Goal: Information Seeking & Learning: Learn about a topic

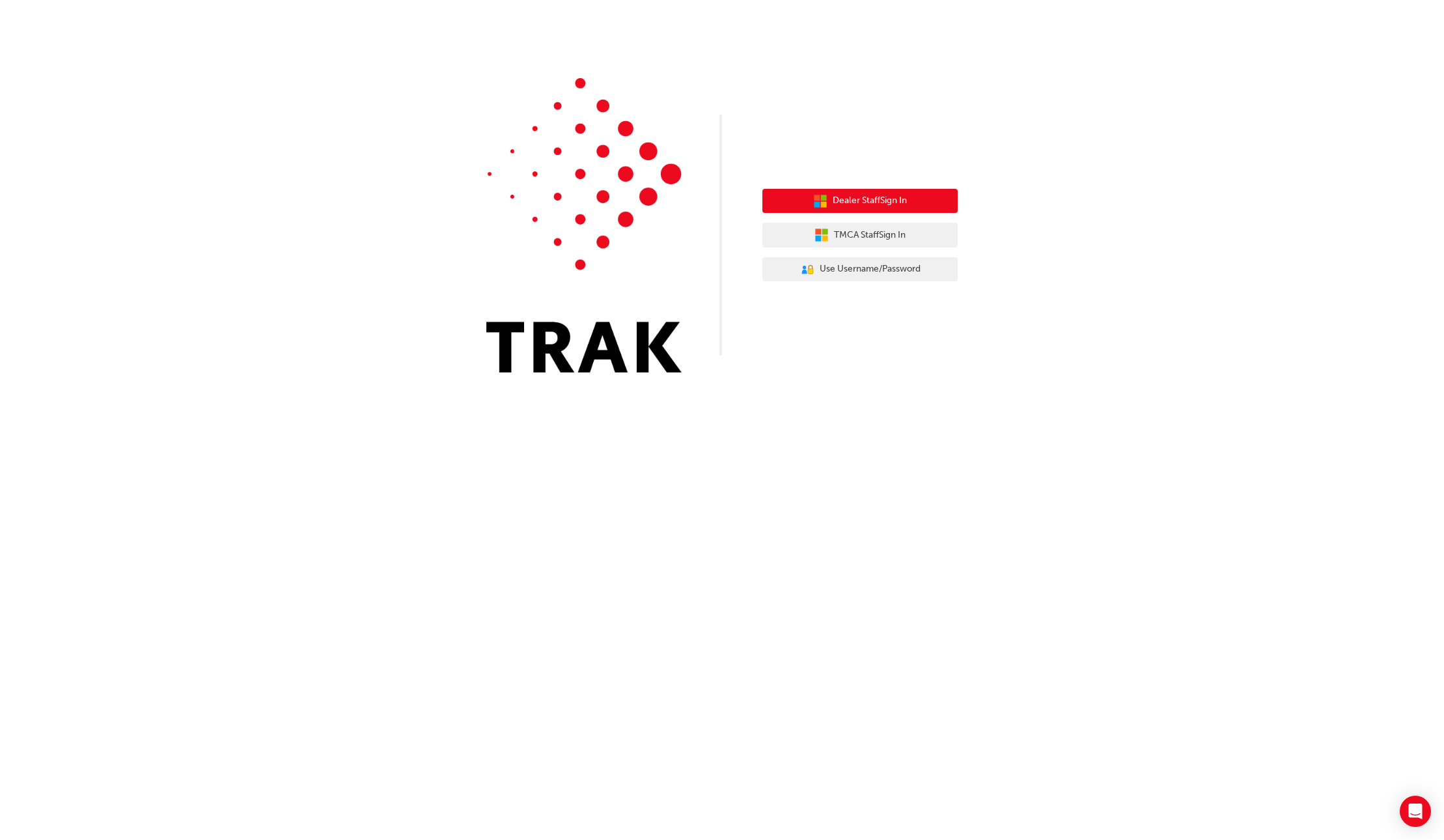
click at [915, 193] on button "Dealer Staff Sign In" at bounding box center [860, 200] width 195 height 25
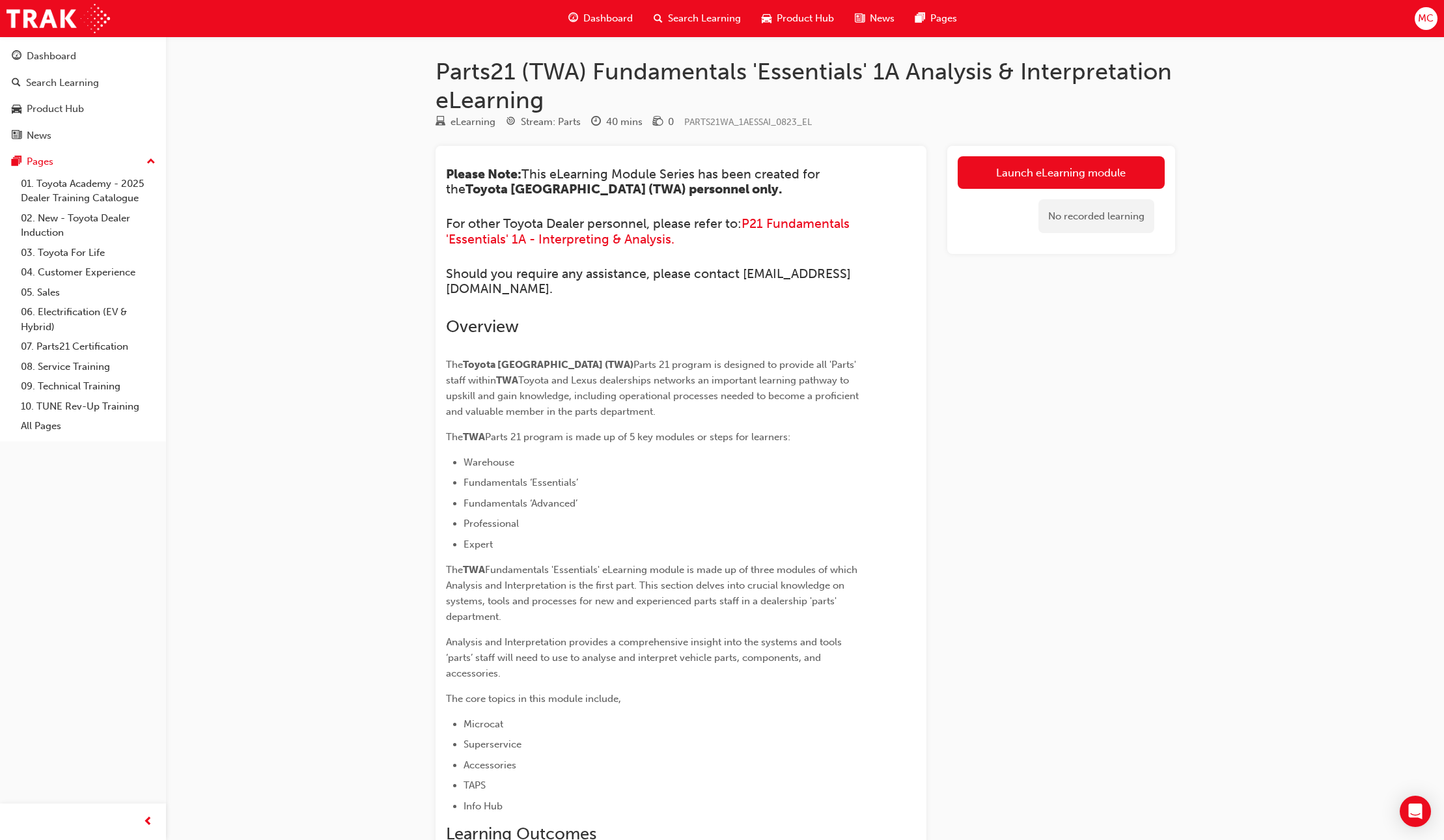
click at [613, 19] on span "Dashboard" at bounding box center [607, 19] width 49 height 15
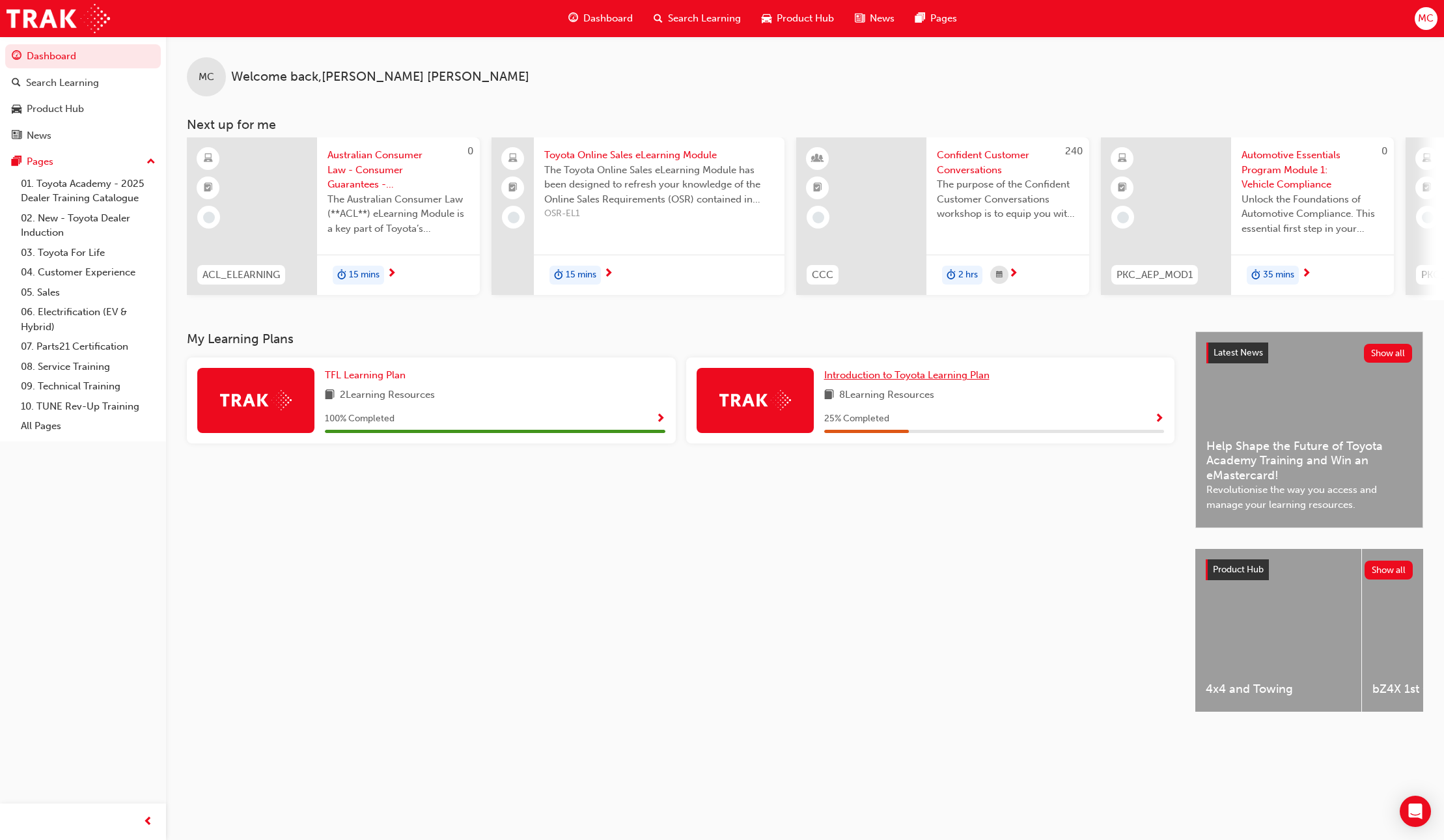
click at [934, 381] on span "Introduction to Toyota Learning Plan" at bounding box center [907, 375] width 165 height 12
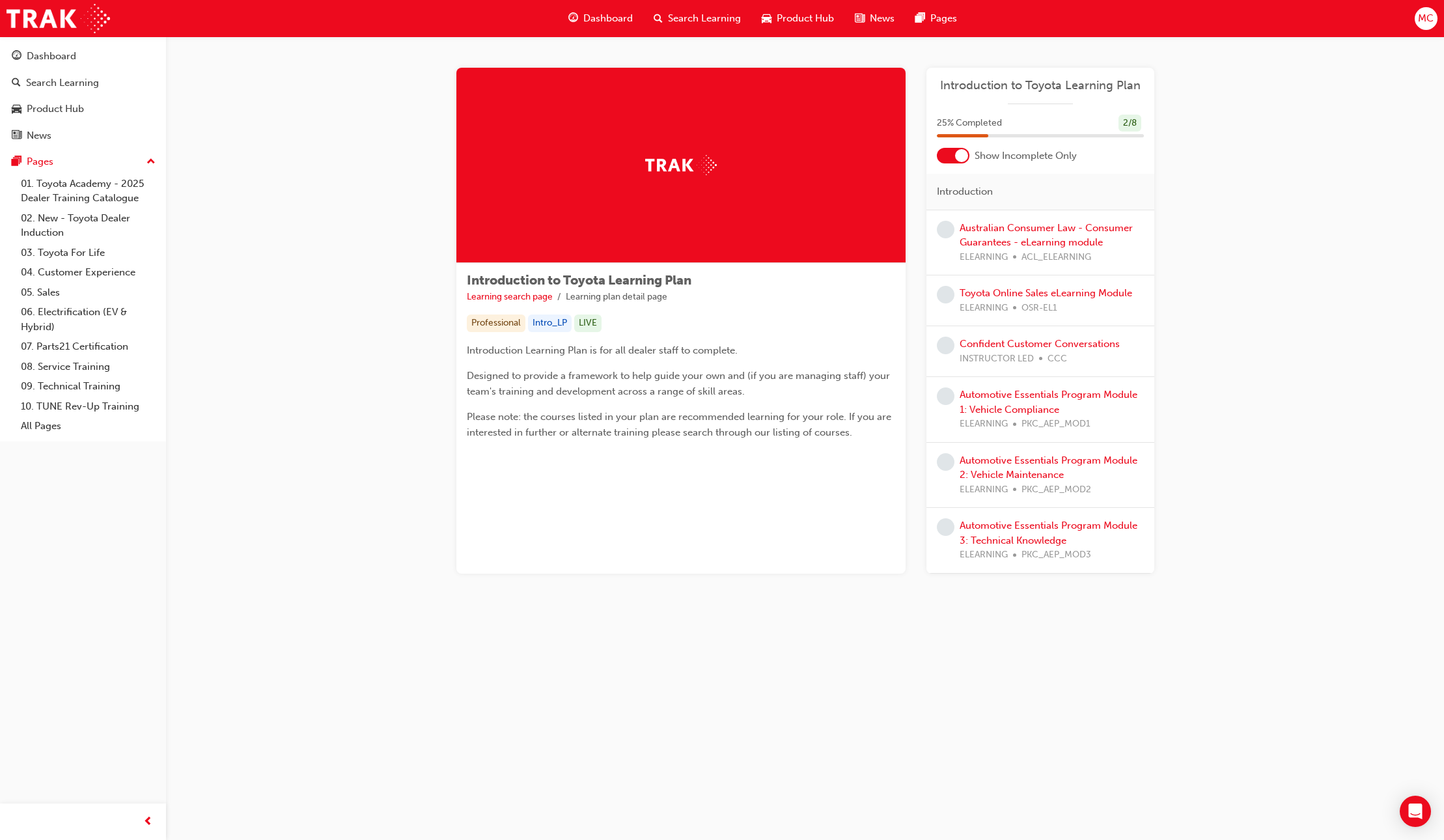
click at [952, 151] on div at bounding box center [953, 155] width 33 height 16
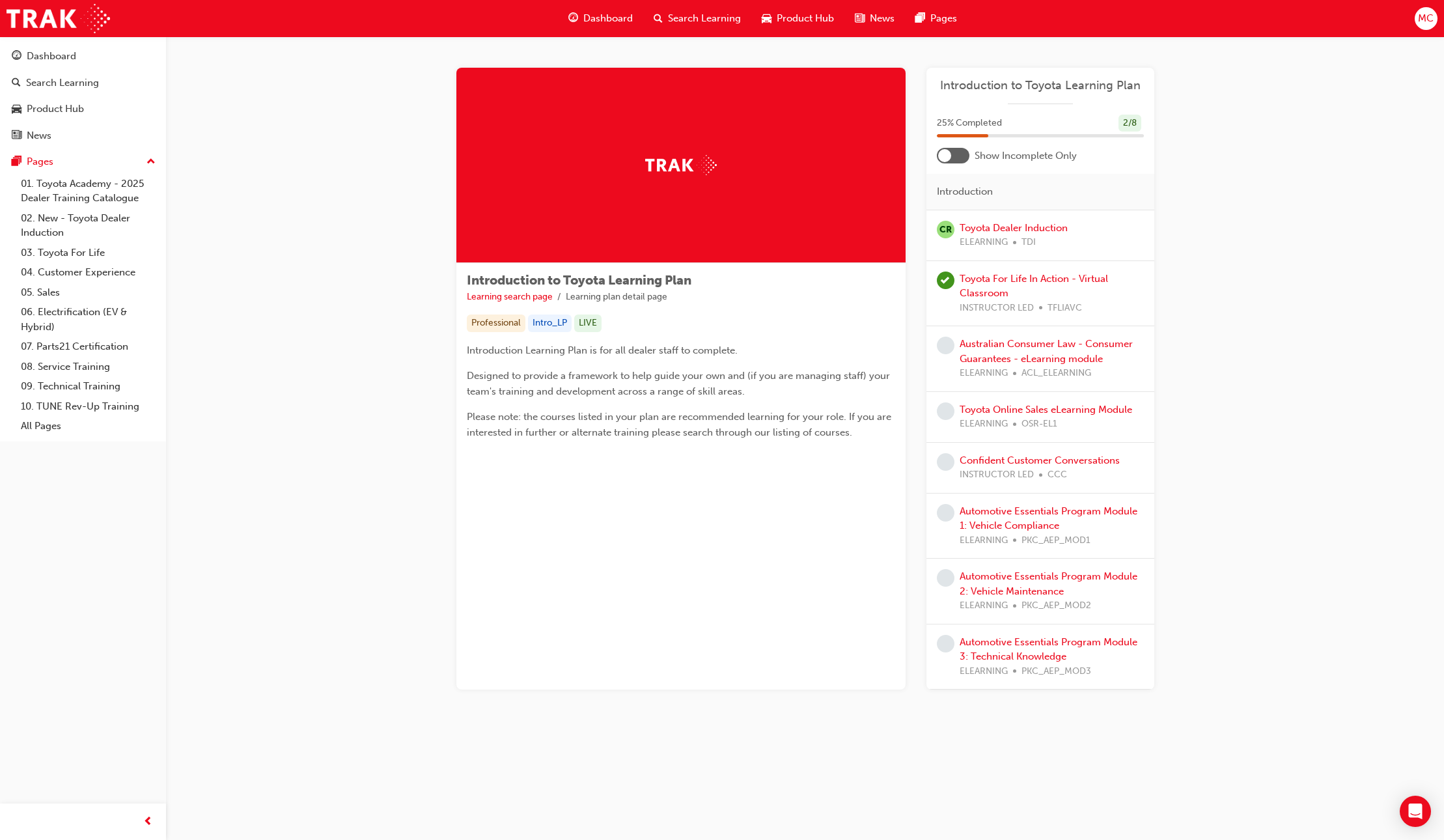
click at [952, 151] on div at bounding box center [953, 155] width 33 height 16
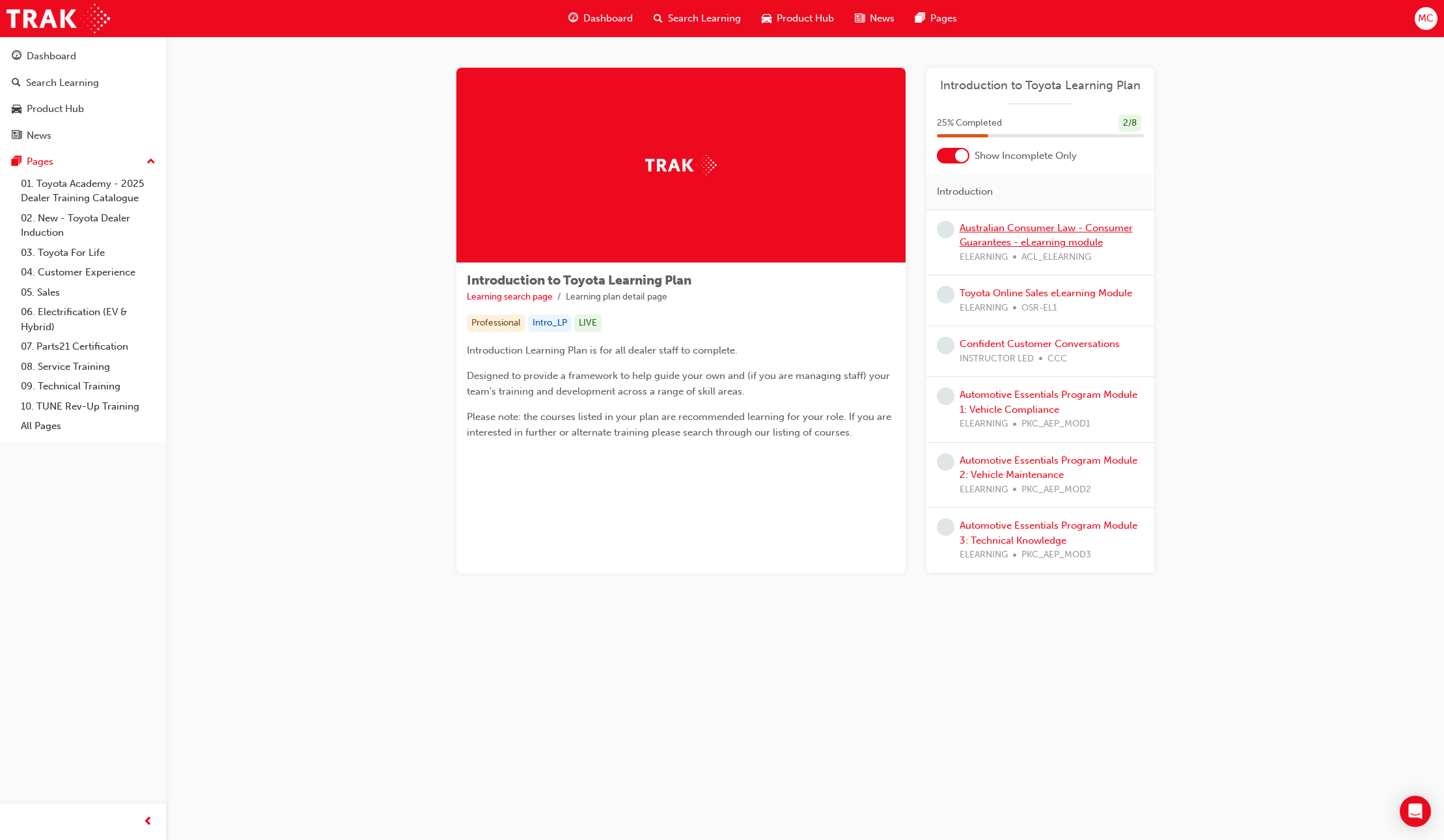
click at [1022, 238] on link "Australian Consumer Law - Consumer Guarantees - eLearning module" at bounding box center [1047, 235] width 174 height 27
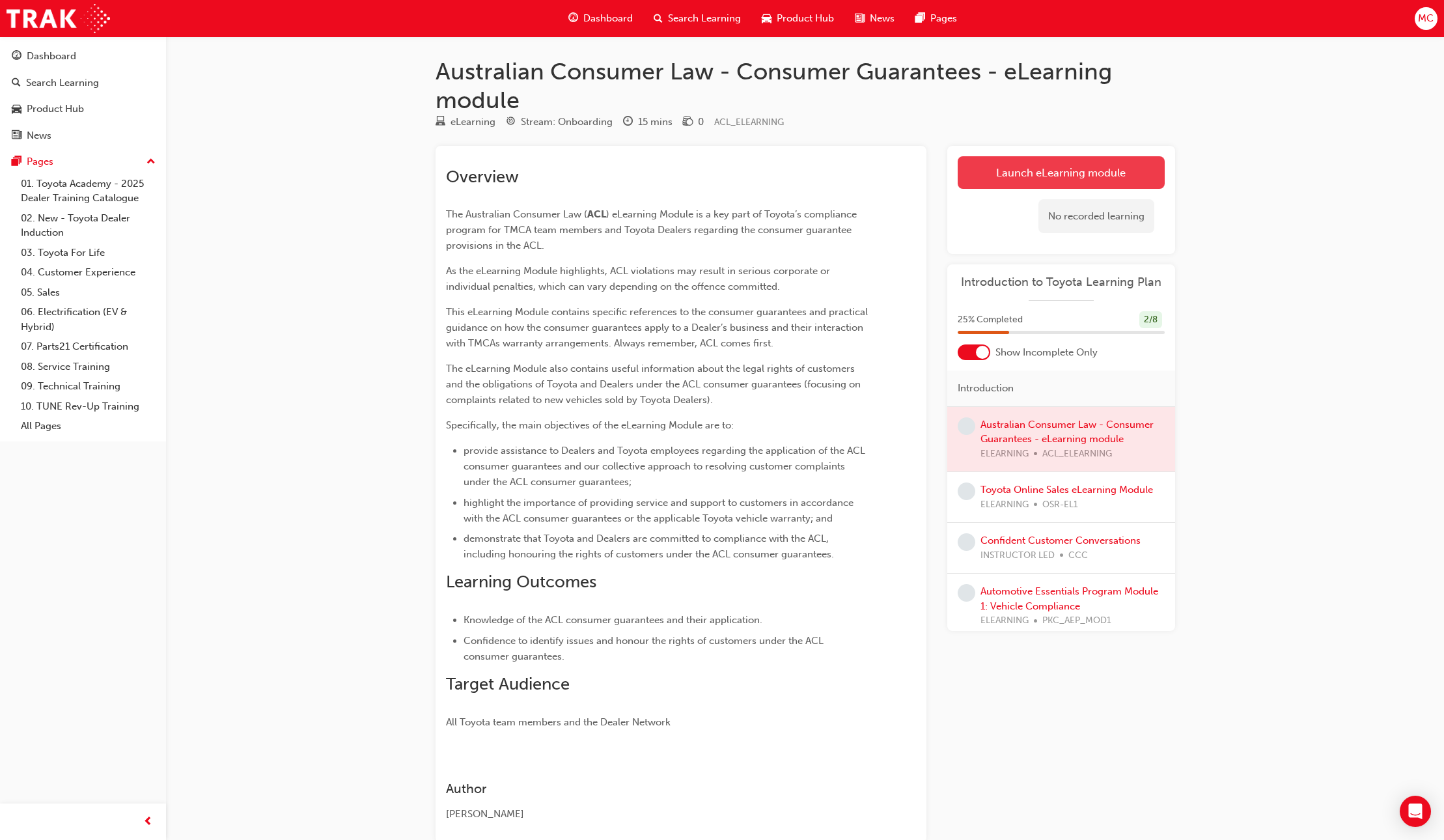
click at [1047, 173] on link "Launch eLearning module" at bounding box center [1061, 172] width 207 height 32
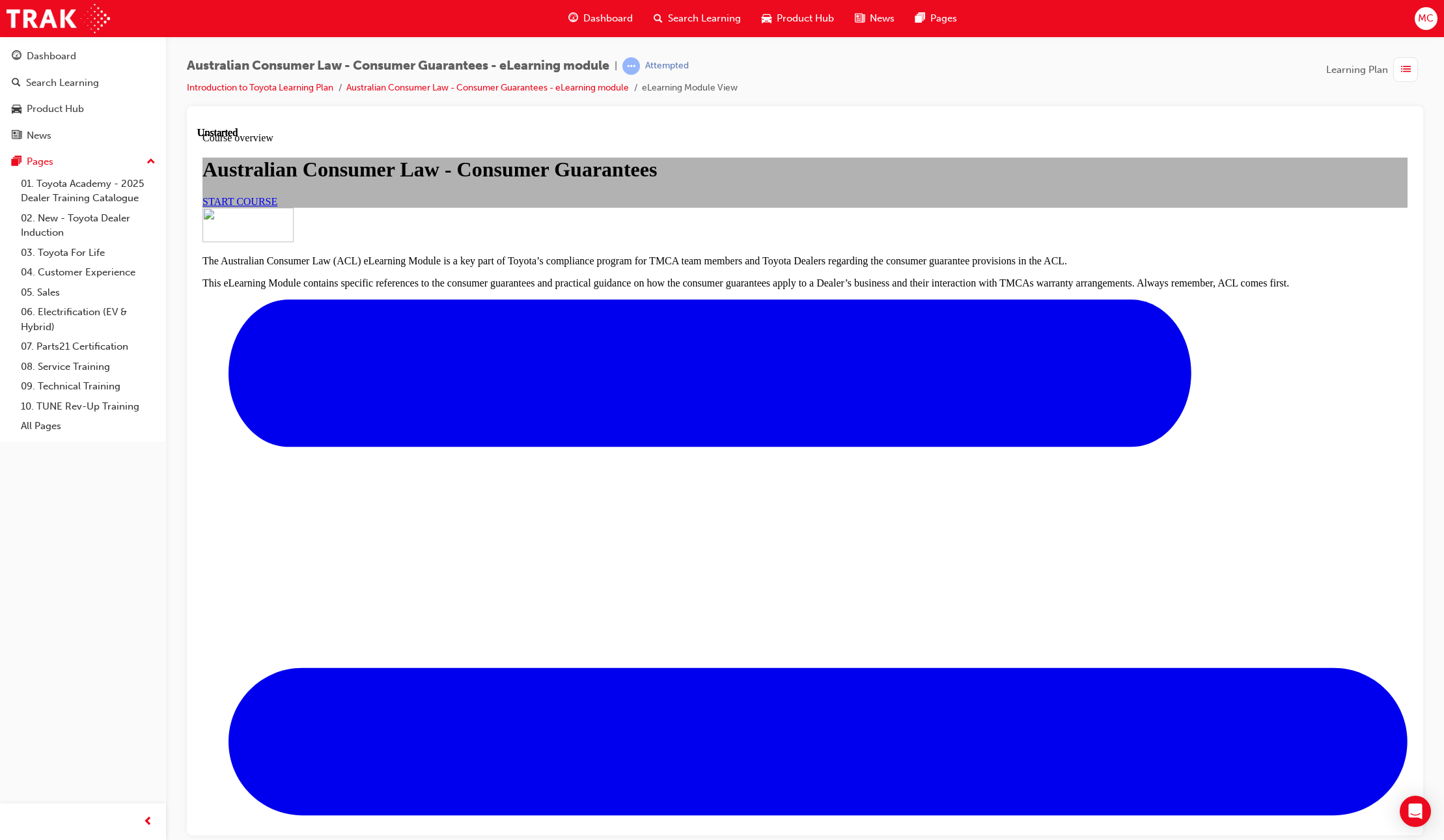
scroll to position [164, 0]
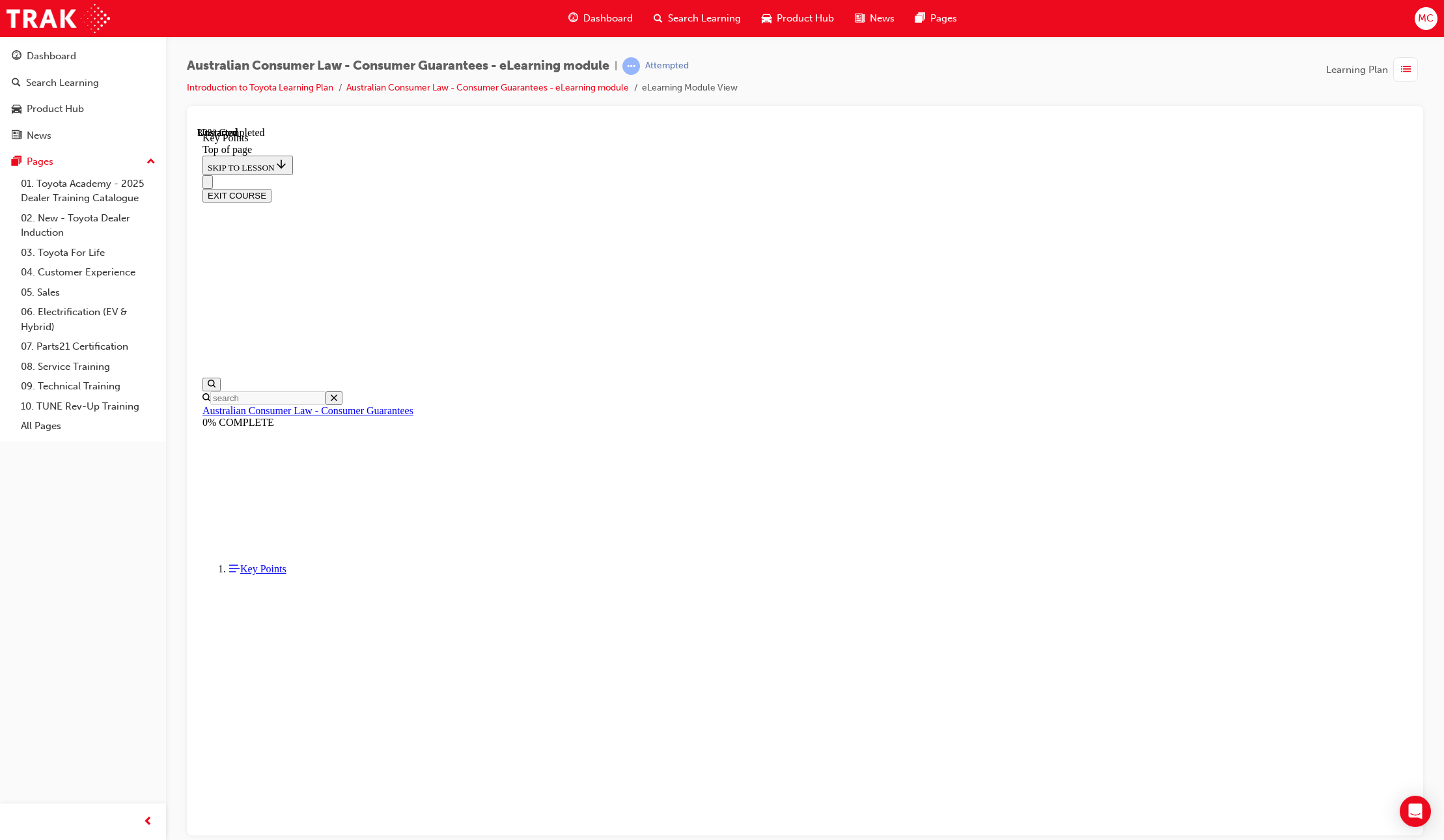
scroll to position [329, 0]
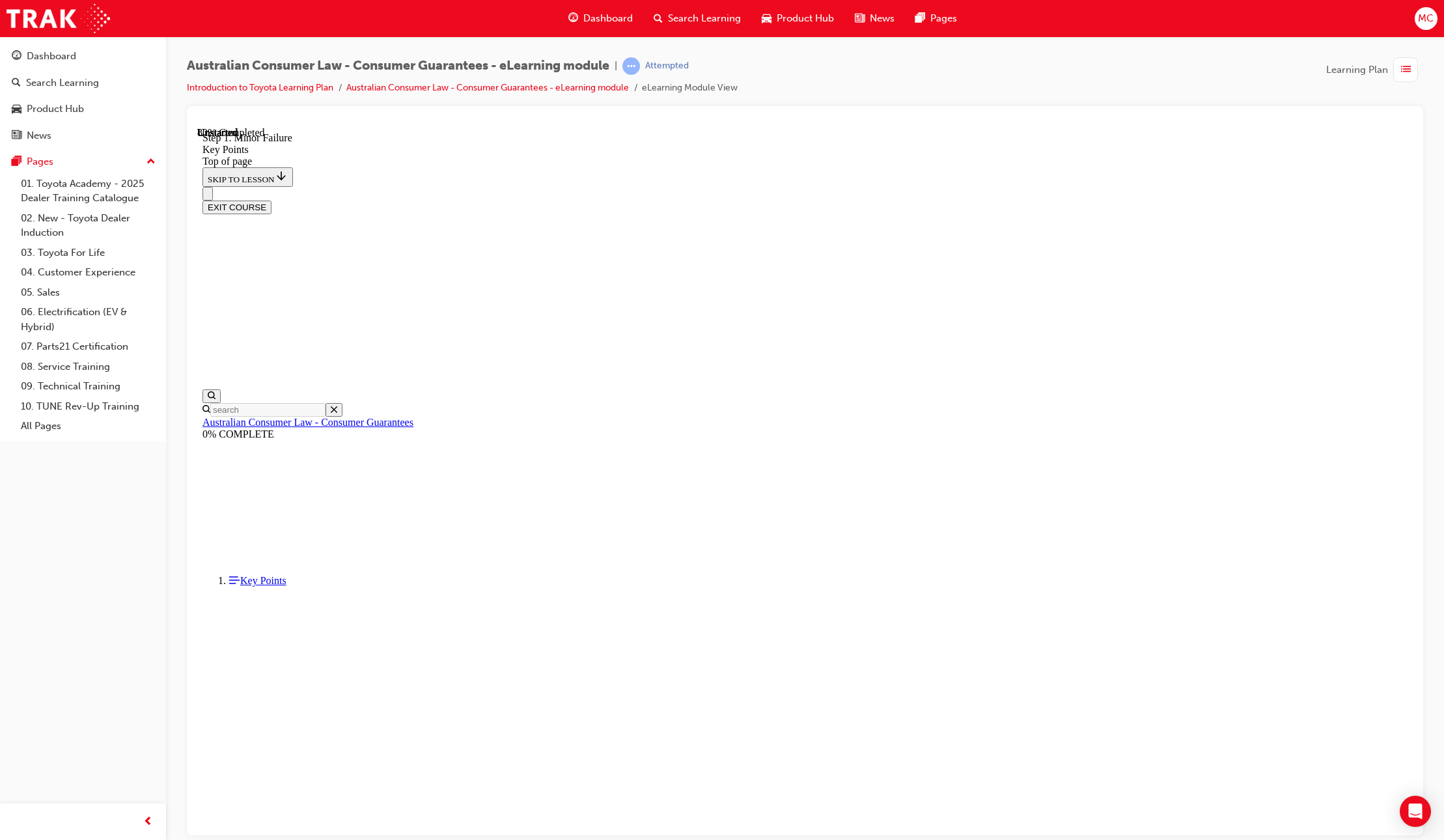
scroll to position [2088, 0]
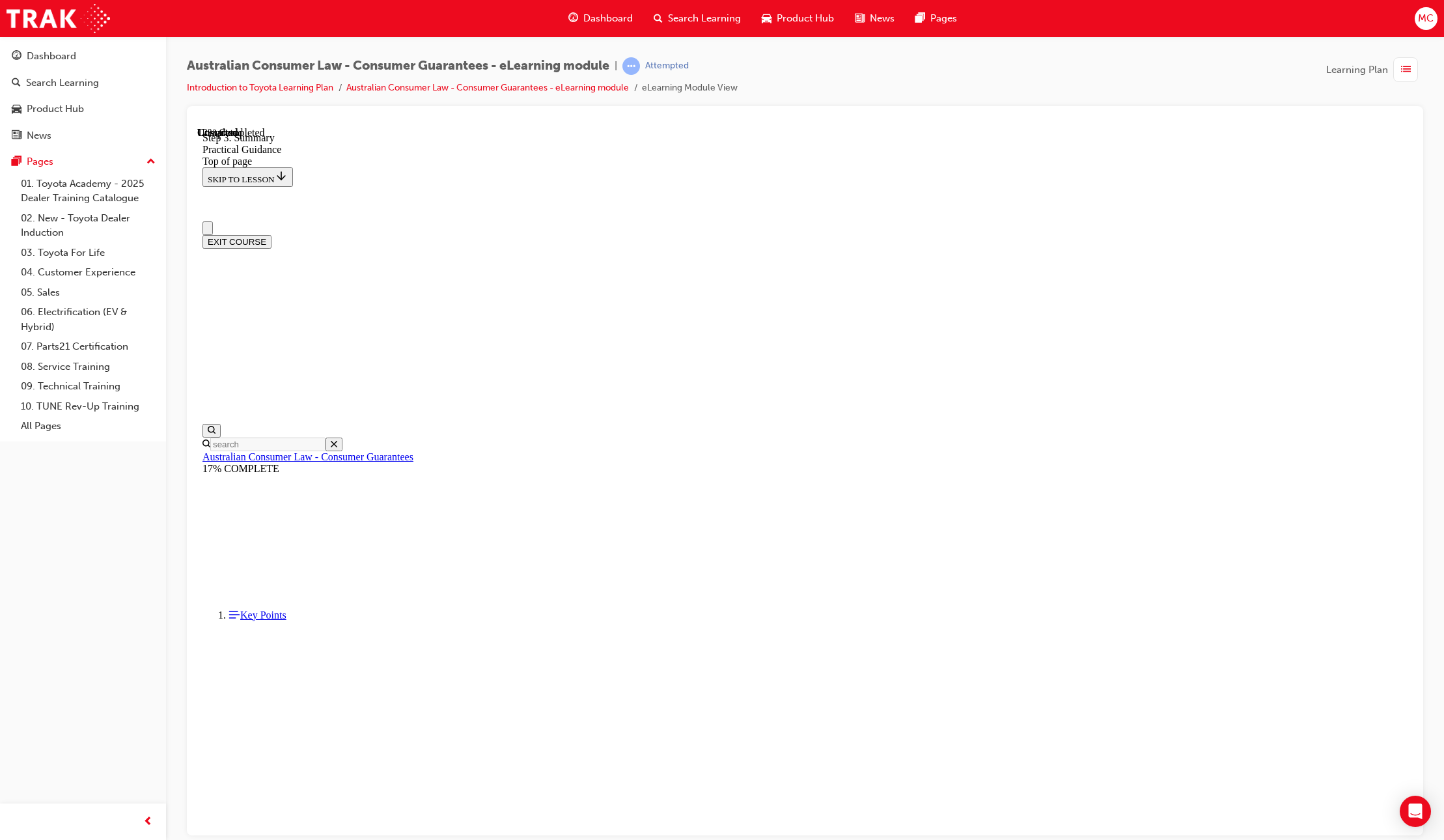
scroll to position [0, 0]
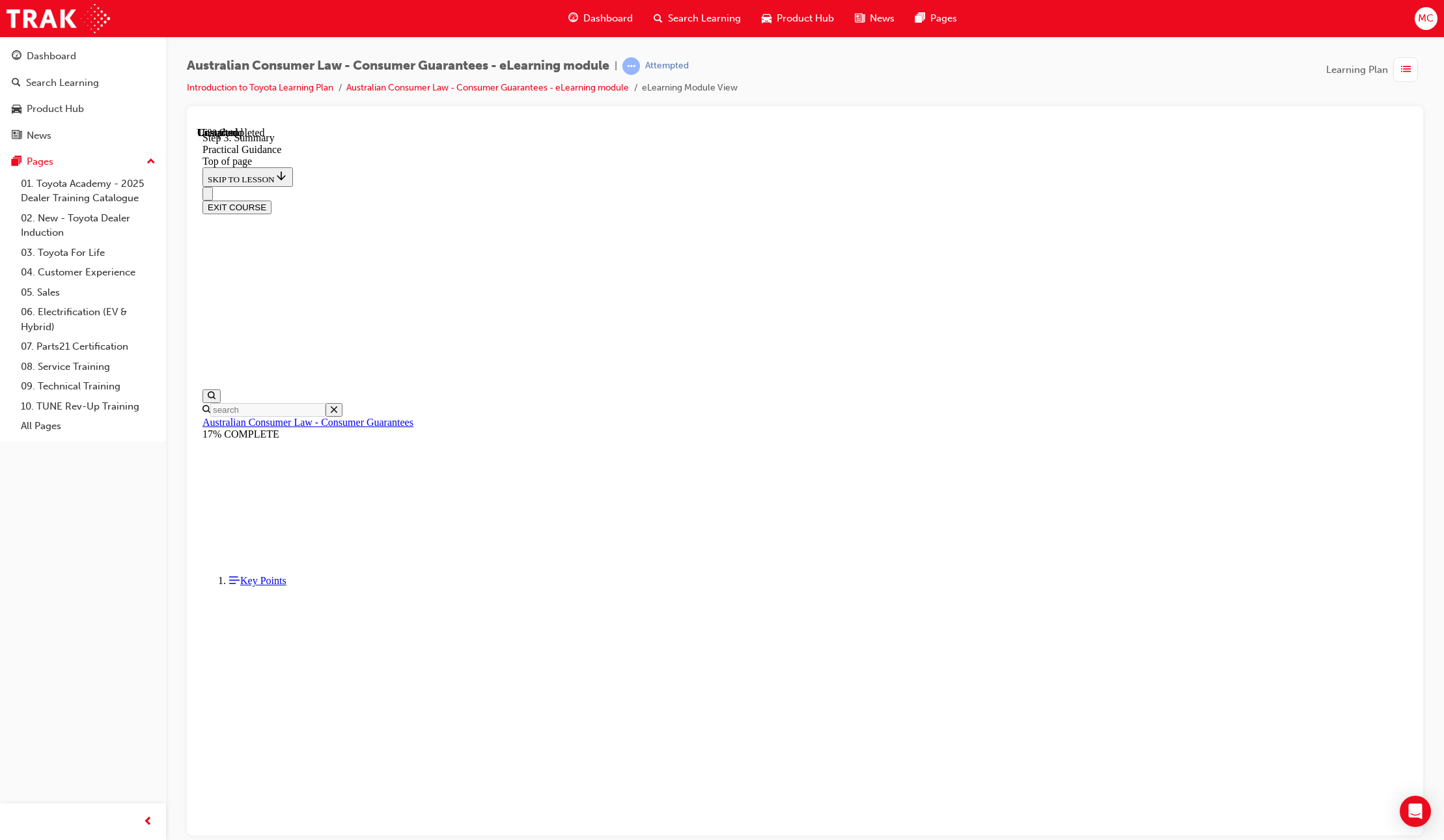
scroll to position [70, 0]
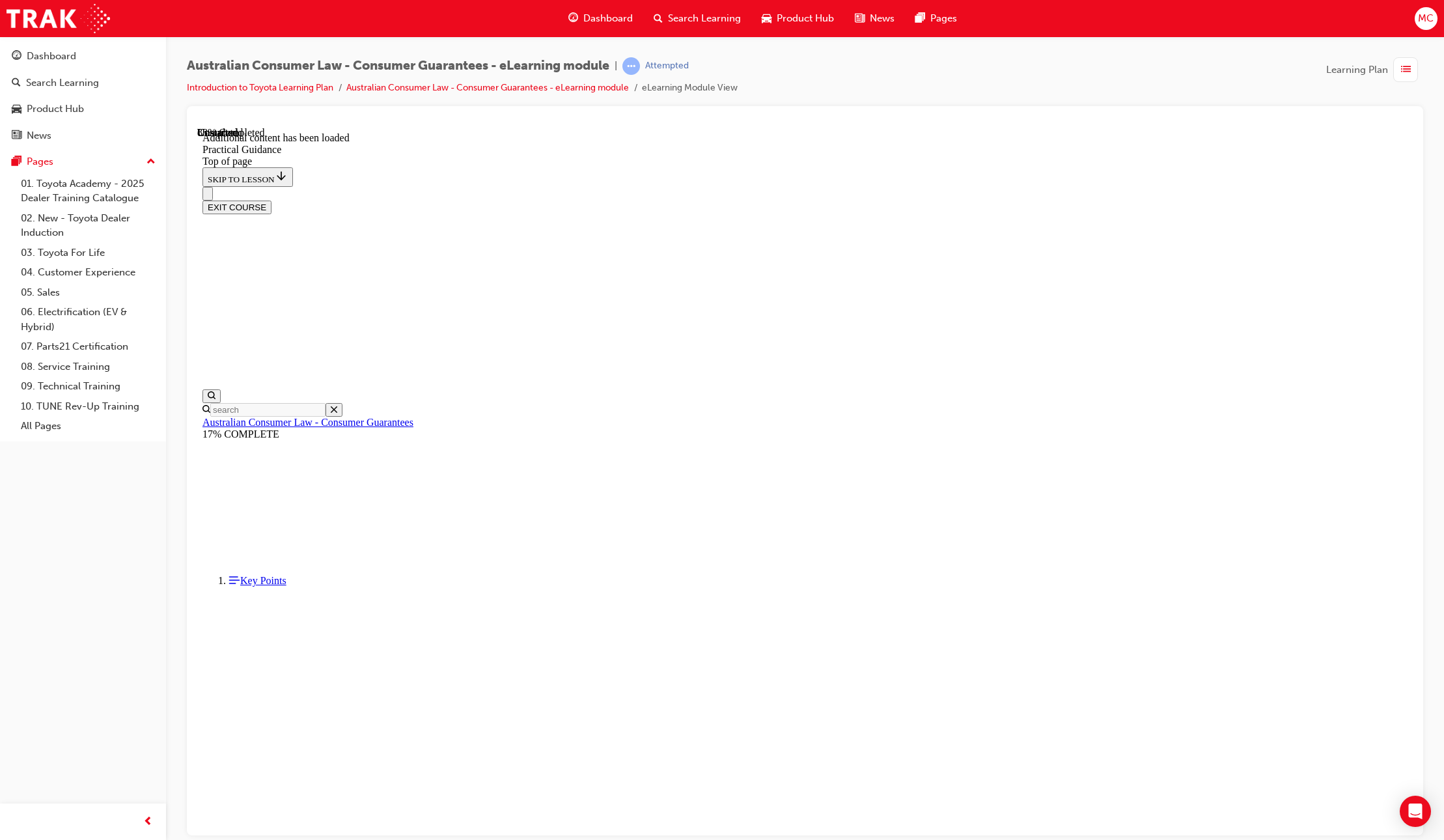
scroll to position [3018, 0]
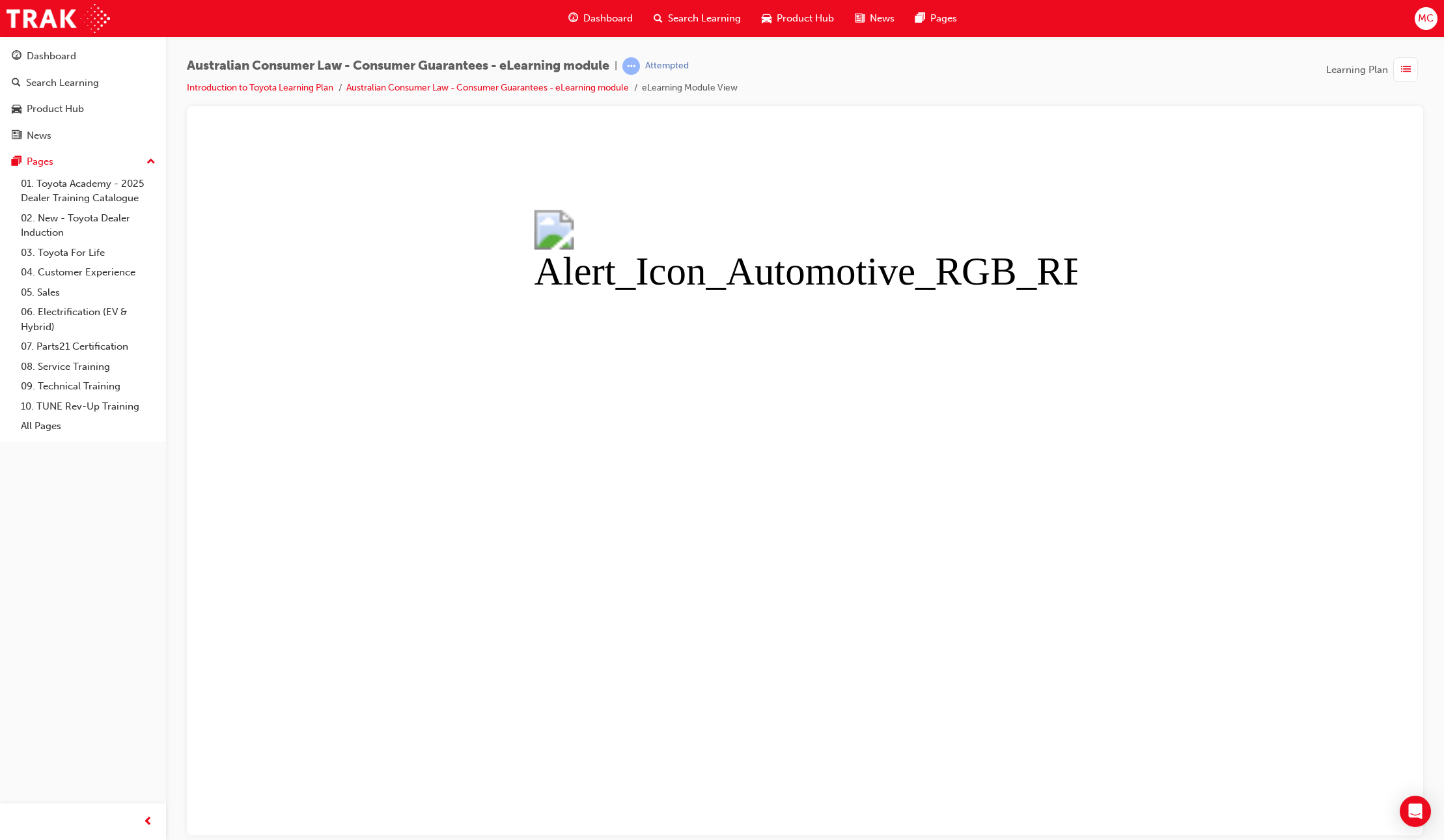
click at [293, 180] on button "Unzoom image" at bounding box center [804, 480] width 1216 height 708
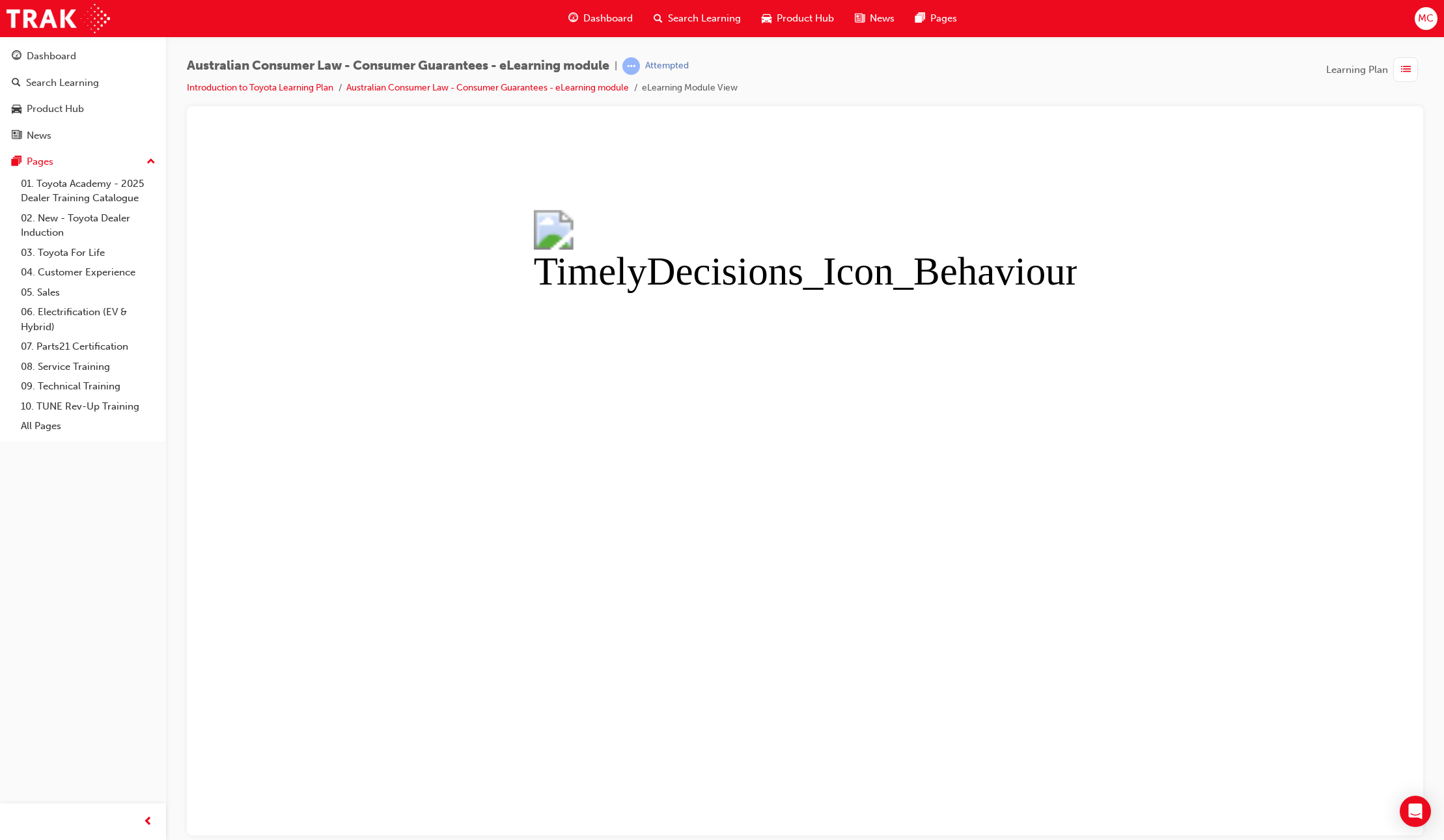
click at [745, 372] on button "Unzoom image" at bounding box center [804, 480] width 1216 height 708
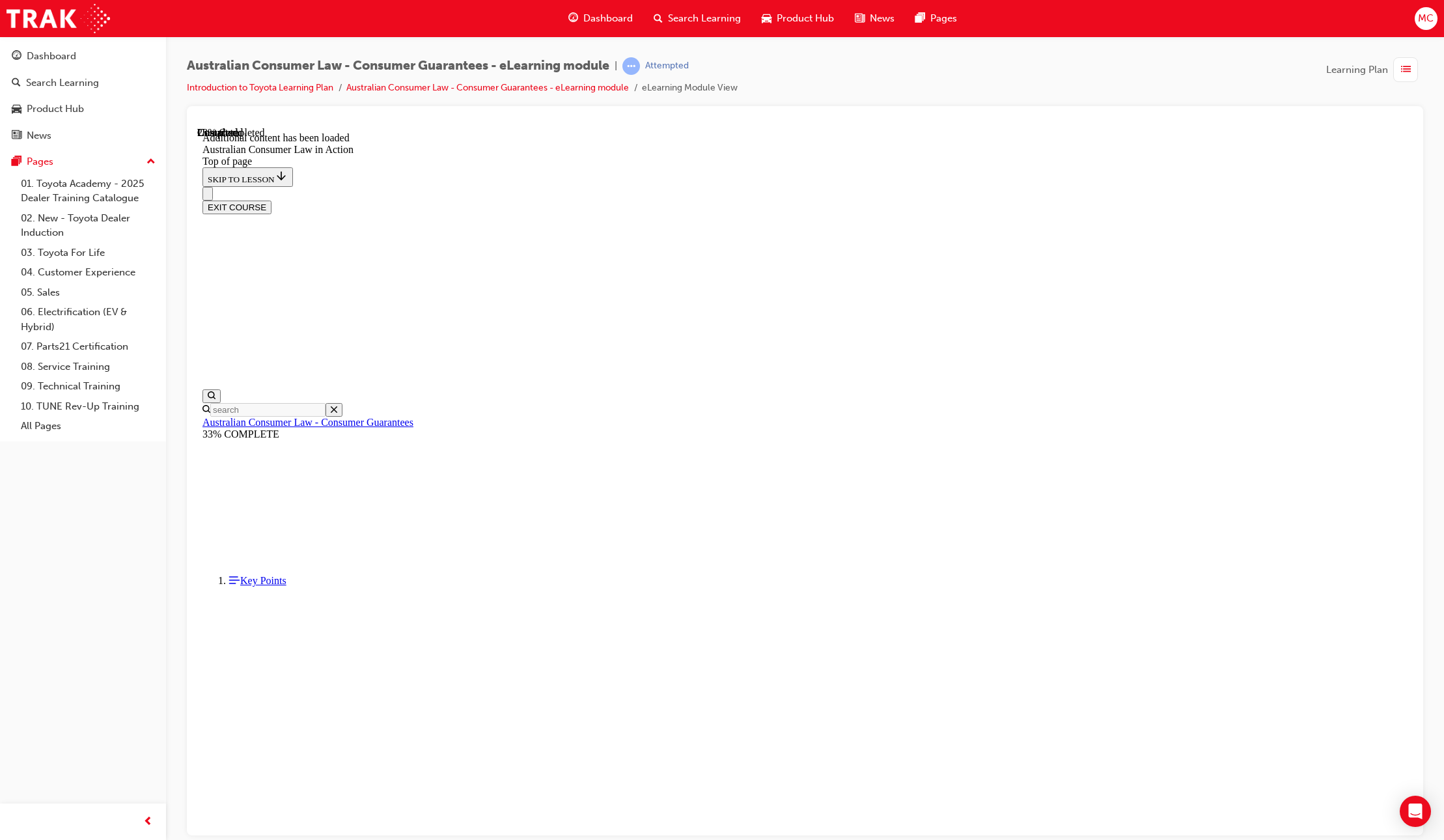
scroll to position [498, 0]
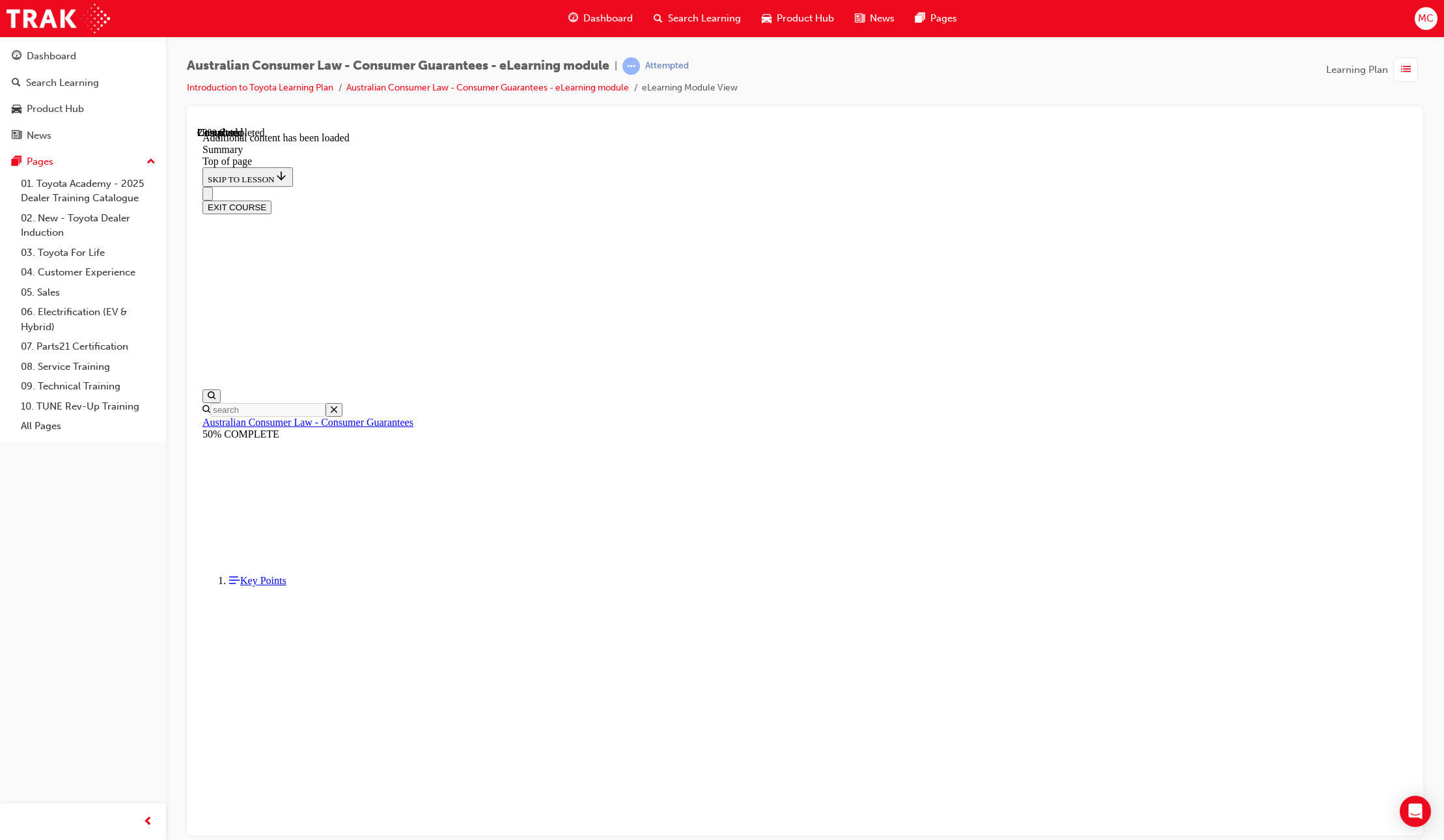
scroll to position [140, 0]
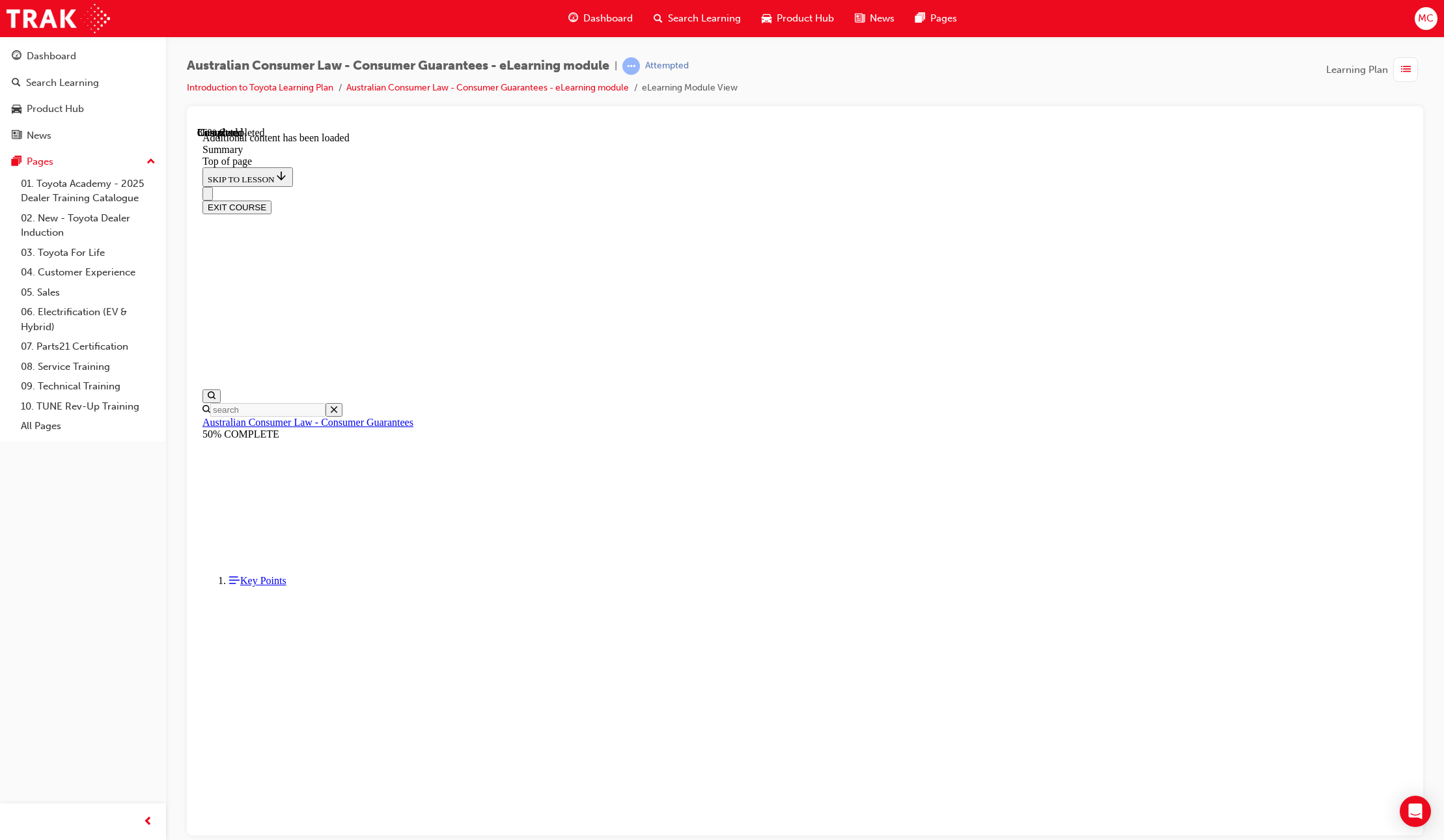
scroll to position [1010, 0]
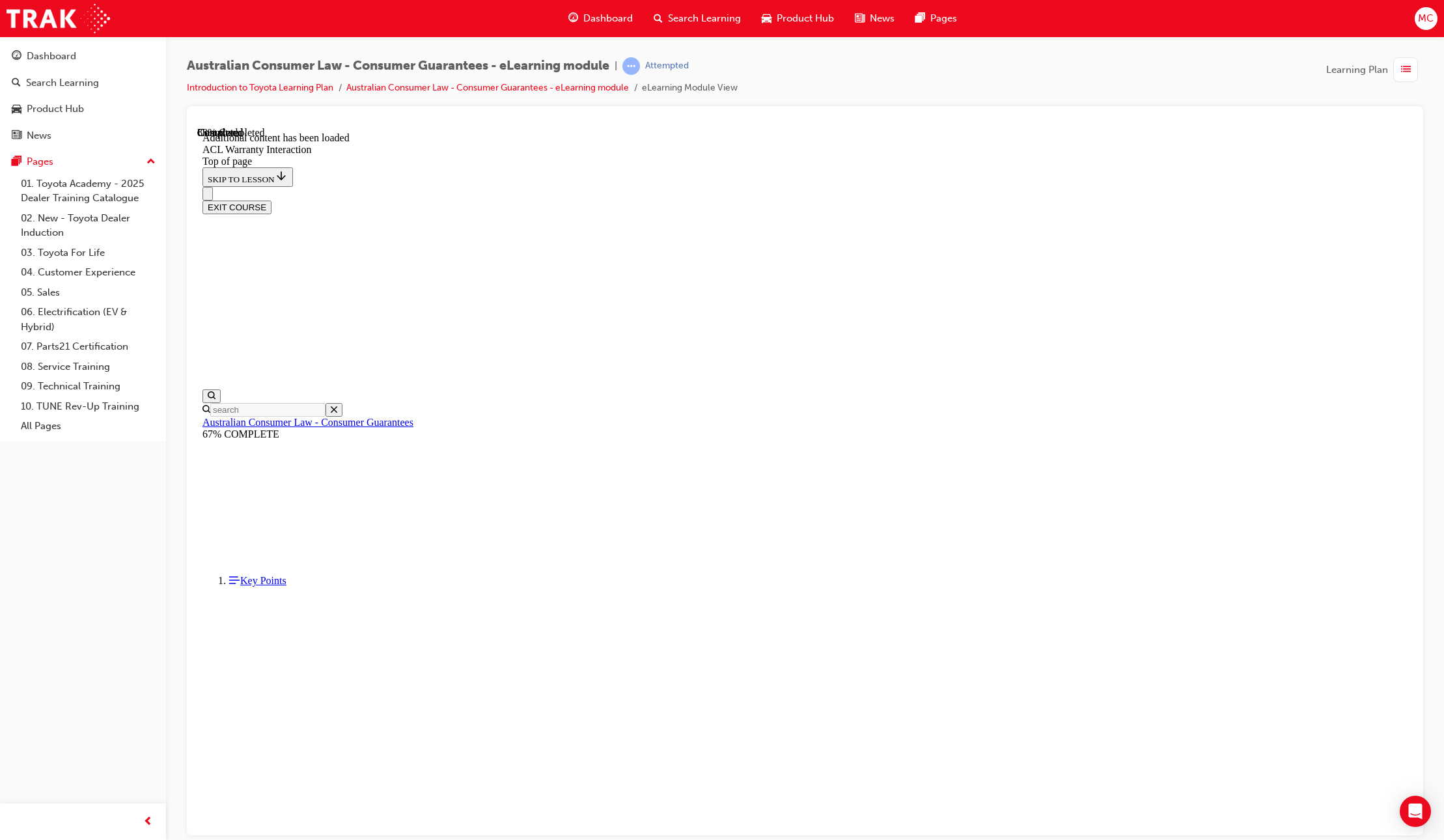
scroll to position [1242, 0]
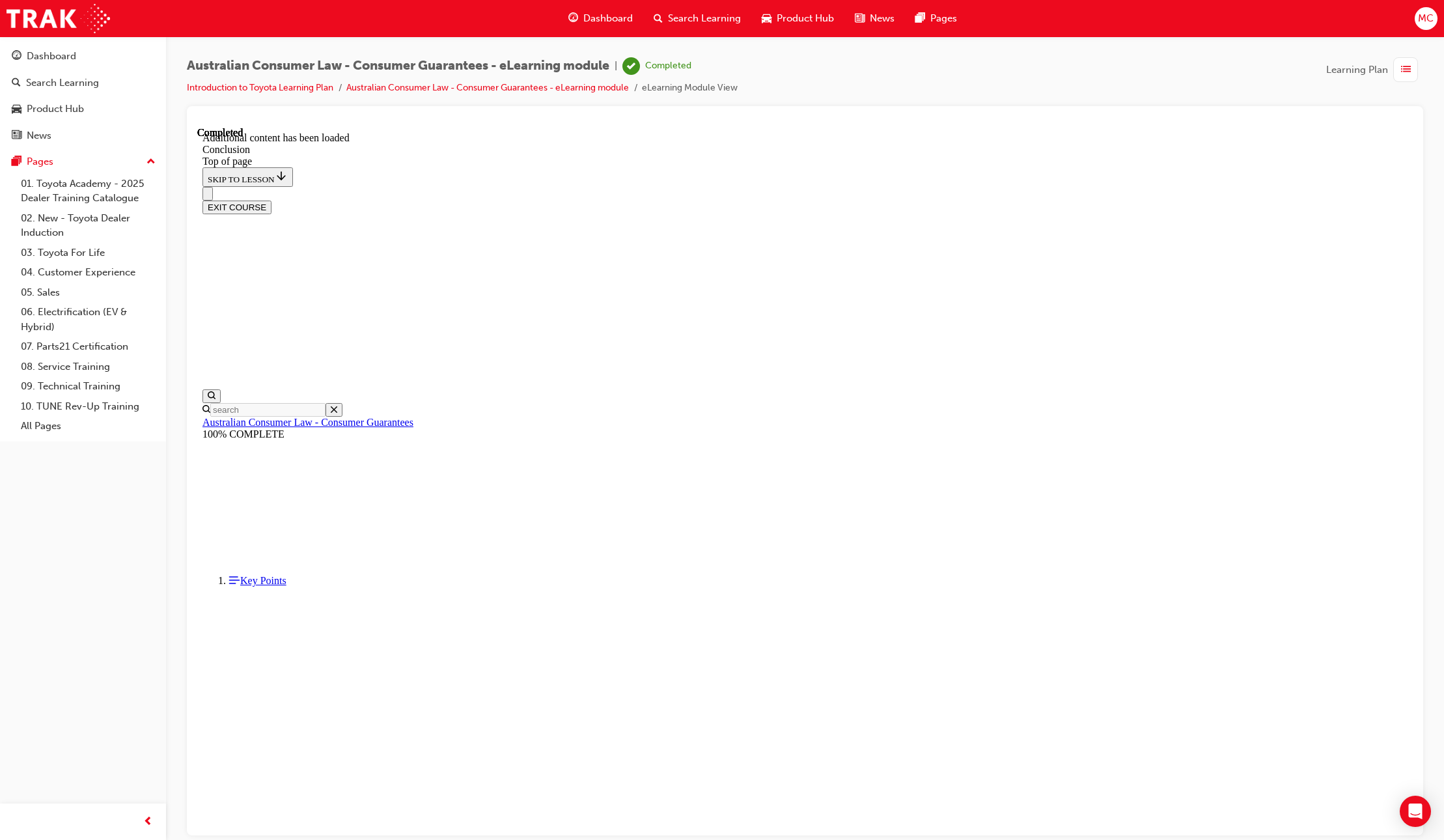
scroll to position [39, 0]
click at [271, 200] on button "EXIT COURSE" at bounding box center [237, 207] width 69 height 14
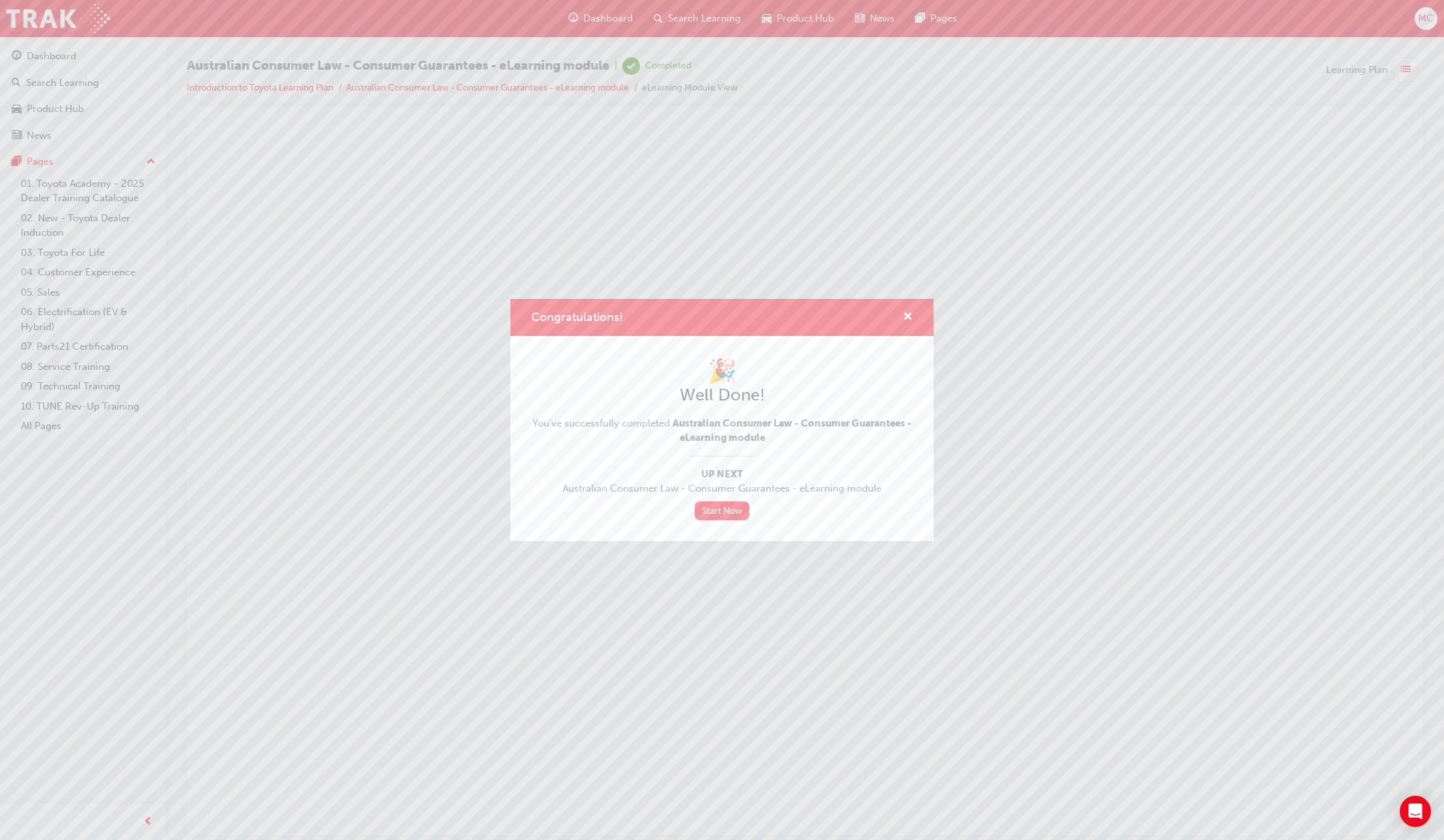
scroll to position [0, 0]
click at [733, 513] on link "Start Now" at bounding box center [722, 510] width 55 height 19
click at [725, 510] on link "Start Now" at bounding box center [722, 510] width 55 height 19
click at [711, 504] on link "Start Now" at bounding box center [722, 510] width 55 height 19
click at [1196, 225] on div "Congratulations! 🎉 Well Done! You've successfully completed Australian Consumer…" at bounding box center [722, 420] width 1444 height 840
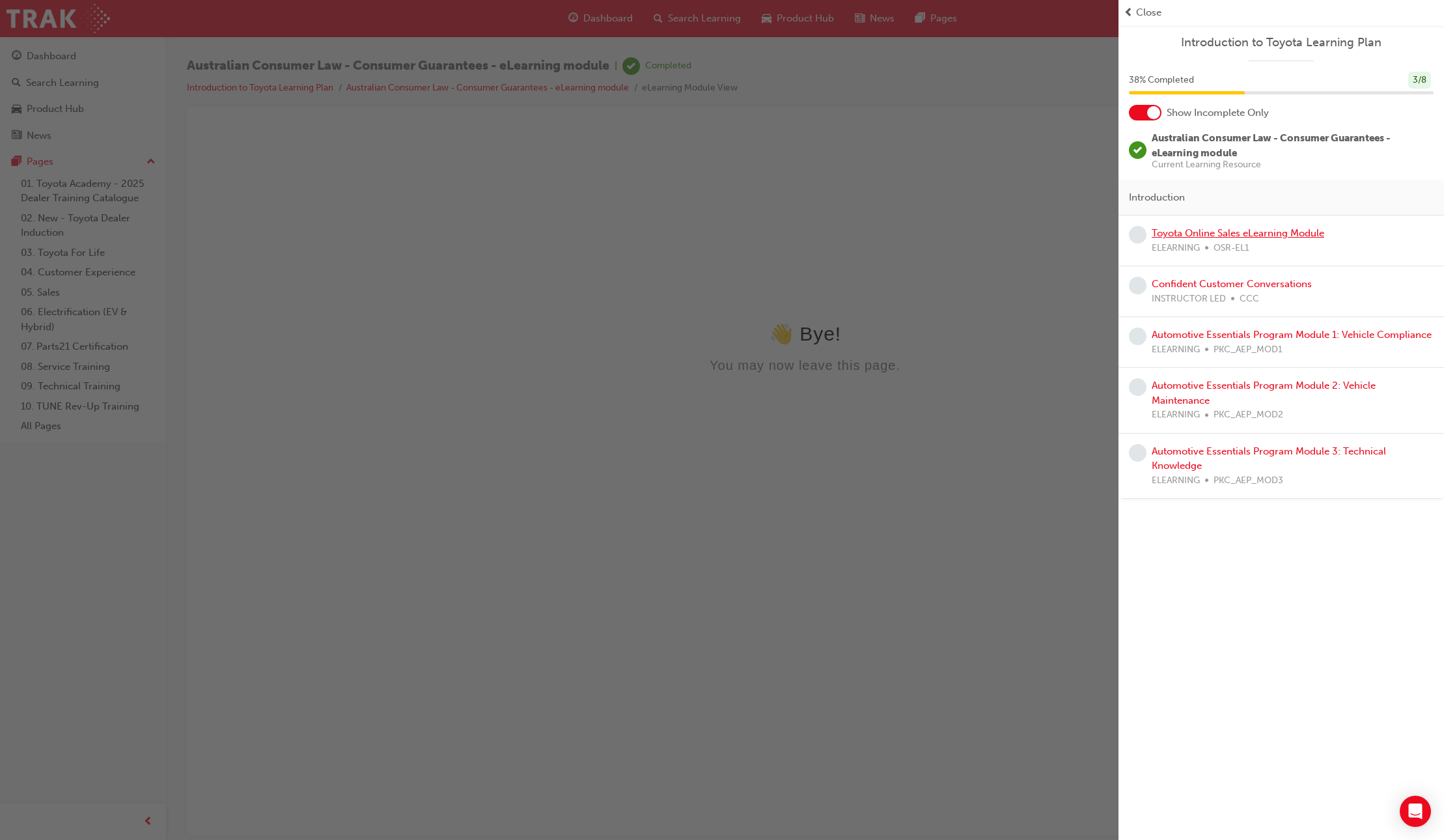
click at [1194, 231] on link "Toyota Online Sales eLearning Module" at bounding box center [1239, 233] width 173 height 12
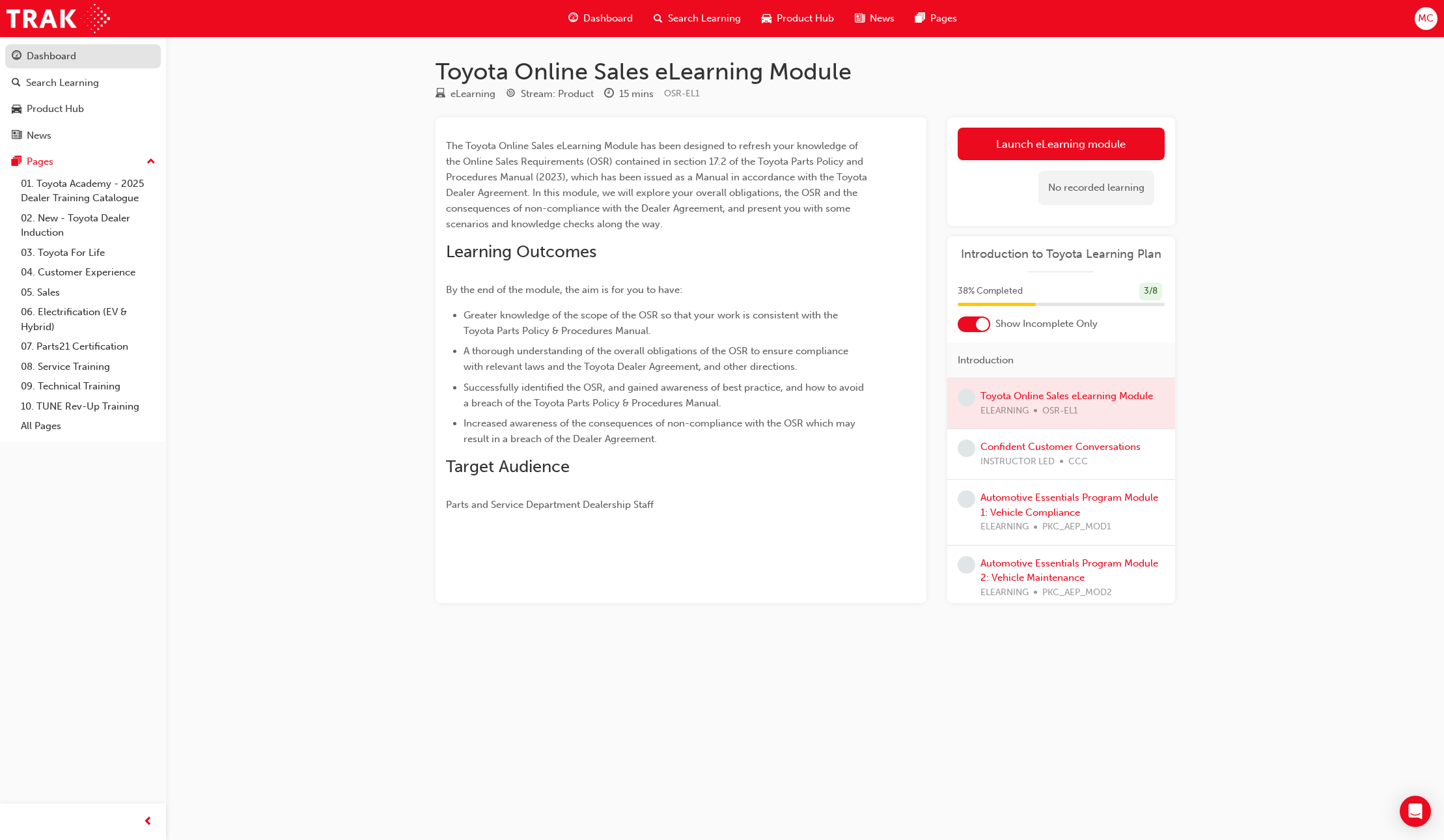
click at [71, 56] on div "Dashboard" at bounding box center [51, 57] width 49 height 15
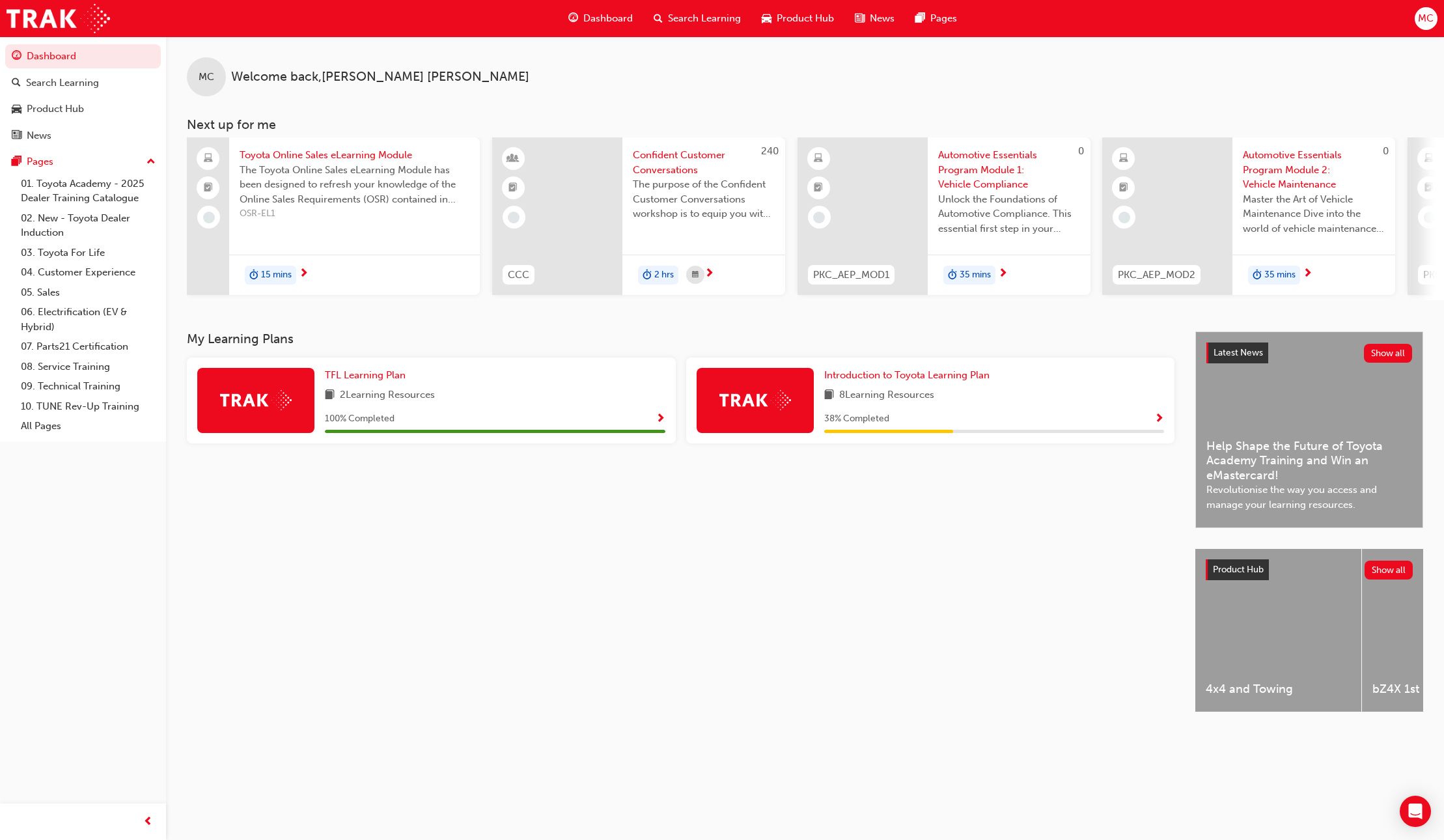
click at [1156, 425] on span "Show Progress" at bounding box center [1159, 419] width 10 height 12
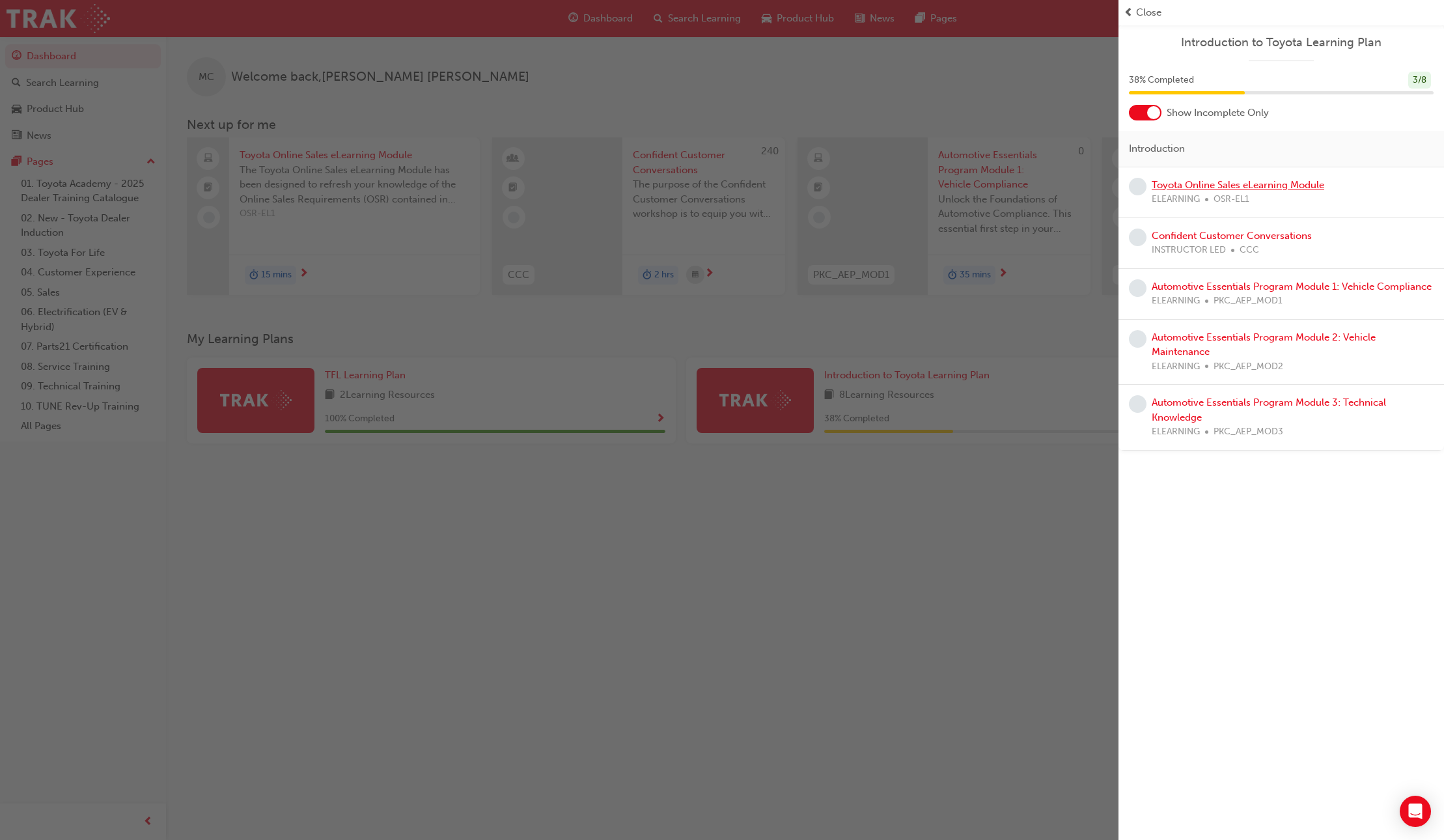
click at [1206, 186] on link "Toyota Online Sales eLearning Module" at bounding box center [1239, 185] width 173 height 12
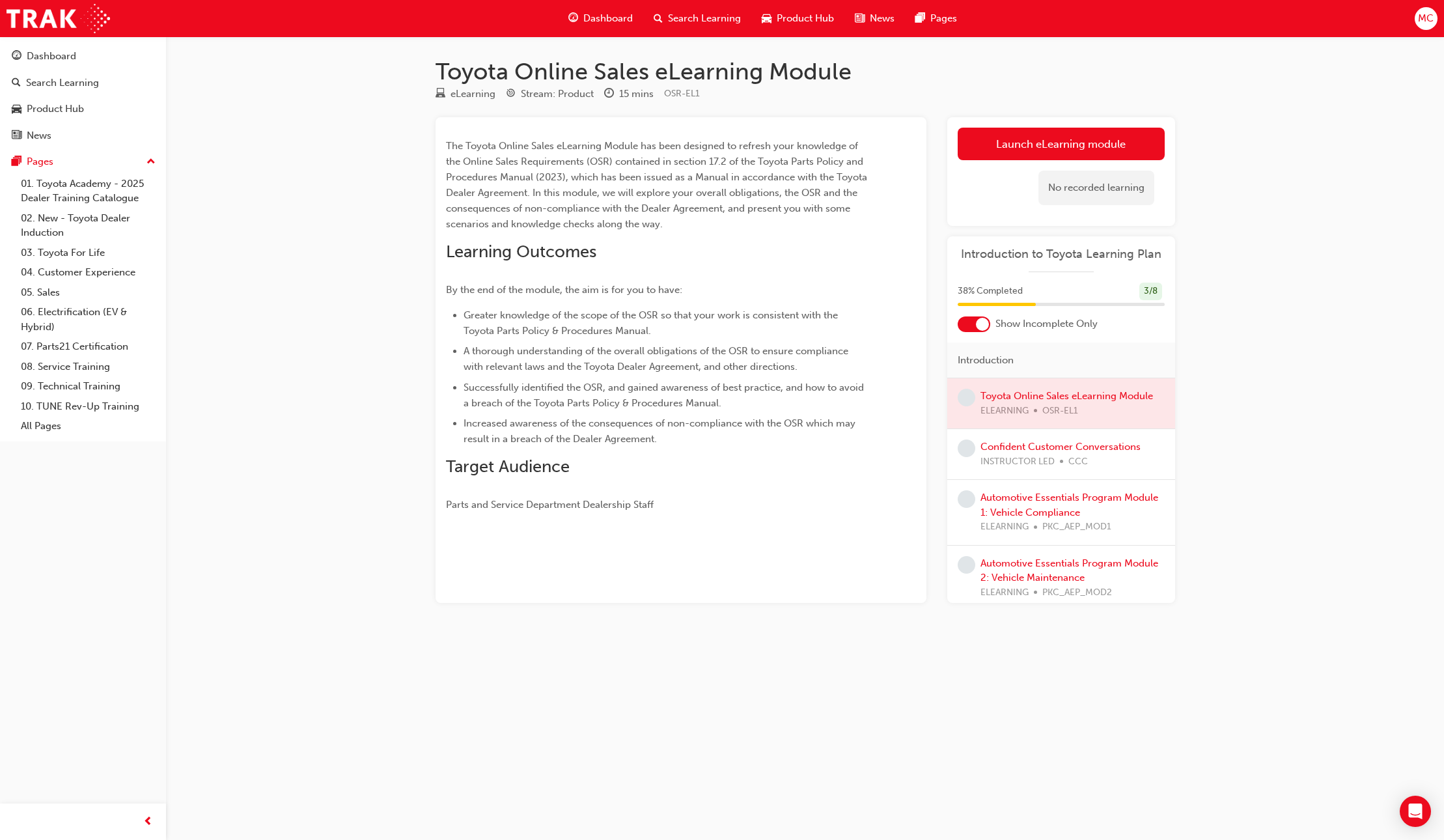
click at [590, 21] on span "Dashboard" at bounding box center [607, 19] width 49 height 15
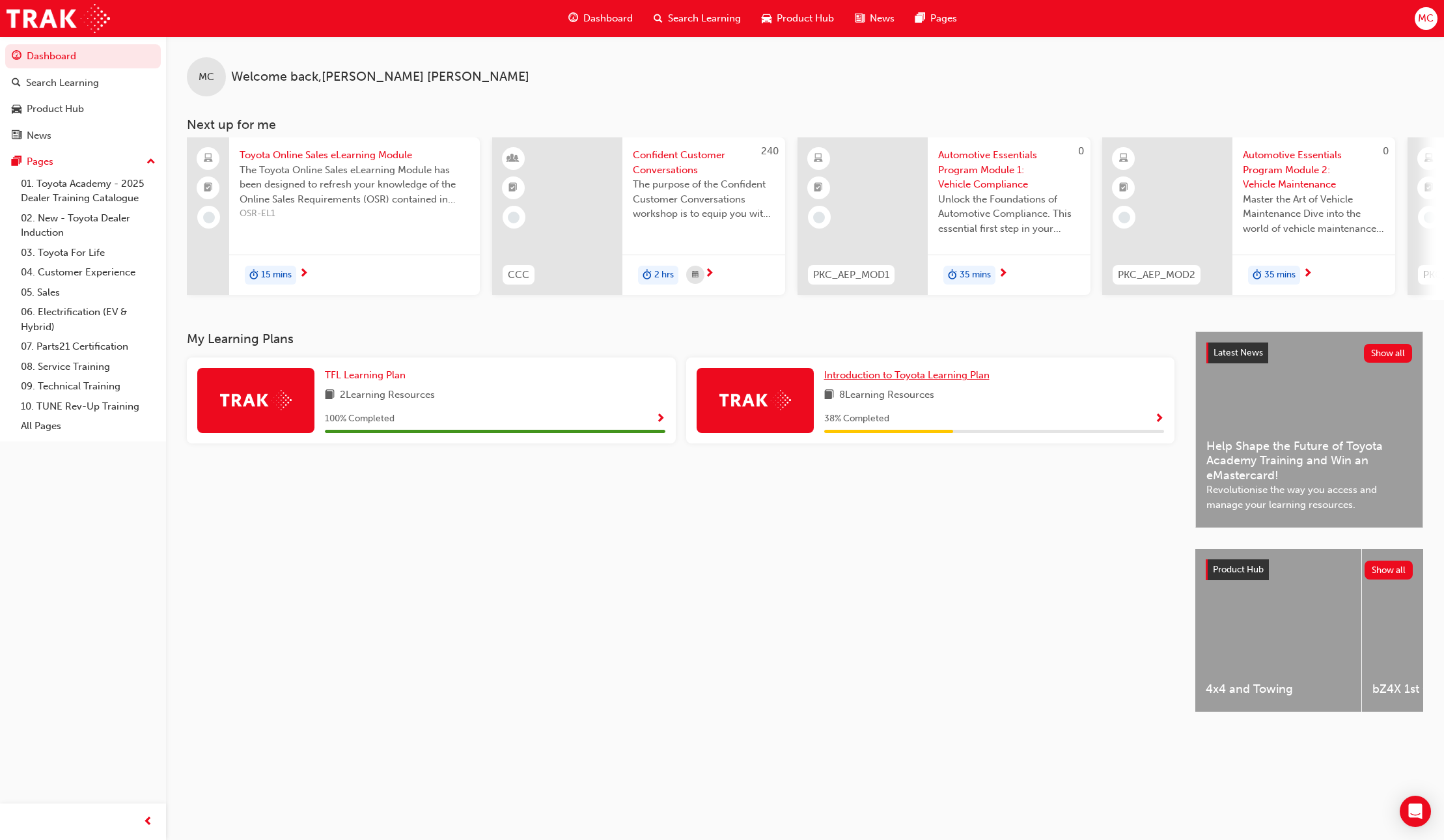
click at [911, 375] on span "Introduction to Toyota Learning Plan" at bounding box center [907, 375] width 165 height 12
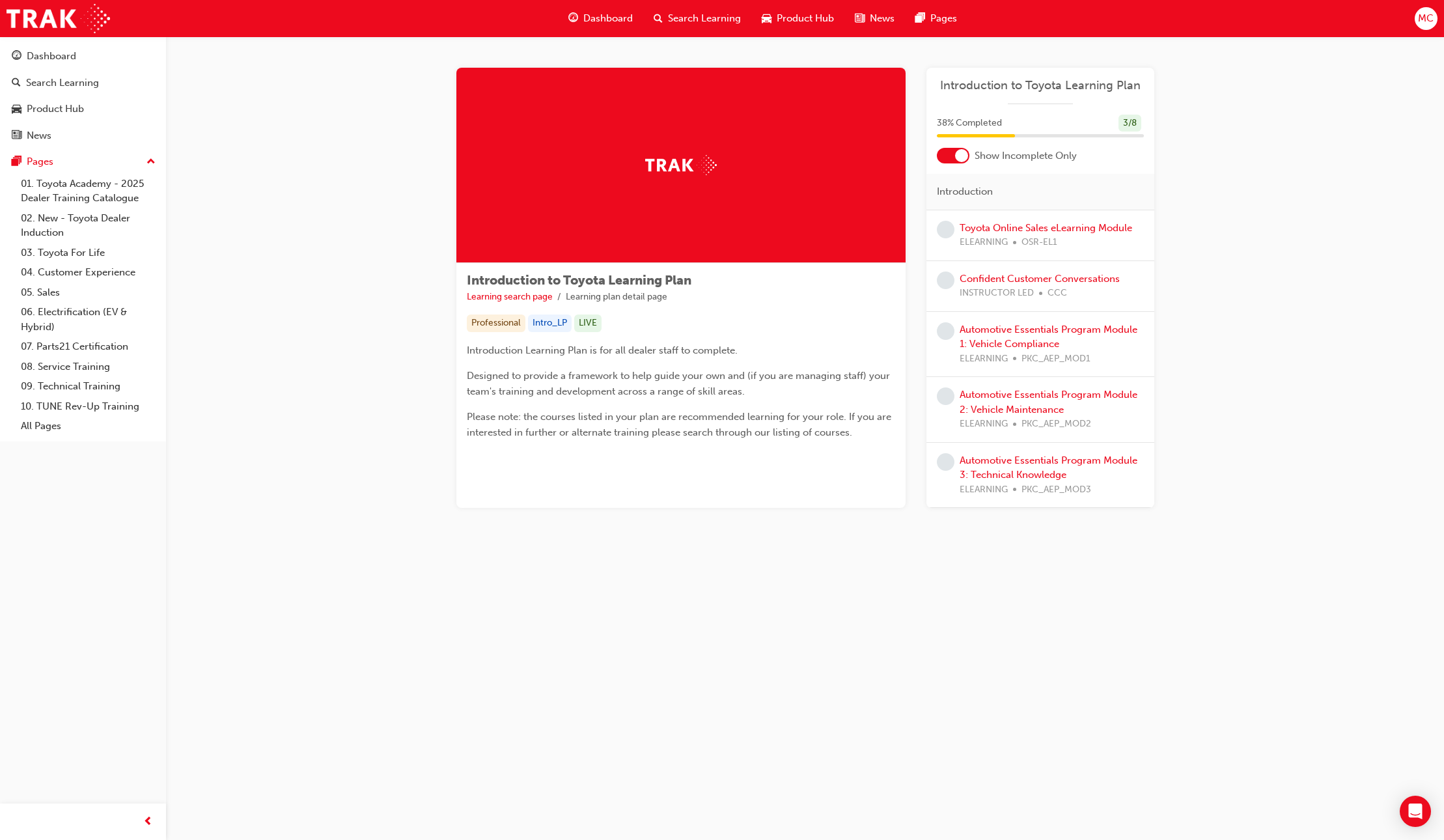
click at [962, 152] on div at bounding box center [962, 156] width 13 height 13
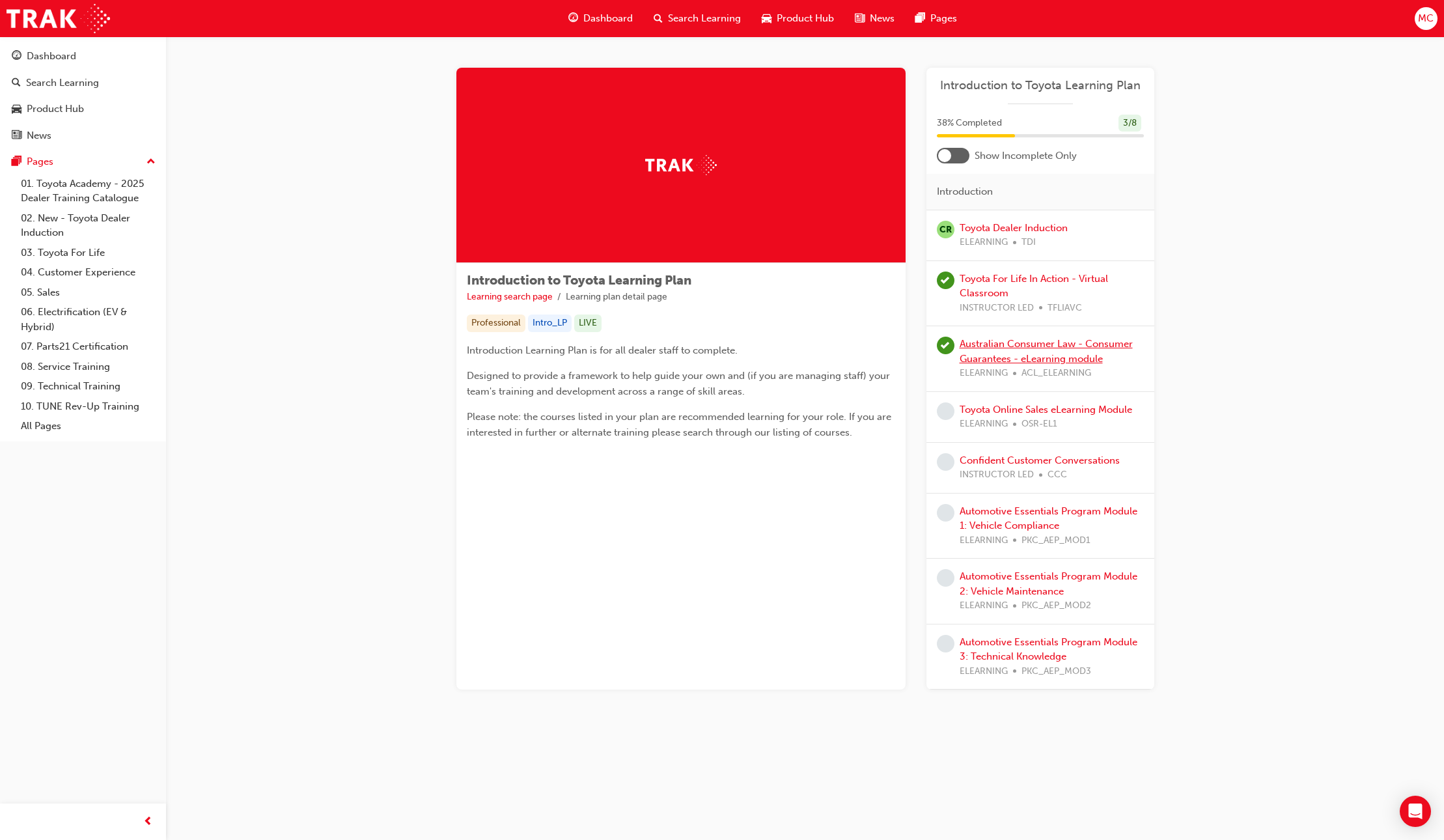
click at [1005, 345] on link "Australian Consumer Law - Consumer Guarantees - eLearning module" at bounding box center [1047, 351] width 174 height 27
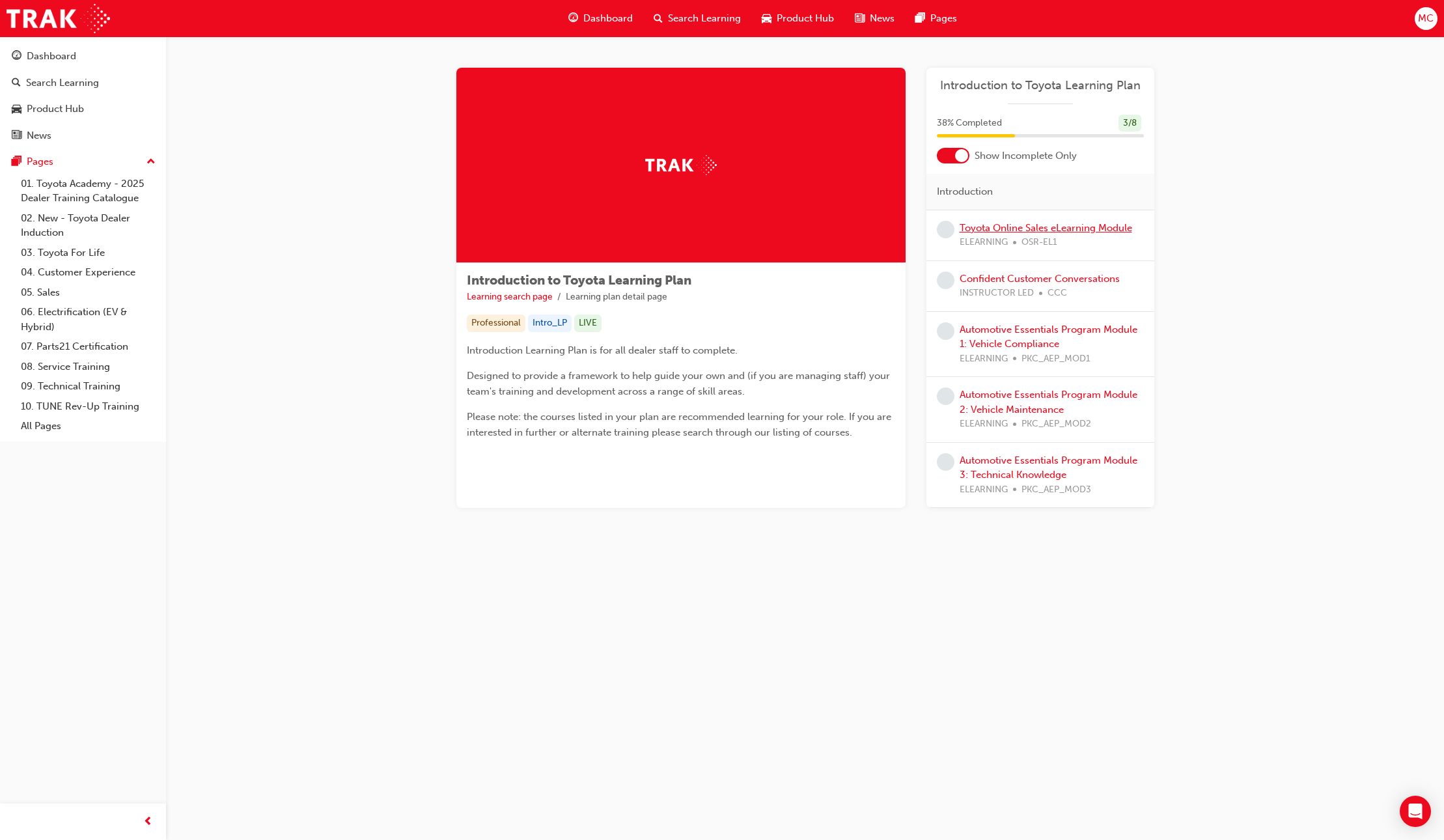
click at [1023, 227] on link "Toyota Online Sales eLearning Module" at bounding box center [1047, 227] width 173 height 12
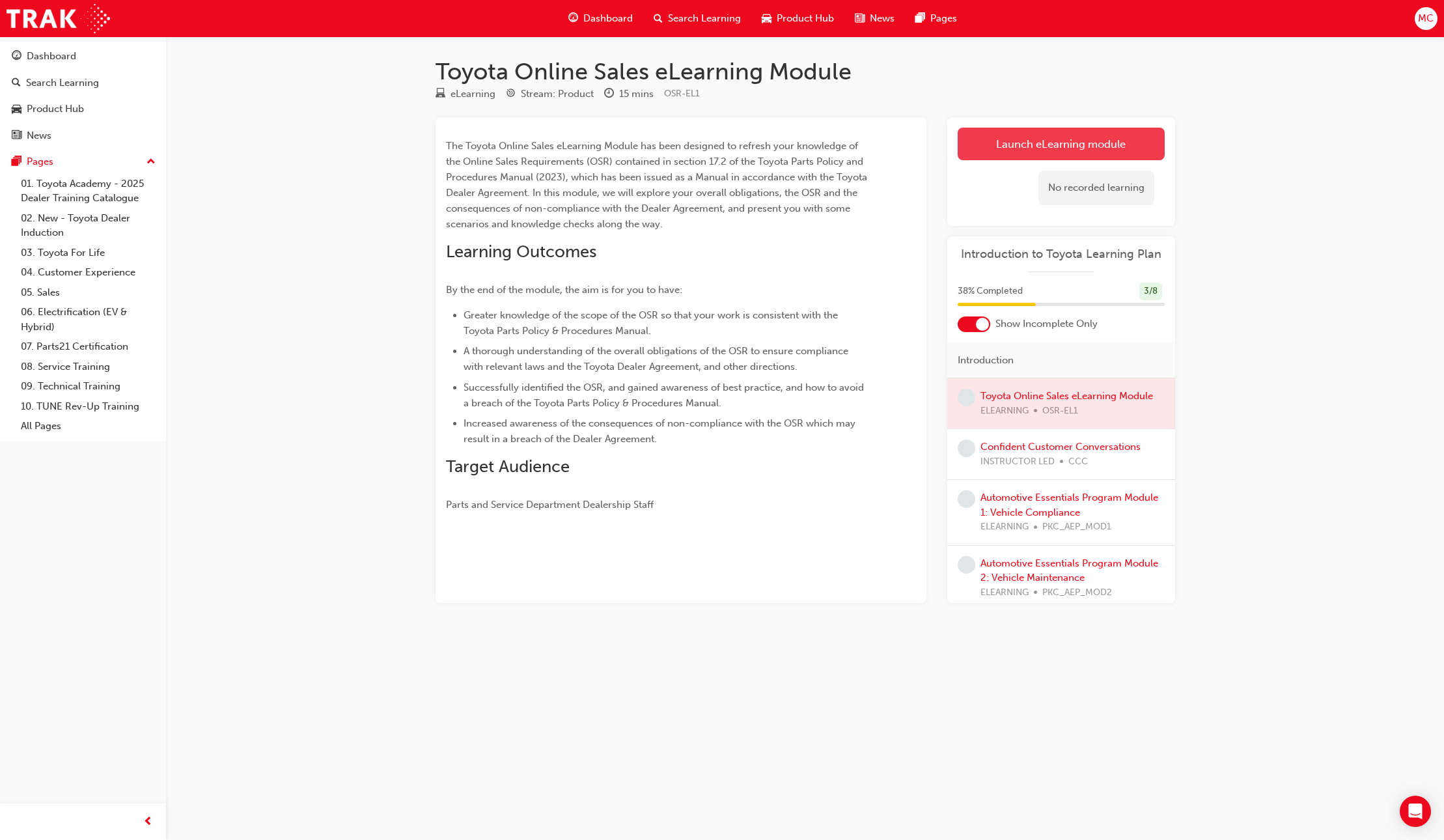
click at [1027, 149] on link "Launch eLearning module" at bounding box center [1061, 143] width 207 height 32
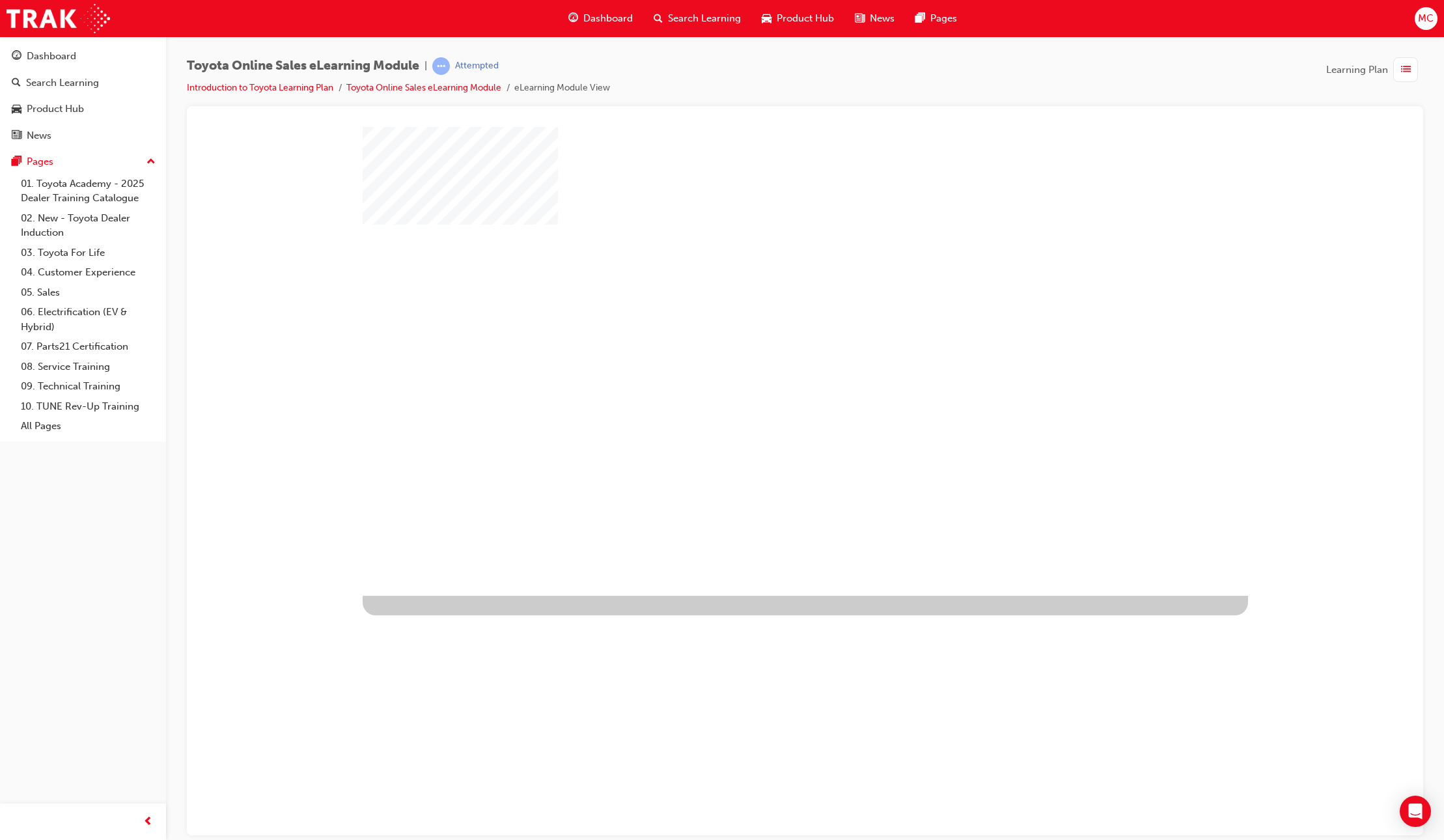
click at [768, 323] on div "play" at bounding box center [768, 323] width 0 height 0
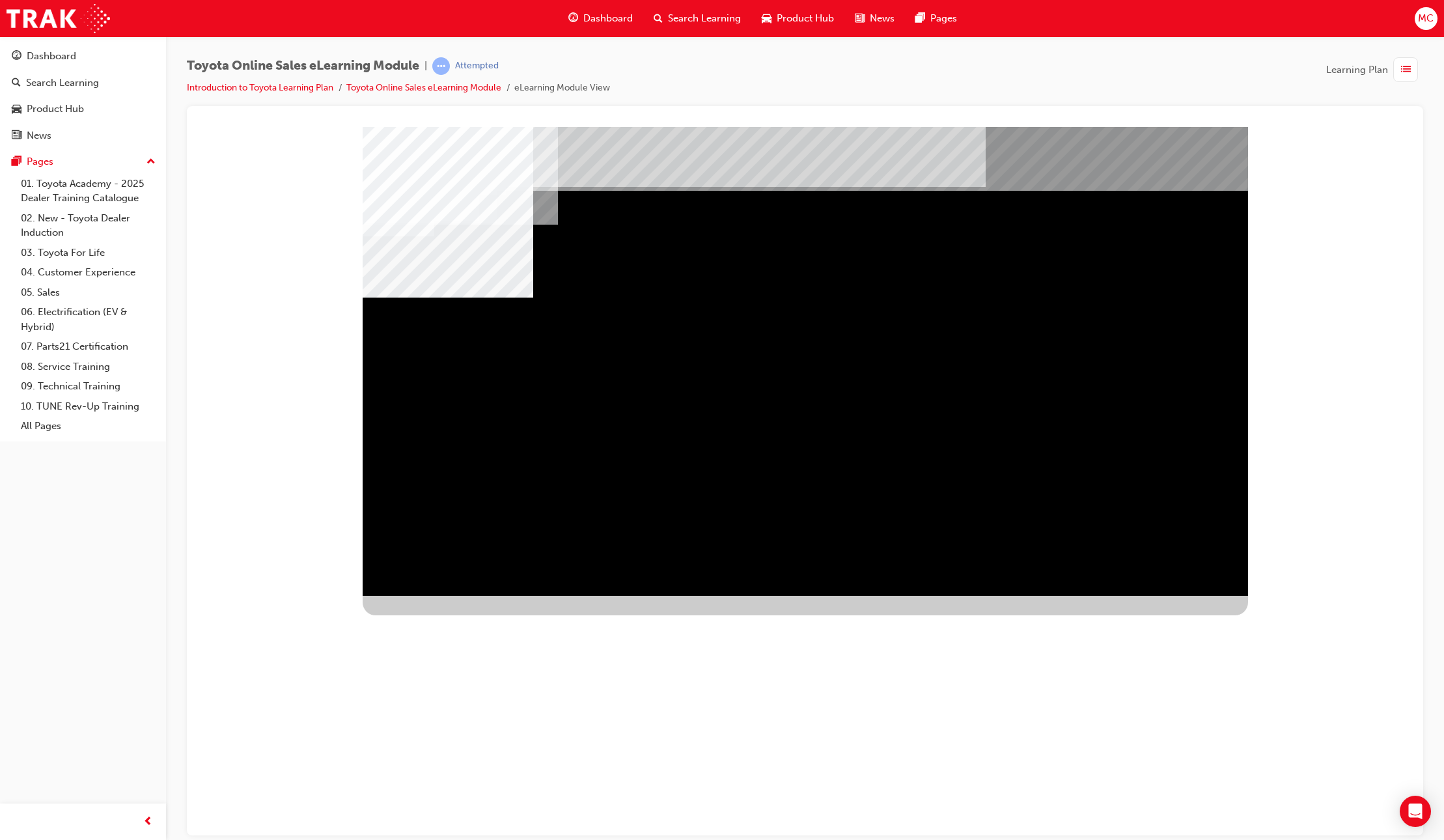
click at [506, 789] on div "Image" at bounding box center [435, 822] width 143 height 68
click at [491, 789] on div "Image" at bounding box center [435, 822] width 143 height 68
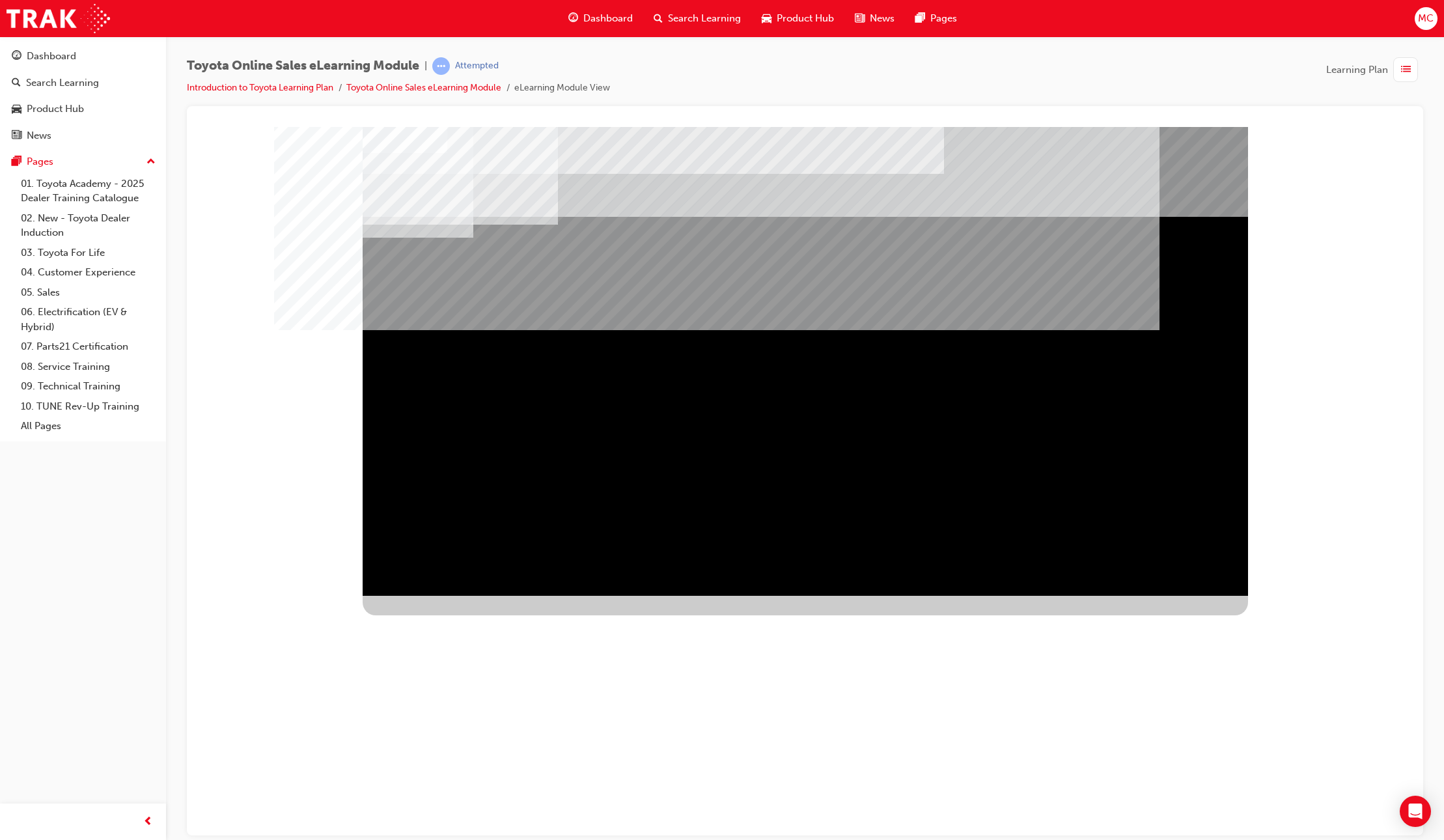
click at [1405, 71] on span "list-icon" at bounding box center [1406, 71] width 10 height 17
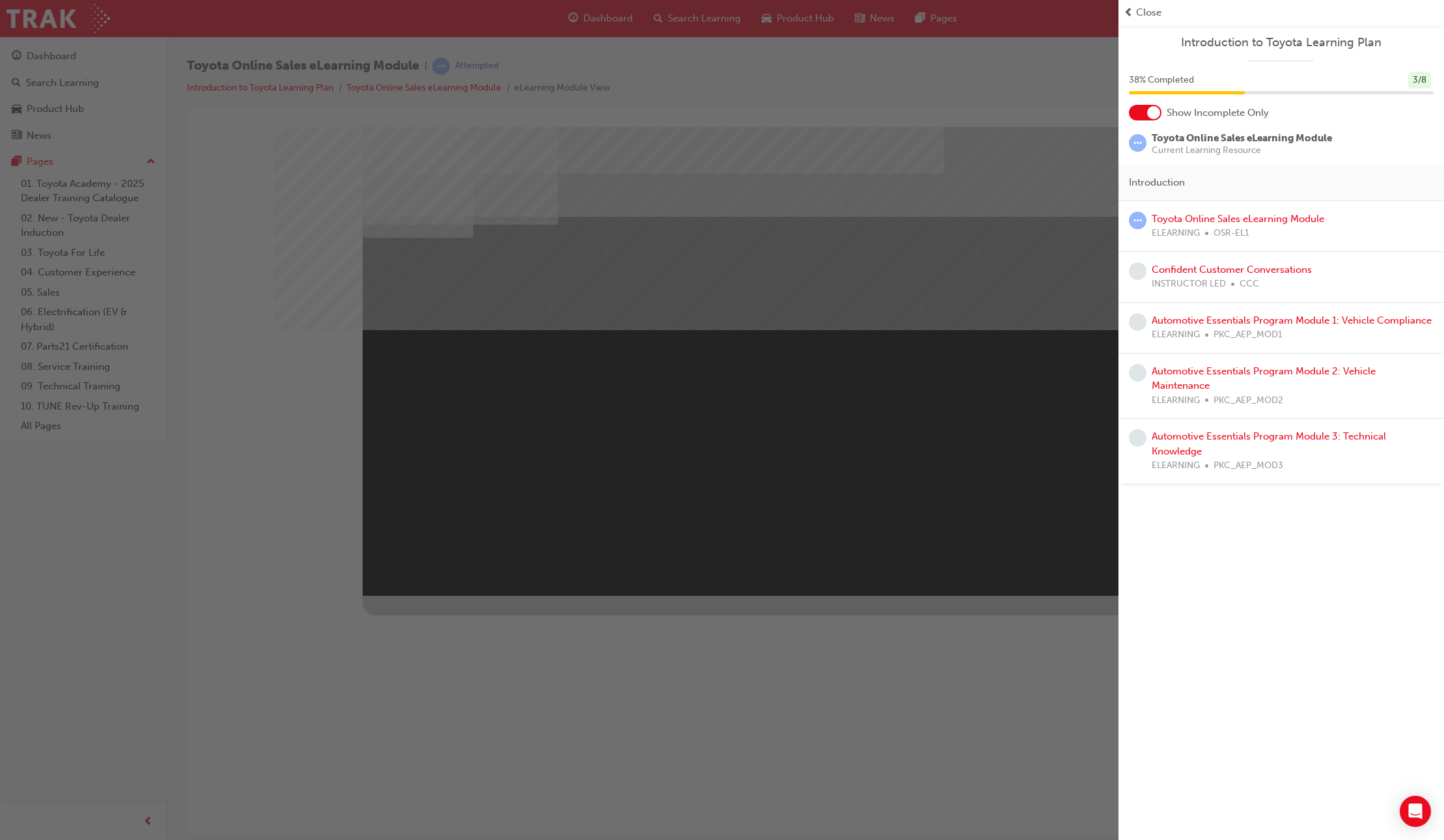
click at [1150, 14] on span "Close" at bounding box center [1149, 13] width 25 height 15
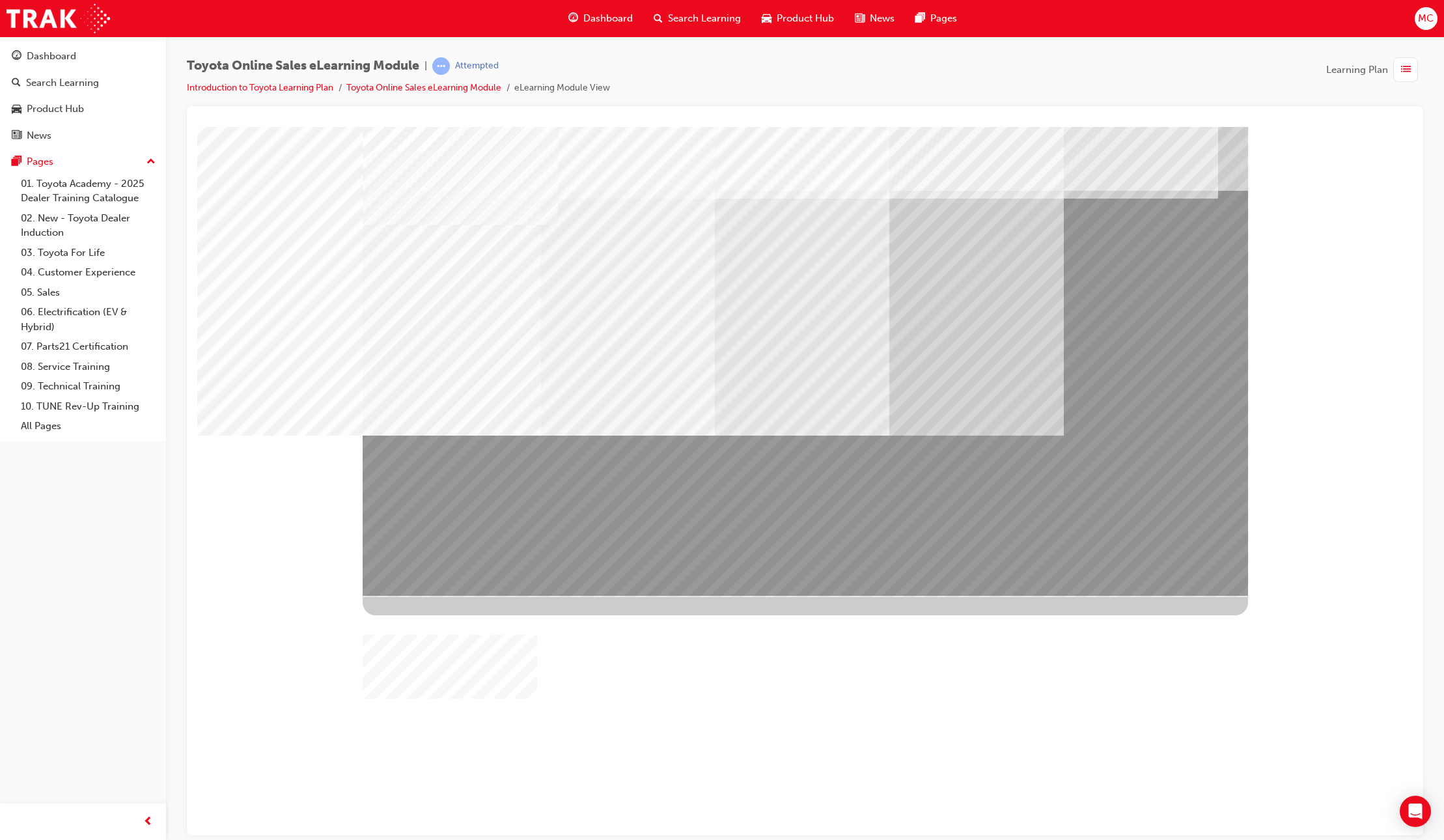
drag, startPoint x: 1064, startPoint y: 505, endPoint x: 997, endPoint y: 504, distance: 67.0
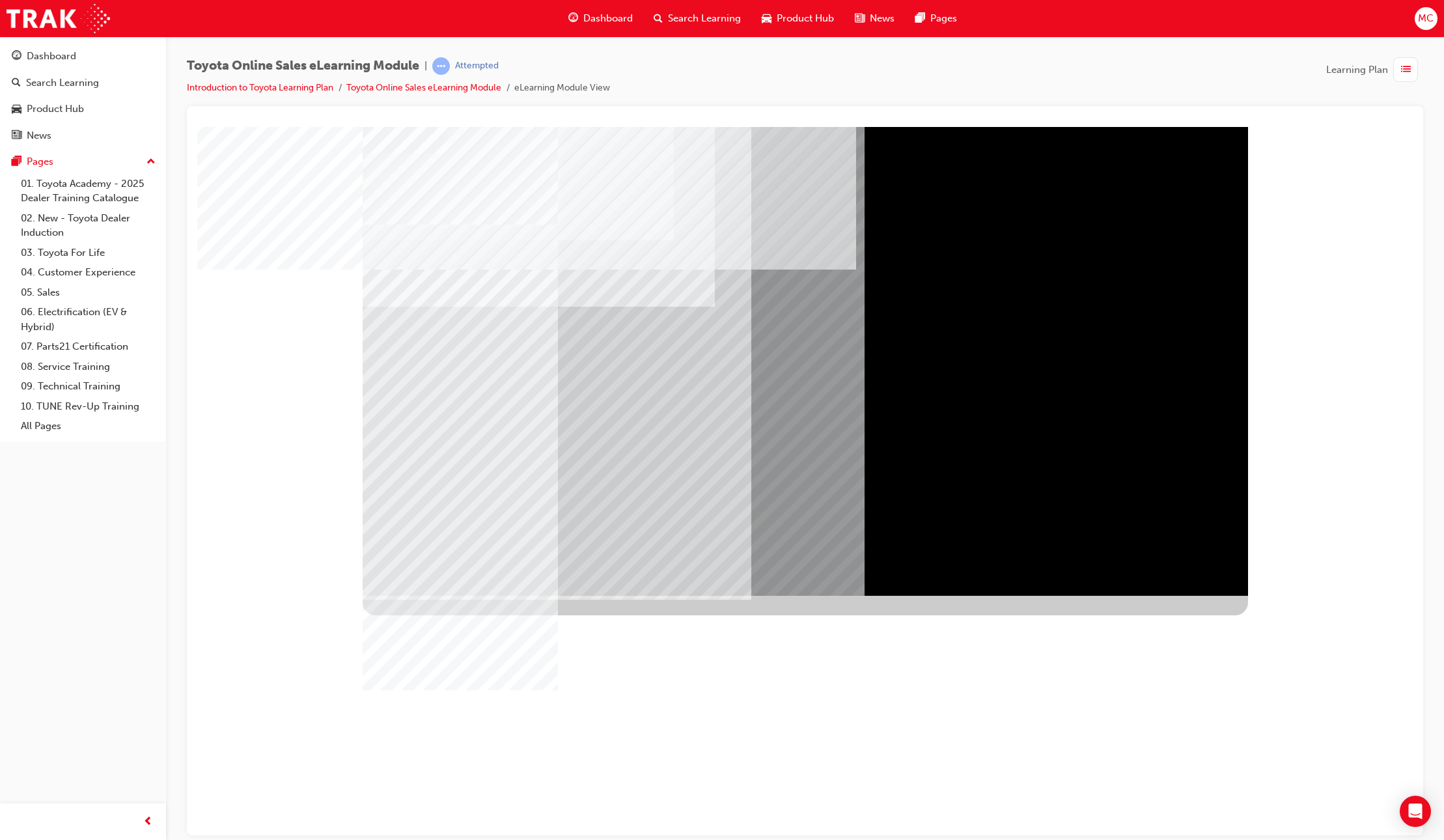
drag, startPoint x: 1019, startPoint y: 229, endPoint x: 904, endPoint y: 310, distance: 140.7
drag, startPoint x: 840, startPoint y: 488, endPoint x: 707, endPoint y: 488, distance: 133.0
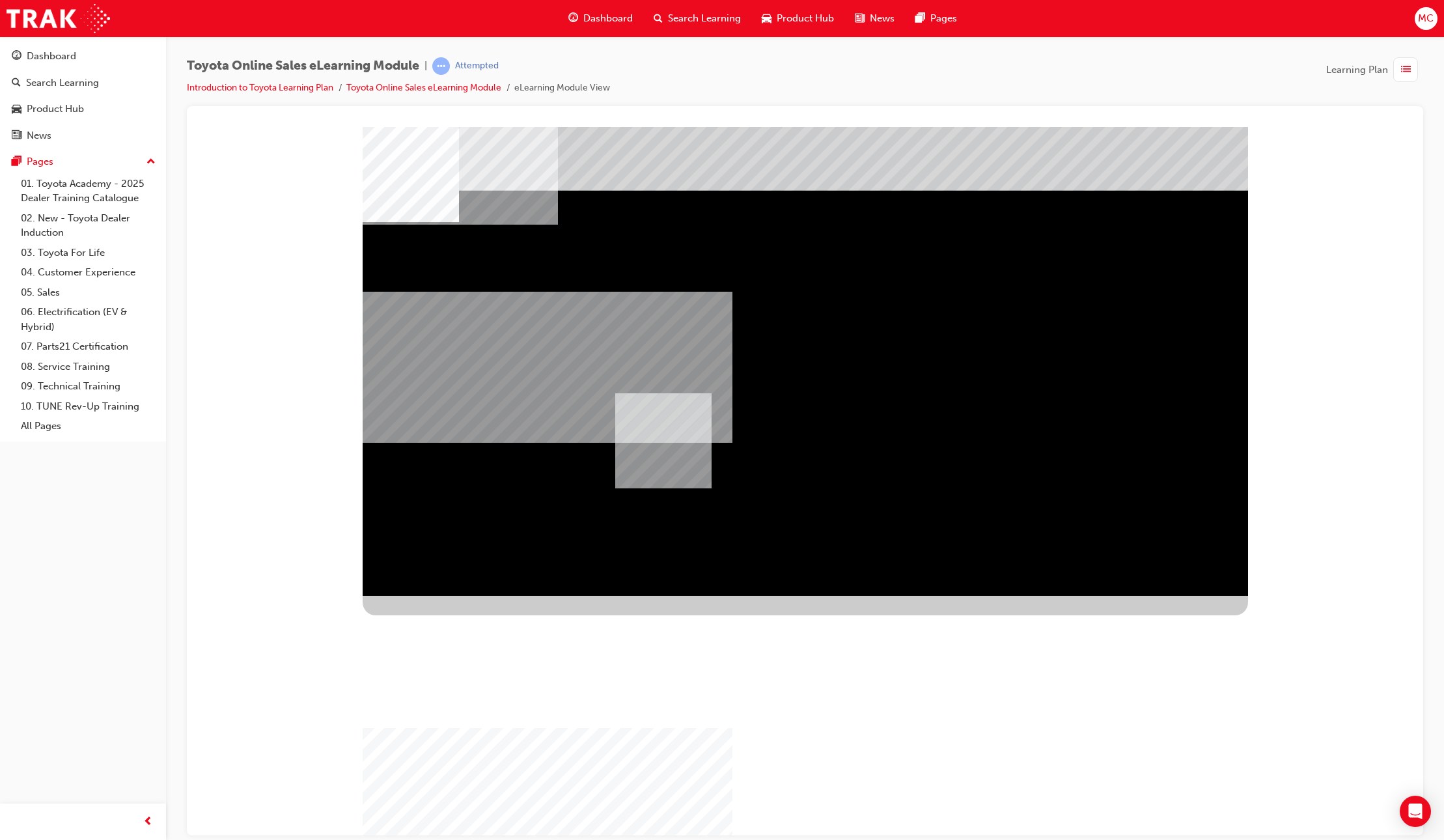
drag, startPoint x: 870, startPoint y: 324, endPoint x: 651, endPoint y: 465, distance: 260.5
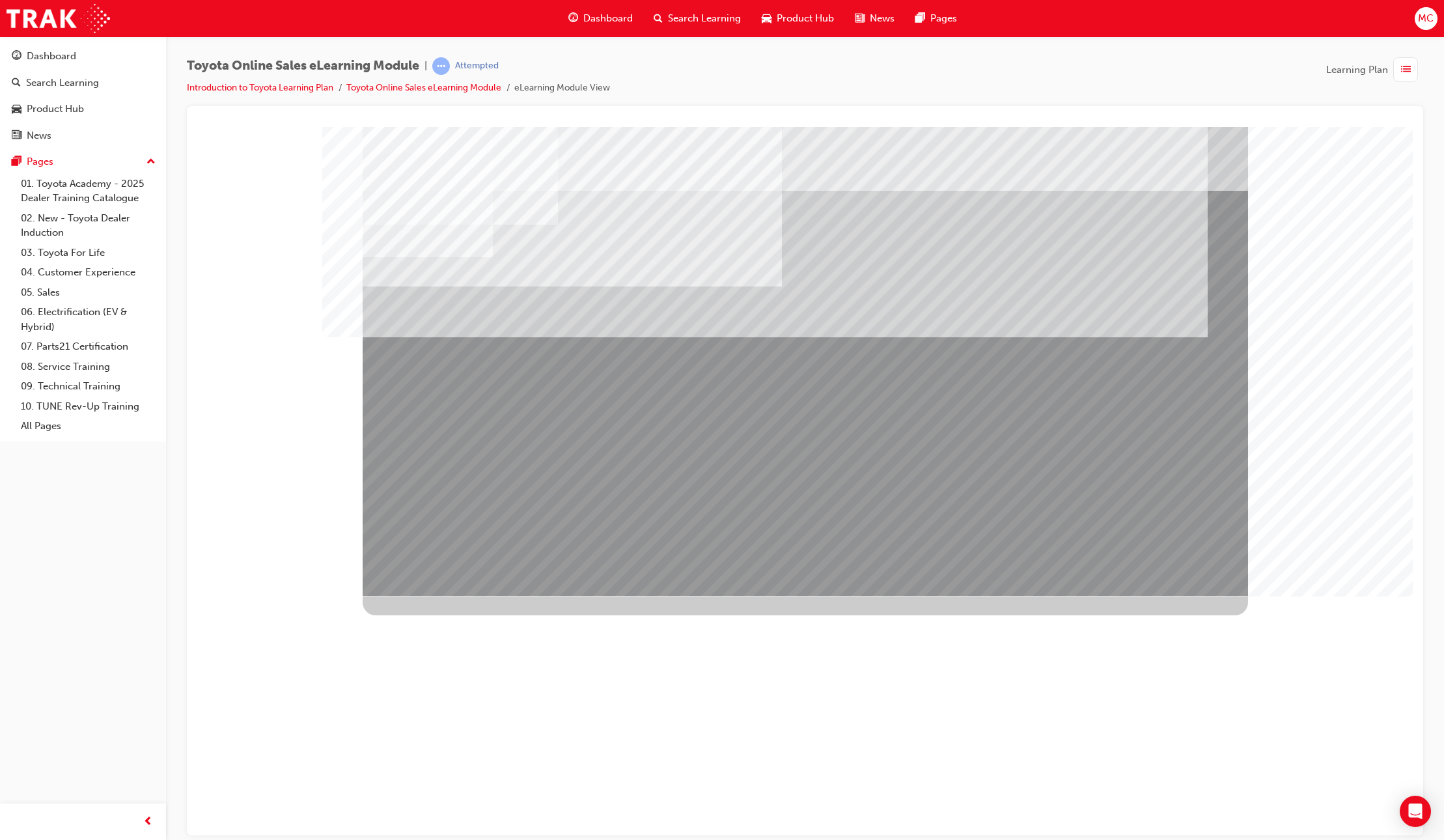
click at [1174, 618] on div "Image" at bounding box center [950, 853] width 1174 height 470
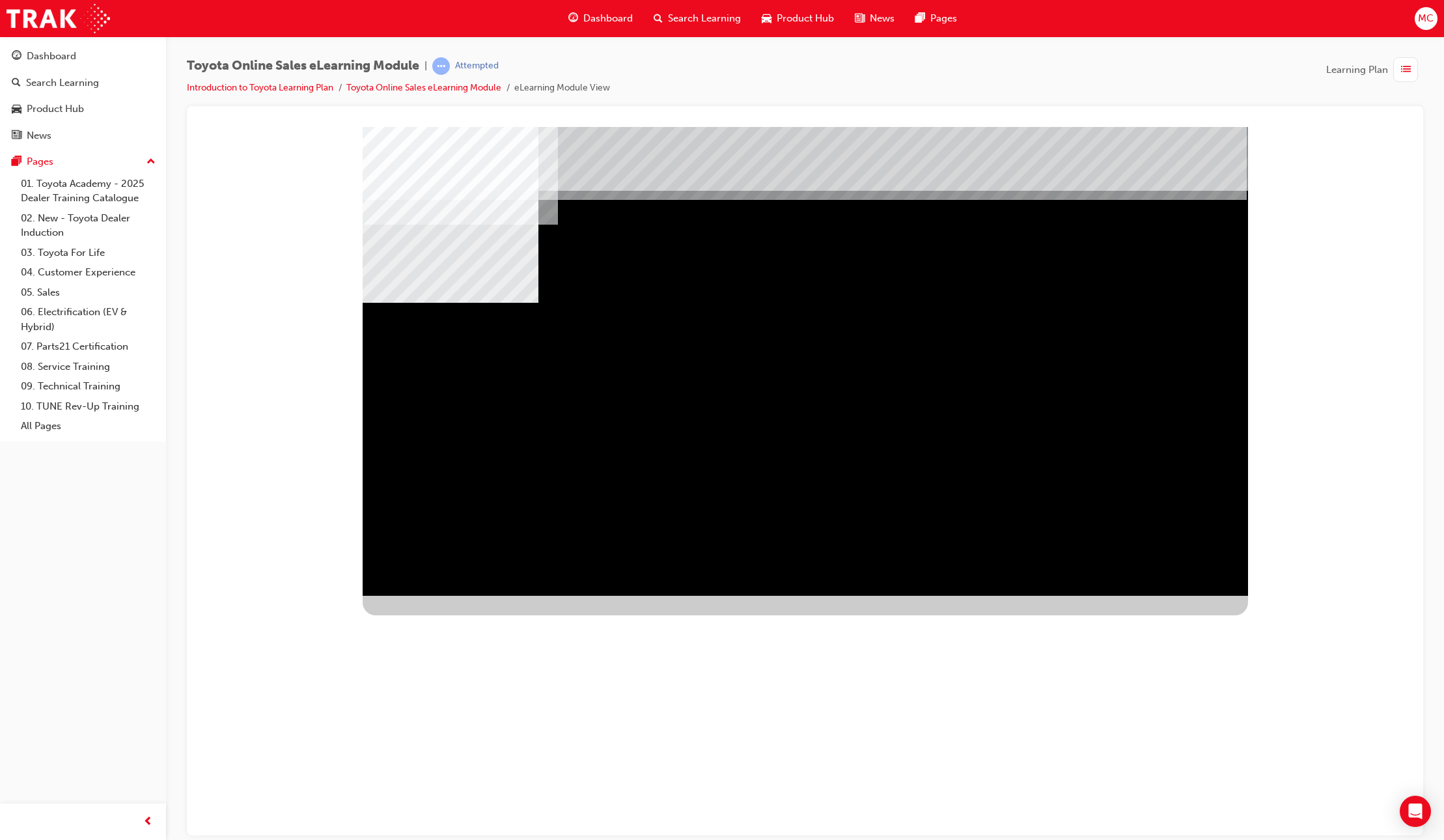
click at [533, 755] on div "01\3OVERALL OBLIGATIONS\3\3\3" at bounding box center [449, 840] width 171 height 171
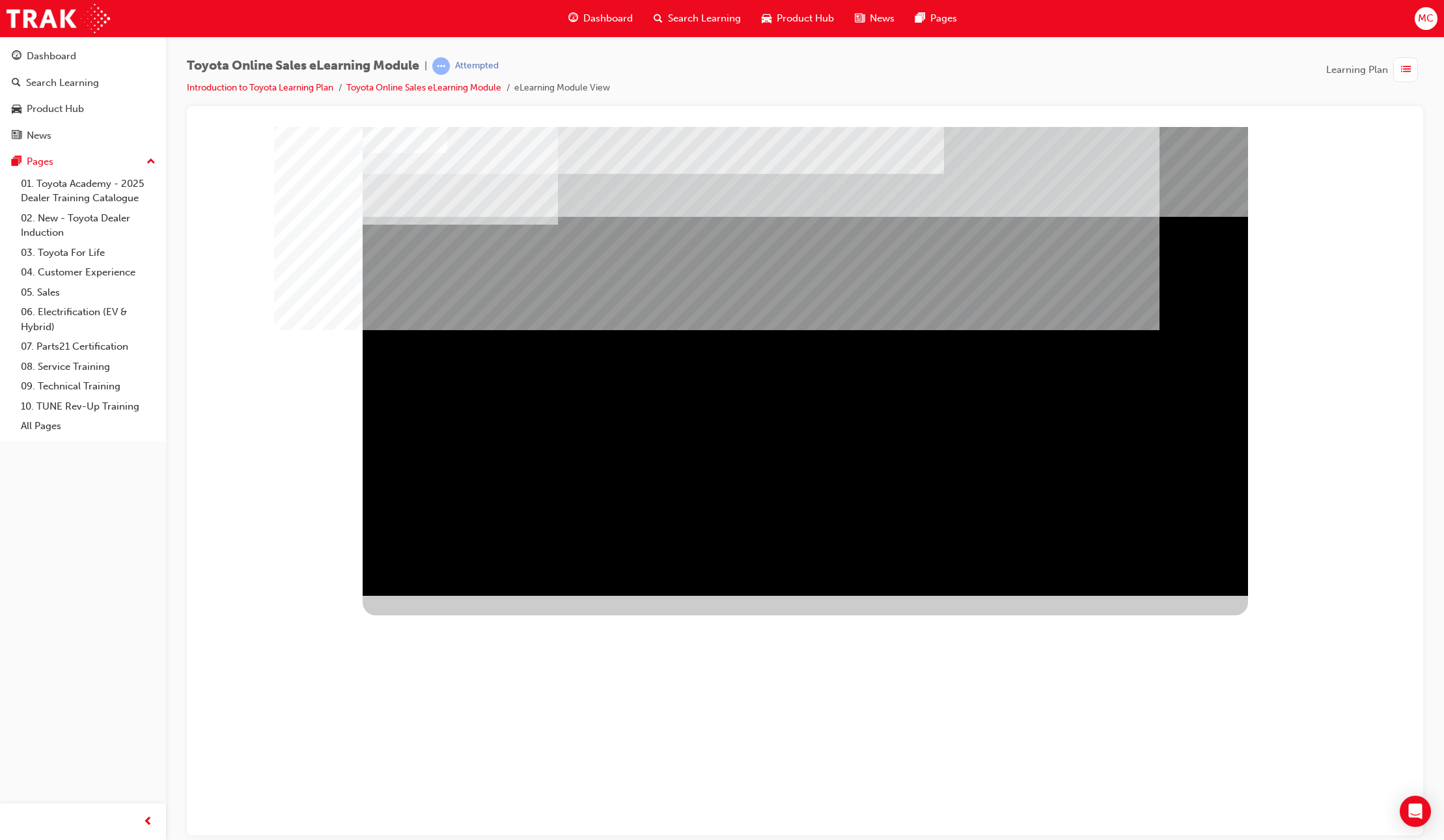
click at [445, 755] on div "NEXT Trigger this button to go to the next slide" at bounding box center [404, 766] width 82 height 23
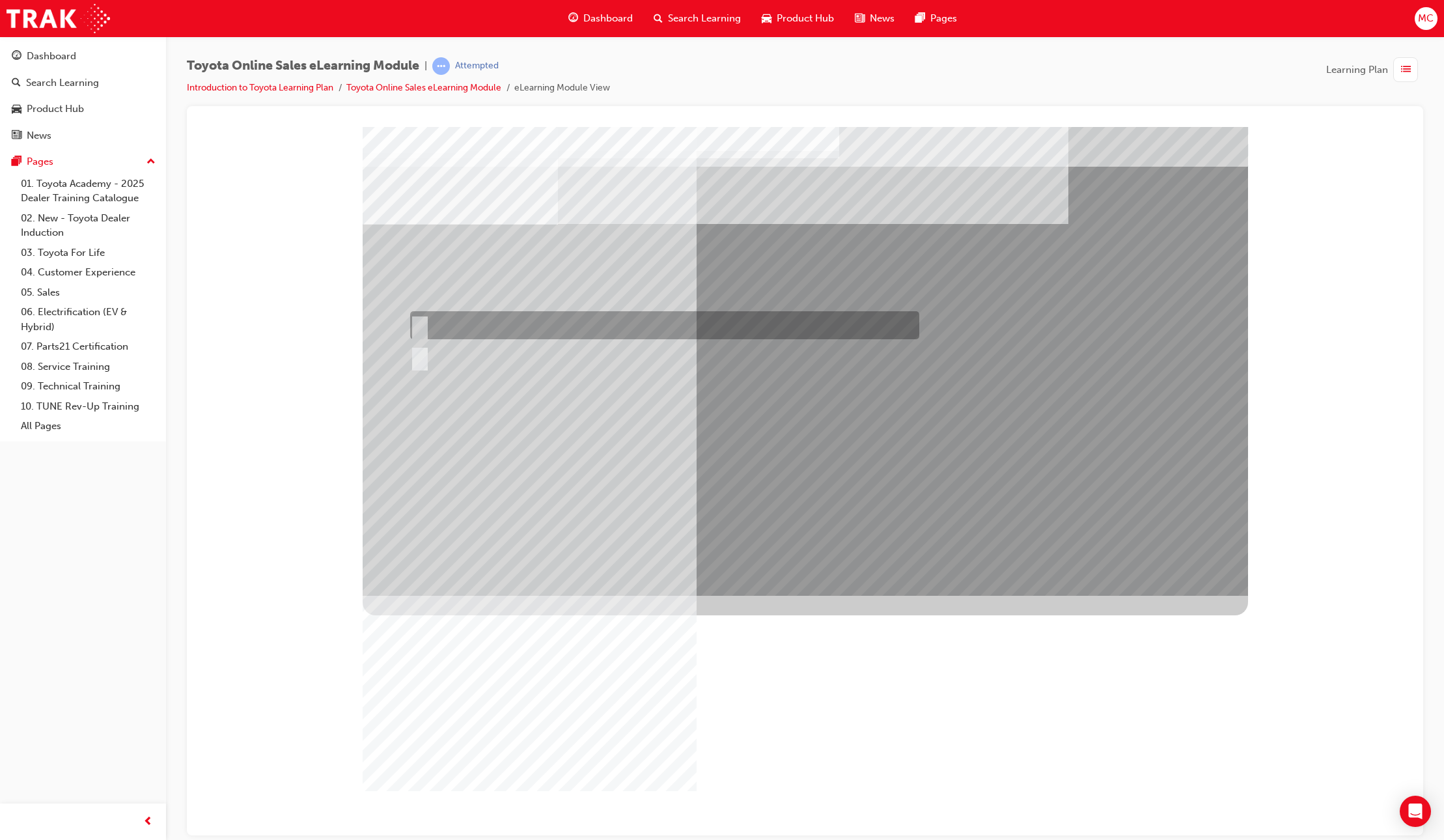
click at [437, 327] on div at bounding box center [661, 325] width 509 height 28
radio input "true"
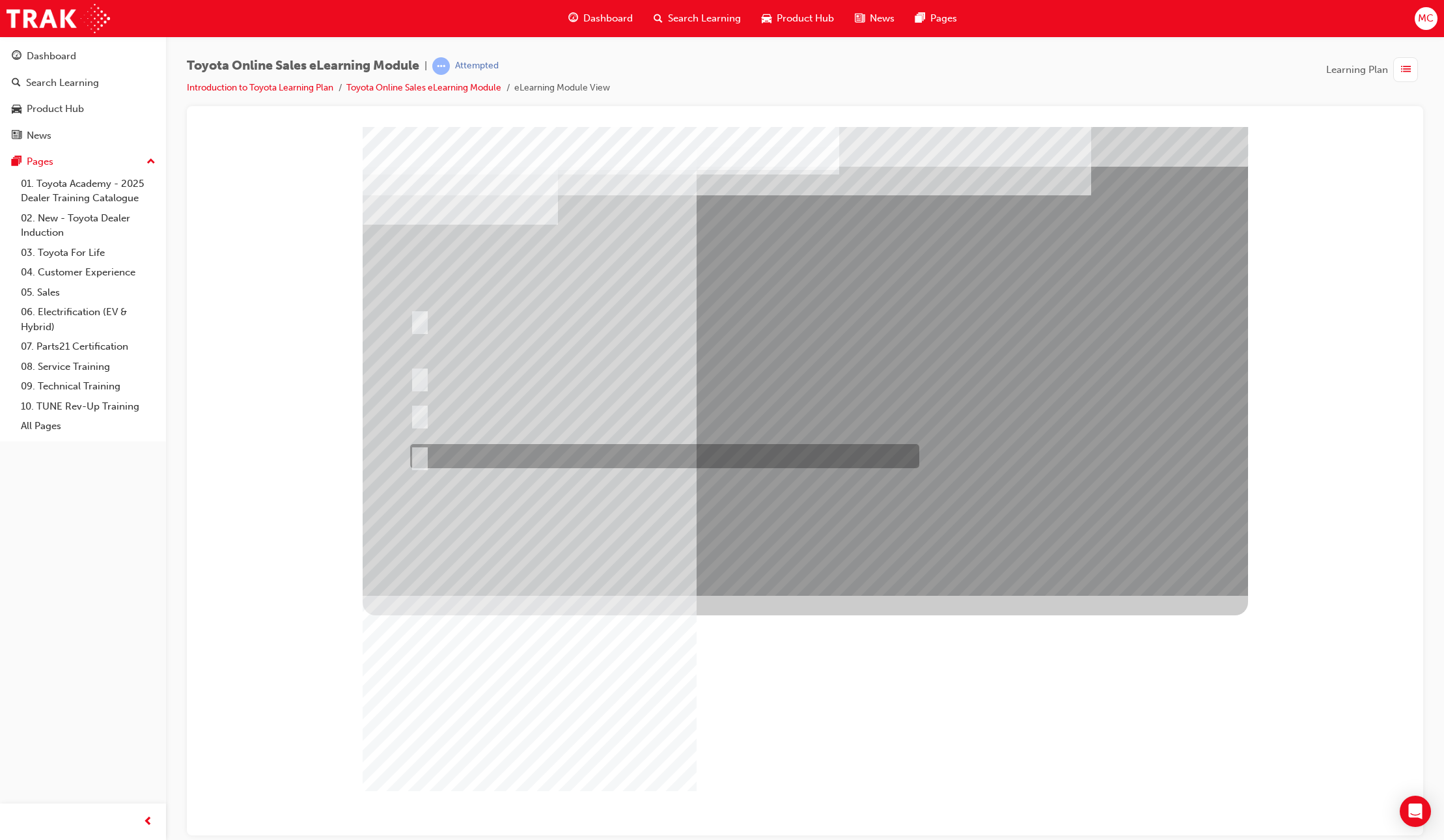
click at [422, 452] on input "It must be TMCA approved Dealer name." at bounding box center [417, 456] width 14 height 14
radio input "true"
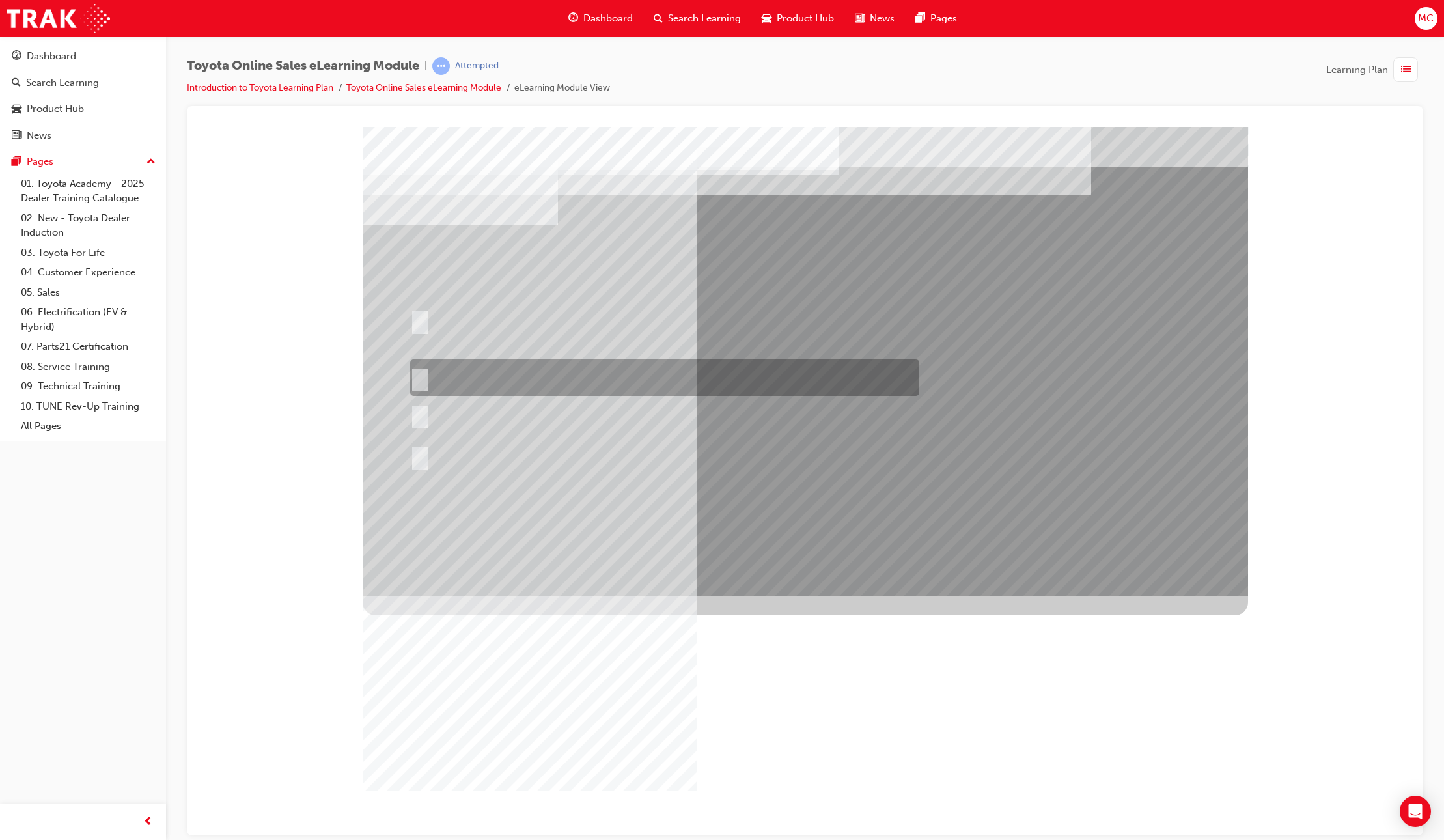
click at [425, 377] on div at bounding box center [661, 377] width 509 height 36
radio input "true"
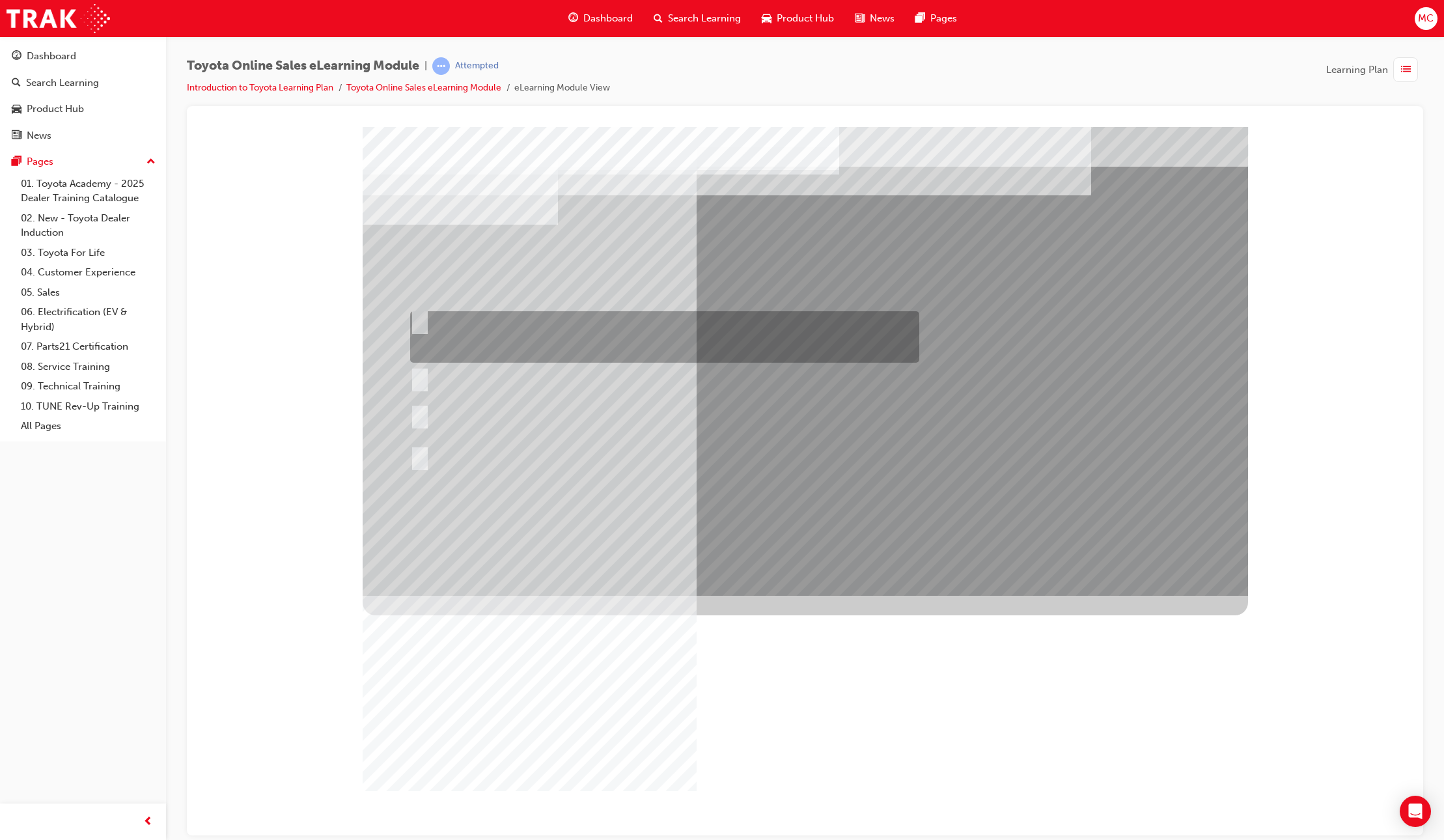
click at [422, 319] on input "It can be called Hometown Parts to keep it simple, as long as your dealership n…" at bounding box center [417, 319] width 14 height 14
radio input "true"
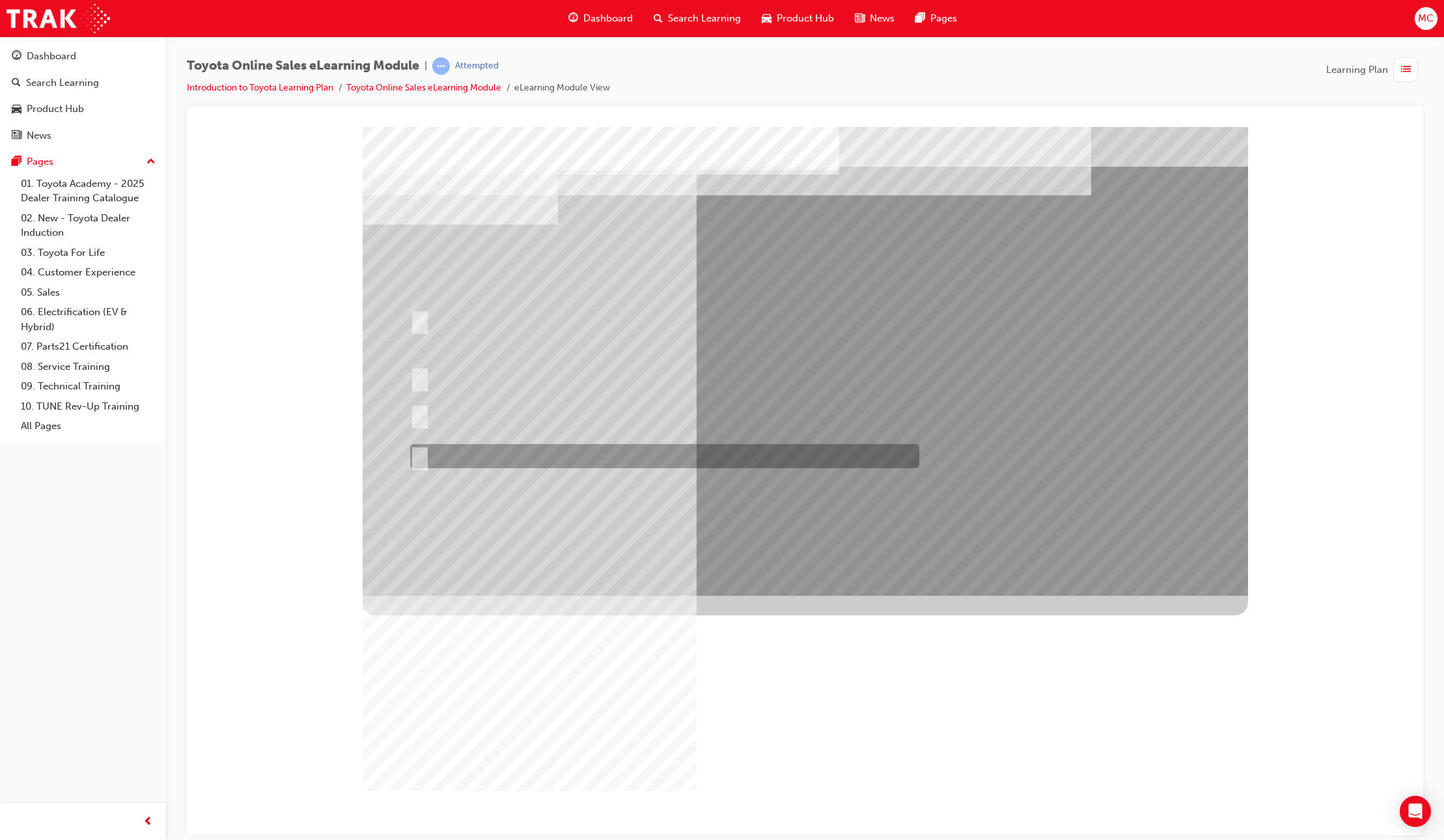
click at [422, 459] on input "It must be TMCA approved Dealer name." at bounding box center [417, 456] width 14 height 14
radio input "true"
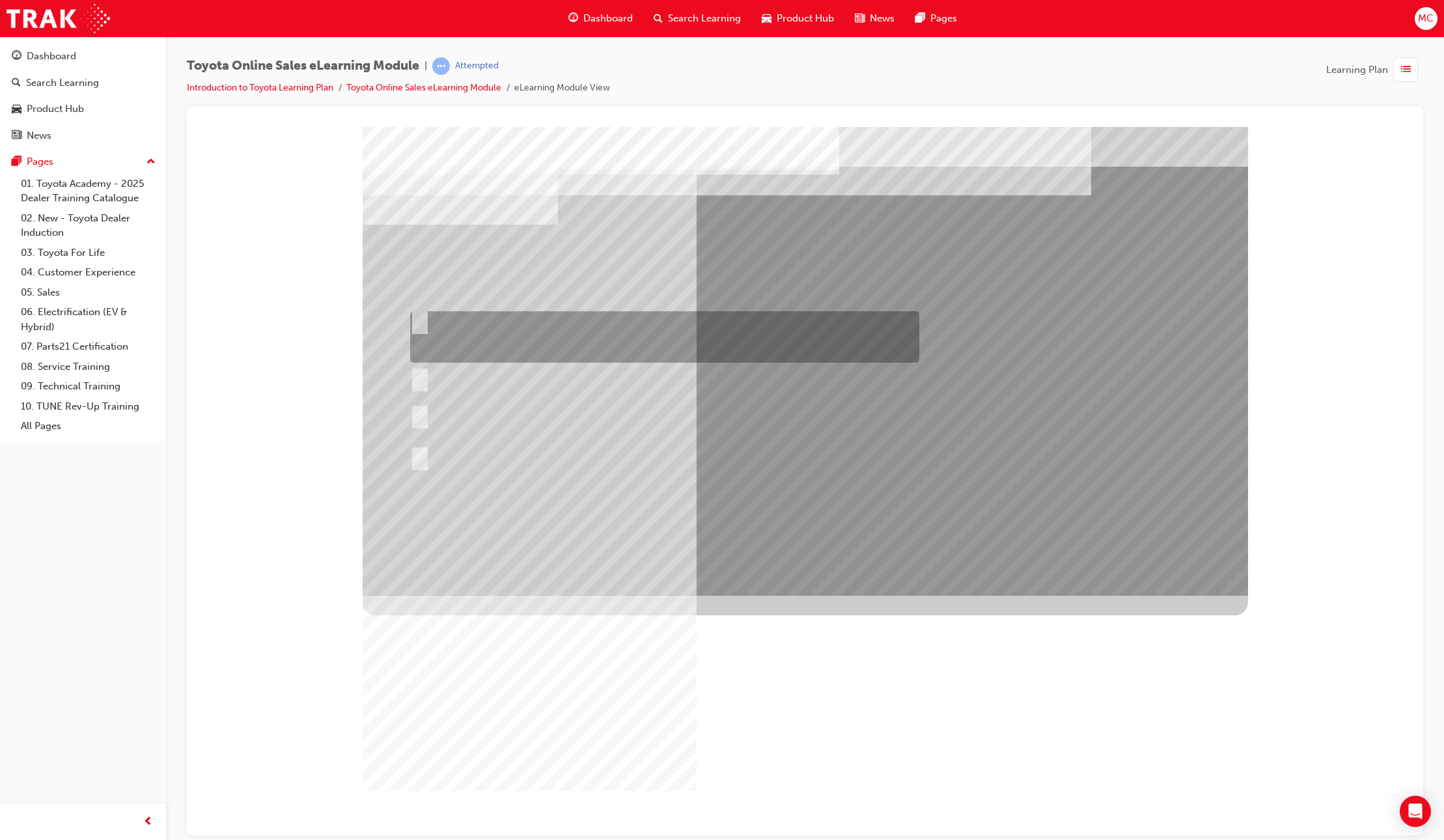
click at [421, 319] on input "It can be called Hometown Parts to keep it simple, as long as your dealership n…" at bounding box center [417, 319] width 14 height 14
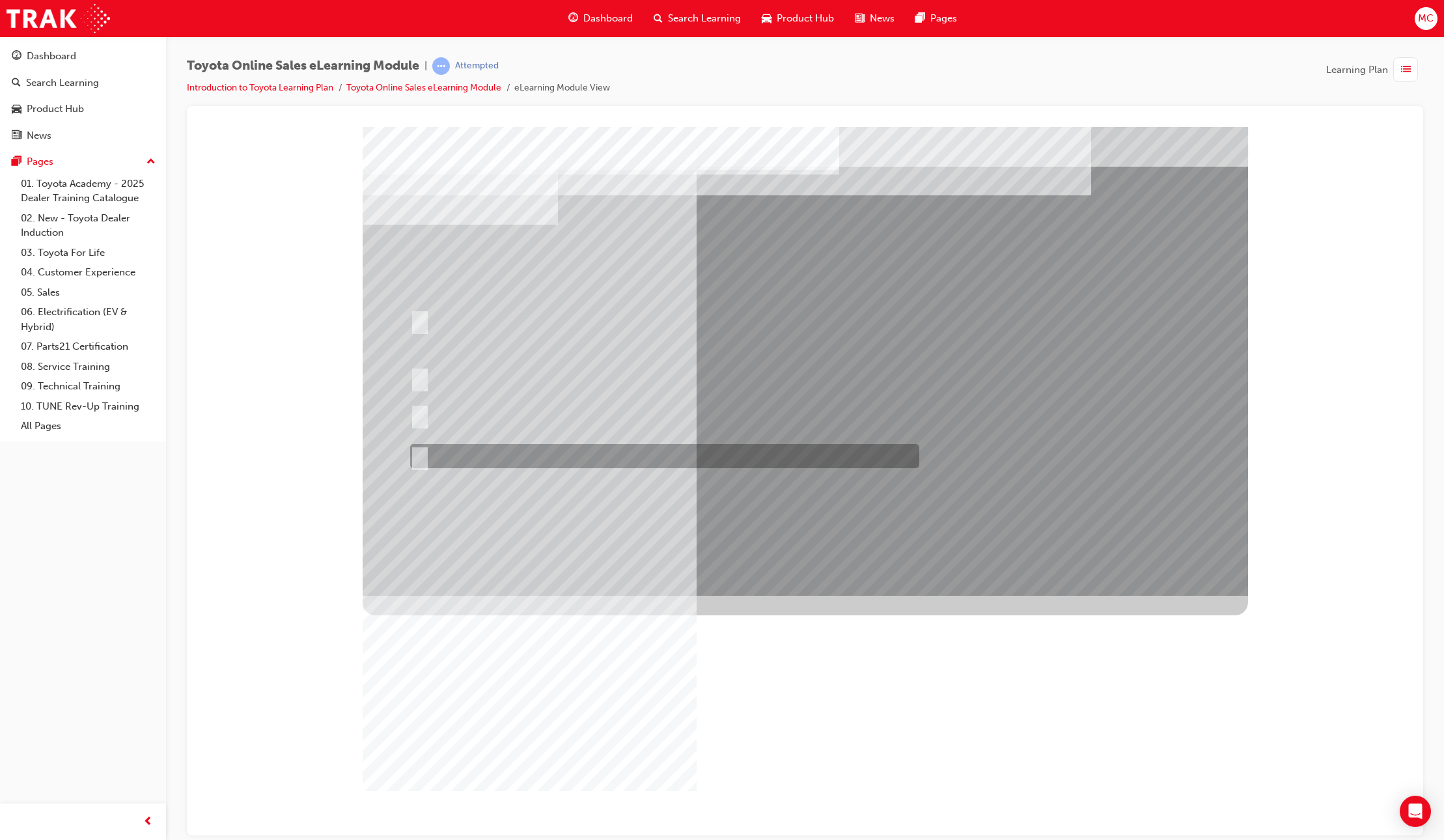
click at [425, 454] on div at bounding box center [661, 456] width 509 height 24
radio input "false"
radio input "true"
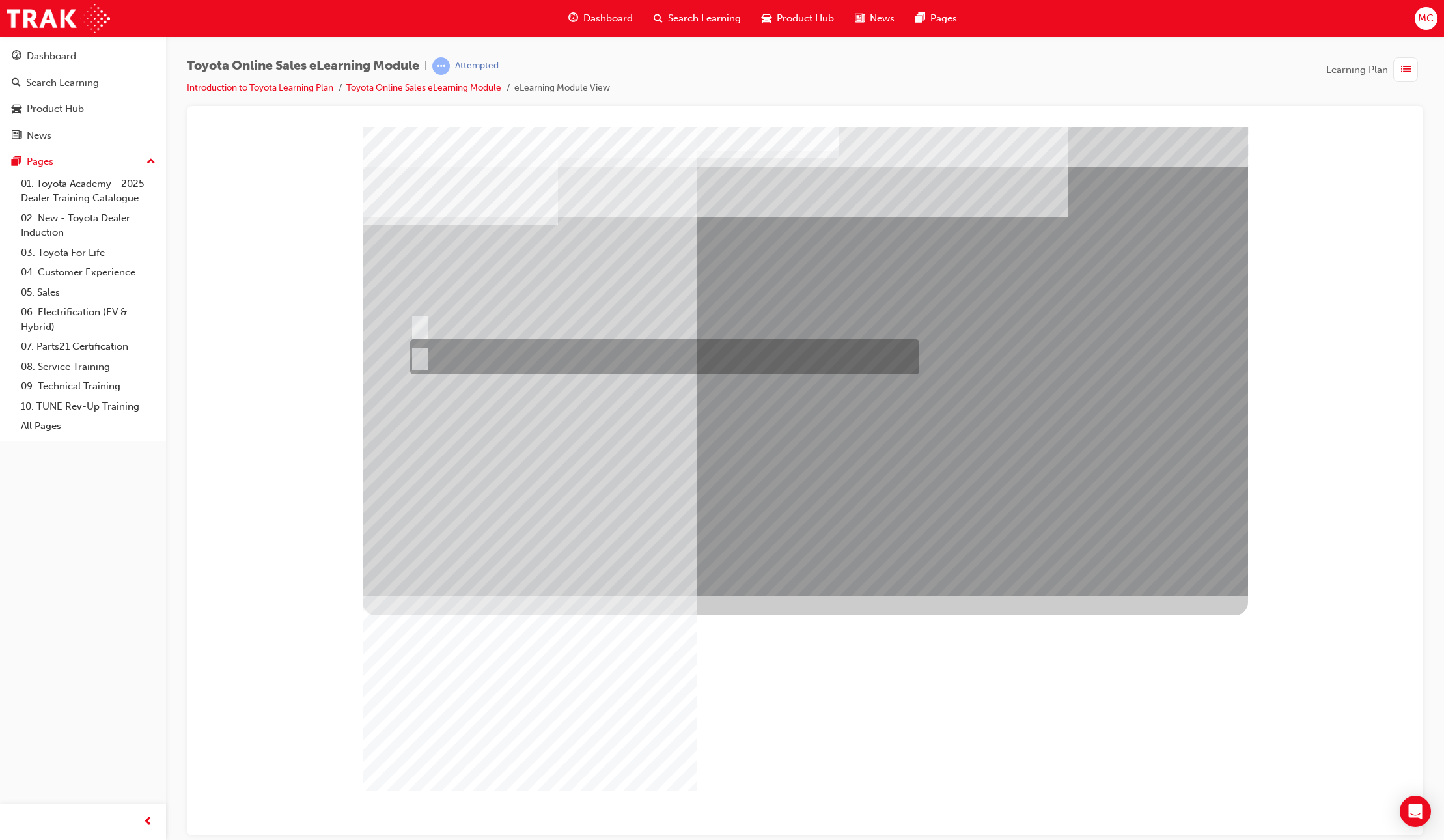
click at [528, 365] on div at bounding box center [661, 356] width 509 height 35
radio input "true"
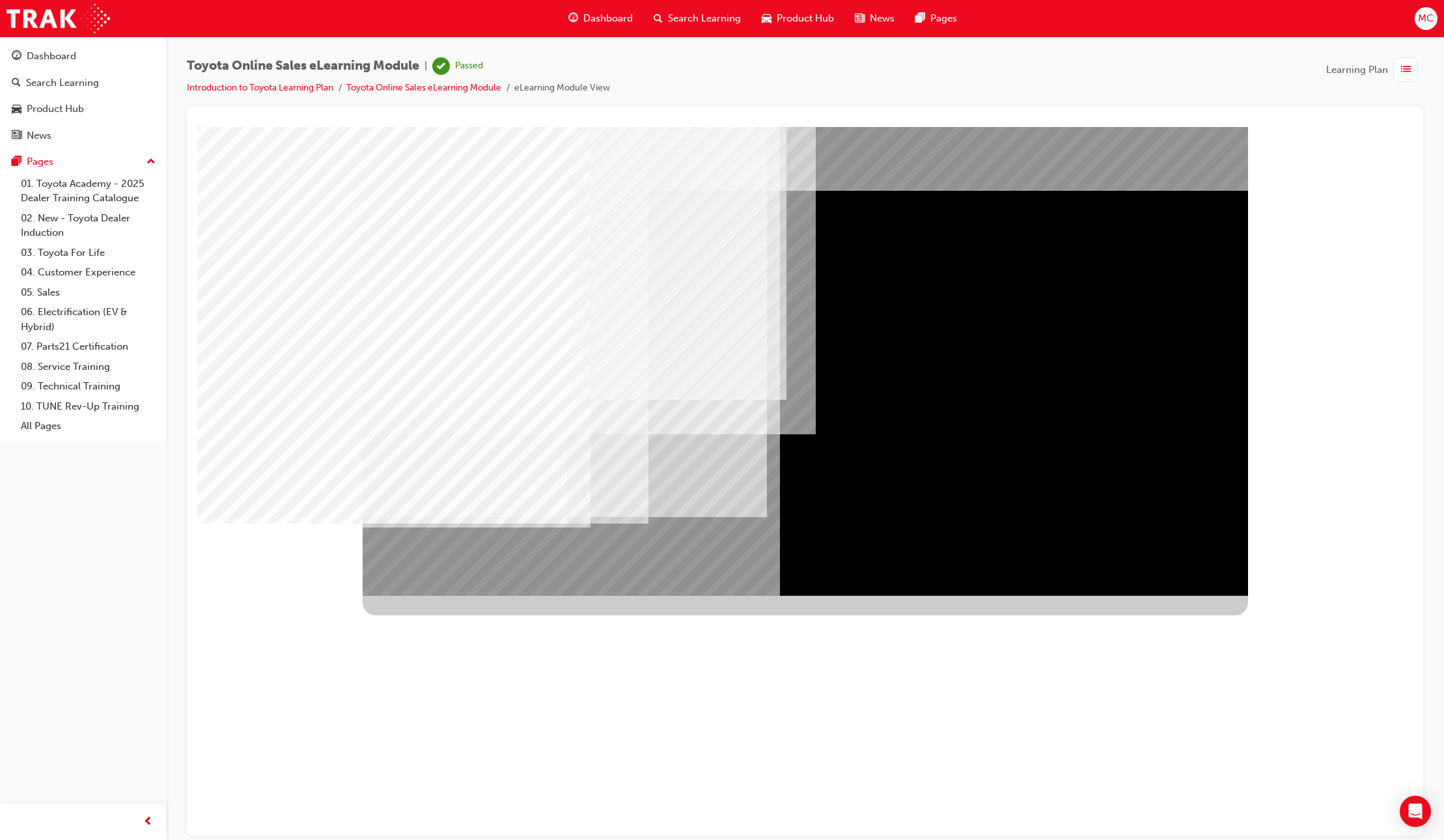
click at [650, 193] on div "marketprotection@toyota.com.au" at bounding box center [701, 186] width 211 height 14
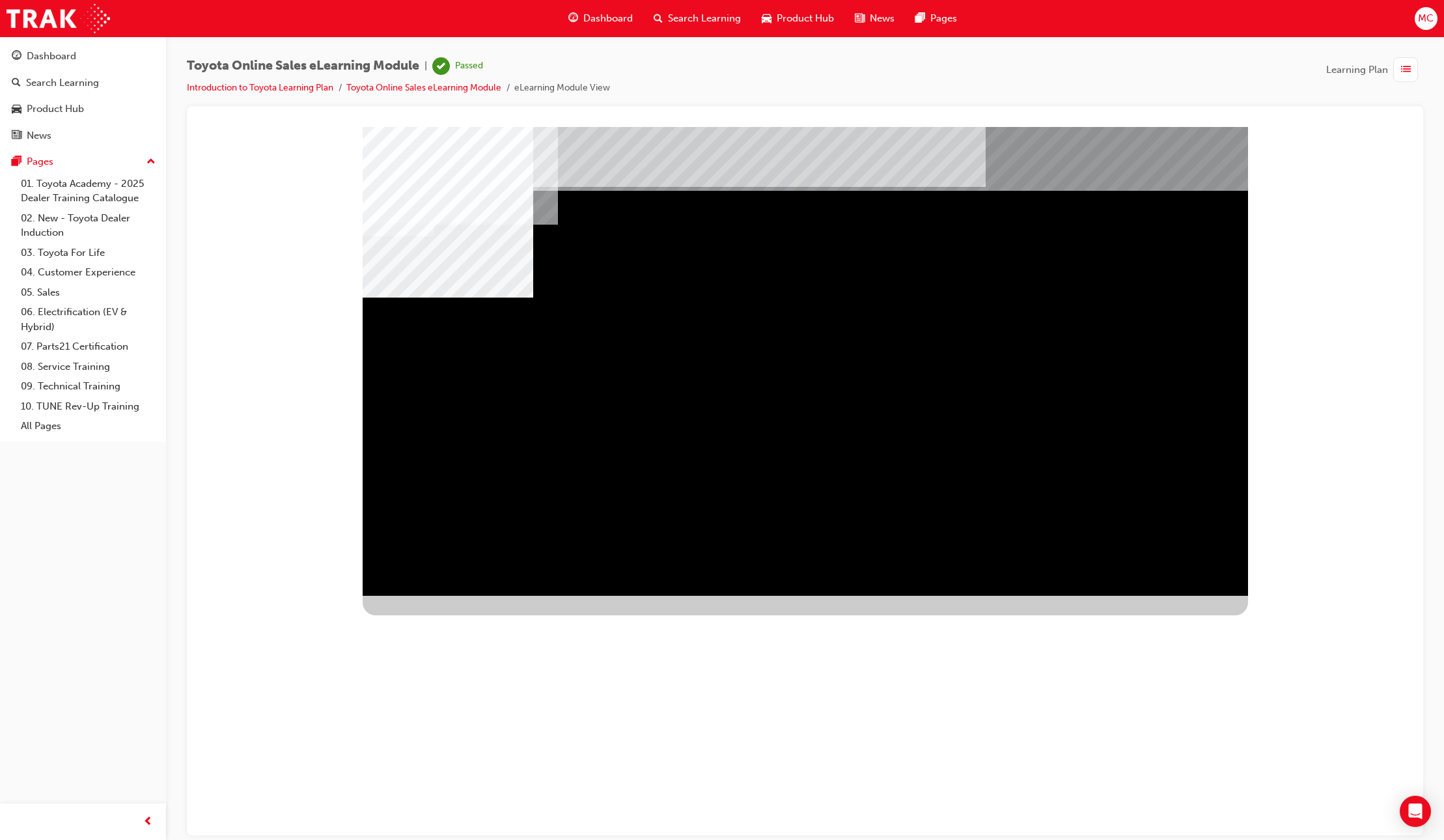
click at [445, 595] on div "BACK Trigger this button to go to the previous slide" at bounding box center [404, 606] width 82 height 23
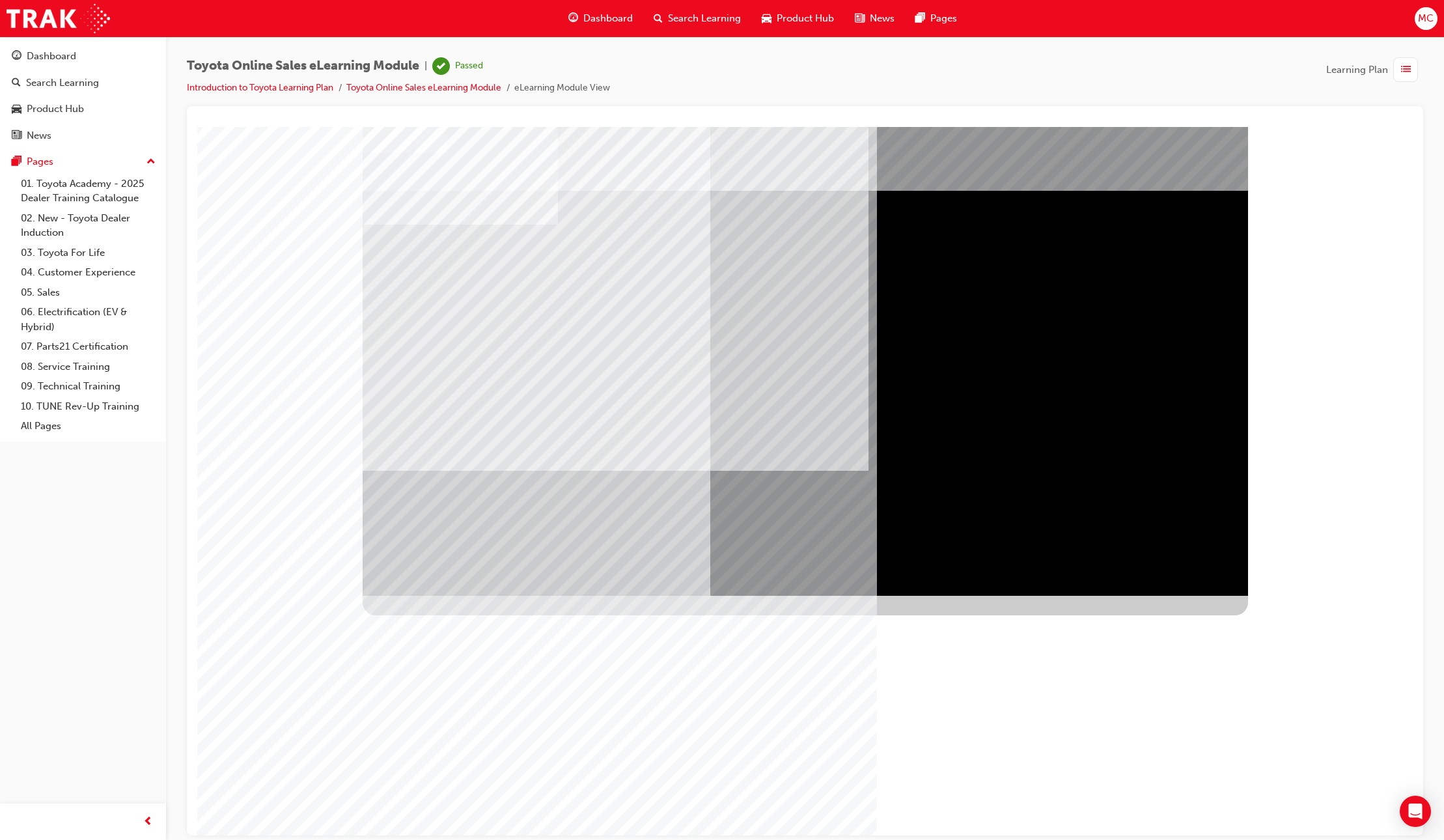
click at [1411, 66] on div "button" at bounding box center [1406, 70] width 25 height 25
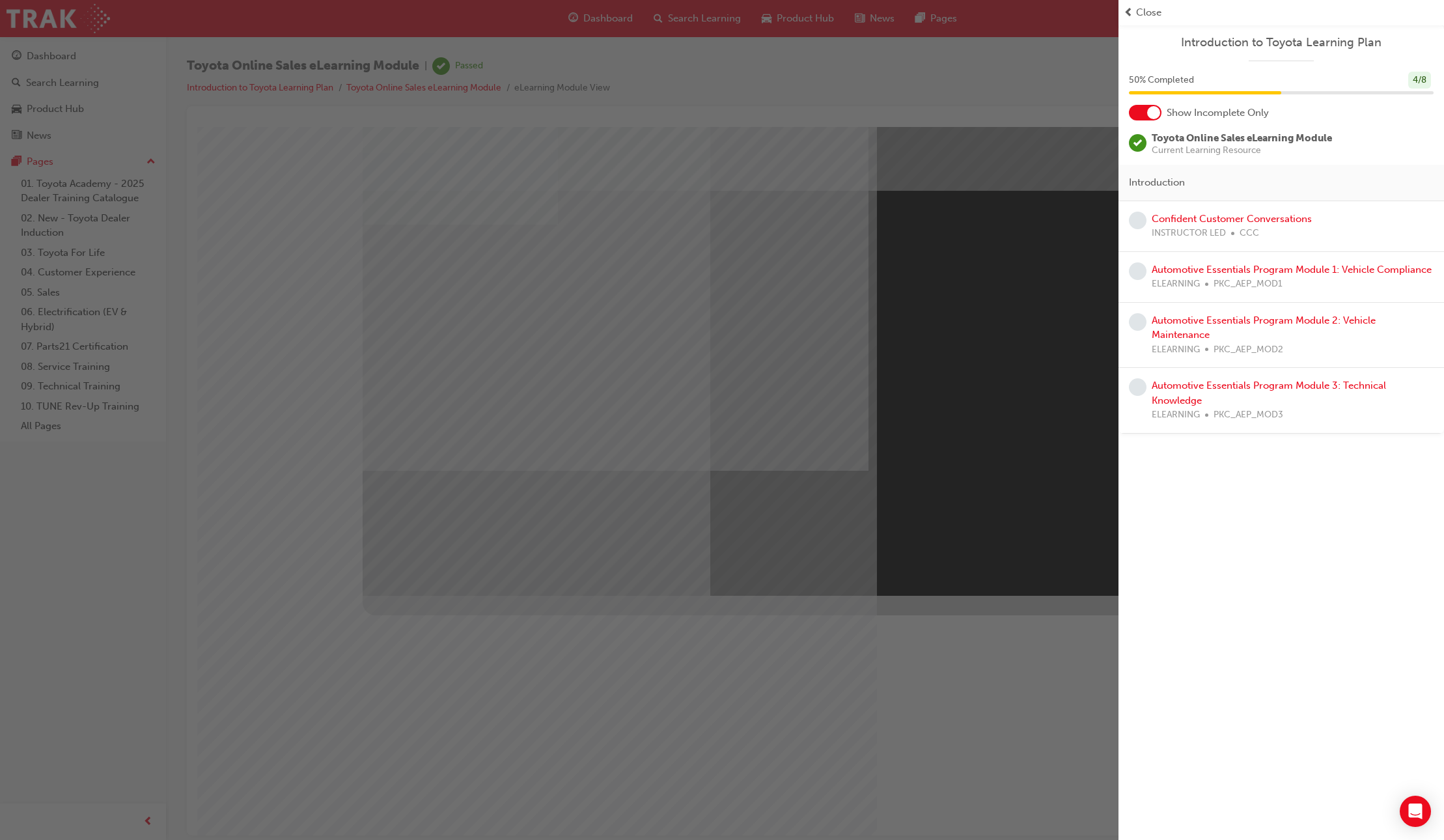
click at [1189, 146] on span "Current Learning Resource" at bounding box center [1242, 150] width 180 height 9
click at [962, 143] on div "button" at bounding box center [559, 420] width 1119 height 840
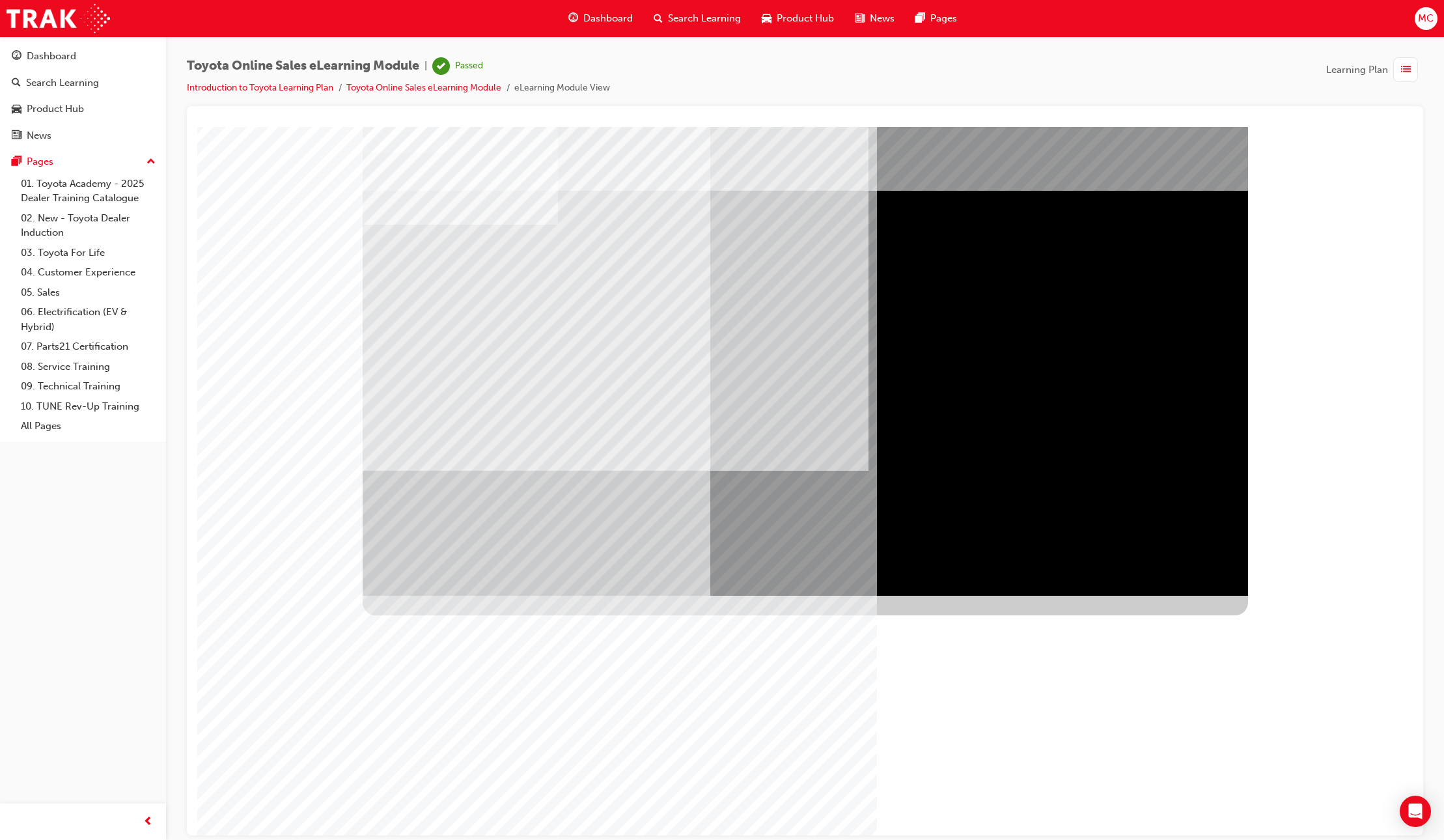
click at [579, 20] on div "Dashboard" at bounding box center [601, 19] width 85 height 27
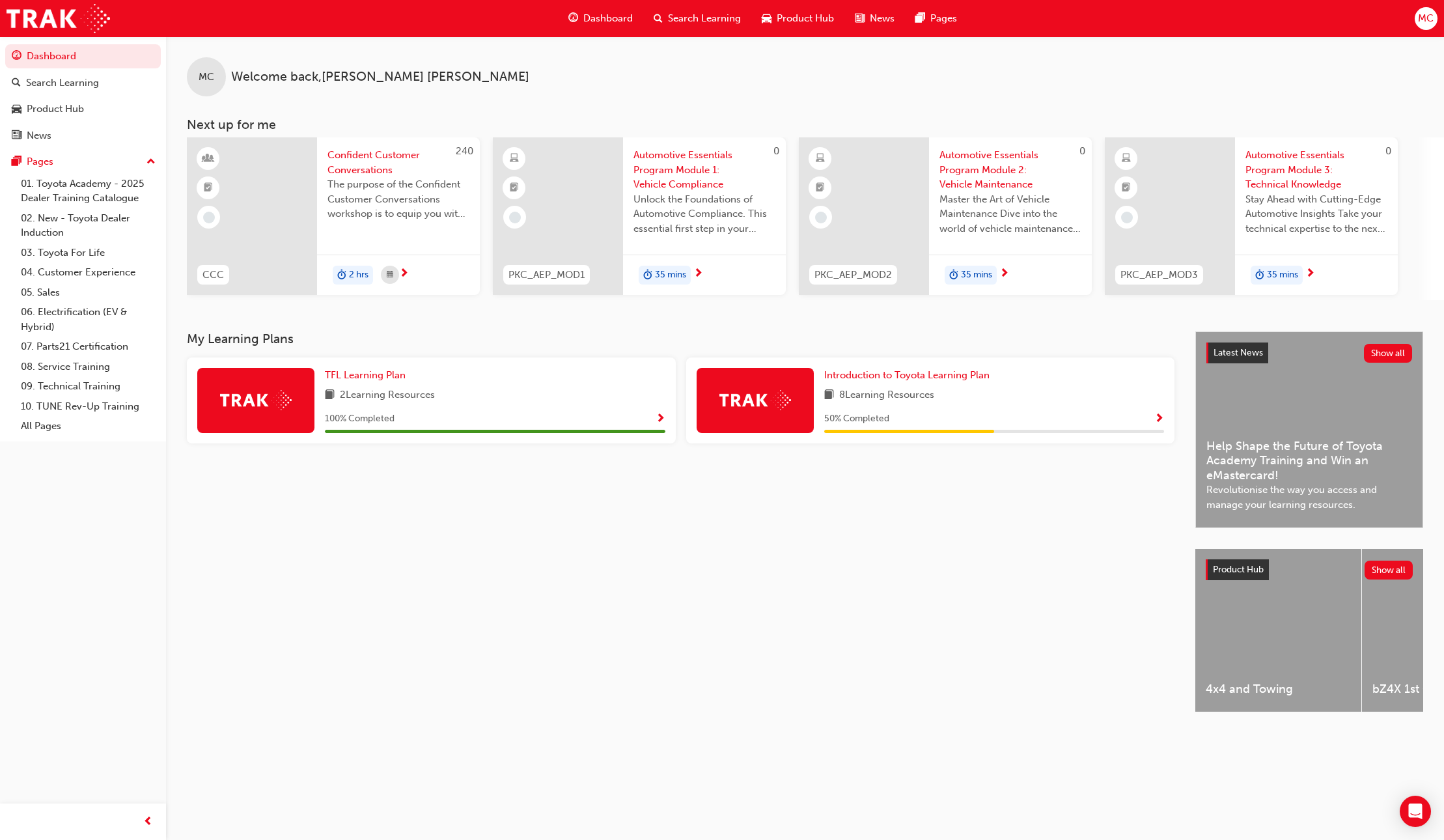
drag, startPoint x: 1115, startPoint y: 425, endPoint x: 1133, endPoint y: 420, distance: 18.7
click at [1115, 424] on div "50 % Completed" at bounding box center [995, 419] width 341 height 17
click at [1164, 420] on div "Introduction to Toyota Learning Plan 8 Learning Resources 50 % Completed" at bounding box center [930, 400] width 489 height 86
click at [1163, 420] on span "Show Progress" at bounding box center [1159, 419] width 10 height 12
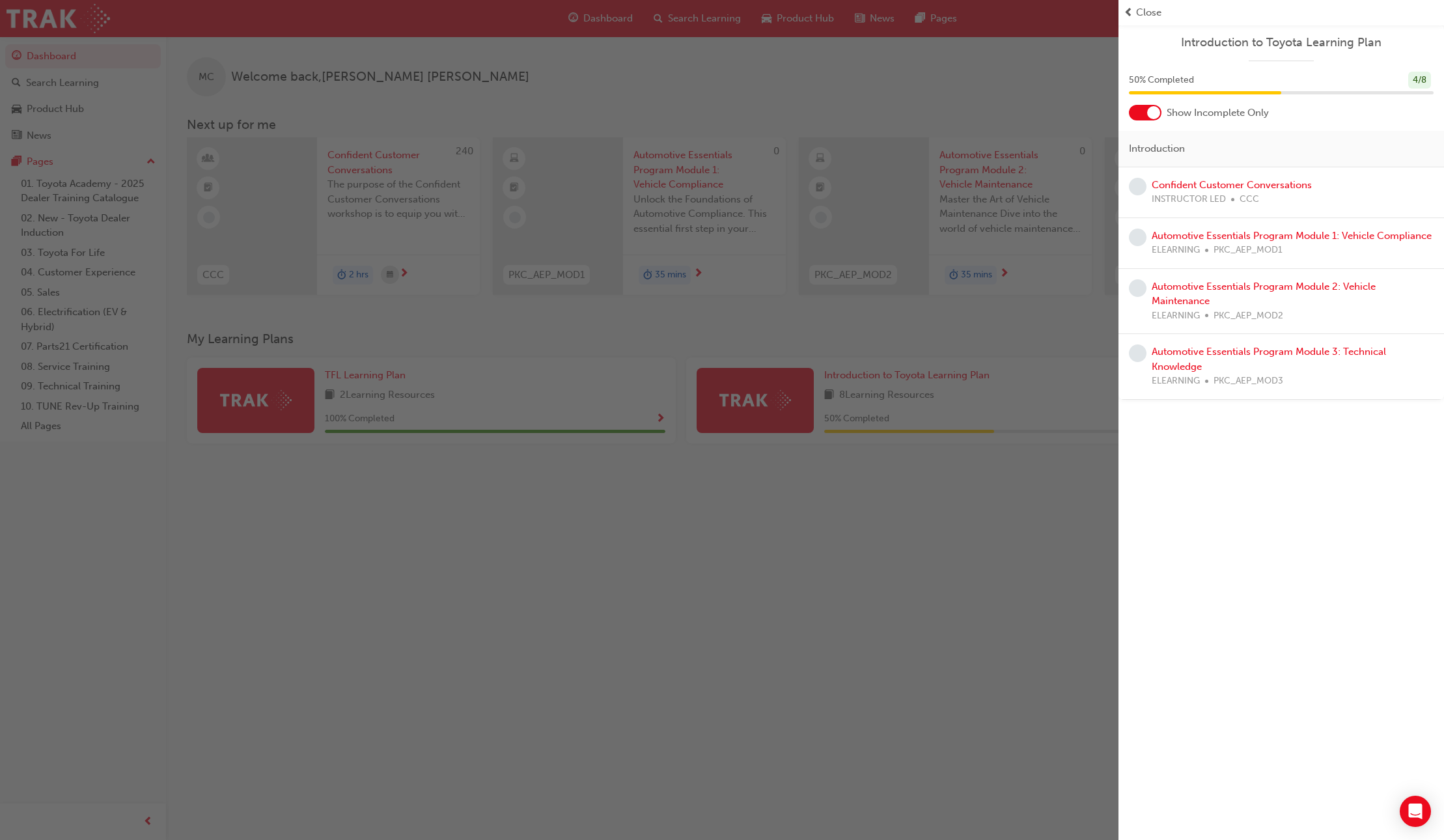
click at [1155, 120] on div at bounding box center [1145, 112] width 33 height 16
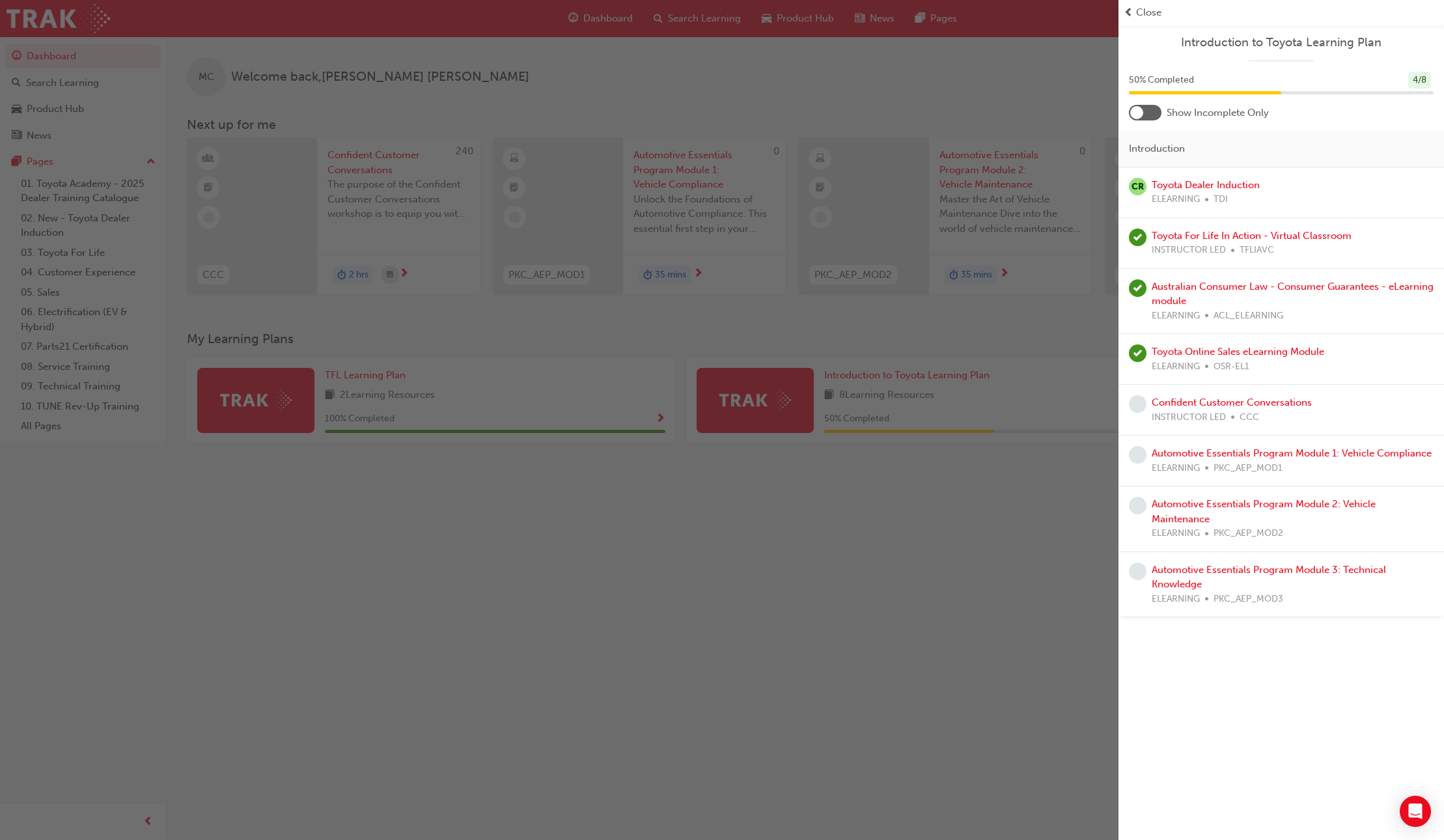
click at [1154, 120] on div at bounding box center [1145, 112] width 33 height 16
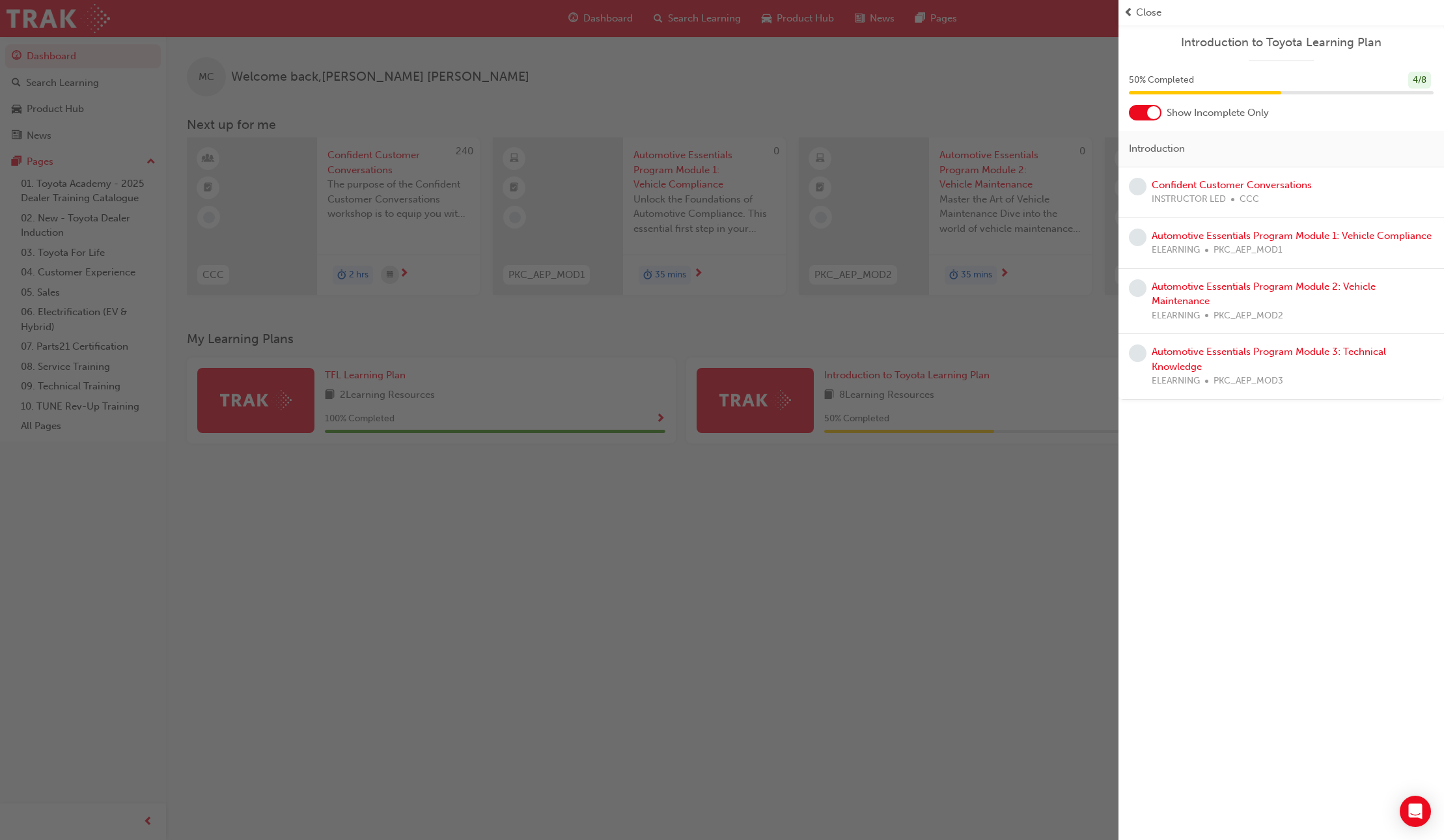
click at [1154, 120] on div at bounding box center [1145, 112] width 33 height 16
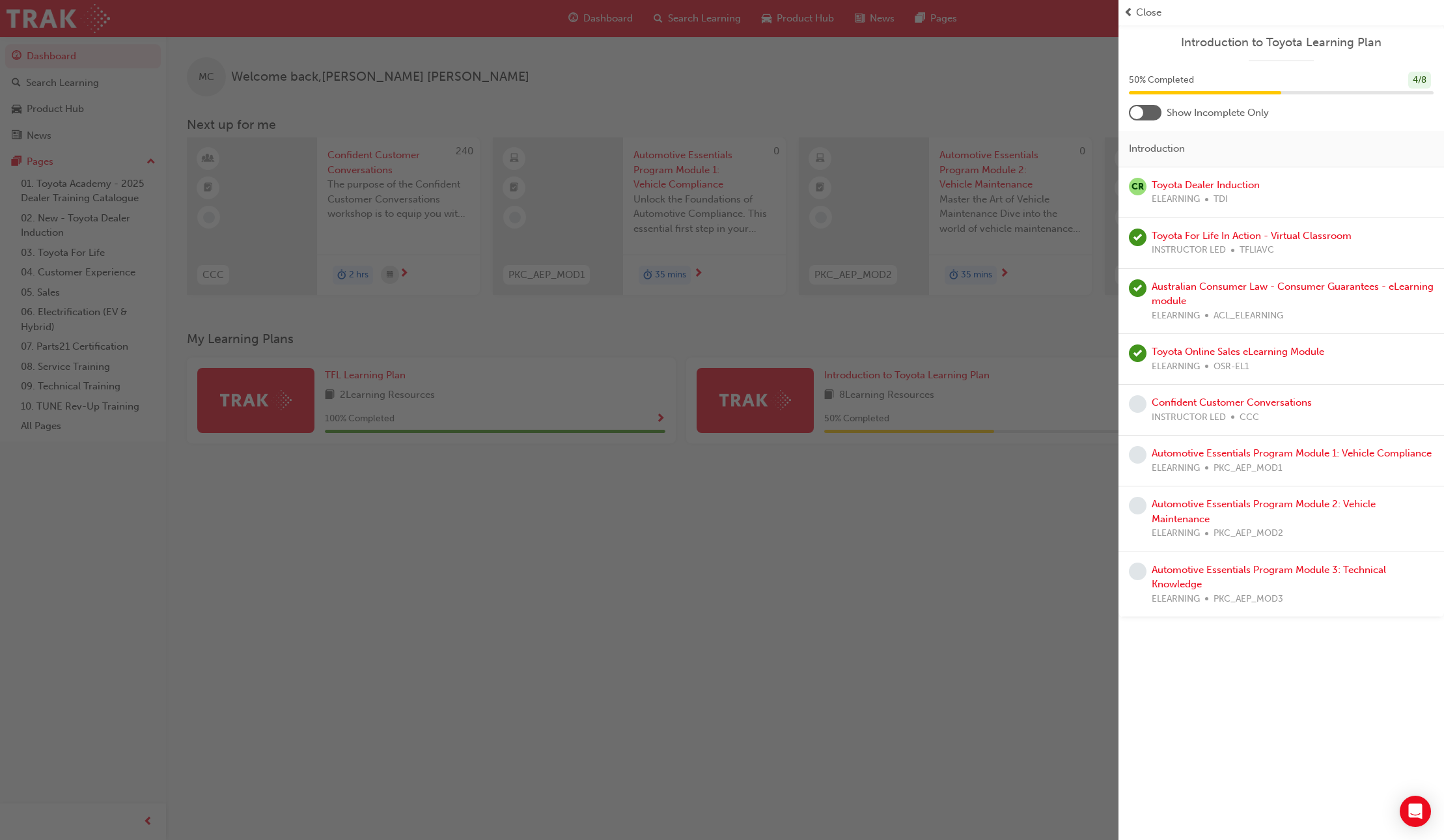
click at [1141, 111] on div at bounding box center [1137, 112] width 13 height 13
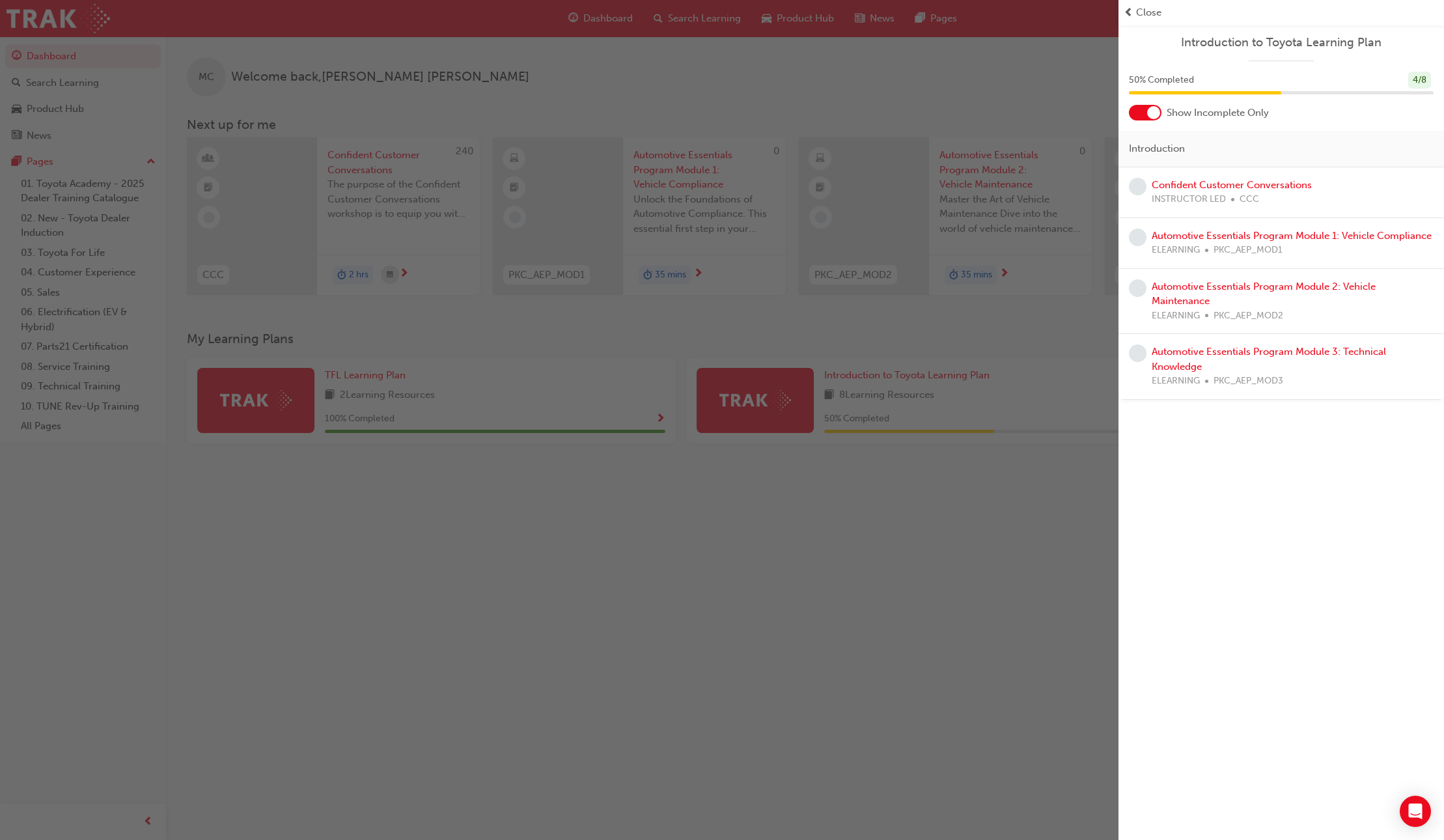
click at [1147, 114] on div at bounding box center [1145, 112] width 33 height 16
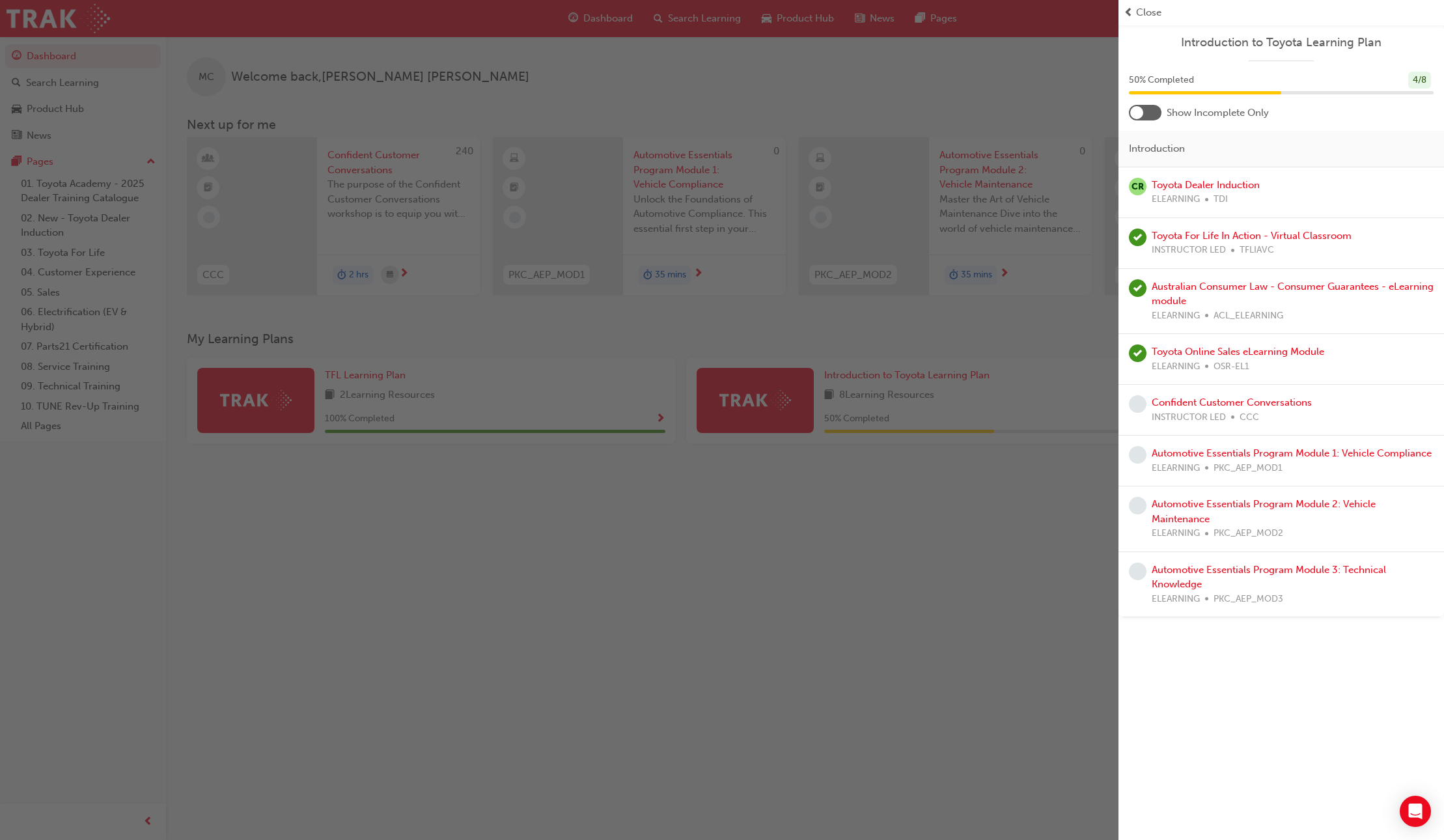
click at [1146, 114] on div at bounding box center [1145, 112] width 33 height 16
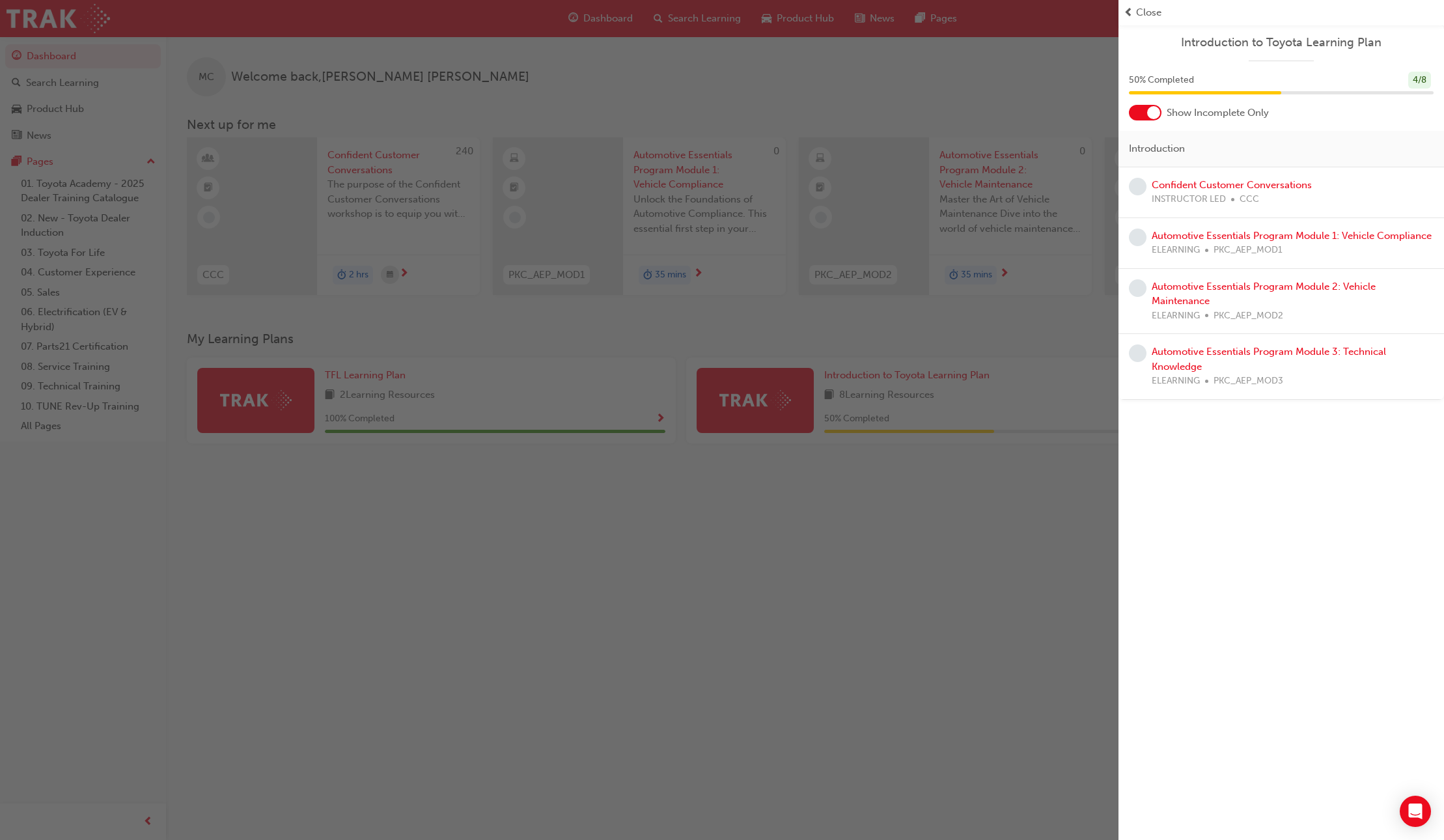
click at [1146, 114] on div at bounding box center [1145, 112] width 33 height 16
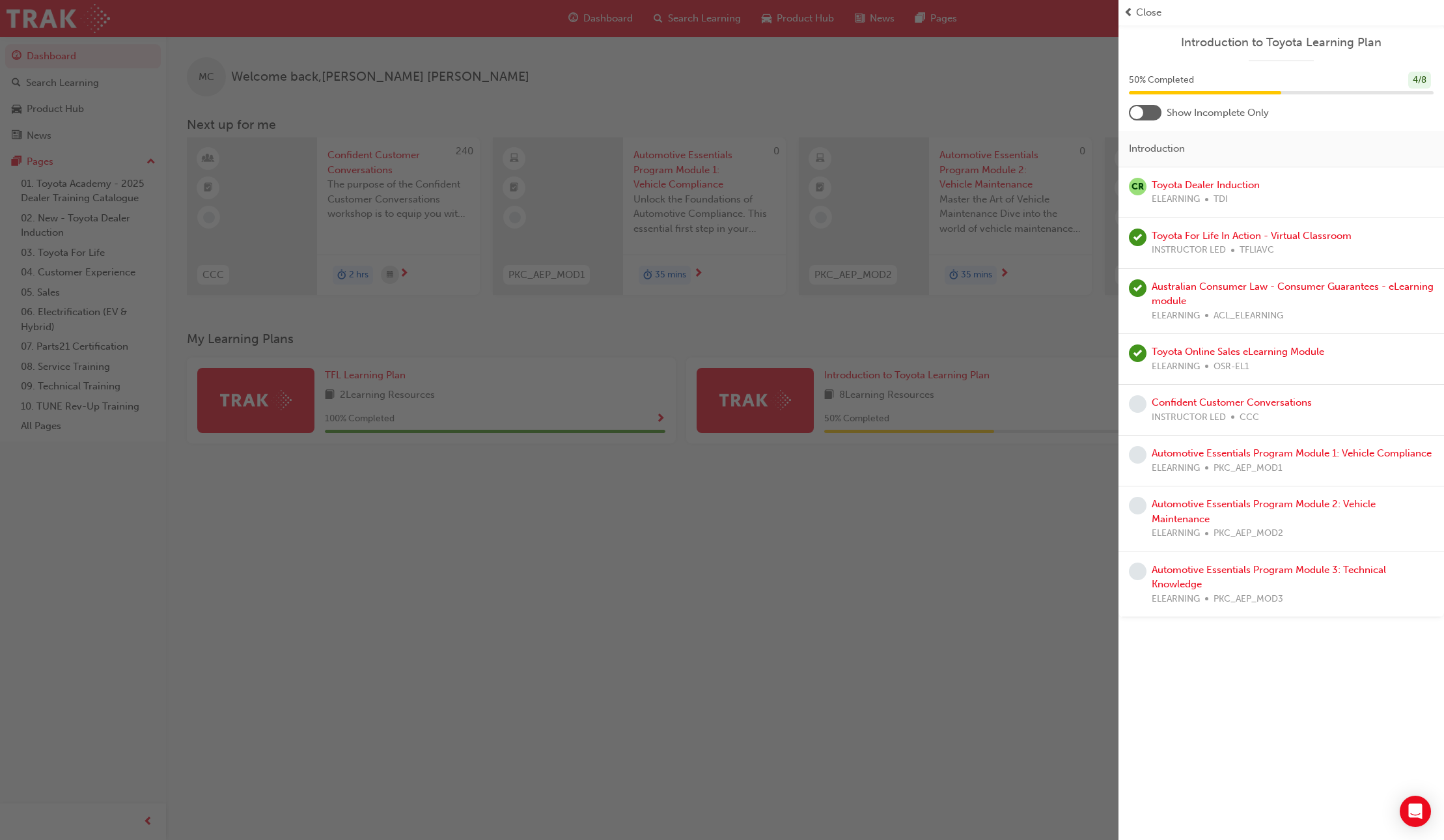
click at [1146, 114] on div at bounding box center [1145, 112] width 33 height 16
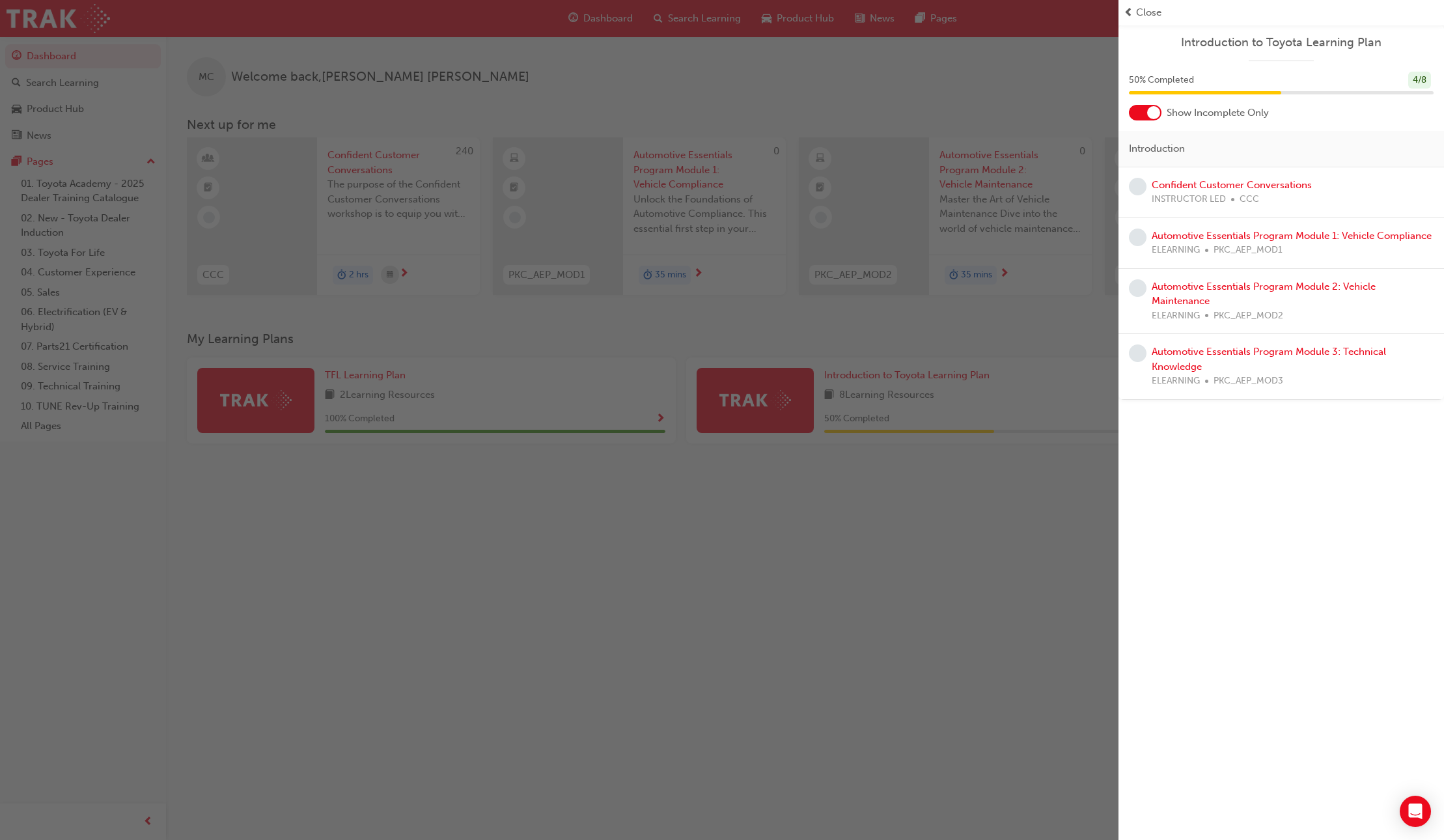
drag, startPoint x: 722, startPoint y: 401, endPoint x: 670, endPoint y: 404, distance: 52.1
click at [717, 402] on div "button" at bounding box center [559, 420] width 1119 height 840
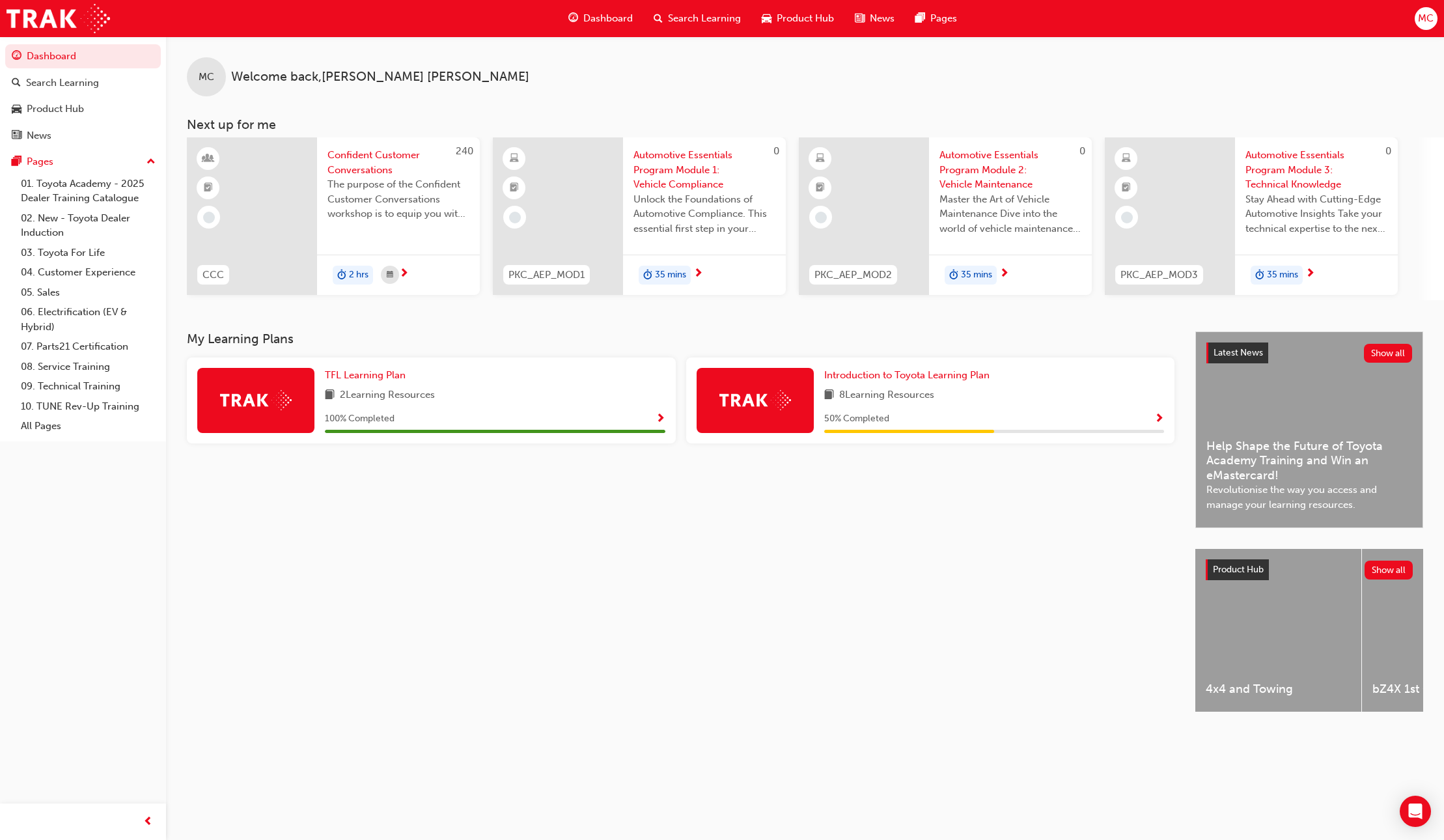
drag, startPoint x: 652, startPoint y: 408, endPoint x: 654, endPoint y: 422, distance: 14.1
click at [652, 410] on div "TFL Learning Plan 2 Learning Resources 100 % Completed" at bounding box center [495, 400] width 341 height 65
drag, startPoint x: 654, startPoint y: 422, endPoint x: 660, endPoint y: 420, distance: 6.3
click at [659, 421] on div "100 % Completed" at bounding box center [495, 419] width 341 height 17
click at [664, 418] on span "Show Progress" at bounding box center [660, 419] width 10 height 12
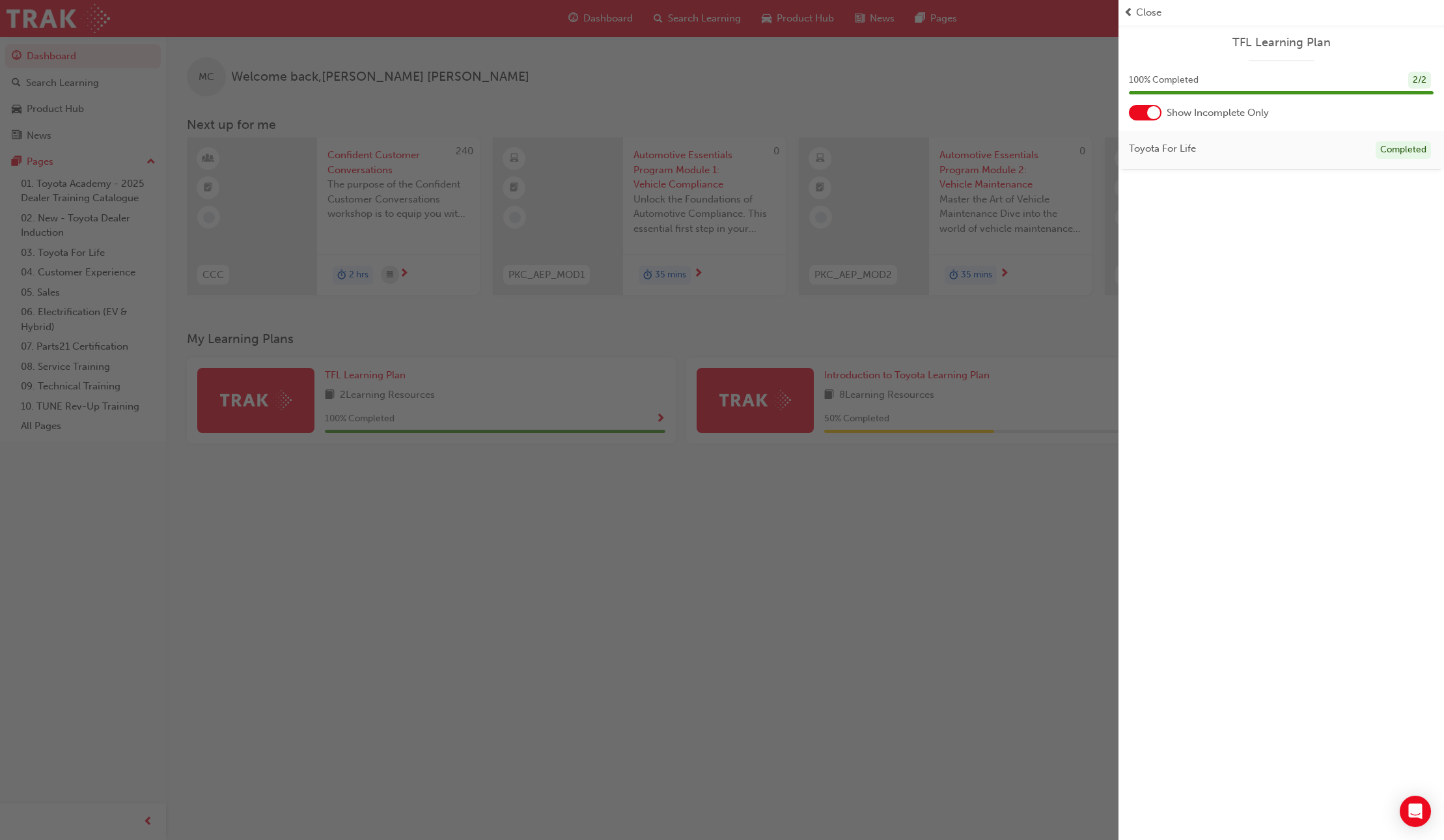
click at [978, 435] on div "button" at bounding box center [559, 420] width 1119 height 840
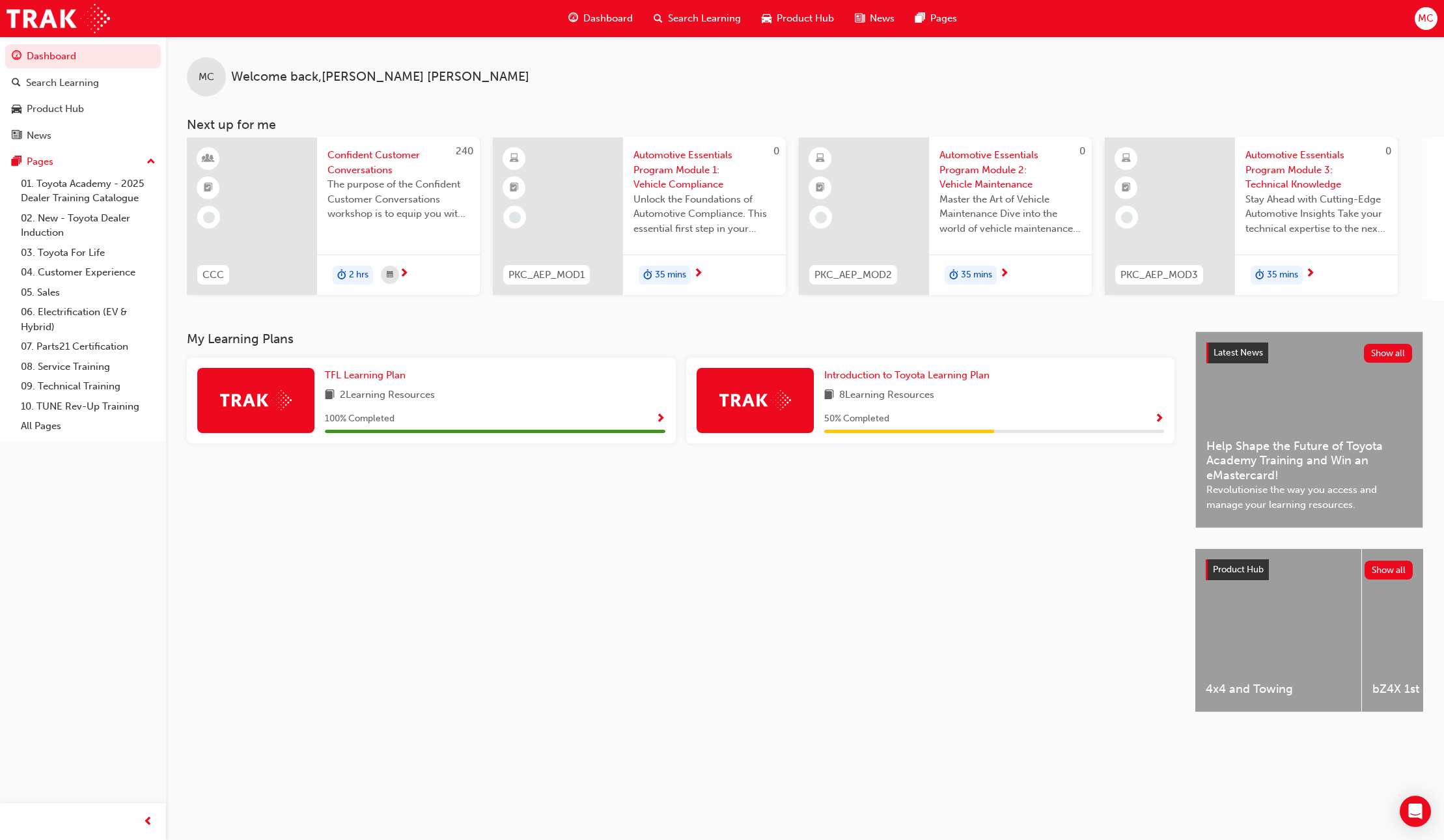
click at [1157, 419] on span "Show Progress" at bounding box center [1159, 419] width 10 height 12
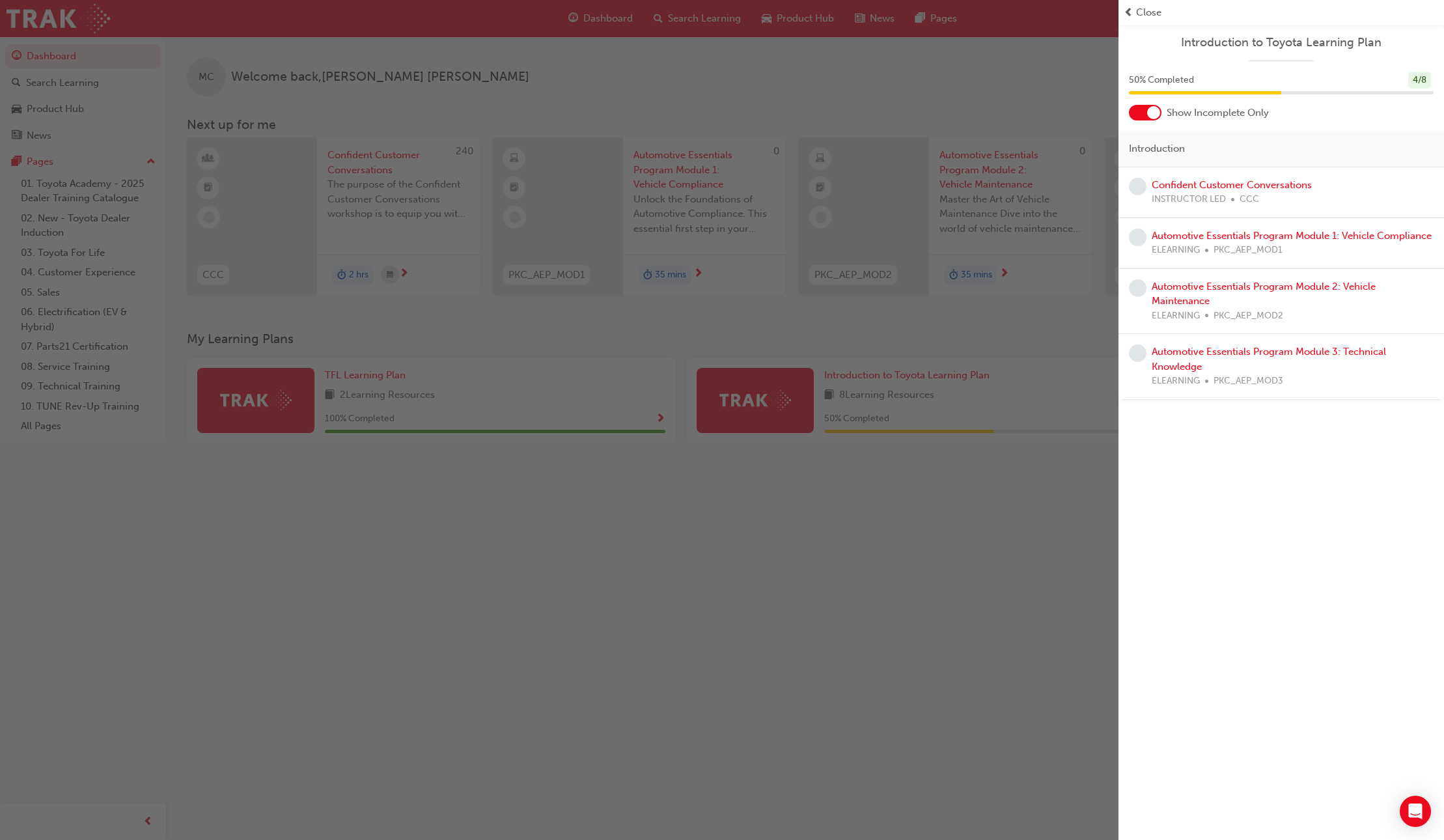
click at [1213, 192] on span "INSTRUCTOR LED" at bounding box center [1190, 200] width 74 height 15
click at [1213, 184] on link "Confident Customer Conversations" at bounding box center [1232, 185] width 161 height 12
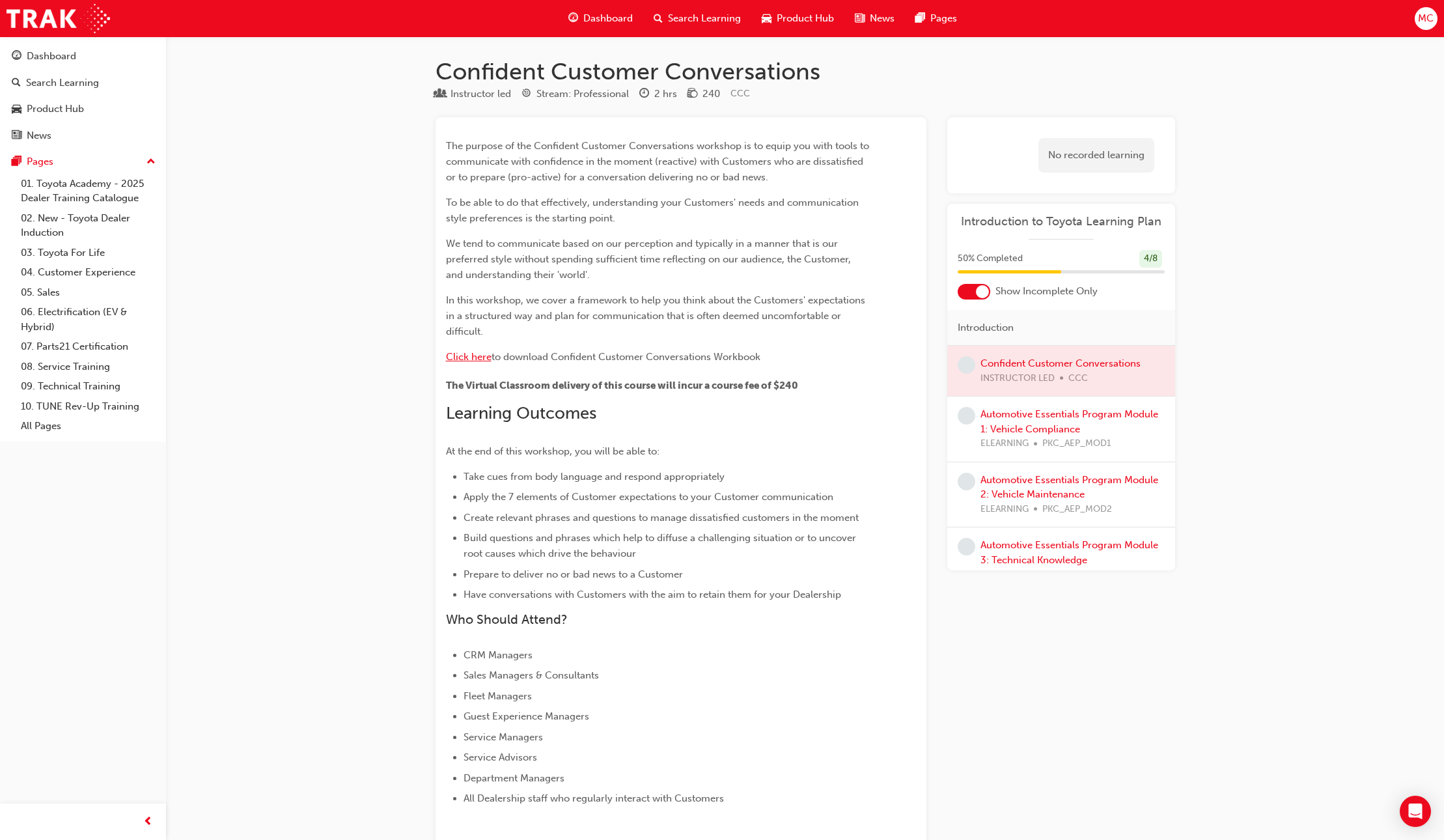
click at [483, 360] on span "Click here" at bounding box center [468, 356] width 46 height 12
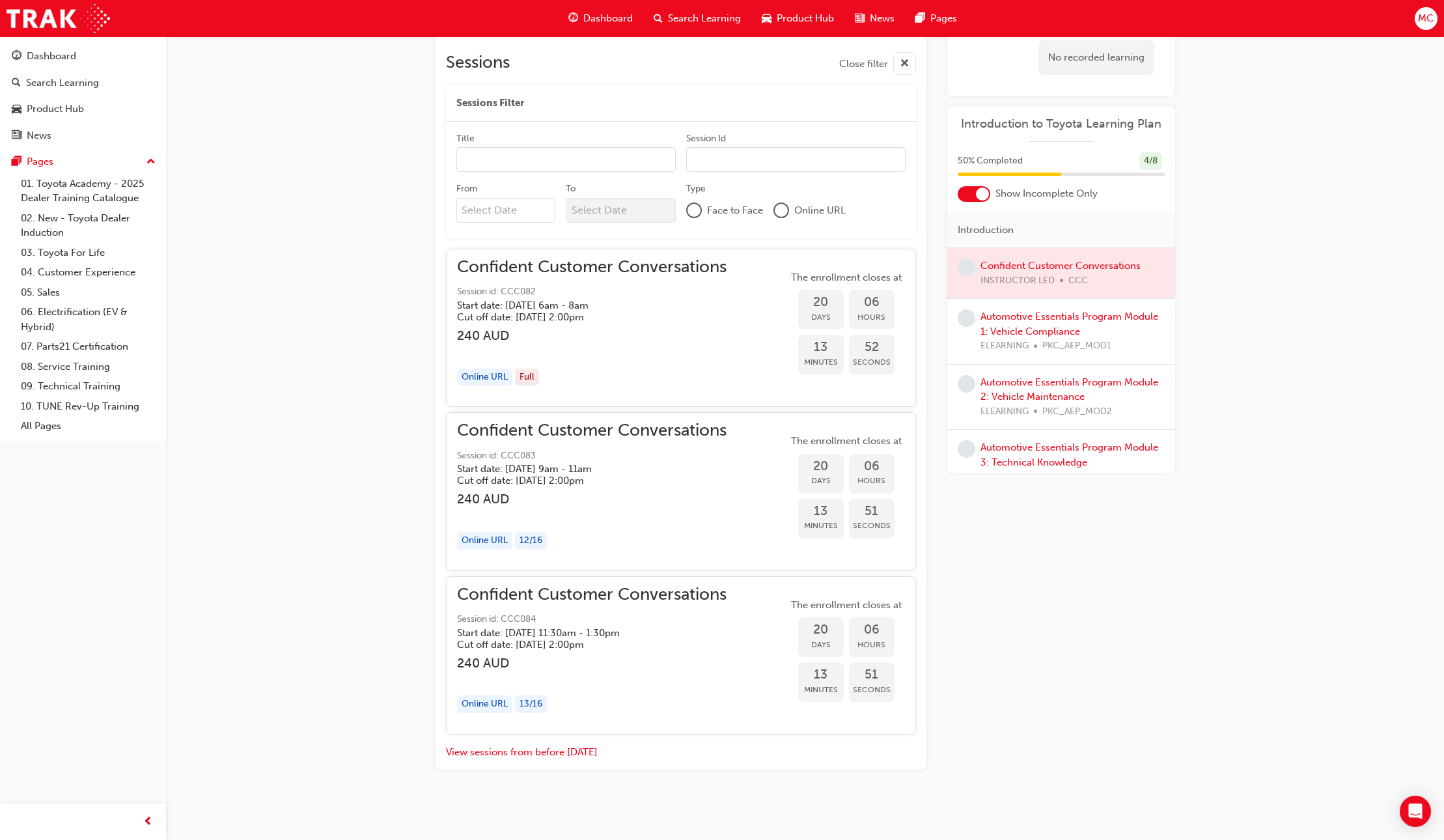
scroll to position [809, 0]
click at [546, 750] on button "View sessions from before today" at bounding box center [521, 748] width 151 height 15
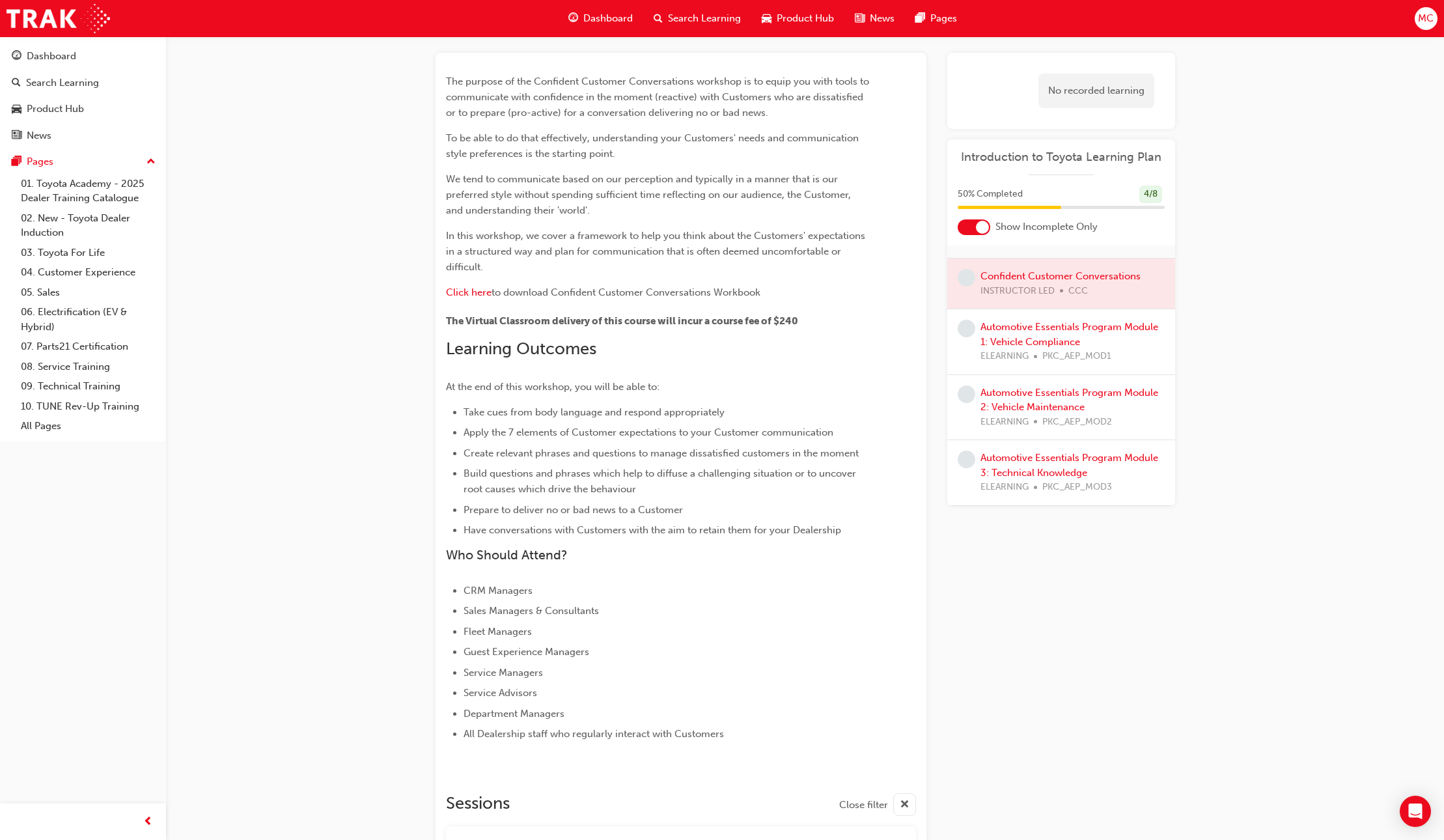
scroll to position [0, 0]
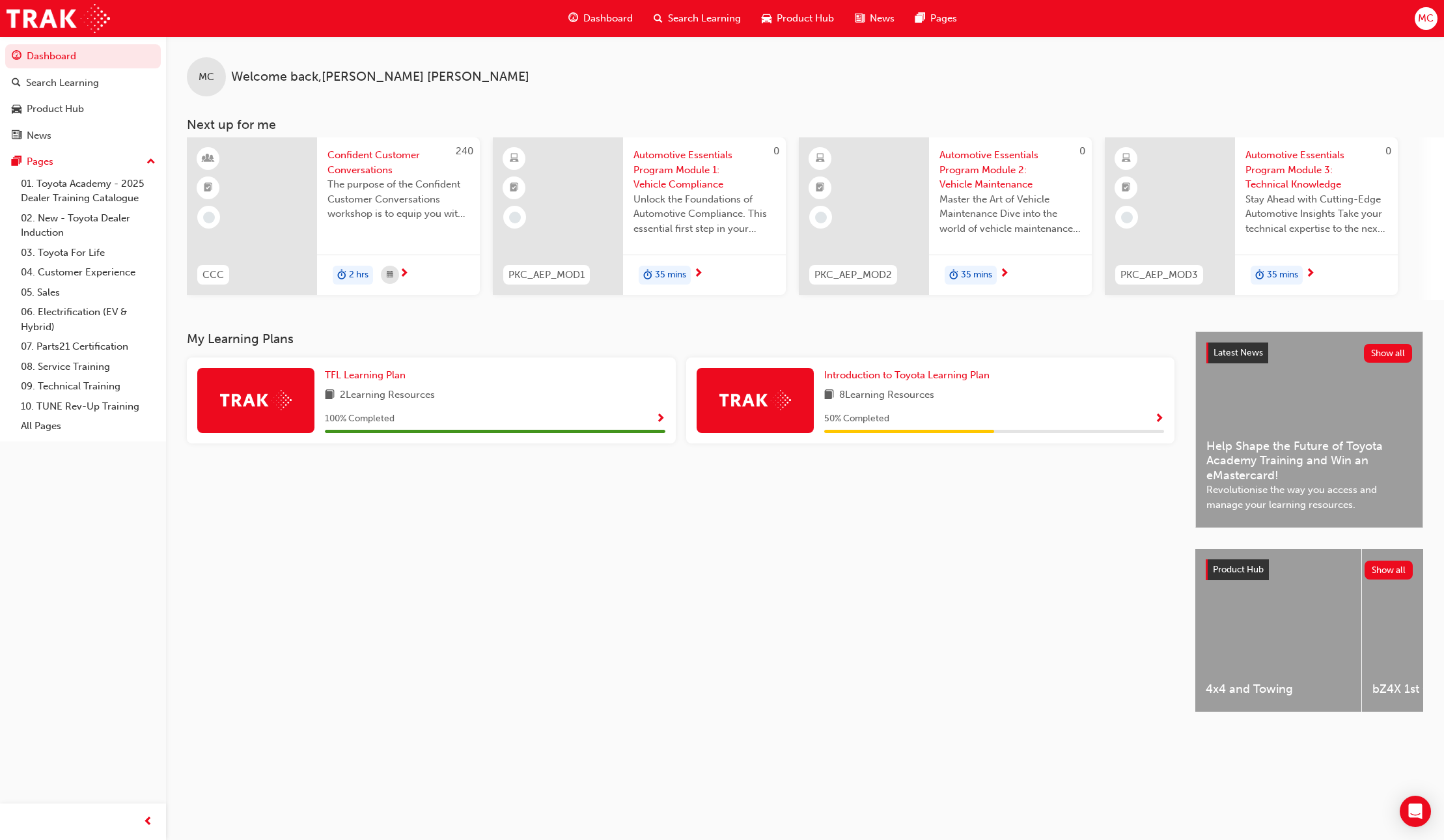
click at [1162, 417] on span "Show Progress" at bounding box center [1159, 419] width 10 height 12
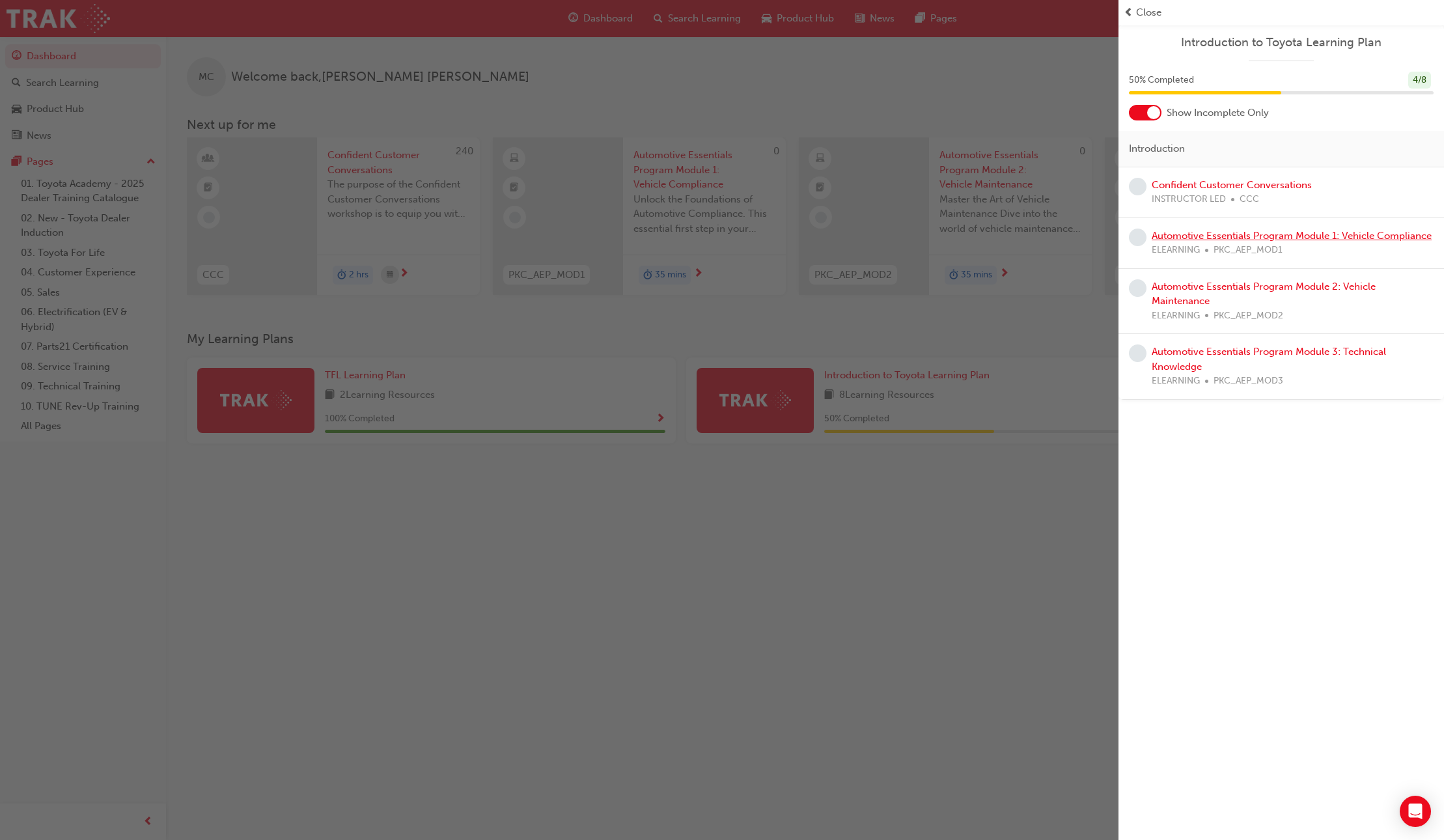
click at [1292, 239] on link "Automotive Essentials Program Module 1: Vehicle Compliance" at bounding box center [1293, 236] width 280 height 12
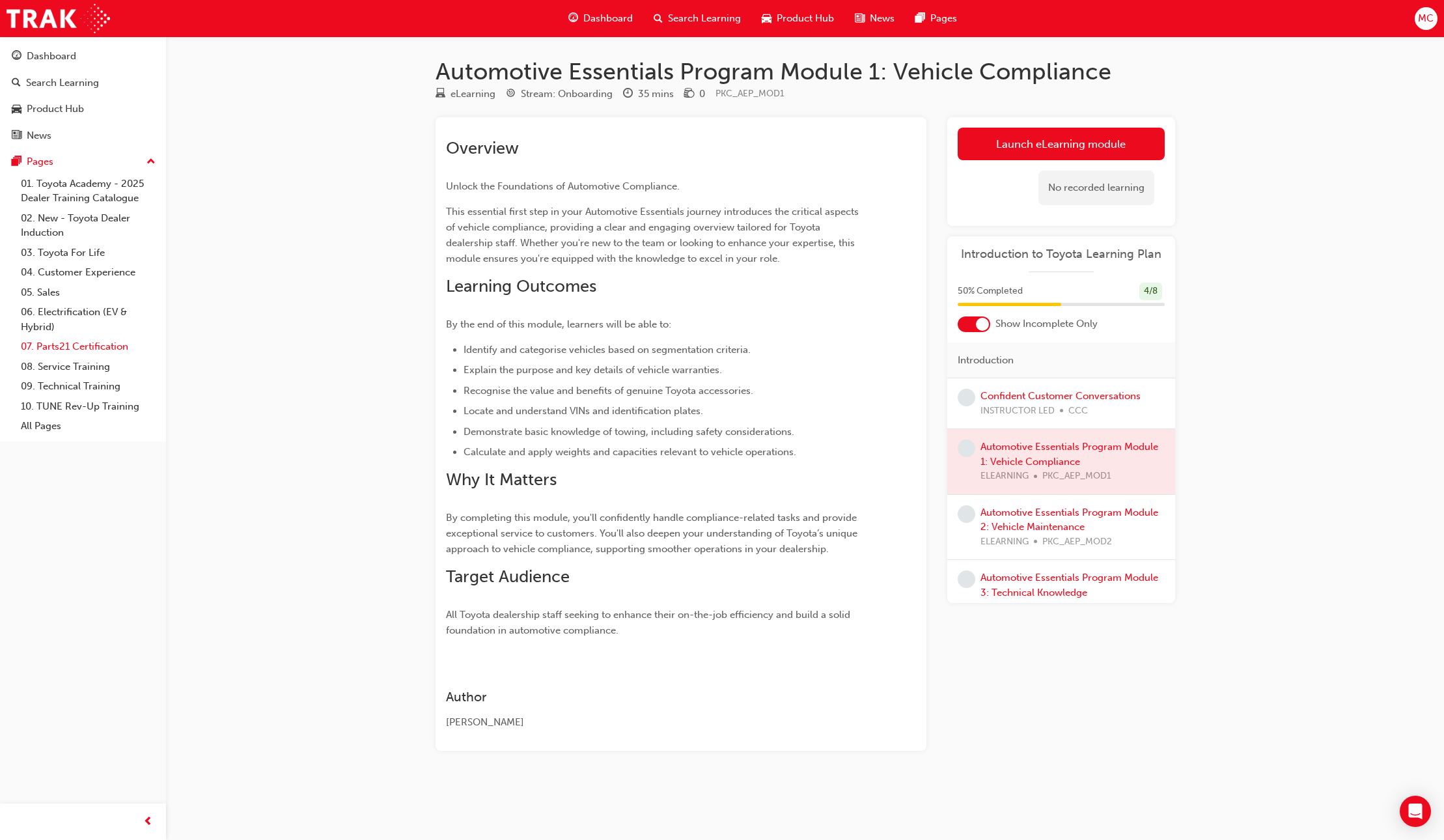
click at [86, 352] on link "07. Parts21 Certification" at bounding box center [88, 347] width 145 height 20
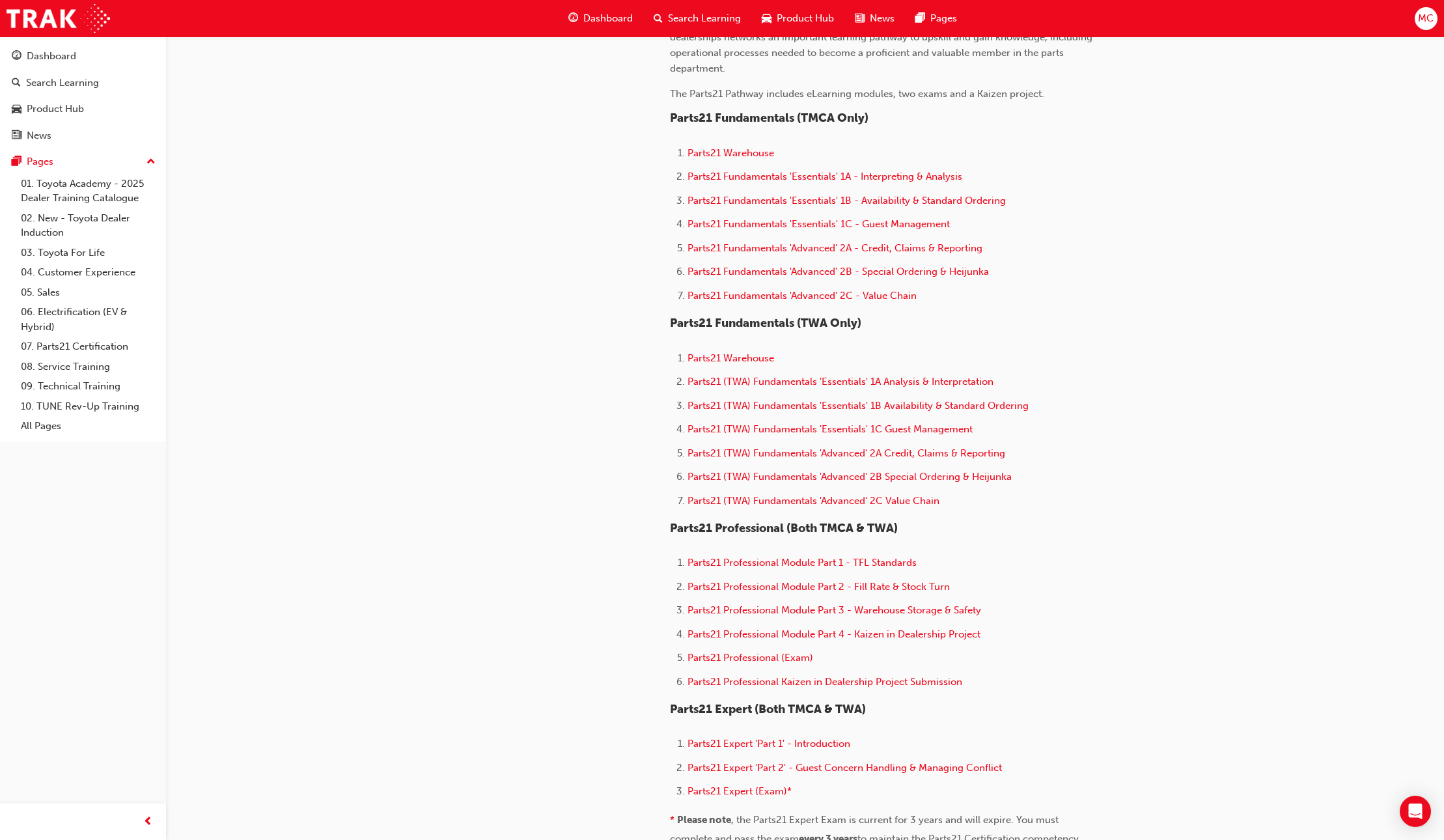
scroll to position [292, 0]
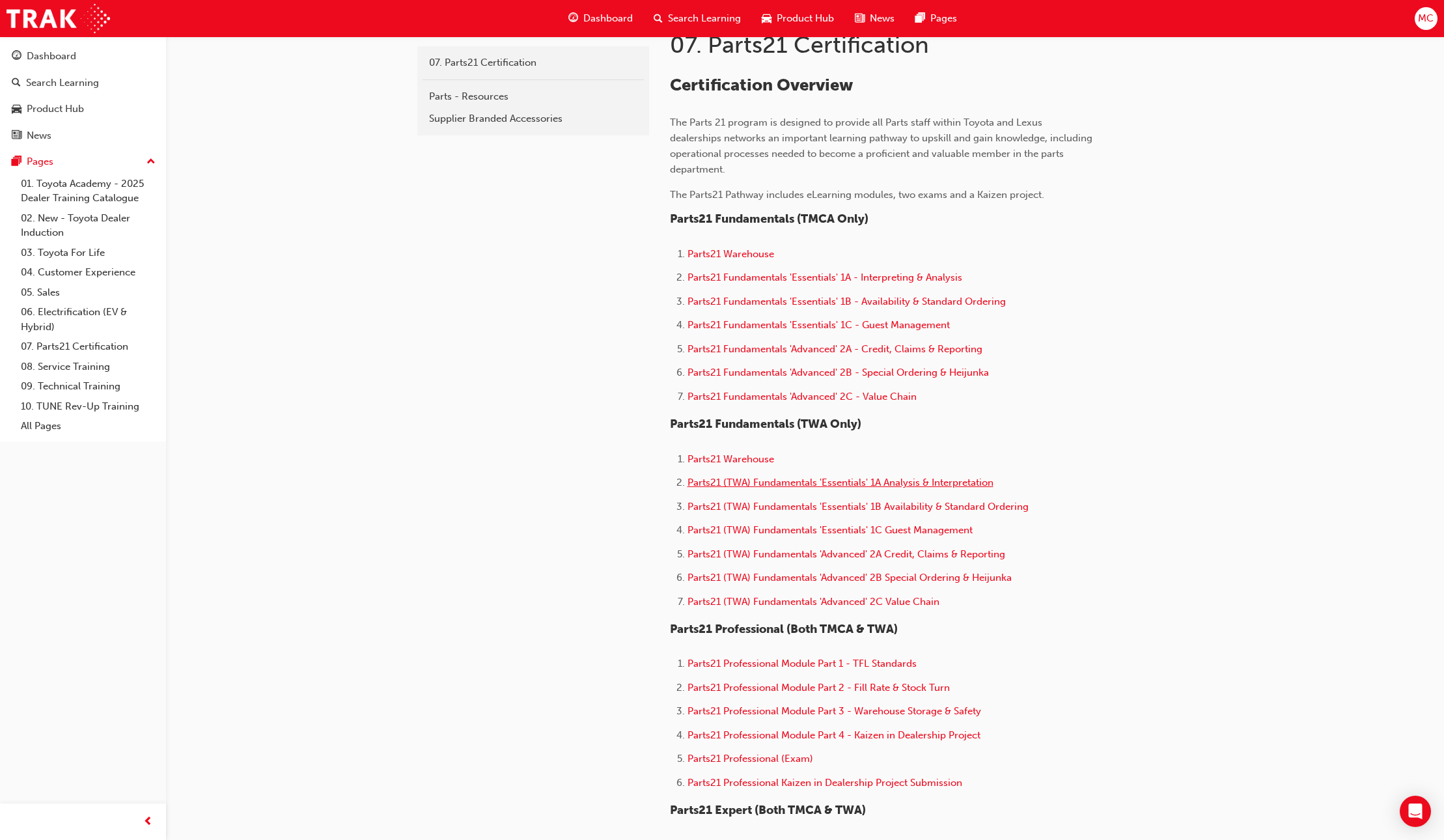
click at [762, 481] on span "Parts21 (TWA) Fundamentals 'Essentials' 1A Analysis & Interpretation" at bounding box center [841, 482] width 306 height 12
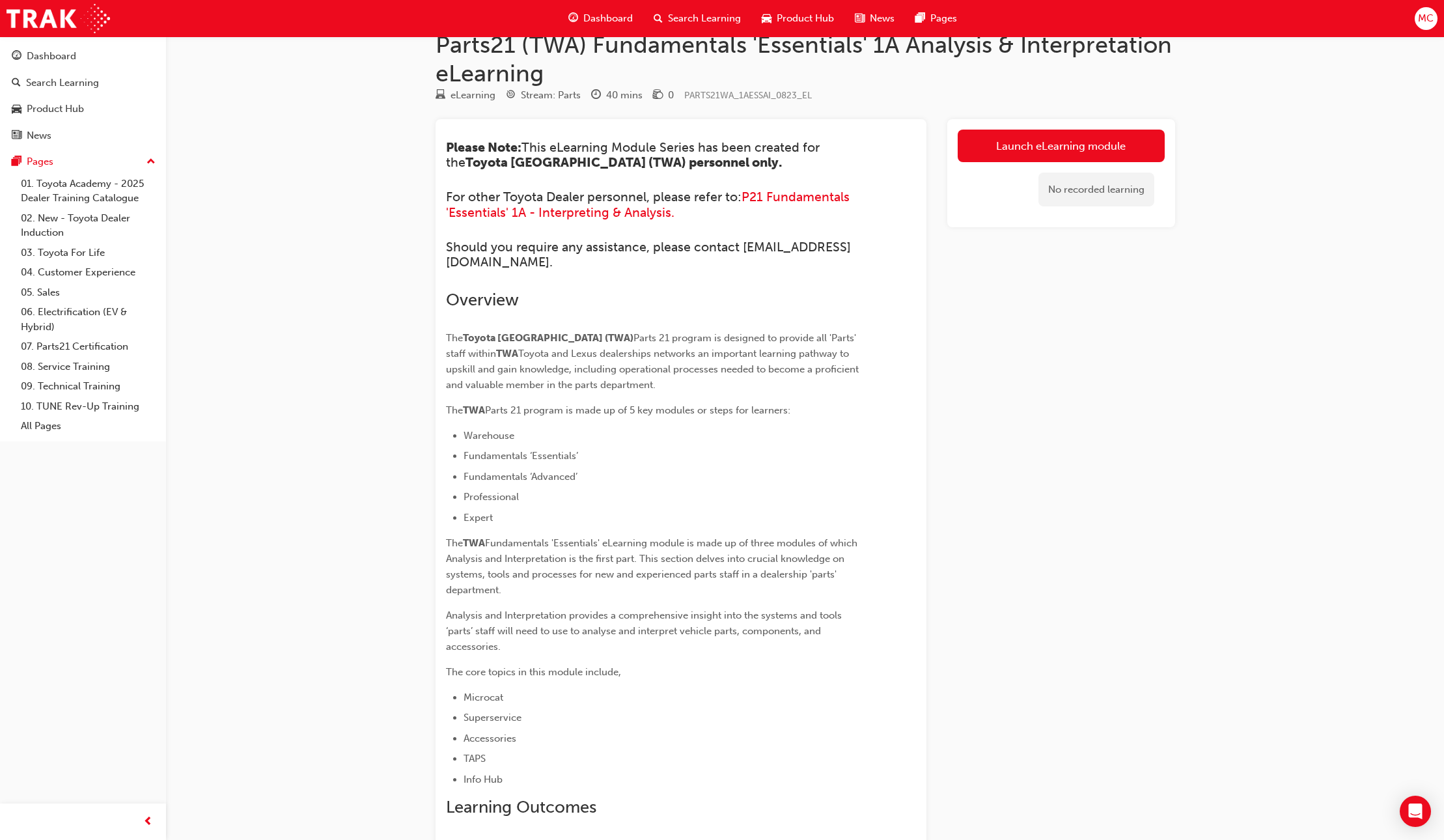
scroll to position [28, 0]
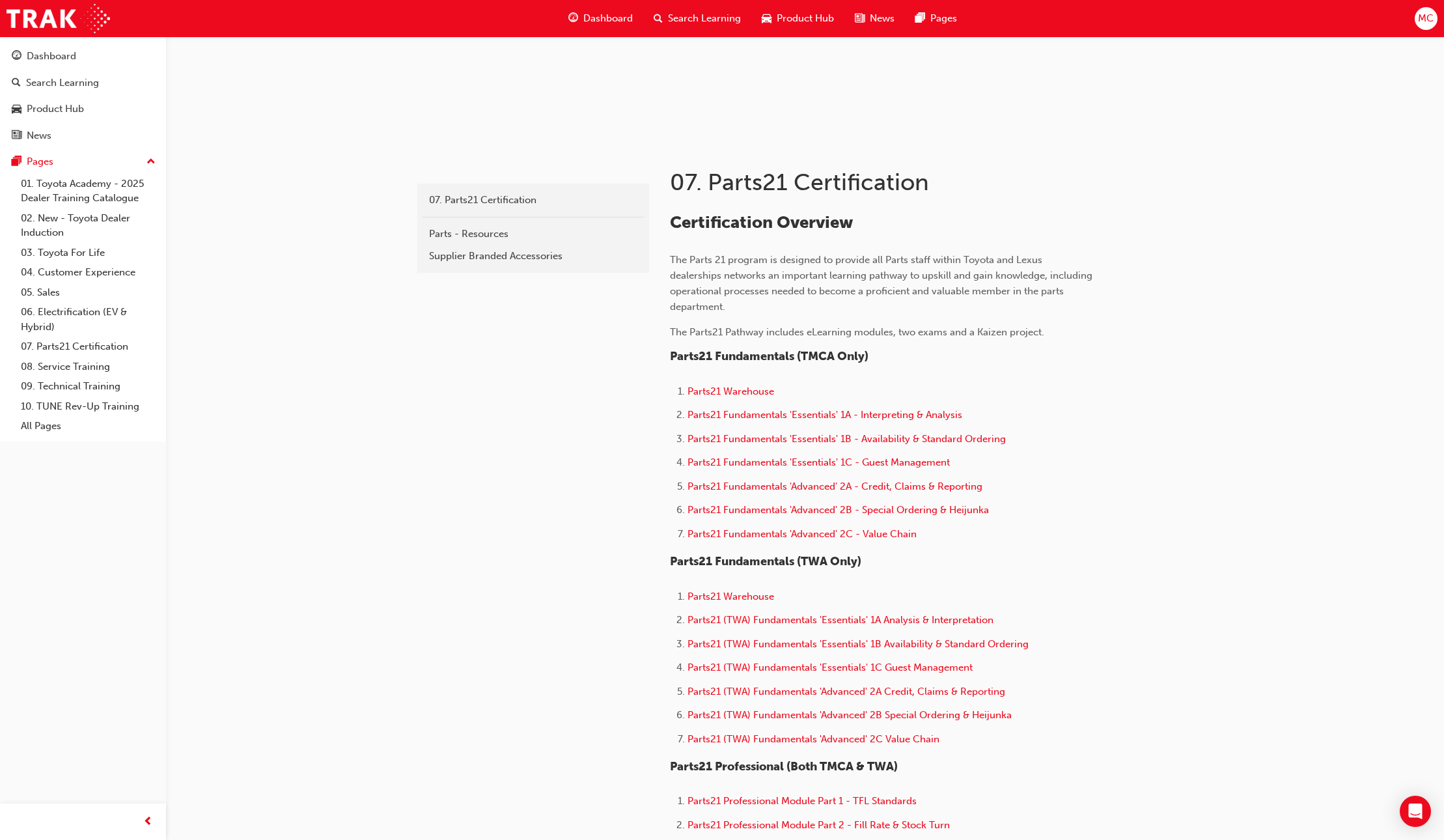
scroll to position [253, 0]
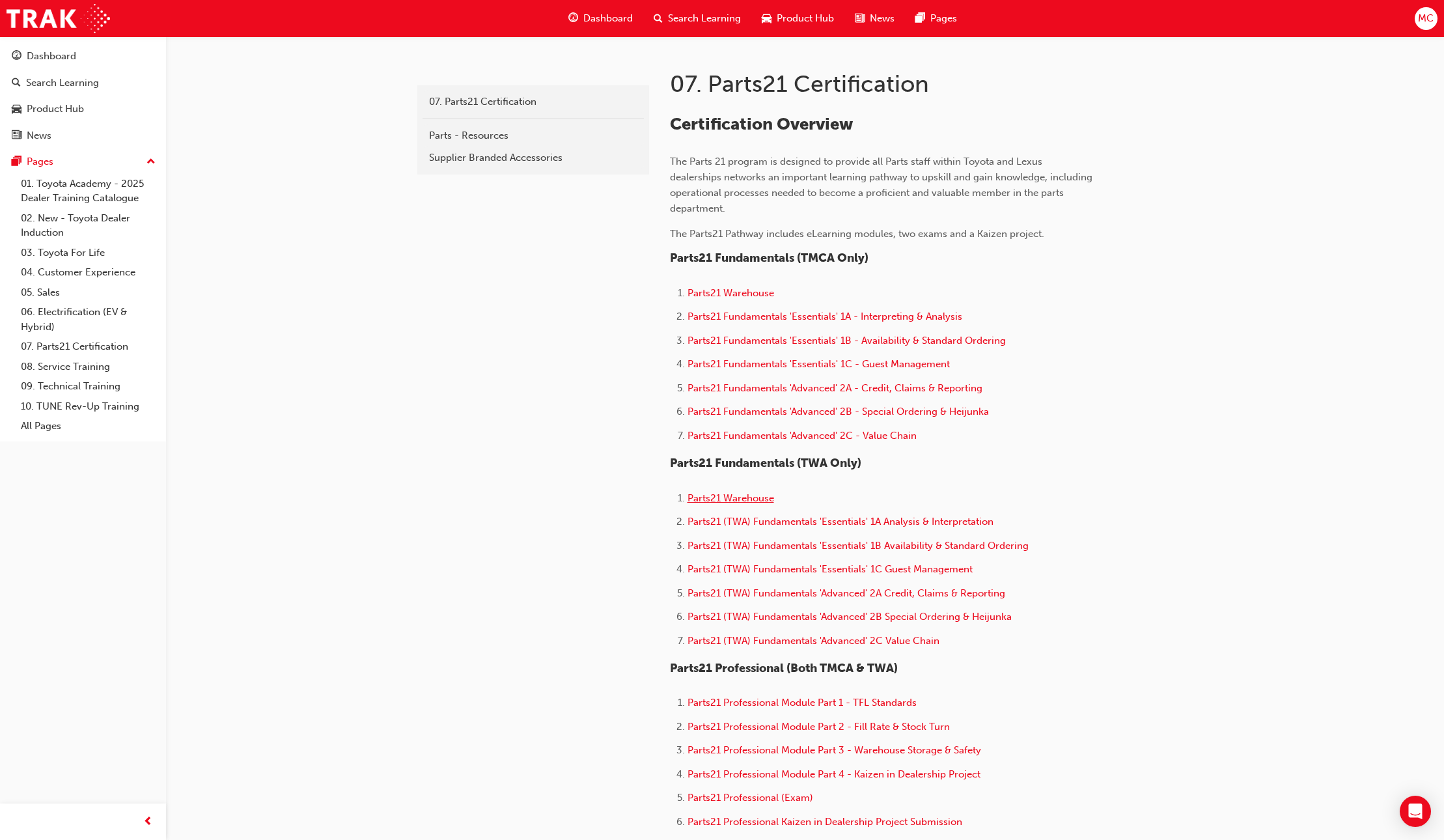
click at [696, 496] on span "Parts21 Warehouse" at bounding box center [731, 498] width 86 height 12
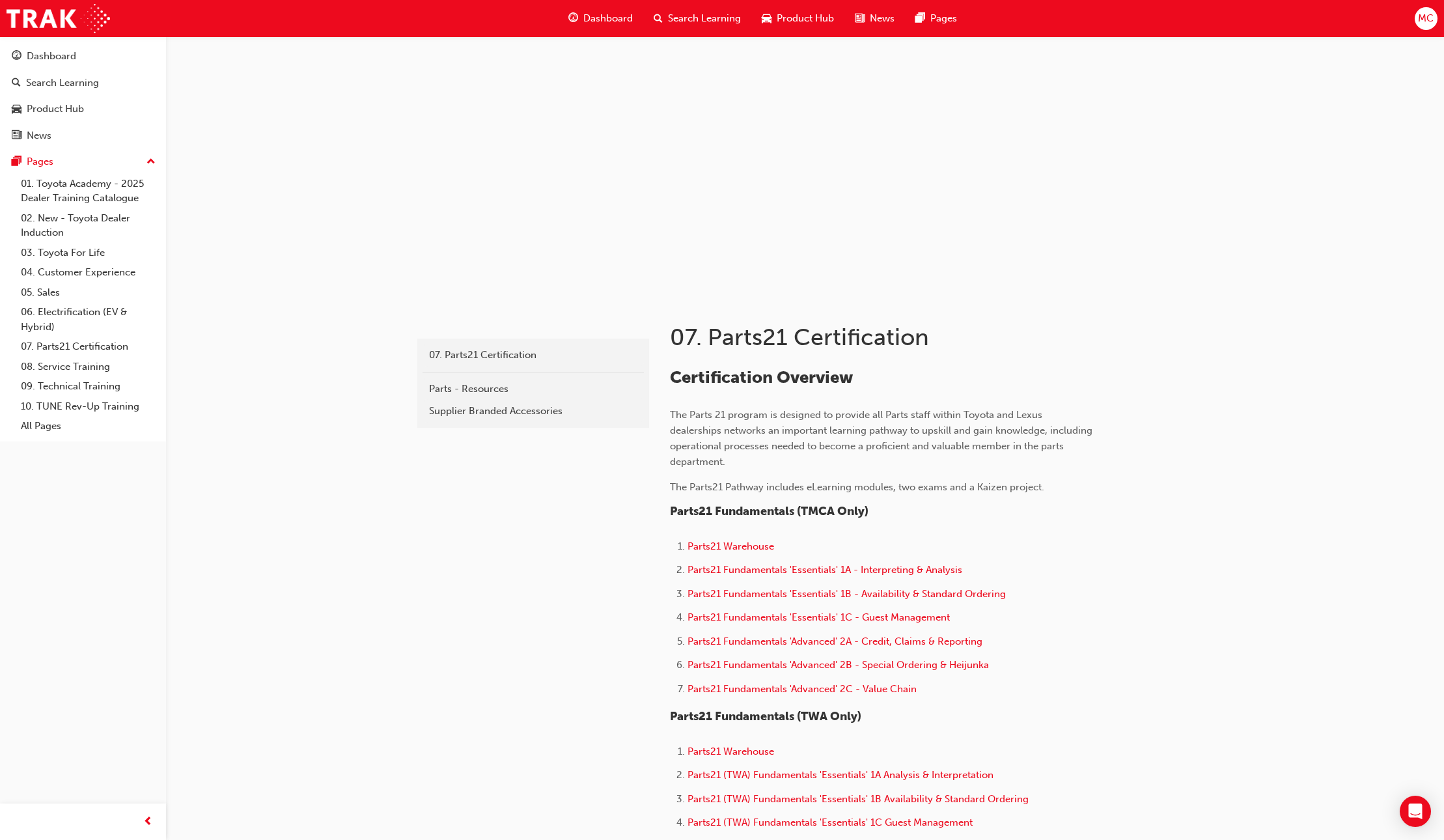
click at [610, 21] on span "Dashboard" at bounding box center [607, 19] width 49 height 15
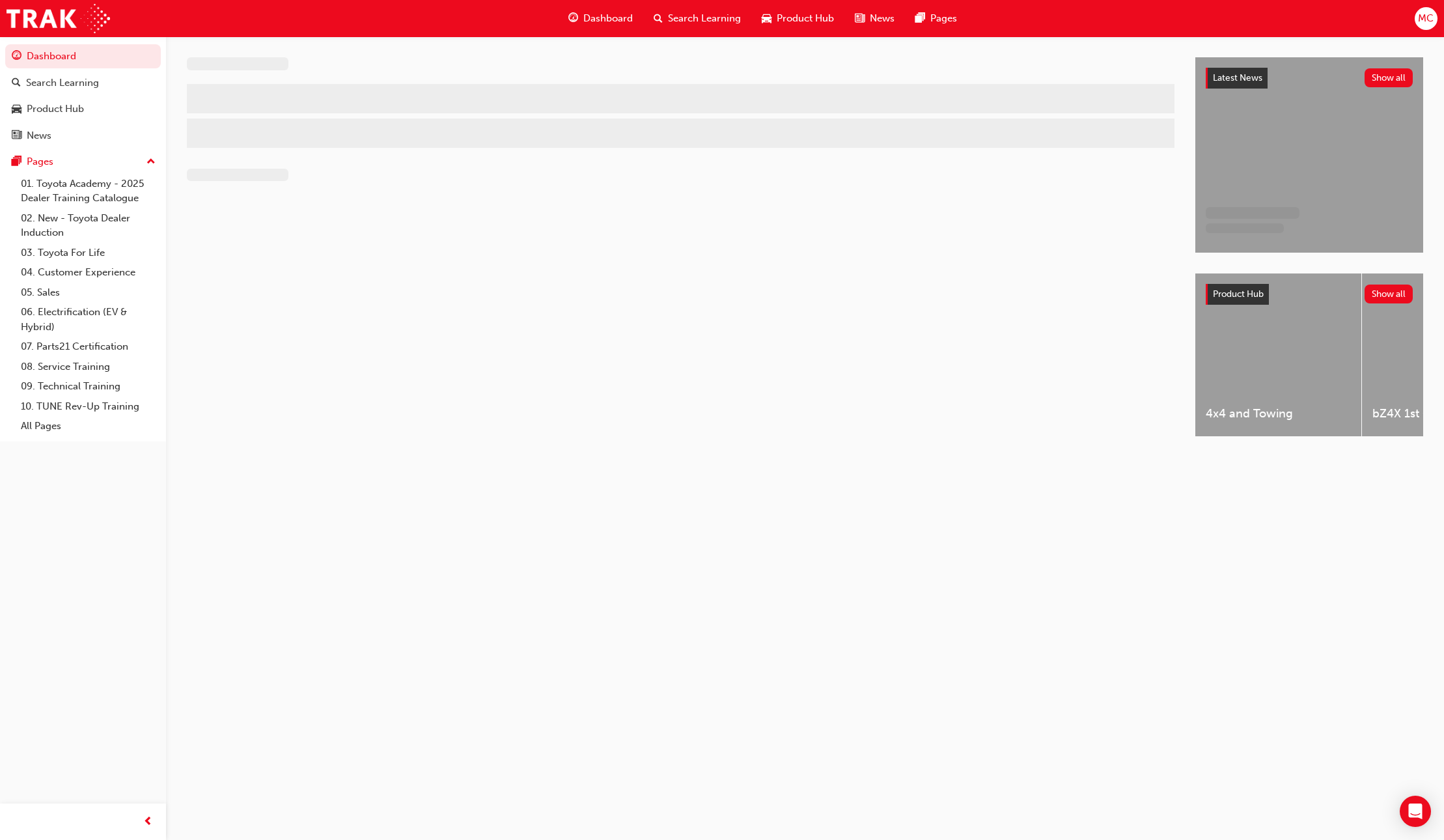
click at [615, 19] on span "Dashboard" at bounding box center [607, 19] width 49 height 15
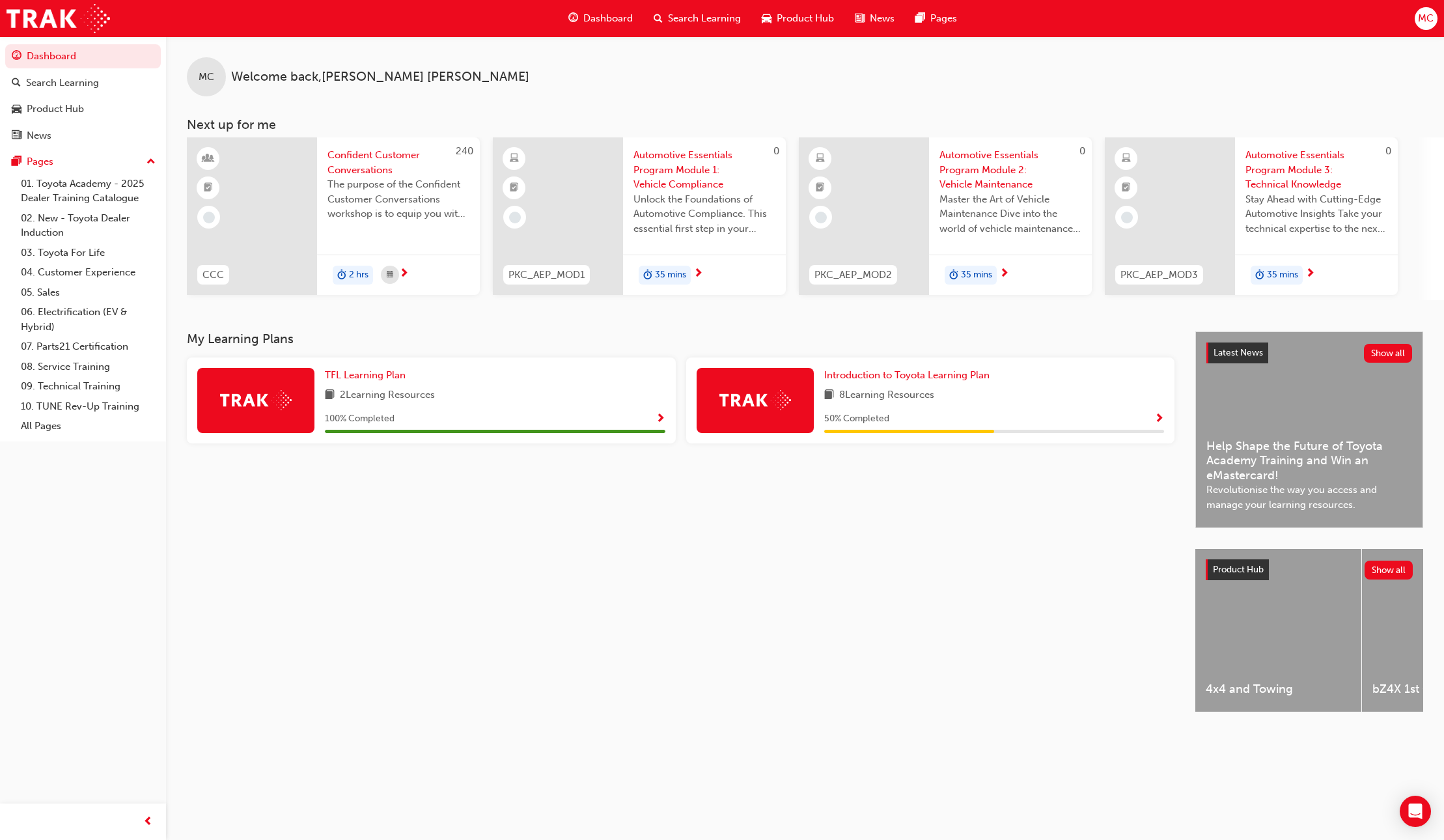
click at [1159, 423] on span "Show Progress" at bounding box center [1159, 419] width 10 height 12
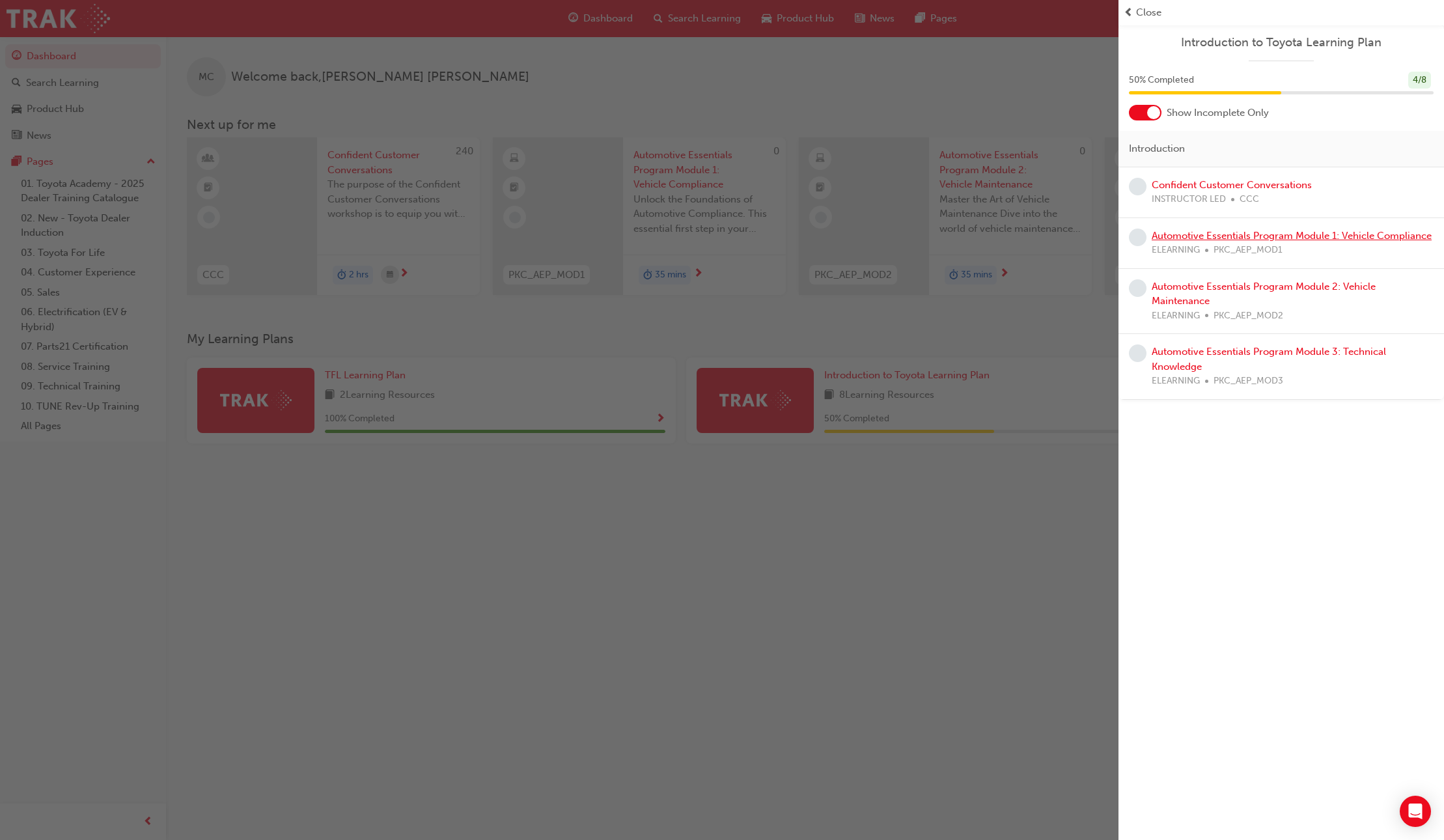
click at [1269, 240] on link "Automotive Essentials Program Module 1: Vehicle Compliance" at bounding box center [1293, 236] width 280 height 12
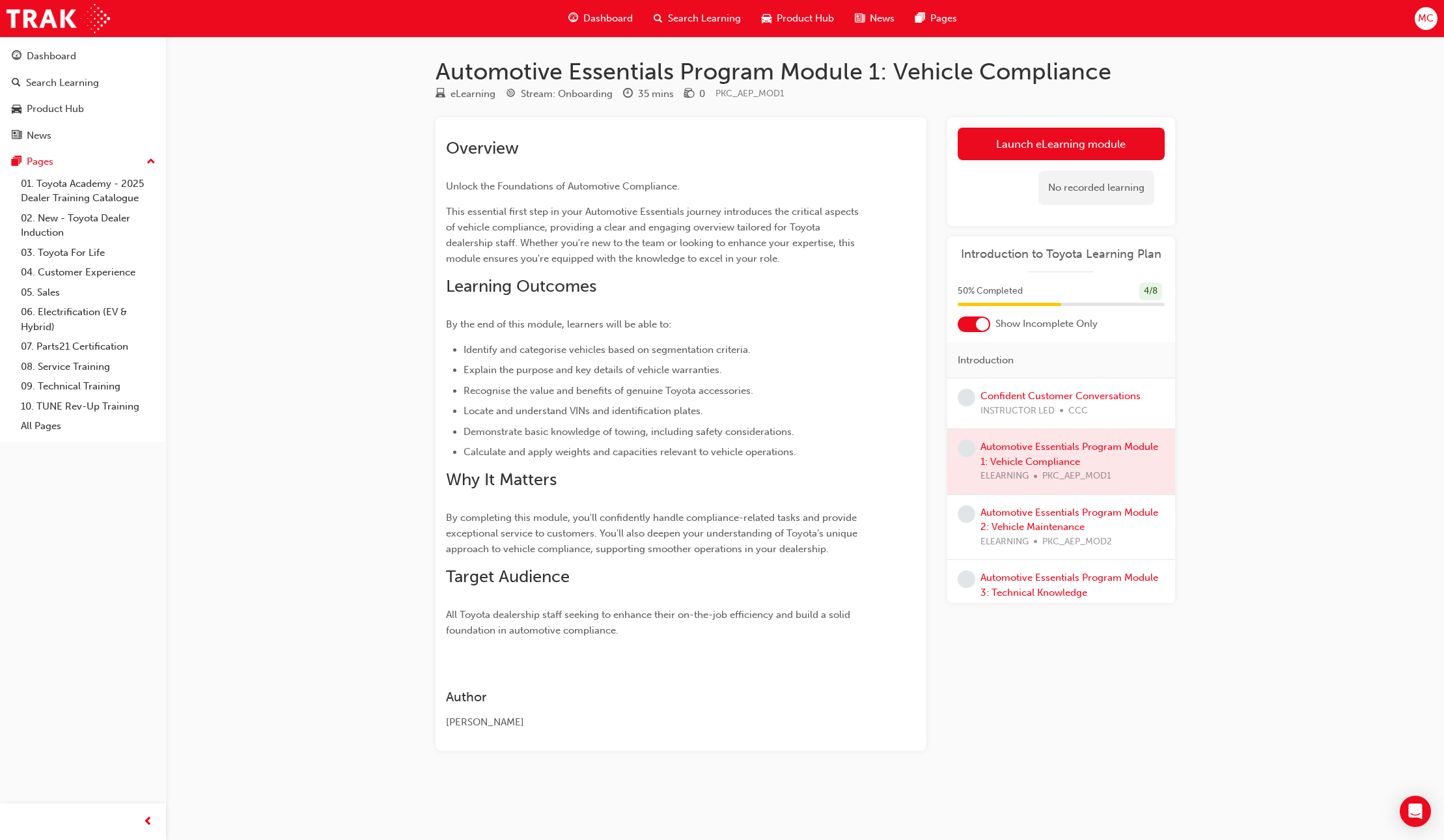
click at [586, 20] on span "Dashboard" at bounding box center [607, 19] width 49 height 15
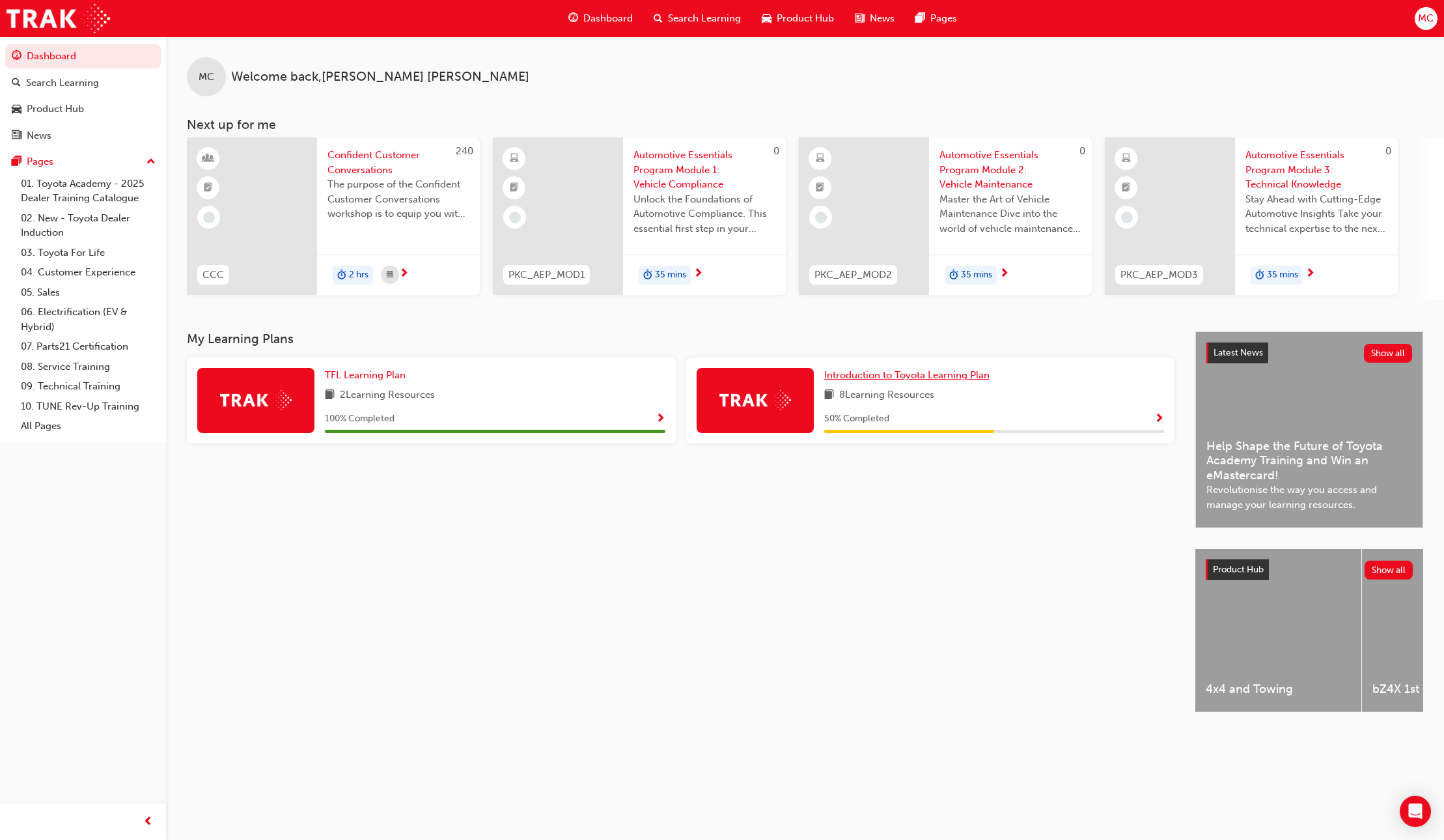
click at [917, 378] on span "Introduction to Toyota Learning Plan" at bounding box center [907, 375] width 165 height 12
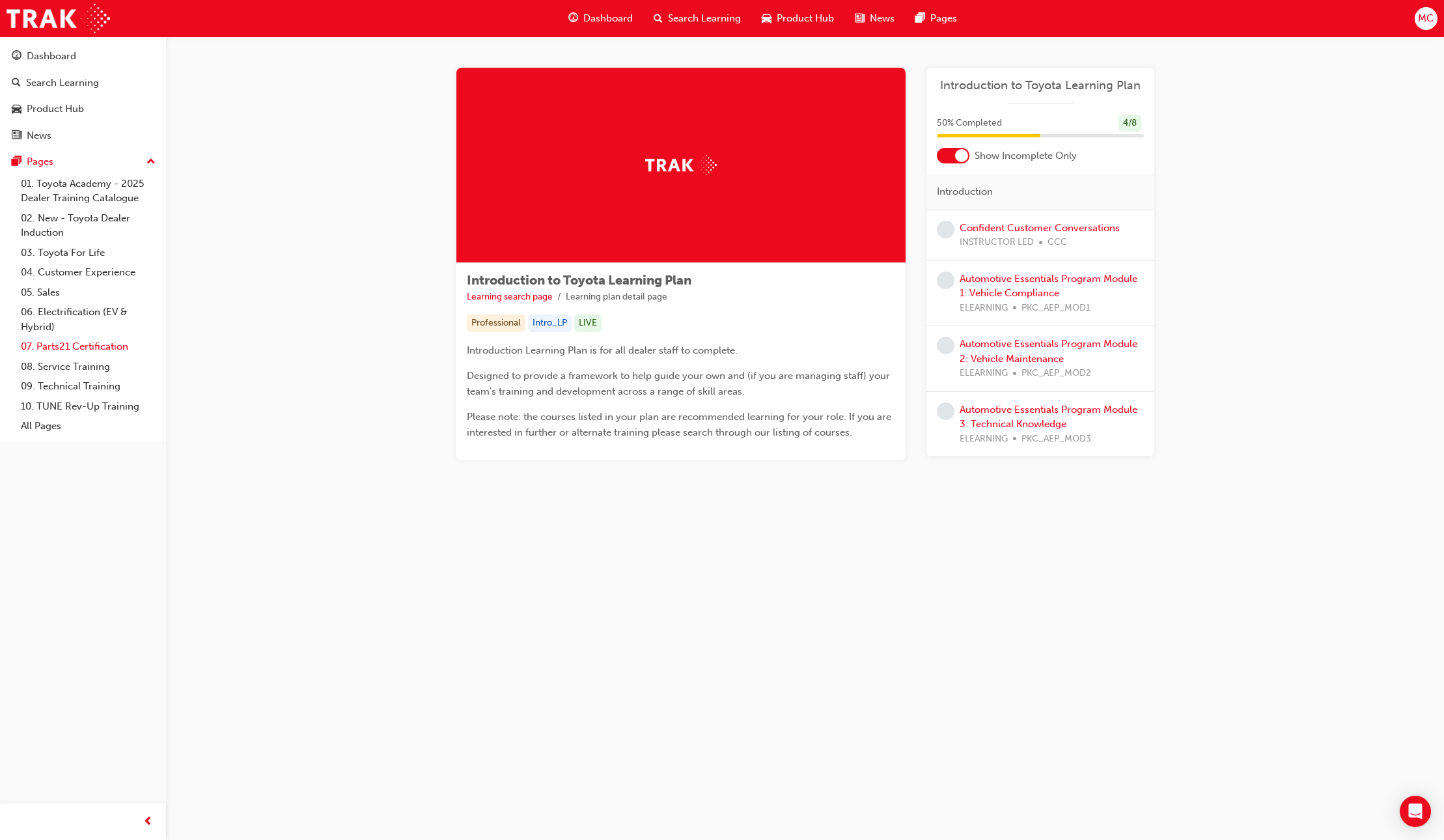
click at [78, 347] on link "07. Parts21 Certification" at bounding box center [88, 347] width 145 height 20
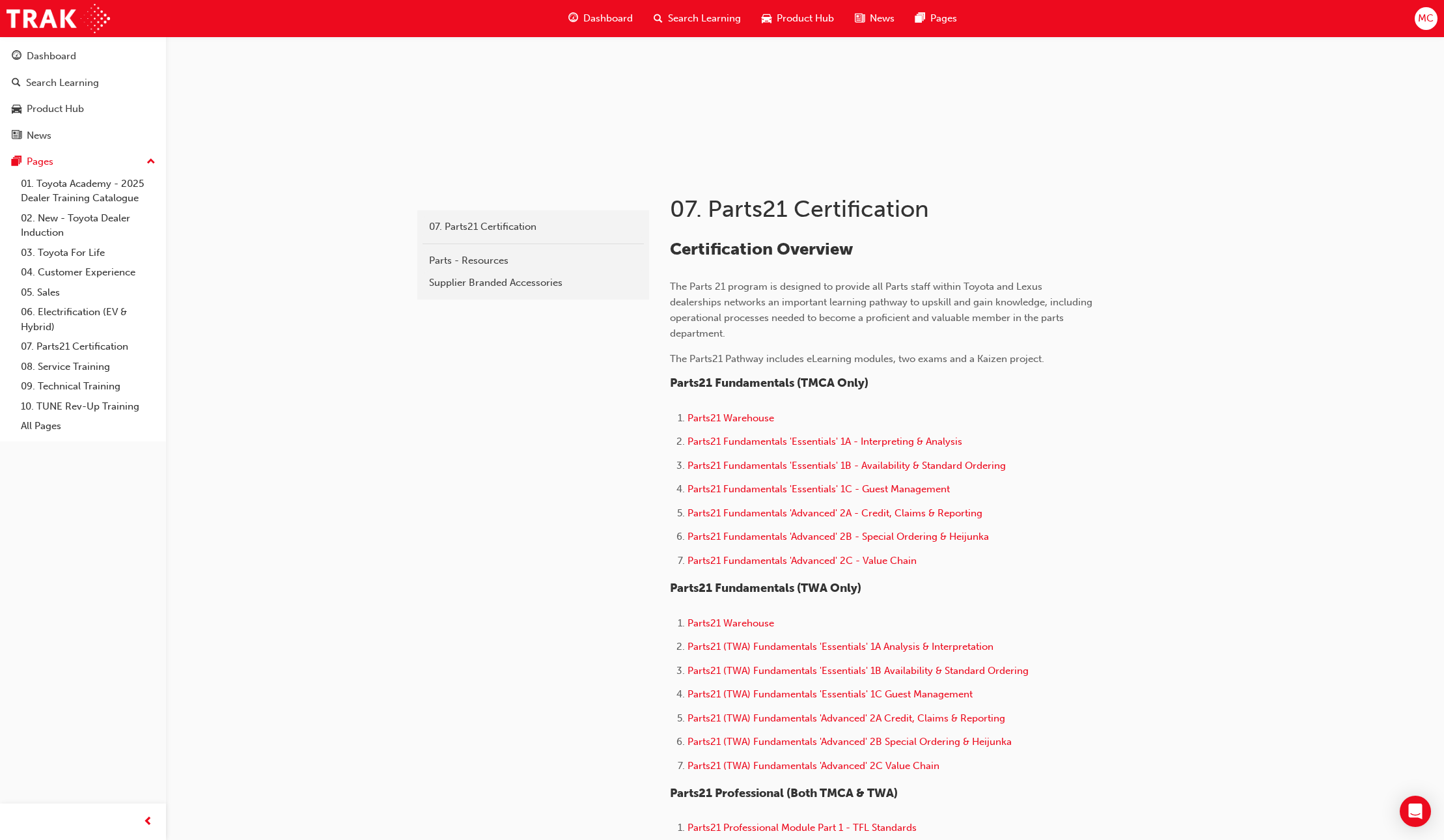
scroll to position [231, 0]
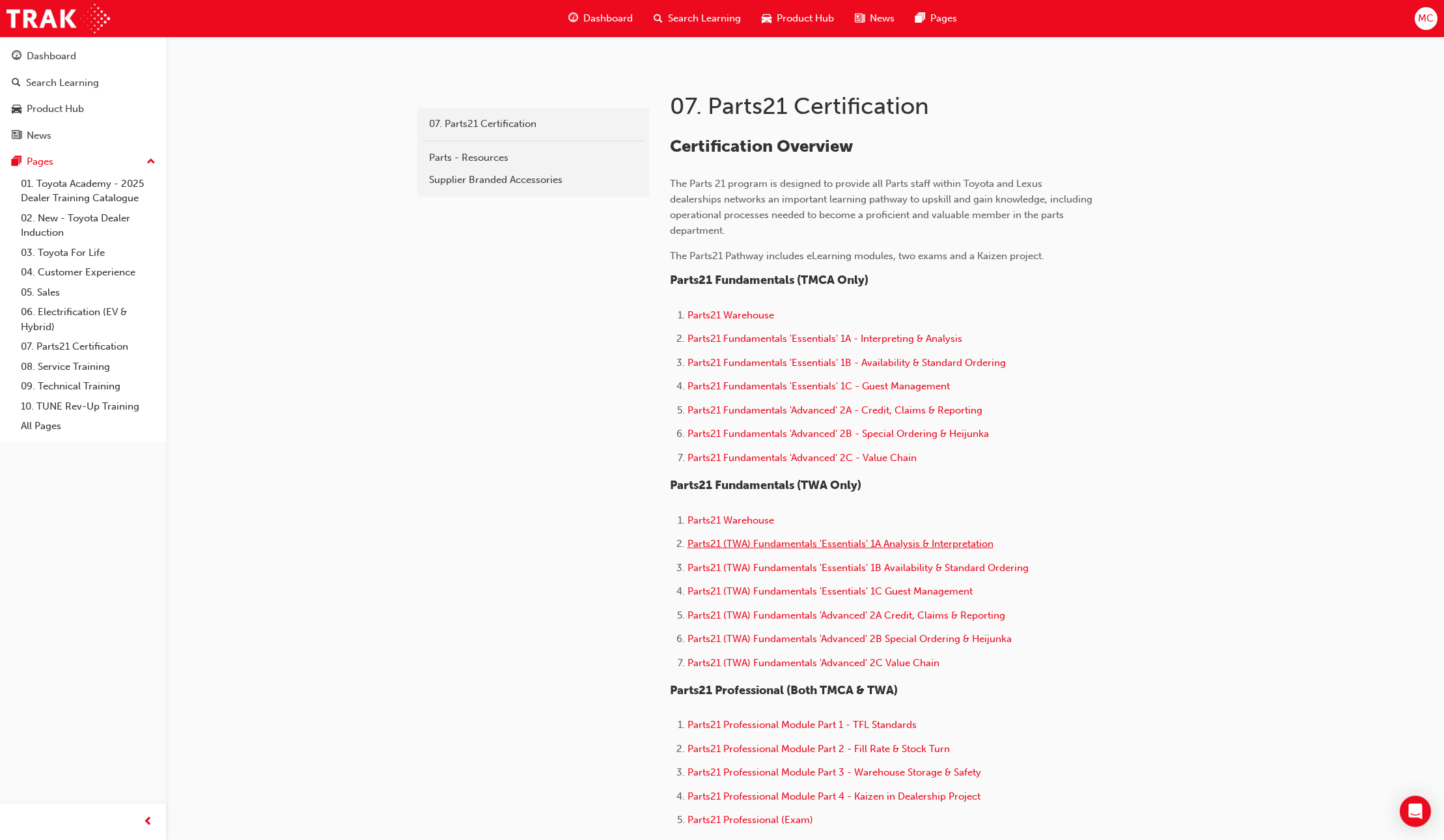
click at [730, 543] on span "Parts21 (TWA) Fundamentals 'Essentials' 1A Analysis & Interpretation" at bounding box center [841, 543] width 306 height 12
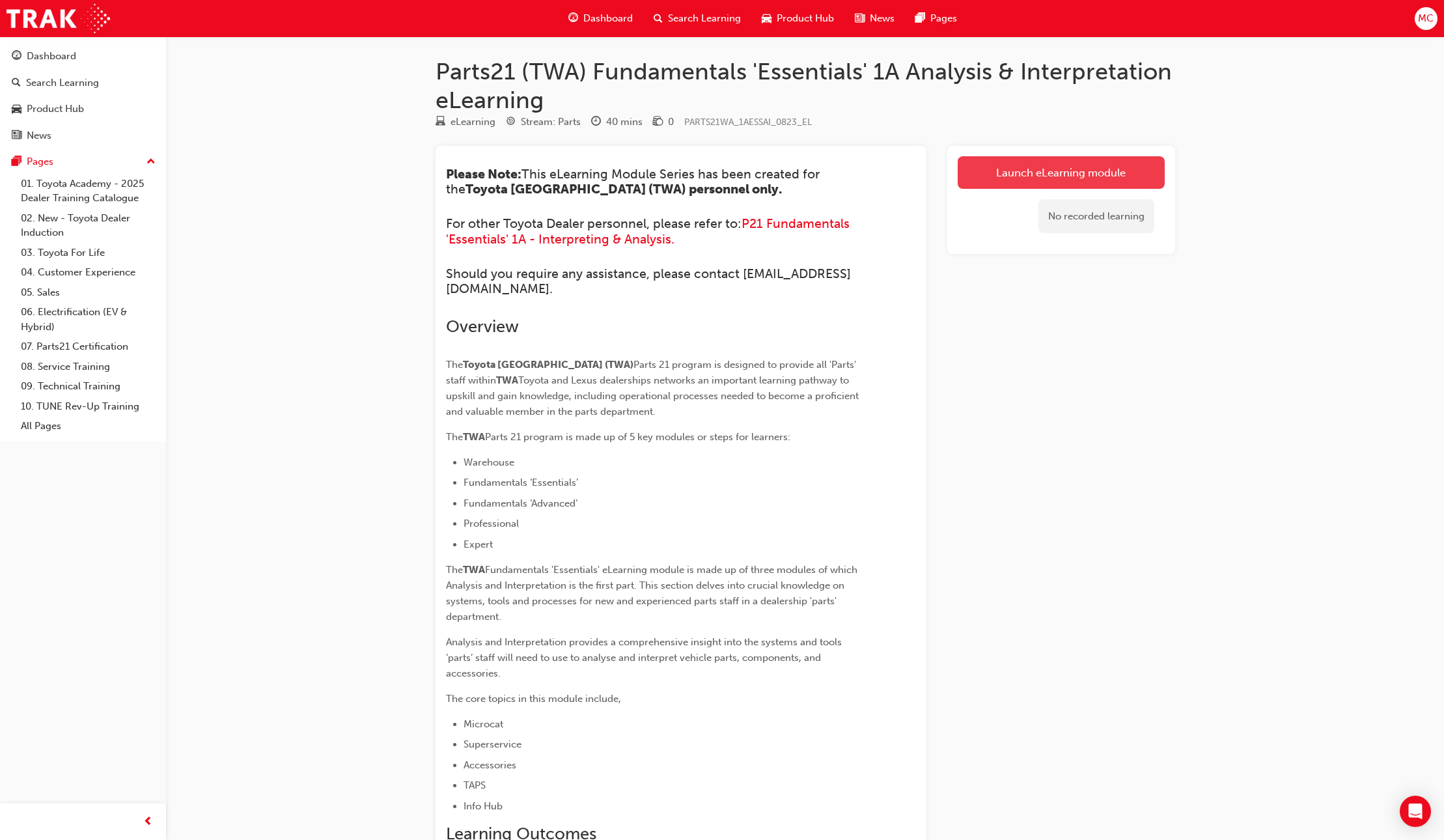
click at [1054, 177] on link "Launch eLearning module" at bounding box center [1061, 172] width 207 height 32
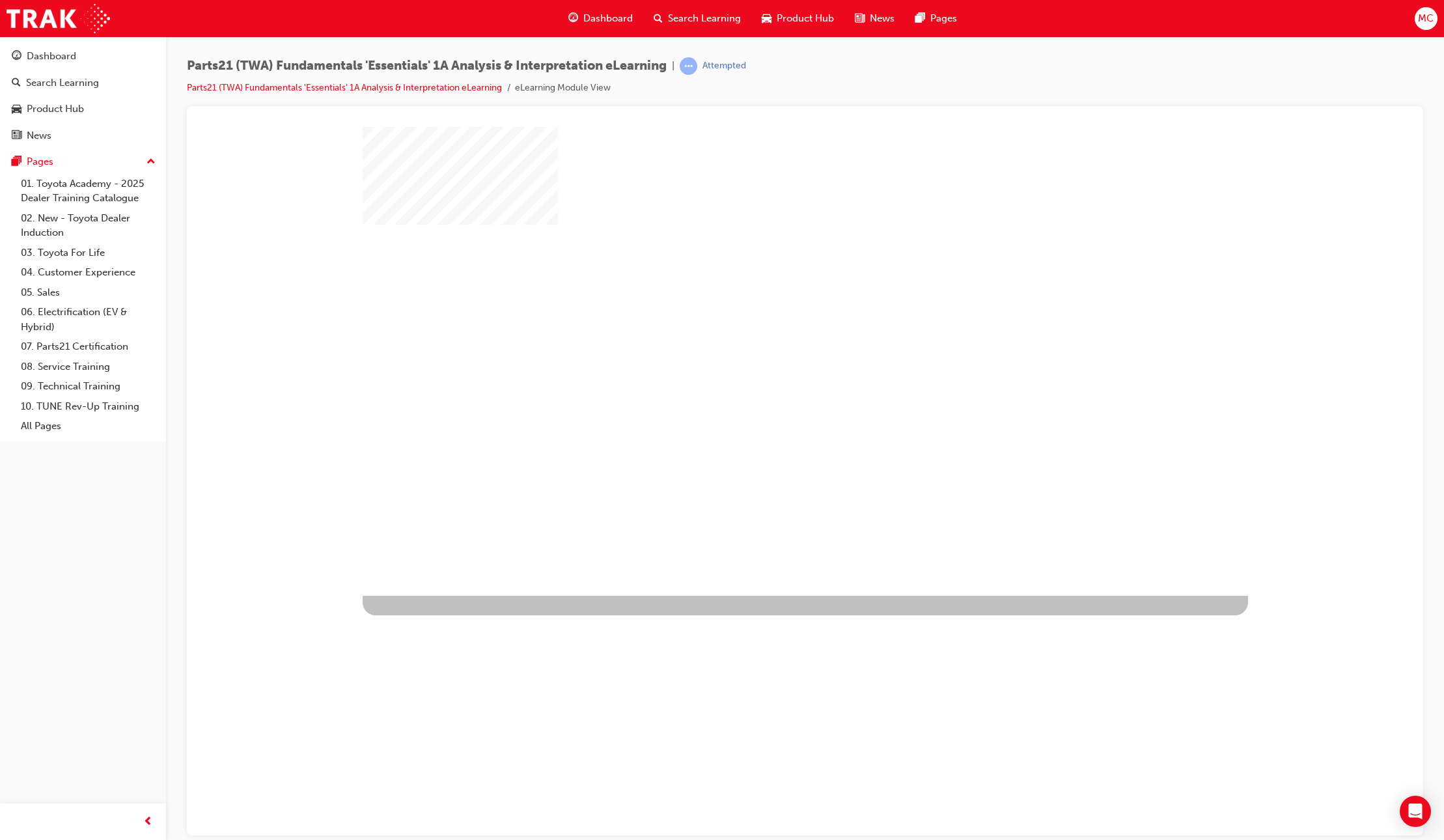
click at [768, 323] on div "play" at bounding box center [768, 323] width 0 height 0
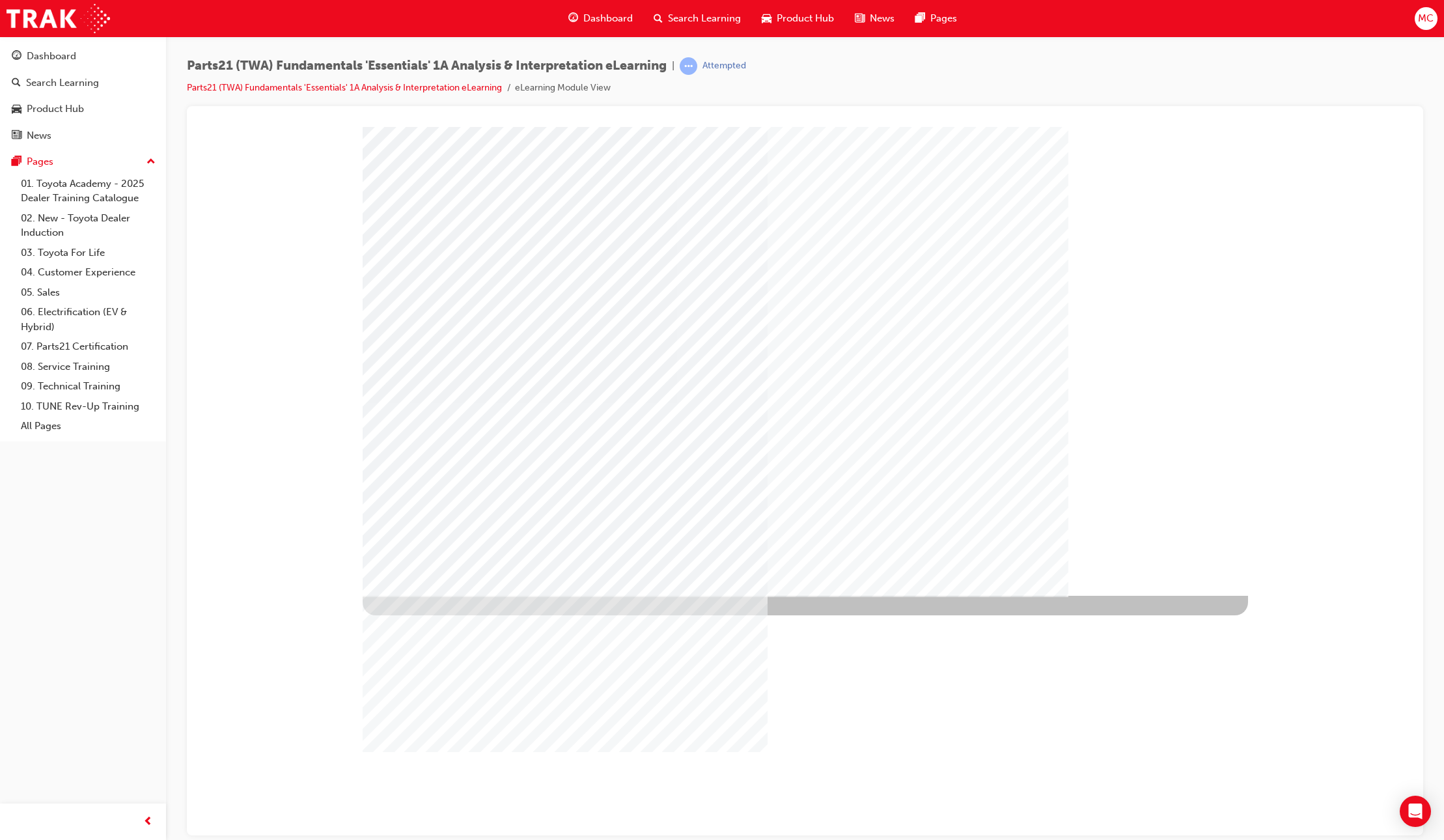
click at [623, 14] on span "Dashboard" at bounding box center [607, 19] width 49 height 15
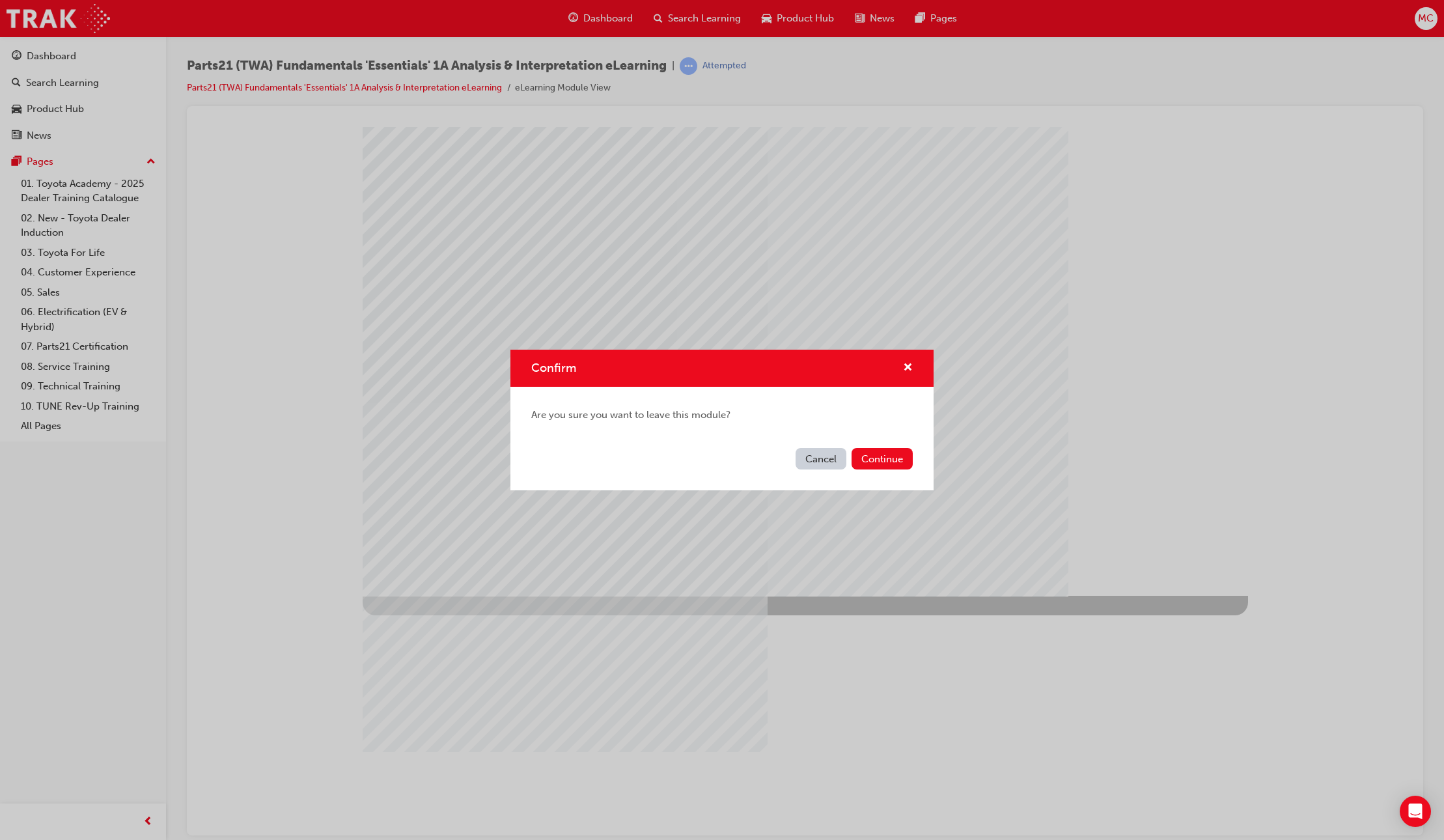
click at [875, 459] on button "Continue" at bounding box center [882, 458] width 61 height 21
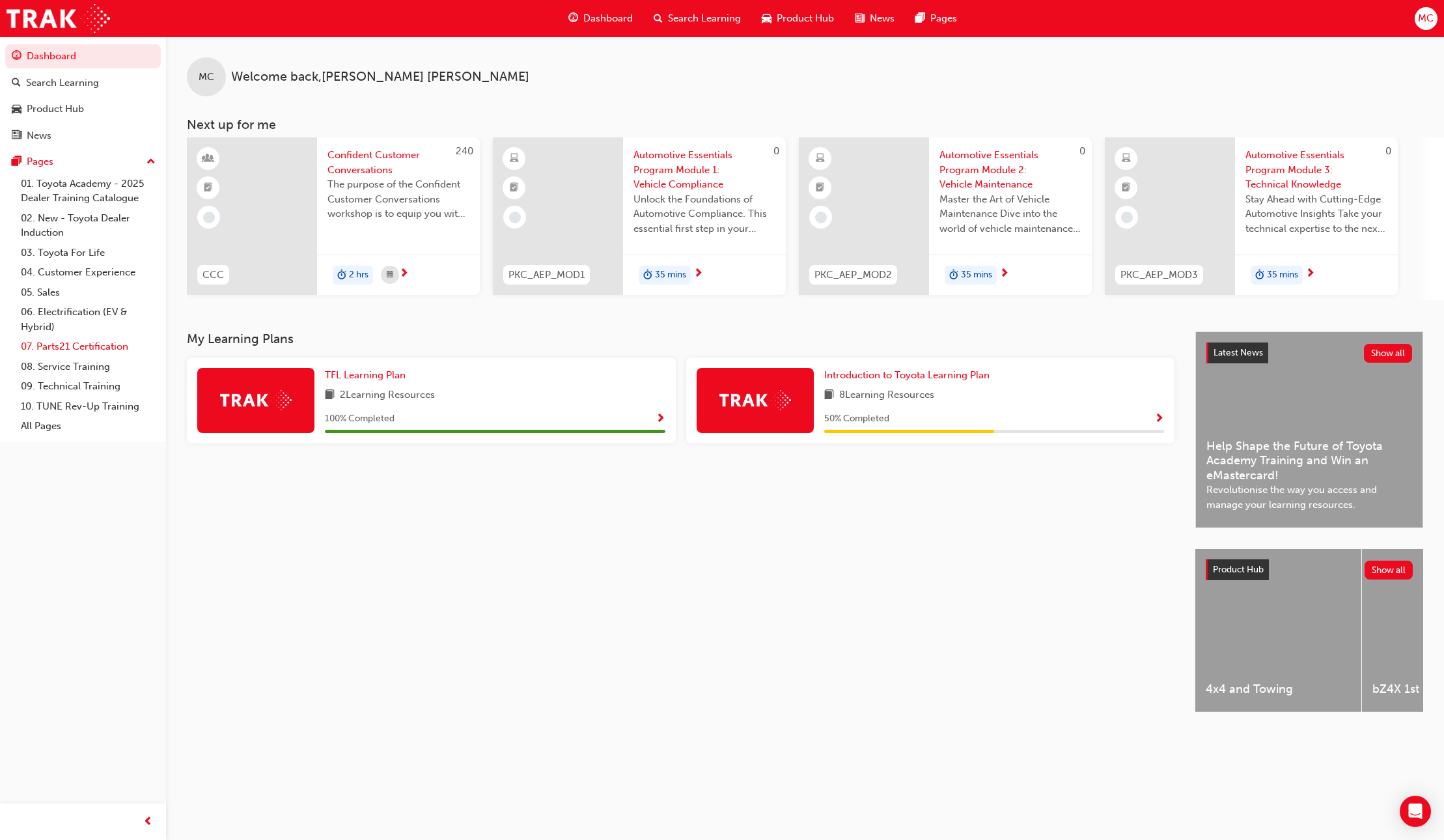
click at [116, 345] on link "07. Parts21 Certification" at bounding box center [88, 347] width 145 height 20
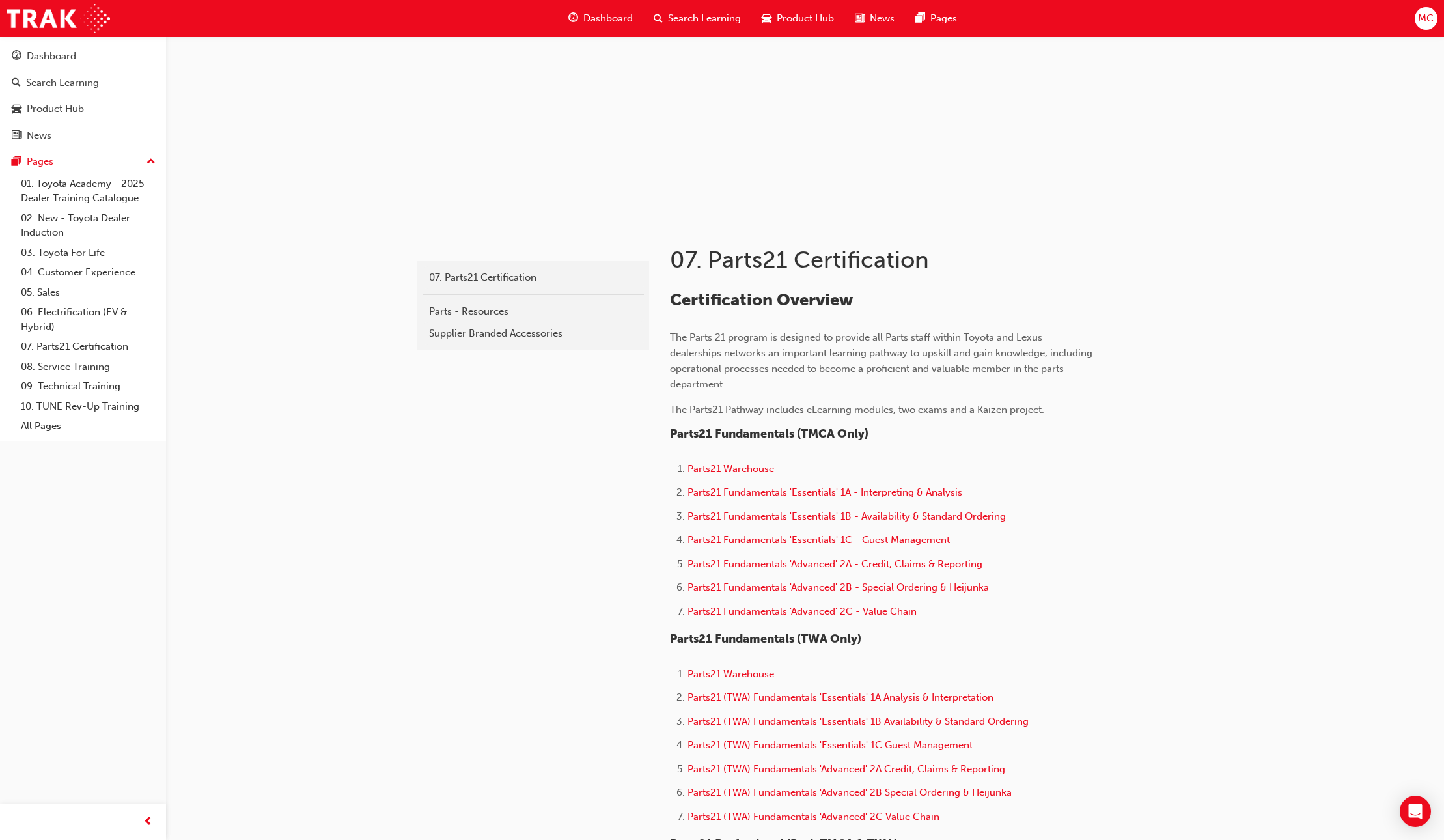
scroll to position [166, 0]
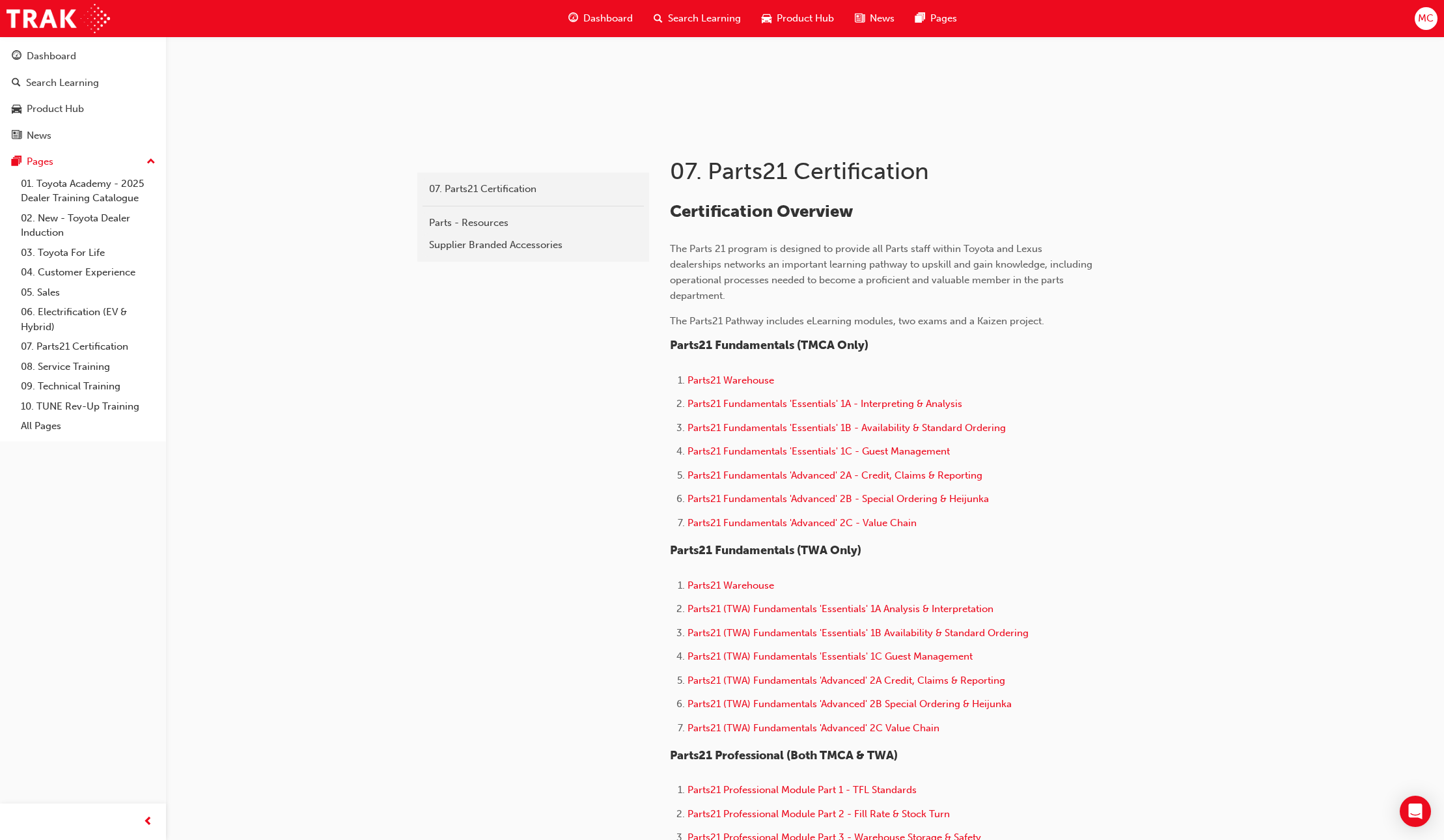
click at [747, 461] on li "Parts21 Fundamentals 'Essentials' 1C - Guest Management" at bounding box center [891, 453] width 406 height 19
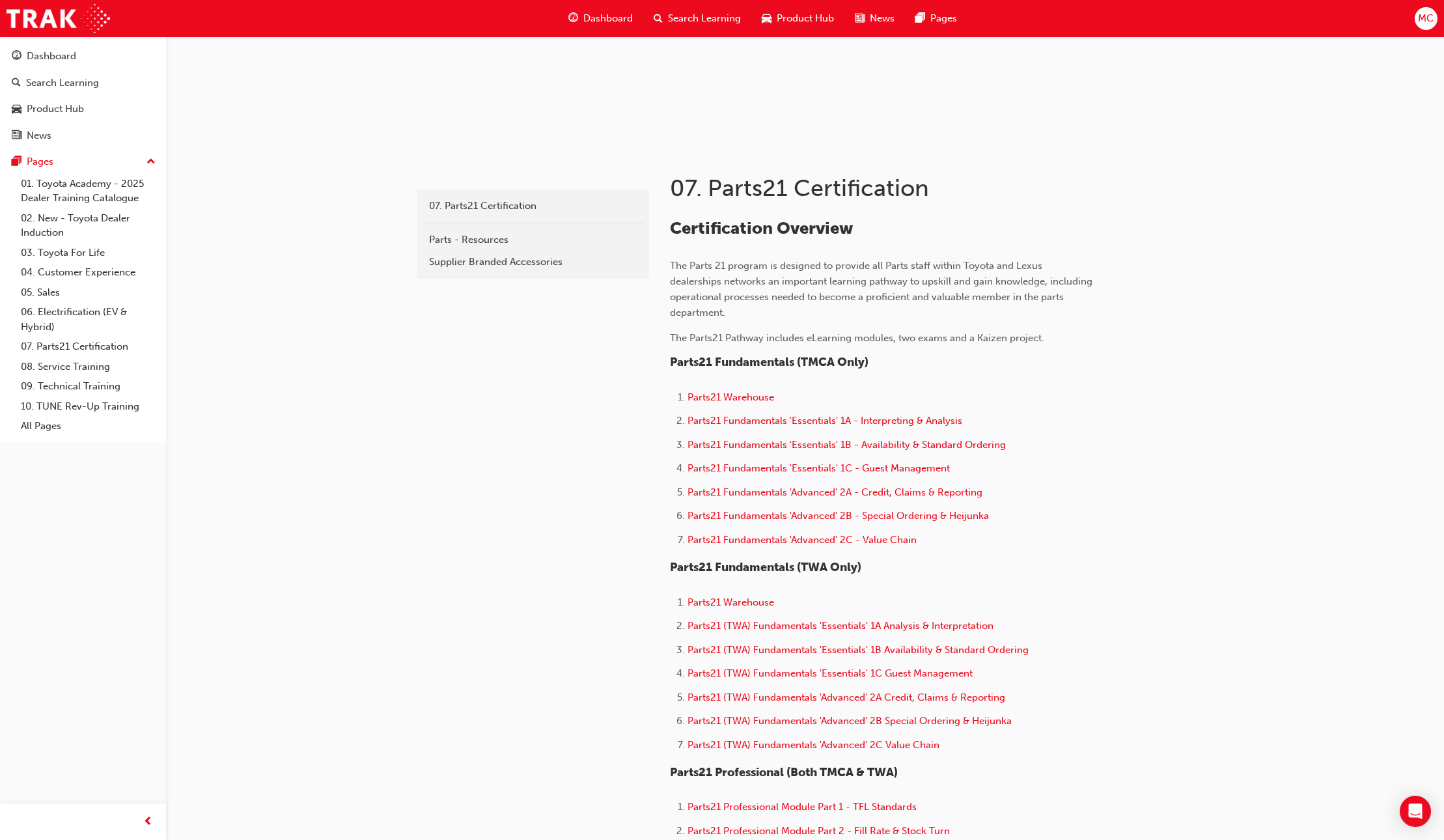
scroll to position [278, 0]
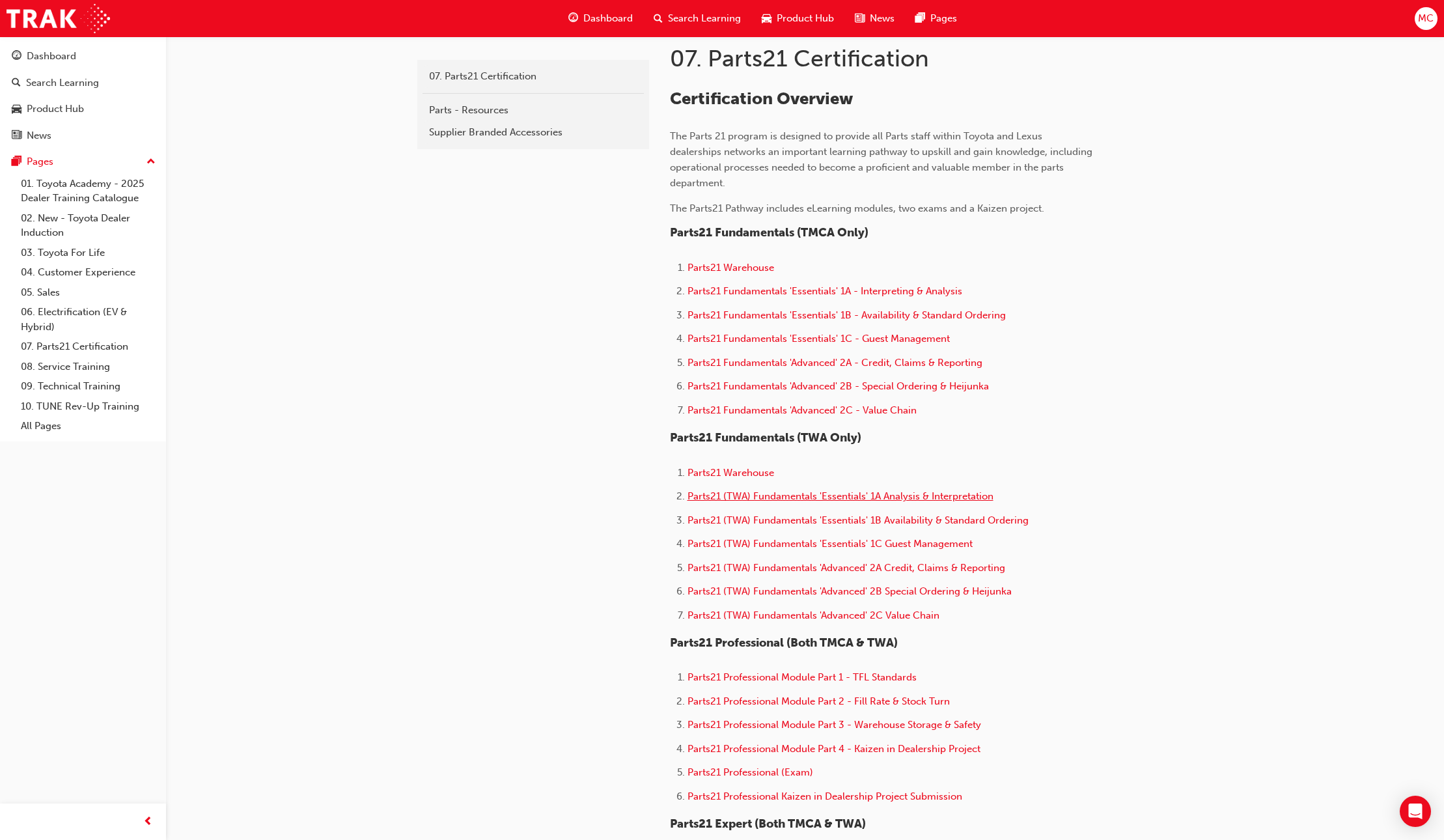
click at [800, 496] on span "Parts21 (TWA) Fundamentals 'Essentials' 1A Analysis & Interpretation" at bounding box center [841, 496] width 306 height 12
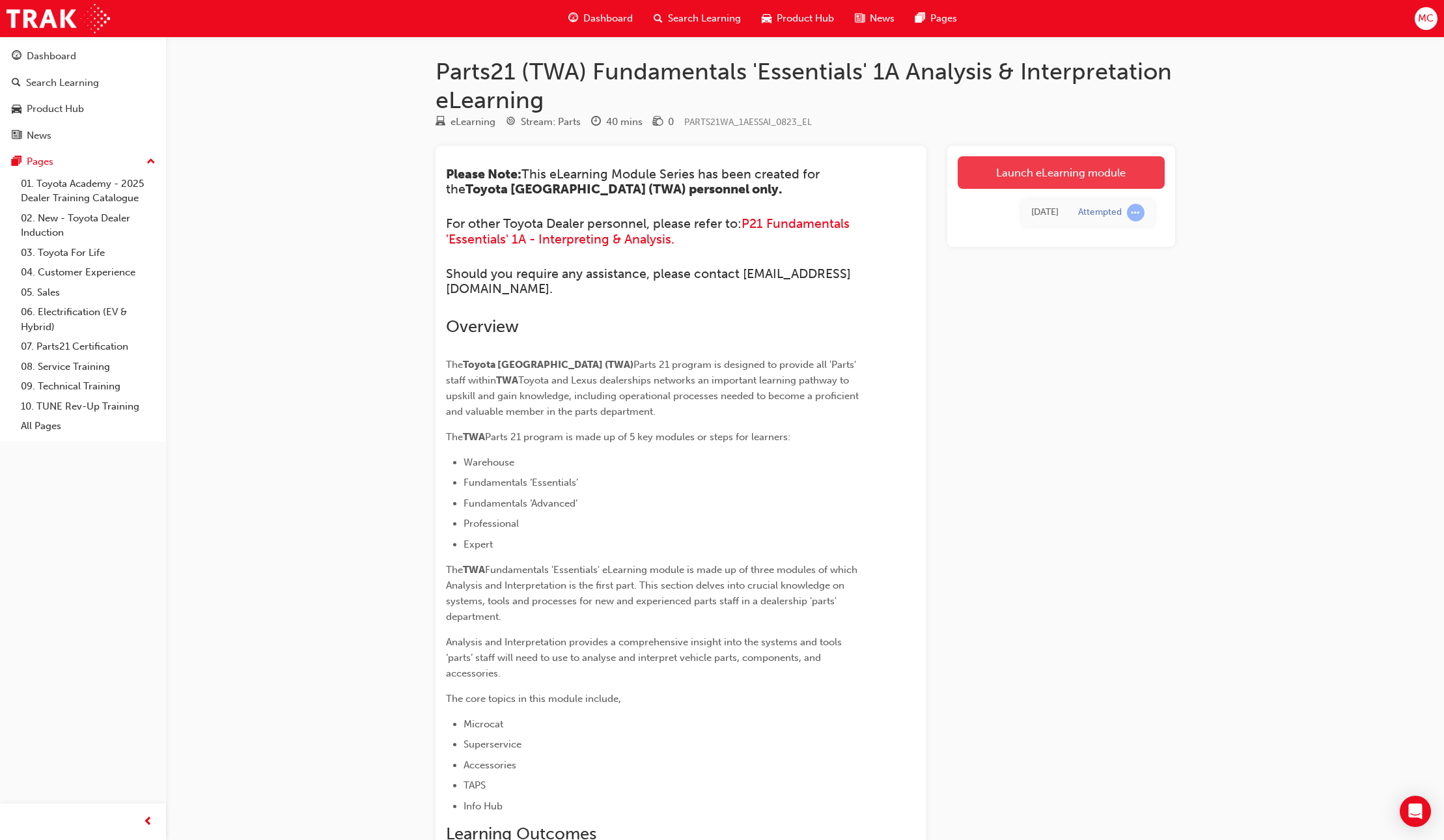
click at [1012, 178] on link "Launch eLearning module" at bounding box center [1061, 172] width 207 height 32
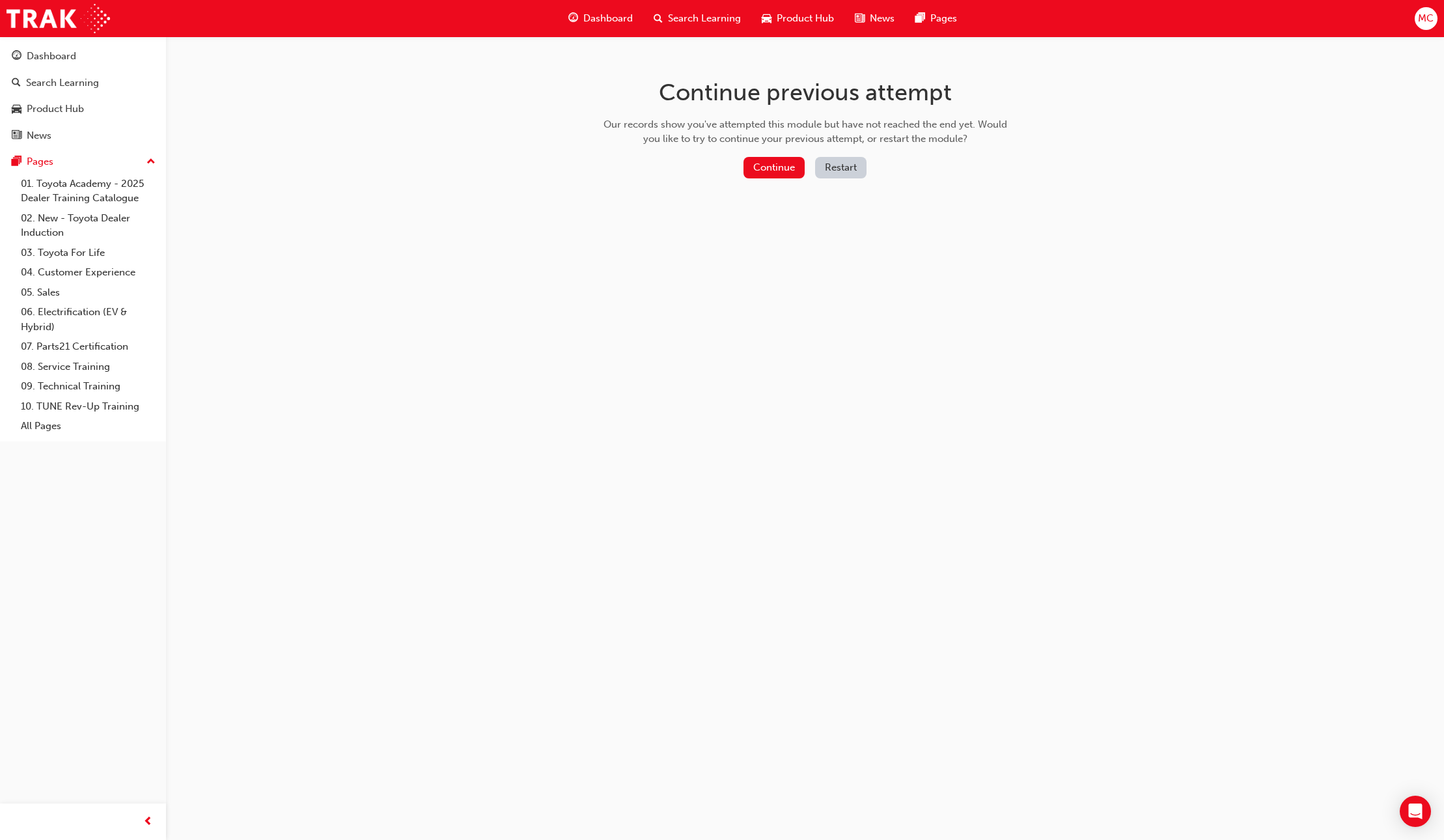
click at [852, 165] on button "Restart" at bounding box center [840, 167] width 51 height 21
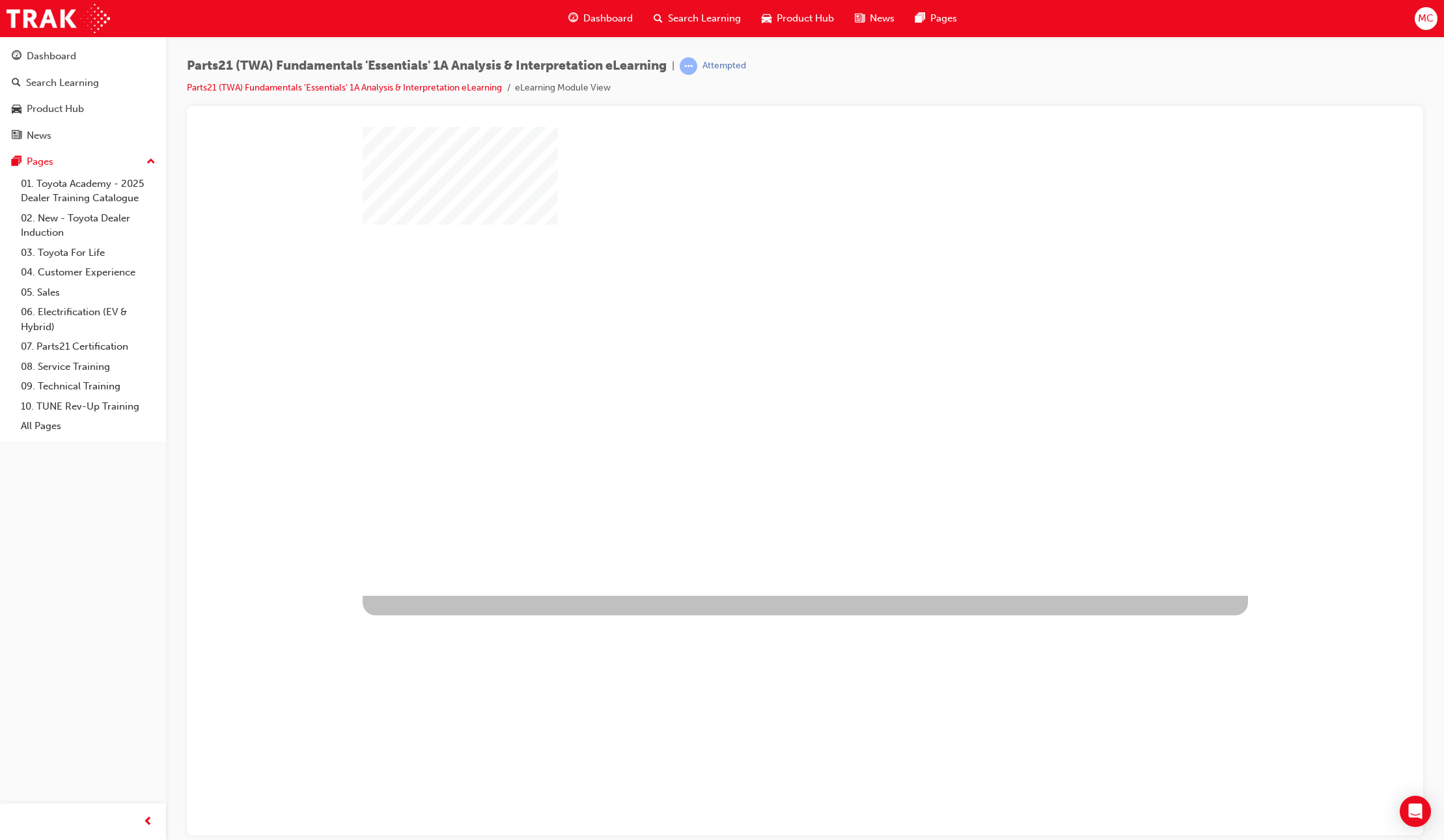
click at [768, 323] on div "play" at bounding box center [768, 323] width 0 height 0
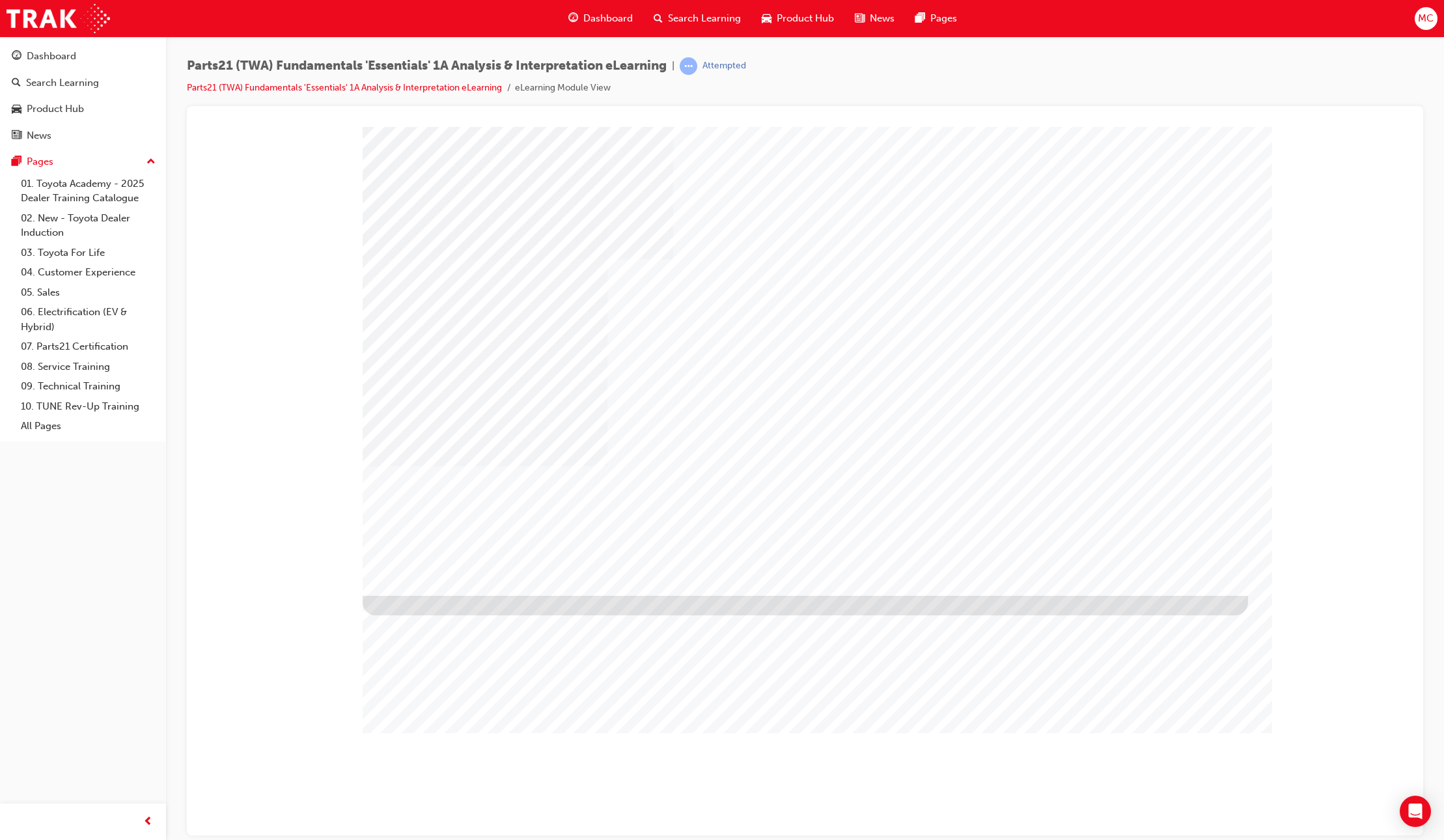
type input "[PERSON_NAME]"
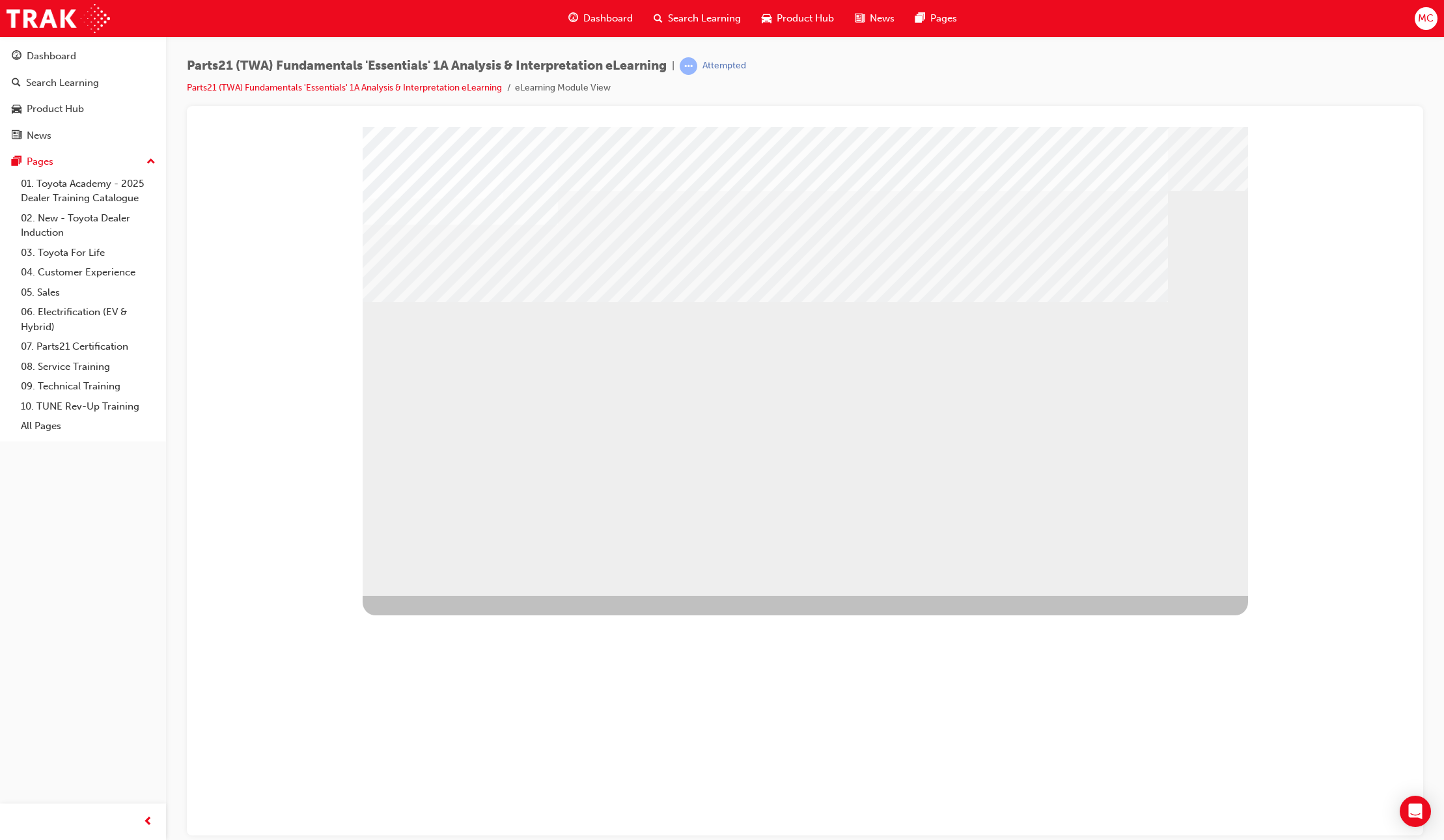
click at [461, 659] on div "01" at bounding box center [428, 690] width 130 height 61
click at [493, 720] on div "02" at bounding box center [428, 751] width 130 height 61
click at [493, 782] on div "03" at bounding box center [428, 812] width 130 height 61
click at [493, 720] on div "02" at bounding box center [428, 751] width 130 height 61
click at [493, 782] on div "03" at bounding box center [428, 812] width 130 height 61
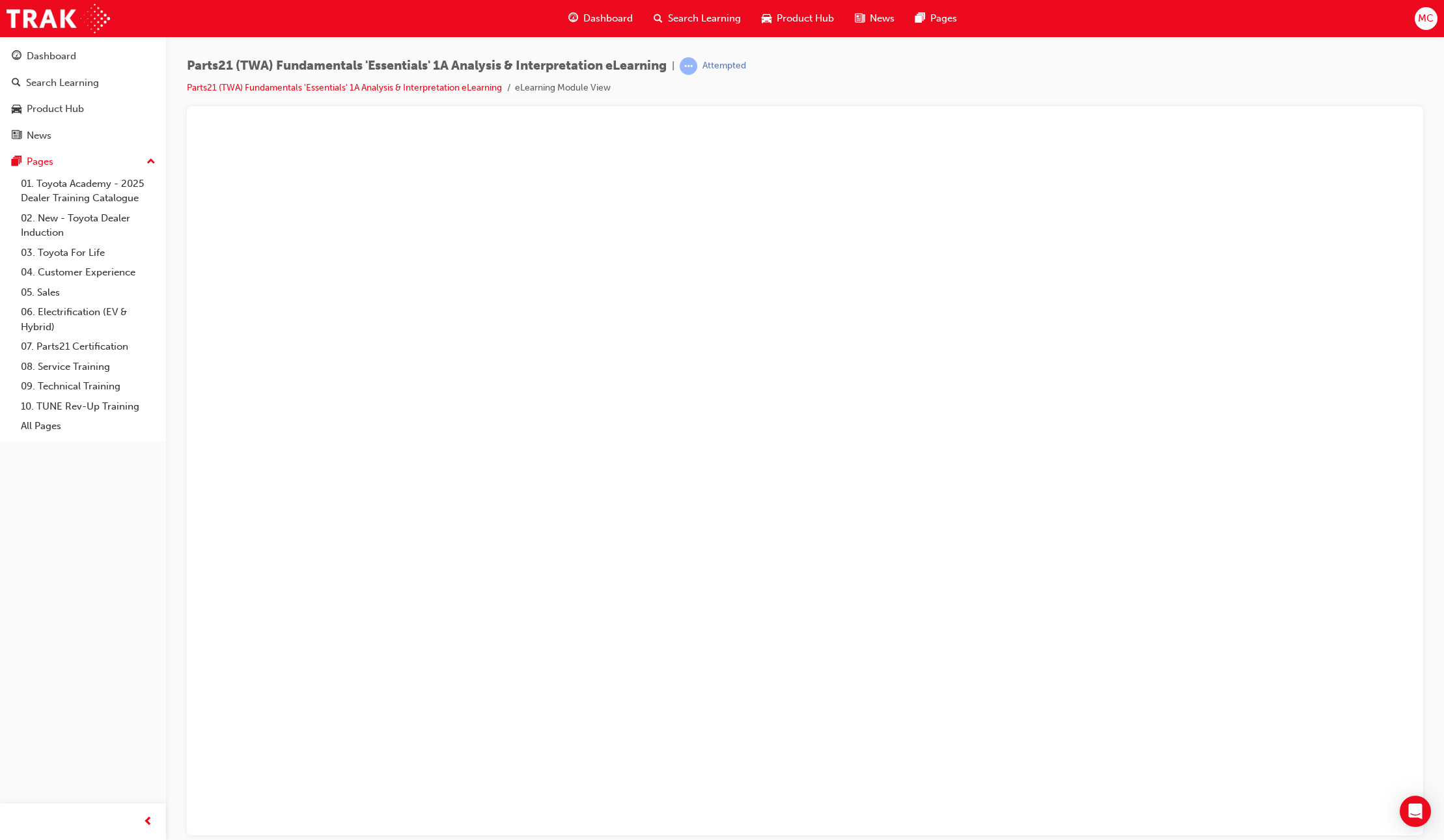
drag, startPoint x: 968, startPoint y: 77, endPoint x: 984, endPoint y: 75, distance: 16.1
click at [968, 77] on div "Parts21 (TWA) Fundamentals 'Essentials' 1A Analysis & Interpretation eLearning …" at bounding box center [805, 82] width 1237 height 49
click at [470, 89] on link "Parts21 (TWA) Fundamentals 'Essentials' 1A Analysis & Interpretation eLearning" at bounding box center [344, 87] width 315 height 11
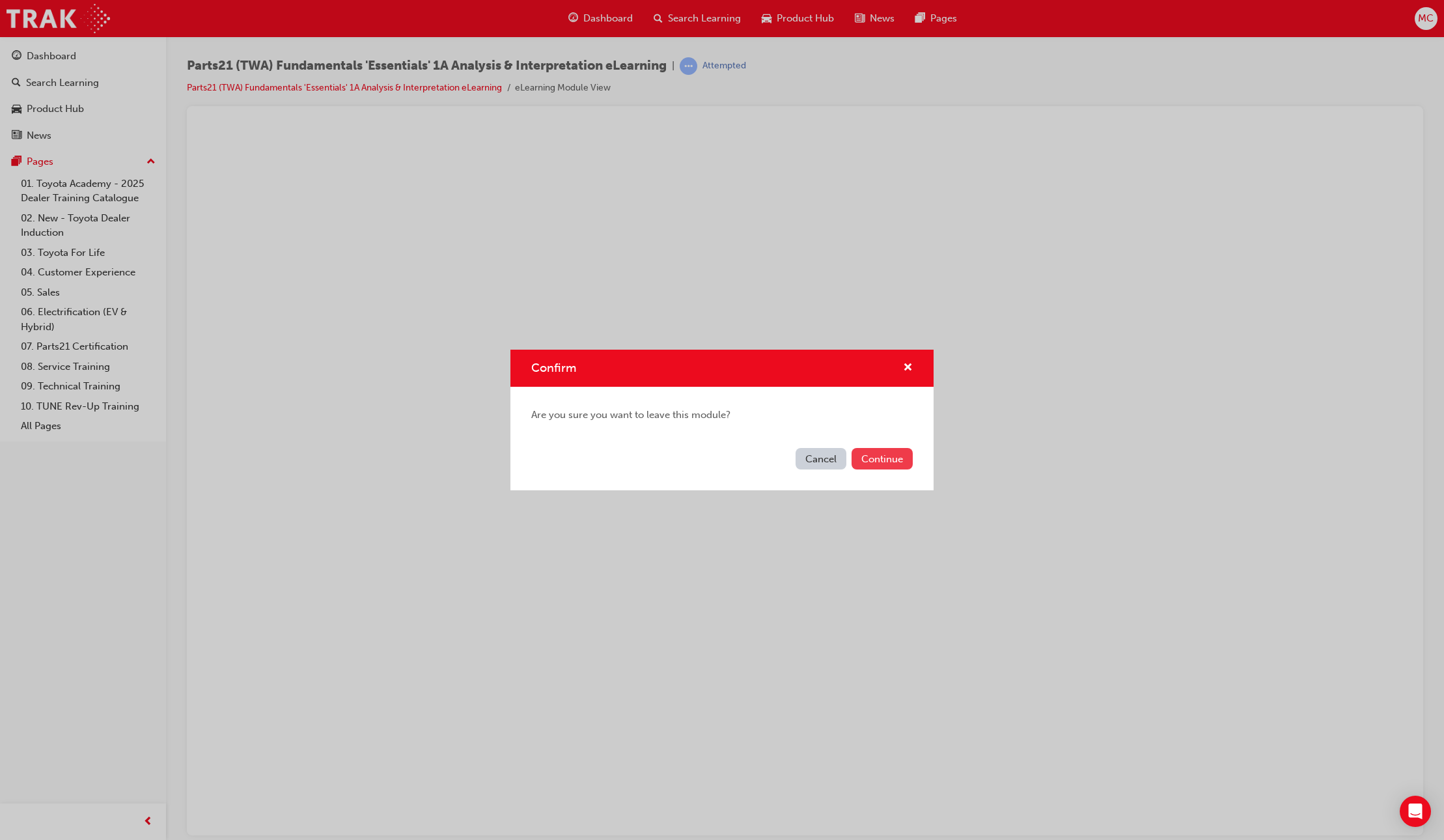
click at [868, 459] on button "Continue" at bounding box center [882, 458] width 61 height 21
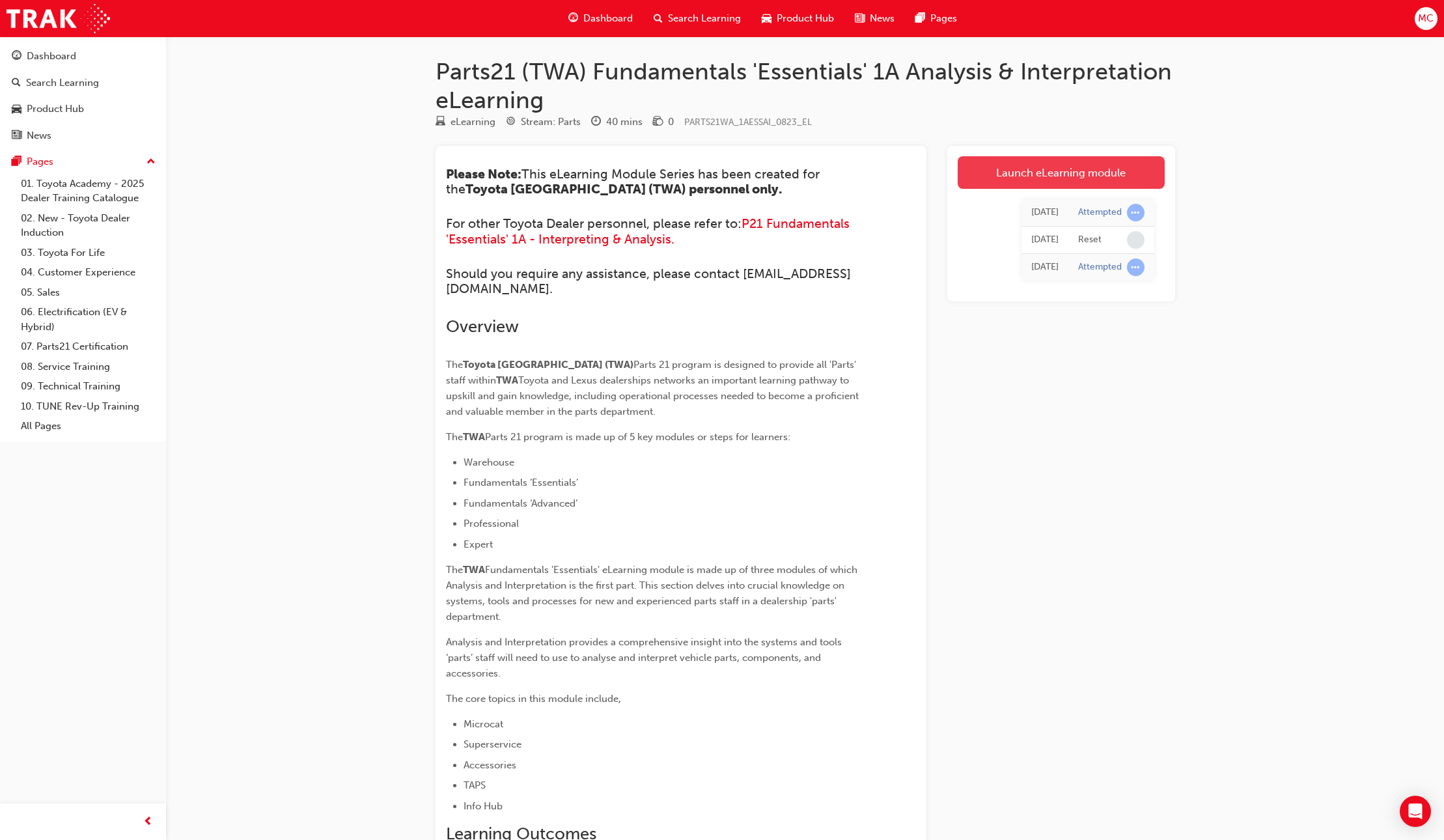
click at [1091, 176] on link "Launch eLearning module" at bounding box center [1061, 172] width 207 height 32
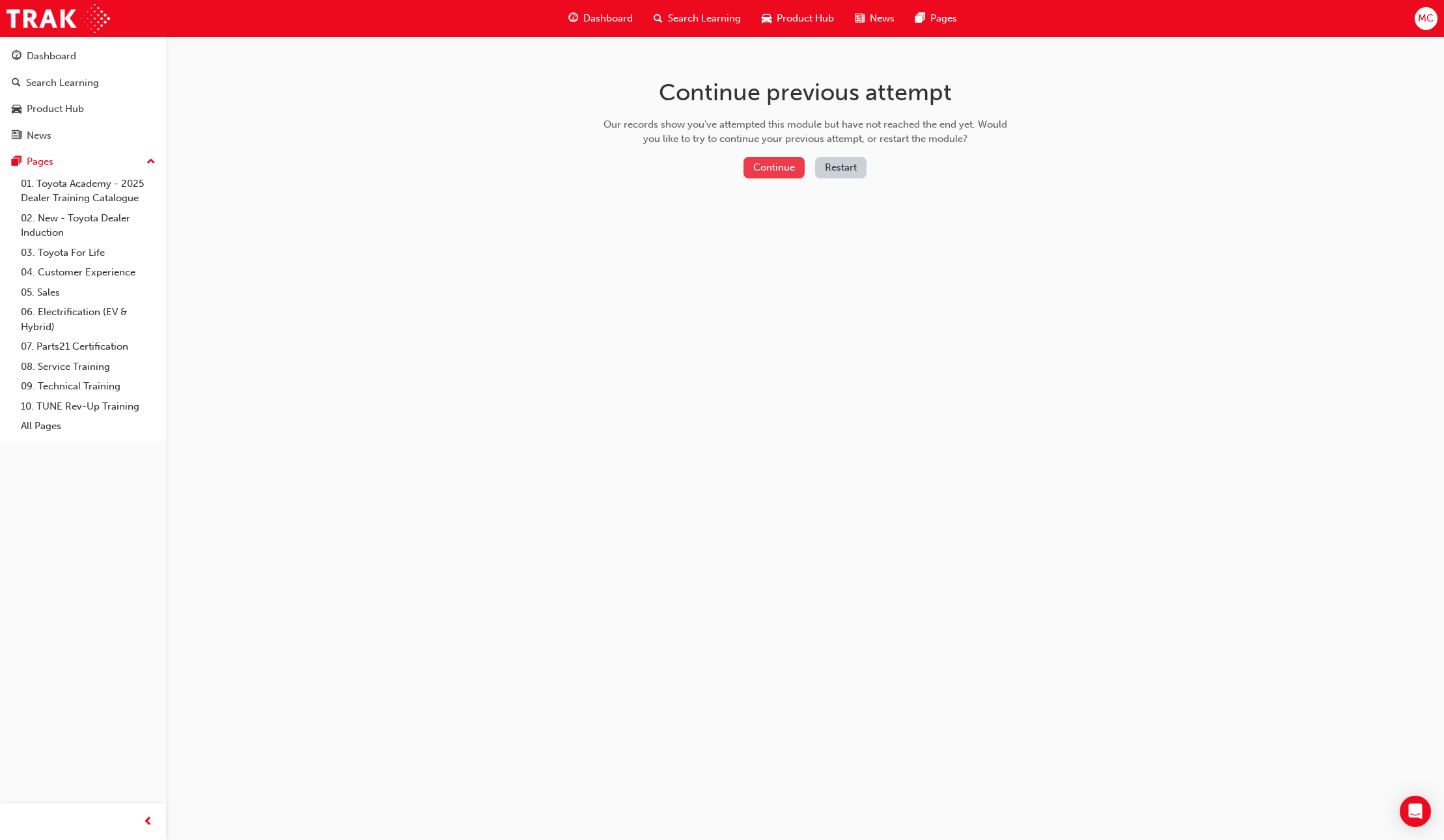
click at [761, 170] on button "Continue" at bounding box center [774, 167] width 61 height 21
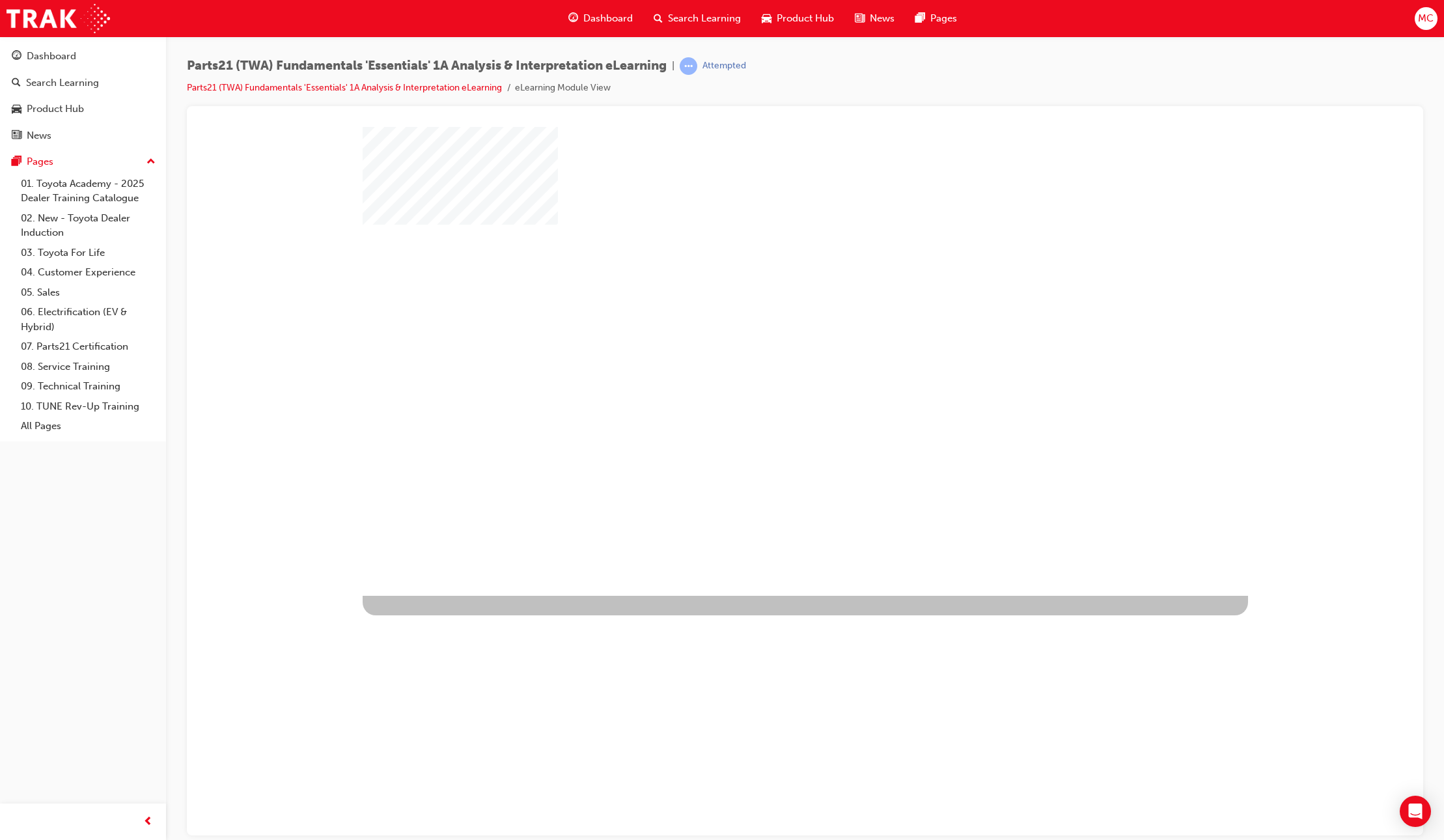
click at [768, 323] on div "play" at bounding box center [768, 323] width 0 height 0
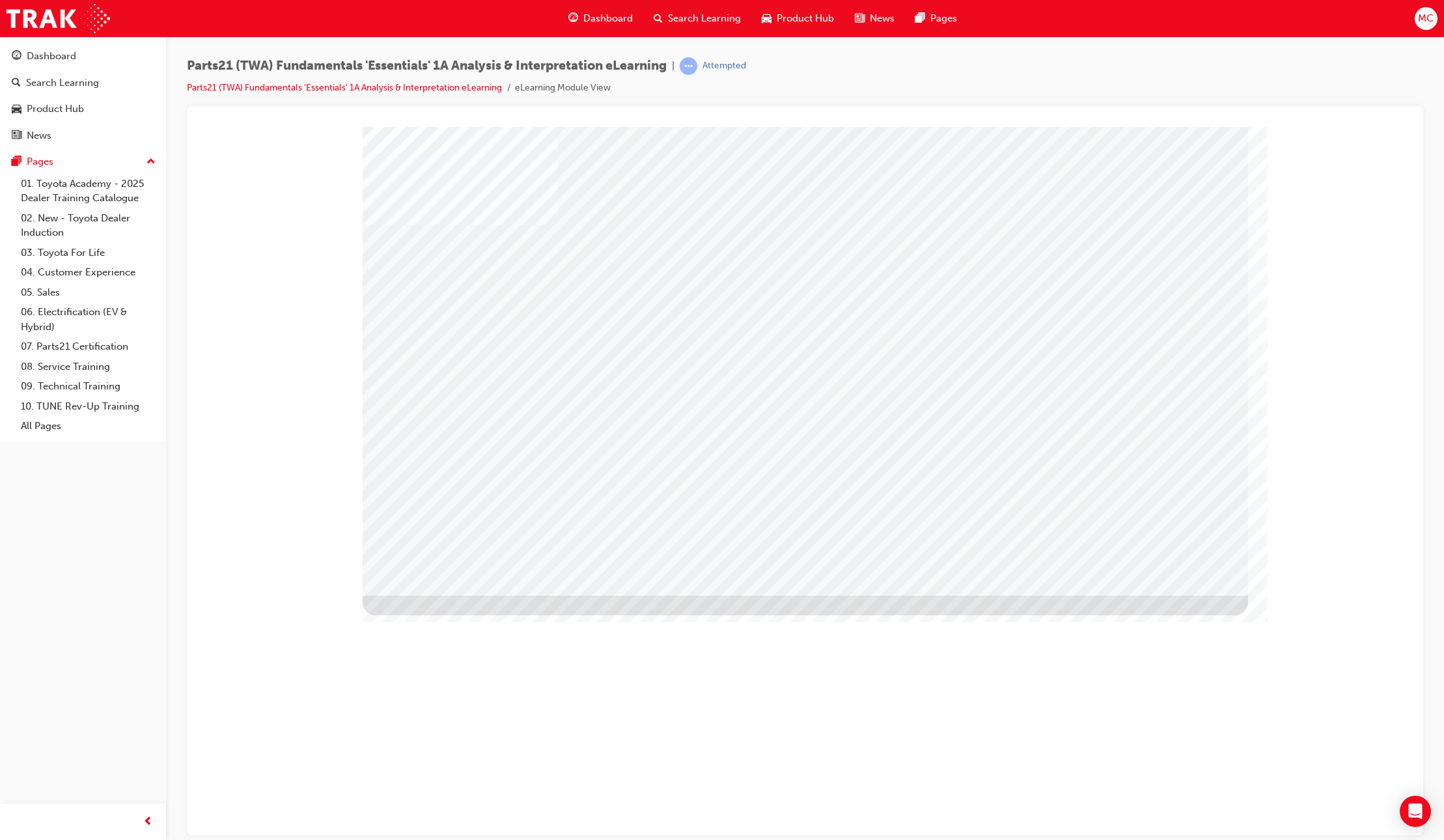
click at [1193, 595] on div "Image" at bounding box center [814, 841] width 903 height 492
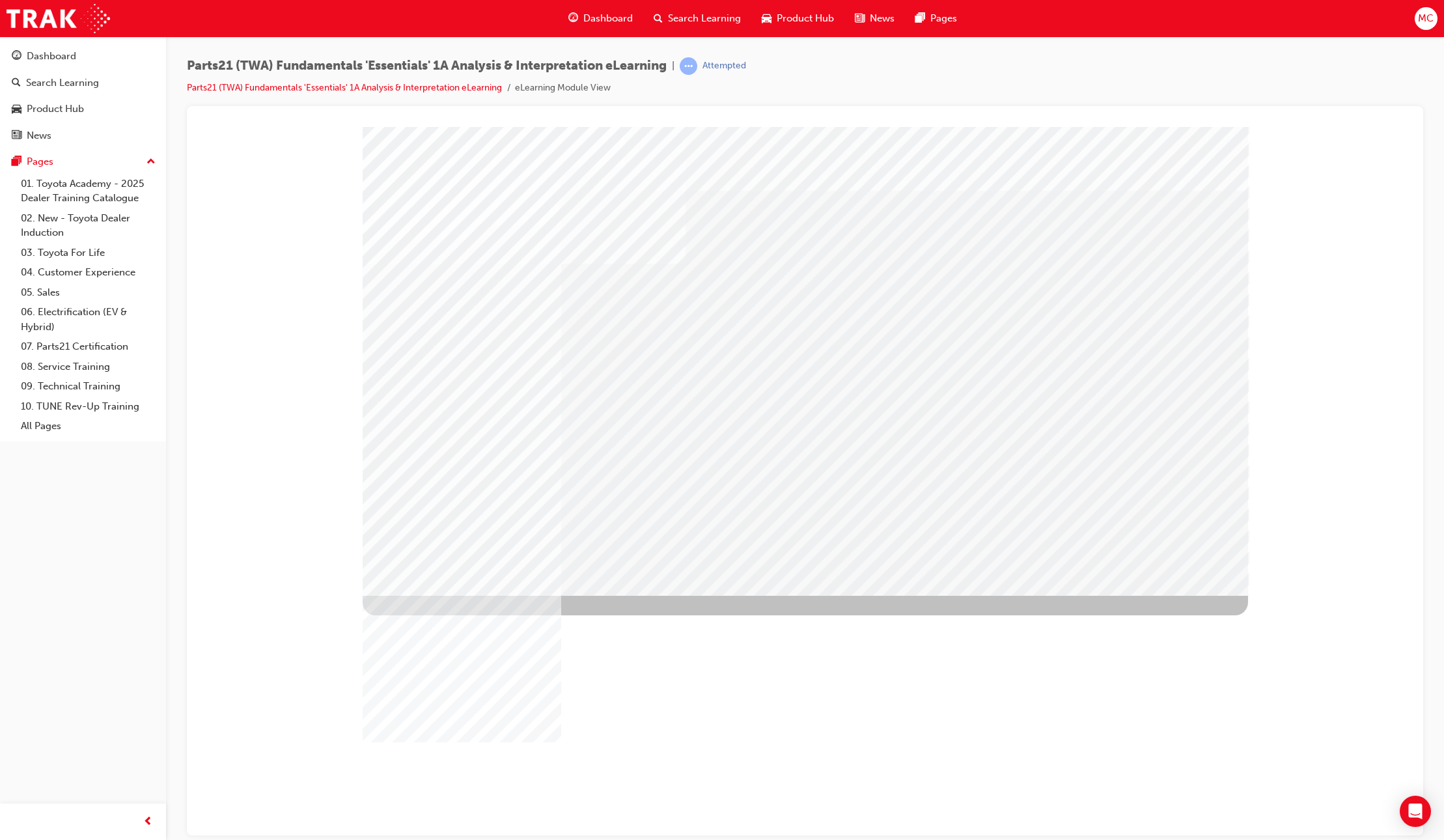
click at [940, 244] on div "Play" at bounding box center [944, 244] width 494 height 0
click at [991, 244] on div "Video" at bounding box center [844, 244] width 293 height 0
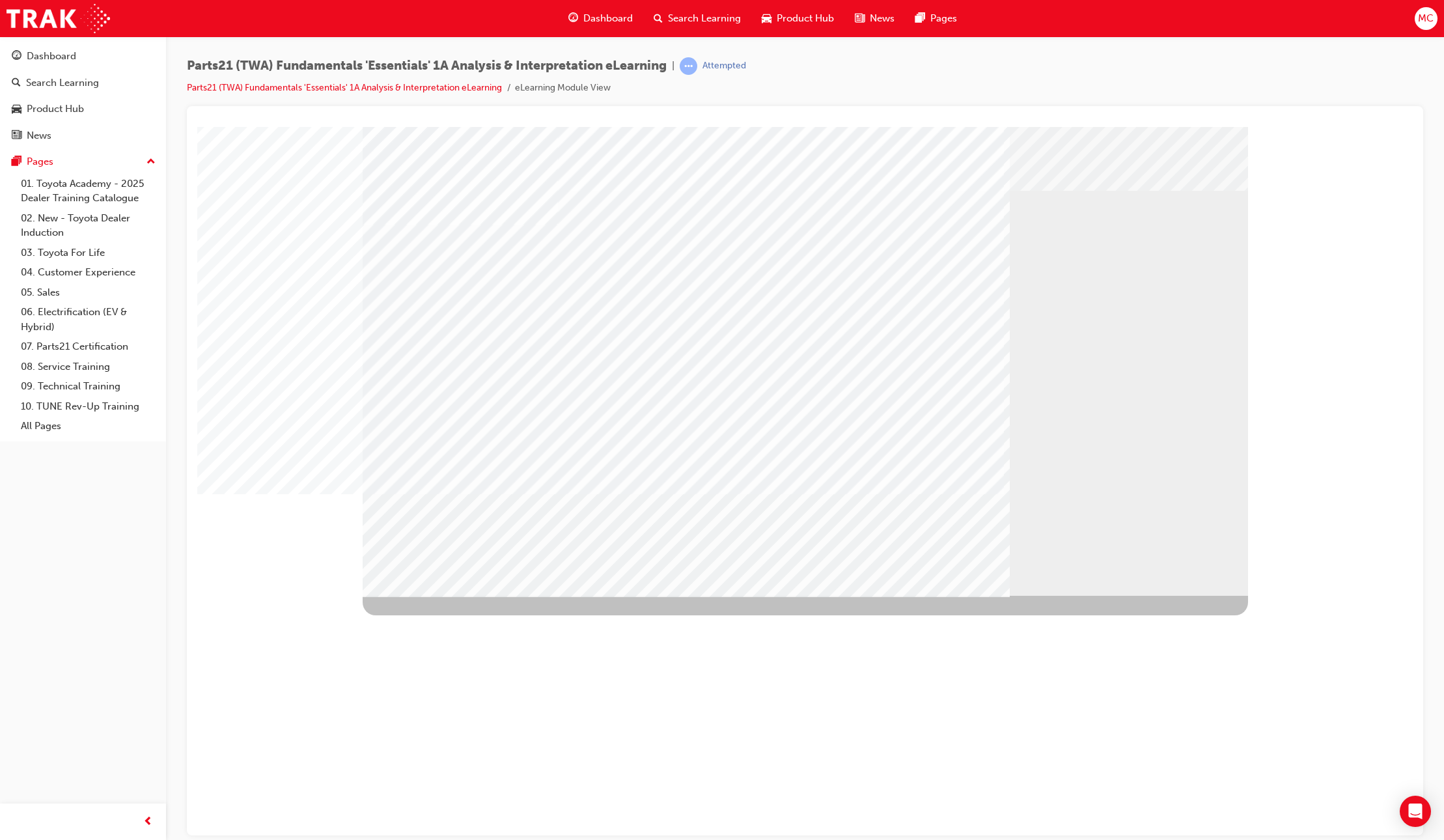
drag, startPoint x: 1062, startPoint y: 507, endPoint x: 1088, endPoint y: 504, distance: 26.2
click at [1089, 244] on div "Video" at bounding box center [944, 244] width 494 height 0
click at [943, 244] on div "Play" at bounding box center [944, 244] width 494 height 0
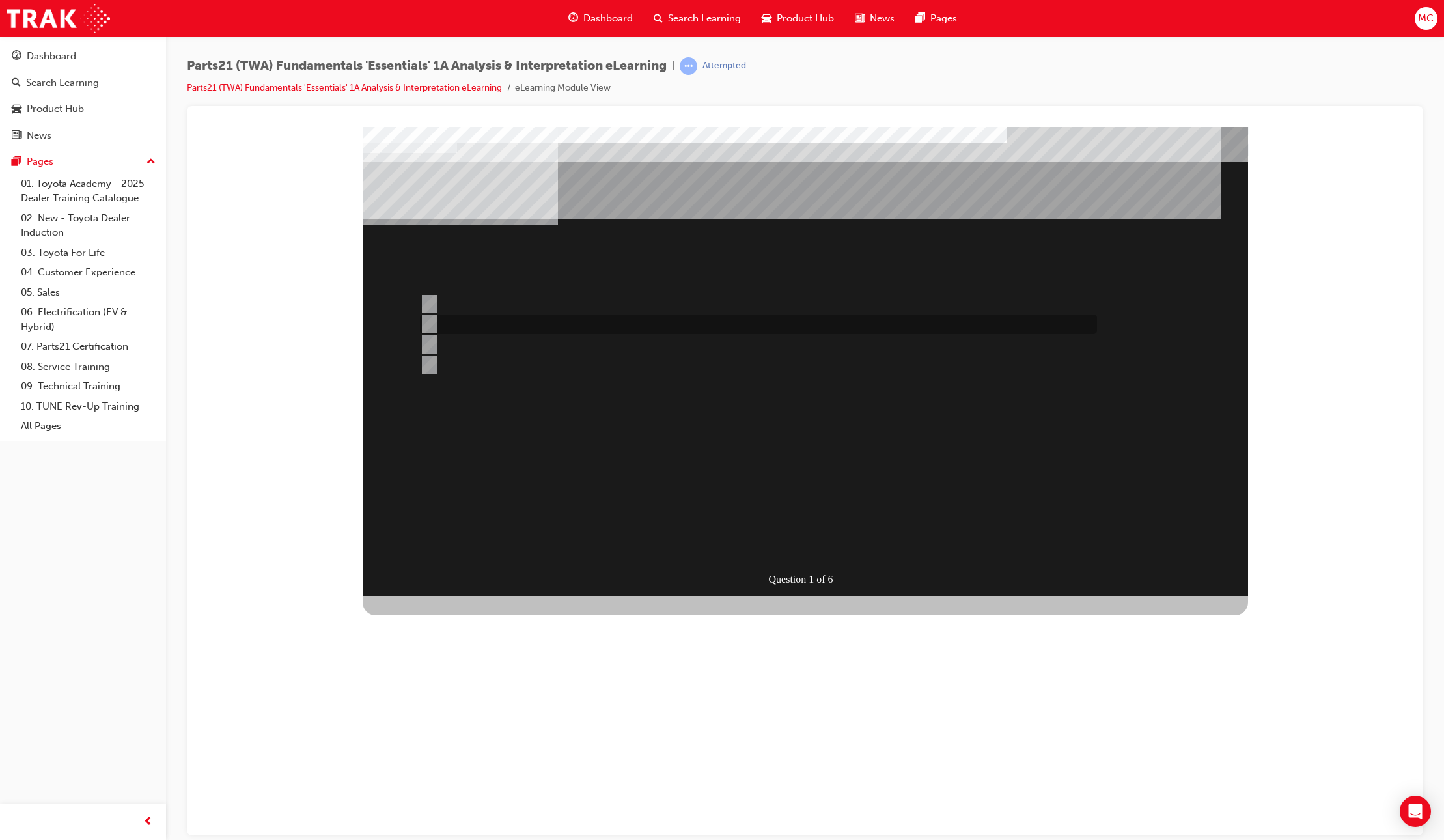
click at [457, 321] on div at bounding box center [755, 324] width 677 height 19
radio input "true"
click at [457, 778] on div "SUBMIT" at bounding box center [410, 791] width 95 height 26
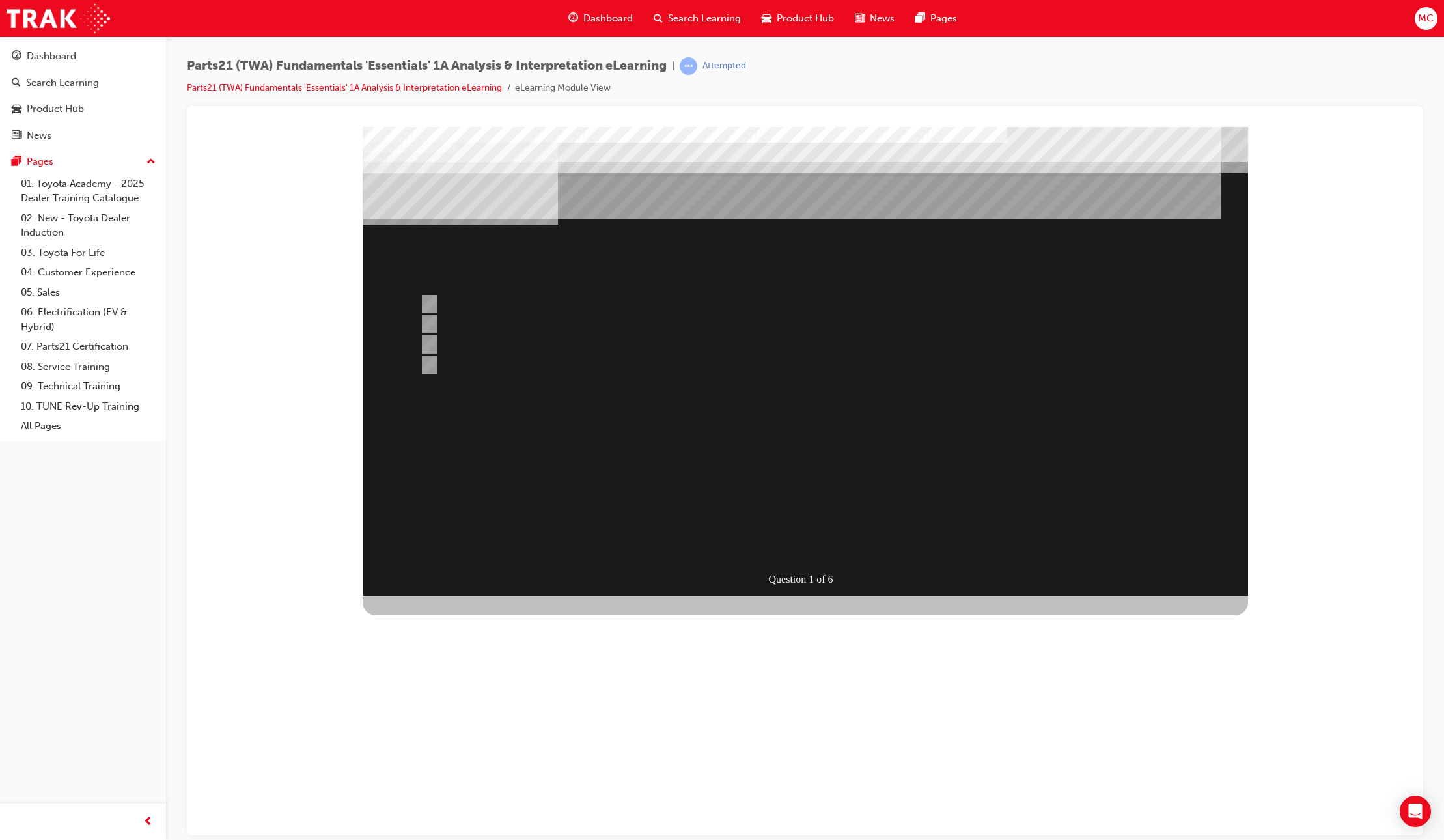
click at [781, 539] on div at bounding box center [806, 360] width 886 height 469
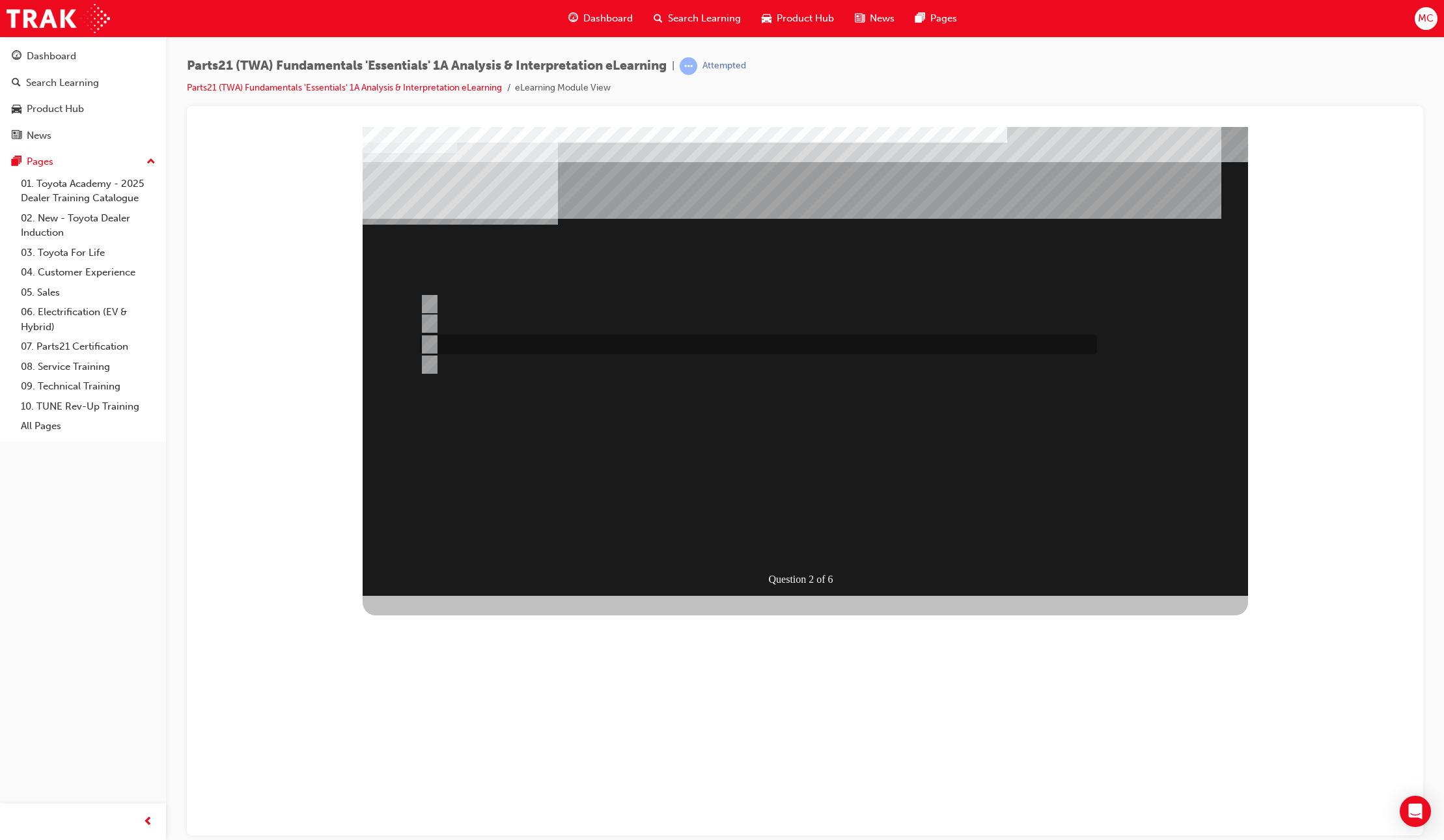
click at [485, 350] on div at bounding box center [755, 343] width 677 height 19
click at [484, 341] on div at bounding box center [755, 343] width 677 height 19
click at [481, 365] on div at bounding box center [755, 364] width 677 height 19
radio input "false"
radio input "true"
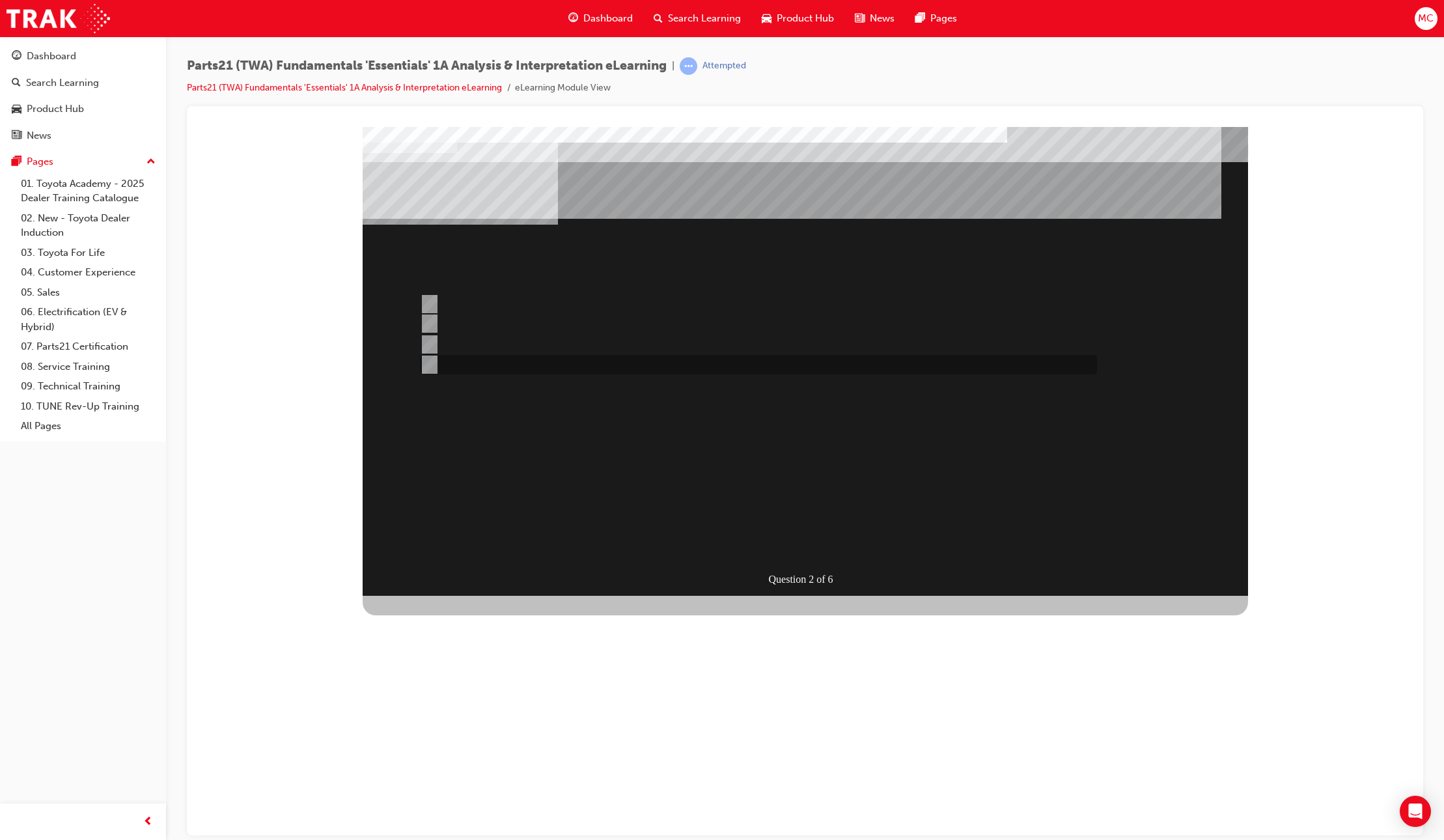
click at [557, 367] on div at bounding box center [755, 364] width 677 height 19
click at [457, 778] on div "SUBMIT" at bounding box center [410, 791] width 95 height 26
click at [514, 307] on div at bounding box center [755, 304] width 677 height 19
radio input "true"
click at [457, 778] on div "SUBMIT" at bounding box center [410, 791] width 95 height 26
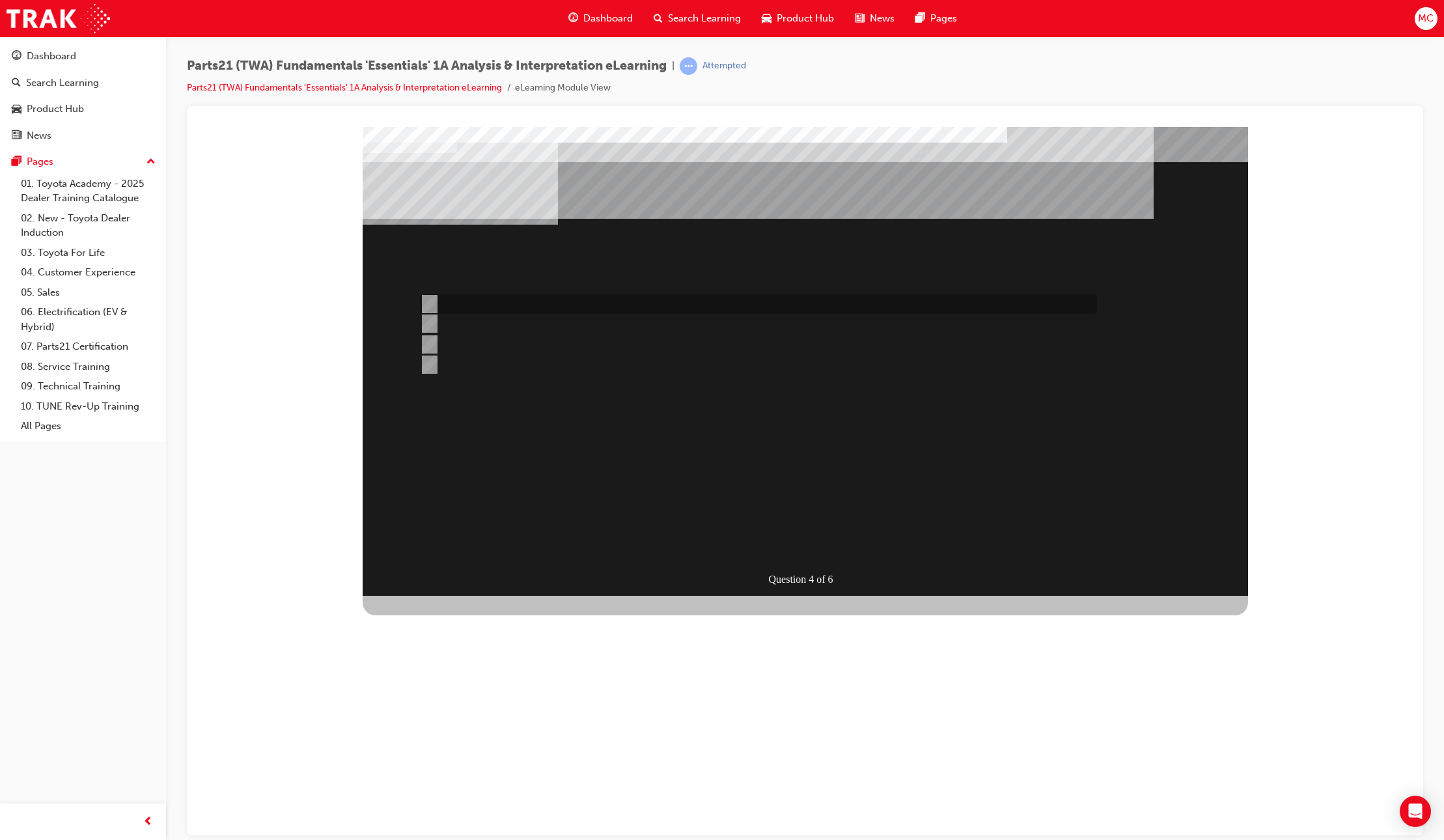
click at [488, 304] on div at bounding box center [755, 304] width 677 height 19
click at [457, 778] on div "SUBMIT" at bounding box center [410, 791] width 95 height 26
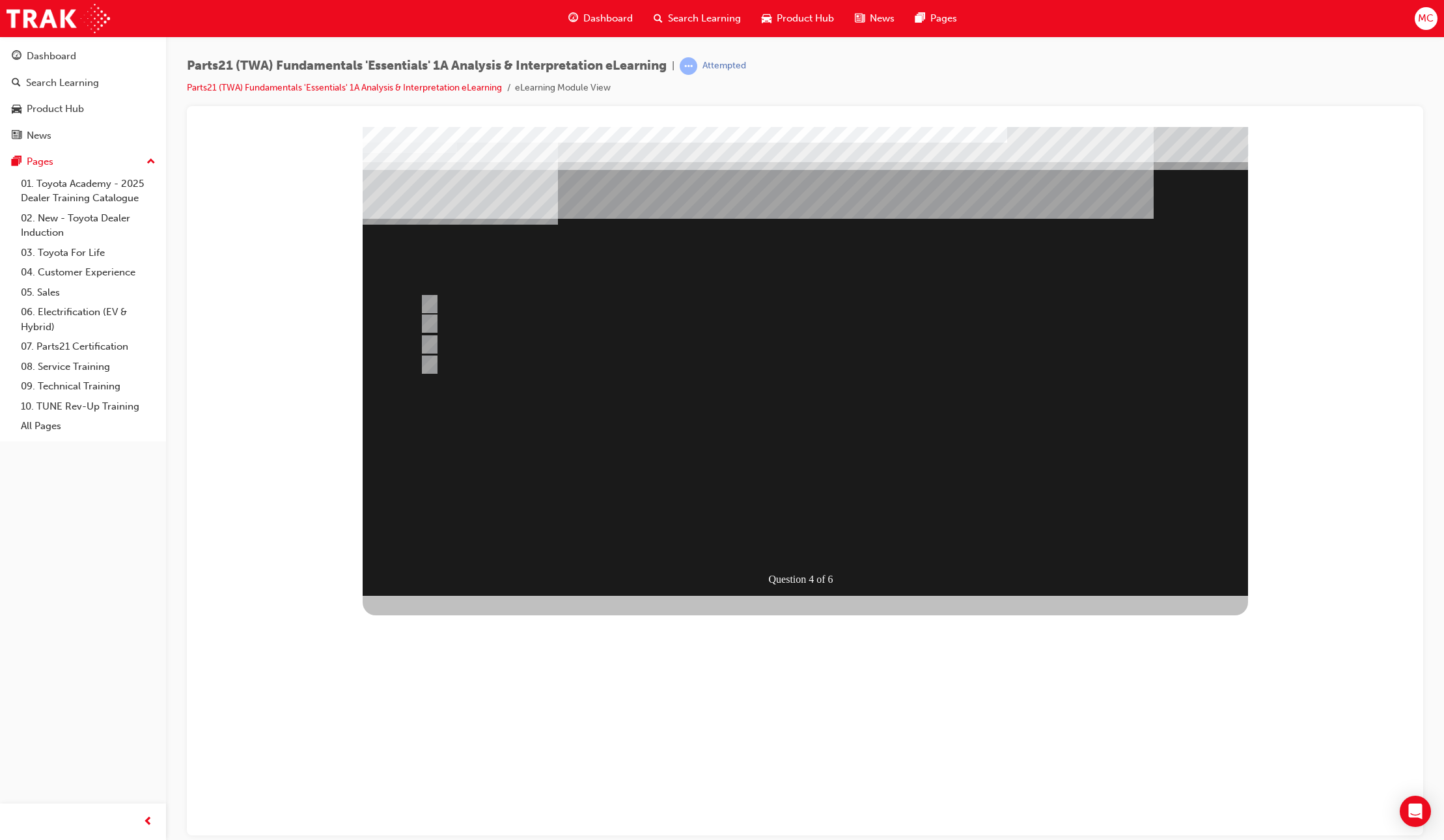
click at [474, 326] on div at bounding box center [806, 360] width 886 height 469
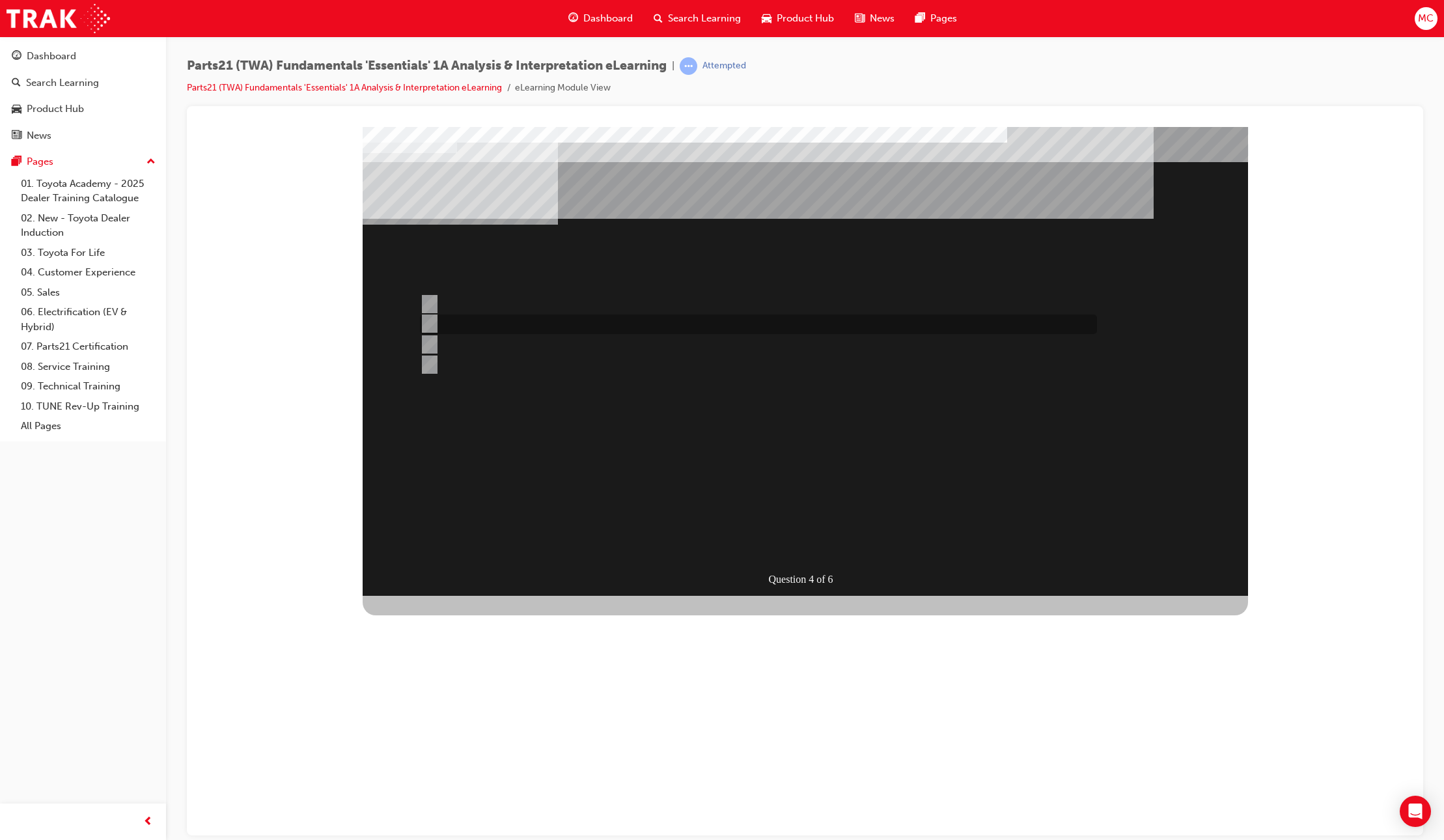
click at [474, 326] on div at bounding box center [755, 324] width 677 height 19
radio input "false"
radio input "true"
click at [457, 778] on div "SUBMIT" at bounding box center [410, 791] width 95 height 26
drag, startPoint x: 486, startPoint y: 321, endPoint x: 473, endPoint y: 320, distance: 13.0
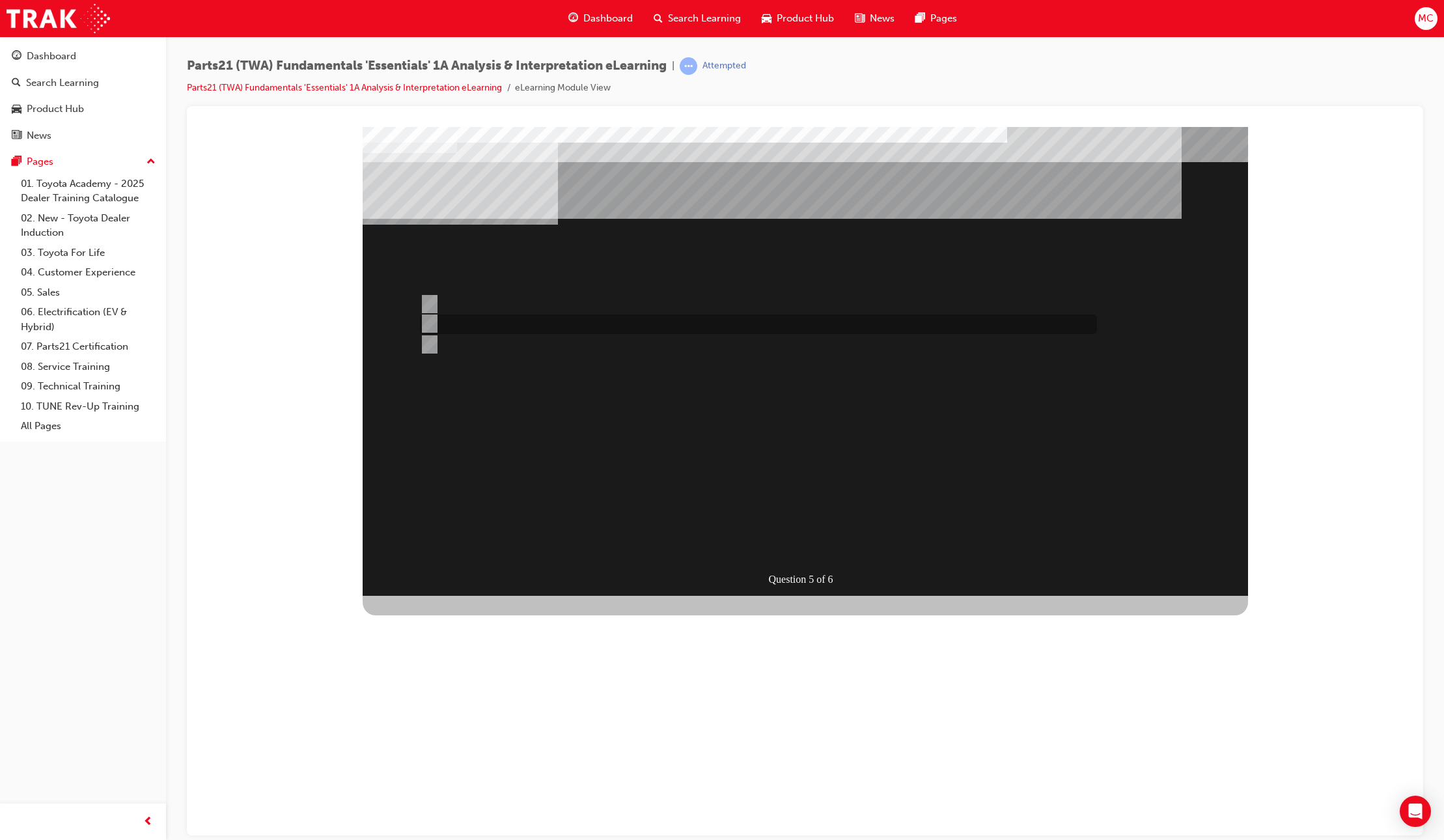
click at [486, 321] on div at bounding box center [755, 324] width 677 height 19
radio input "true"
click at [457, 764] on div "SUBMIT" at bounding box center [410, 777] width 95 height 26
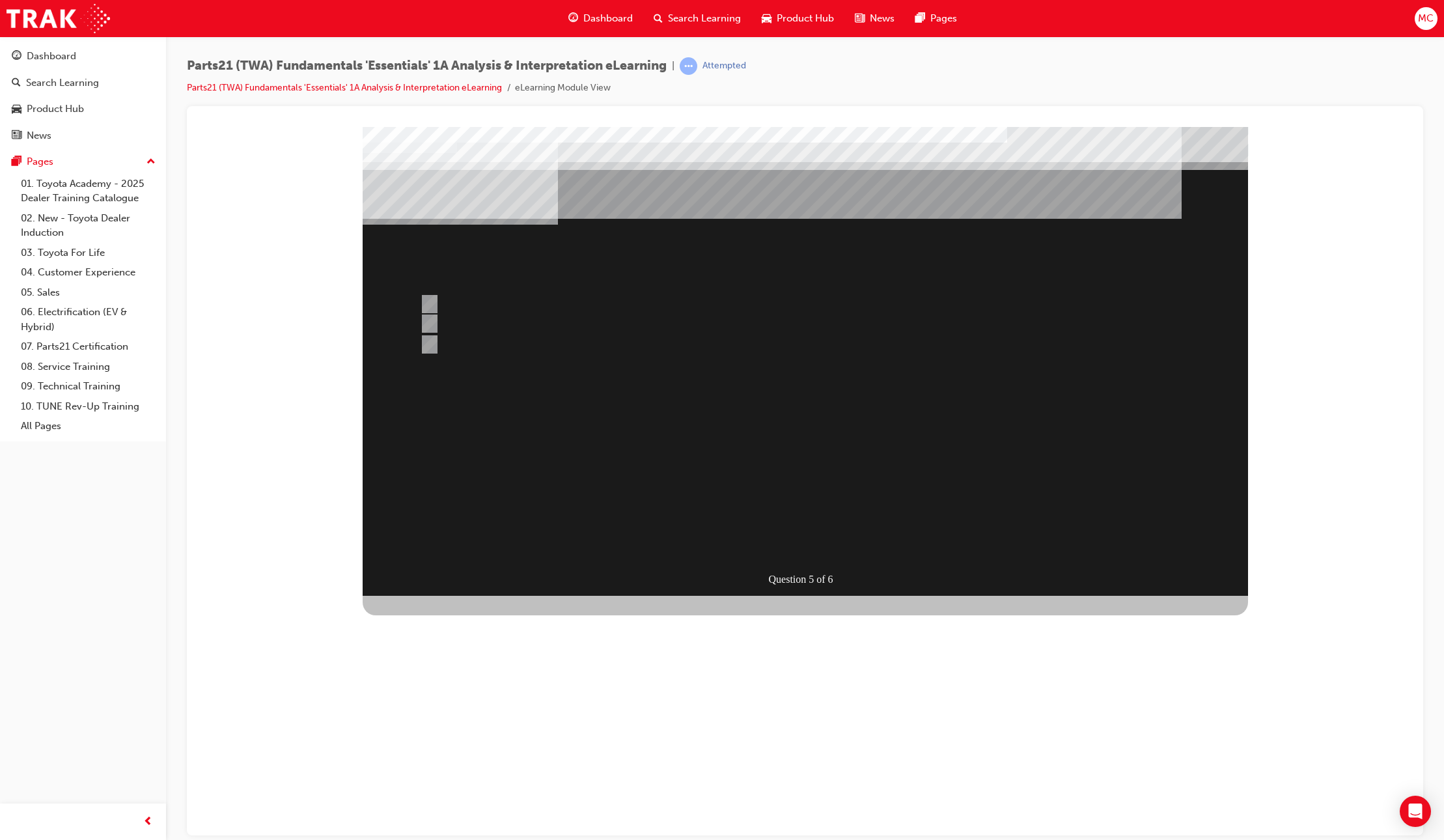
click at [472, 302] on div at bounding box center [806, 360] width 886 height 469
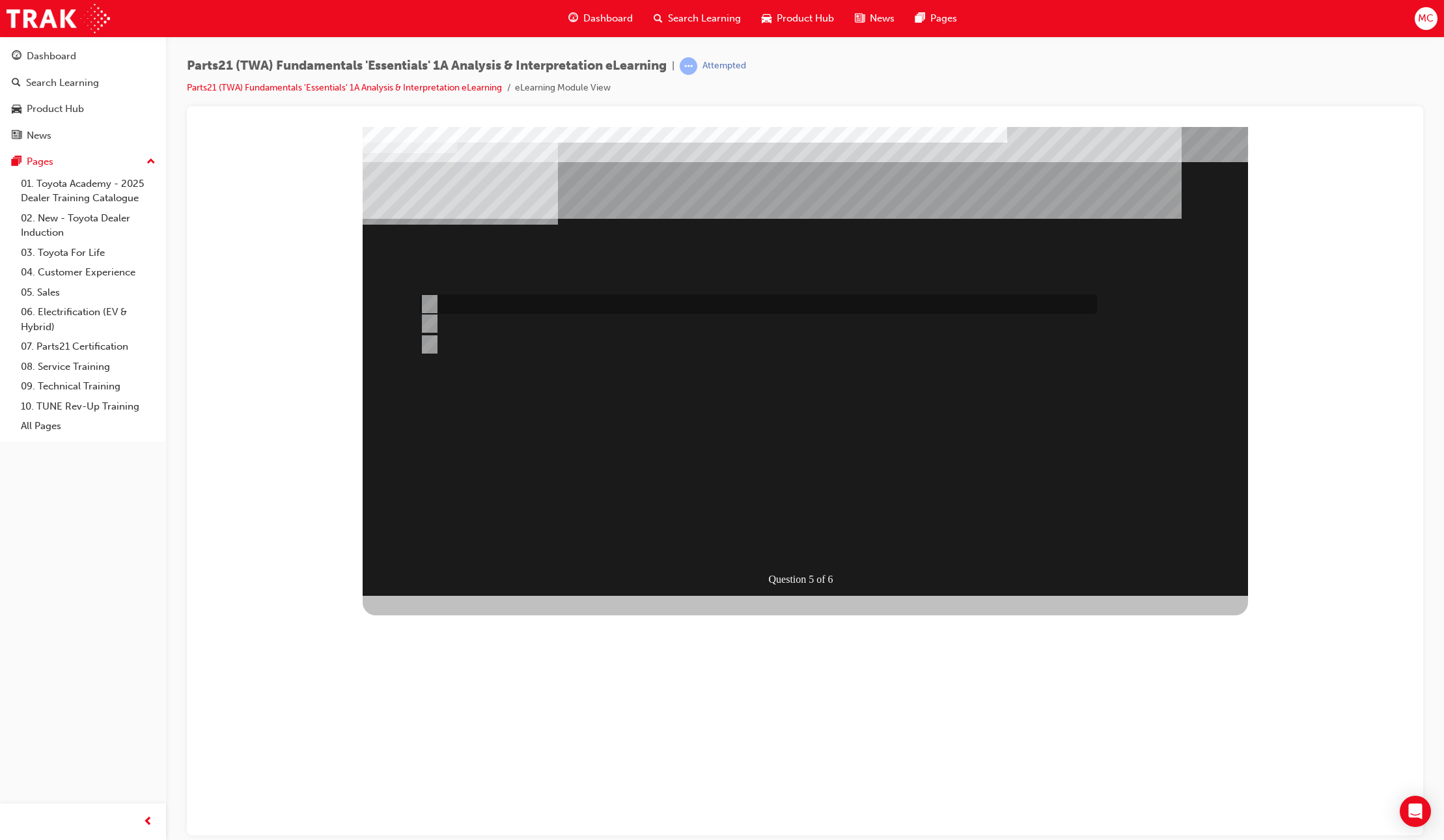
click at [472, 302] on div at bounding box center [755, 304] width 677 height 19
radio input "true"
click at [457, 764] on div "SUBMIT" at bounding box center [410, 777] width 95 height 26
click at [803, 542] on div at bounding box center [806, 360] width 886 height 469
click at [465, 363] on div at bounding box center [755, 364] width 677 height 35
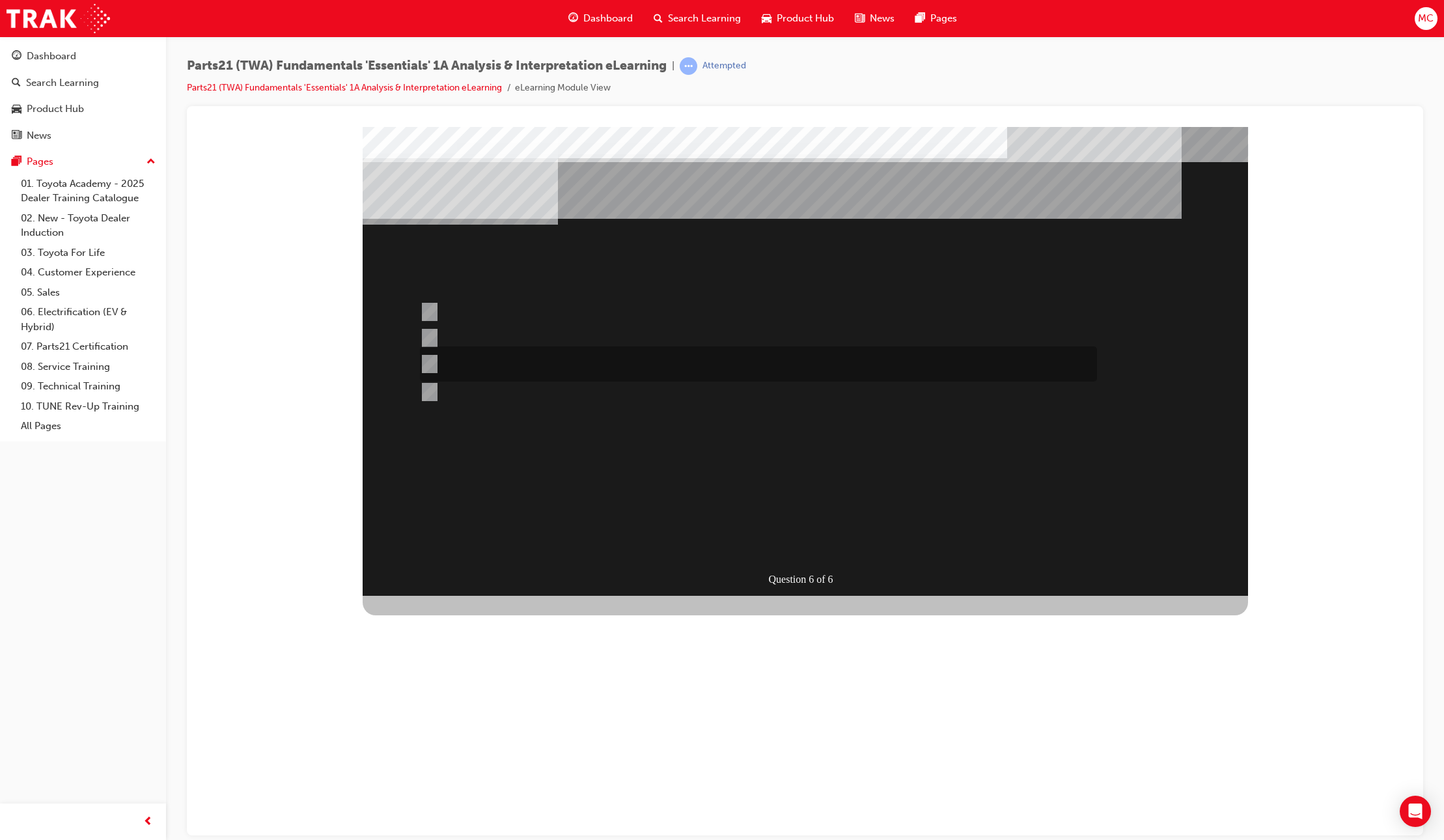
radio input "true"
click at [457, 778] on div "SUBMIT" at bounding box center [410, 791] width 95 height 26
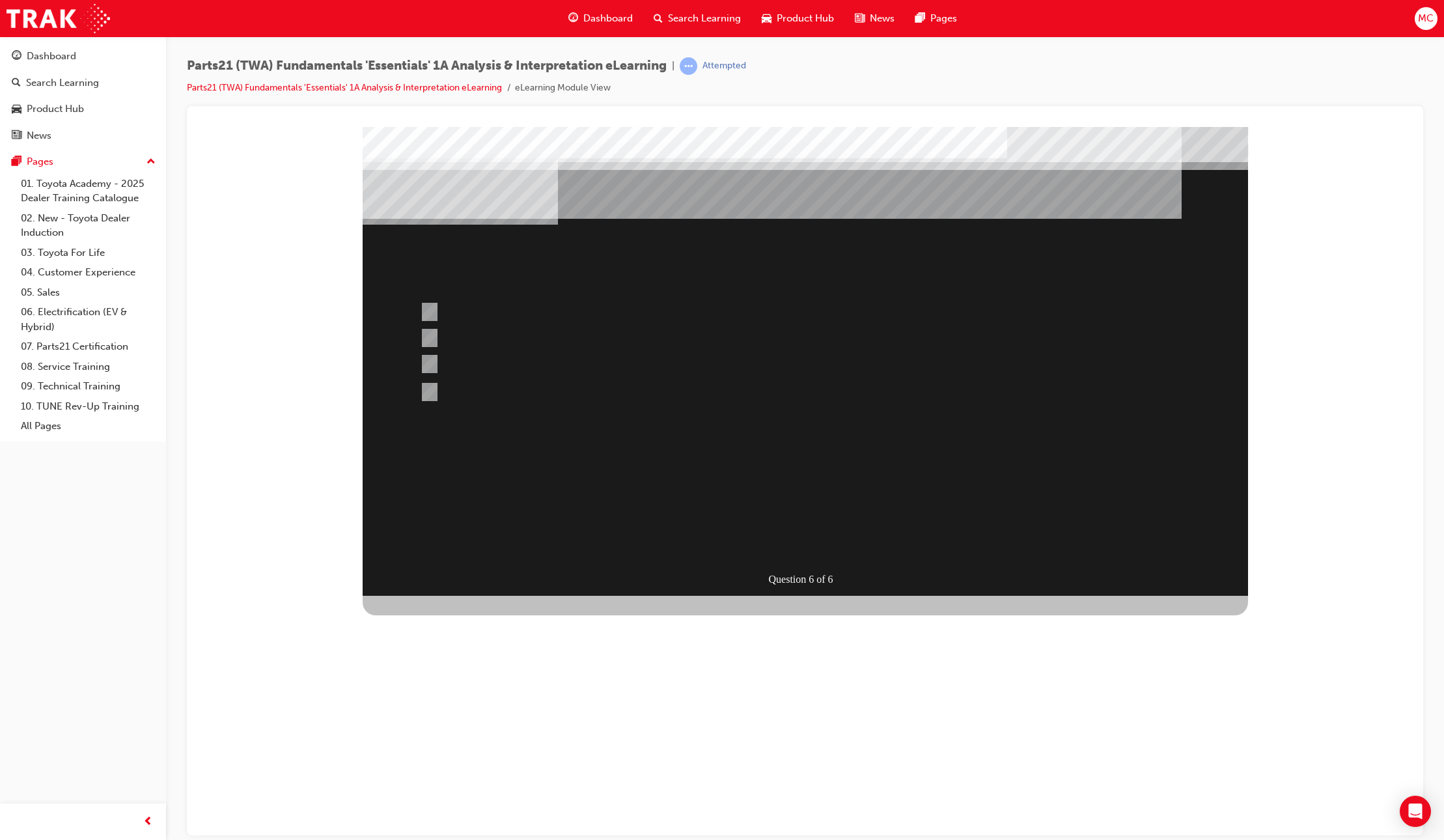
click at [461, 339] on div at bounding box center [806, 360] width 886 height 469
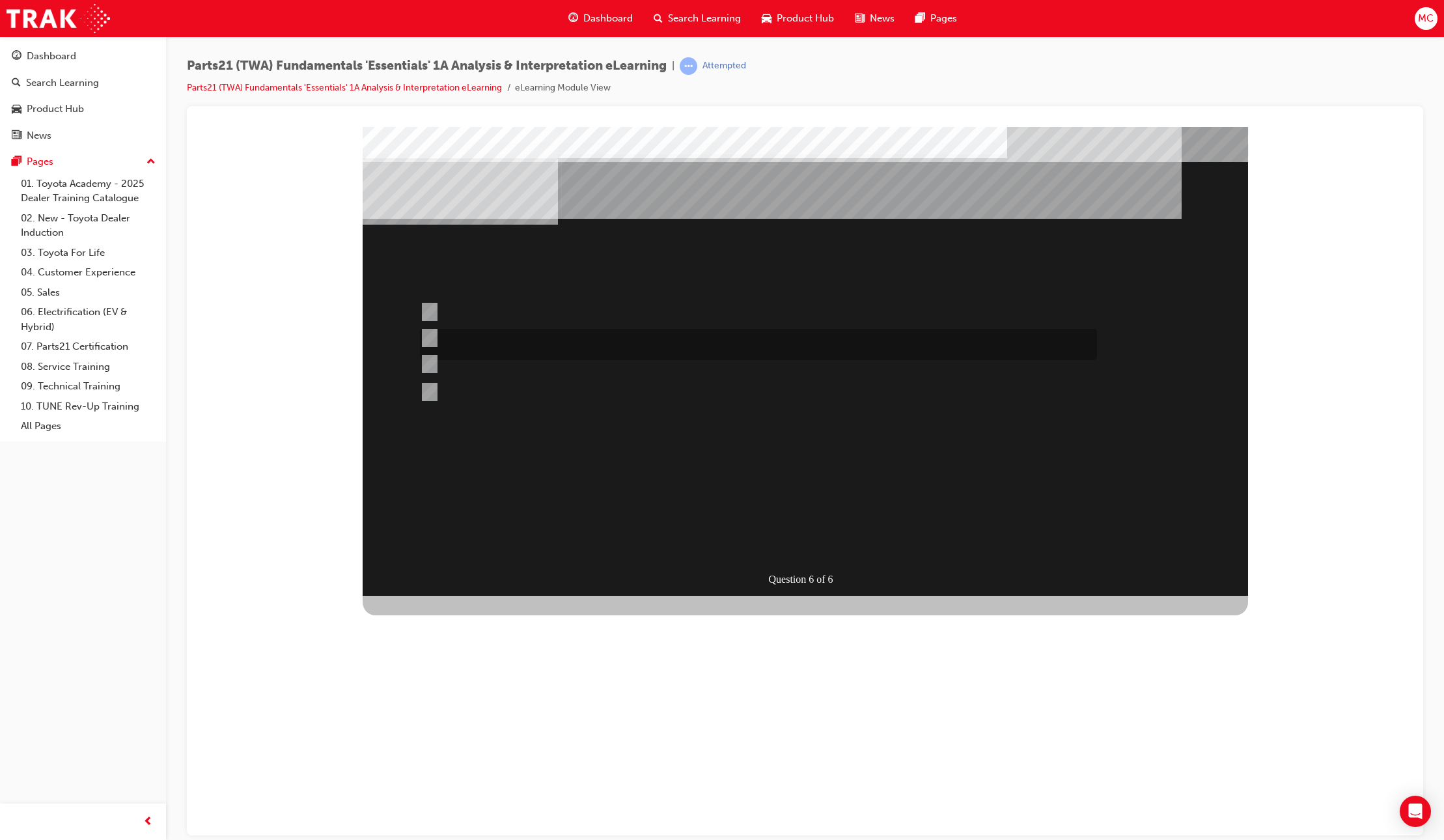
click at [458, 341] on div at bounding box center [755, 344] width 677 height 32
radio input "true"
click at [457, 778] on div "SUBMIT" at bounding box center [410, 791] width 95 height 26
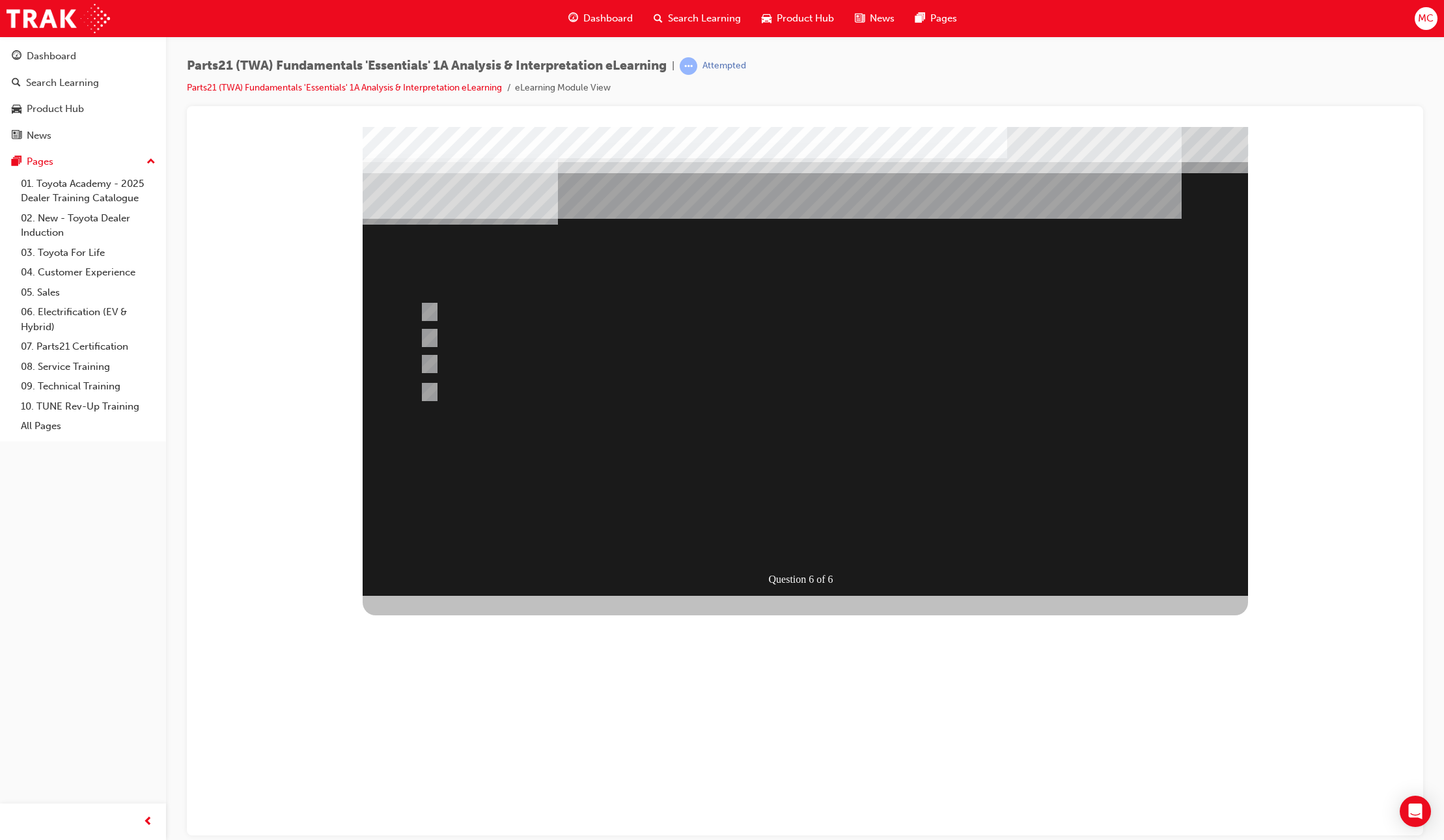
click at [807, 545] on div at bounding box center [806, 360] width 886 height 469
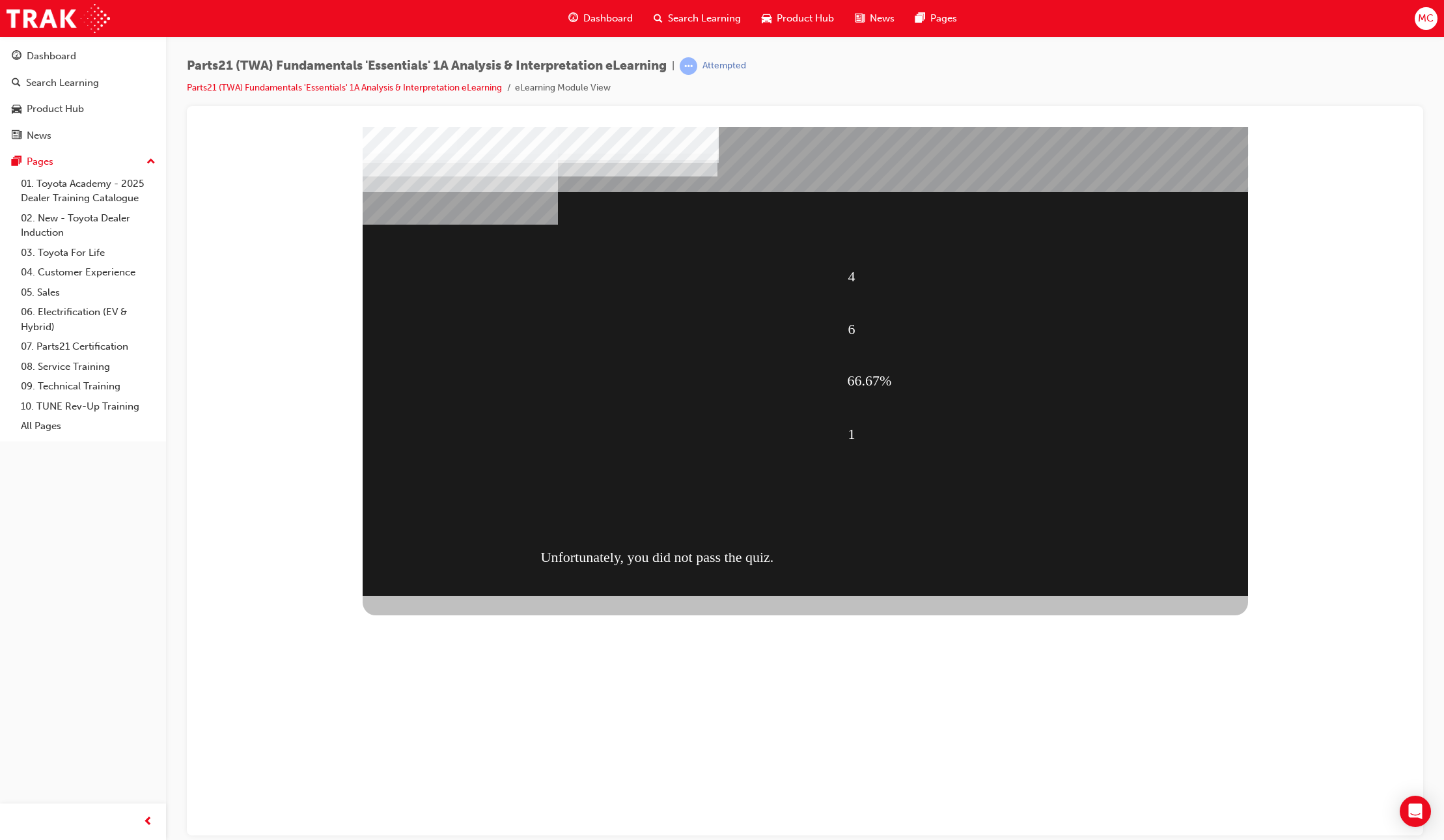
click at [457, 831] on div "RETAKE QUIZ" at bounding box center [410, 844] width 95 height 26
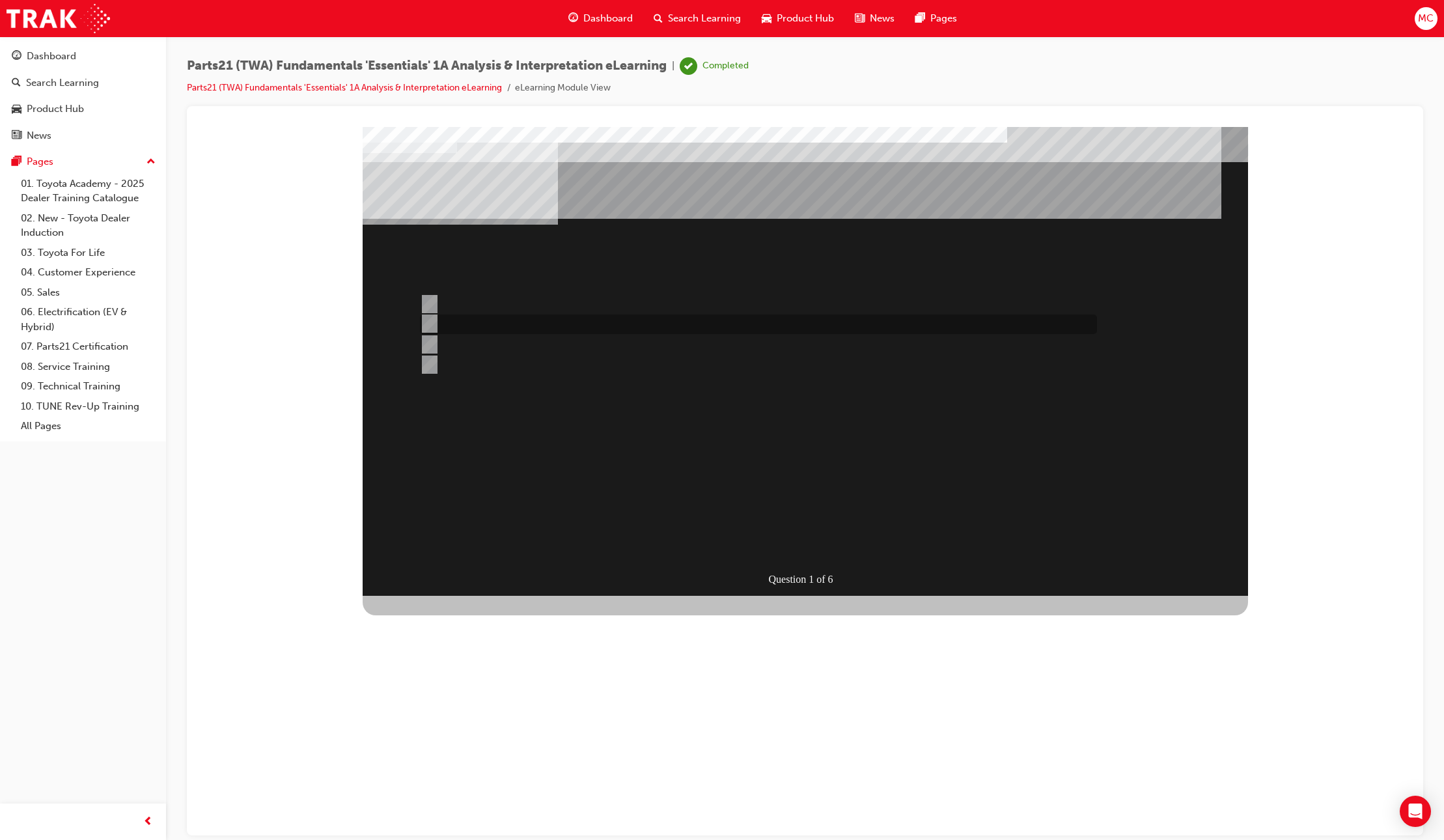
click at [470, 321] on div at bounding box center [755, 324] width 677 height 19
radio input "true"
click at [853, 544] on div "Question 1 of 6" at bounding box center [806, 360] width 886 height 469
click at [457, 778] on div "SUBMIT" at bounding box center [410, 791] width 95 height 26
click at [511, 365] on div at bounding box center [755, 364] width 677 height 19
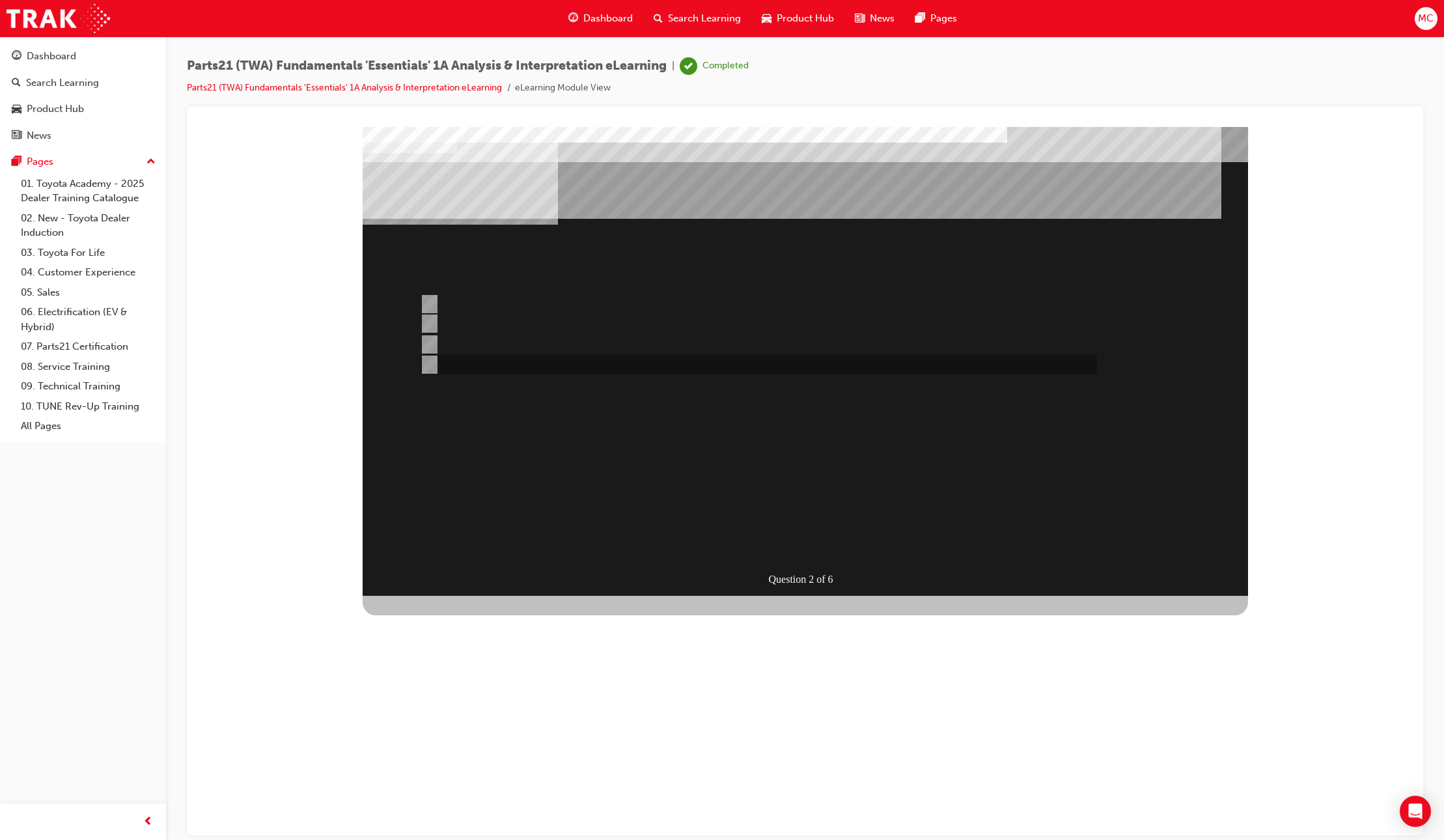
radio input "true"
click at [457, 778] on div "SUBMIT" at bounding box center [410, 791] width 95 height 26
click at [493, 346] on div at bounding box center [755, 343] width 677 height 19
radio input "true"
click at [457, 778] on div "SUBMIT" at bounding box center [410, 791] width 95 height 26
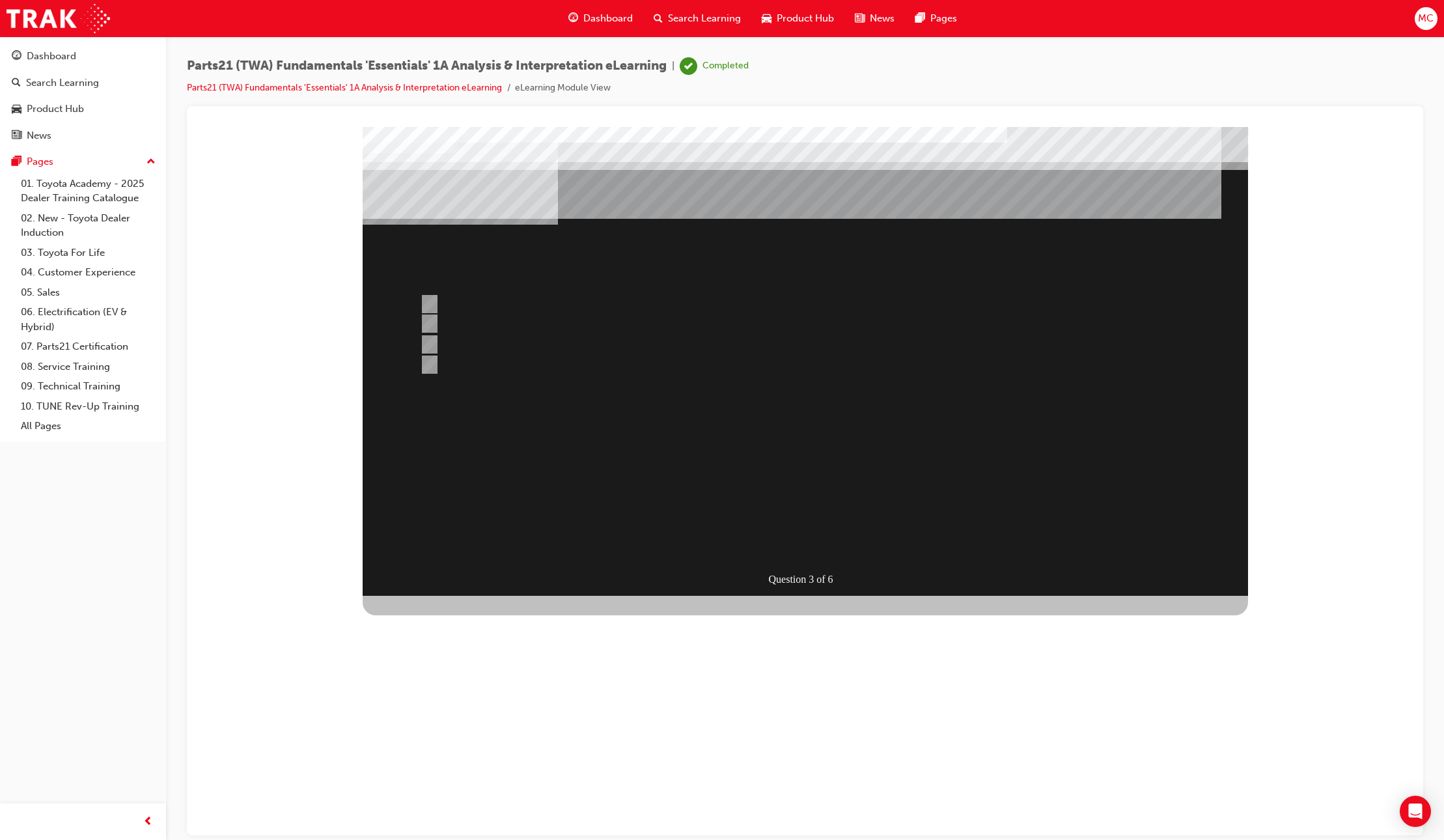
click at [461, 295] on div at bounding box center [806, 360] width 886 height 469
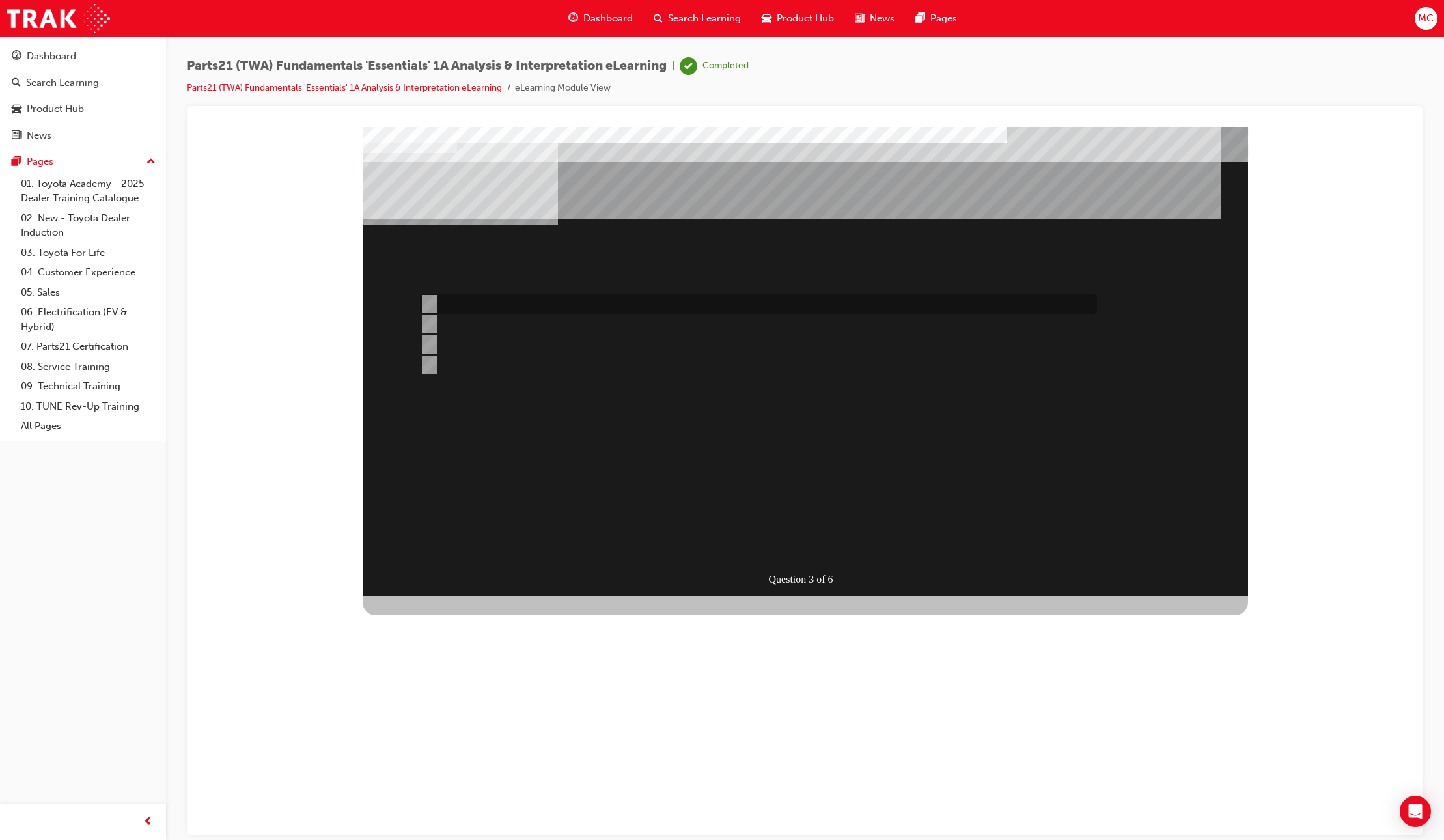
click at [460, 299] on div at bounding box center [755, 304] width 677 height 19
radio input "true"
click at [457, 778] on div "SUBMIT" at bounding box center [410, 791] width 95 height 26
click at [465, 363] on div at bounding box center [755, 364] width 677 height 19
radio input "true"
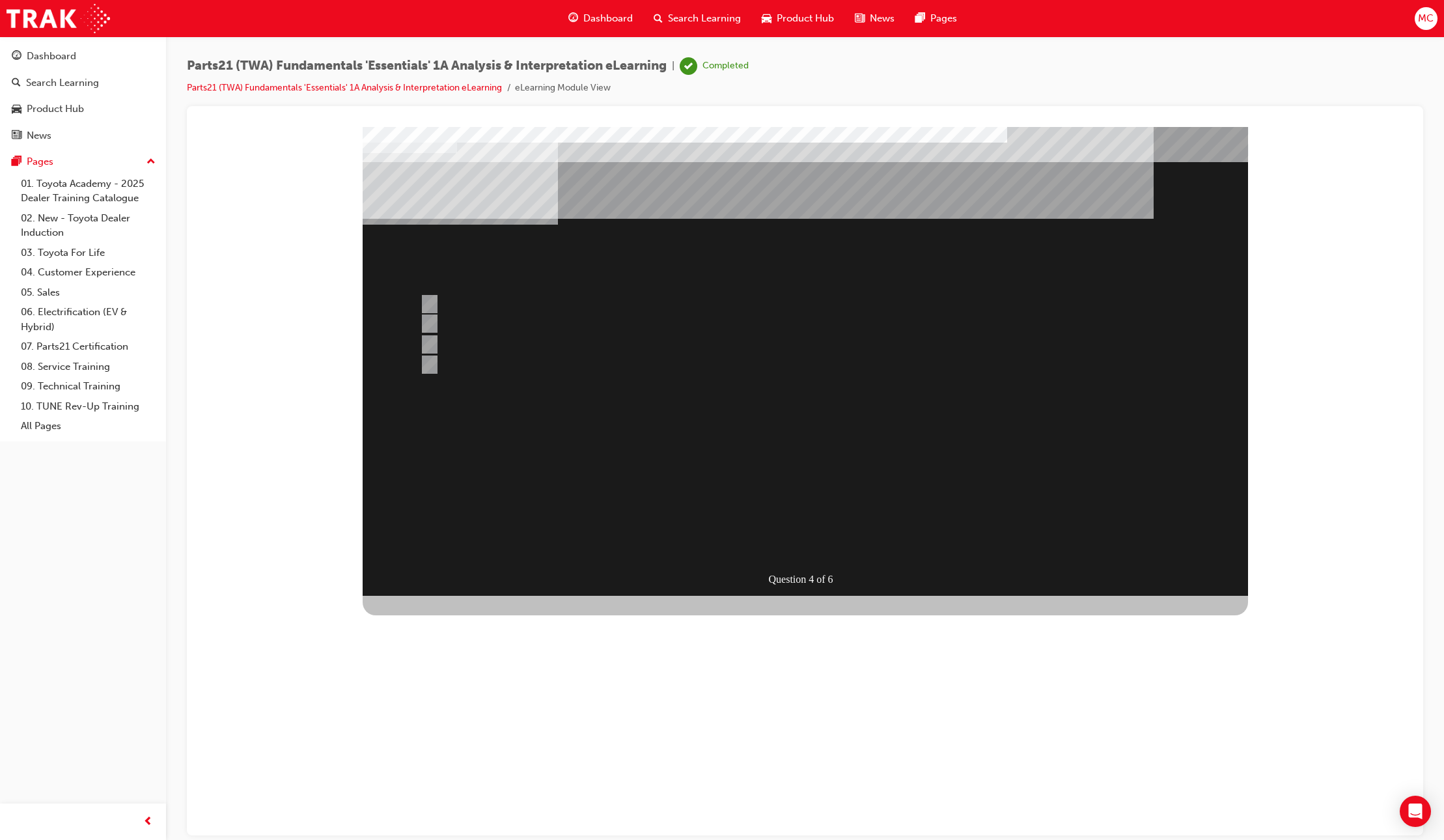
click at [457, 778] on div "SUBMIT" at bounding box center [410, 791] width 95 height 26
click at [461, 349] on div at bounding box center [755, 343] width 677 height 19
radio input "true"
click at [457, 764] on div "SUBMIT" at bounding box center [410, 777] width 95 height 26
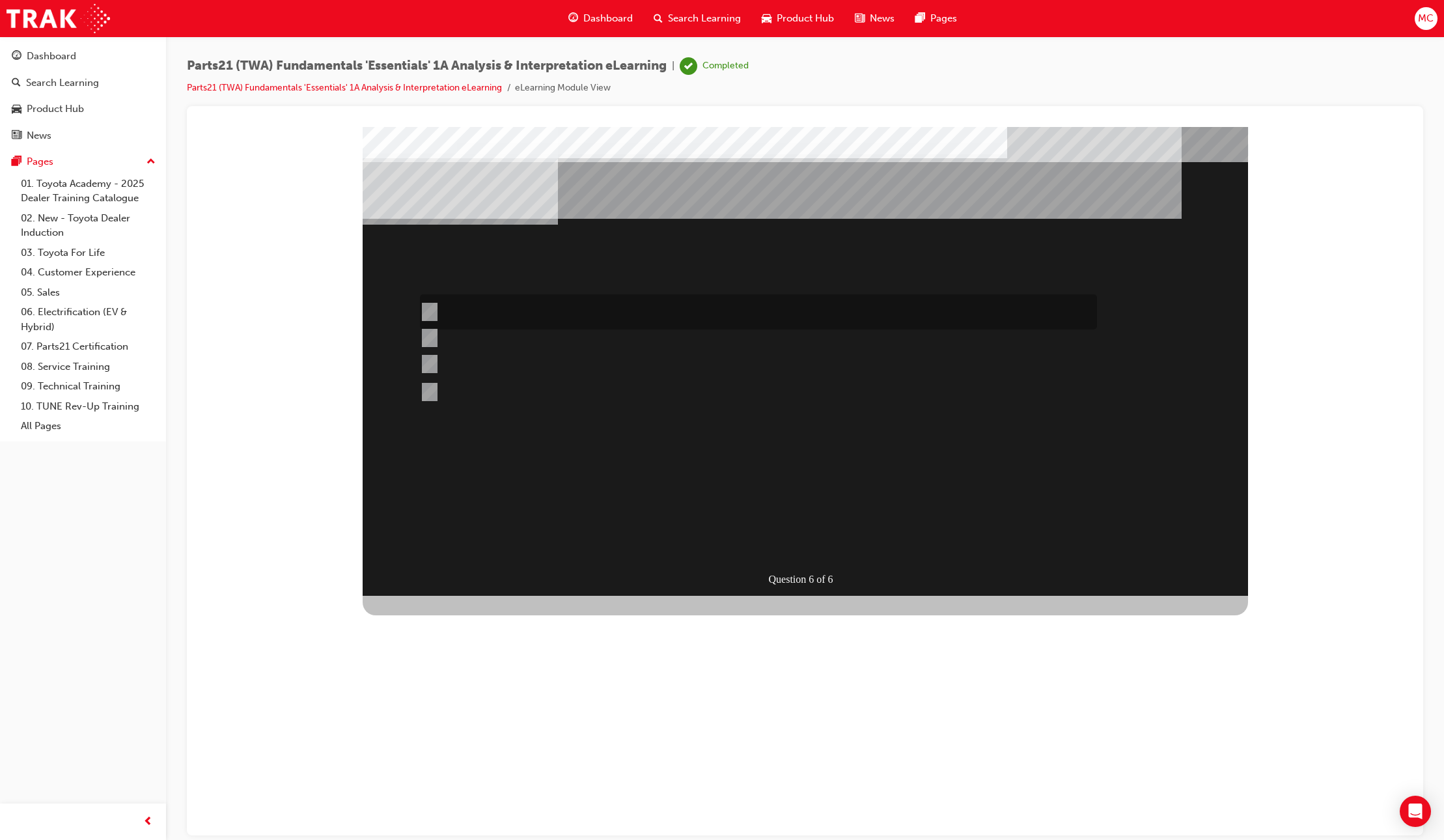
click at [469, 309] on div at bounding box center [755, 312] width 677 height 35
click at [457, 778] on div "SUBMIT" at bounding box center [410, 791] width 95 height 26
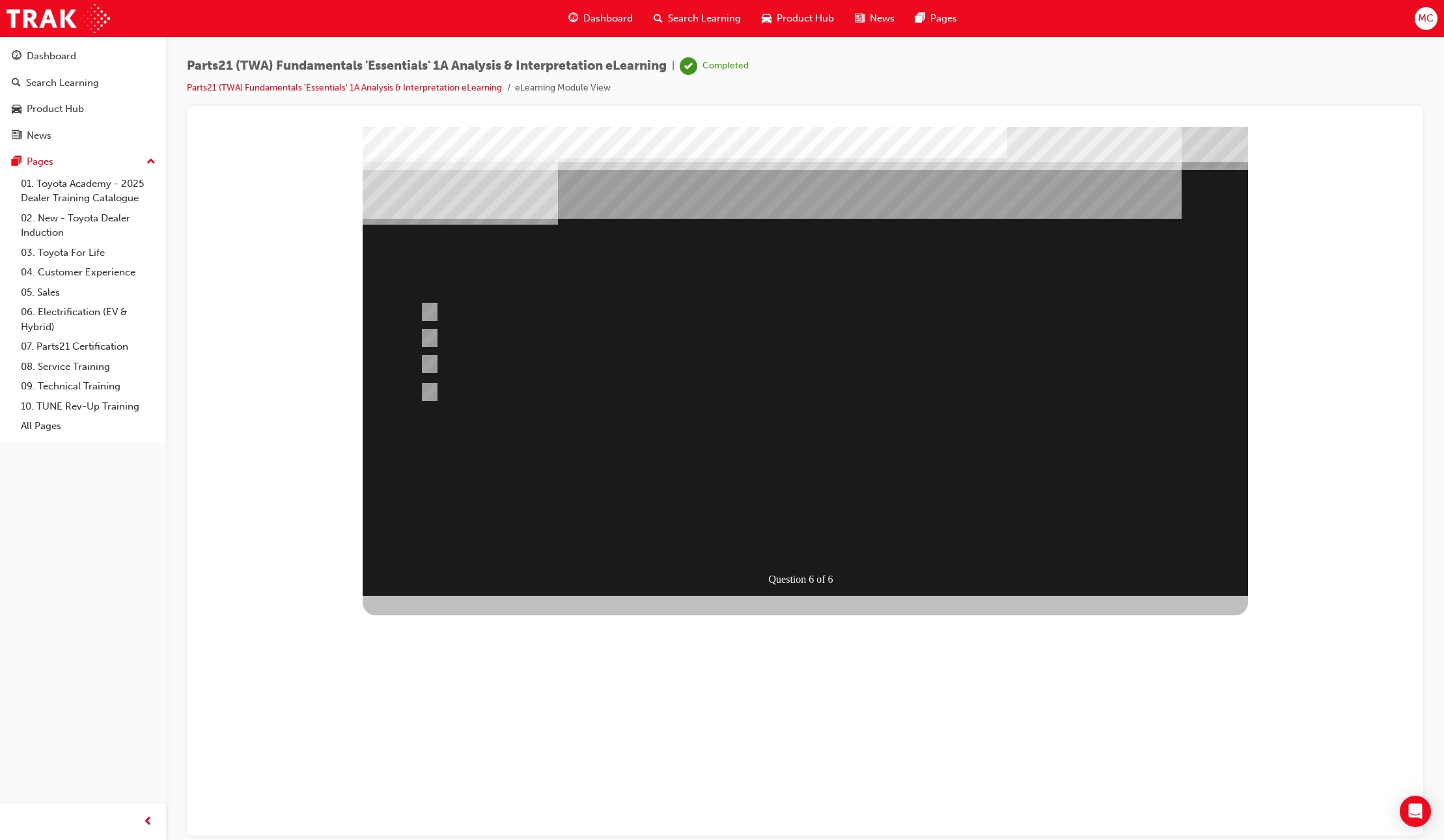
click at [481, 358] on div at bounding box center [806, 360] width 886 height 469
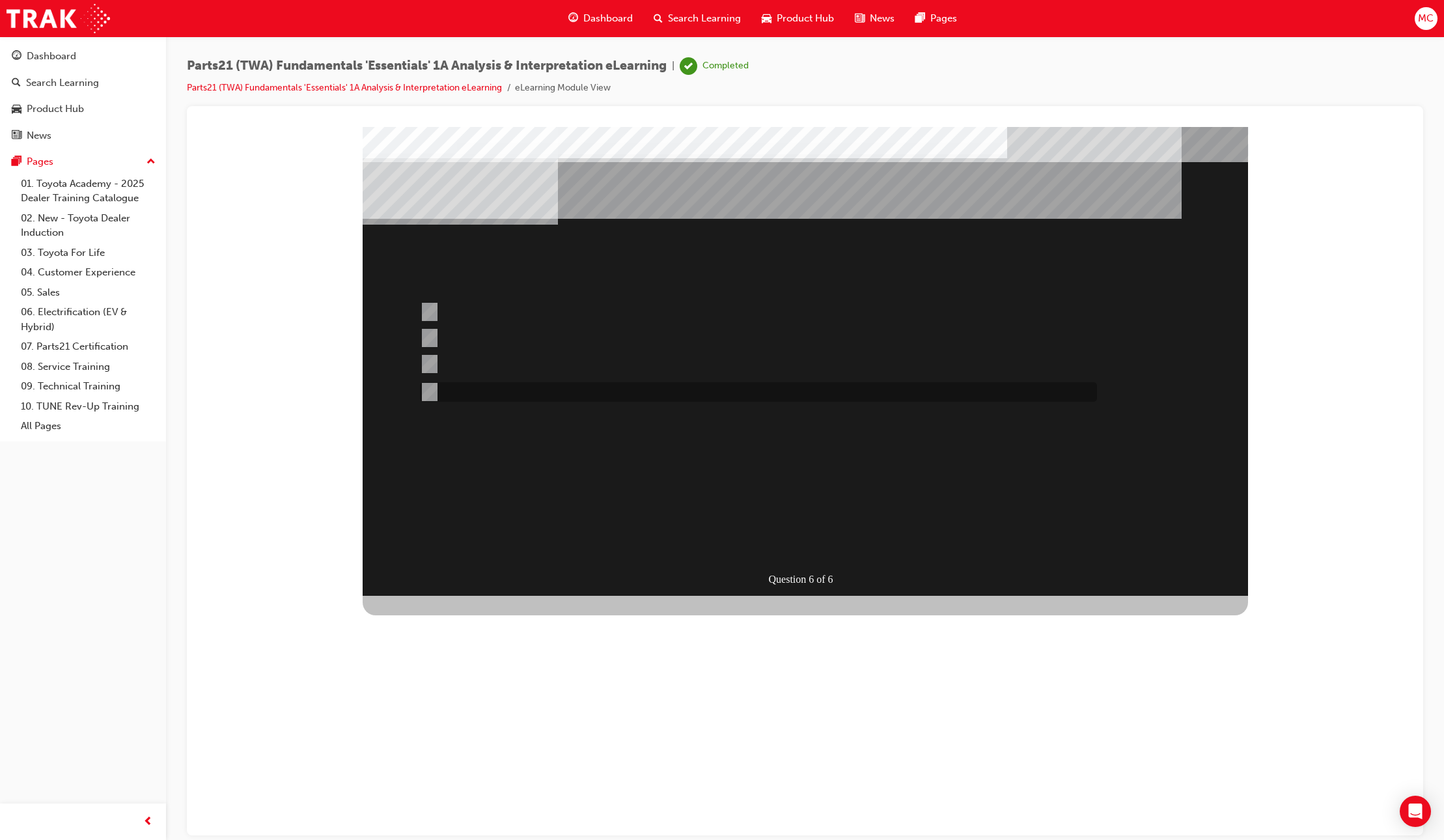
click at [466, 387] on div at bounding box center [755, 392] width 677 height 19
radio input "false"
radio input "true"
click at [457, 778] on div "SUBMIT" at bounding box center [410, 791] width 95 height 26
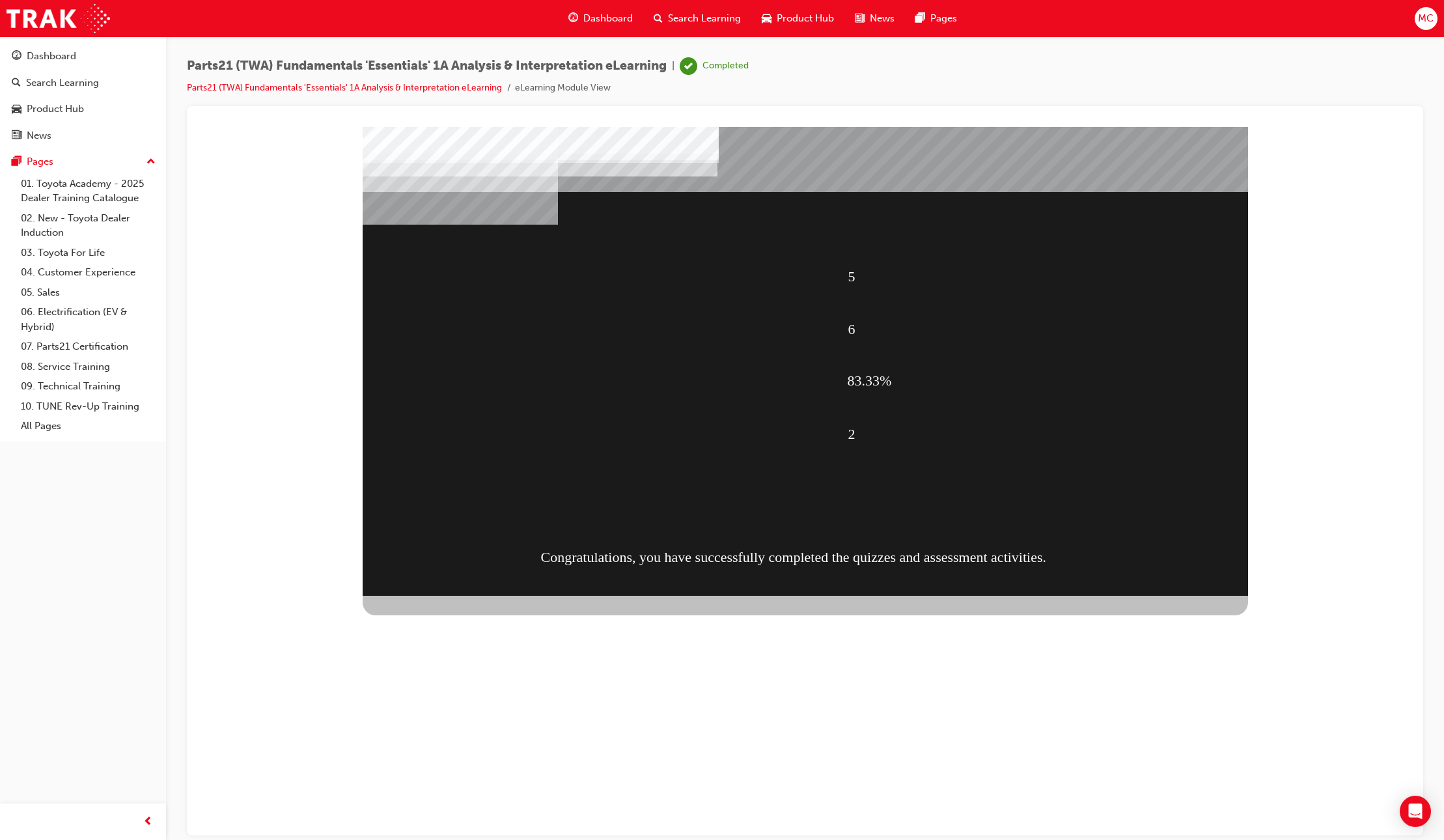
click at [457, 805] on div "CONTINUE" at bounding box center [410, 818] width 95 height 26
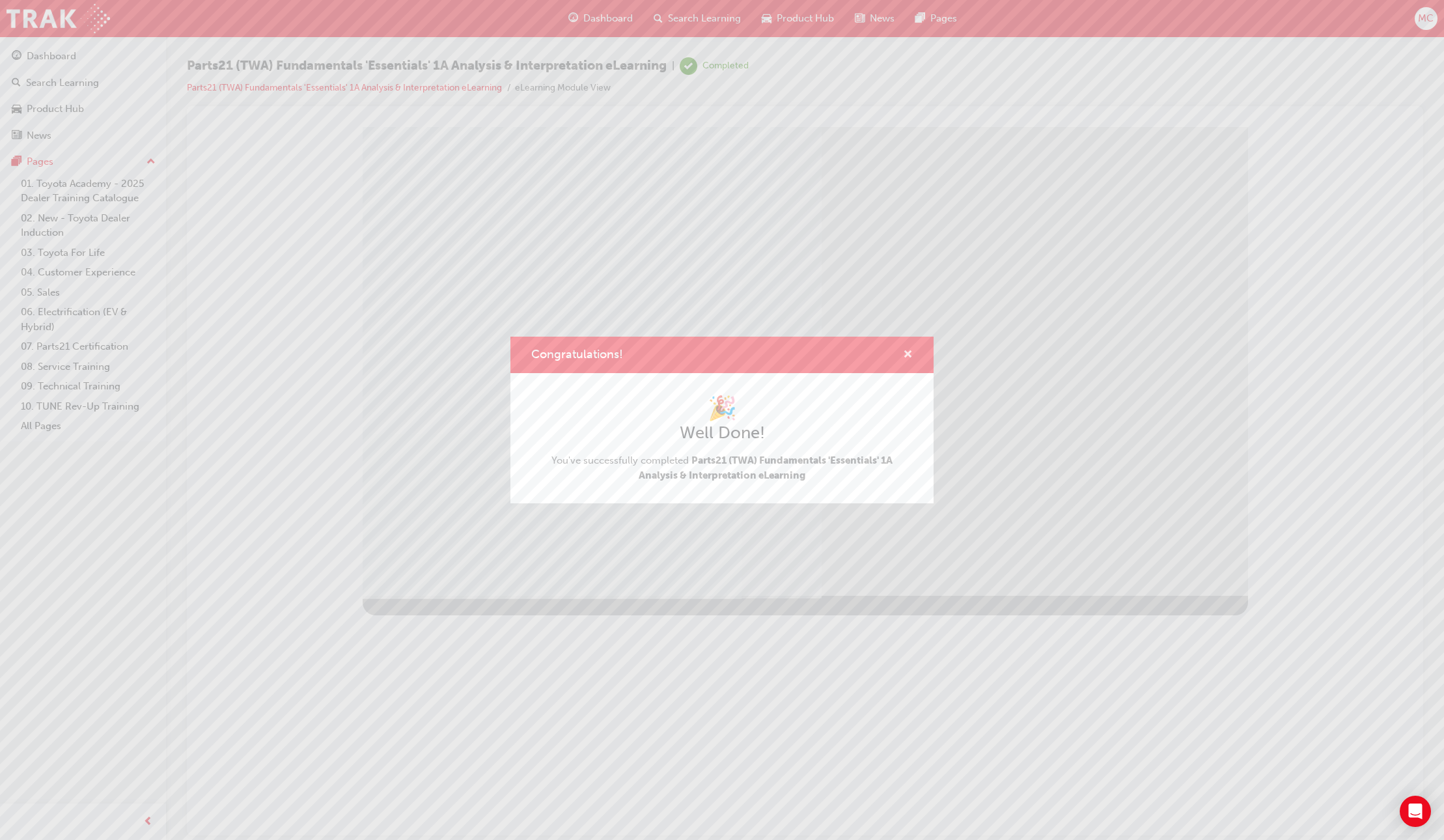
click at [907, 354] on span "cross-icon" at bounding box center [908, 355] width 10 height 12
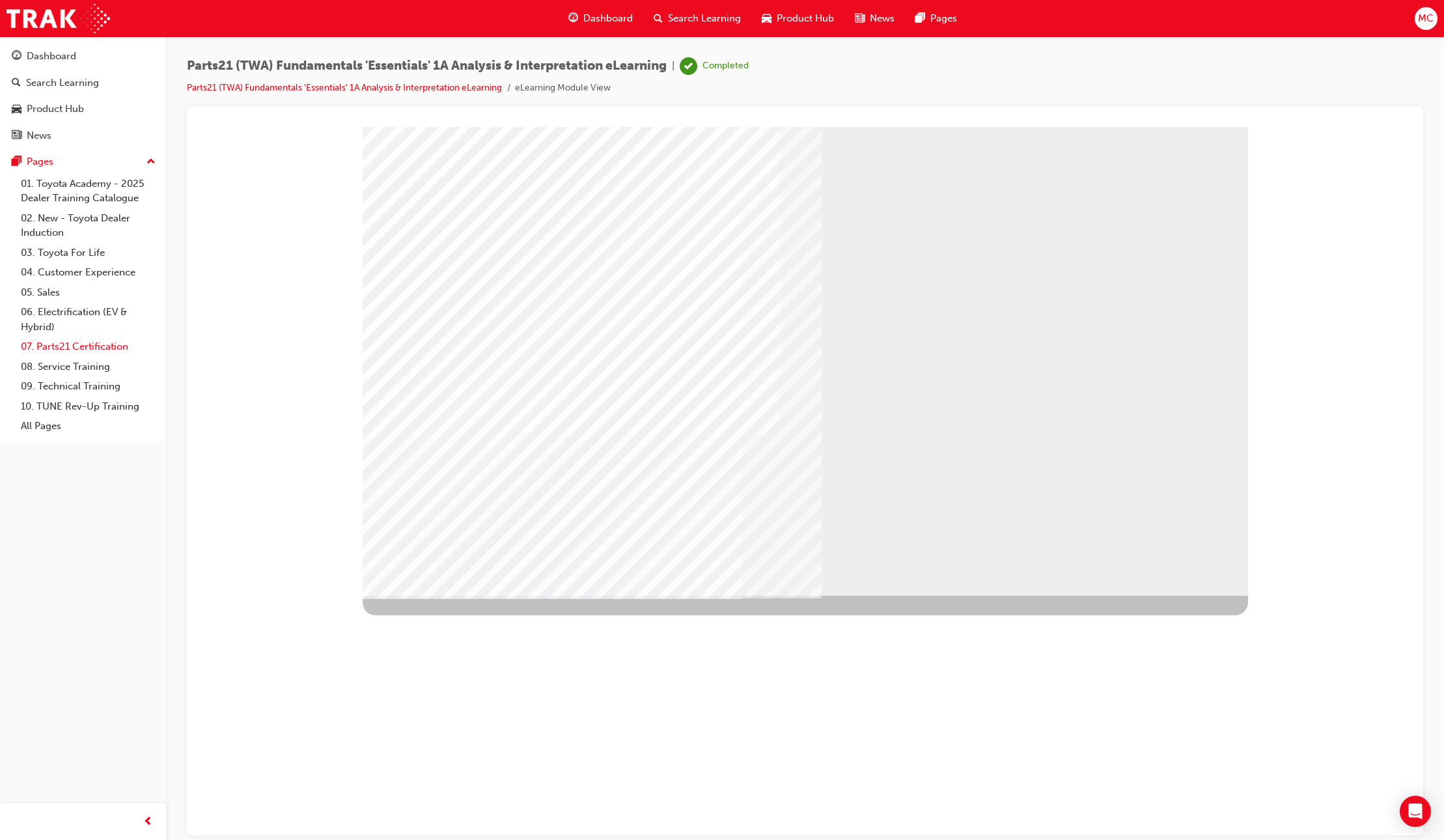
click at [74, 346] on link "07. Parts21 Certification" at bounding box center [88, 347] width 145 height 20
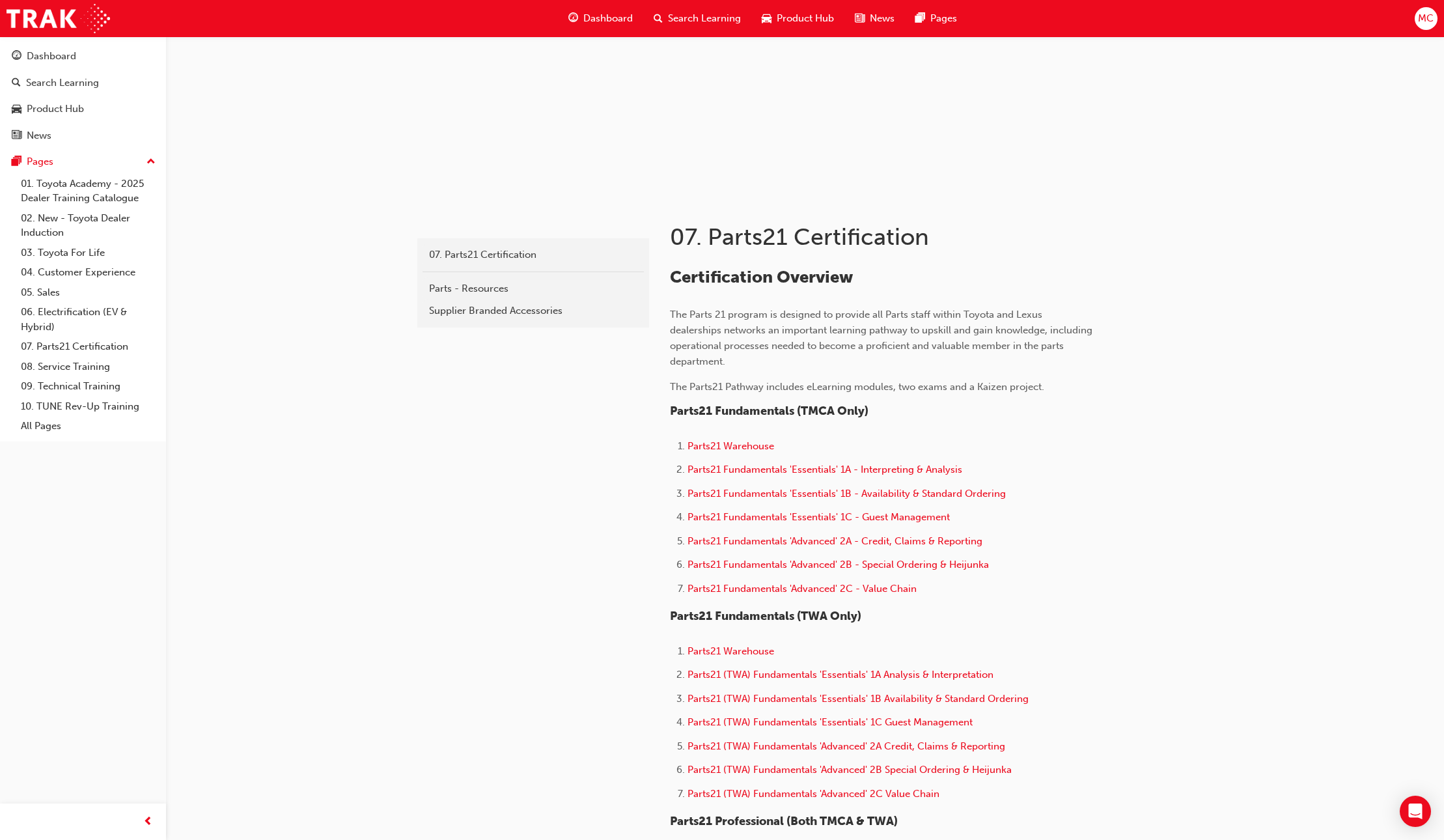
scroll to position [145, 0]
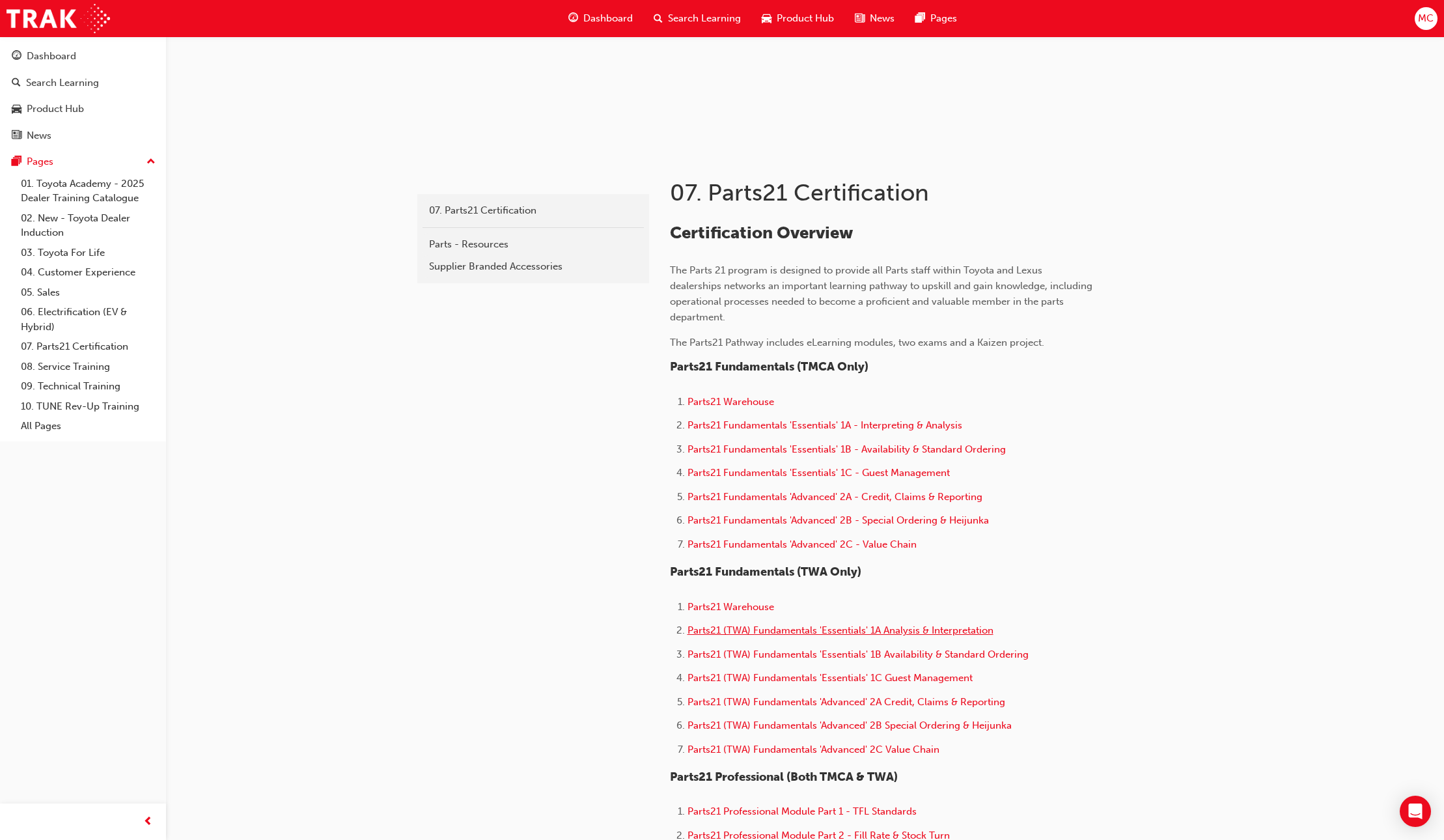
click at [773, 629] on span "Parts21 (TWA) Fundamentals 'Essentials' 1A Analysis & Interpretation" at bounding box center [841, 630] width 306 height 12
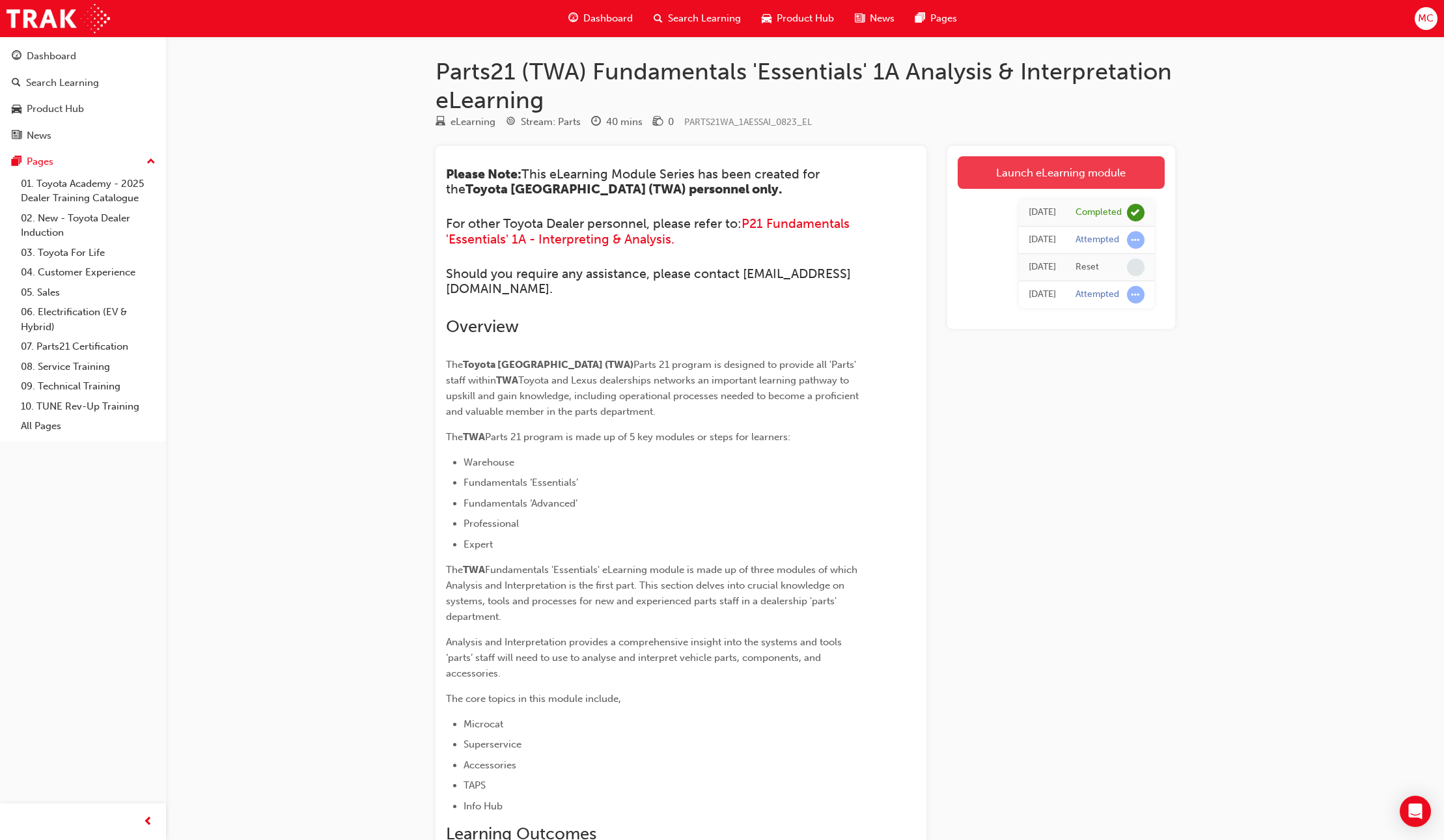
click at [1034, 179] on link "Launch eLearning module" at bounding box center [1061, 172] width 207 height 32
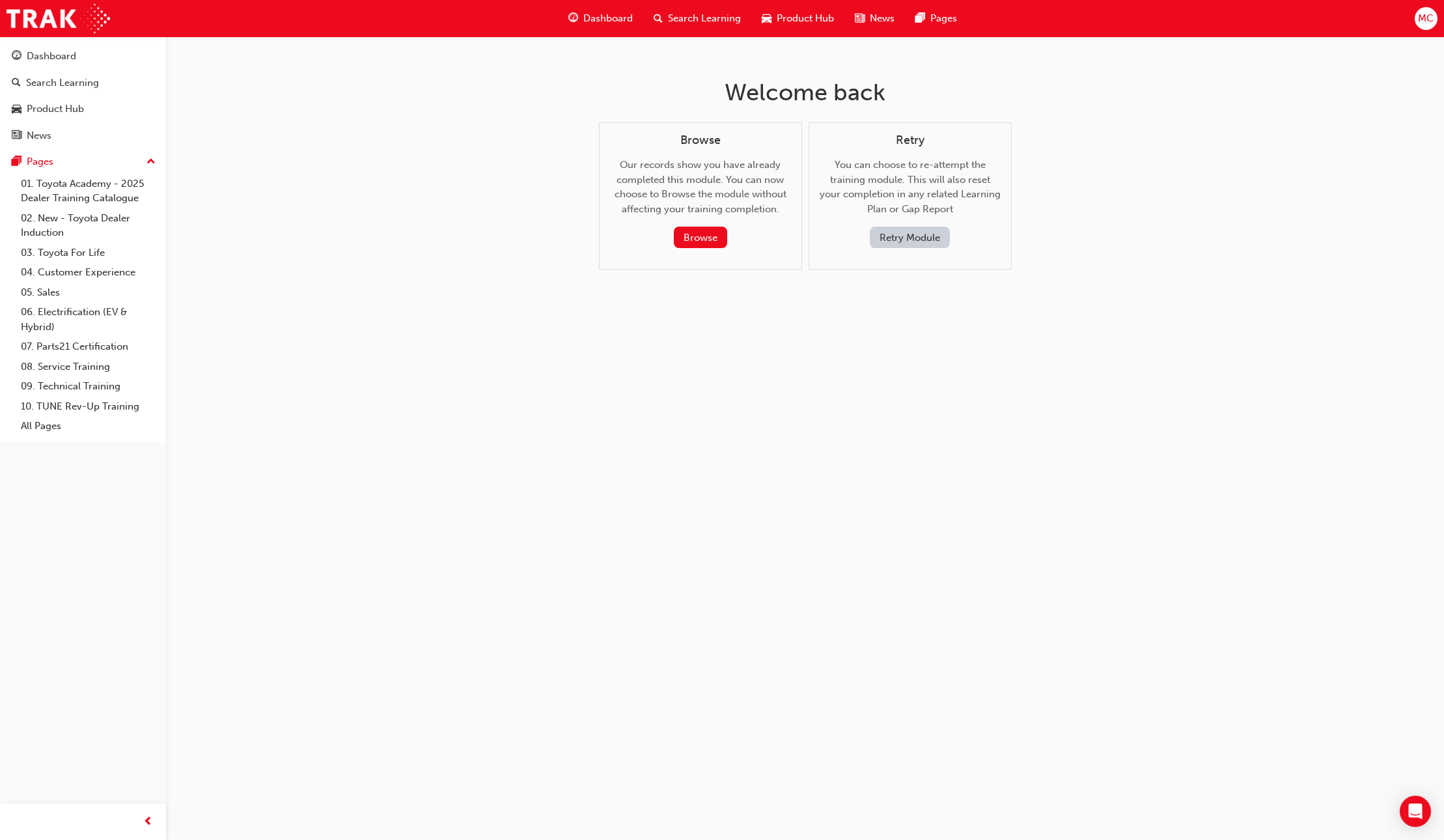
click at [914, 238] on button "Retry Module" at bounding box center [910, 237] width 80 height 21
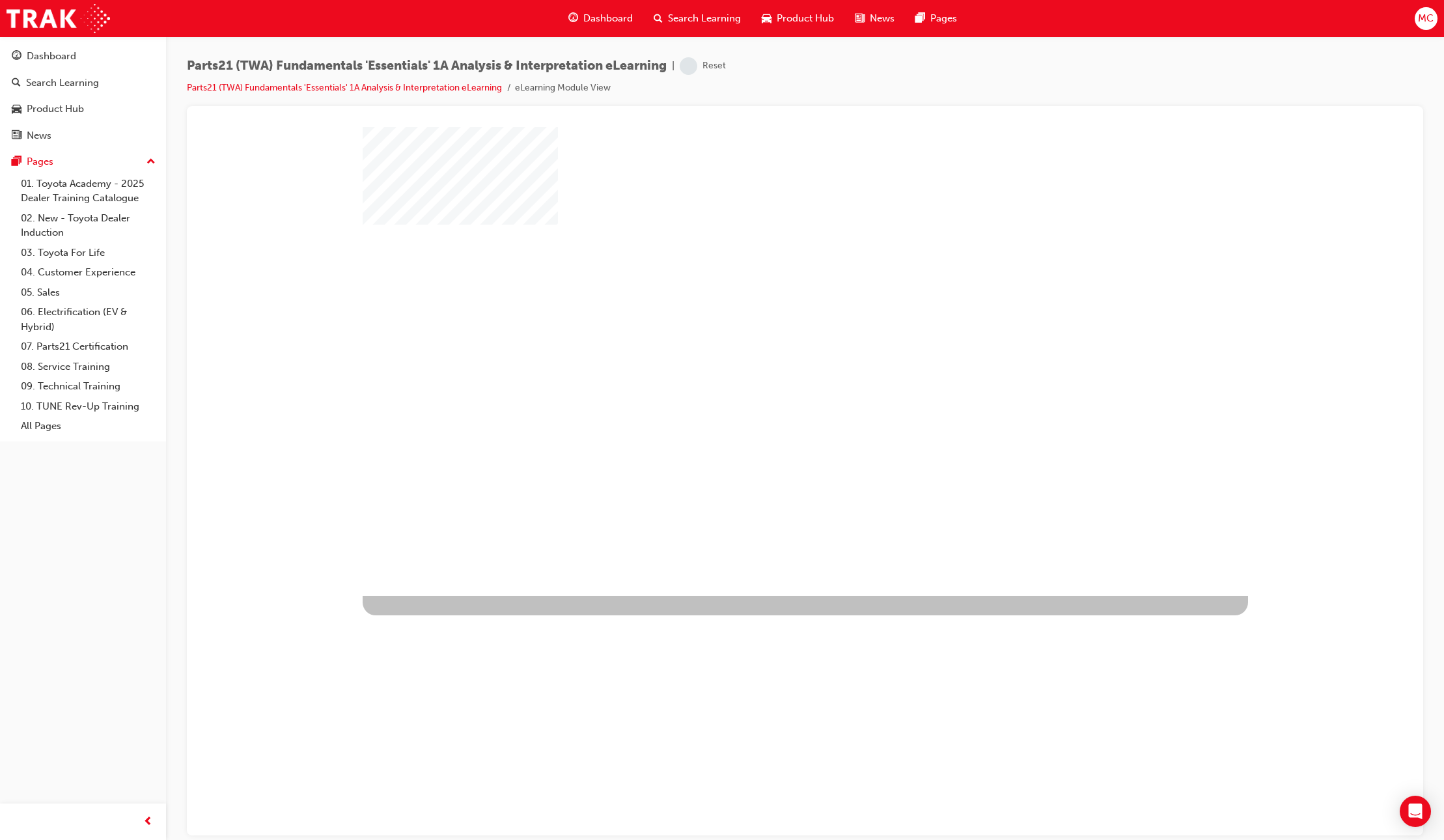
click at [768, 323] on div "play" at bounding box center [768, 323] width 0 height 0
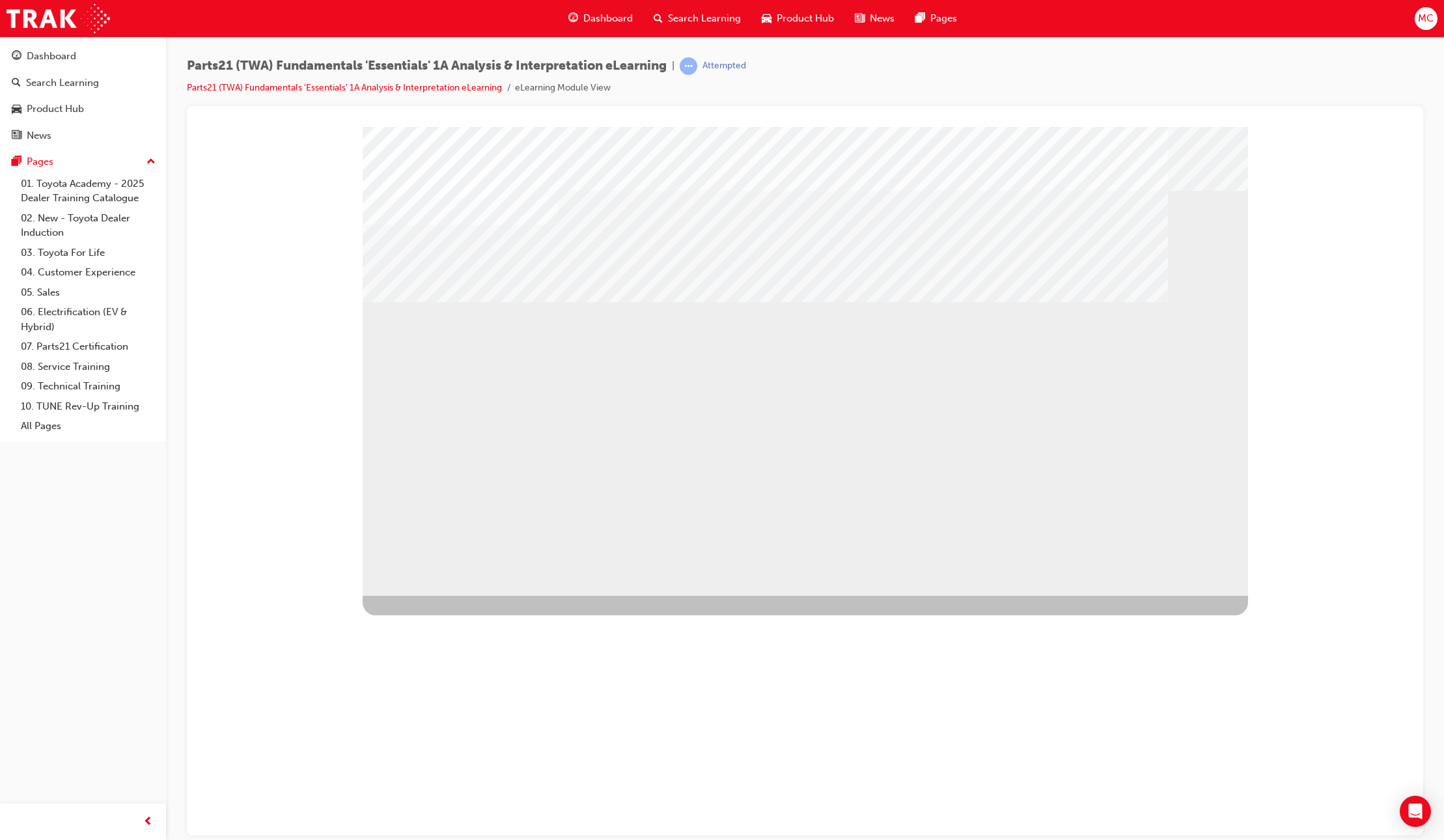
click at [889, 595] on div "SmartShape" at bounding box center [626, 829] width 527 height 469
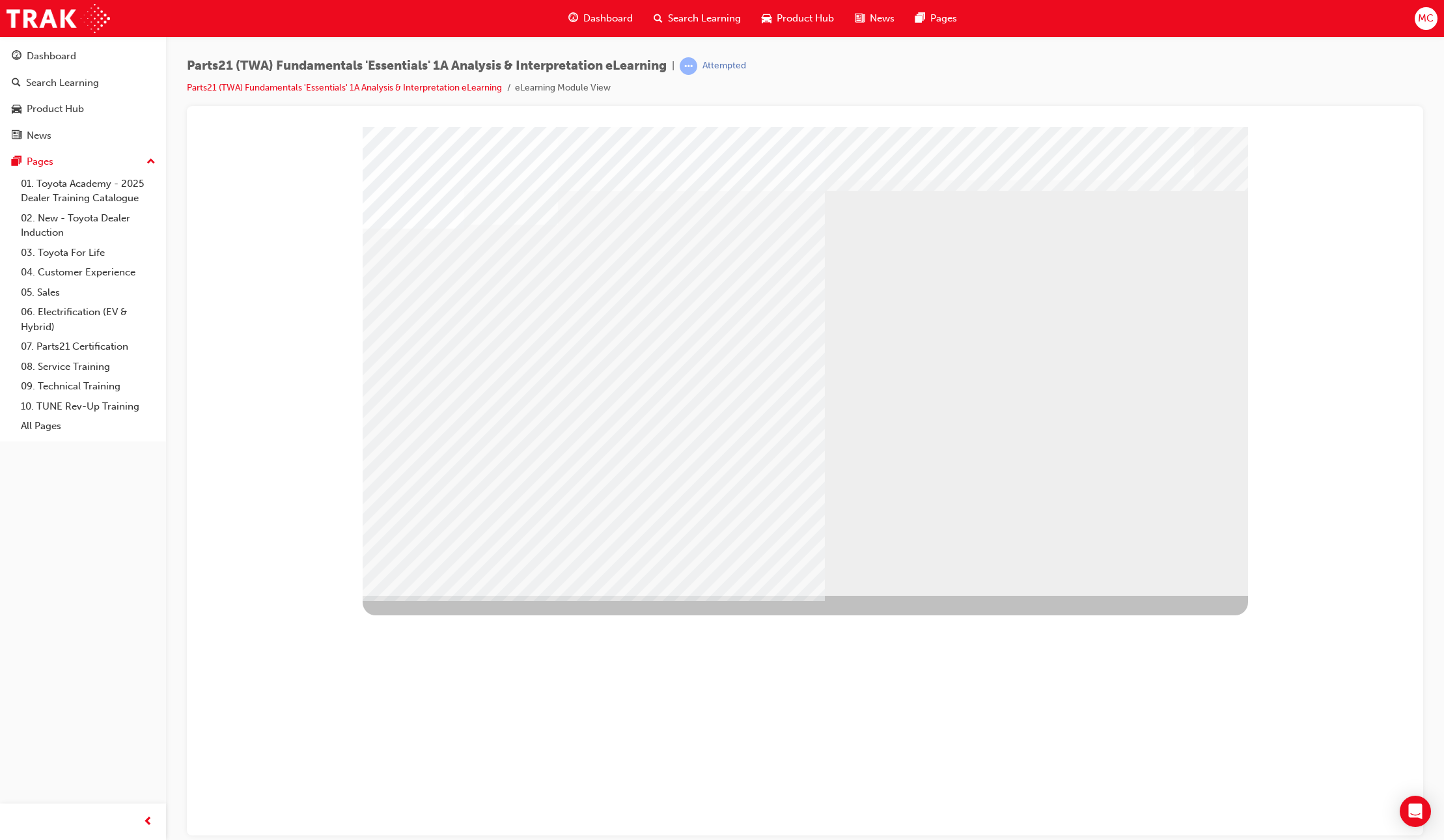
drag, startPoint x: 1164, startPoint y: 563, endPoint x: 1152, endPoint y: 556, distance: 13.9
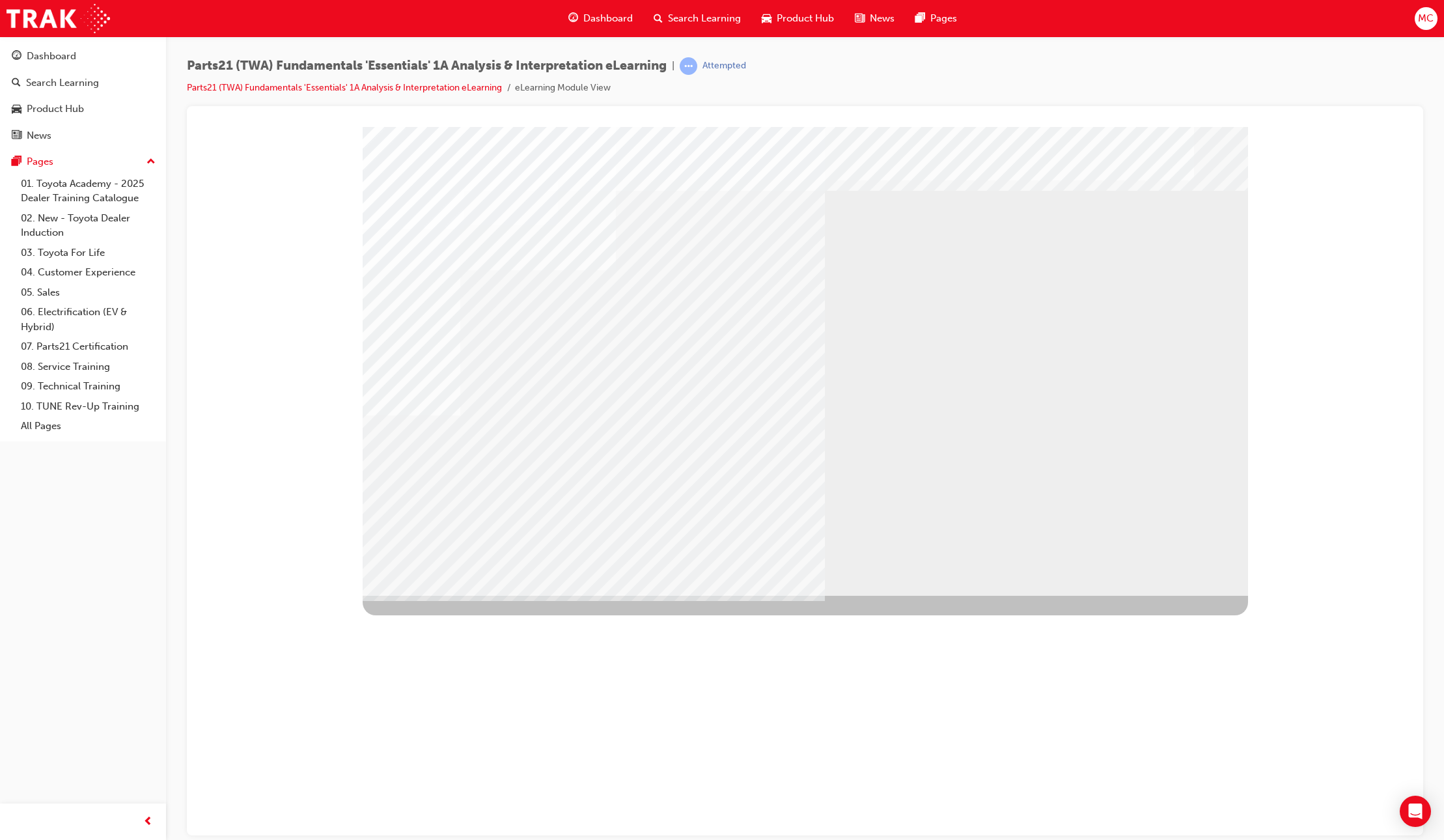
drag, startPoint x: 531, startPoint y: 384, endPoint x: 622, endPoint y: 392, distance: 91.4
drag, startPoint x: 651, startPoint y: 390, endPoint x: 529, endPoint y: 453, distance: 137.3
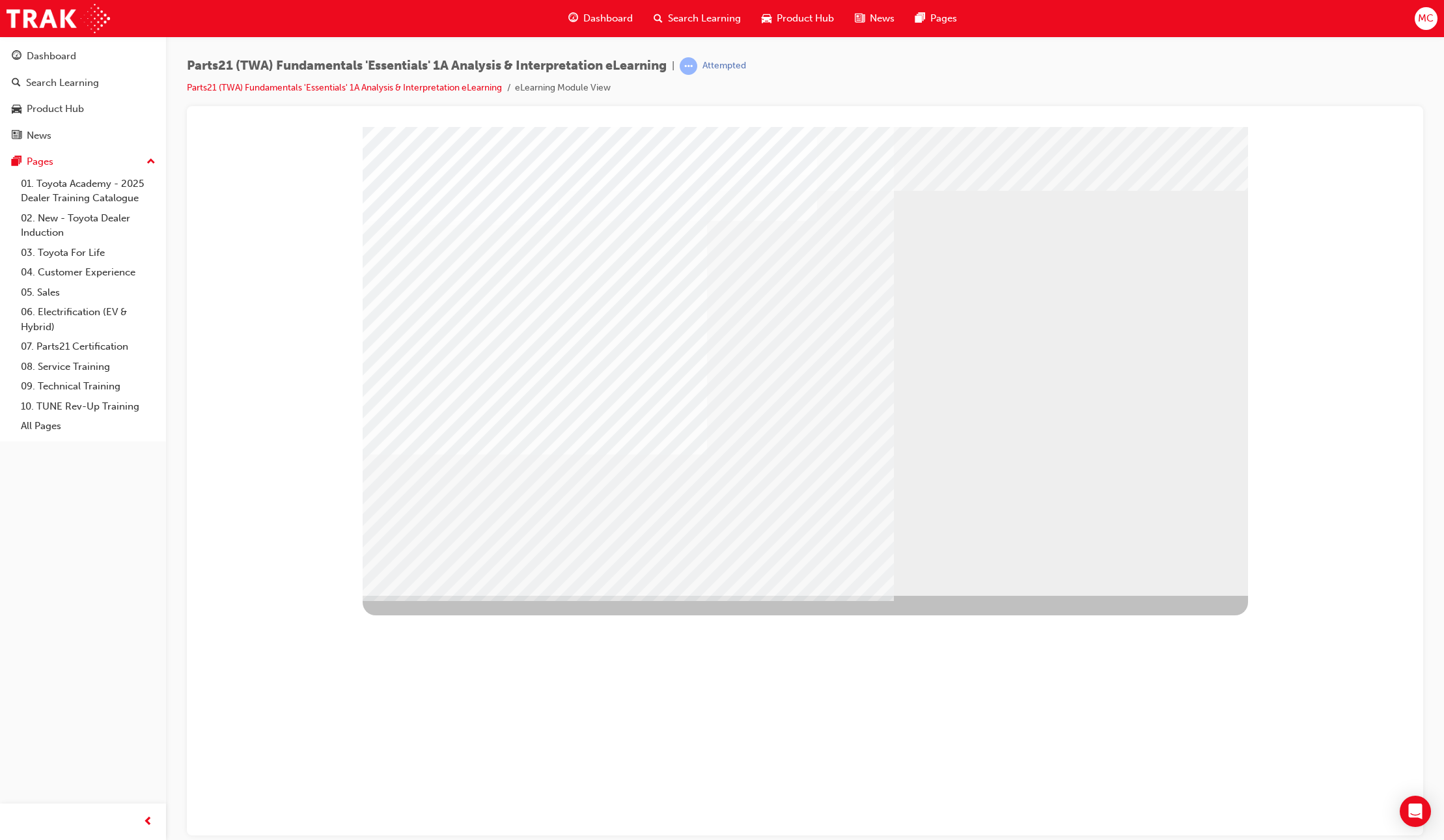
click at [448, 368] on div at bounding box center [806, 360] width 886 height 469
drag, startPoint x: 423, startPoint y: 399, endPoint x: 430, endPoint y: 397, distance: 7.3
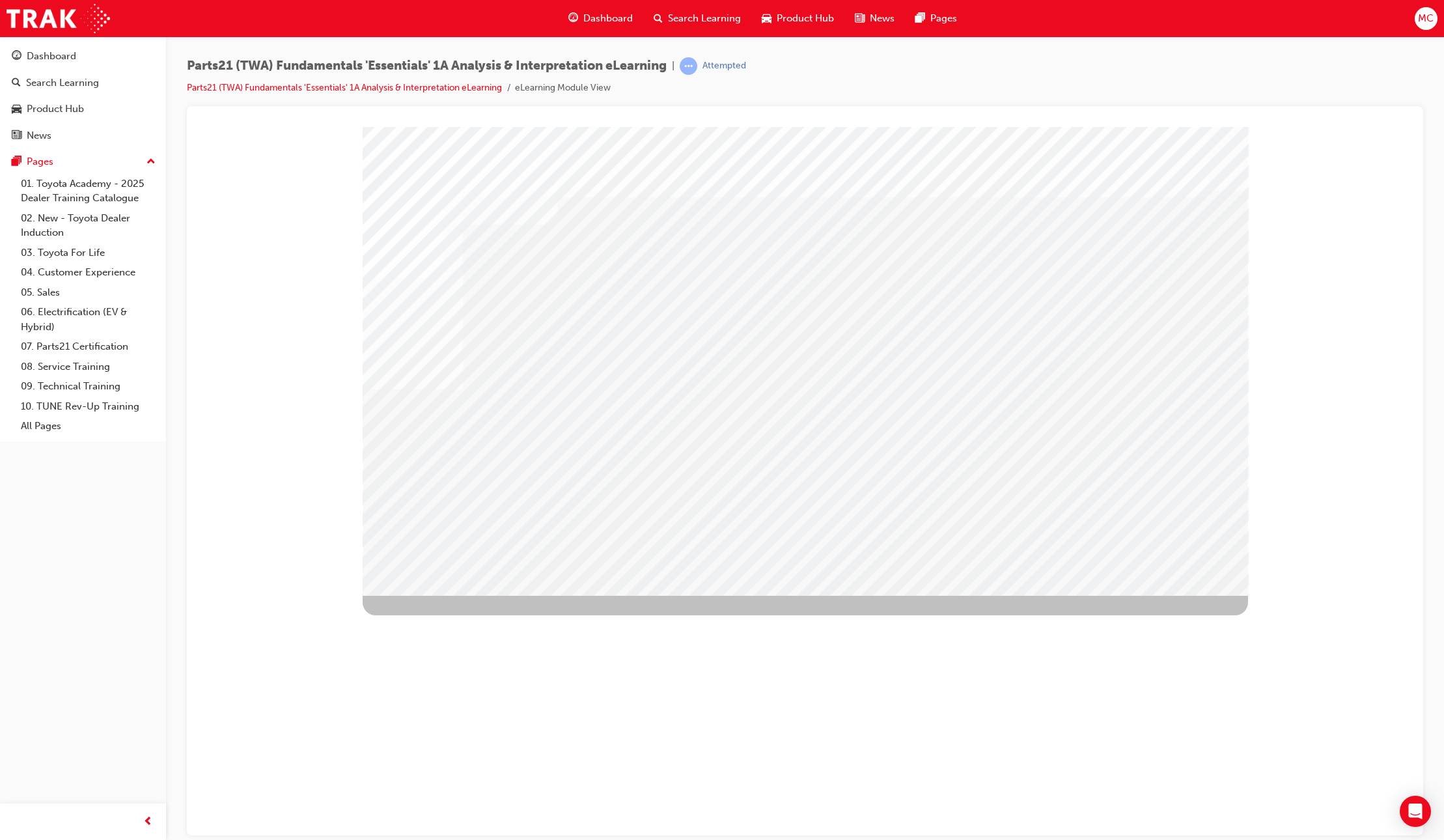
click at [735, 395] on div at bounding box center [806, 360] width 886 height 469
click at [912, 595] on div "Image" at bounding box center [806, 829] width 887 height 469
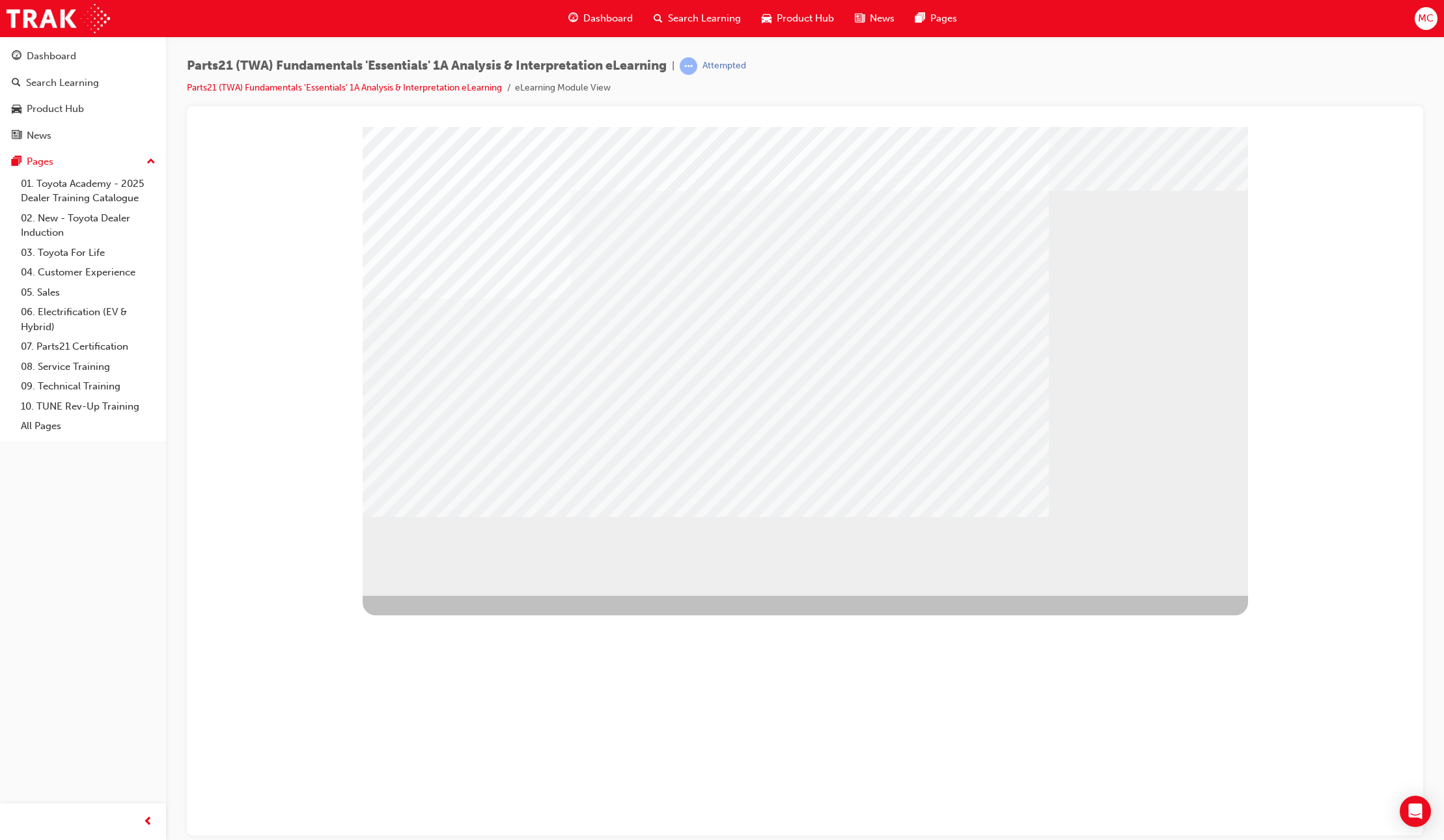
drag, startPoint x: 1122, startPoint y: 557, endPoint x: 1114, endPoint y: 556, distance: 8.1
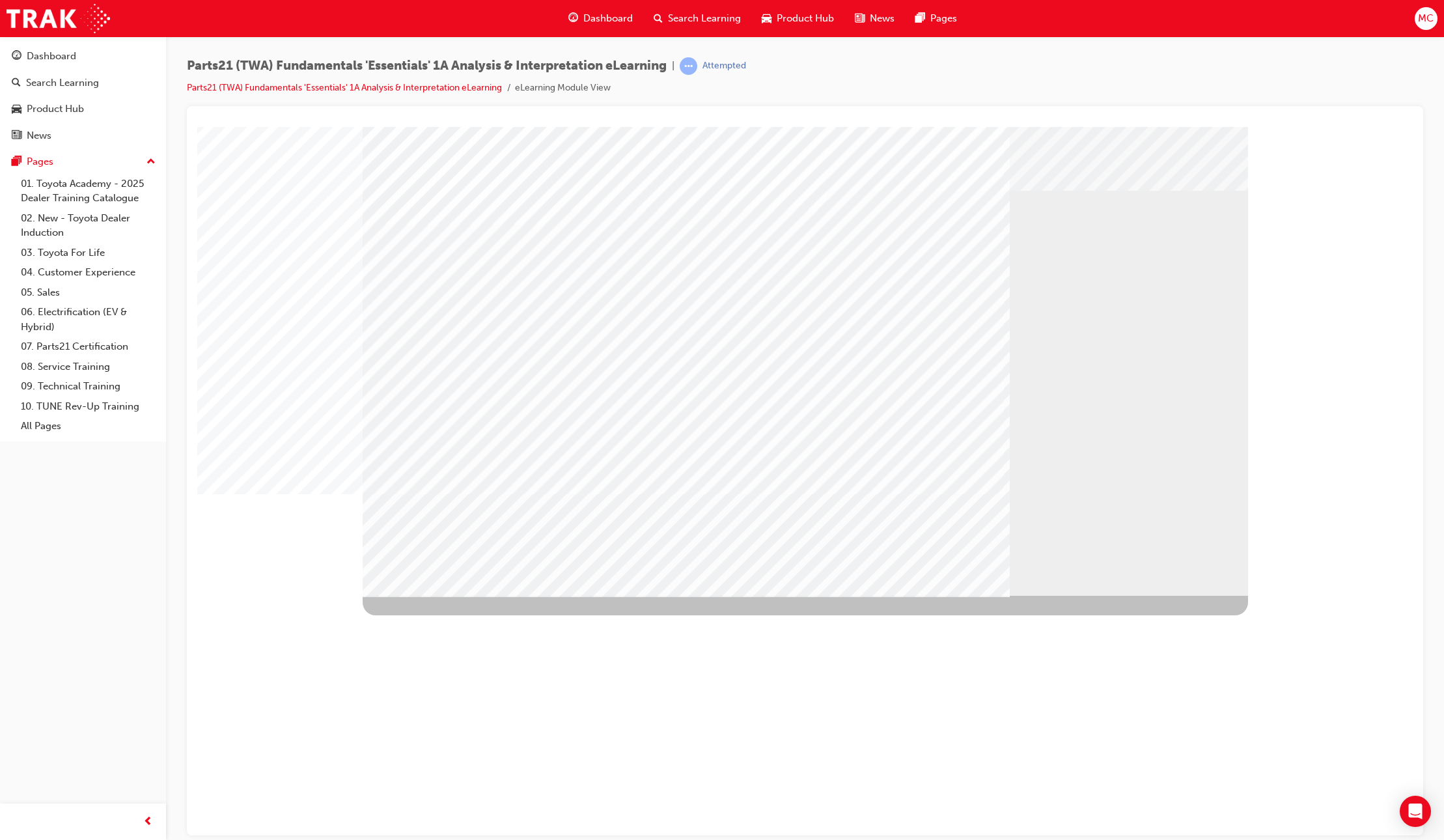
drag, startPoint x: 1166, startPoint y: 559, endPoint x: 1142, endPoint y: 555, distance: 24.3
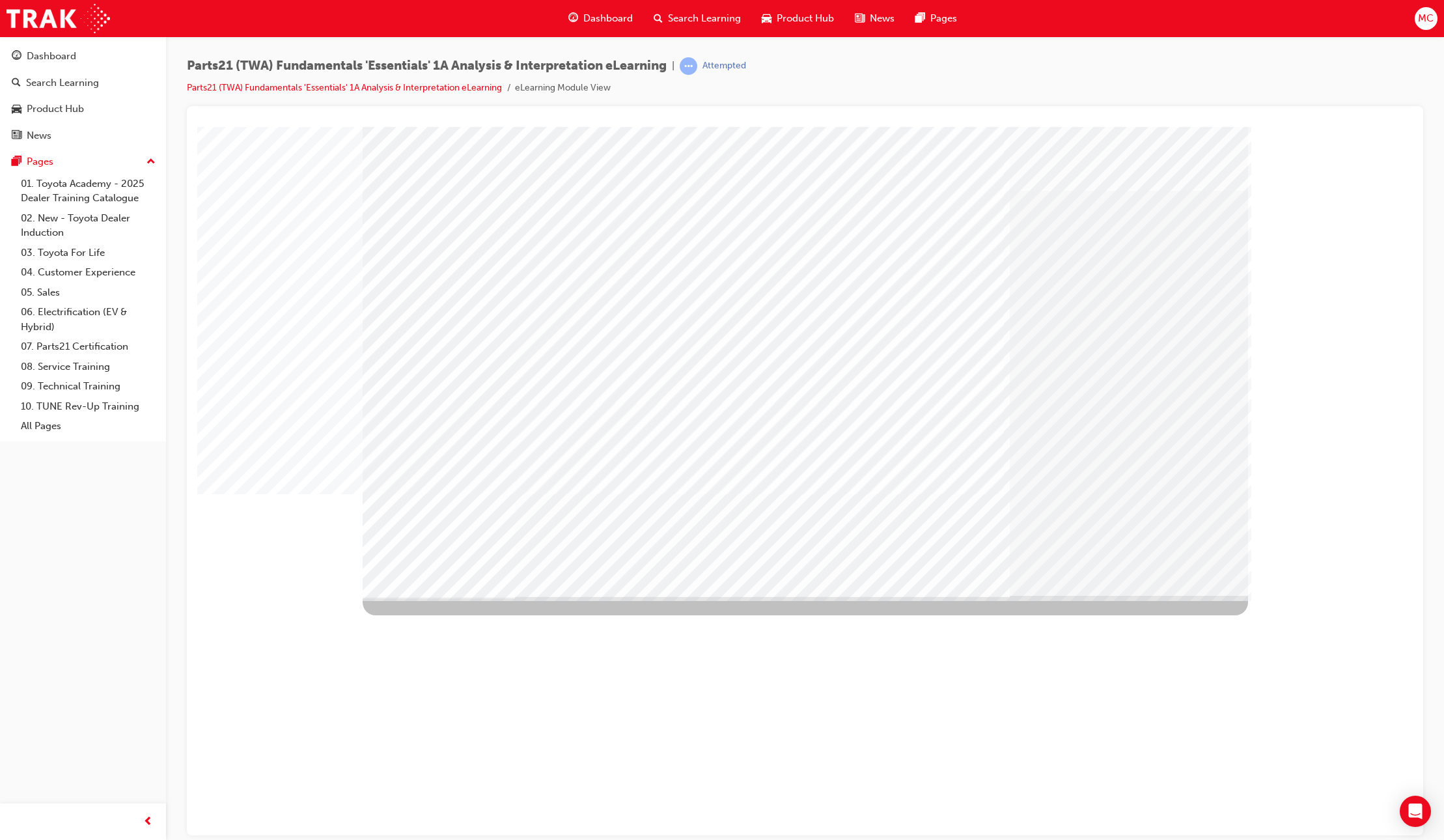
drag, startPoint x: 450, startPoint y: 374, endPoint x: 462, endPoint y: 421, distance: 48.5
drag, startPoint x: 468, startPoint y: 439, endPoint x: 454, endPoint y: 487, distance: 50.0
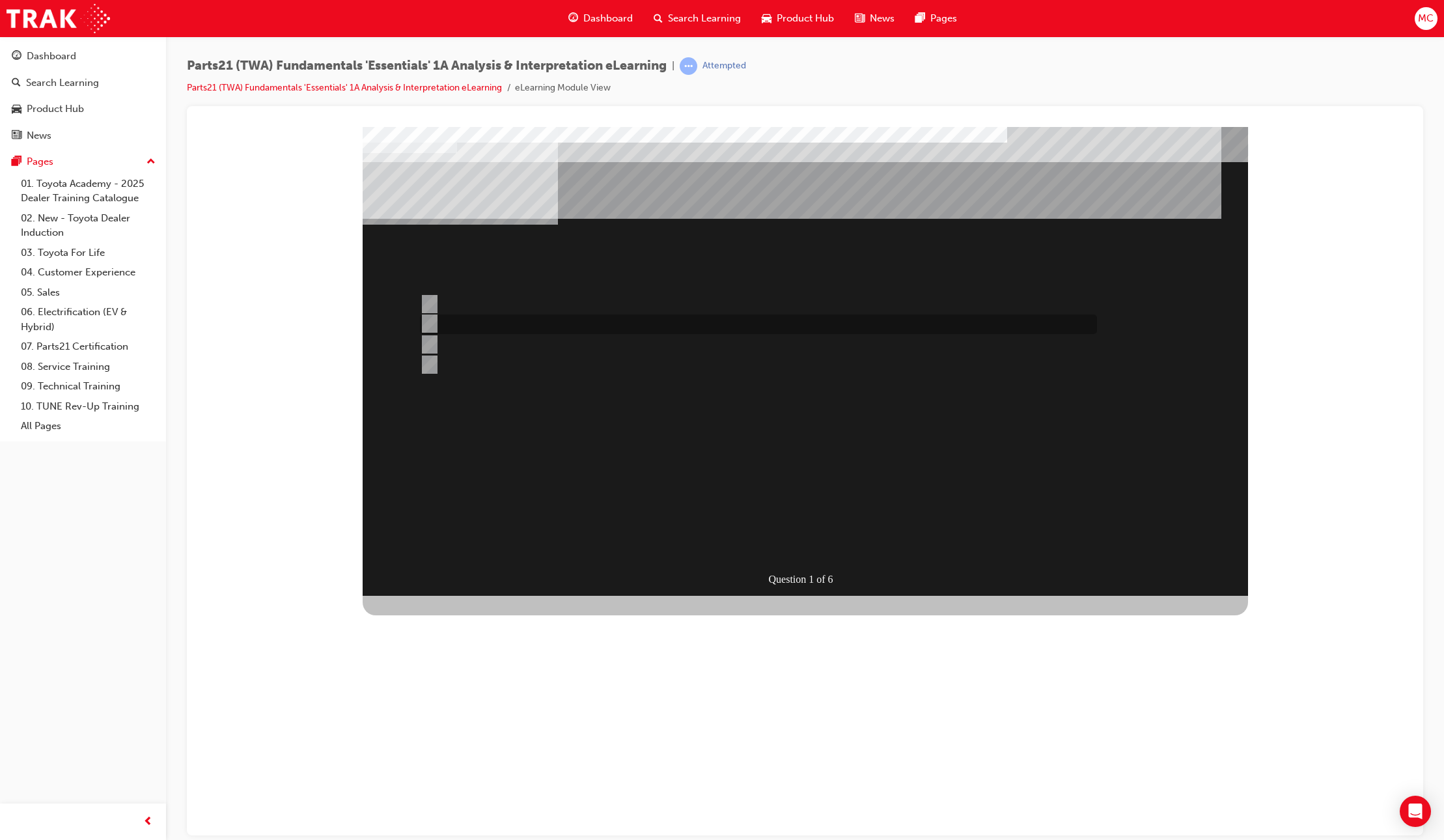
click at [466, 321] on div at bounding box center [755, 324] width 677 height 19
radio input "true"
click at [457, 778] on div "SUBMIT" at bounding box center [410, 791] width 95 height 26
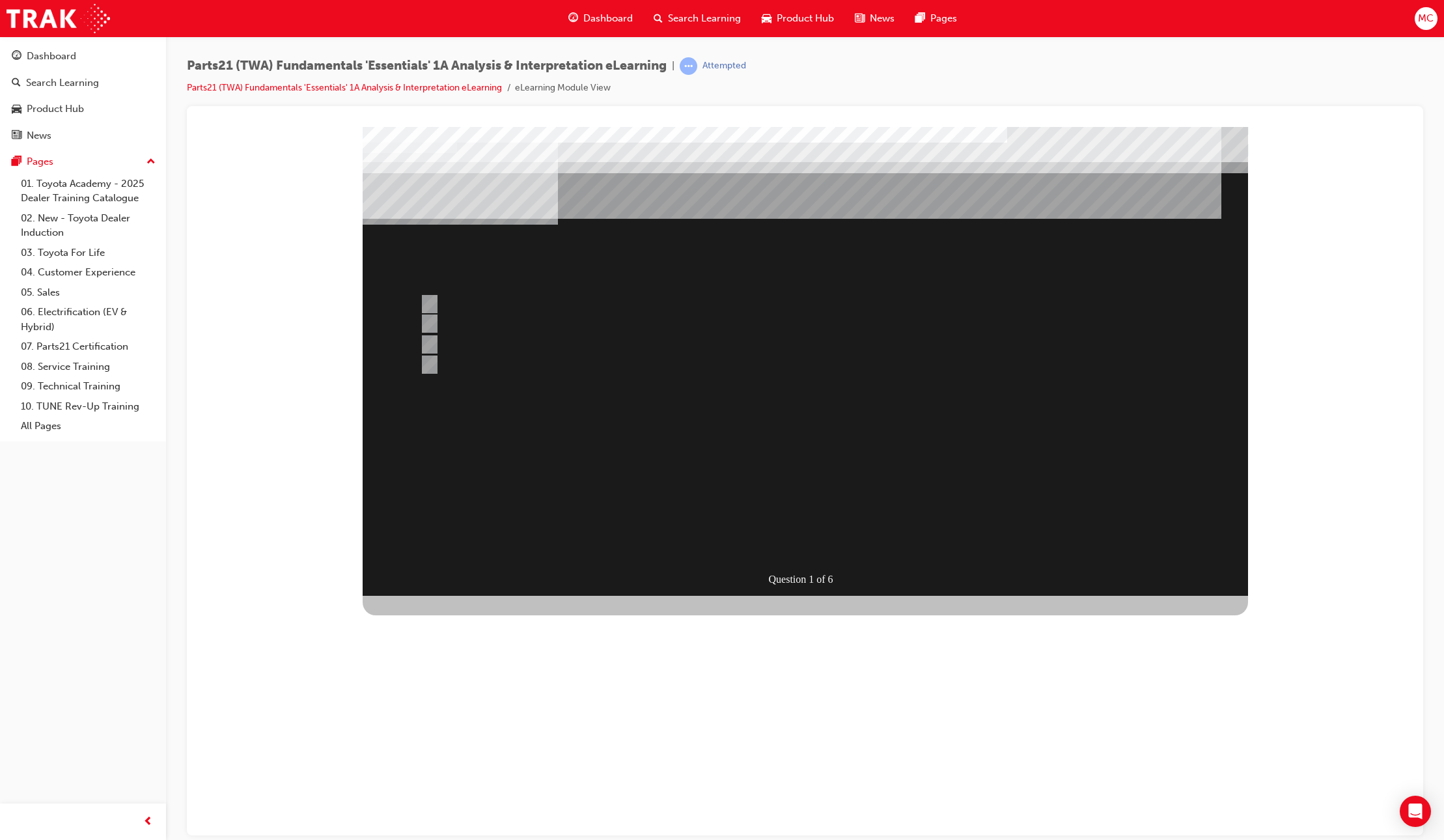
click at [820, 542] on div at bounding box center [806, 360] width 886 height 469
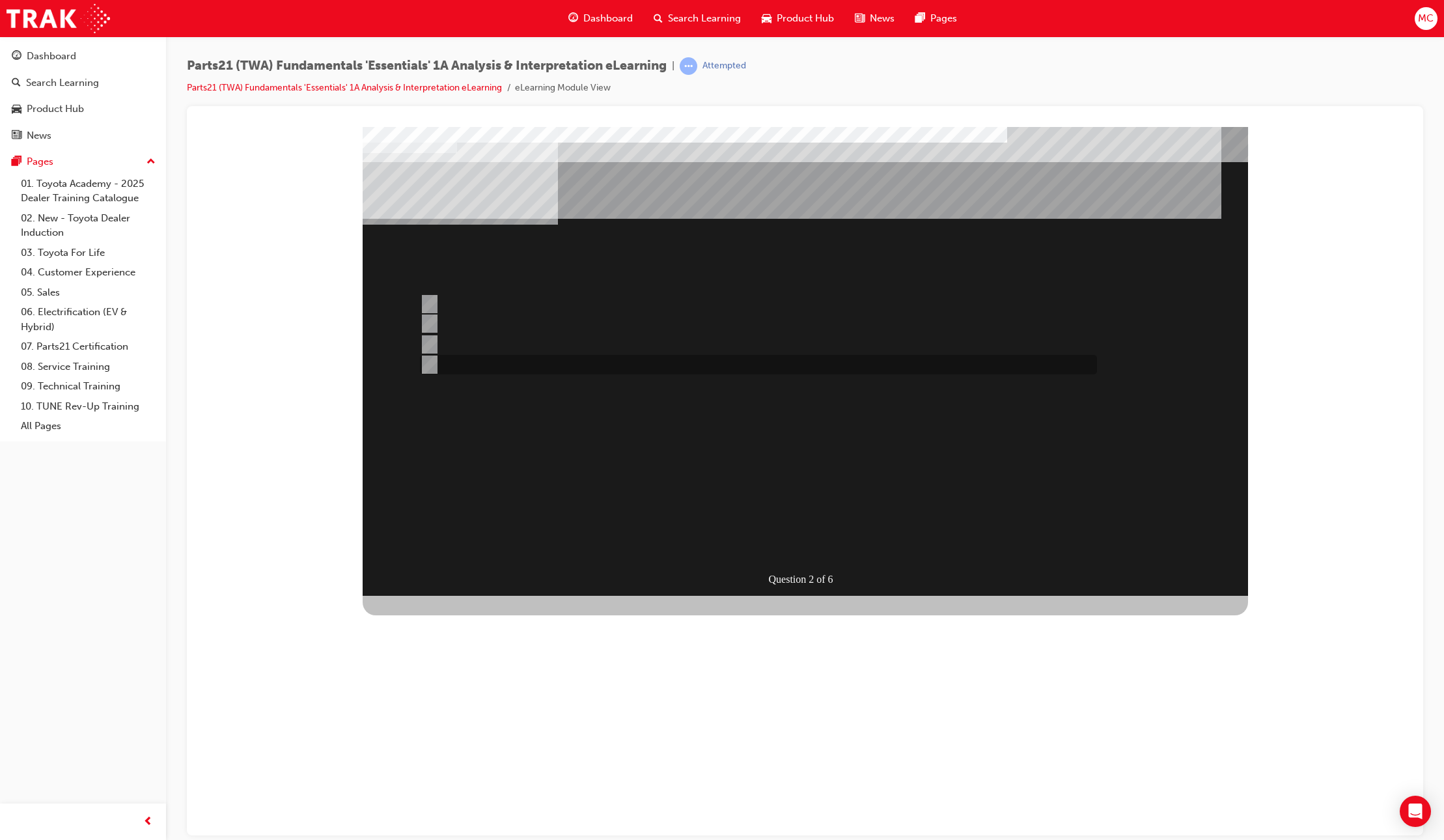
click at [538, 365] on div at bounding box center [755, 364] width 677 height 19
radio input "true"
click at [457, 778] on div "SUBMIT" at bounding box center [410, 791] width 95 height 26
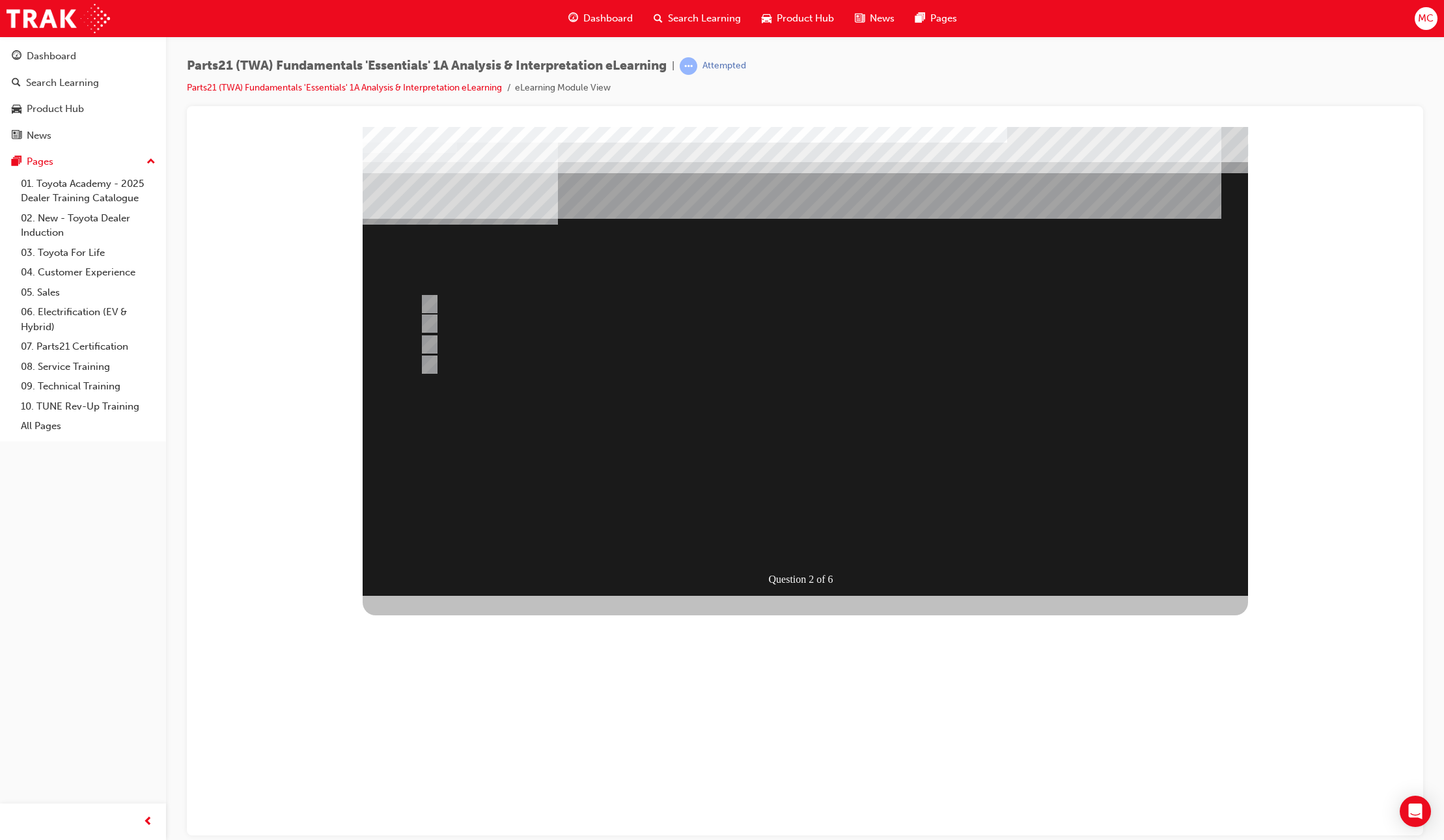
click at [825, 543] on div at bounding box center [806, 360] width 886 height 469
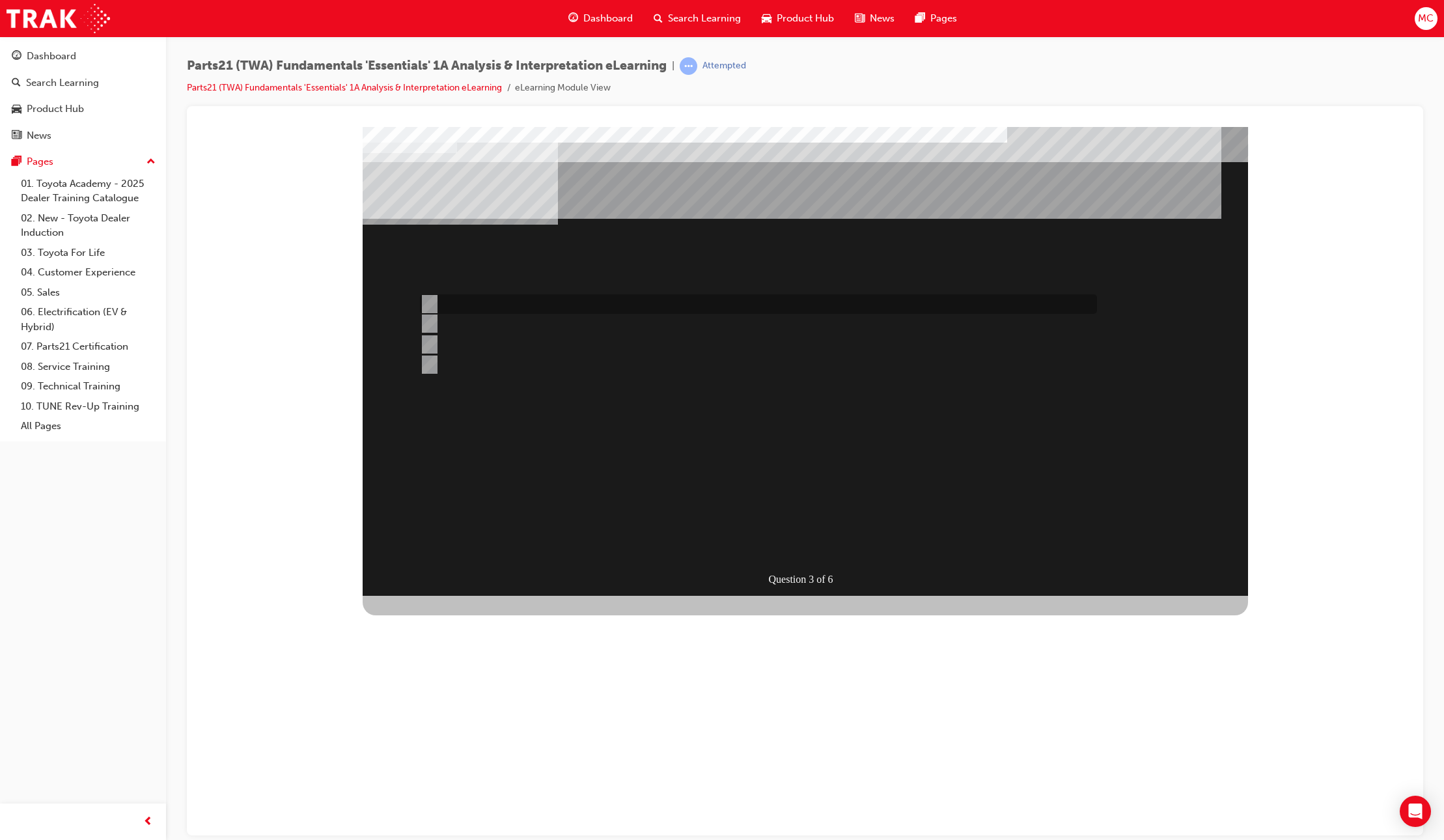
click at [470, 306] on div at bounding box center [755, 304] width 677 height 19
radio input "true"
click at [457, 778] on div "SUBMIT" at bounding box center [410, 791] width 95 height 26
click at [581, 369] on div at bounding box center [755, 364] width 677 height 19
radio input "true"
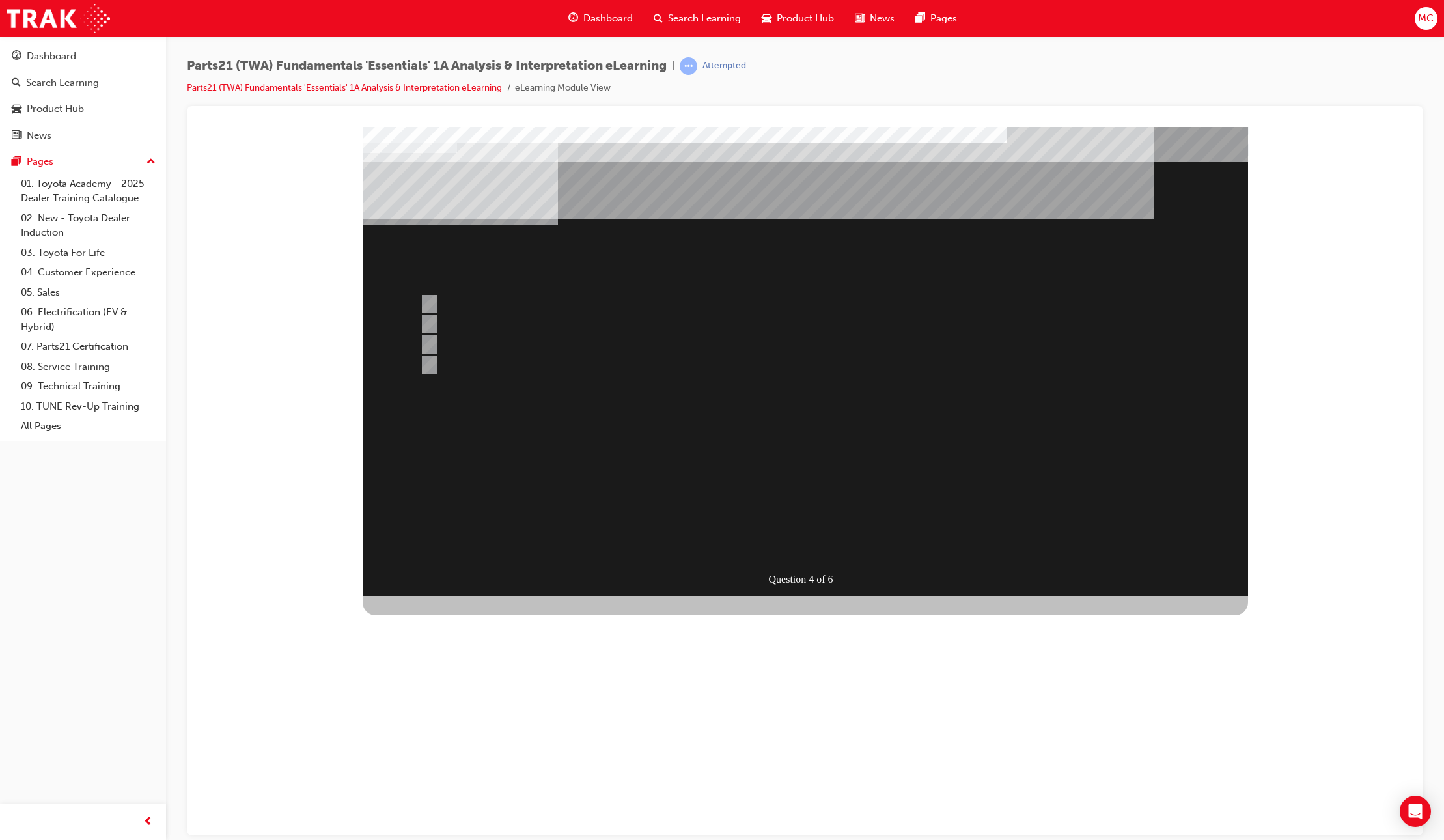
click at [457, 778] on div "SUBMIT" at bounding box center [410, 791] width 95 height 26
click at [459, 345] on div at bounding box center [755, 343] width 677 height 19
radio input "true"
click at [457, 764] on div "SUBMIT" at bounding box center [410, 777] width 95 height 26
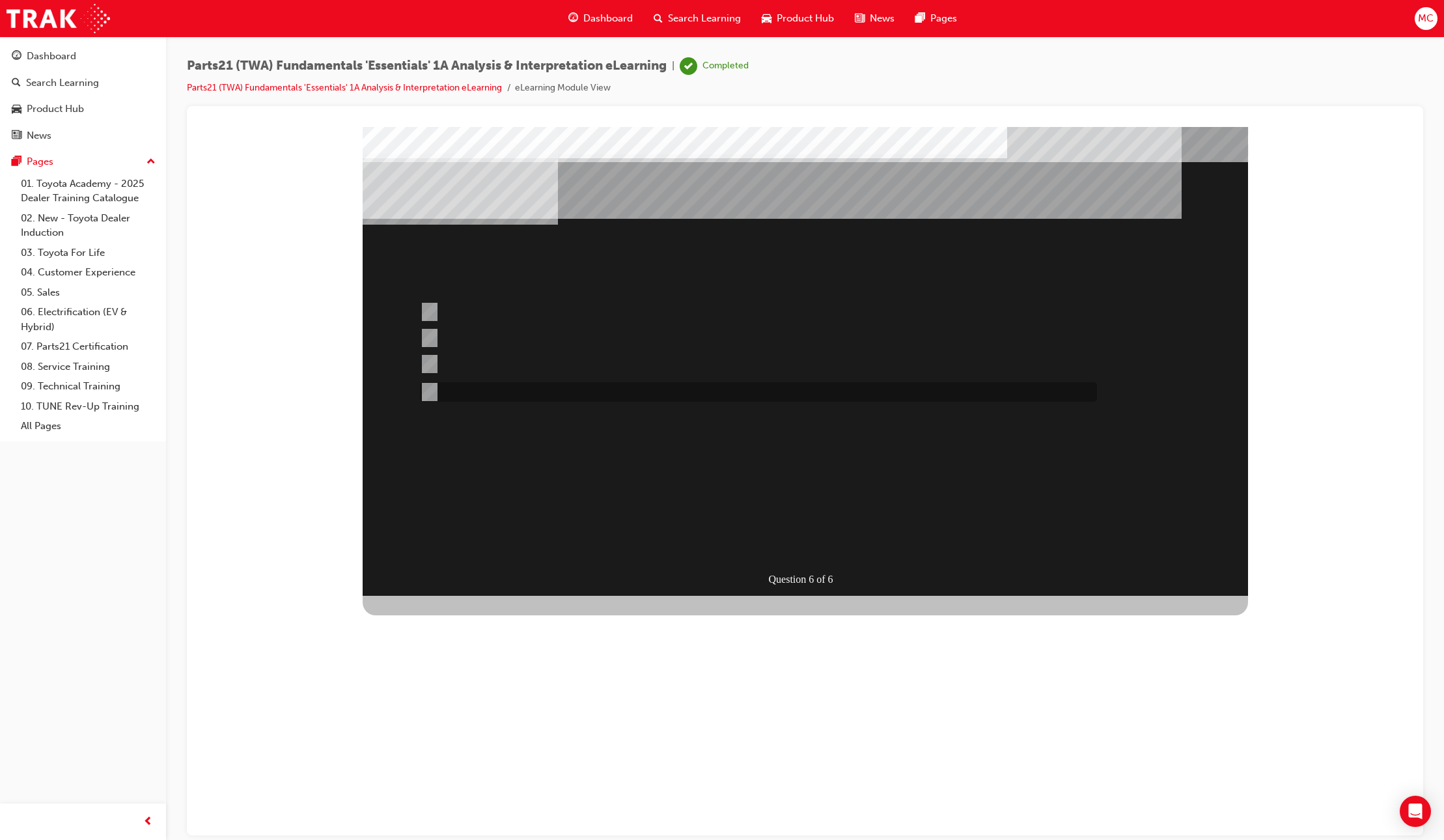
click at [488, 389] on div at bounding box center [755, 392] width 677 height 19
radio input "true"
click at [457, 778] on div "SUBMIT" at bounding box center [410, 791] width 95 height 26
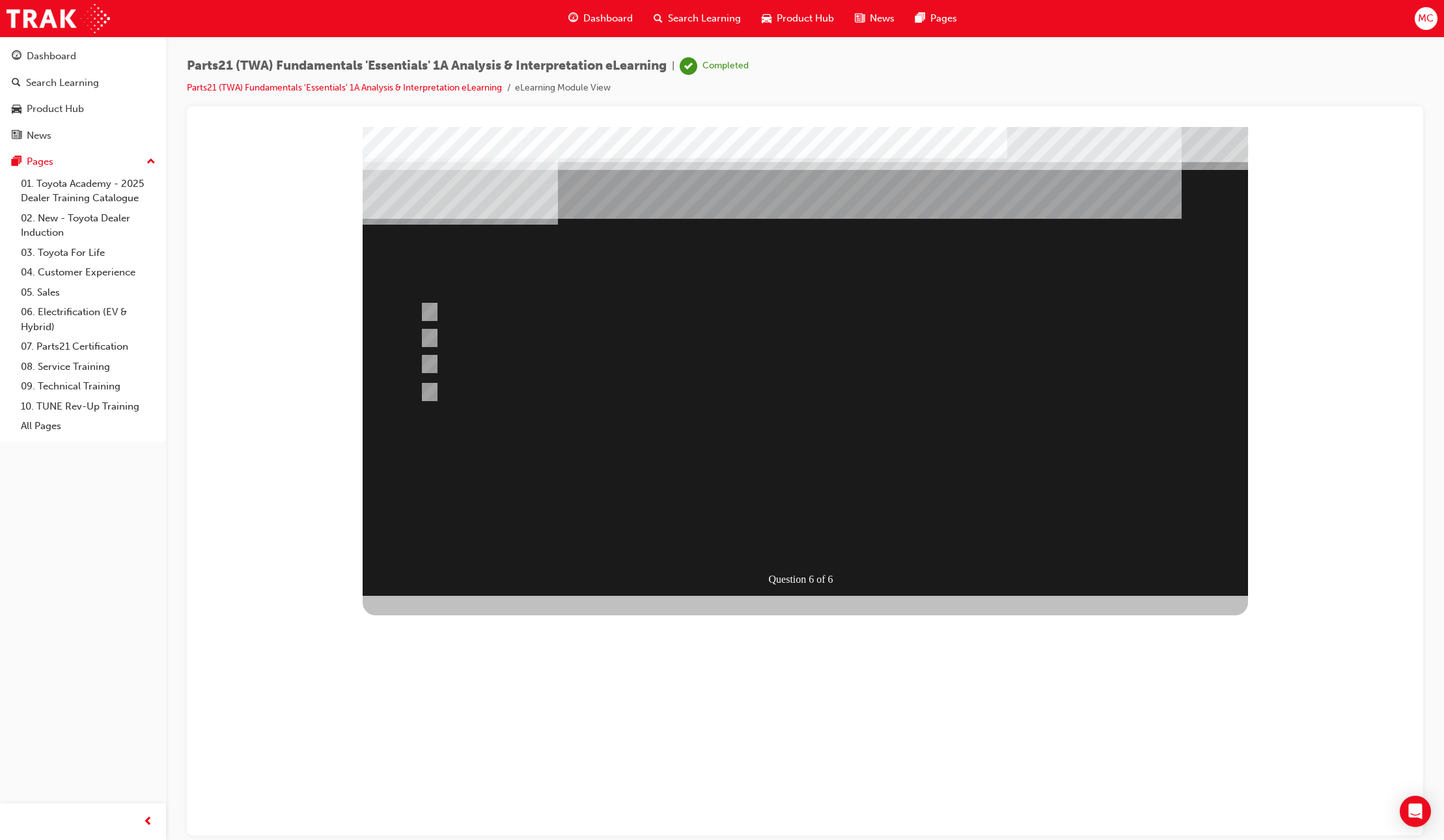
click at [488, 356] on div at bounding box center [806, 360] width 886 height 469
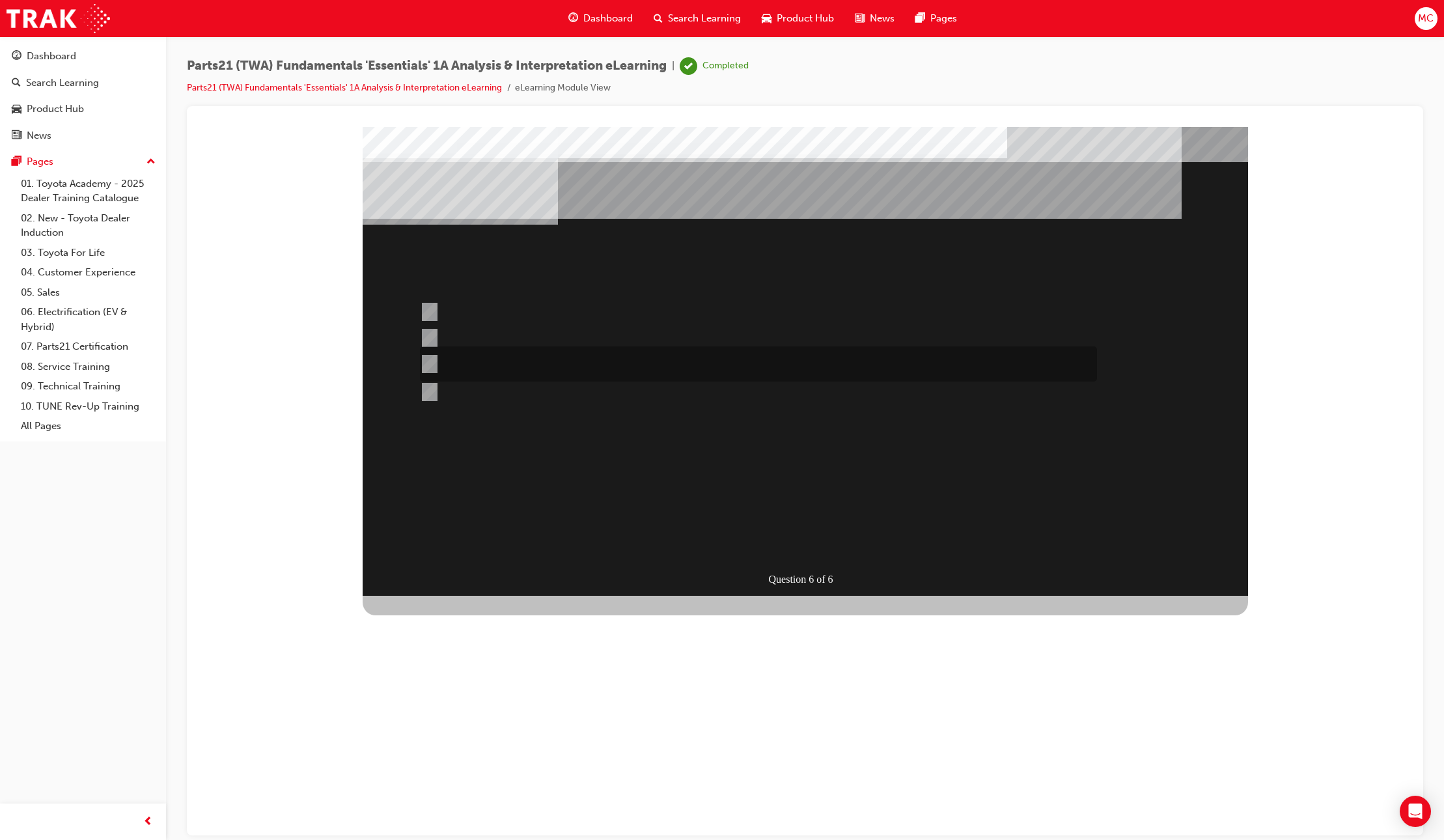
click at [488, 358] on div at bounding box center [755, 364] width 677 height 35
radio input "true"
click at [457, 778] on div "SUBMIT" at bounding box center [410, 791] width 95 height 26
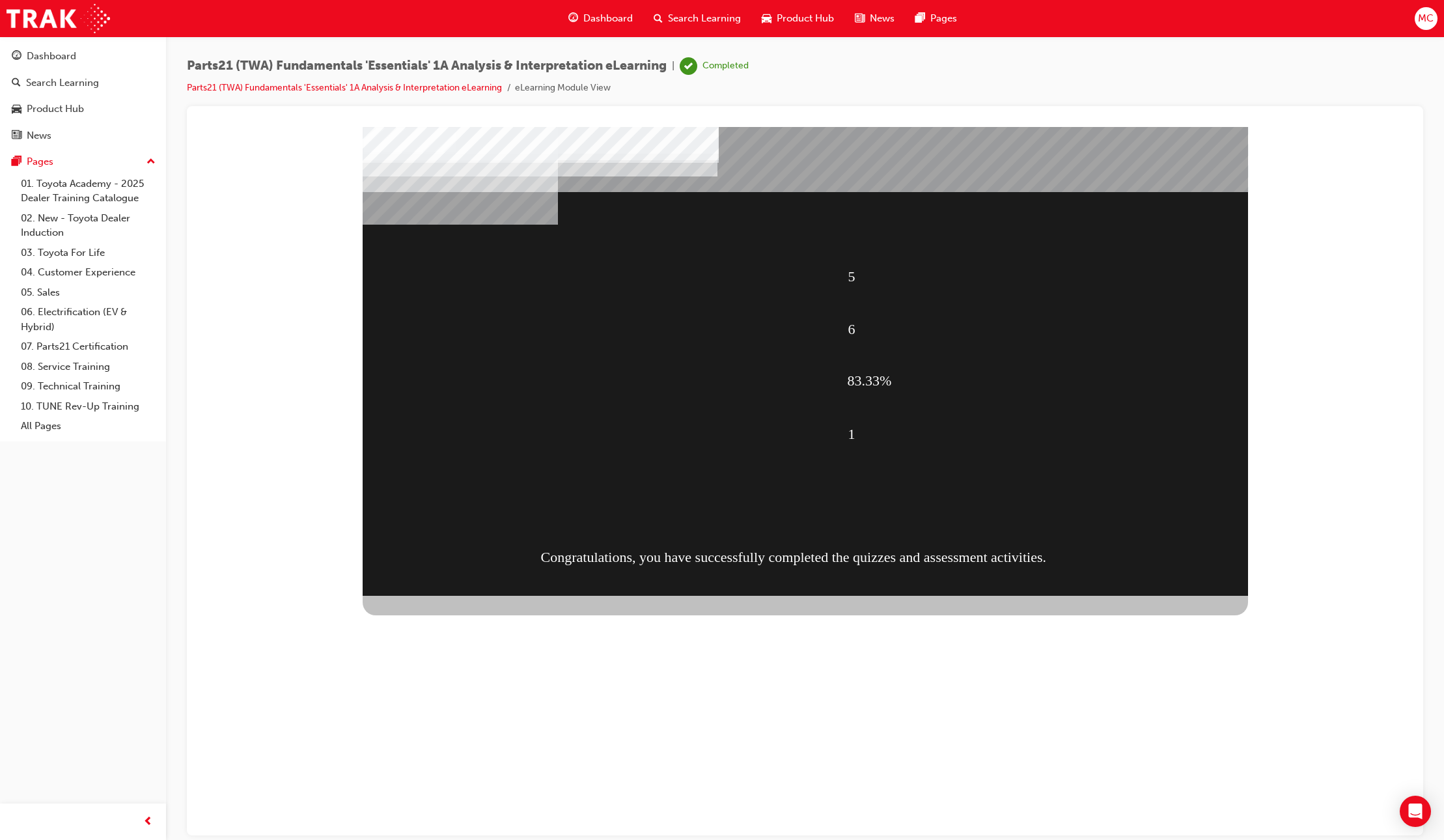
click at [457, 805] on div "CONTINUE" at bounding box center [410, 818] width 95 height 26
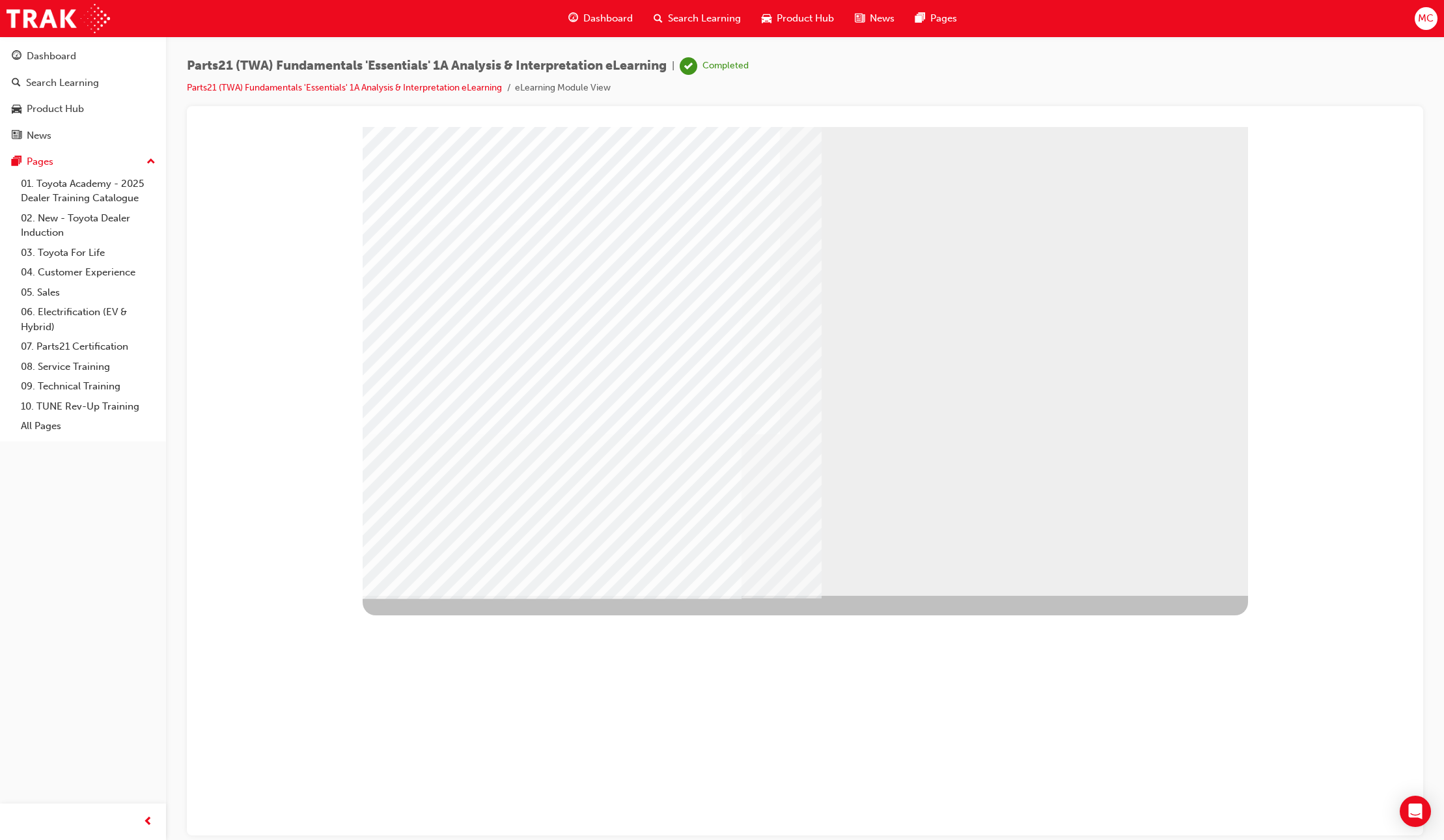
click at [73, 347] on link "07. Parts21 Certification" at bounding box center [88, 347] width 145 height 20
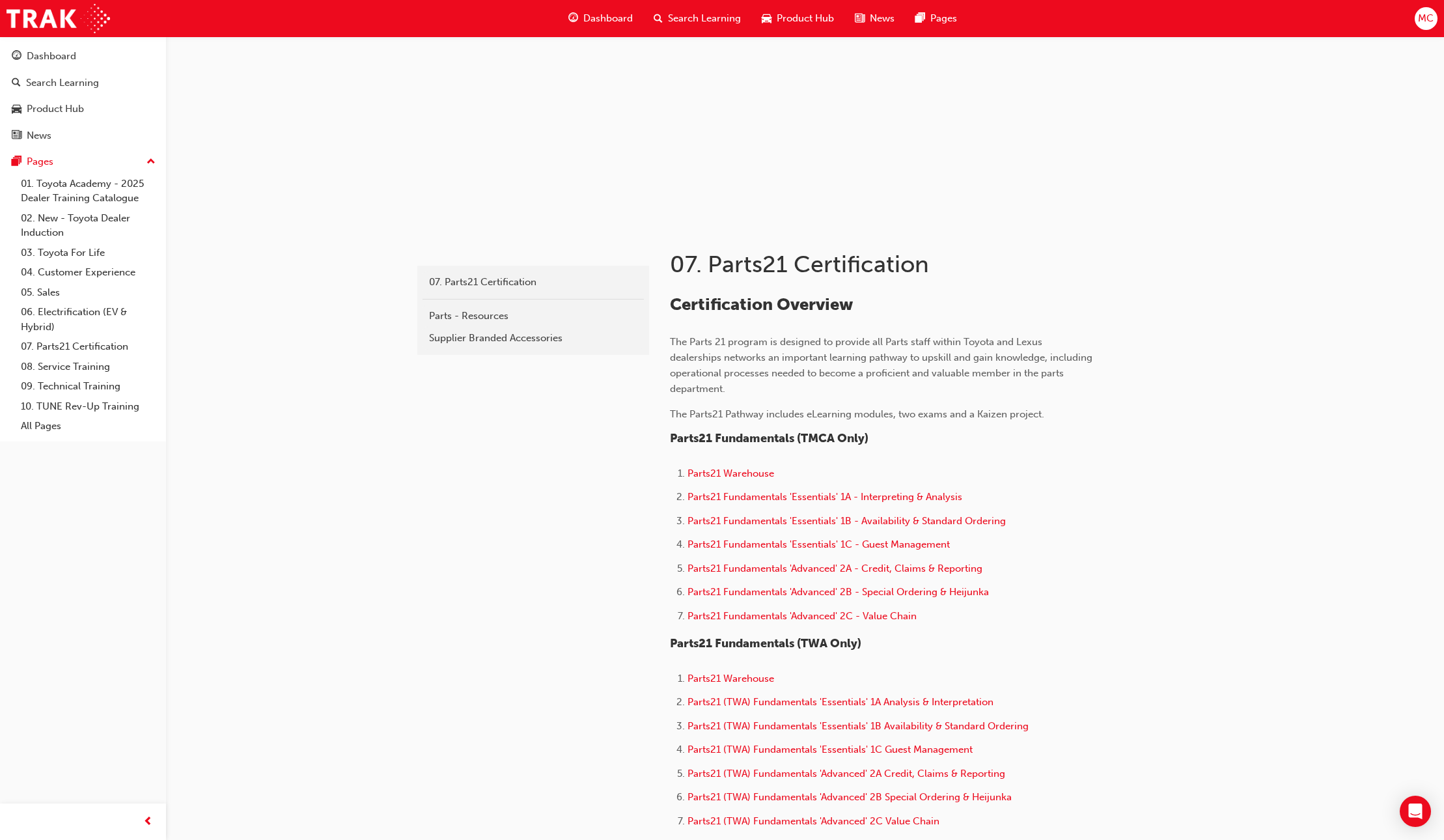
scroll to position [200, 0]
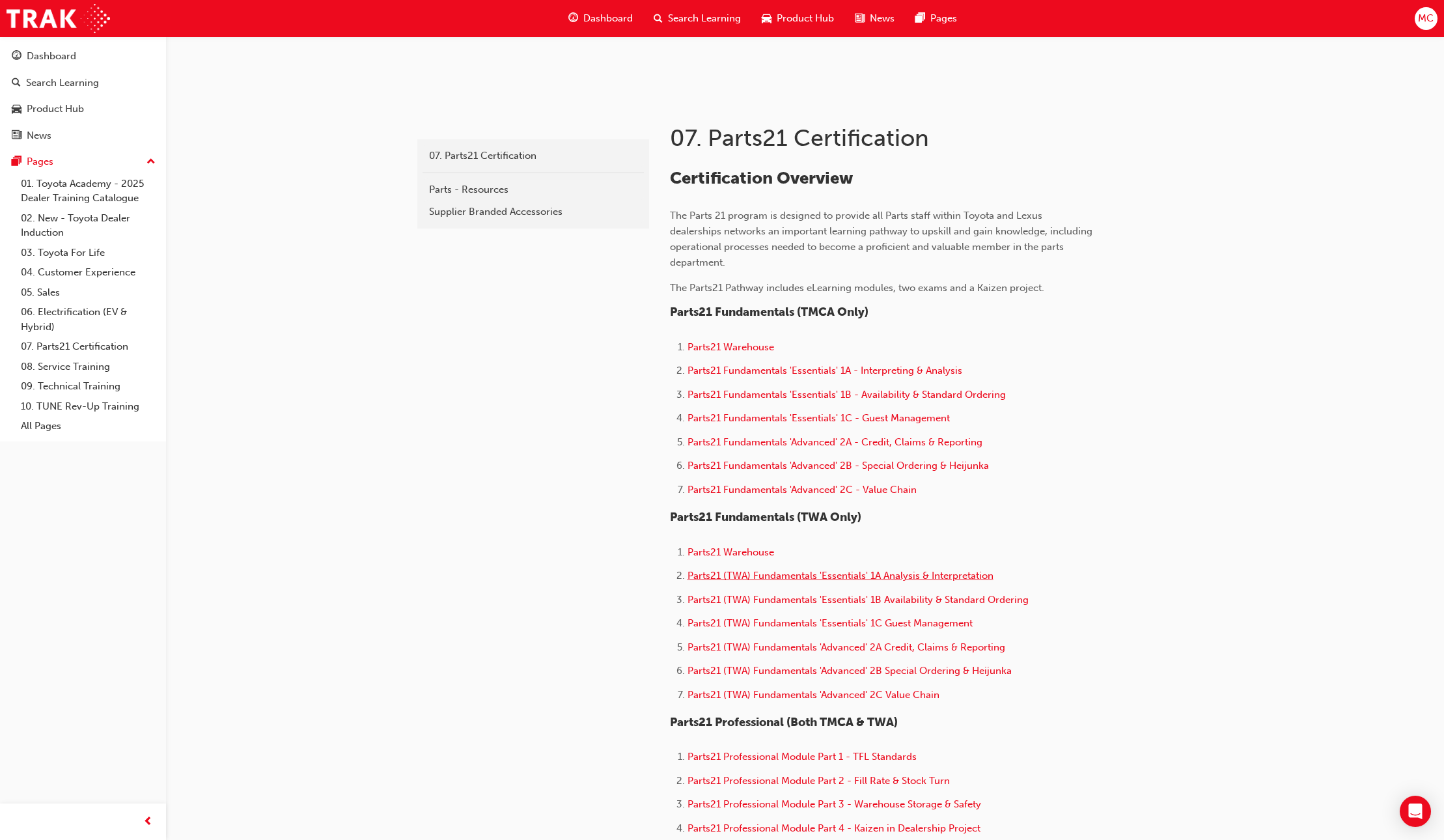
click at [852, 577] on span "Parts21 (TWA) Fundamentals 'Essentials' 1A Analysis & Interpretation" at bounding box center [841, 575] width 306 height 12
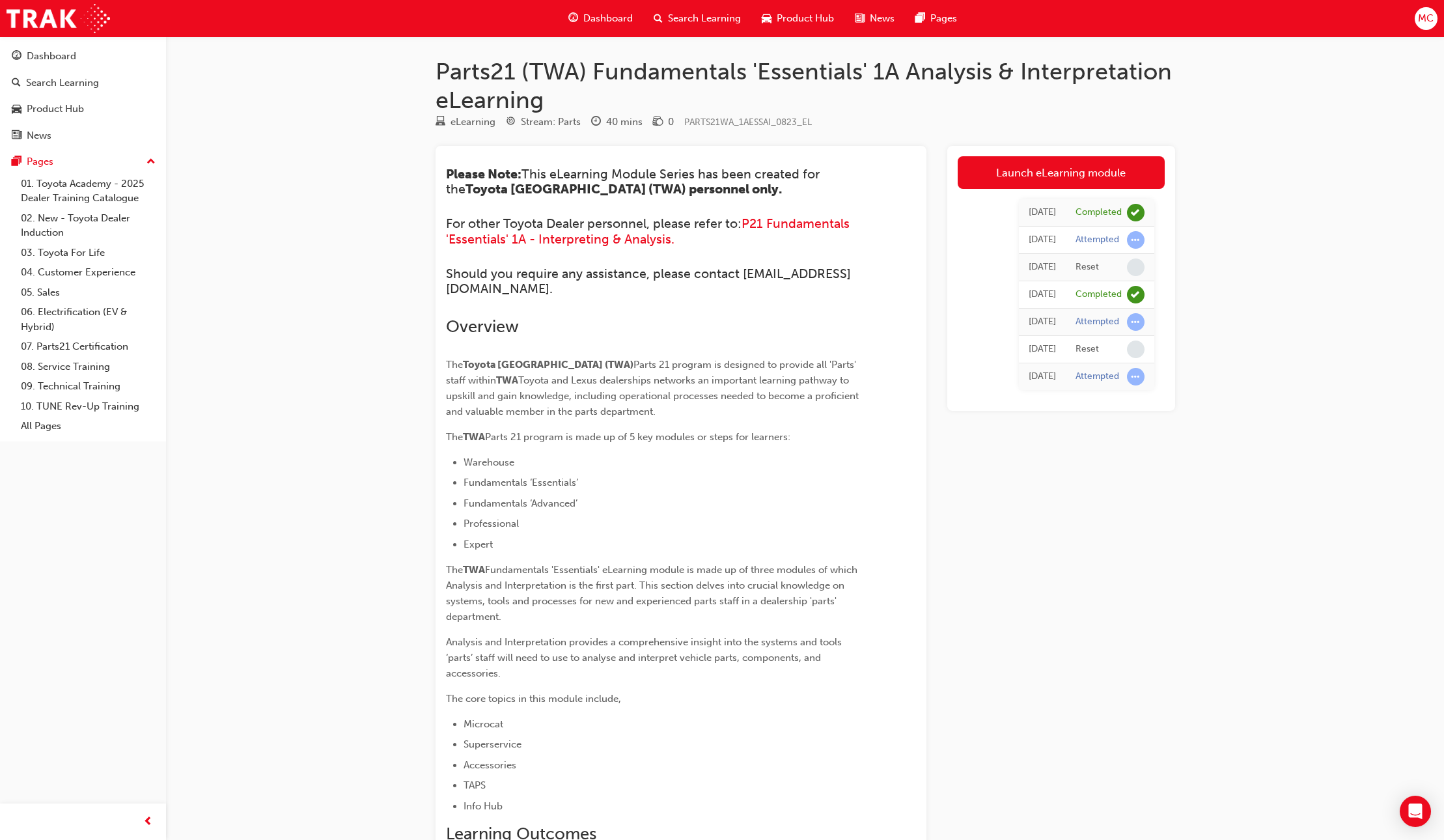
click at [1093, 294] on div "Completed" at bounding box center [1099, 294] width 46 height 12
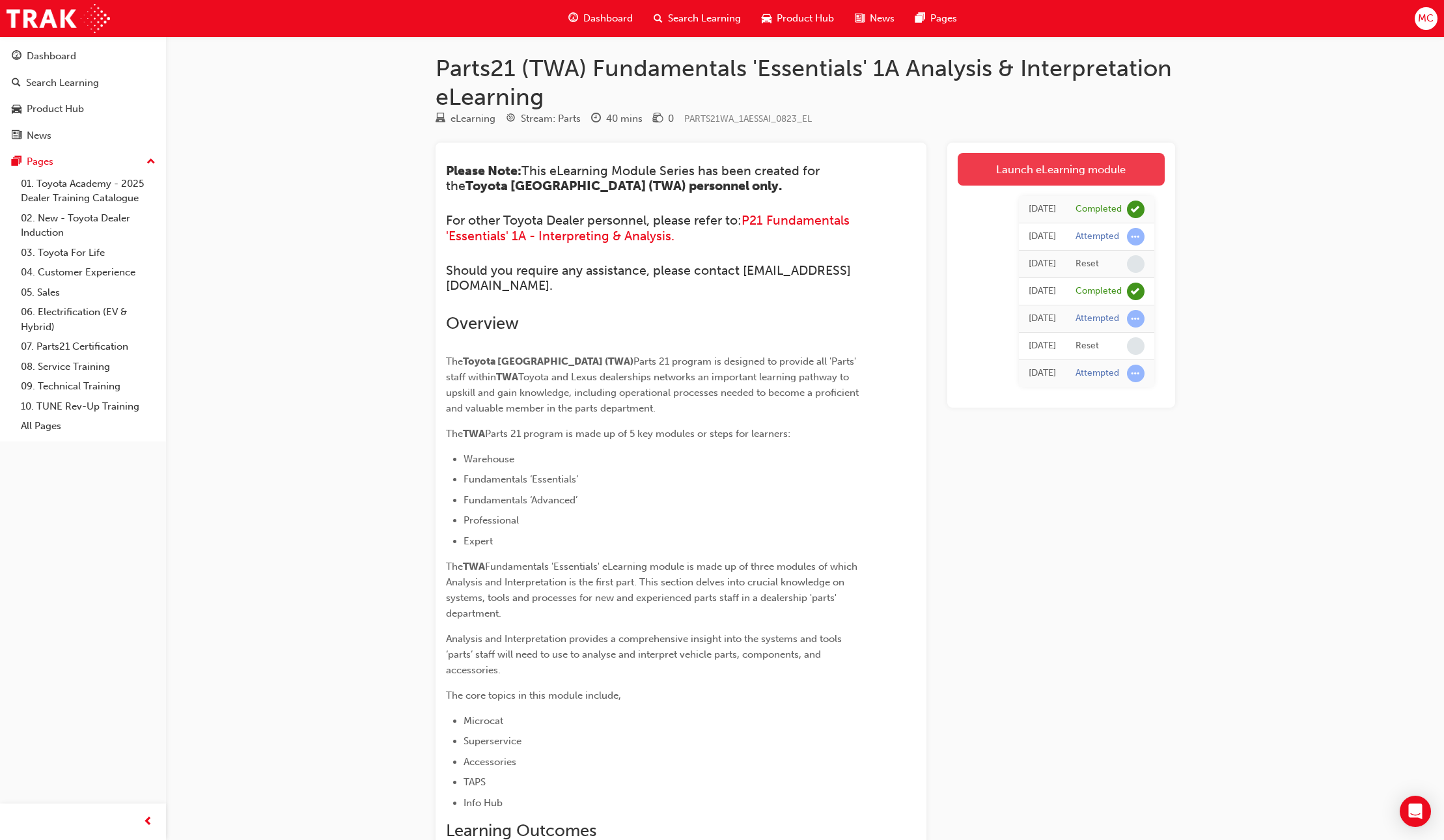
click at [1004, 172] on link "Launch eLearning module" at bounding box center [1061, 169] width 207 height 32
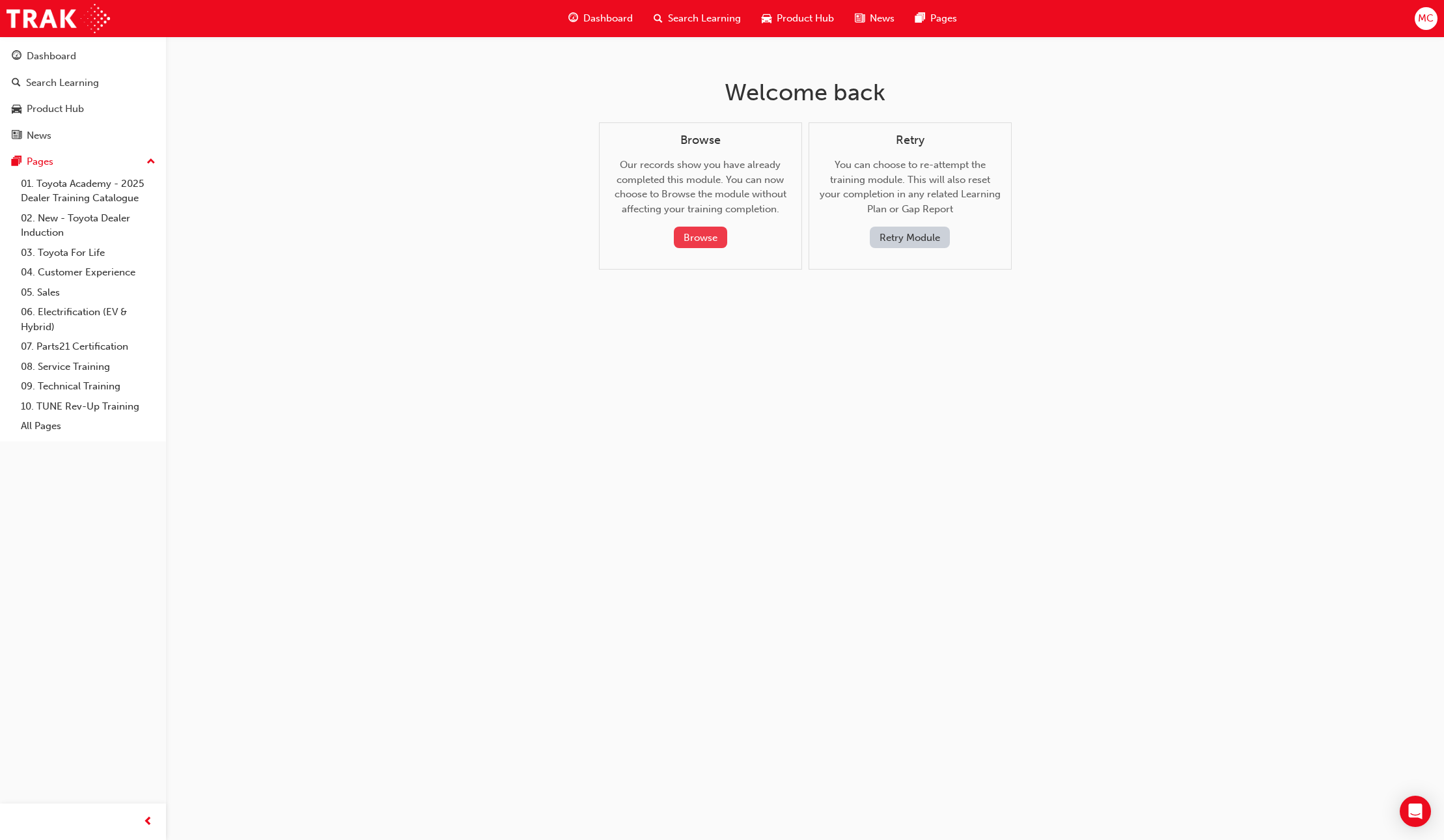
click at [692, 232] on button "Browse" at bounding box center [701, 237] width 54 height 21
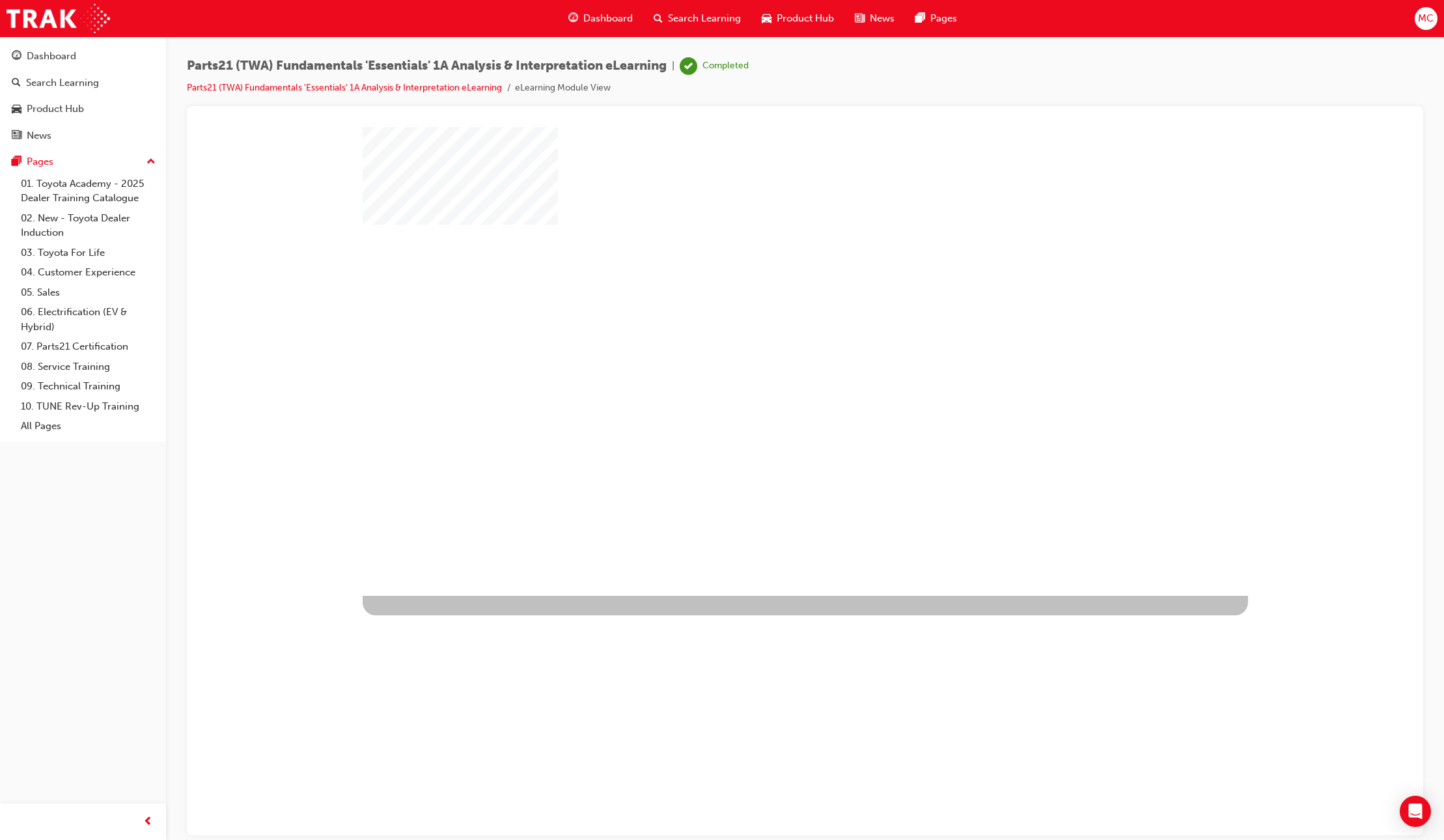
click at [768, 323] on div "play" at bounding box center [768, 323] width 0 height 0
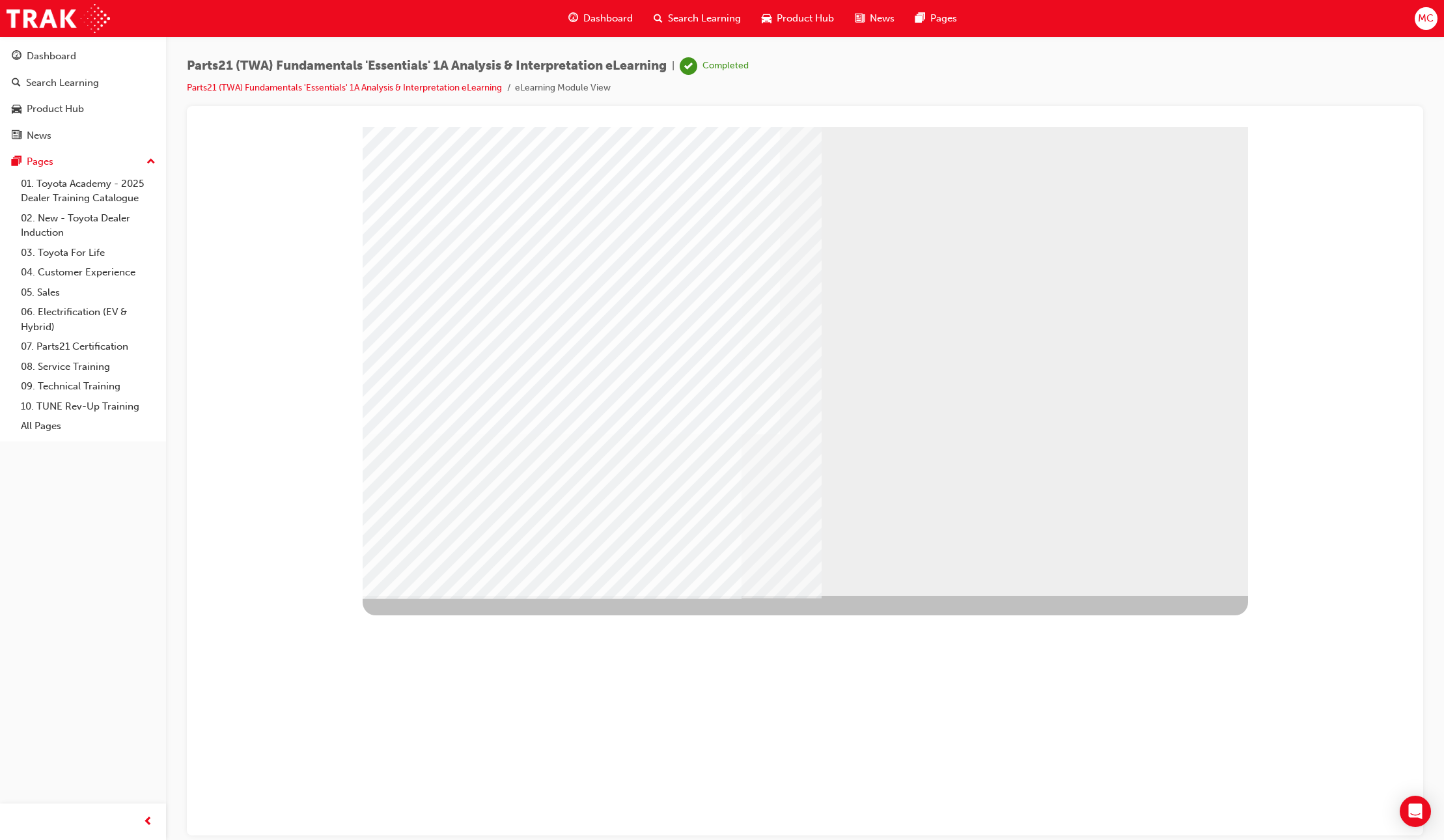
click at [56, 347] on link "07. Parts21 Certification" at bounding box center [88, 347] width 145 height 20
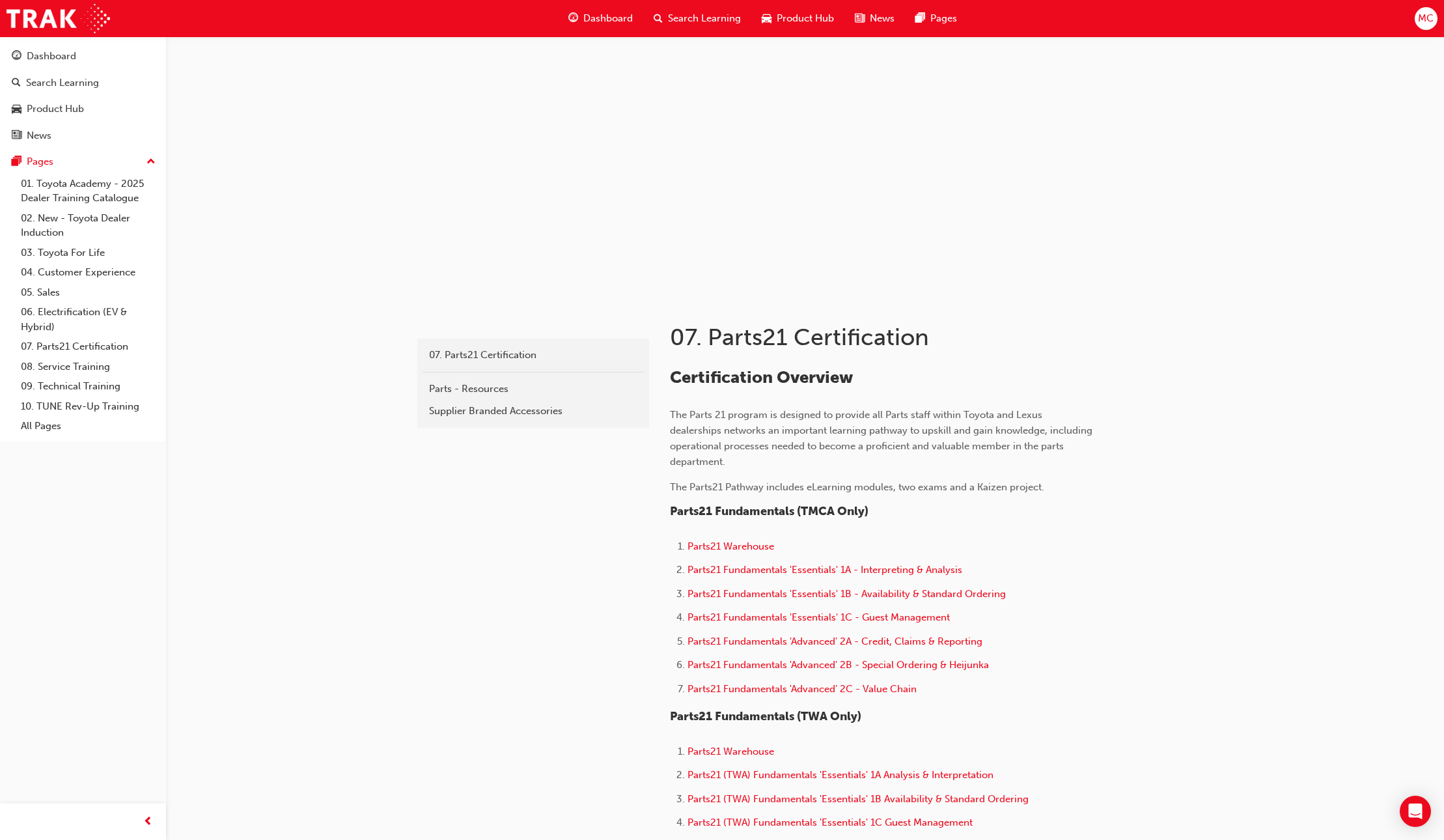
scroll to position [112, 0]
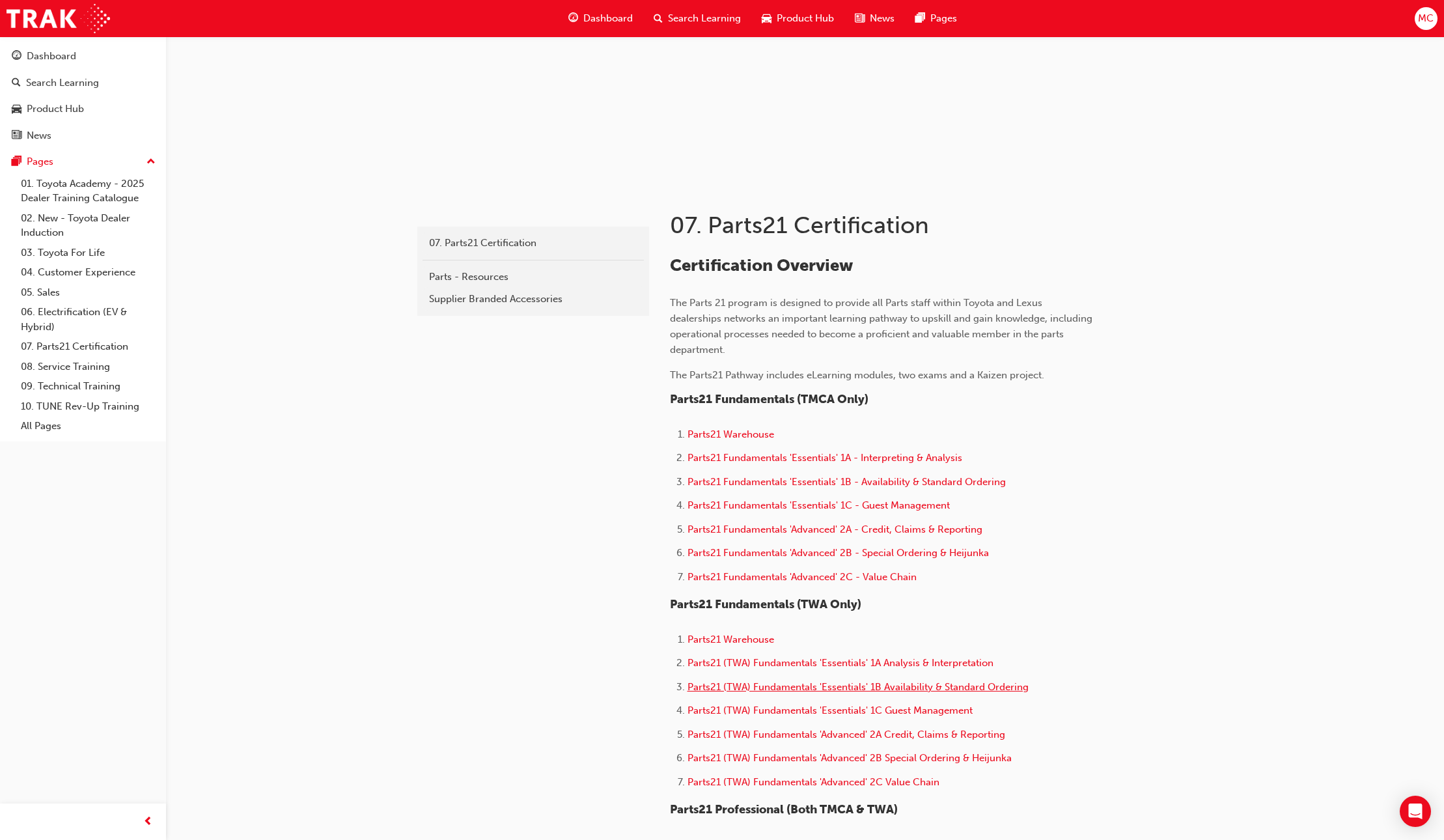
click at [839, 689] on span "Parts21 (TWA) Fundamentals 'Essentials' 1B Availability & Standard Ordering" at bounding box center [858, 687] width 341 height 12
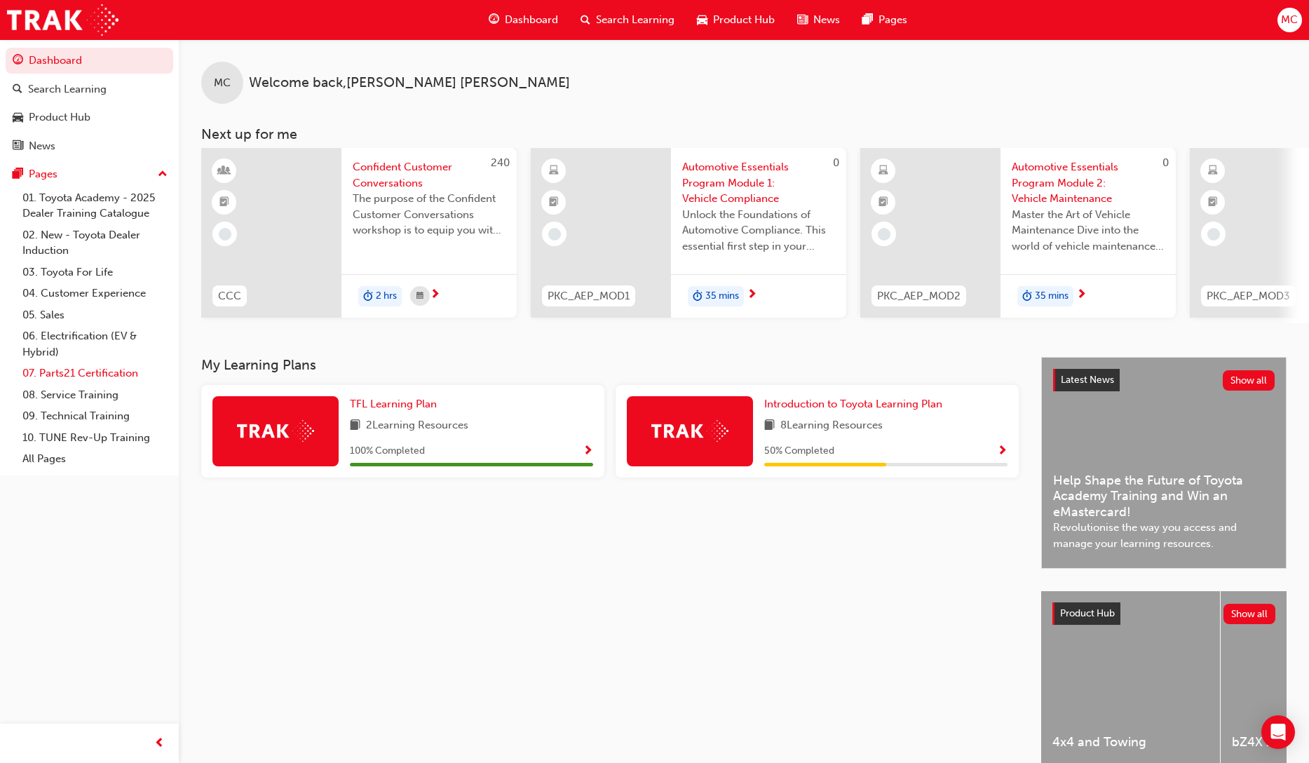
click at [93, 375] on link "07. Parts21 Certification" at bounding box center [95, 374] width 156 height 22
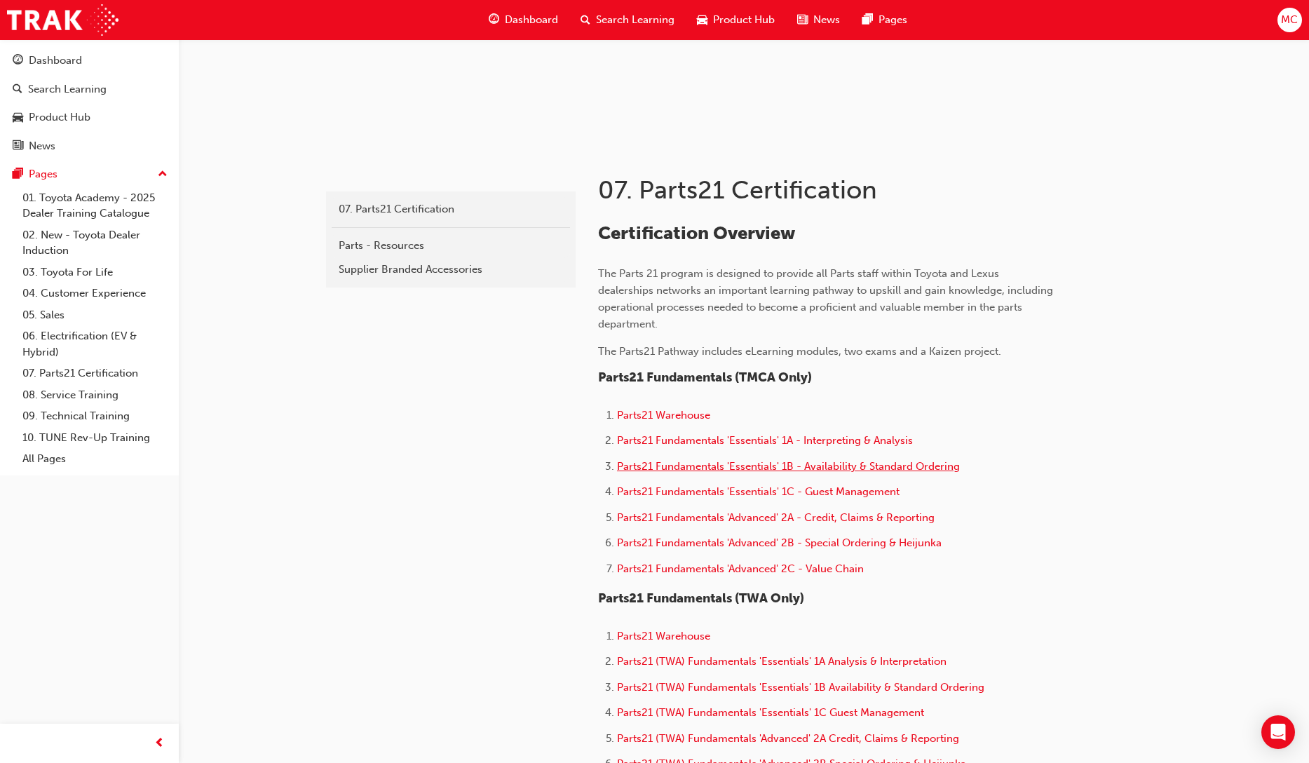
scroll to position [284, 0]
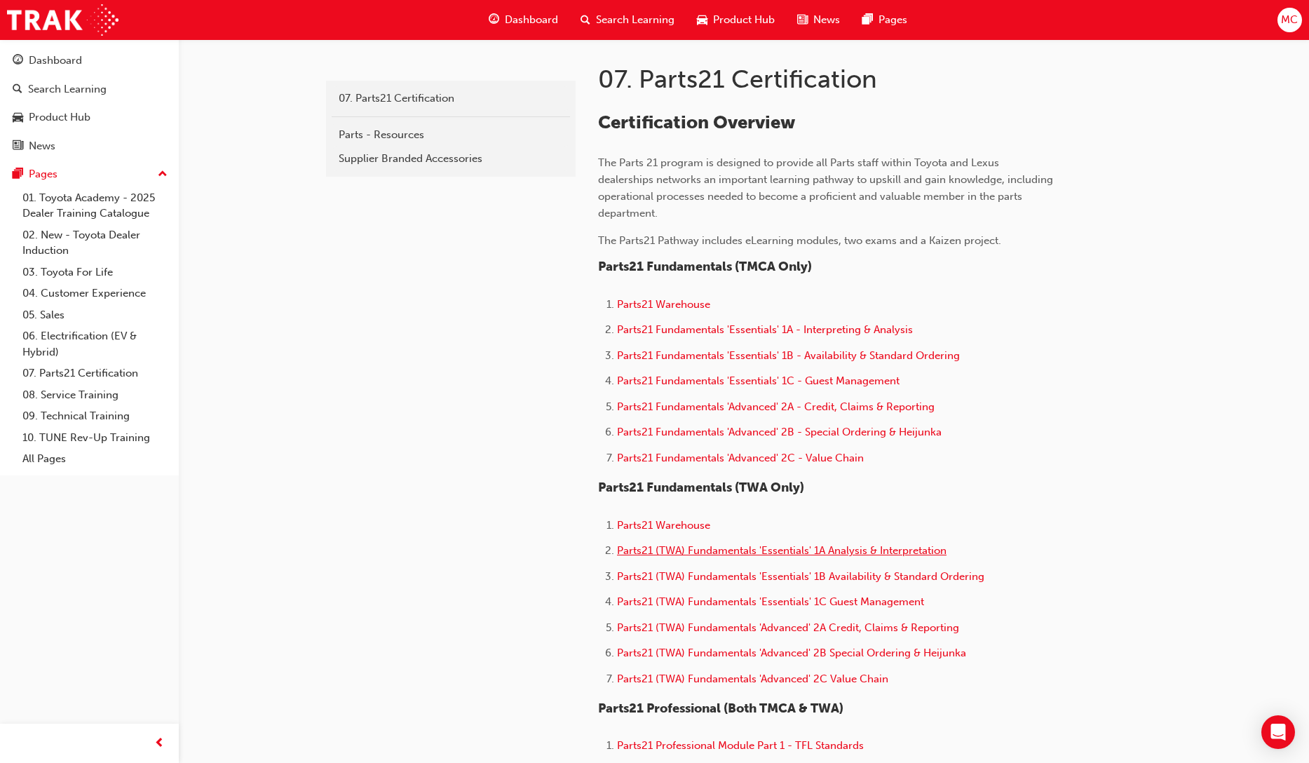
click at [769, 544] on span "Parts21 (TWA) Fundamentals 'Essentials' 1A Analysis & Interpretation" at bounding box center [782, 550] width 330 height 13
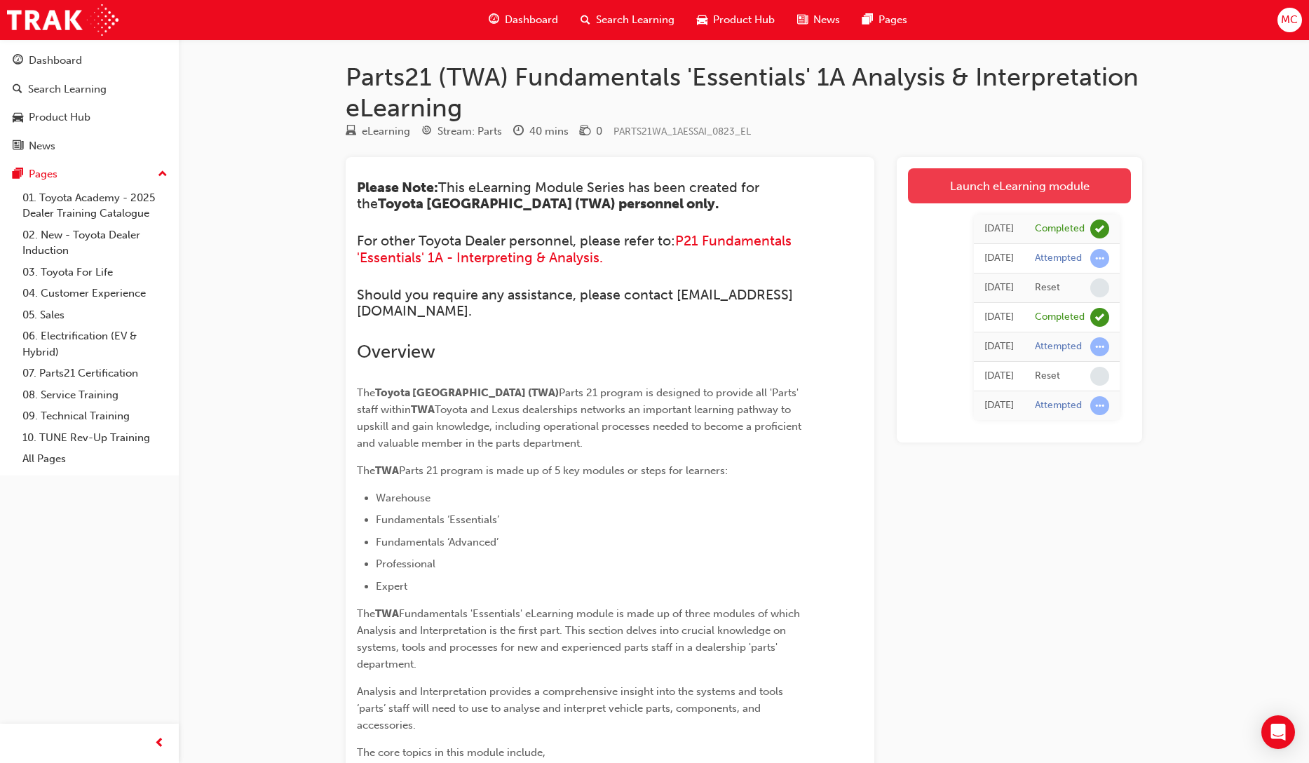
click at [1015, 186] on link "Launch eLearning module" at bounding box center [1019, 185] width 223 height 35
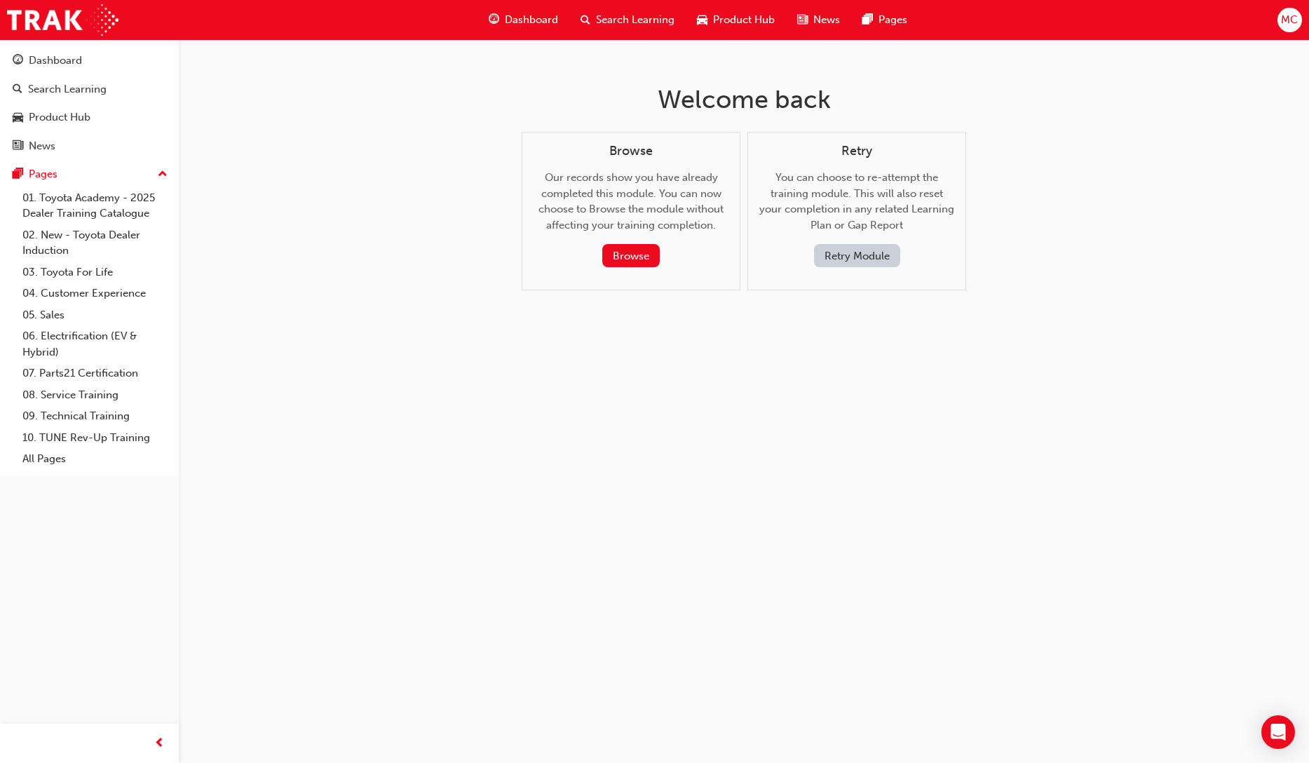
click at [878, 253] on button "Retry Module" at bounding box center [857, 255] width 86 height 23
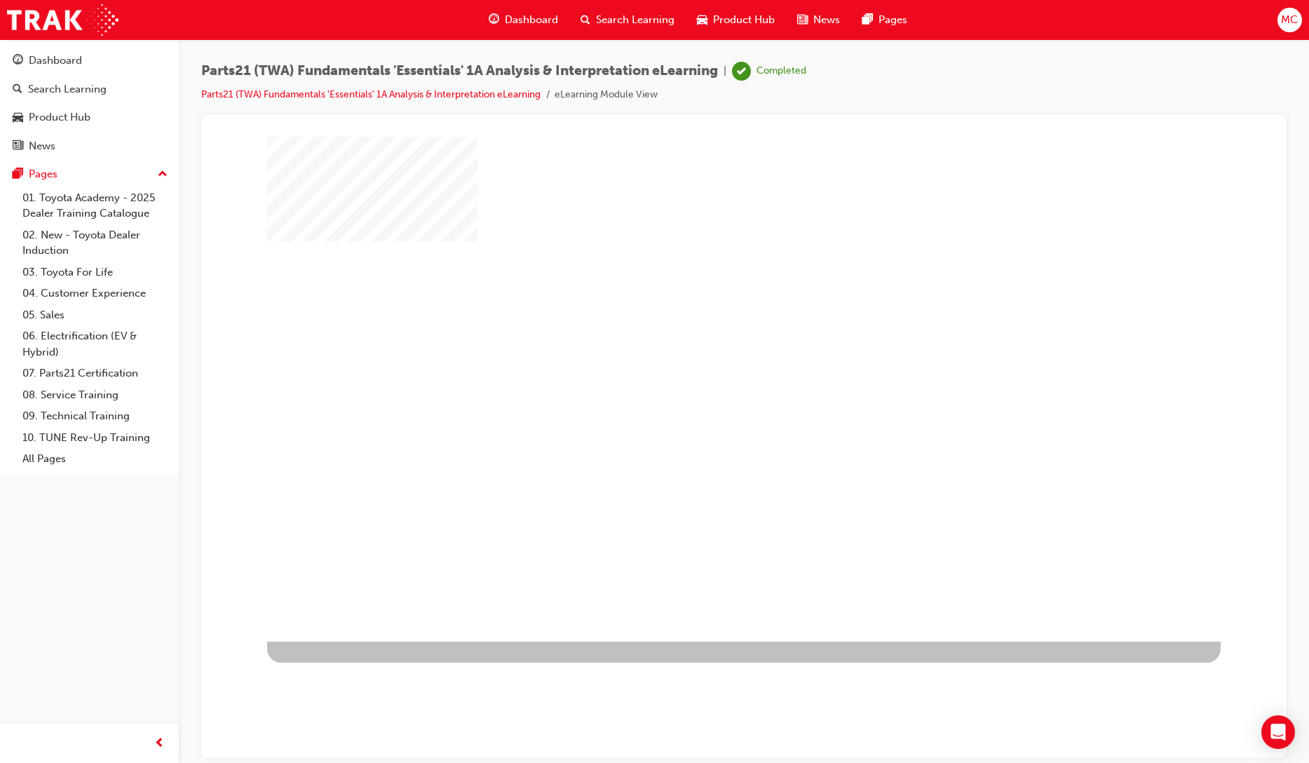
click at [703, 348] on div "play" at bounding box center [703, 348] width 0 height 0
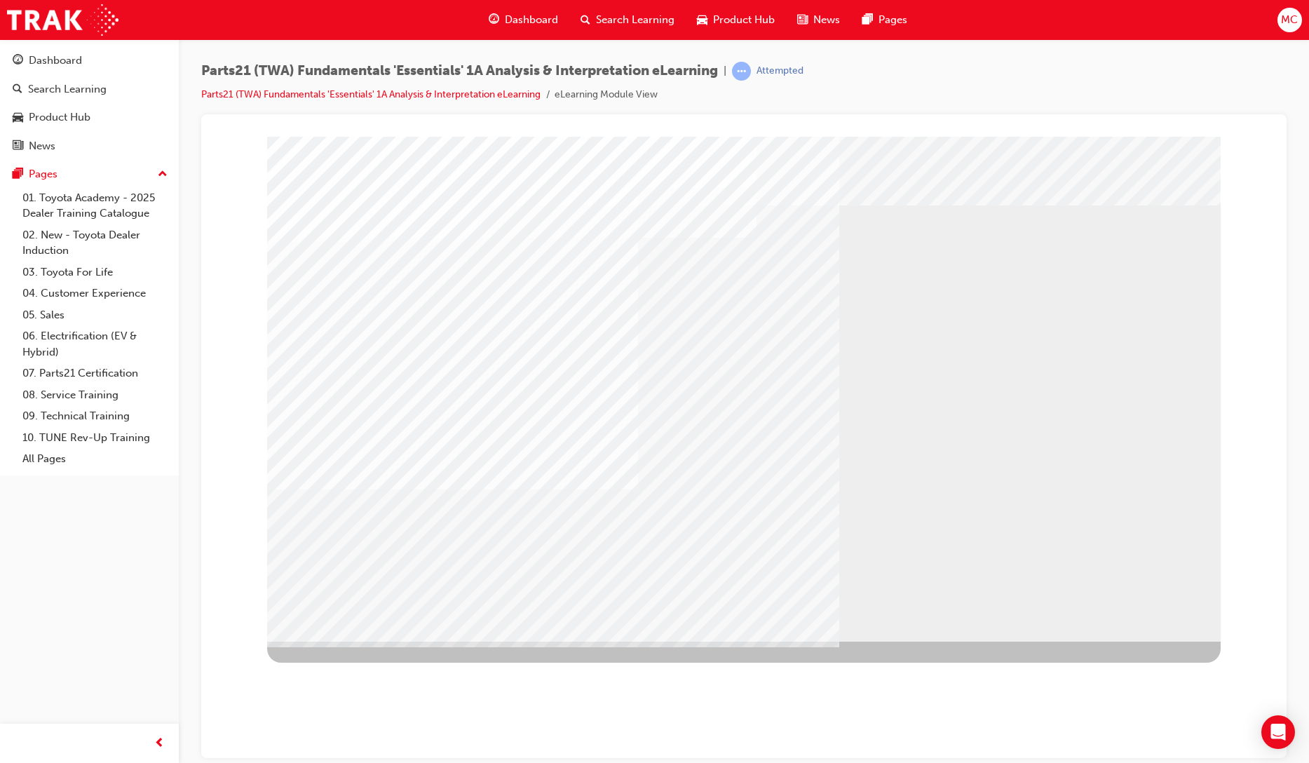
drag, startPoint x: 954, startPoint y: 490, endPoint x: 949, endPoint y: 478, distance: 13.8
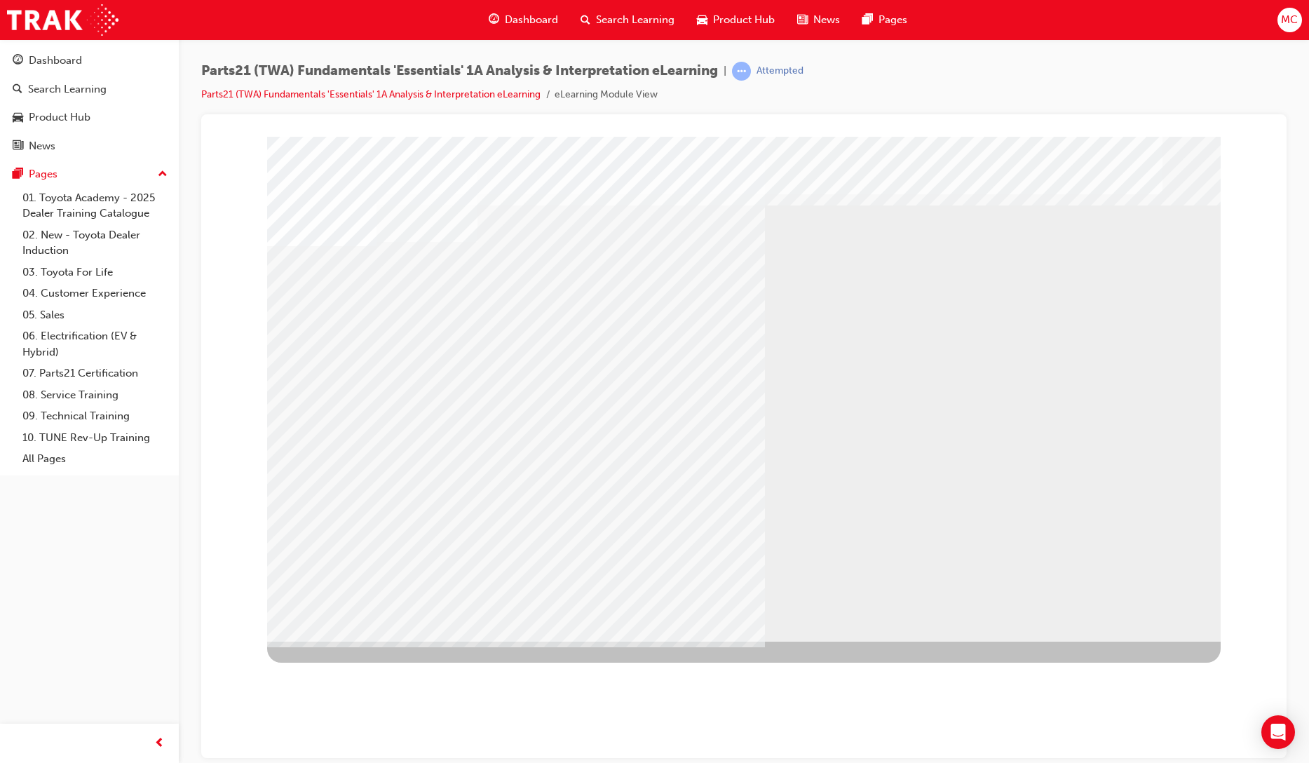
drag, startPoint x: 1146, startPoint y: 610, endPoint x: 1137, endPoint y: 605, distance: 9.7
drag, startPoint x: 394, startPoint y: 346, endPoint x: 428, endPoint y: 384, distance: 51.1
click at [394, 346] on div "multistate" at bounding box center [744, 388] width 954 height 505
drag, startPoint x: 451, startPoint y: 269, endPoint x: 547, endPoint y: 280, distance: 96.6
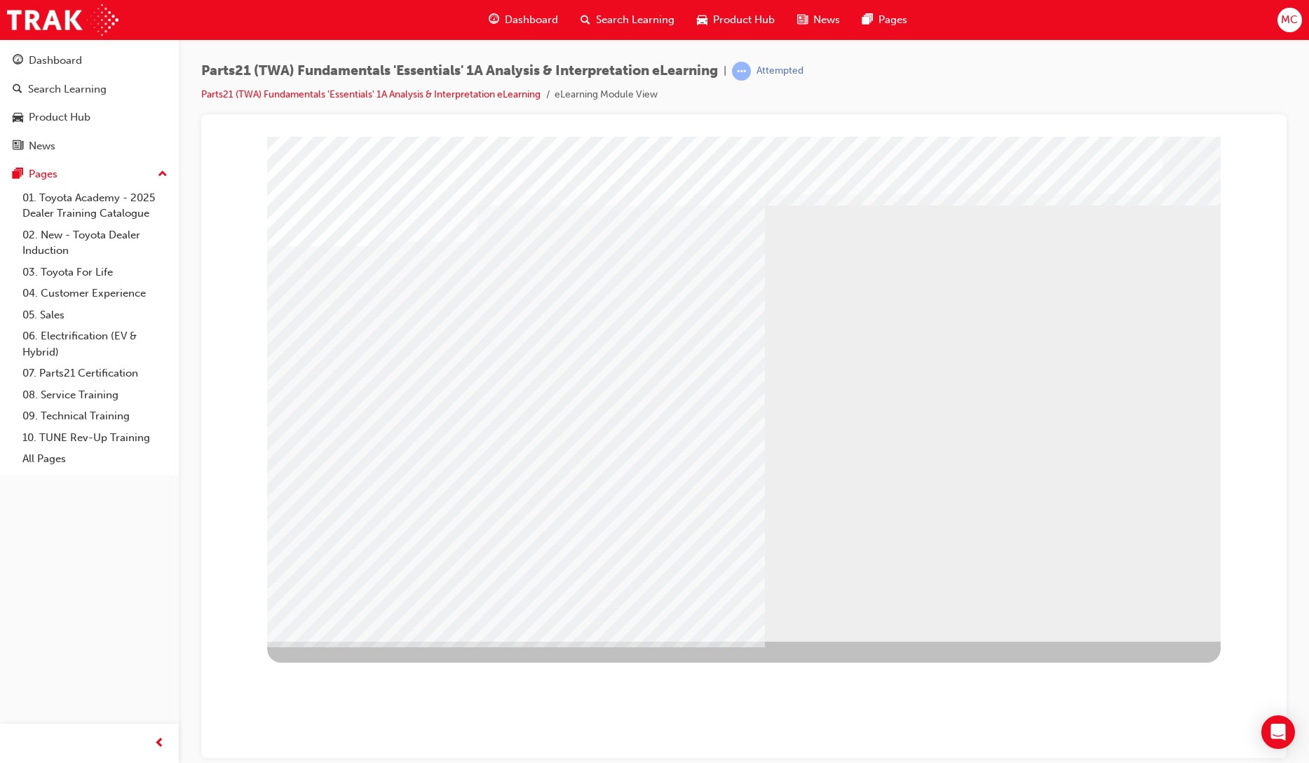
drag, startPoint x: 451, startPoint y: 410, endPoint x: 479, endPoint y: 409, distance: 28.1
drag, startPoint x: 574, startPoint y: 424, endPoint x: 535, endPoint y: 452, distance: 47.7
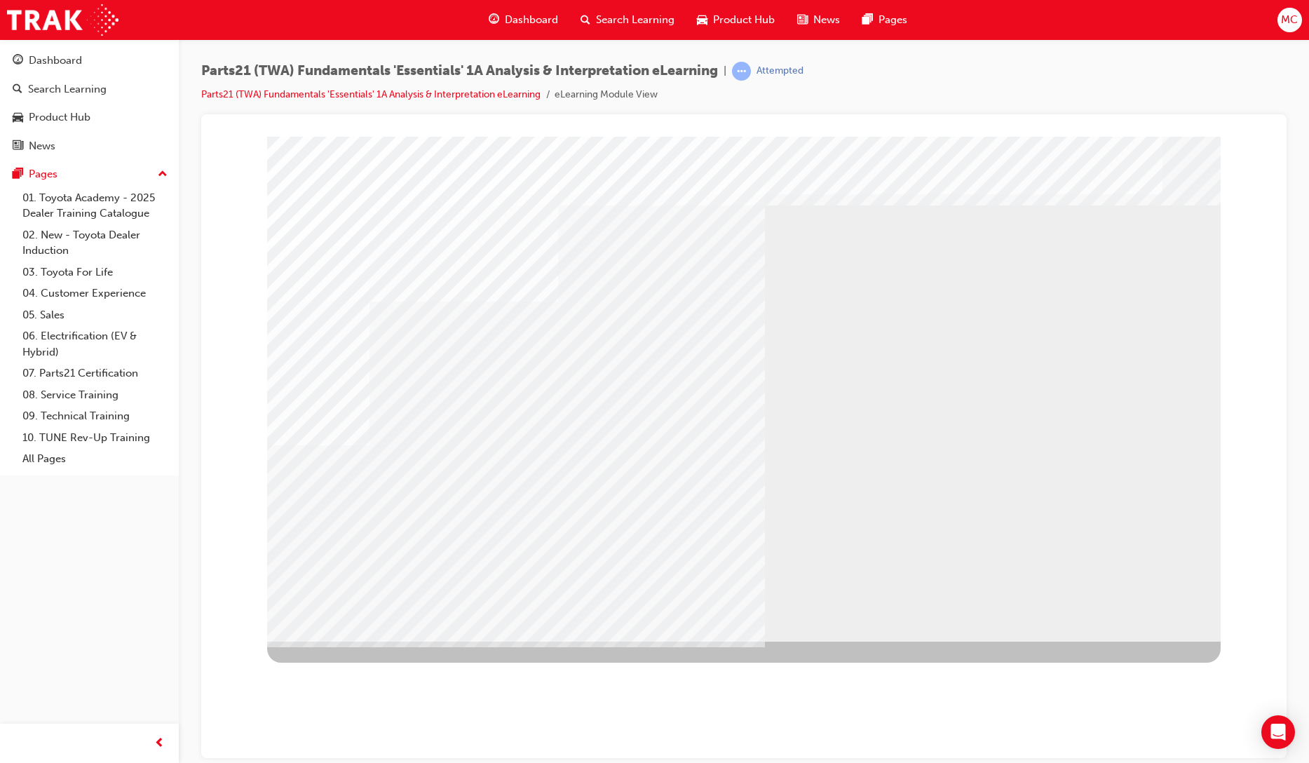
drag, startPoint x: 463, startPoint y: 522, endPoint x: 536, endPoint y: 539, distance: 74.8
drag, startPoint x: 565, startPoint y: 541, endPoint x: 558, endPoint y: 532, distance: 12.1
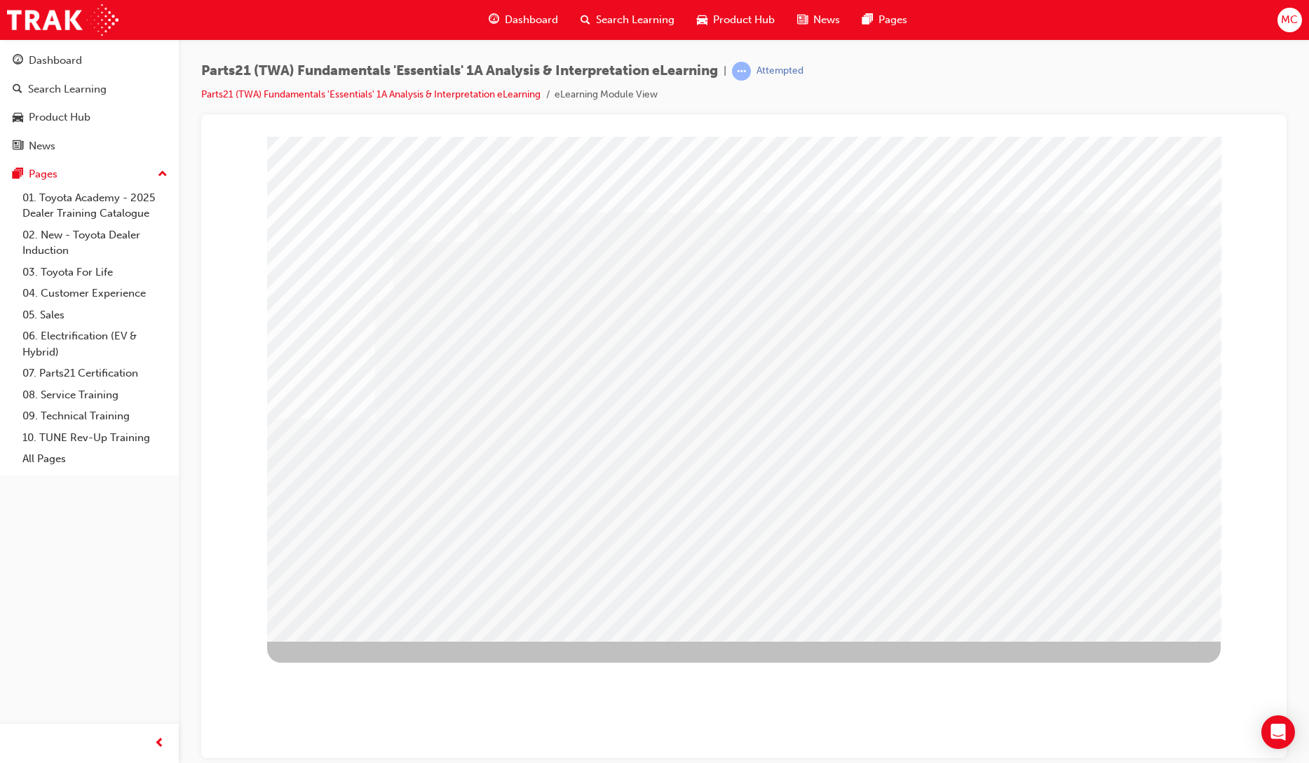
click at [583, 454] on div at bounding box center [744, 388] width 954 height 505
click at [670, 447] on div at bounding box center [744, 388] width 954 height 505
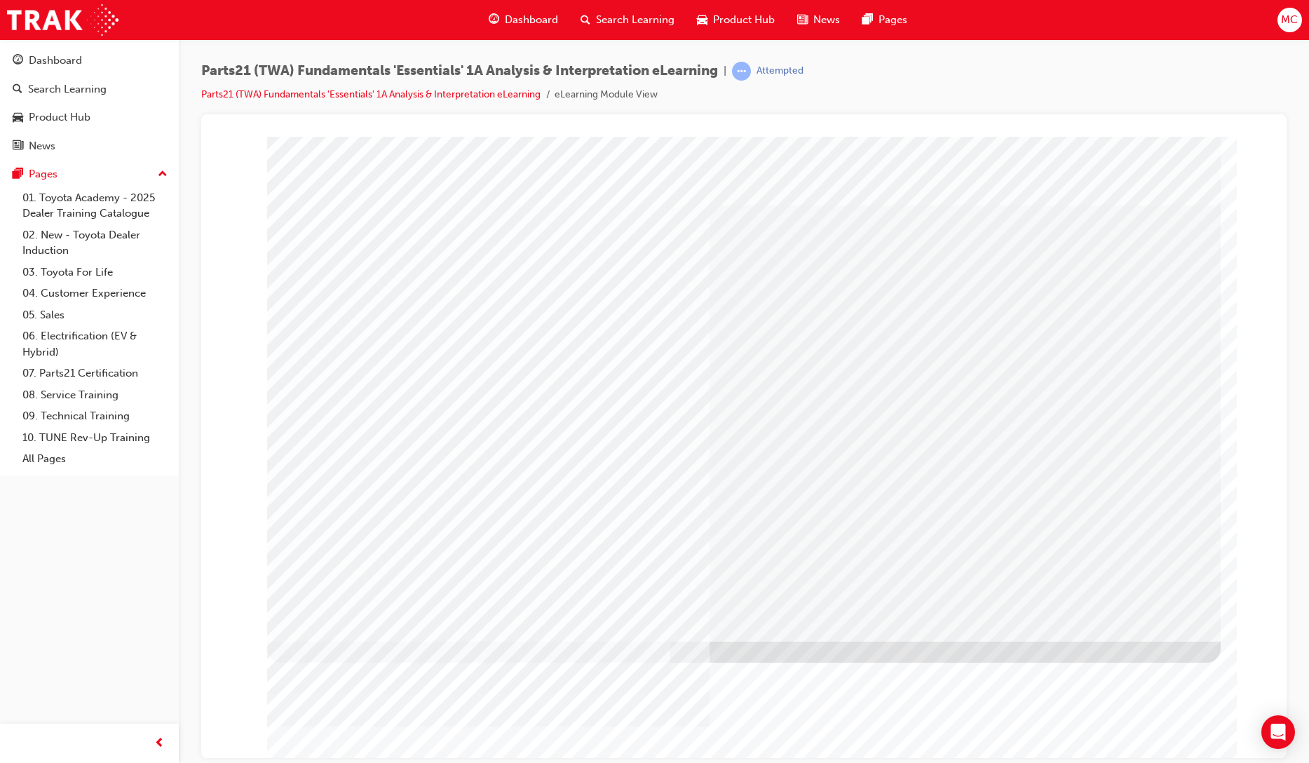
drag, startPoint x: 910, startPoint y: 384, endPoint x: 912, endPoint y: 394, distance: 10.0
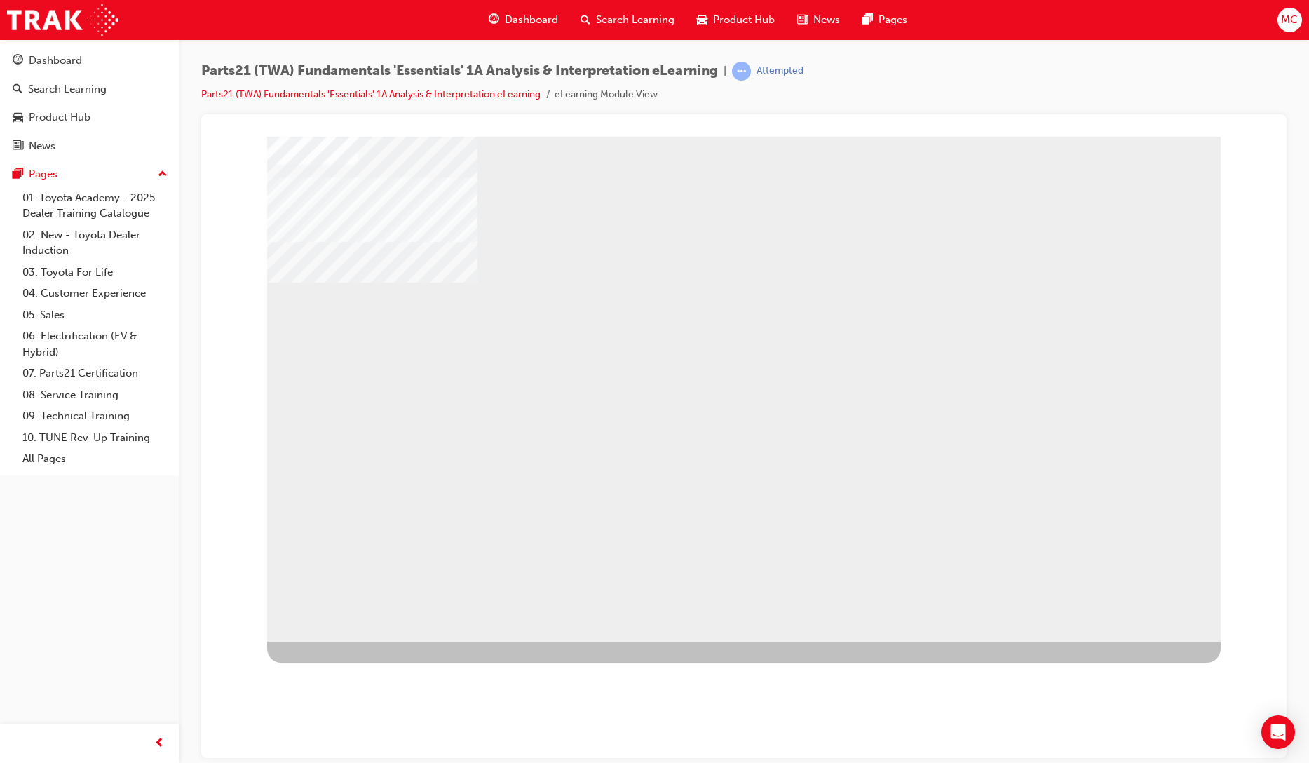
click at [356, 666] on div "NEXT Trigger this button to go to the next slide" at bounding box center [311, 678] width 88 height 25
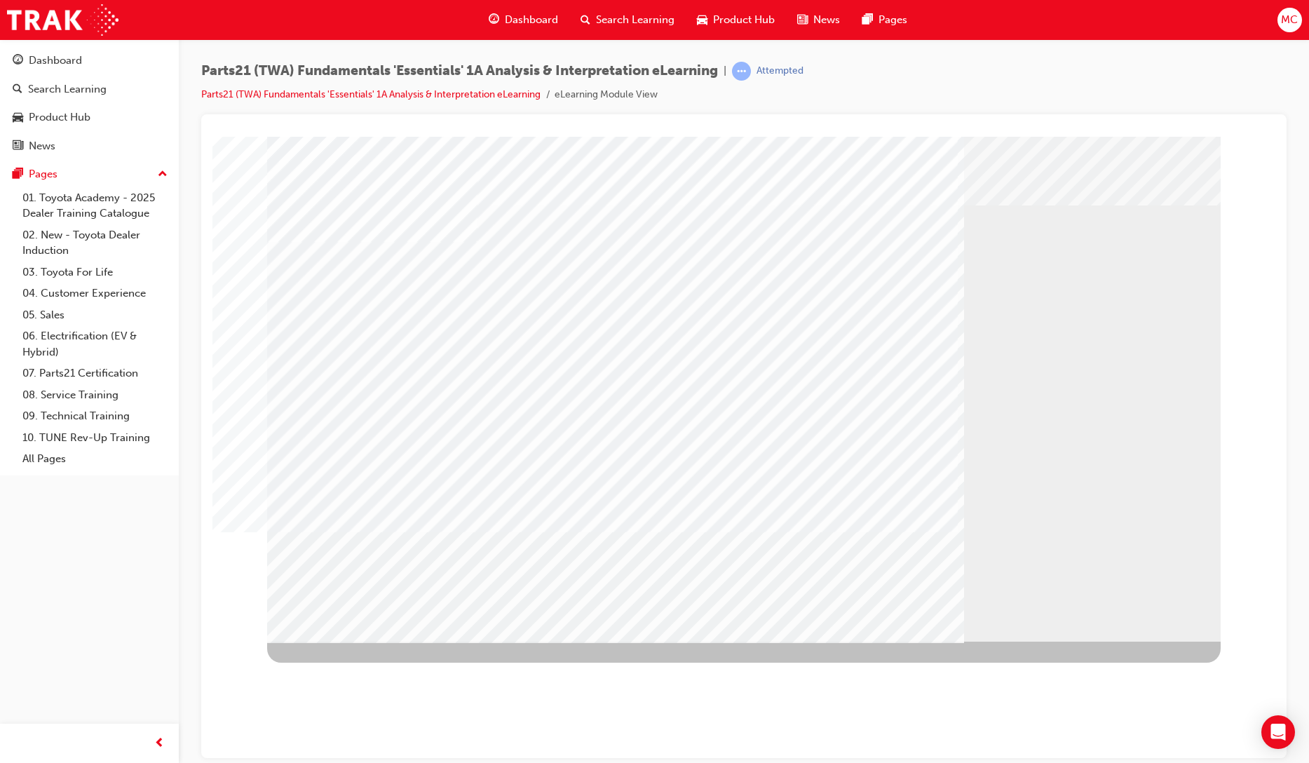
drag, startPoint x: 375, startPoint y: 351, endPoint x: 387, endPoint y: 444, distance: 93.3
drag, startPoint x: 386, startPoint y: 447, endPoint x: 381, endPoint y: 442, distance: 7.5
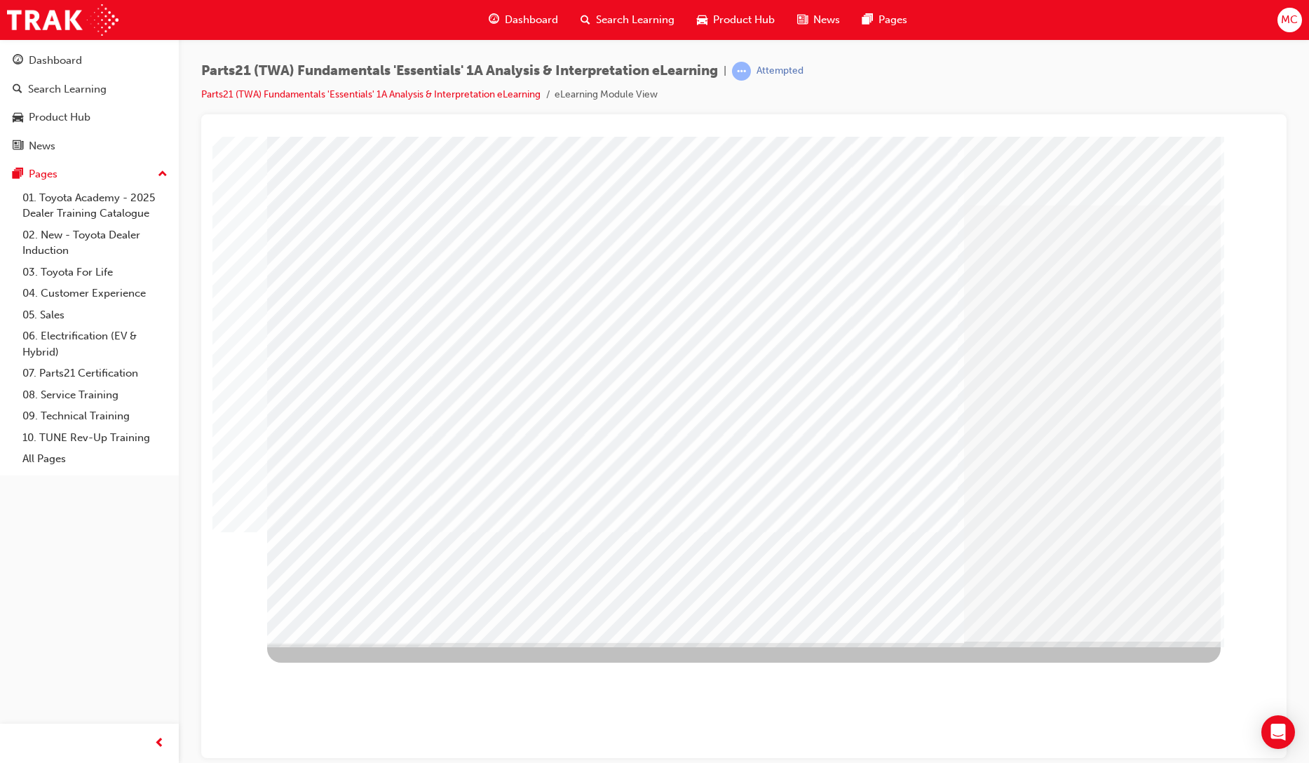
click at [385, 445] on div "multistate" at bounding box center [744, 388] width 954 height 505
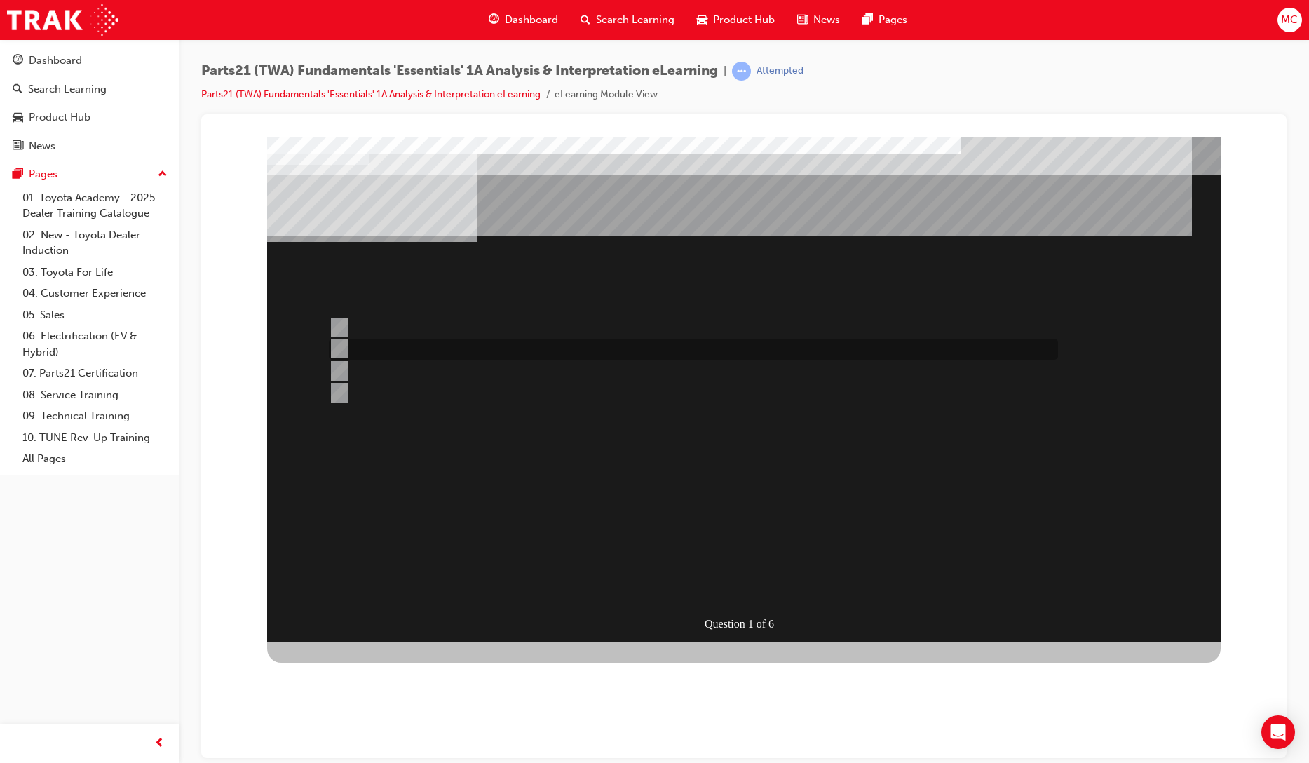
click at [410, 342] on div at bounding box center [689, 349] width 729 height 21
radio input "true"
drag, startPoint x: 440, startPoint y: 388, endPoint x: 388, endPoint y: 375, distance: 54.1
click at [440, 388] on div at bounding box center [689, 392] width 729 height 21
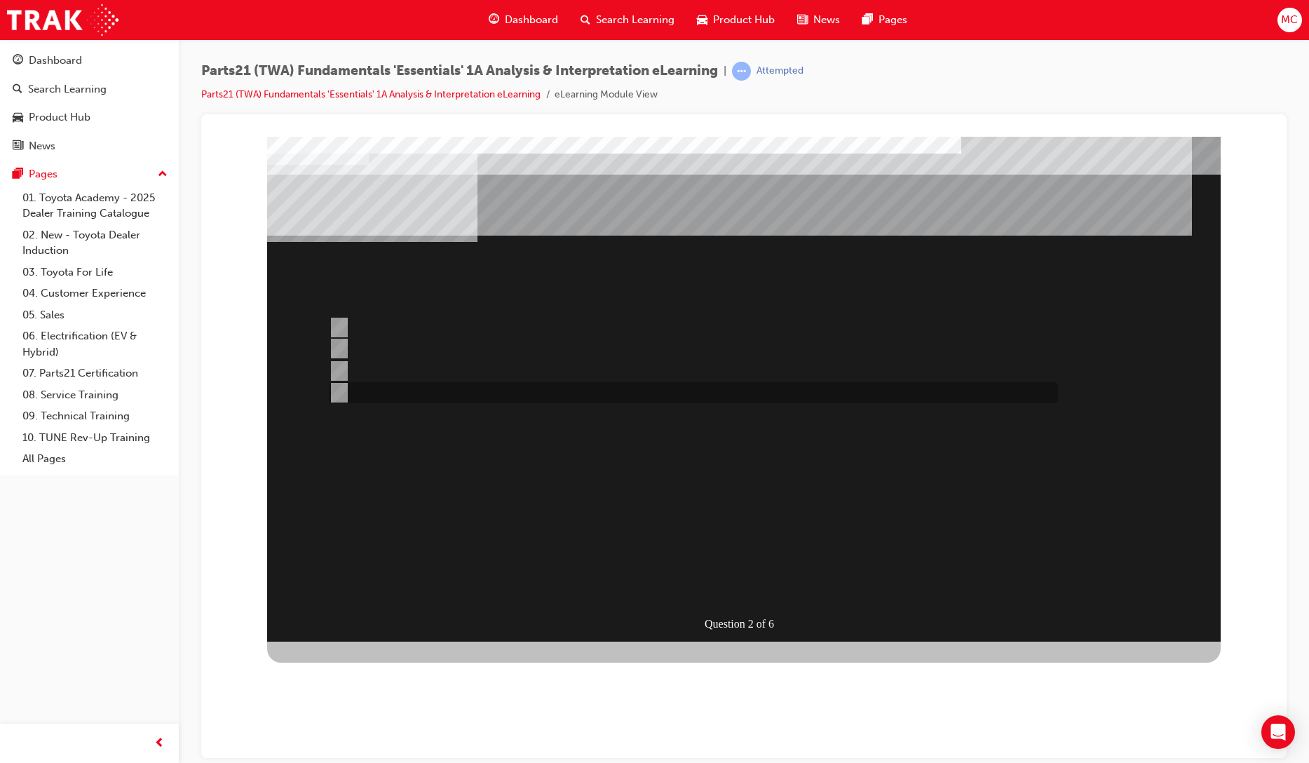
radio input "true"
click at [363, 328] on div at bounding box center [689, 327] width 729 height 21
radio input "true"
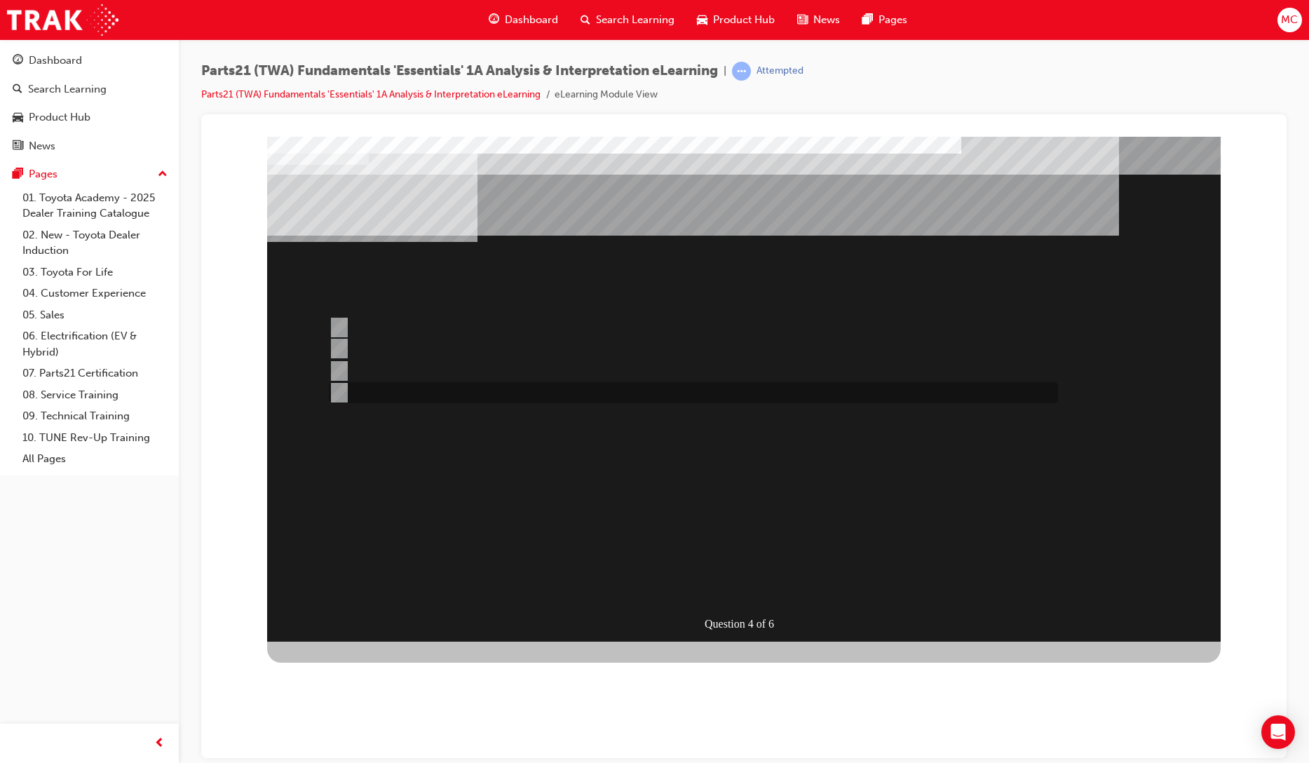
click at [381, 391] on div at bounding box center [689, 392] width 729 height 21
radio input "true"
click at [357, 378] on div at bounding box center [689, 370] width 729 height 21
radio input "true"
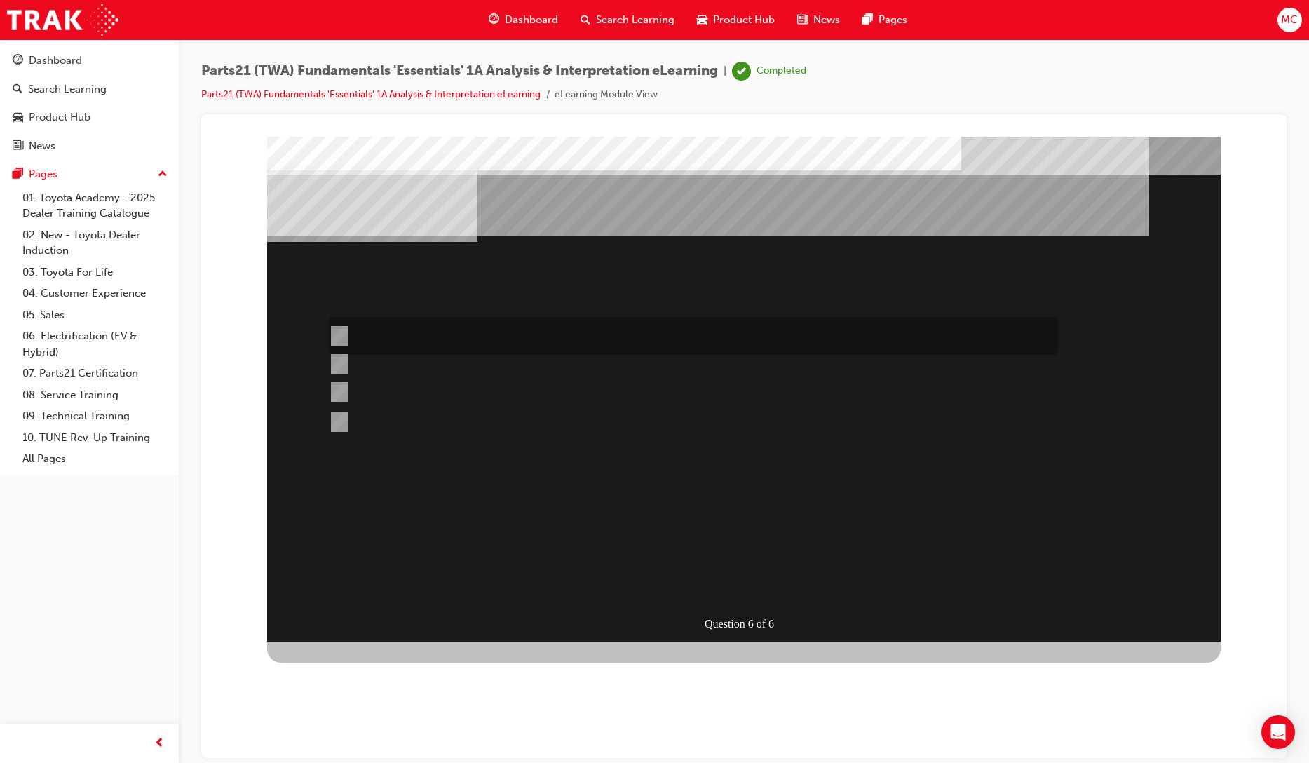
drag, startPoint x: 374, startPoint y: 329, endPoint x: 364, endPoint y: 325, distance: 10.4
click at [374, 328] on div at bounding box center [689, 336] width 729 height 38
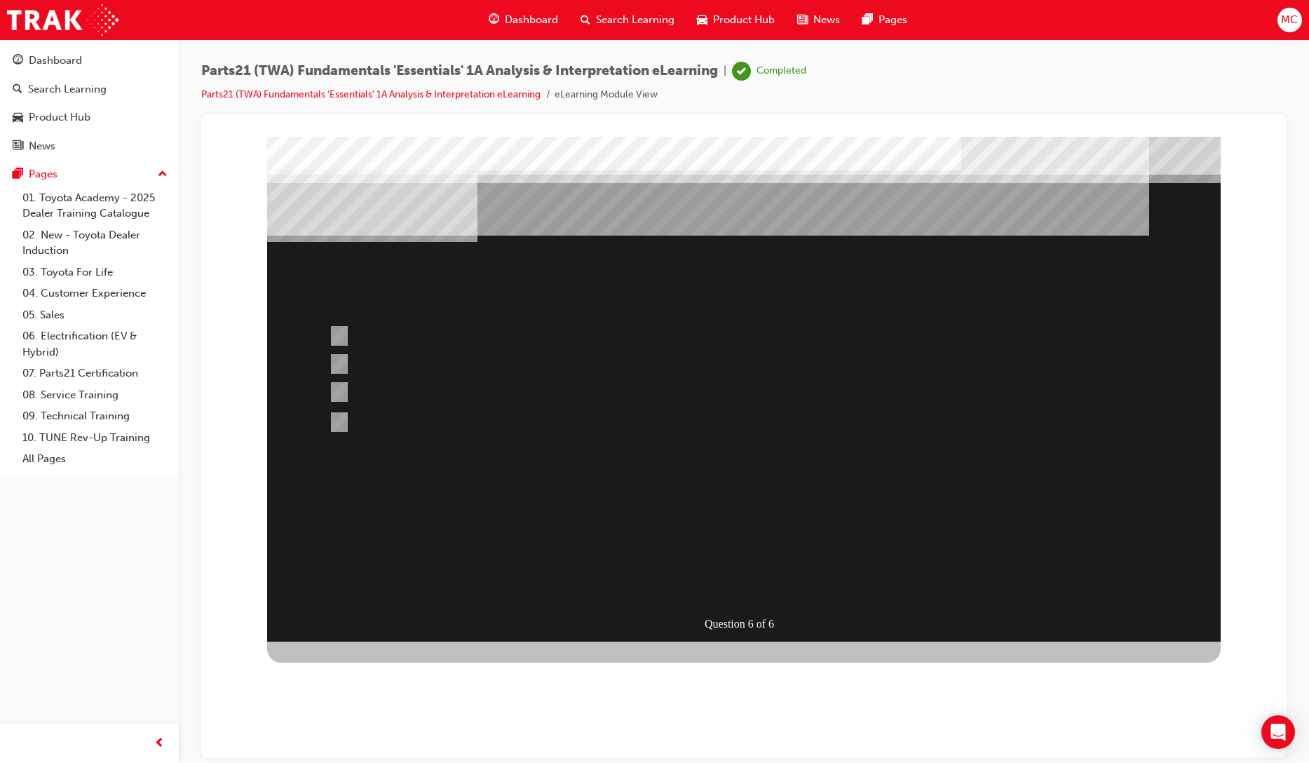
click at [386, 364] on div at bounding box center [744, 388] width 954 height 505
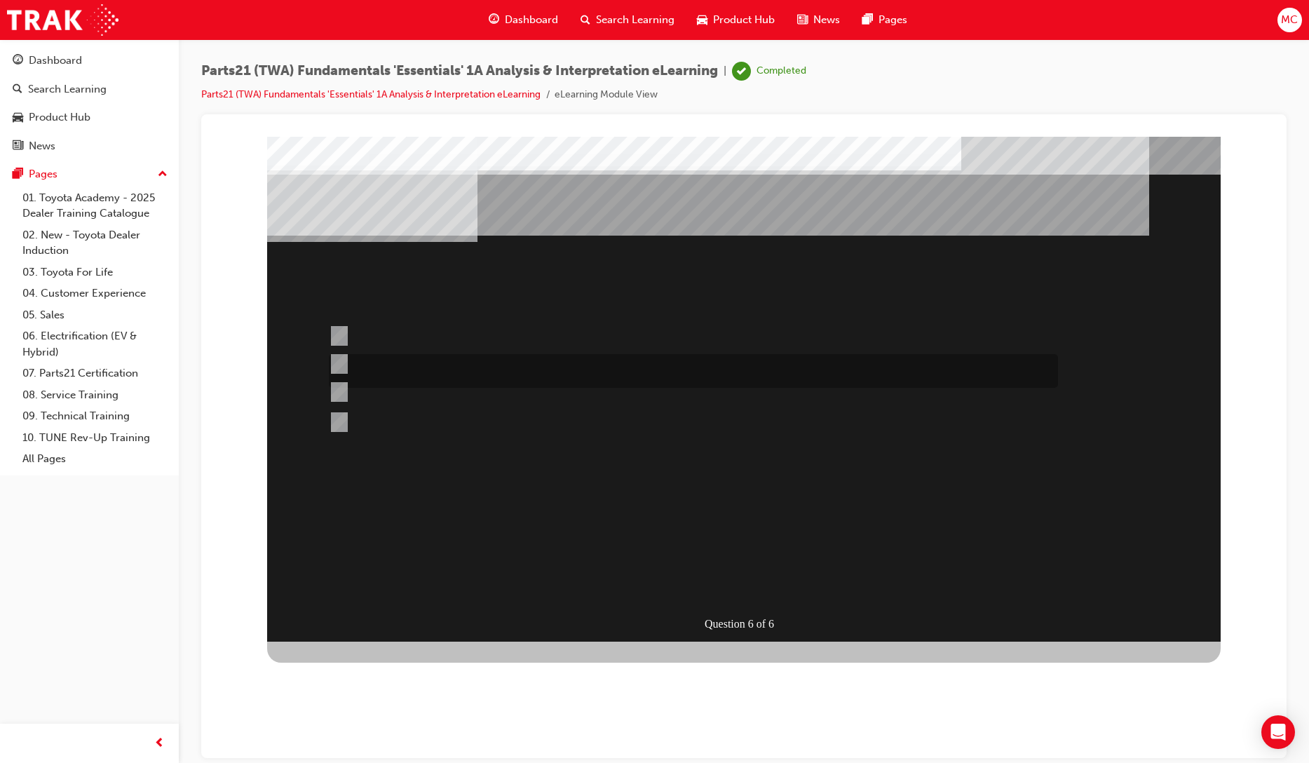
click at [386, 364] on div at bounding box center [689, 371] width 729 height 34
radio input "false"
radio input "true"
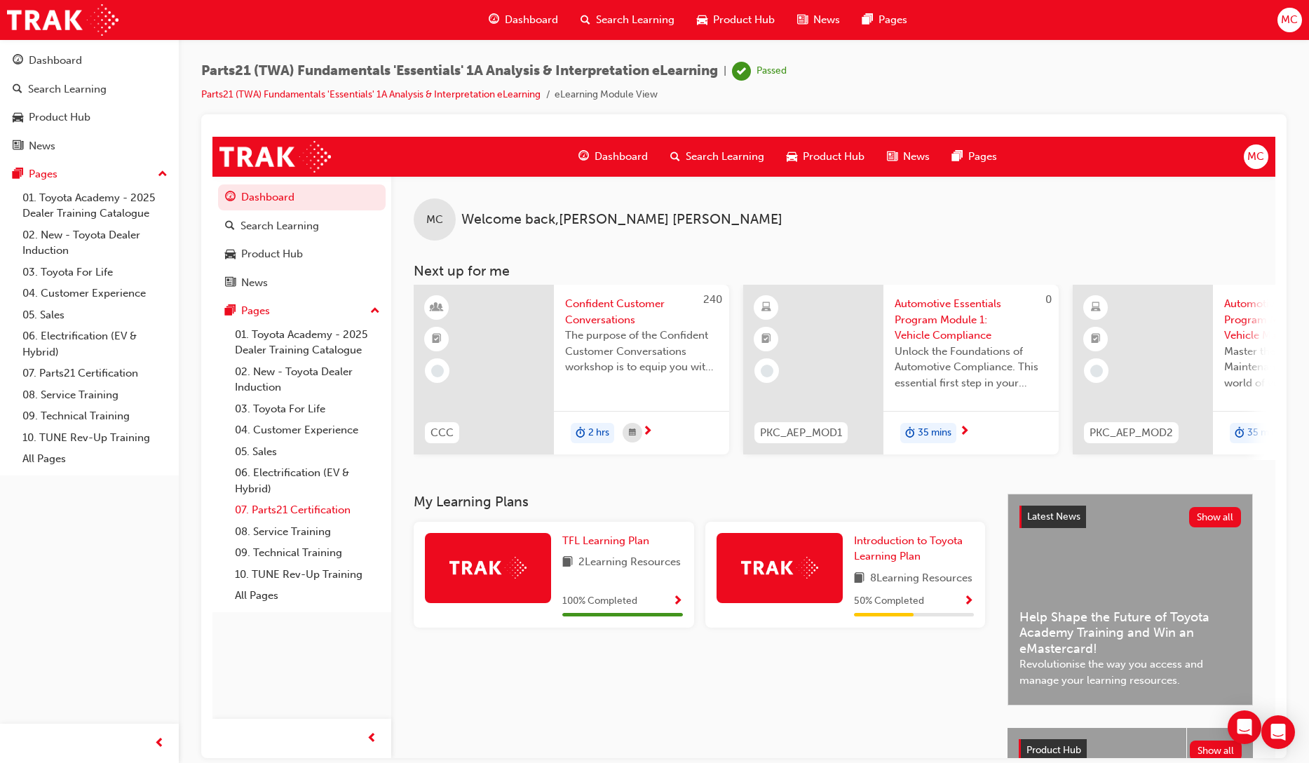
click at [273, 512] on link "07. Parts21 Certification" at bounding box center [307, 510] width 156 height 22
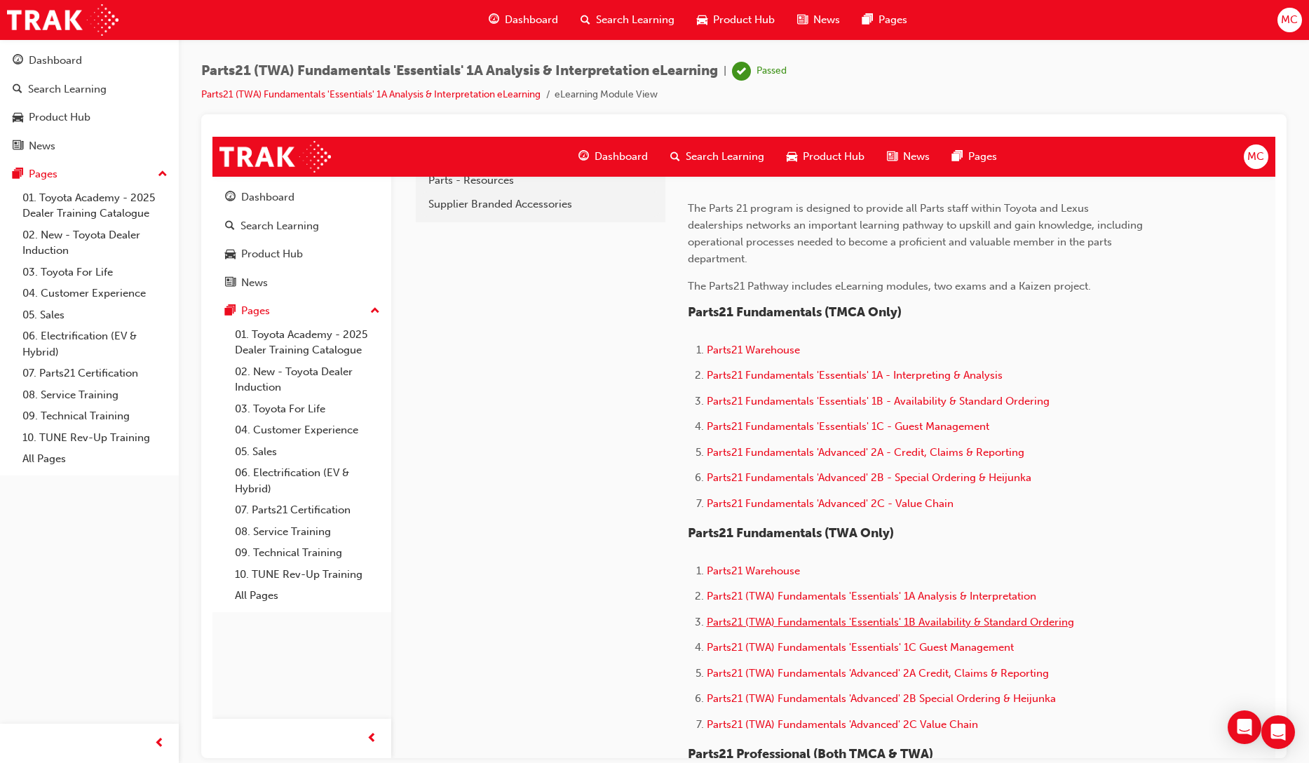
scroll to position [478, 0]
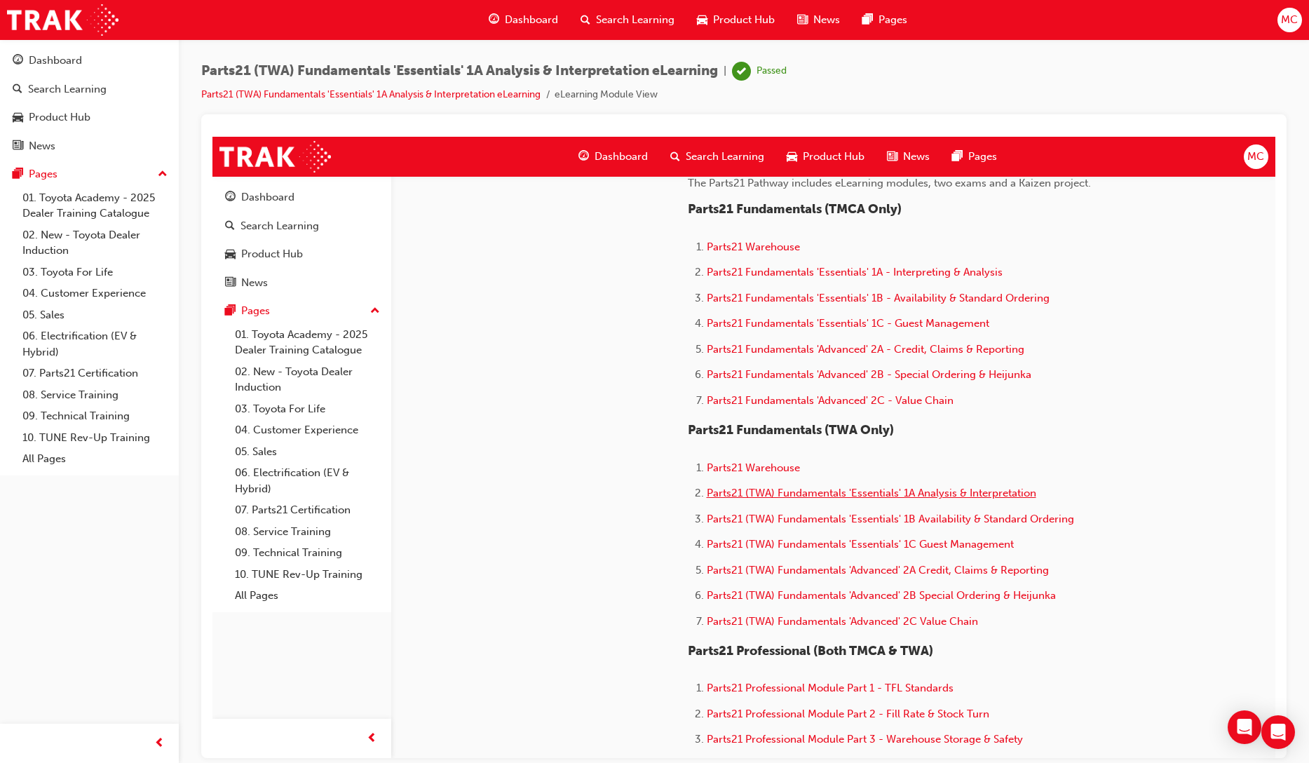
click at [805, 497] on span "Parts21 (TWA) Fundamentals 'Essentials' 1A Analysis & Interpretation" at bounding box center [872, 492] width 330 height 13
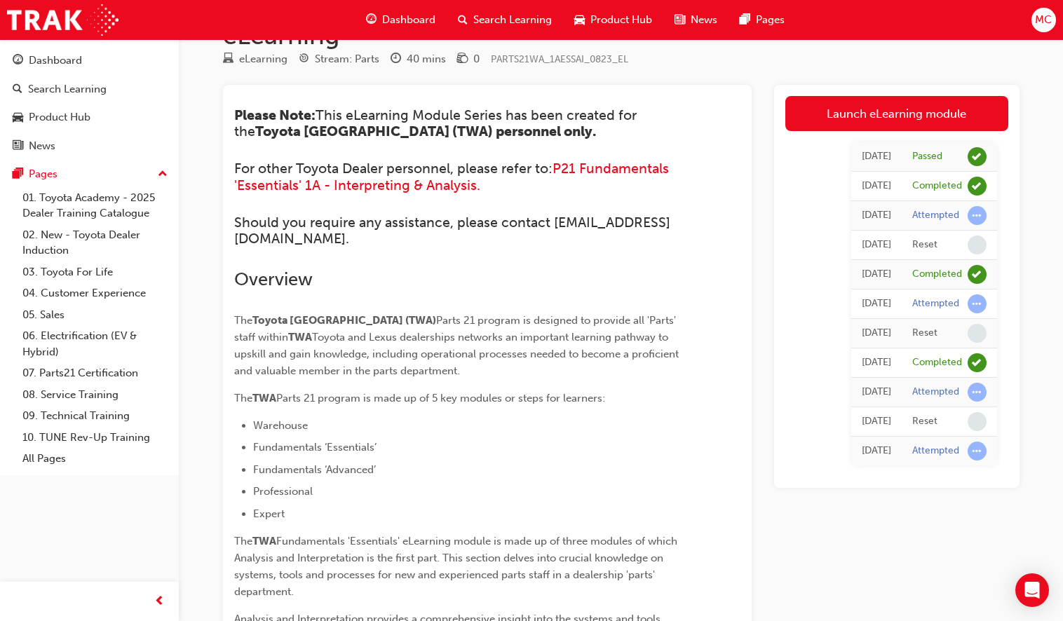
scroll to position [73, 0]
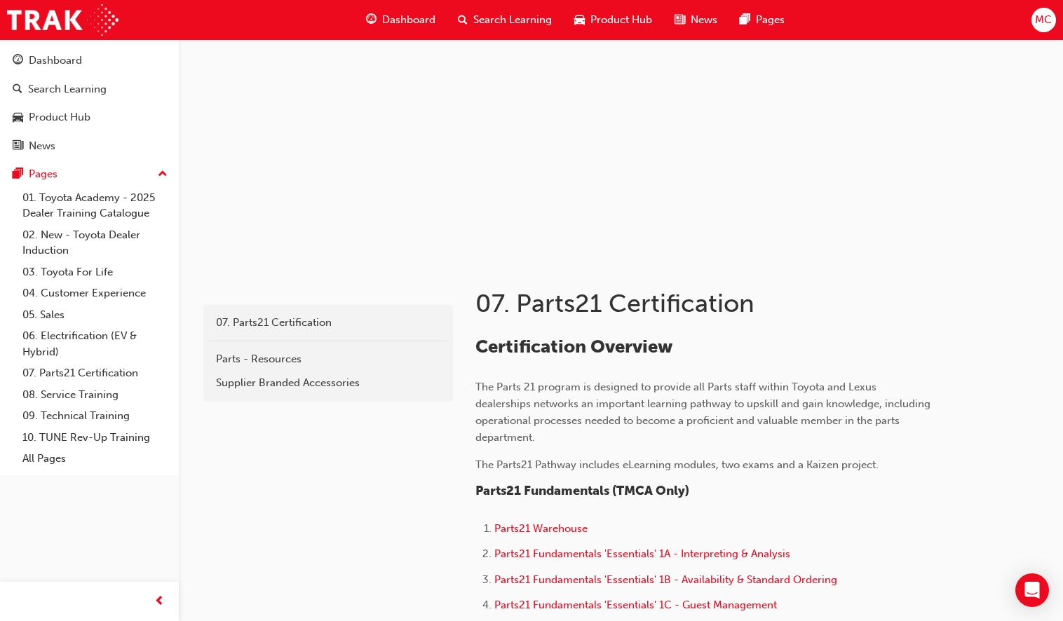
scroll to position [162, 0]
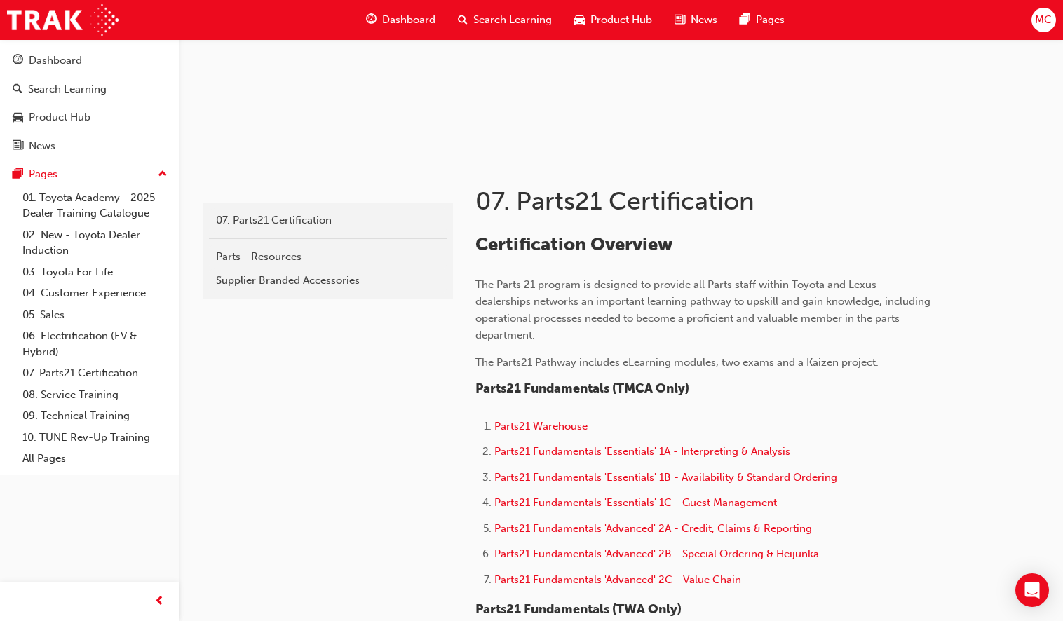
click at [619, 478] on span "Parts21 Fundamentals 'Essentials' 1B - Availability & Standard Ordering" at bounding box center [665, 477] width 343 height 13
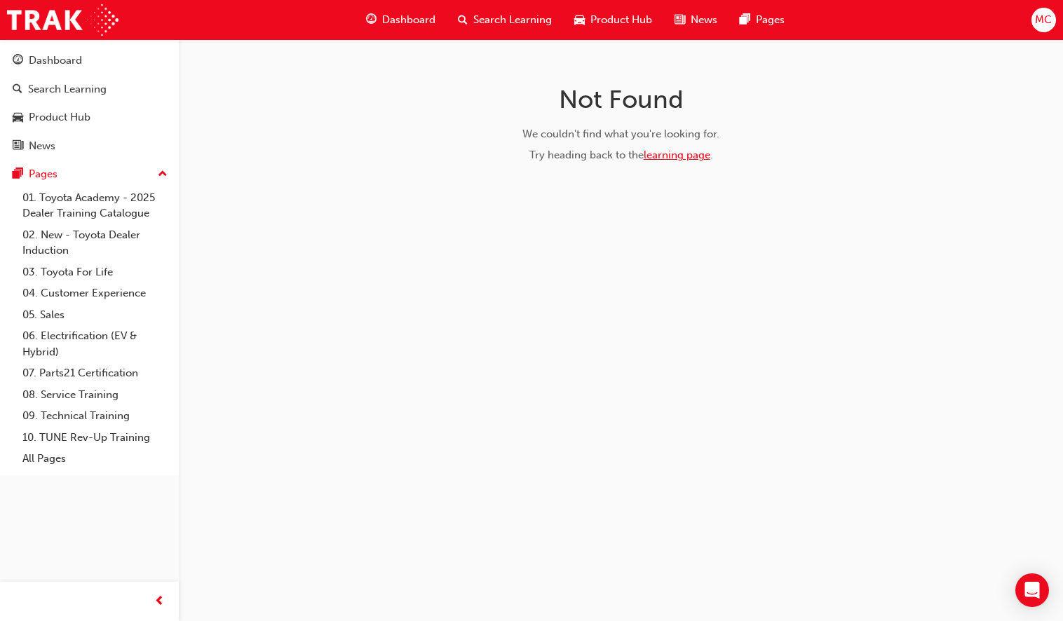
click at [658, 150] on link "learning page" at bounding box center [677, 155] width 67 height 13
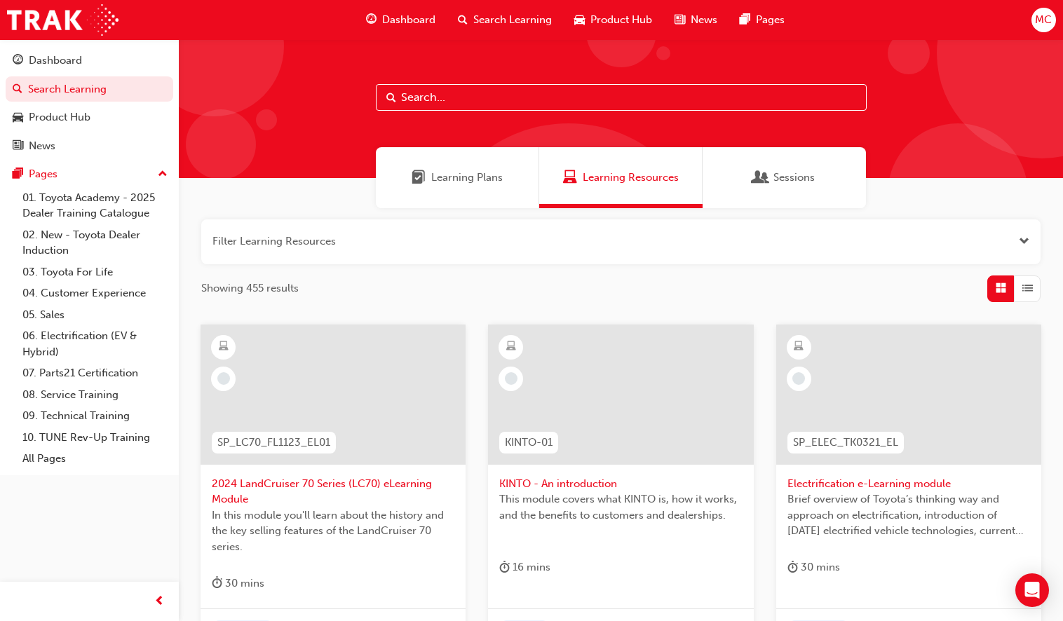
click at [442, 187] on div "Learning Plans" at bounding box center [457, 177] width 163 height 61
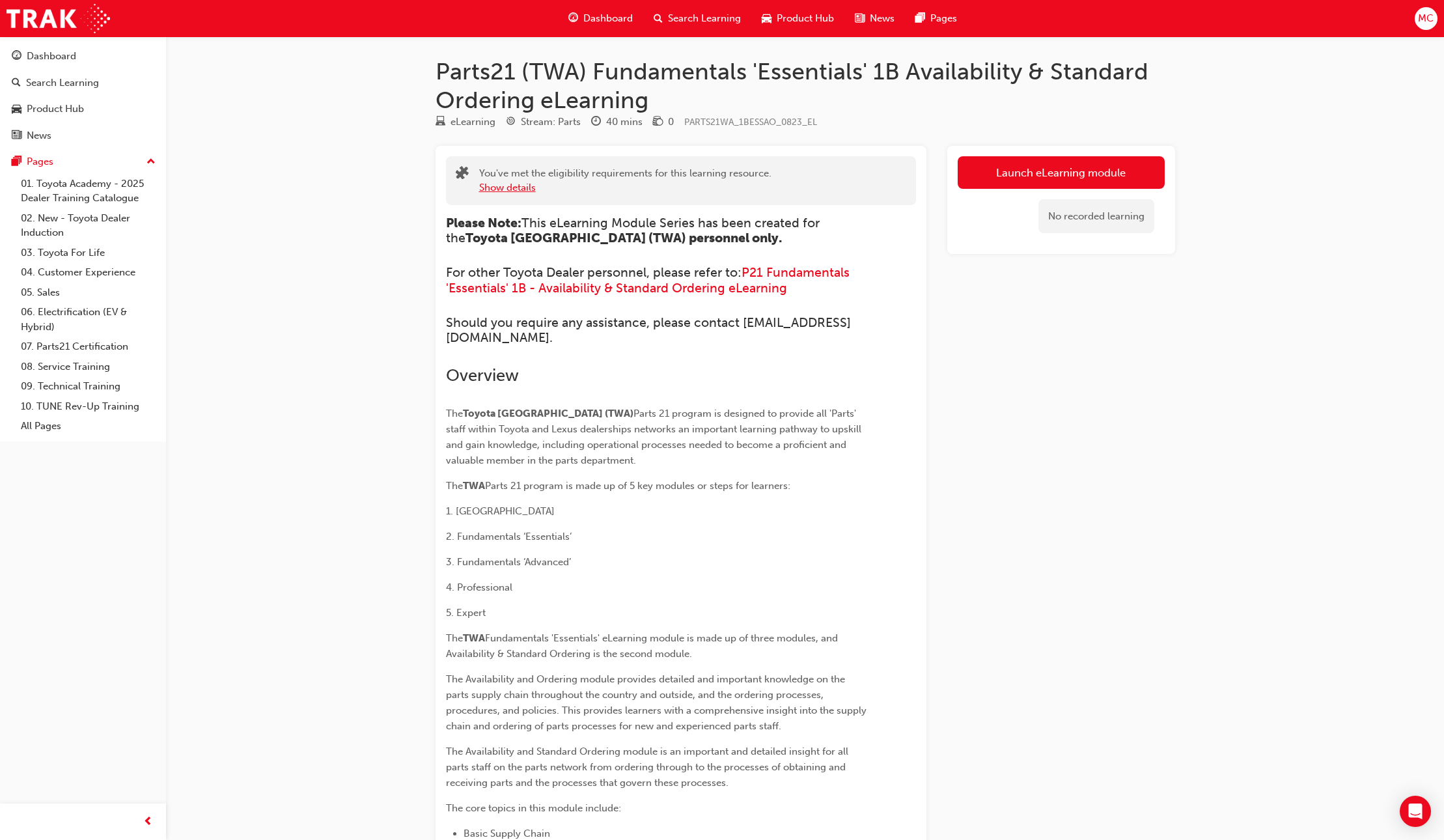
click at [515, 190] on button "Show details" at bounding box center [507, 187] width 57 height 15
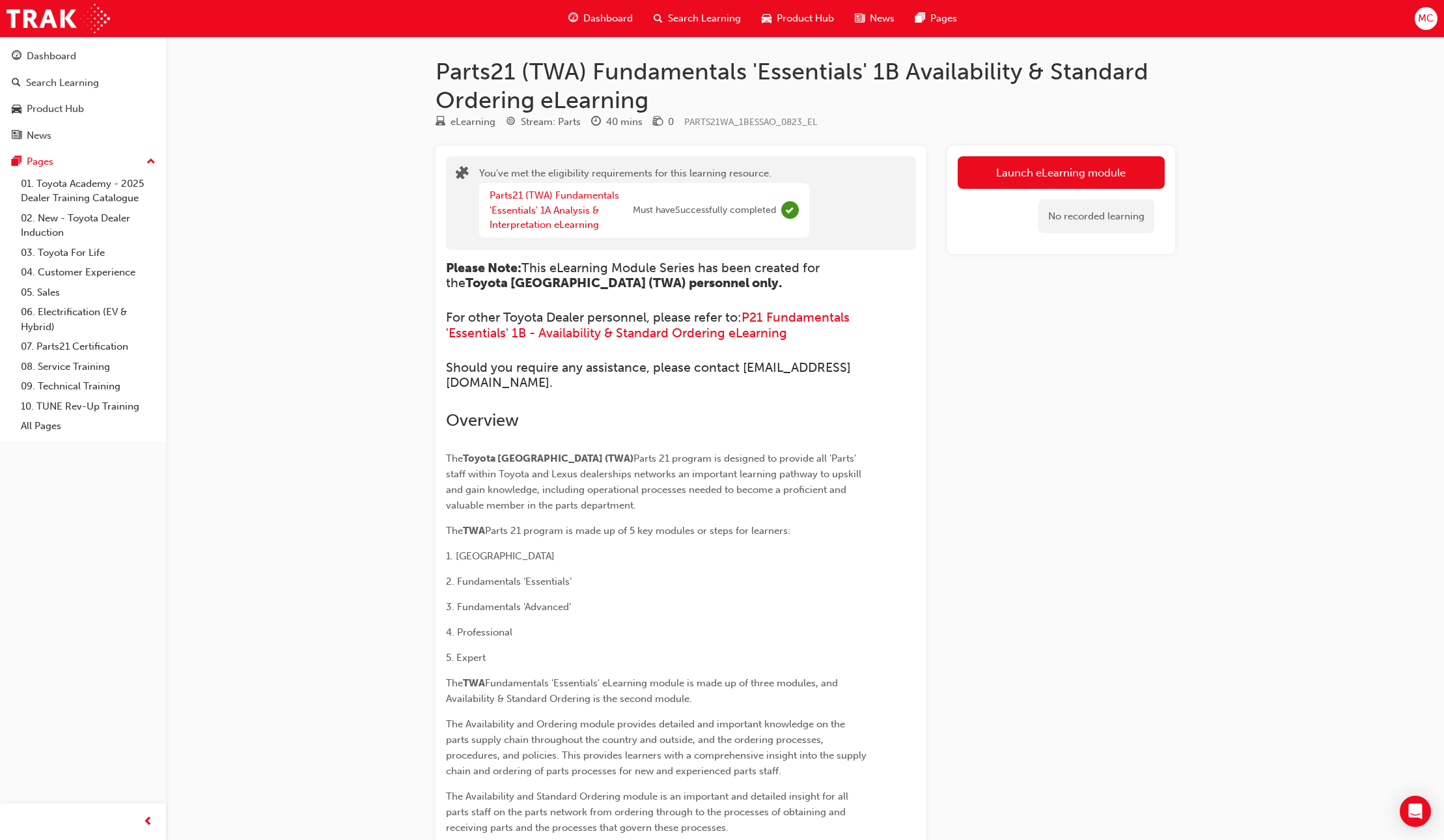
click at [540, 172] on div "You've met the eligibility requirements for this learning resource. Parts21 (TW…" at bounding box center [644, 203] width 331 height 74
click at [1102, 172] on link "Launch eLearning module" at bounding box center [1061, 172] width 207 height 32
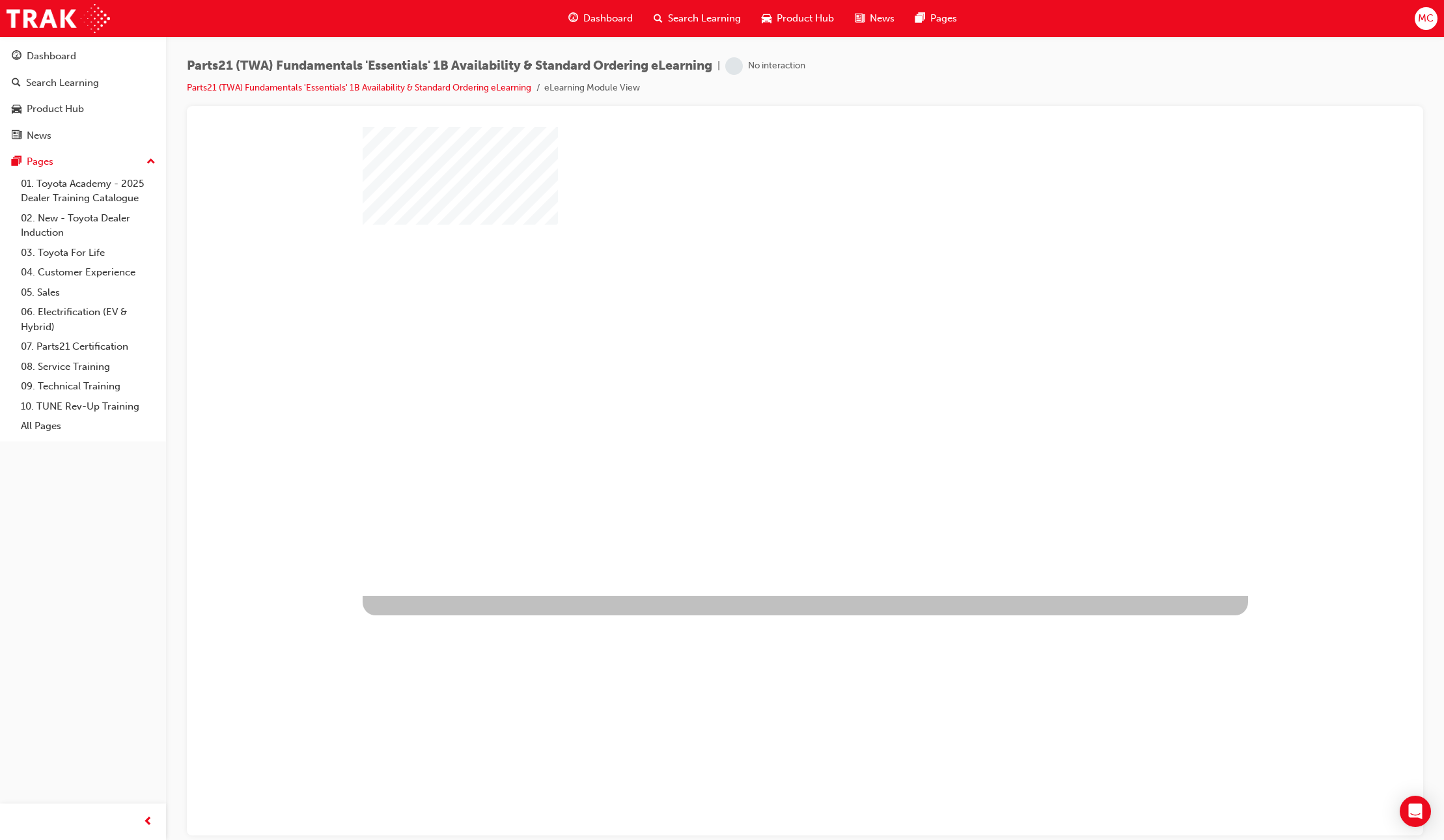
click at [768, 323] on div "play" at bounding box center [768, 323] width 0 height 0
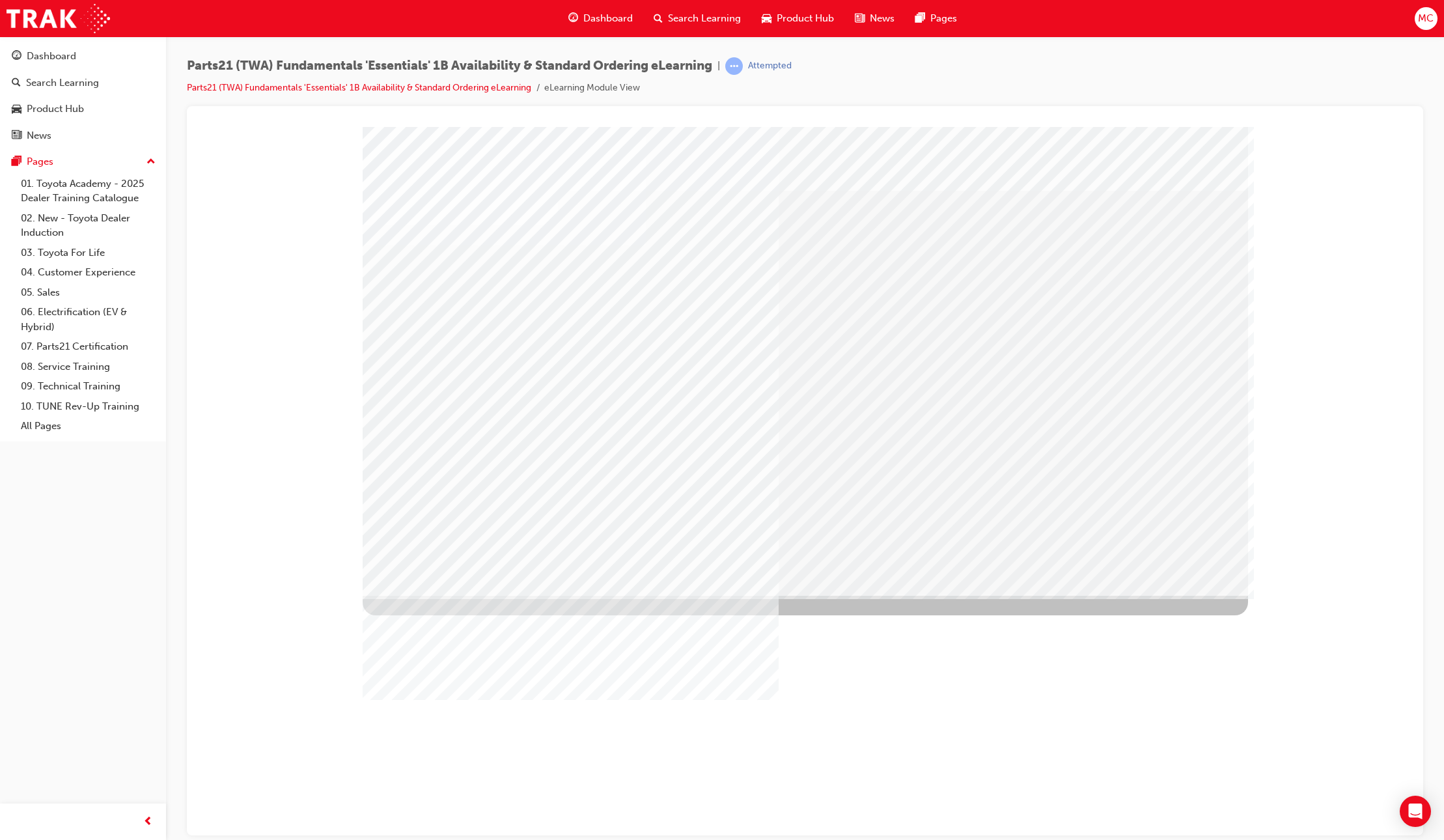
type input "Matt"
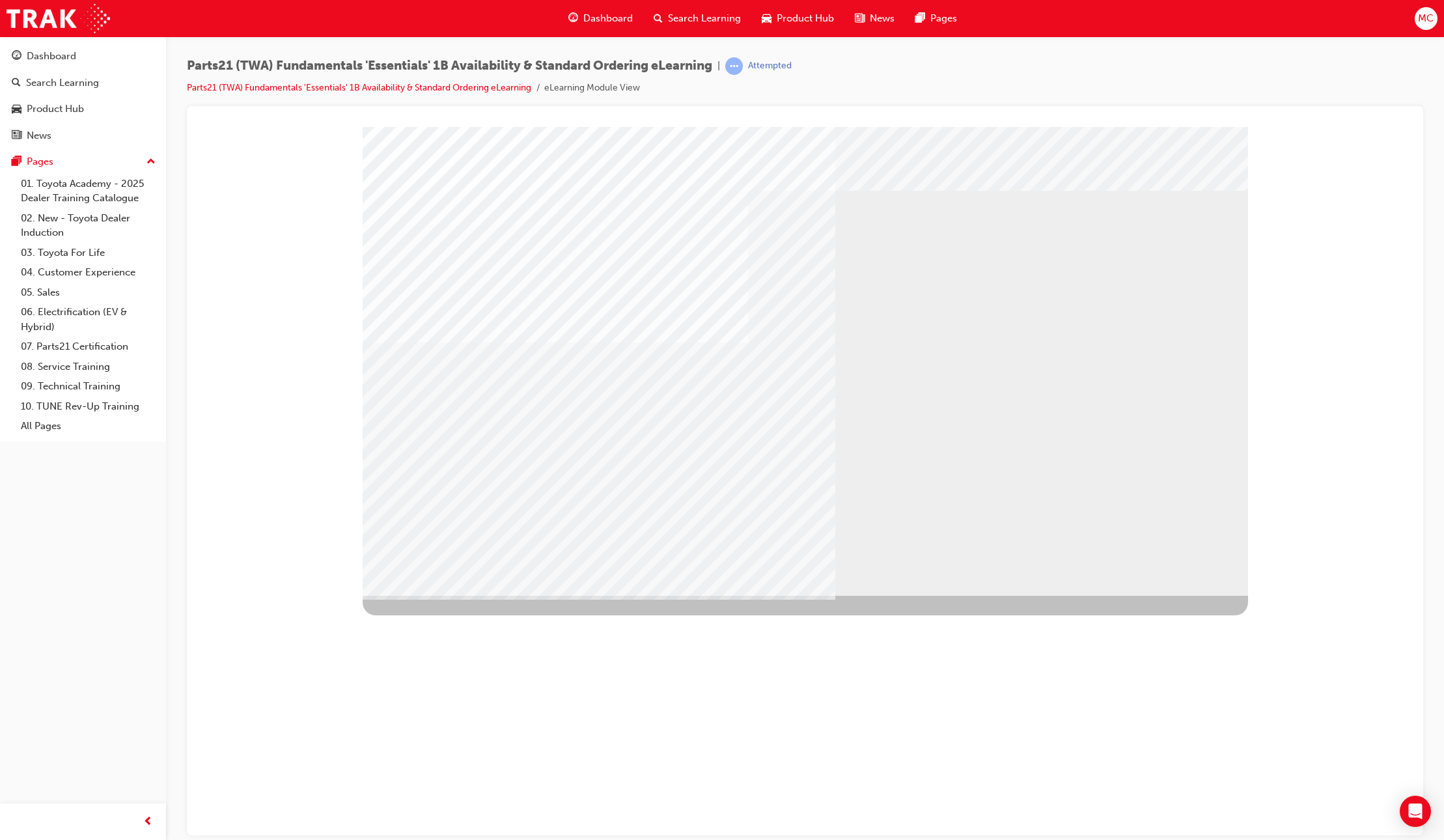
click at [483, 659] on div "I" at bounding box center [428, 690] width 130 height 61
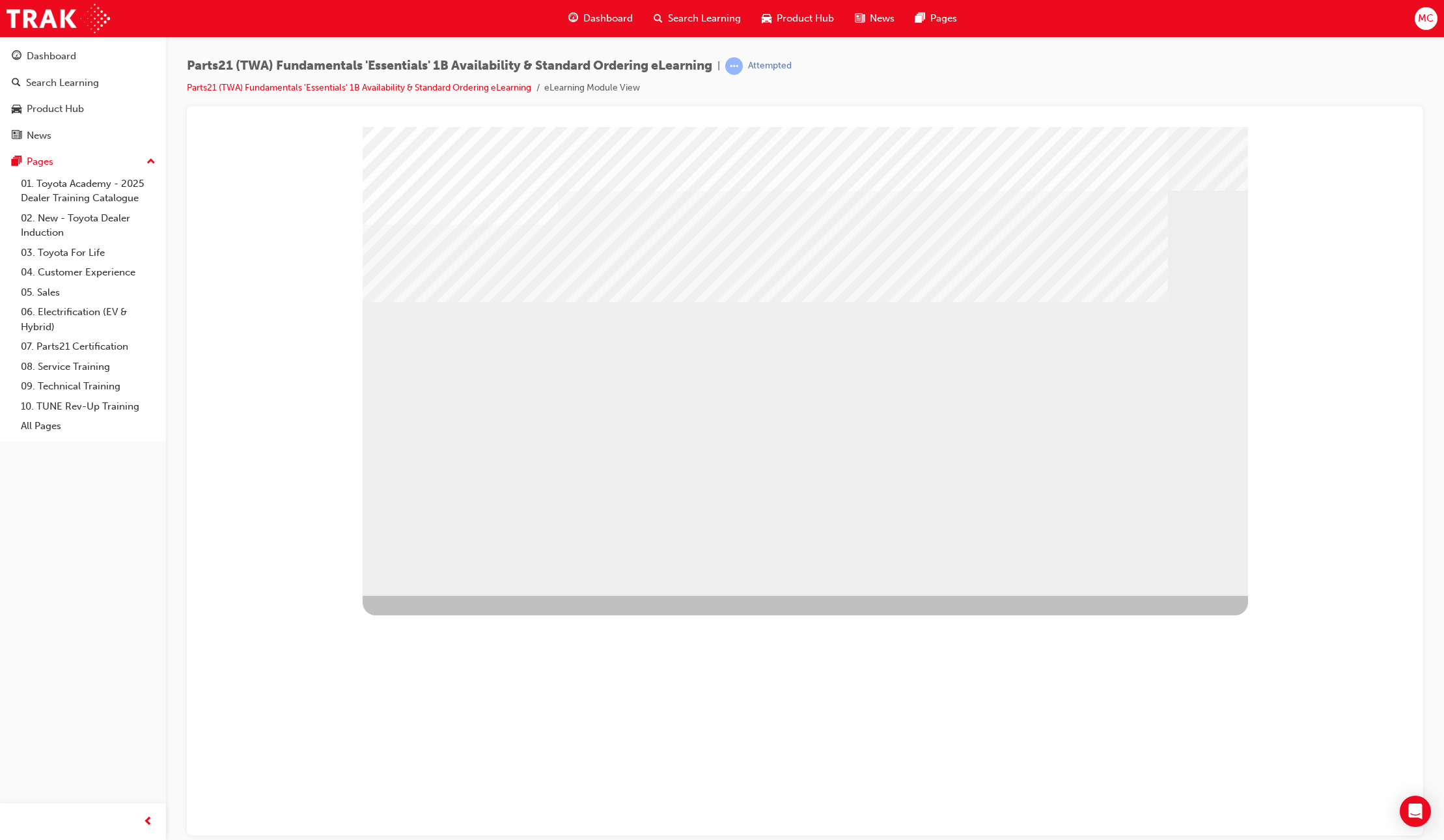
click at [493, 720] on div "II" at bounding box center [428, 751] width 130 height 61
click at [488, 659] on div "I" at bounding box center [428, 690] width 130 height 61
click at [493, 720] on div "II" at bounding box center [428, 751] width 130 height 61
click at [493, 782] on div "III" at bounding box center [428, 812] width 130 height 61
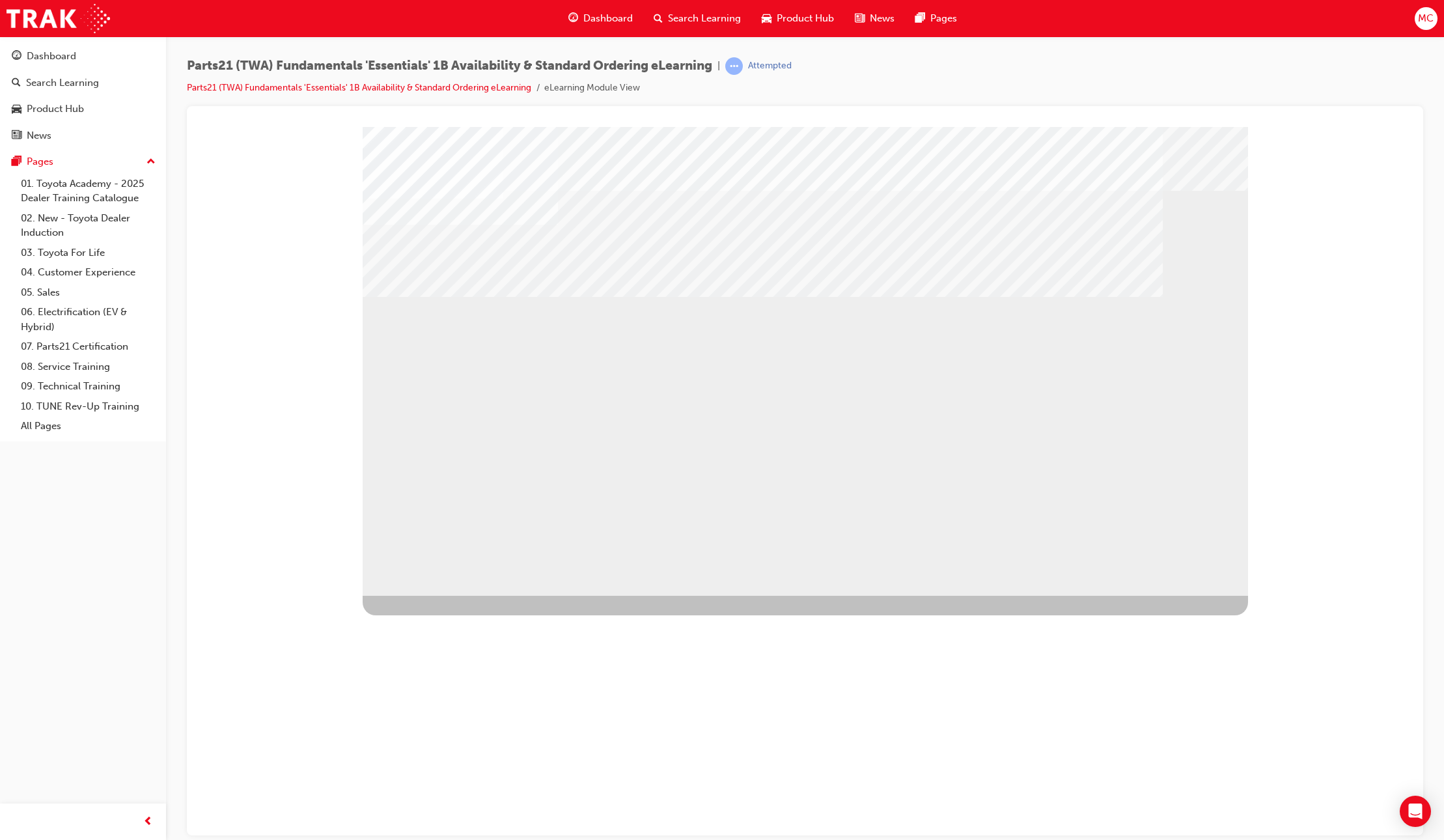
click at [493, 659] on div "I" at bounding box center [428, 690] width 130 height 61
click at [493, 720] on div "II" at bounding box center [428, 751] width 130 height 61
click at [493, 782] on div "III" at bounding box center [428, 812] width 130 height 61
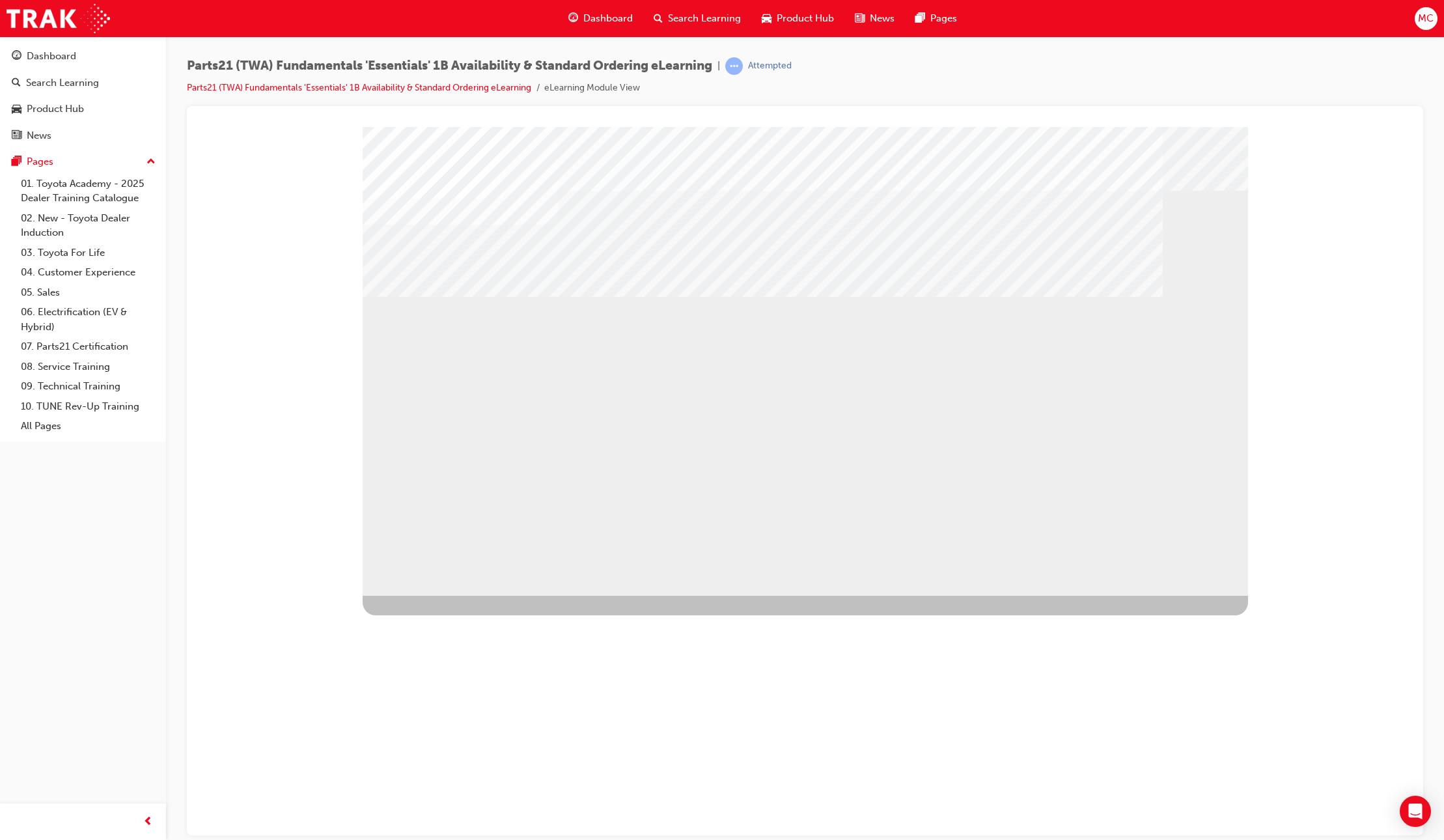
click at [489, 659] on div "I" at bounding box center [428, 690] width 130 height 61
click at [493, 720] on div "II" at bounding box center [428, 751] width 130 height 61
click at [493, 782] on div "III" at bounding box center [428, 812] width 130 height 61
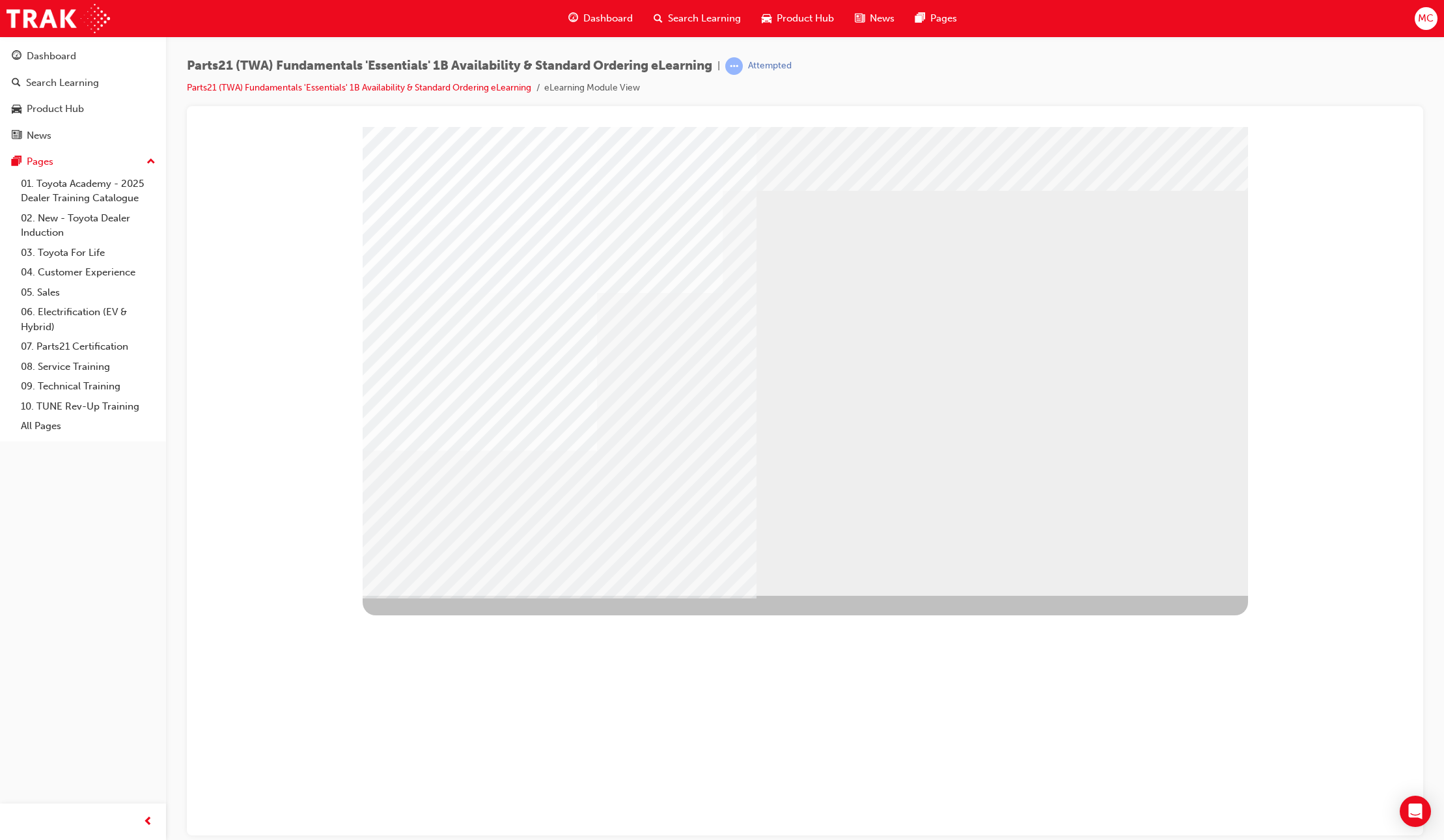
drag, startPoint x: 1213, startPoint y: 340, endPoint x: 1209, endPoint y: 392, distance: 52.2
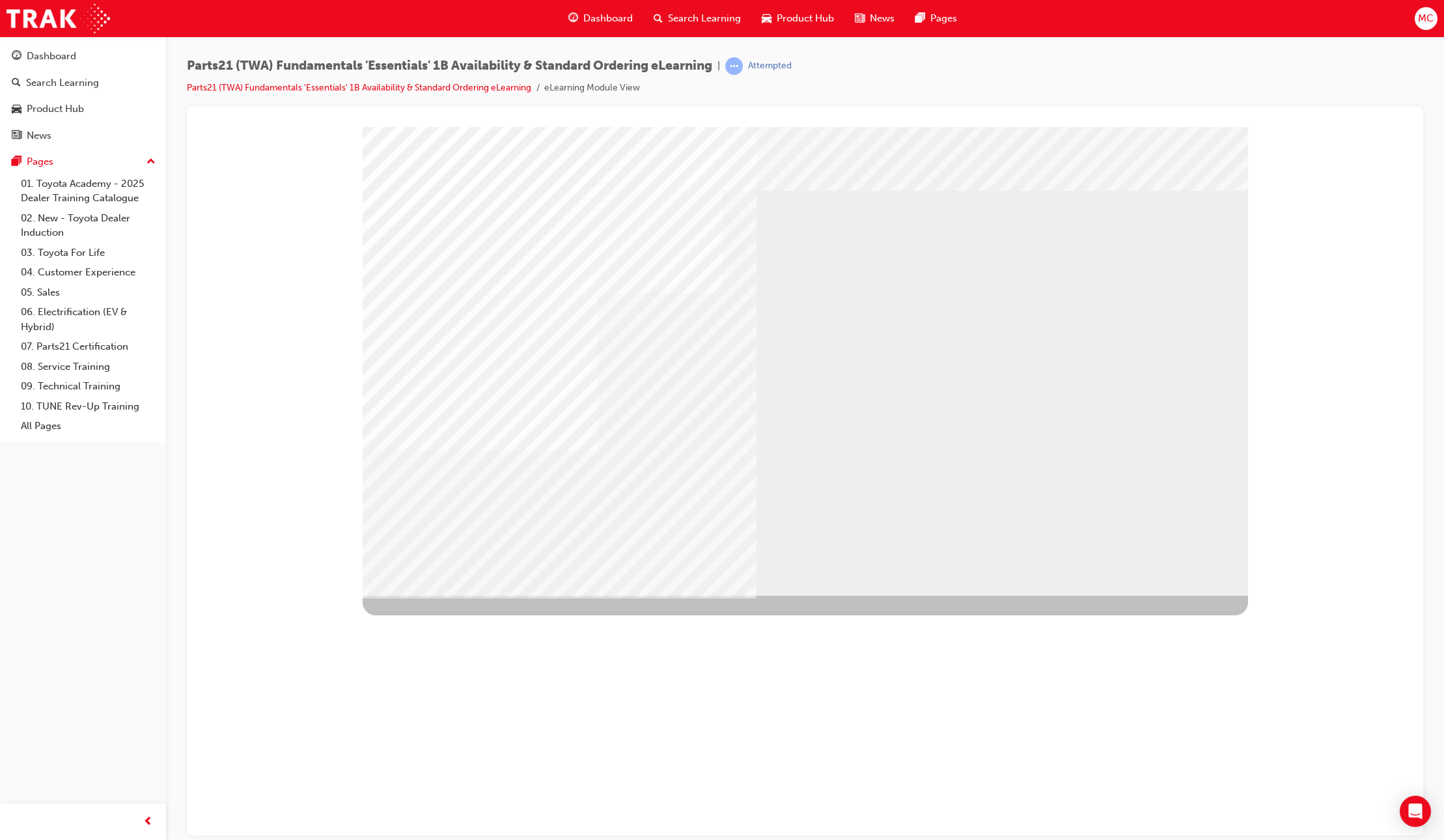
drag, startPoint x: 1213, startPoint y: 433, endPoint x: 1190, endPoint y: 450, distance: 28.6
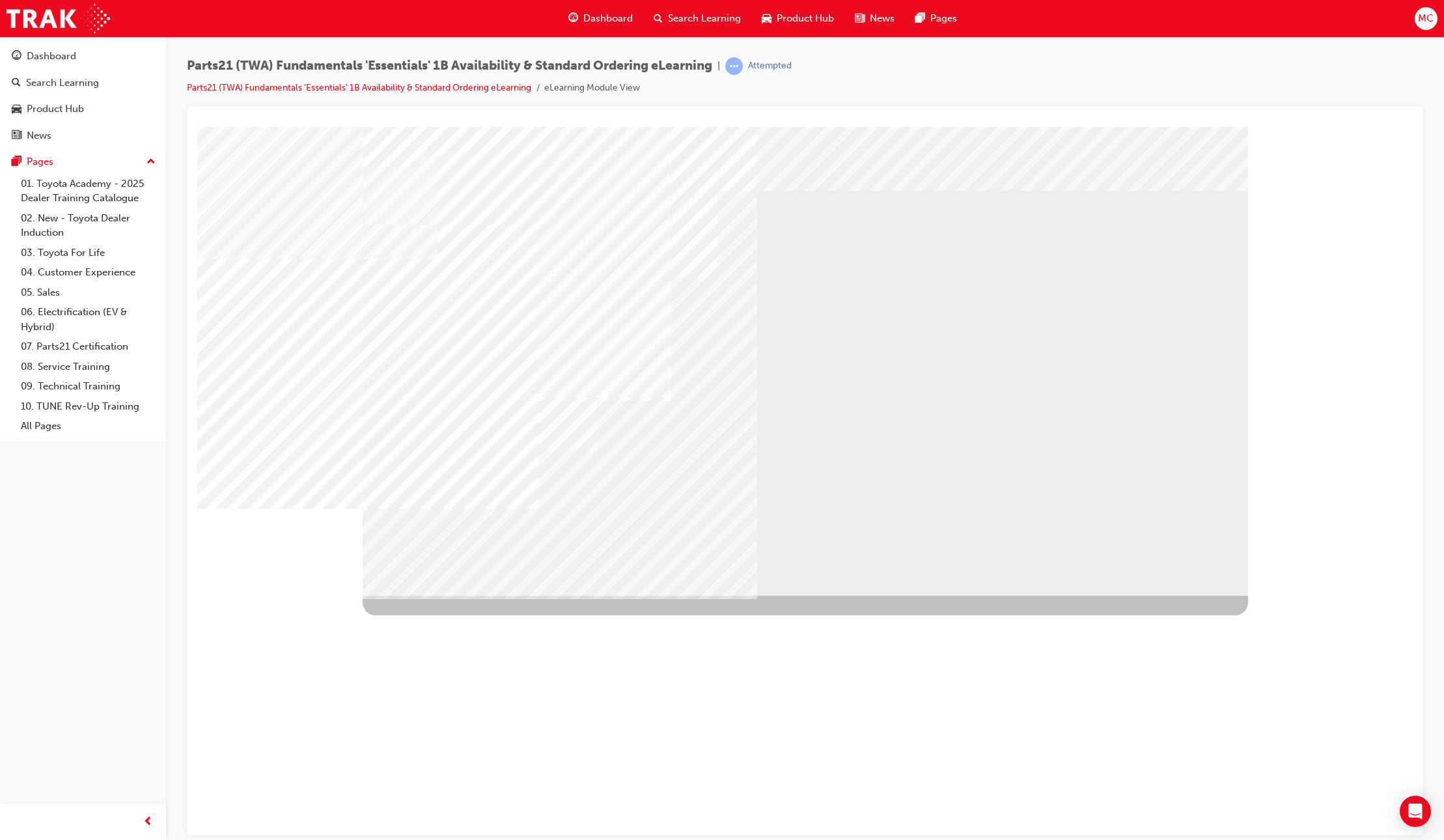
drag, startPoint x: 1197, startPoint y: 334, endPoint x: 677, endPoint y: 295, distance: 521.5
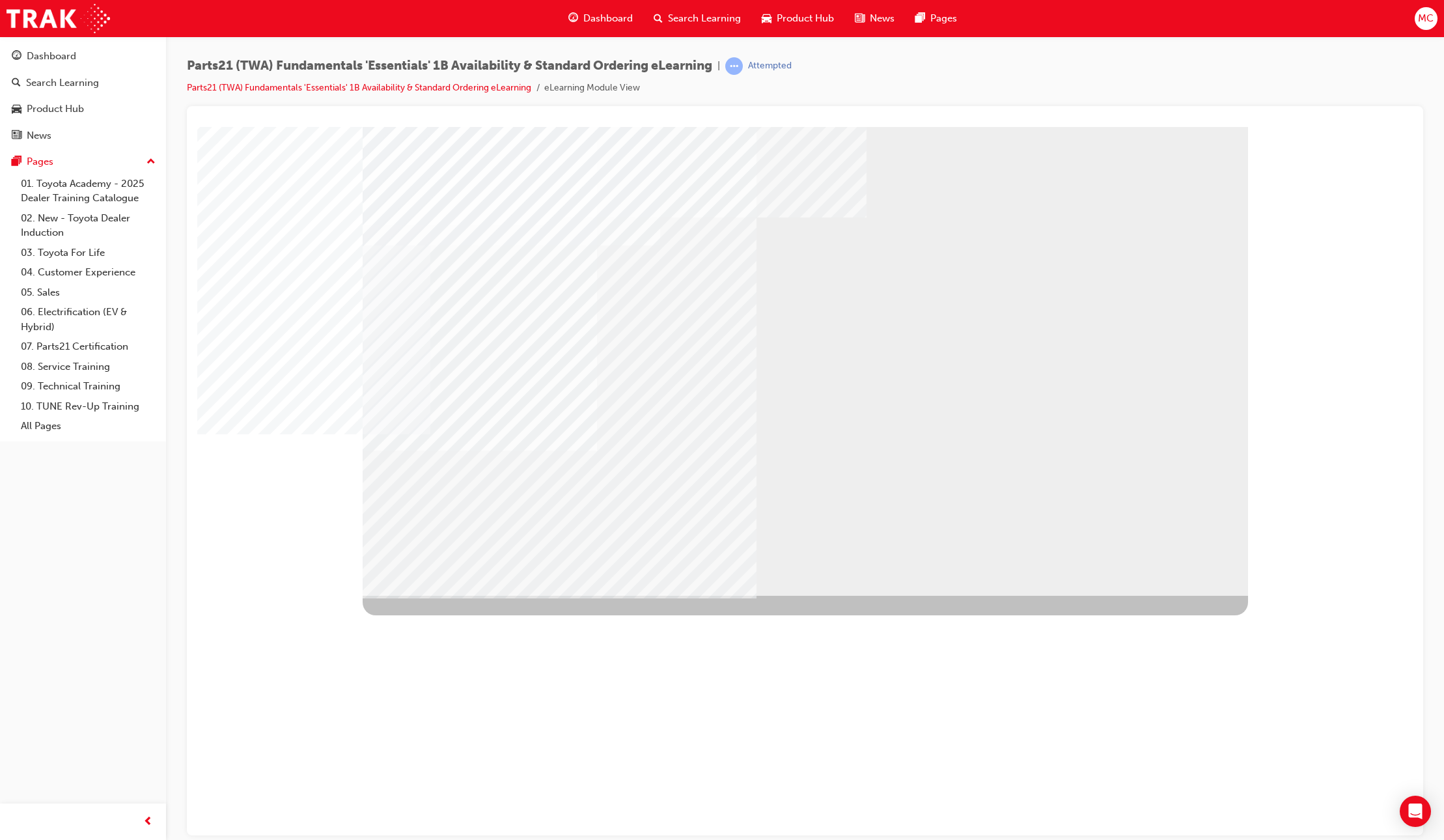
drag, startPoint x: 548, startPoint y: 278, endPoint x: 481, endPoint y: 351, distance: 99.1
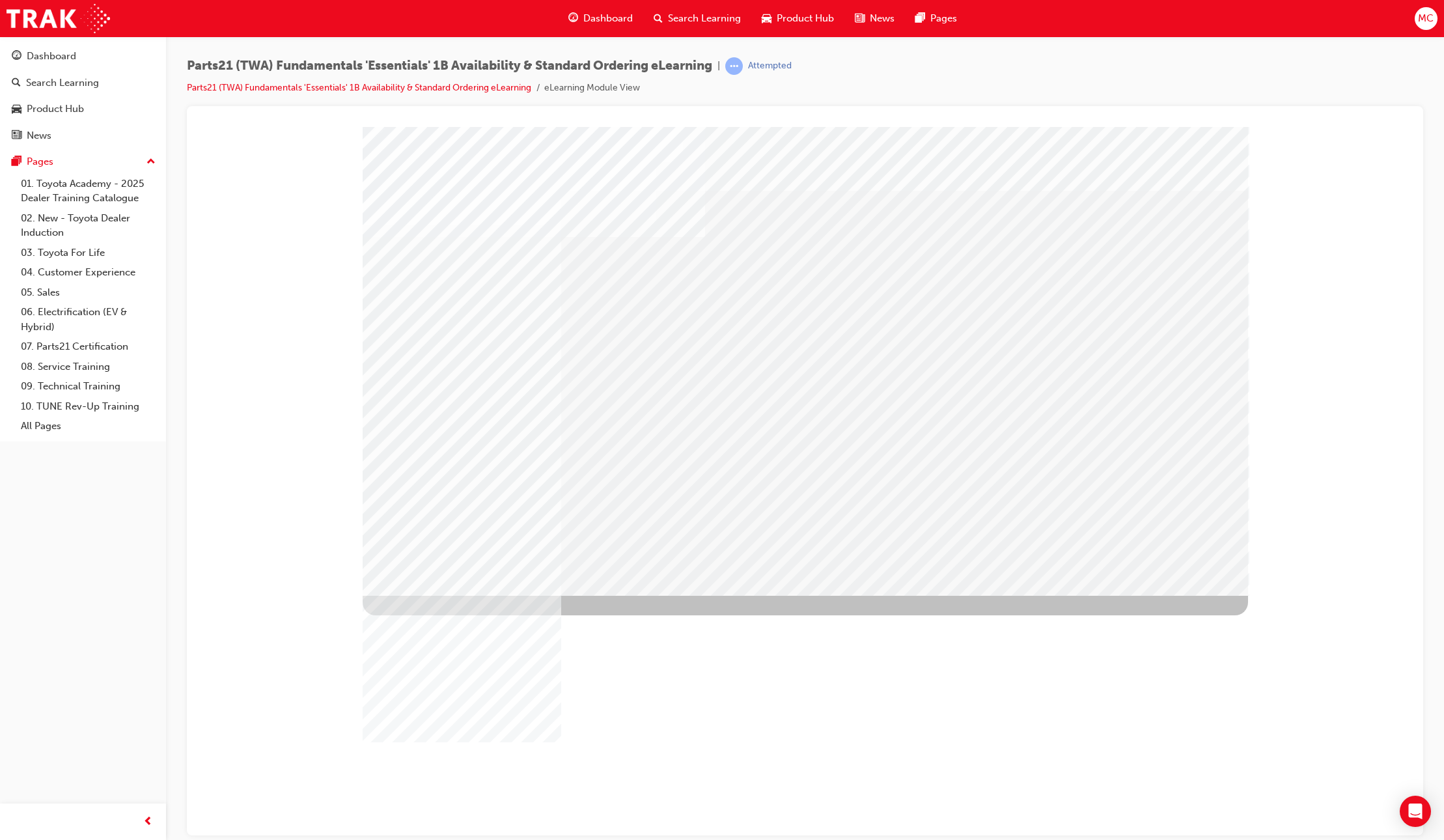
drag, startPoint x: 962, startPoint y: 469, endPoint x: 892, endPoint y: 452, distance: 72.0
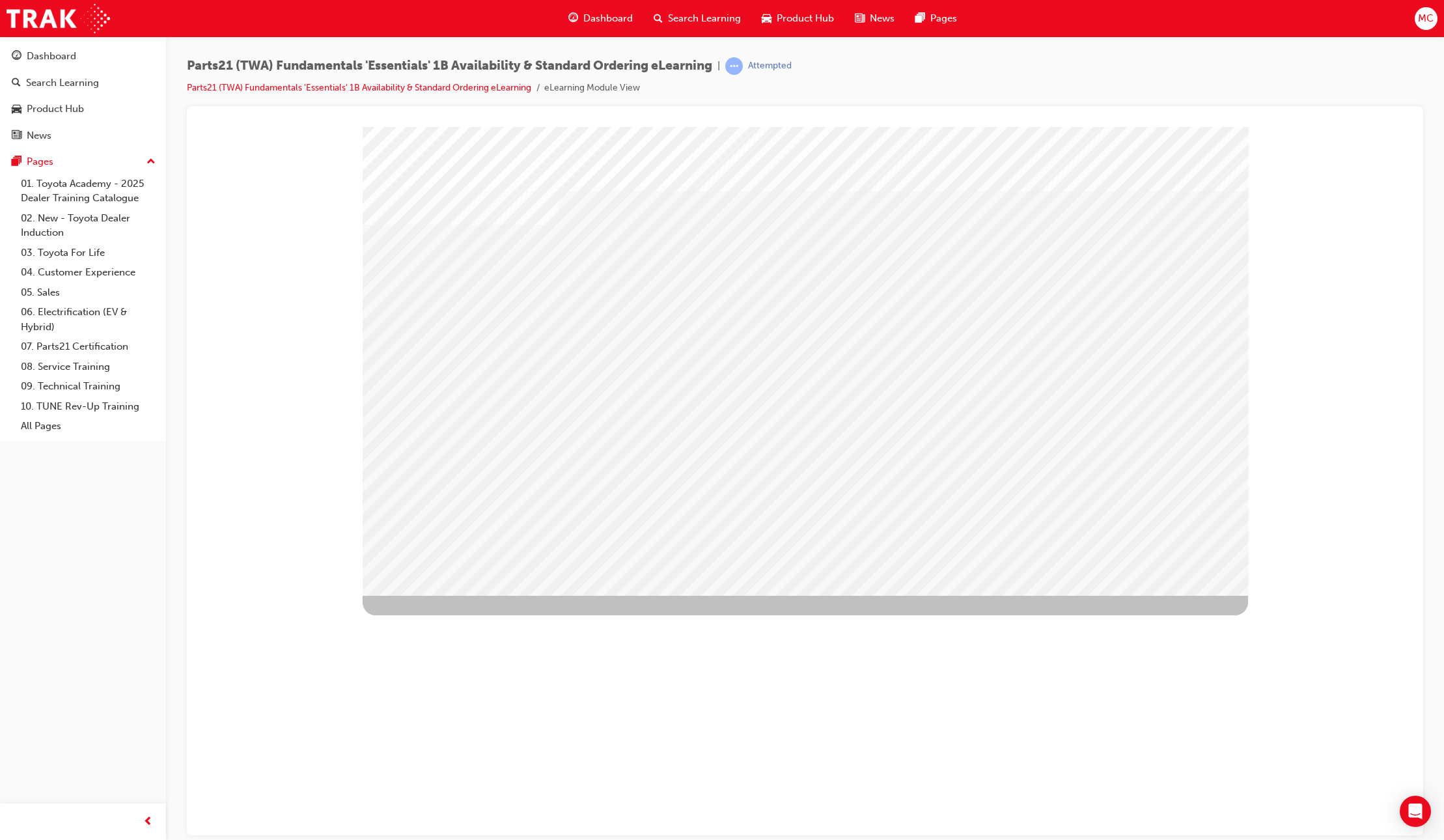
click at [1169, 595] on div "Image" at bounding box center [806, 829] width 887 height 469
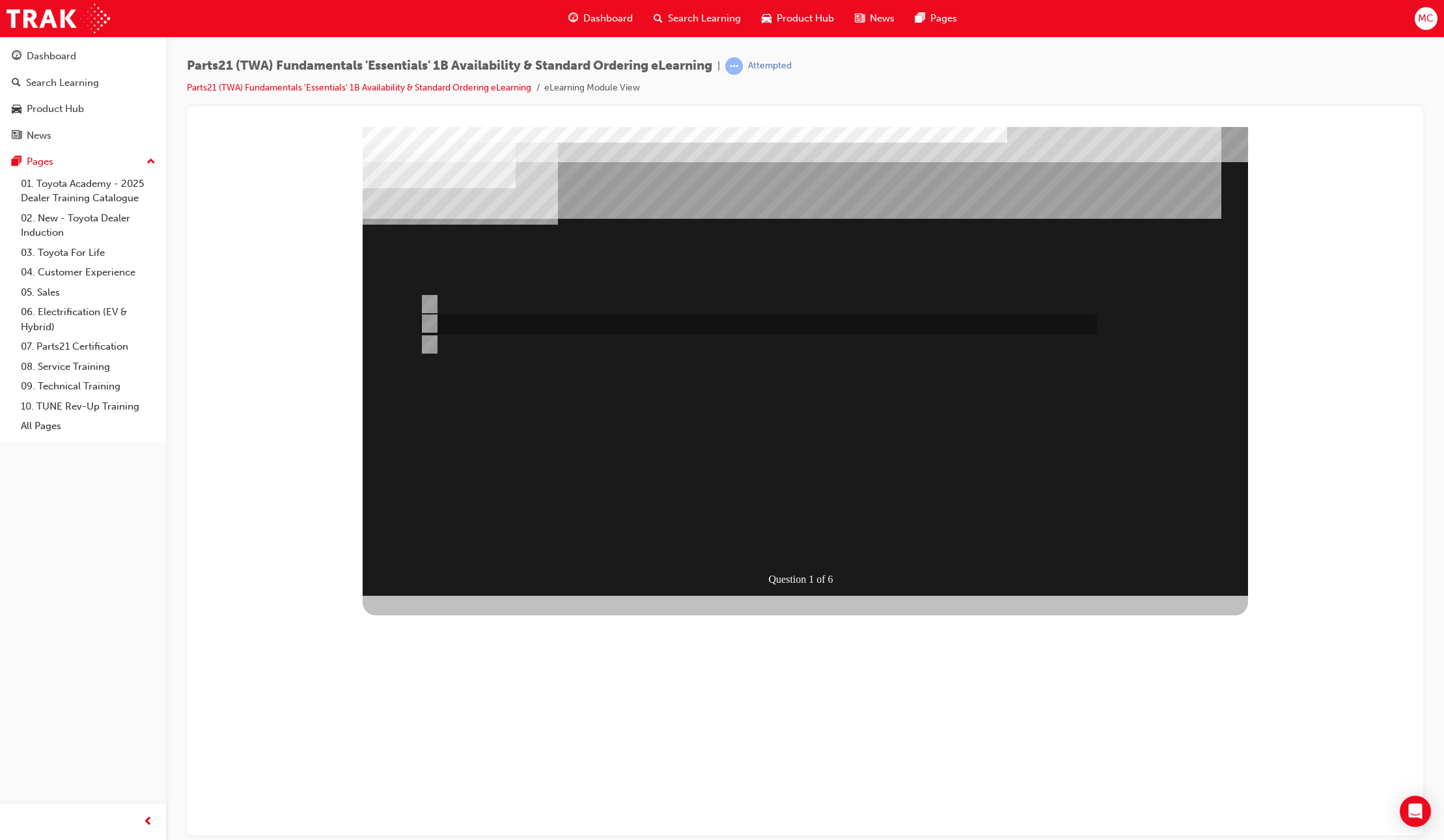
click at [519, 325] on div at bounding box center [755, 324] width 677 height 19
radio input "true"
click at [457, 824] on div "SUBMIT" at bounding box center [410, 837] width 95 height 26
click at [499, 344] on div at bounding box center [755, 343] width 677 height 19
click at [457, 839] on div "SUBMIT" at bounding box center [410, 852] width 95 height 26
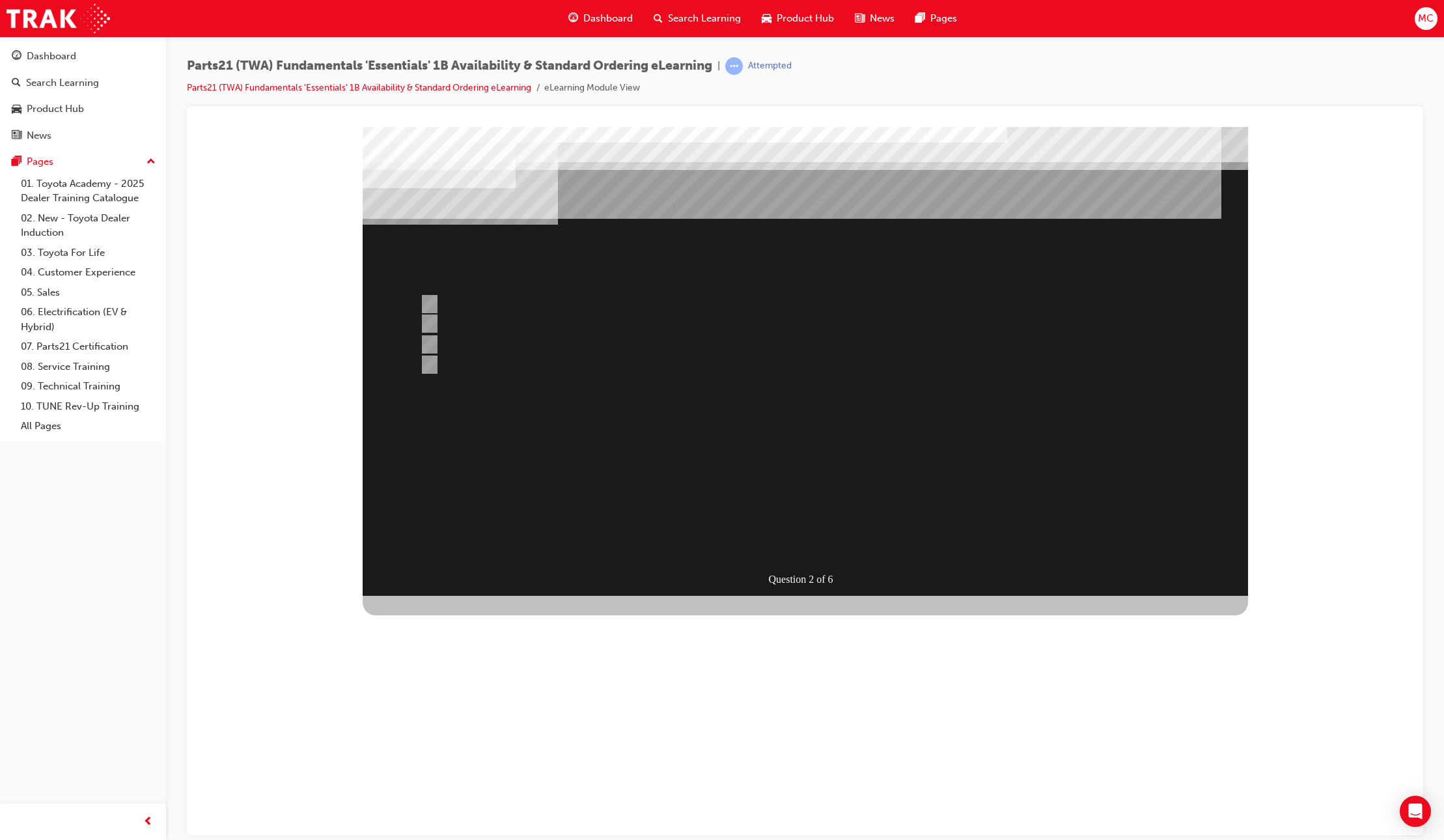
click at [573, 424] on div at bounding box center [806, 360] width 886 height 469
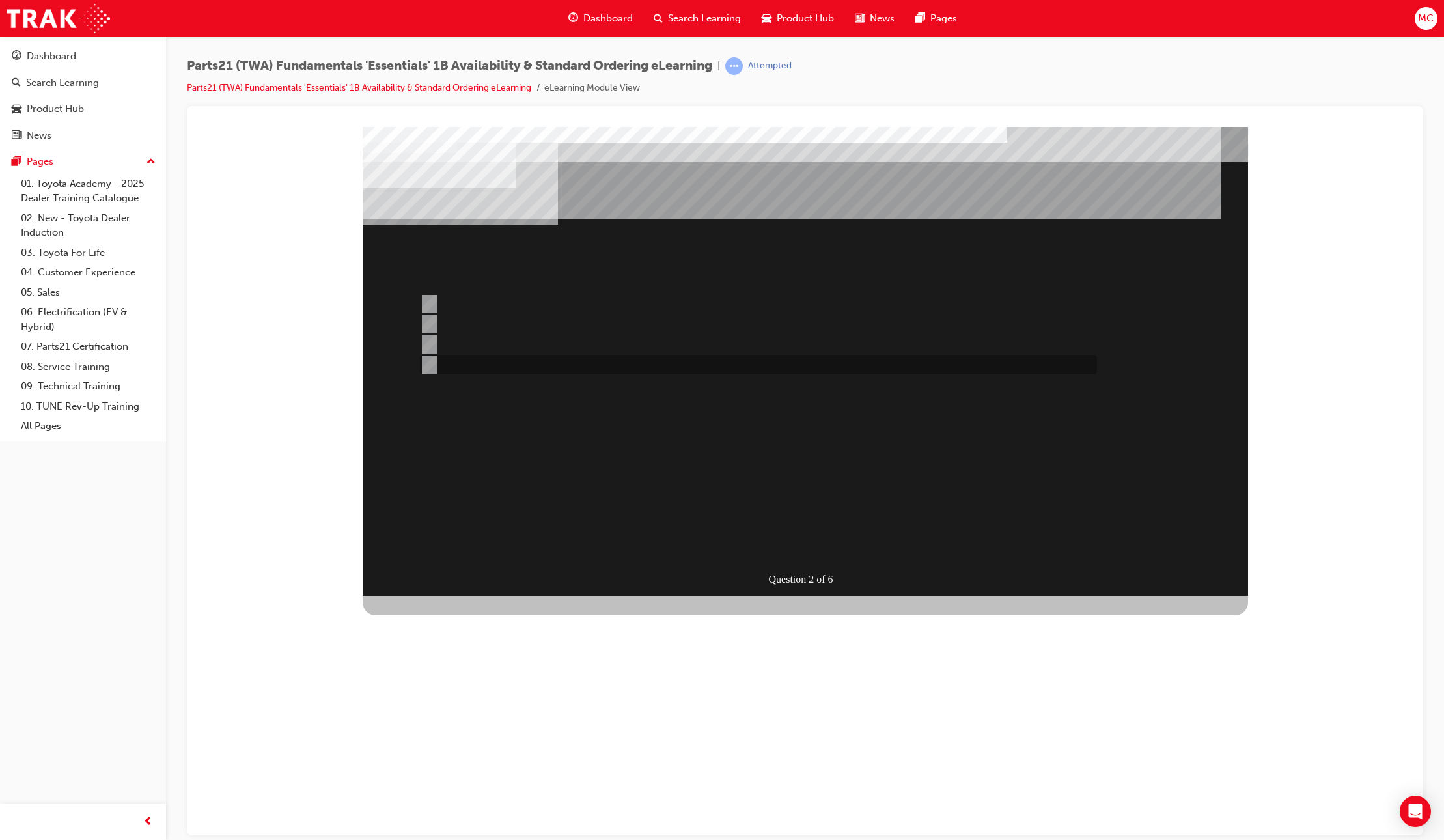
click at [566, 367] on div at bounding box center [755, 364] width 677 height 19
radio input "false"
radio input "true"
click at [457, 839] on div "SUBMIT" at bounding box center [410, 852] width 95 height 26
click at [486, 303] on div at bounding box center [755, 304] width 677 height 19
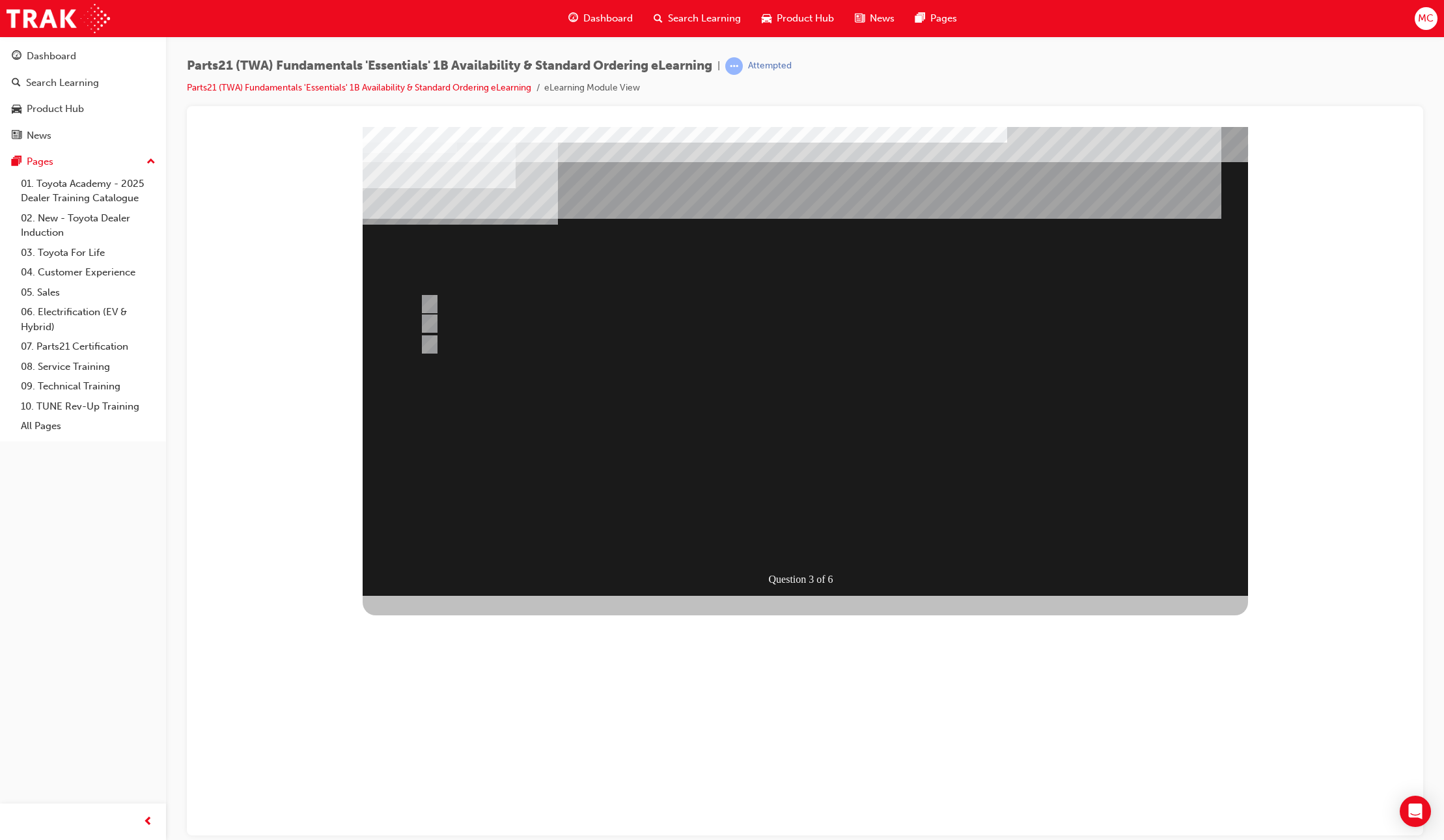
click at [457, 824] on div "SUBMIT" at bounding box center [410, 837] width 95 height 26
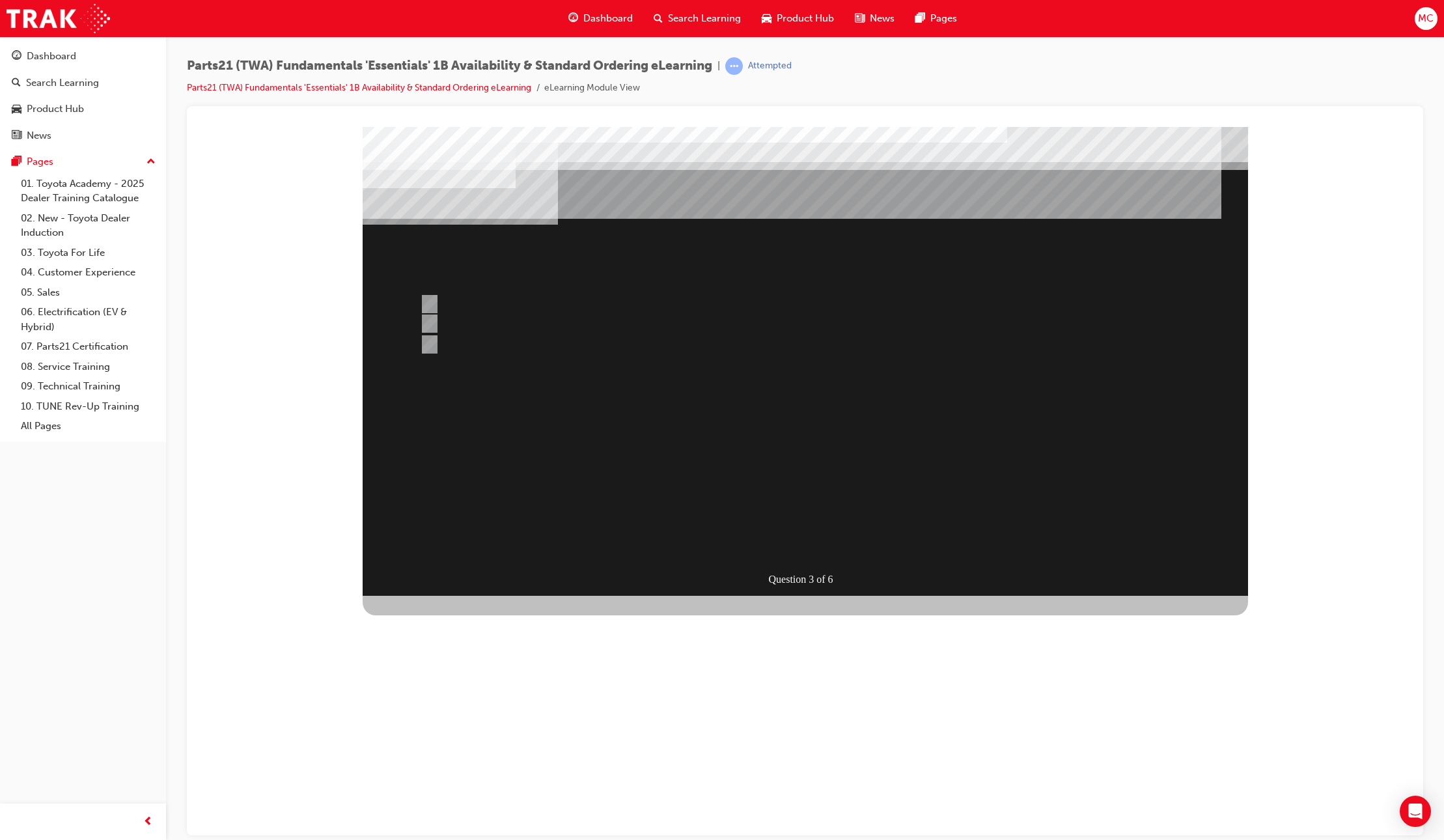
click at [498, 350] on div at bounding box center [806, 360] width 886 height 469
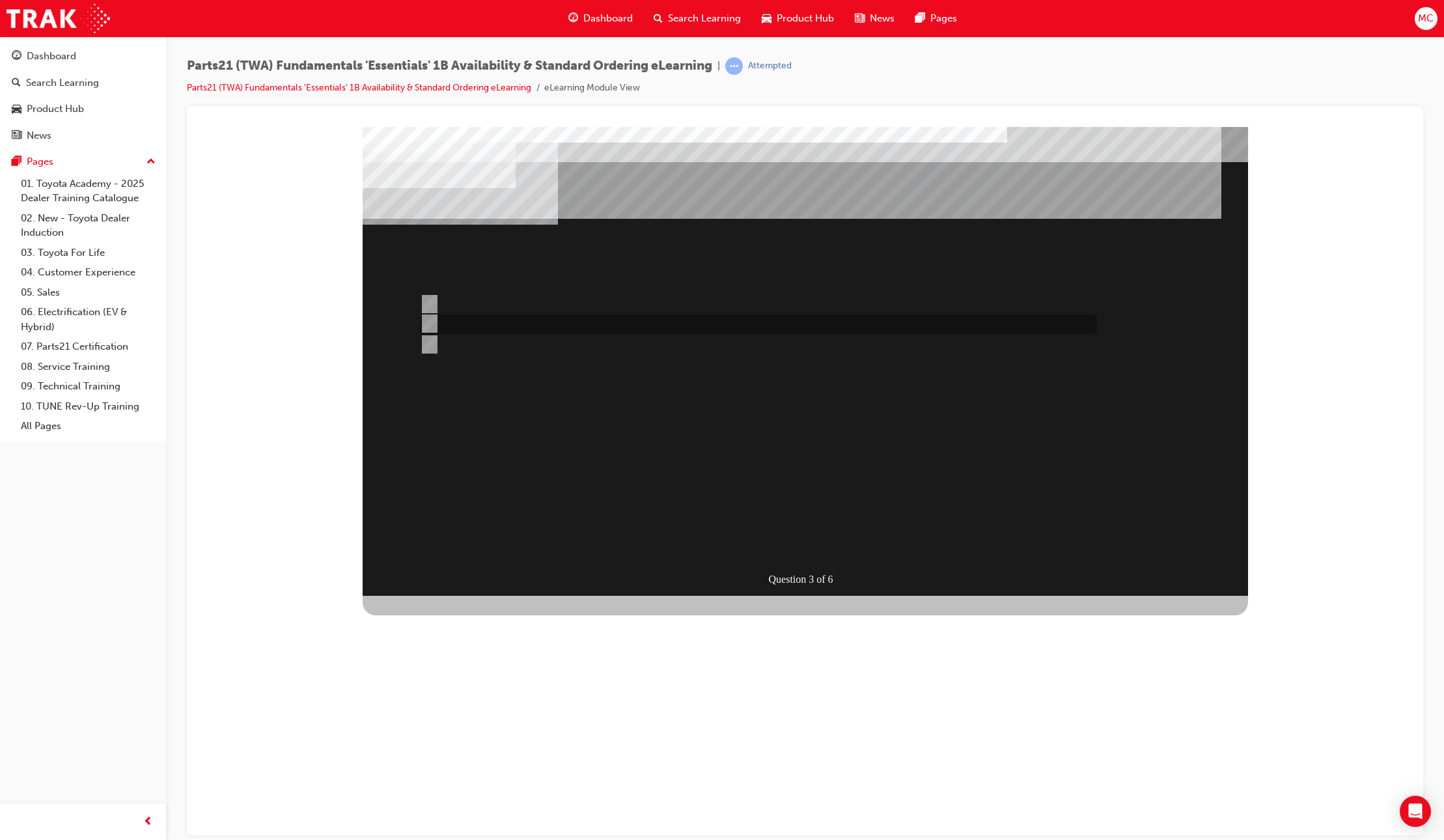
click at [534, 325] on div at bounding box center [755, 324] width 677 height 19
radio input "false"
radio input "true"
click at [457, 824] on div "SUBMIT" at bounding box center [410, 837] width 95 height 26
click at [787, 545] on div at bounding box center [806, 360] width 886 height 469
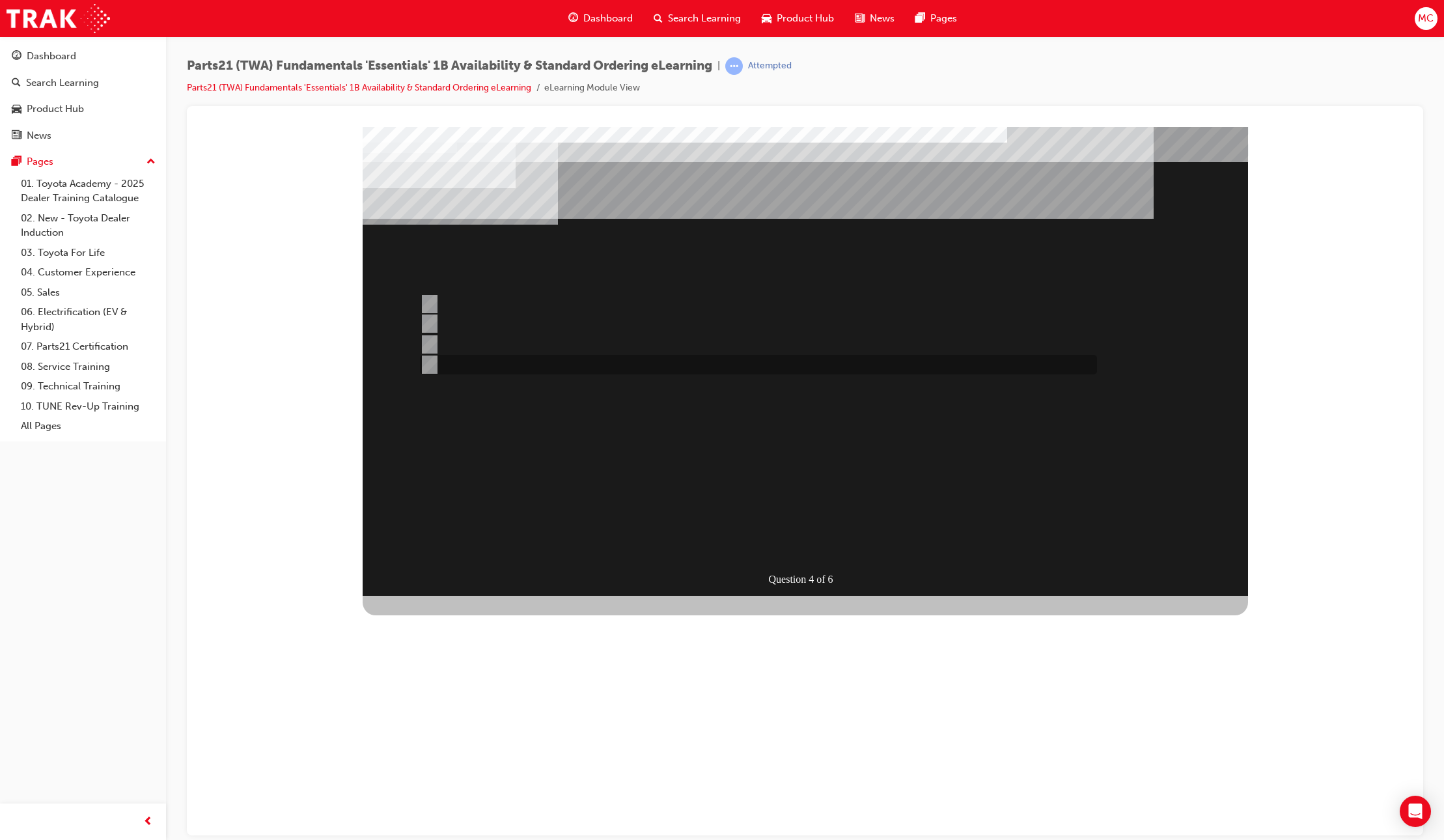
click at [472, 358] on div at bounding box center [755, 364] width 677 height 19
radio input "true"
click at [457, 839] on div "SUBMIT" at bounding box center [410, 852] width 95 height 26
click at [483, 321] on div at bounding box center [755, 324] width 677 height 19
radio input "true"
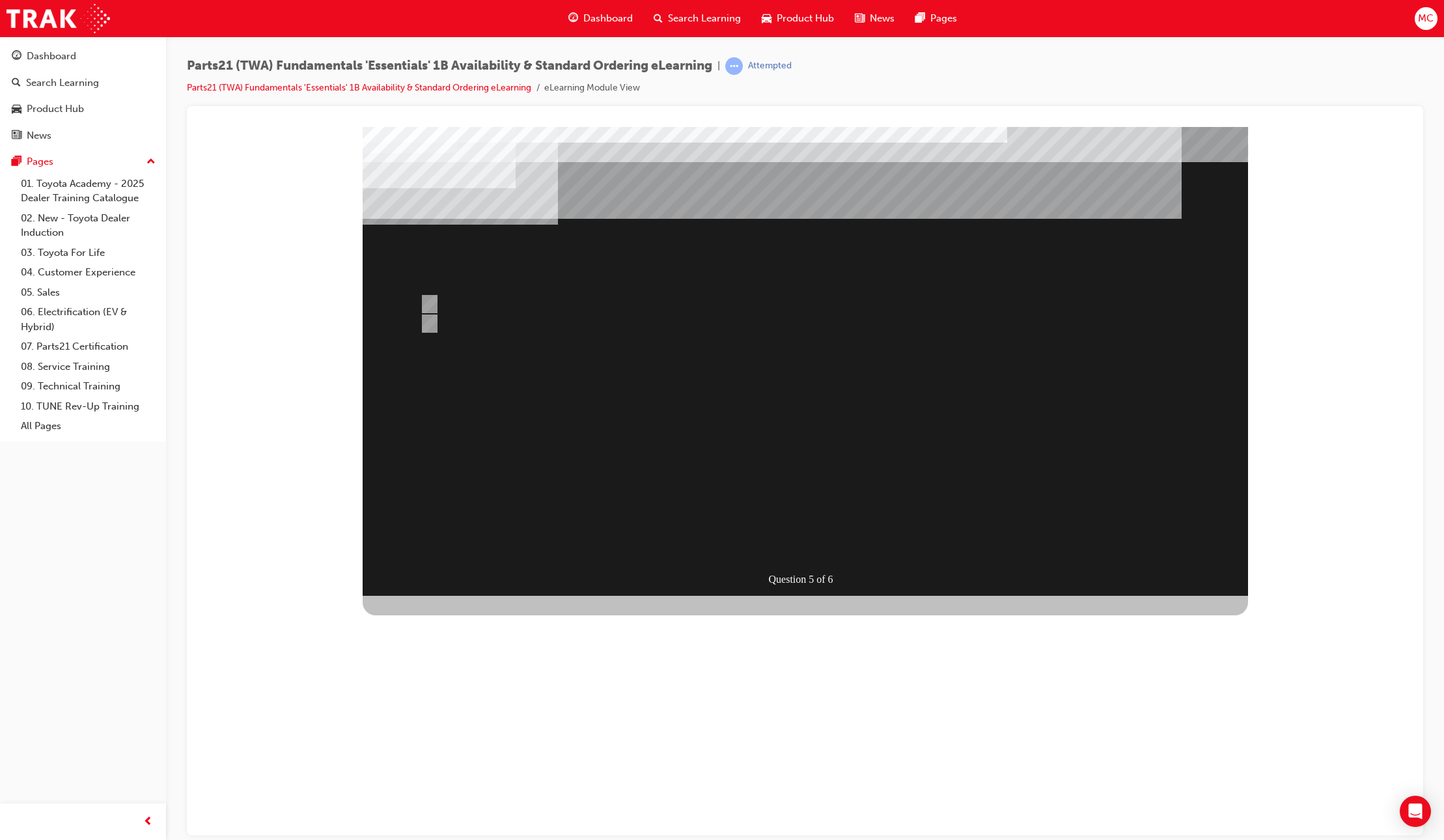
click at [457, 810] on div "SUBMIT" at bounding box center [410, 823] width 95 height 26
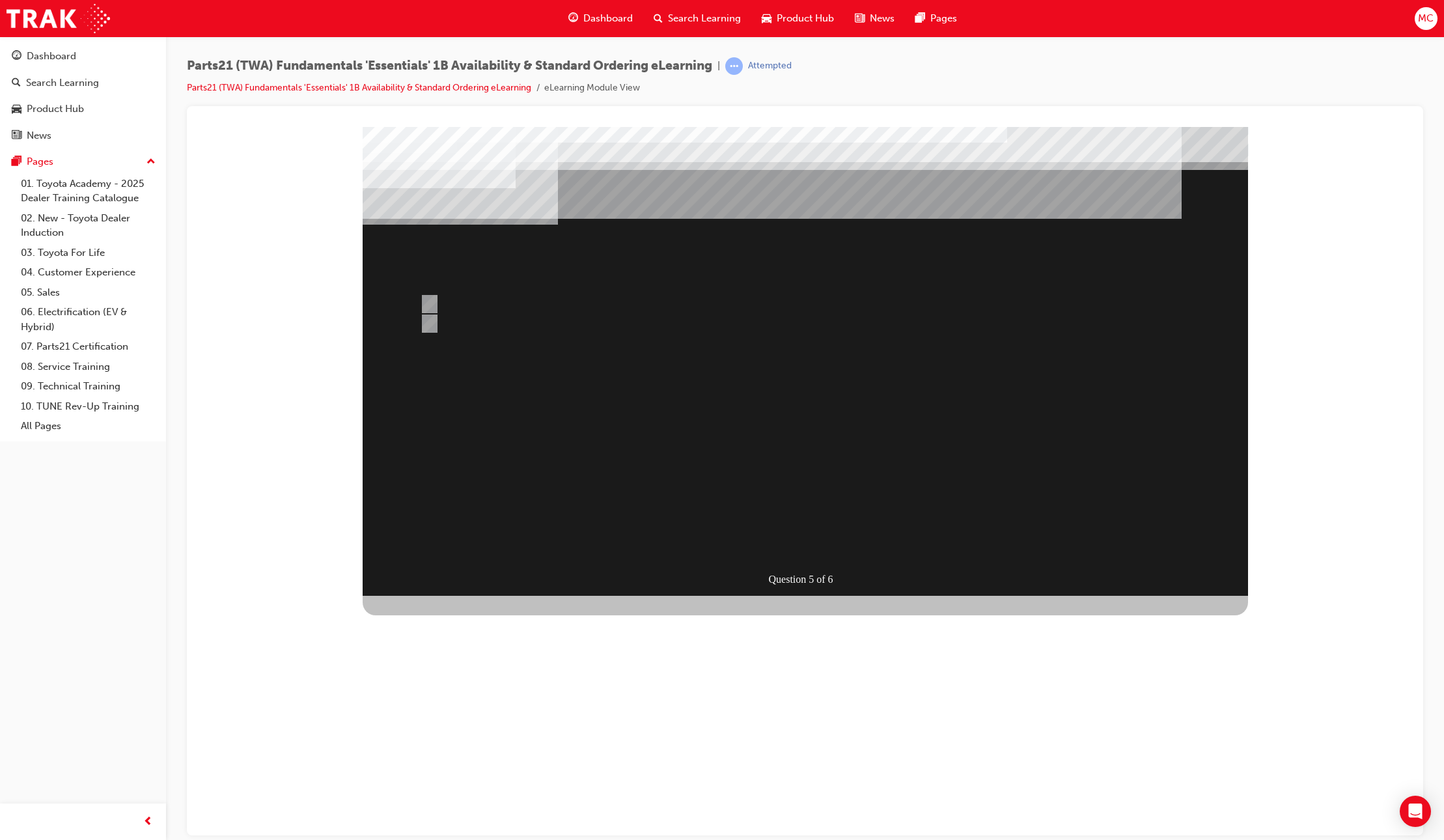
click at [483, 300] on div at bounding box center [806, 360] width 886 height 469
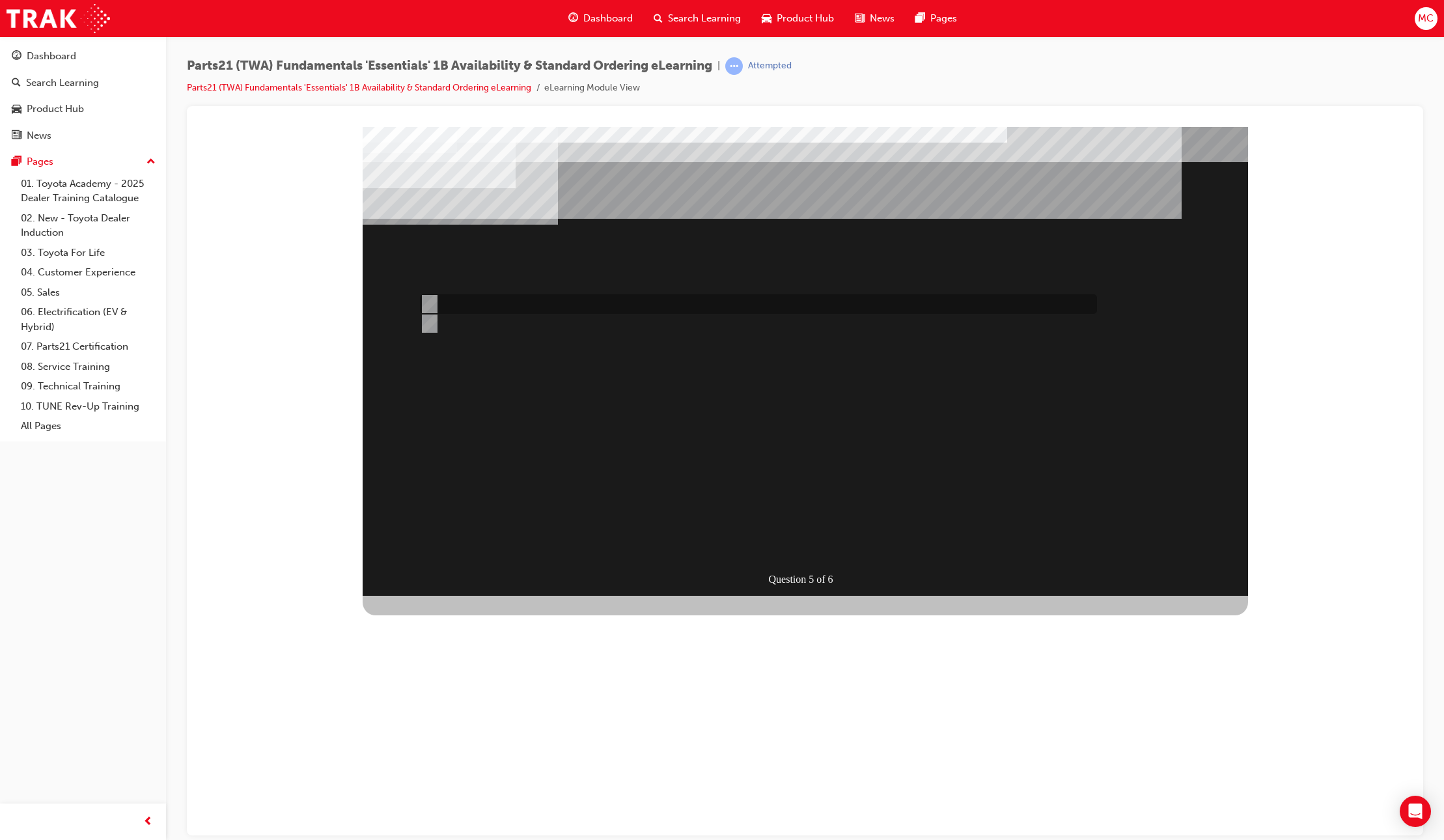
click at [483, 300] on div at bounding box center [755, 304] width 677 height 19
radio input "true"
click at [457, 810] on div "SUBMIT" at bounding box center [410, 823] width 95 height 26
click at [477, 365] on div at bounding box center [755, 364] width 677 height 35
radio input "true"
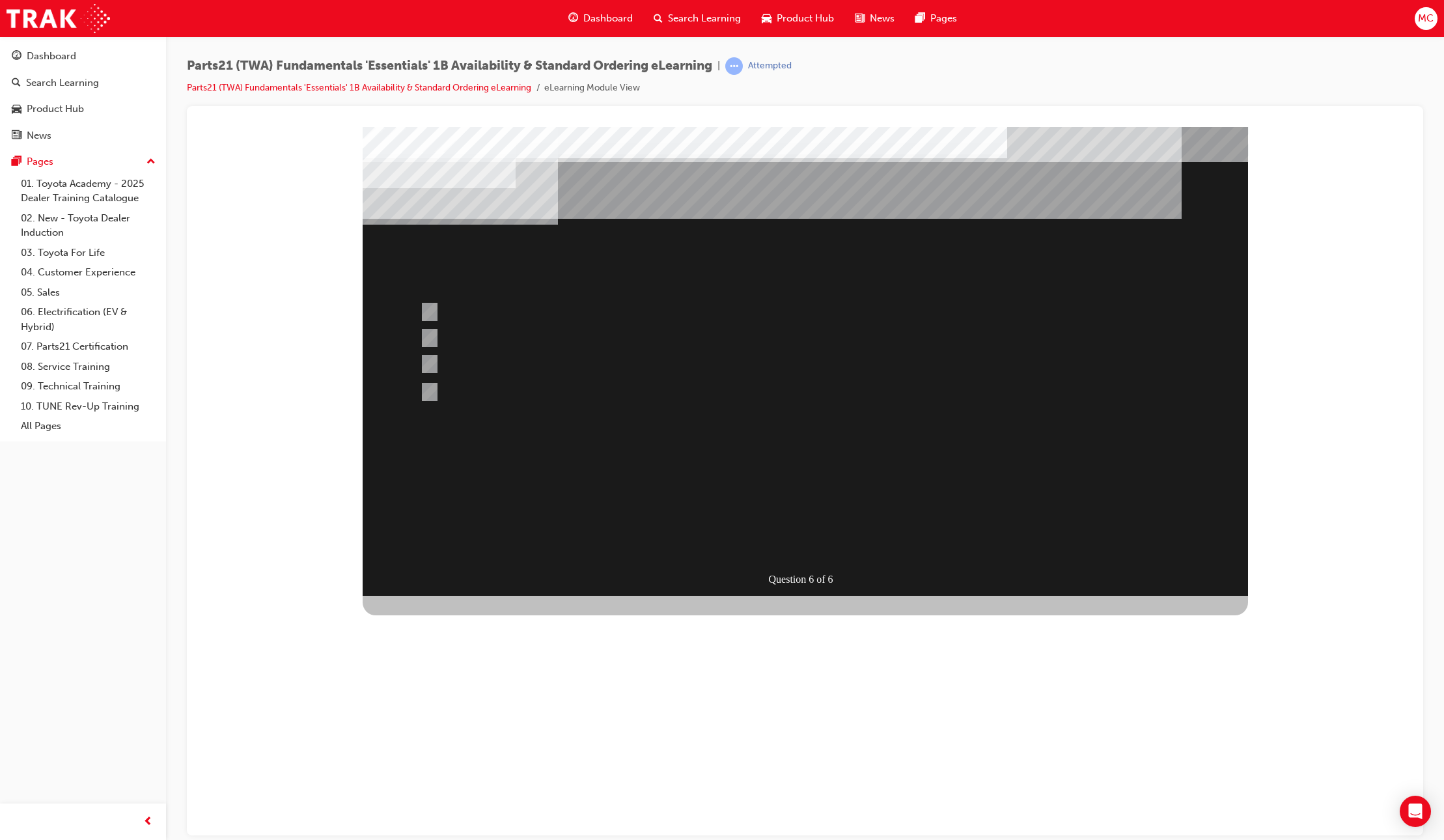
click at [457, 839] on div "SUBMIT" at bounding box center [410, 852] width 95 height 26
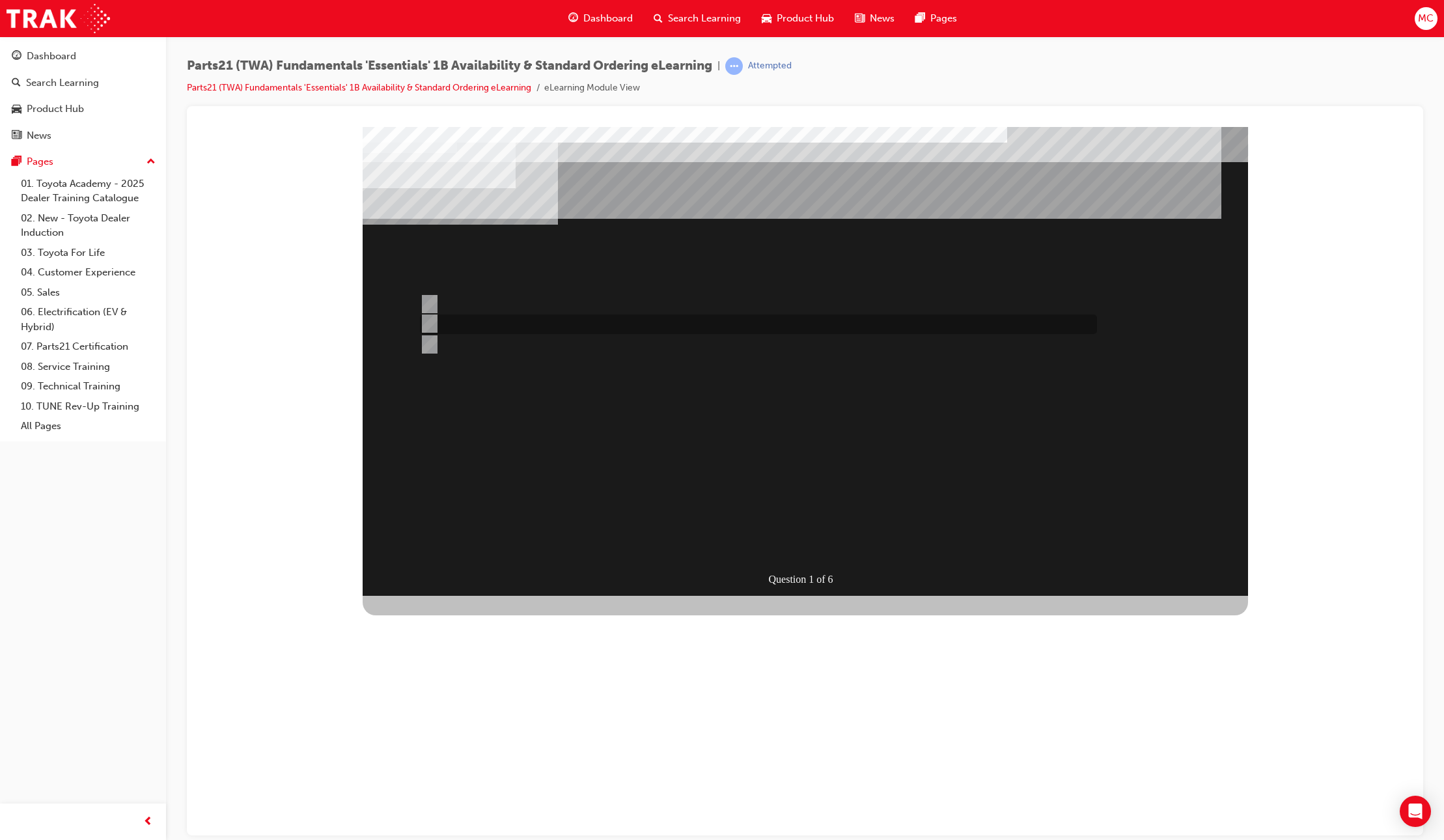
click at [528, 323] on div at bounding box center [755, 324] width 677 height 19
radio input "true"
click at [457, 824] on div "SUBMIT" at bounding box center [410, 837] width 95 height 26
click at [475, 306] on div at bounding box center [755, 304] width 677 height 19
radio input "true"
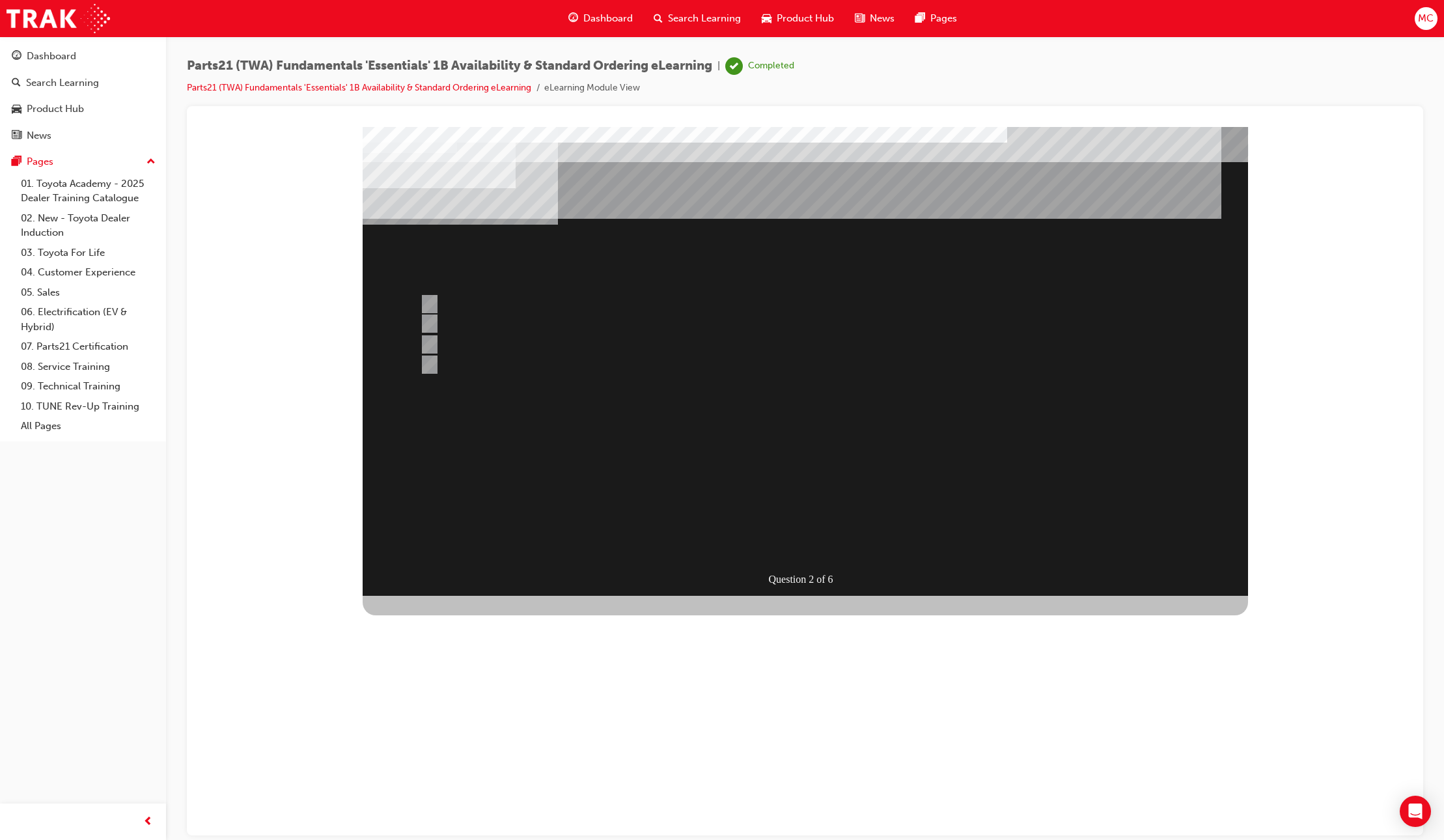
click at [457, 839] on div "SUBMIT" at bounding box center [410, 852] width 95 height 26
click at [475, 347] on div at bounding box center [755, 343] width 677 height 19
radio input "true"
click at [457, 824] on div "SUBMIT" at bounding box center [410, 837] width 95 height 26
click at [453, 362] on div at bounding box center [755, 364] width 677 height 19
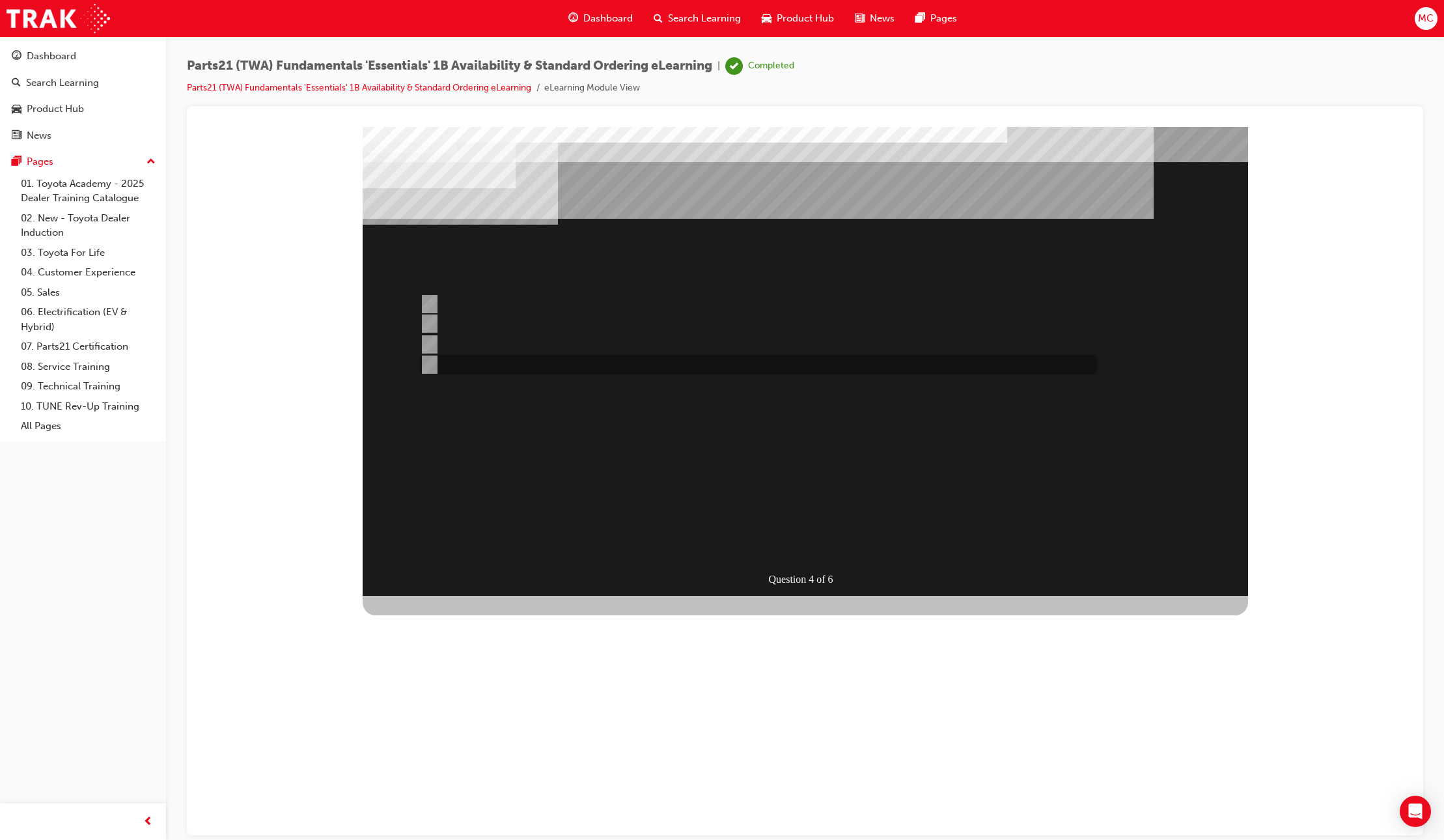
radio input "true"
click at [457, 839] on div "SUBMIT" at bounding box center [410, 852] width 95 height 26
click at [497, 304] on div at bounding box center [755, 304] width 677 height 19
radio input "true"
click at [457, 810] on div "SUBMIT" at bounding box center [410, 823] width 95 height 26
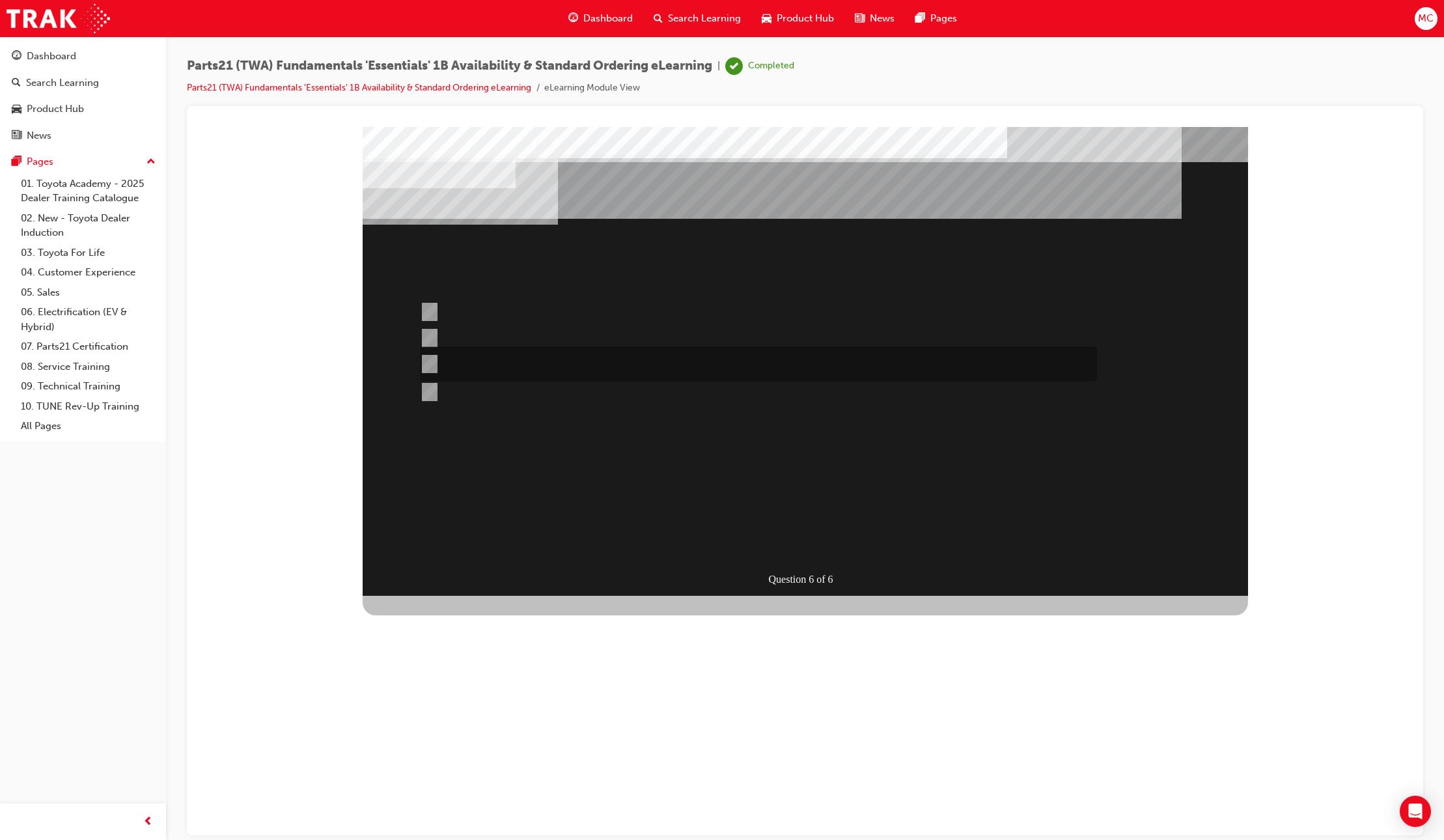
click at [488, 365] on div at bounding box center [755, 364] width 677 height 35
radio input "true"
click at [457, 839] on div "SUBMIT" at bounding box center [410, 852] width 95 height 26
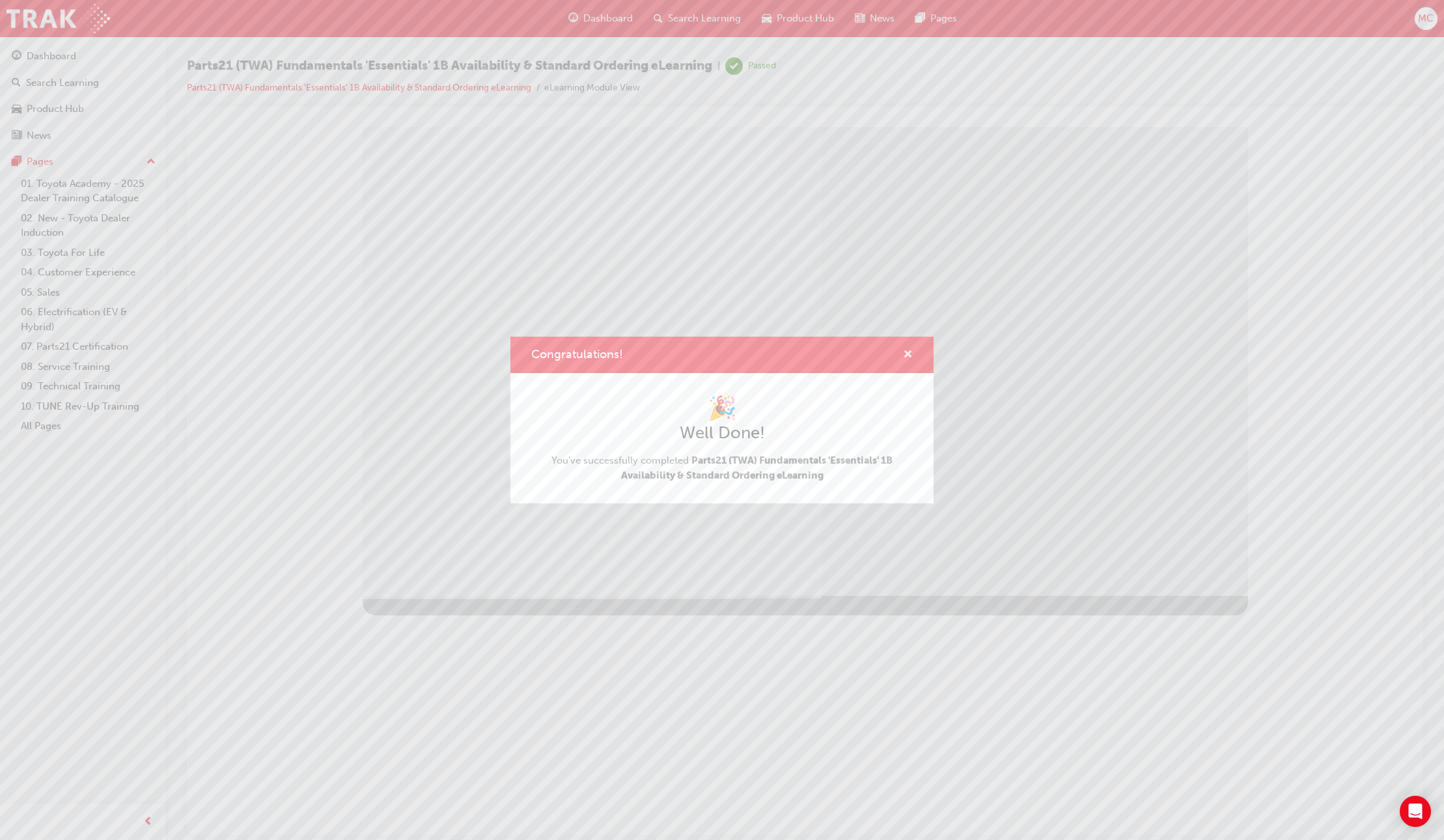
click at [904, 353] on span "cross-icon" at bounding box center [908, 355] width 10 height 12
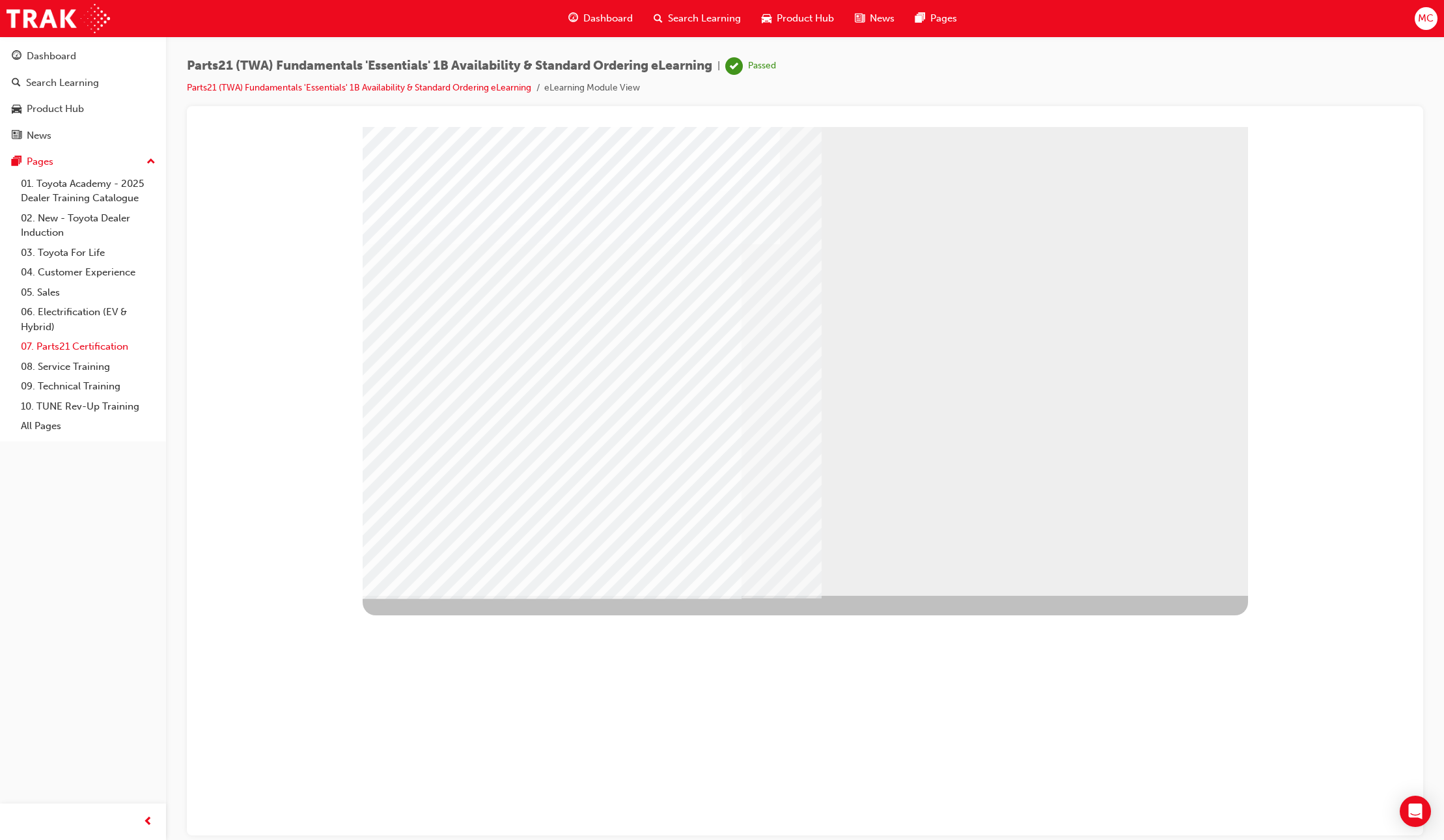
click at [74, 345] on link "07. Parts21 Certification" at bounding box center [88, 347] width 145 height 20
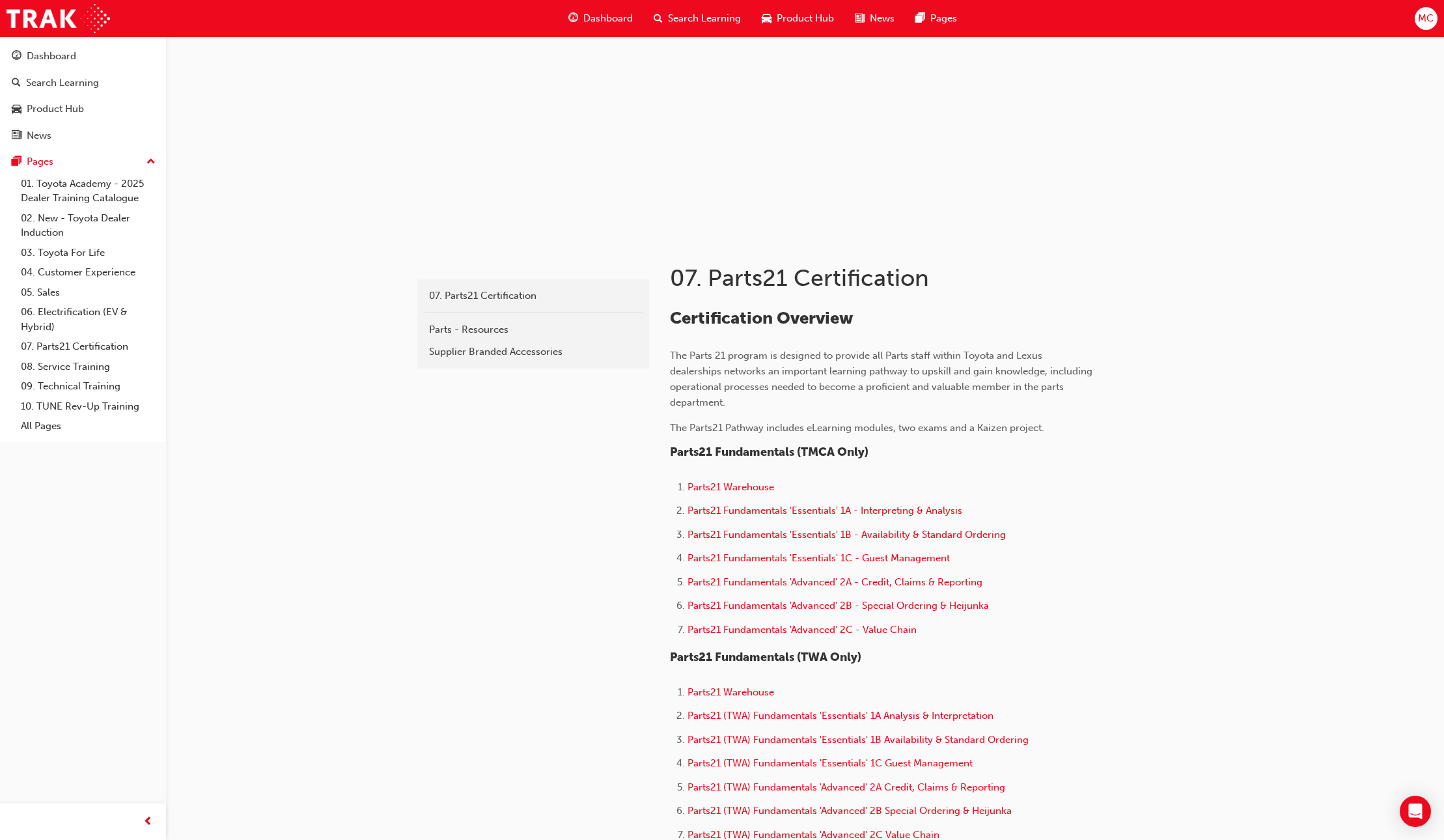
scroll to position [158, 0]
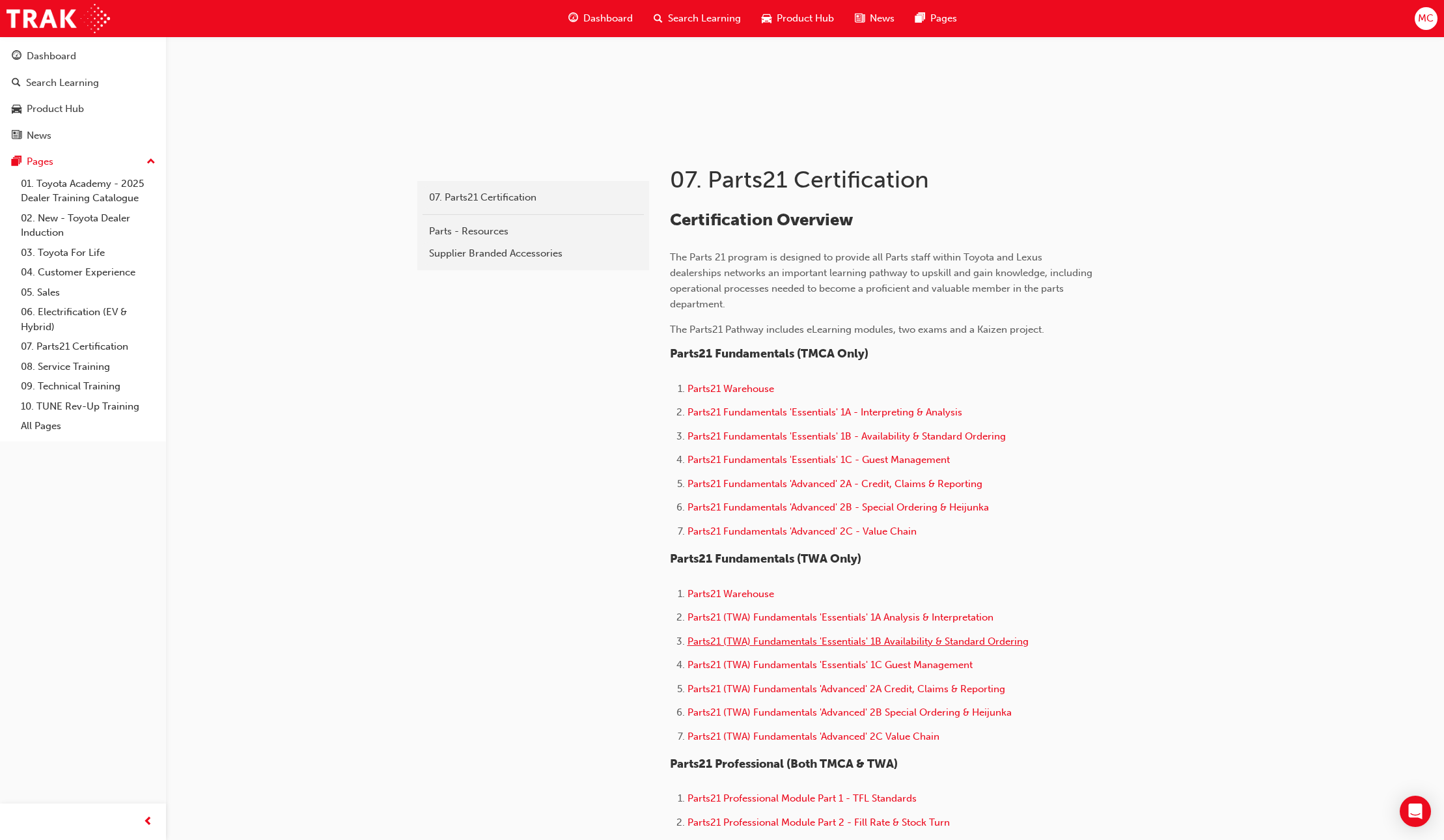
drag, startPoint x: 817, startPoint y: 624, endPoint x: 817, endPoint y: 638, distance: 14.0
click at [817, 626] on li "Parts21 (TWA) Fundamentals 'Essentials' 1A Analysis & Interpretation" at bounding box center [891, 618] width 406 height 19
click at [818, 640] on span "Parts21 (TWA) Fundamentals 'Essentials' 1B Availability & Standard Ordering" at bounding box center [858, 640] width 341 height 12
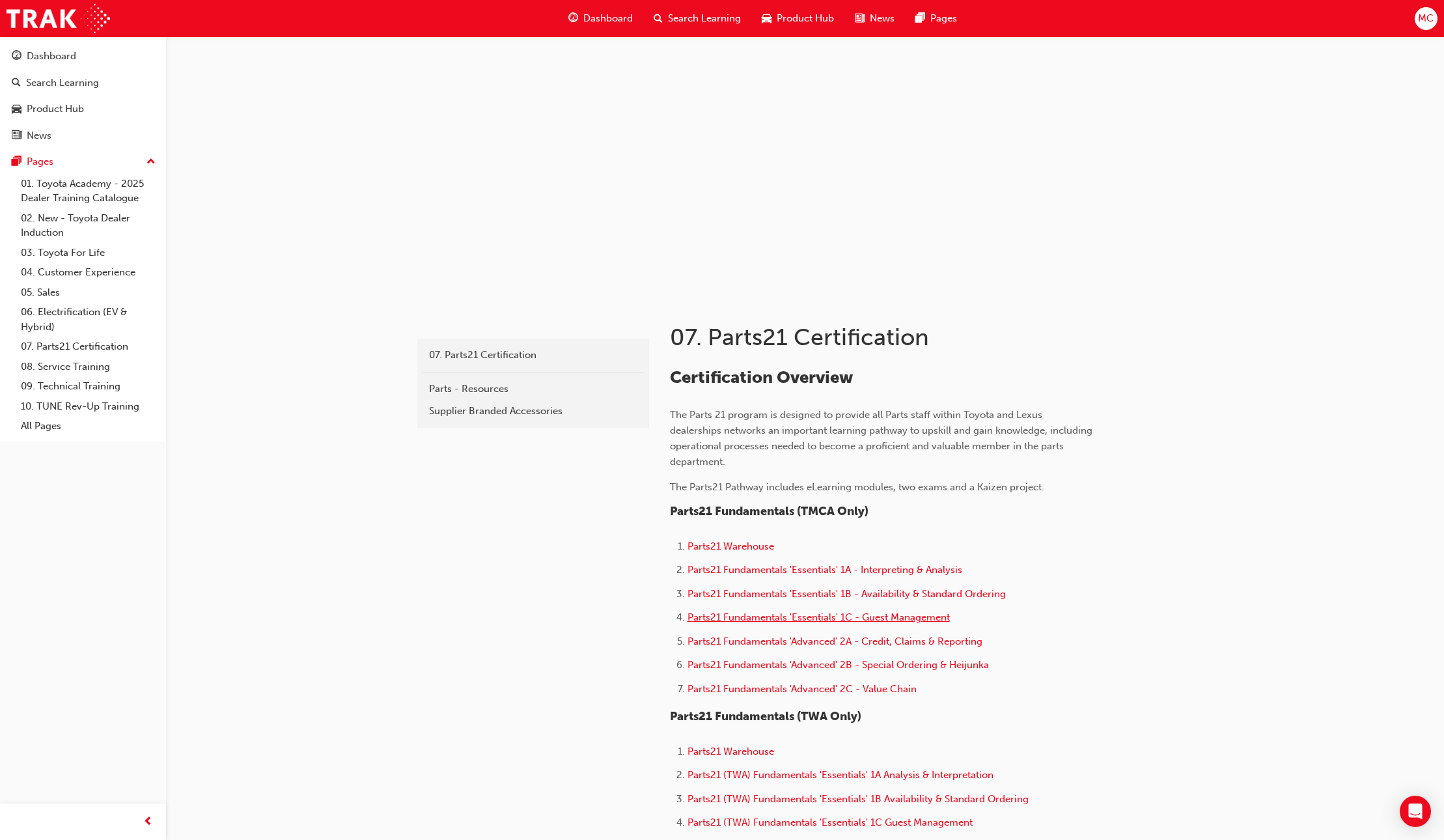
click at [789, 617] on span "Parts21 Fundamentals 'Essentials' 1C - Guest Management" at bounding box center [819, 616] width 263 height 12
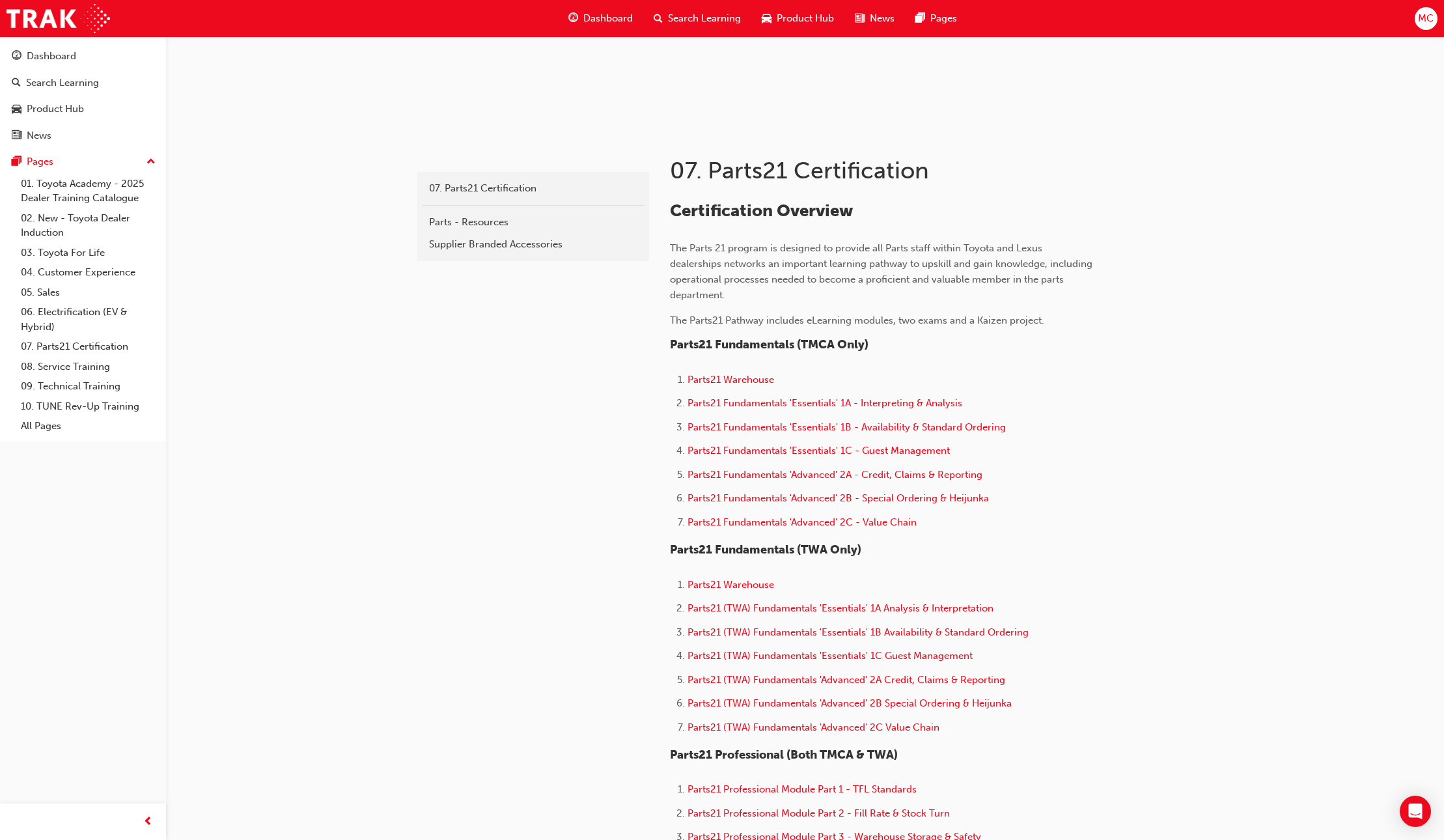
scroll to position [173, 0]
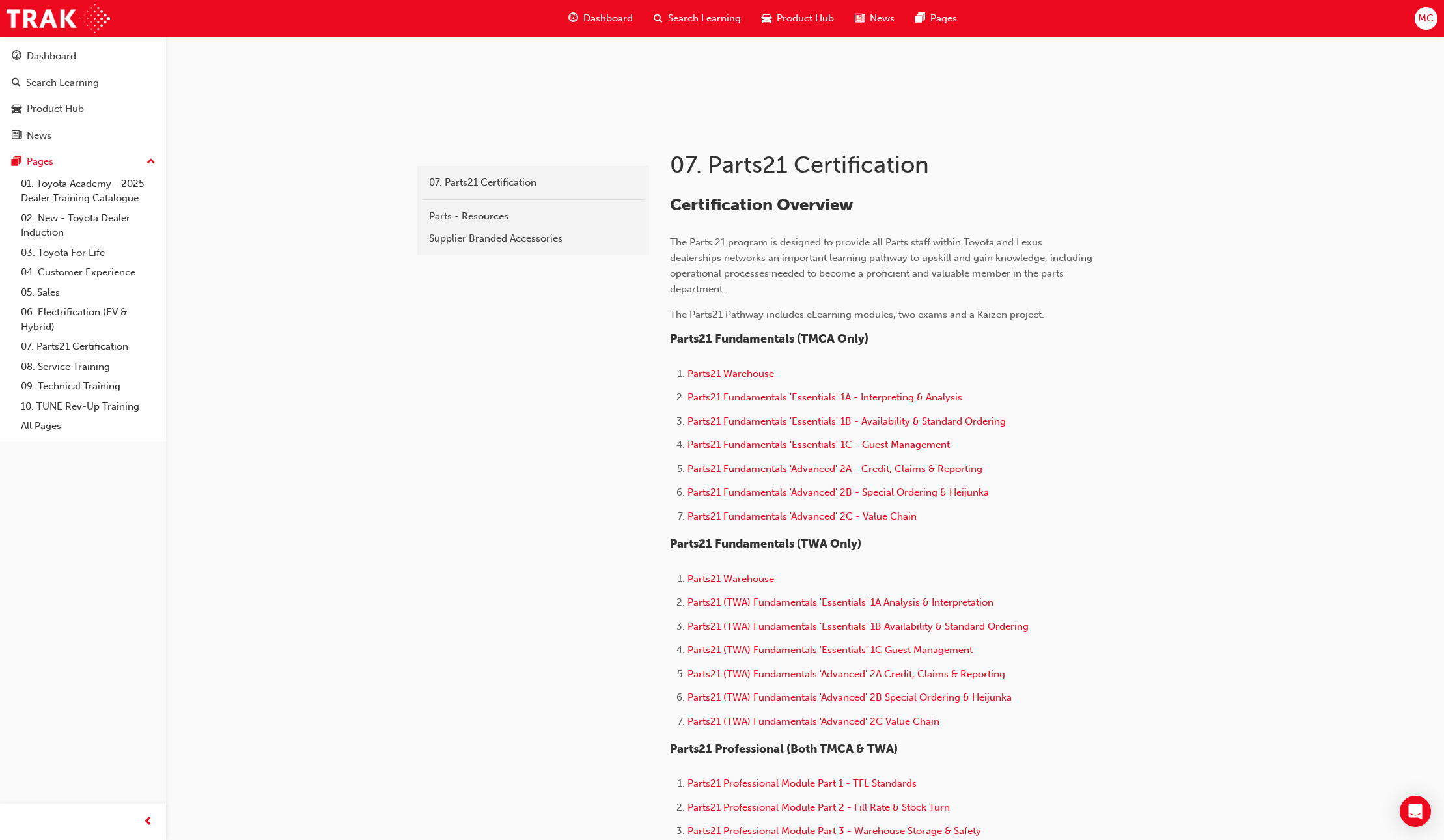
click at [788, 648] on span "Parts21 (TWA) Fundamentals 'Essentials' 1C Guest Management" at bounding box center [830, 650] width 285 height 12
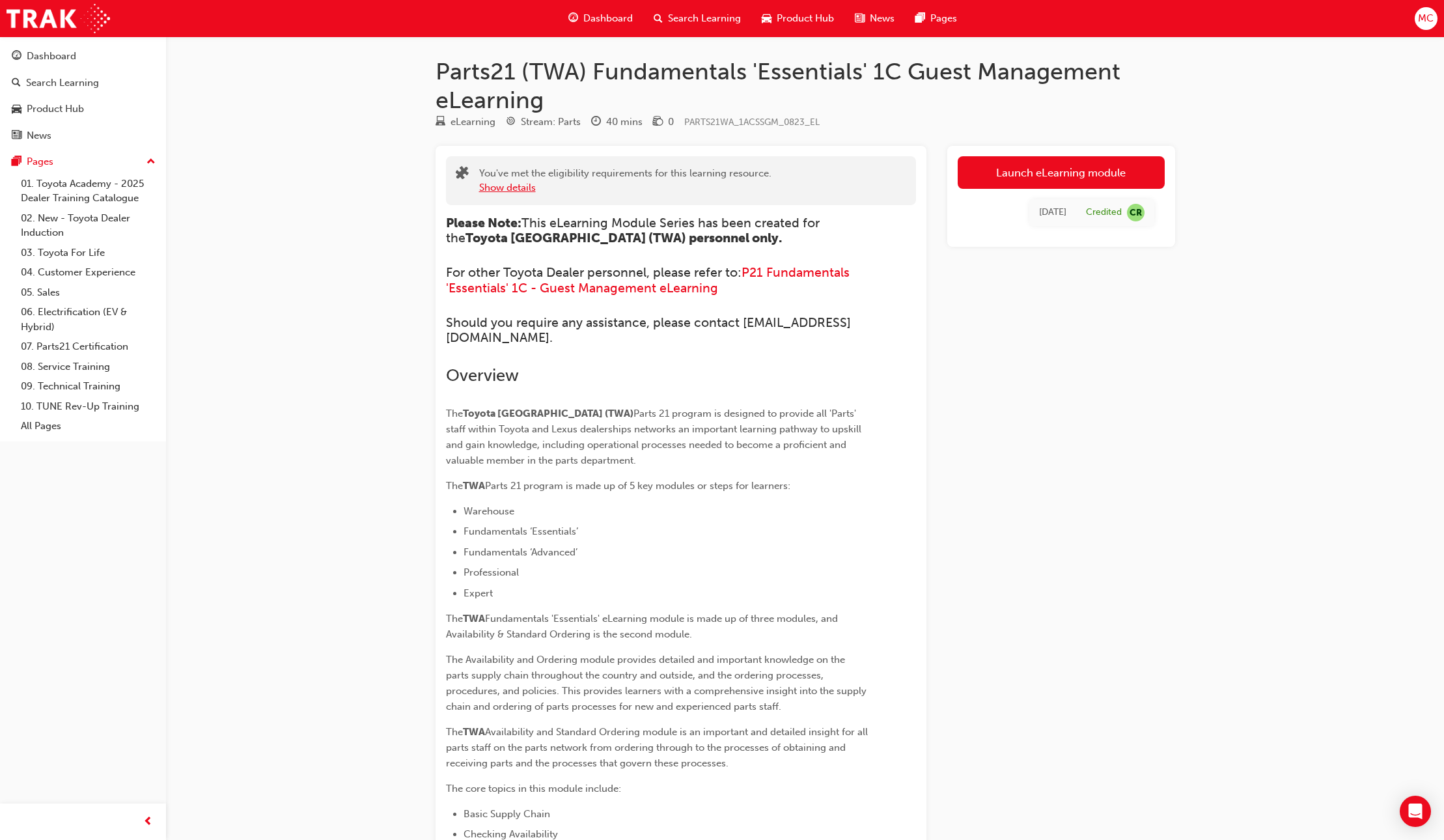
click at [513, 182] on button "Show details" at bounding box center [507, 187] width 57 height 15
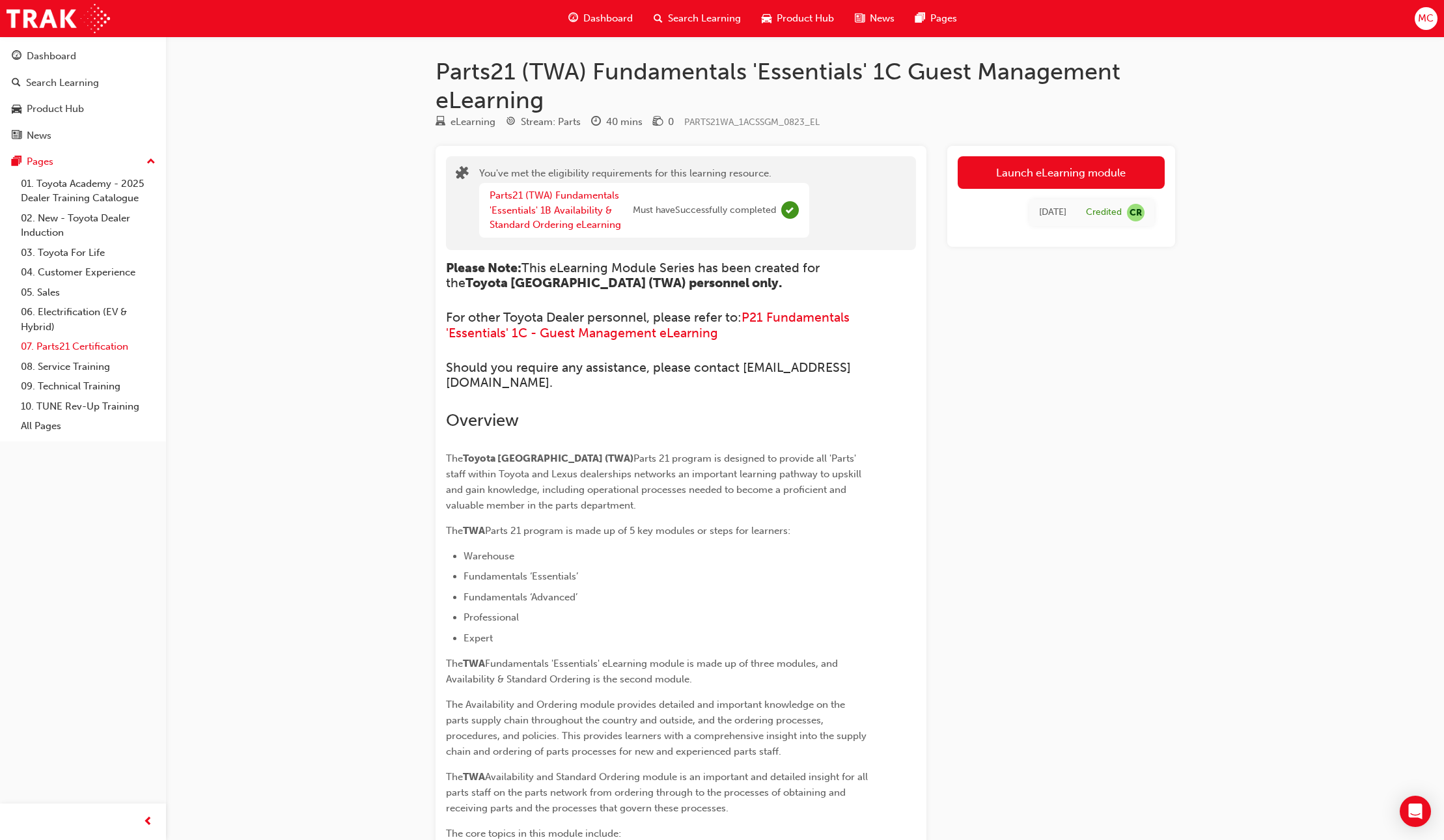
click at [84, 344] on link "07. Parts21 Certification" at bounding box center [88, 347] width 145 height 20
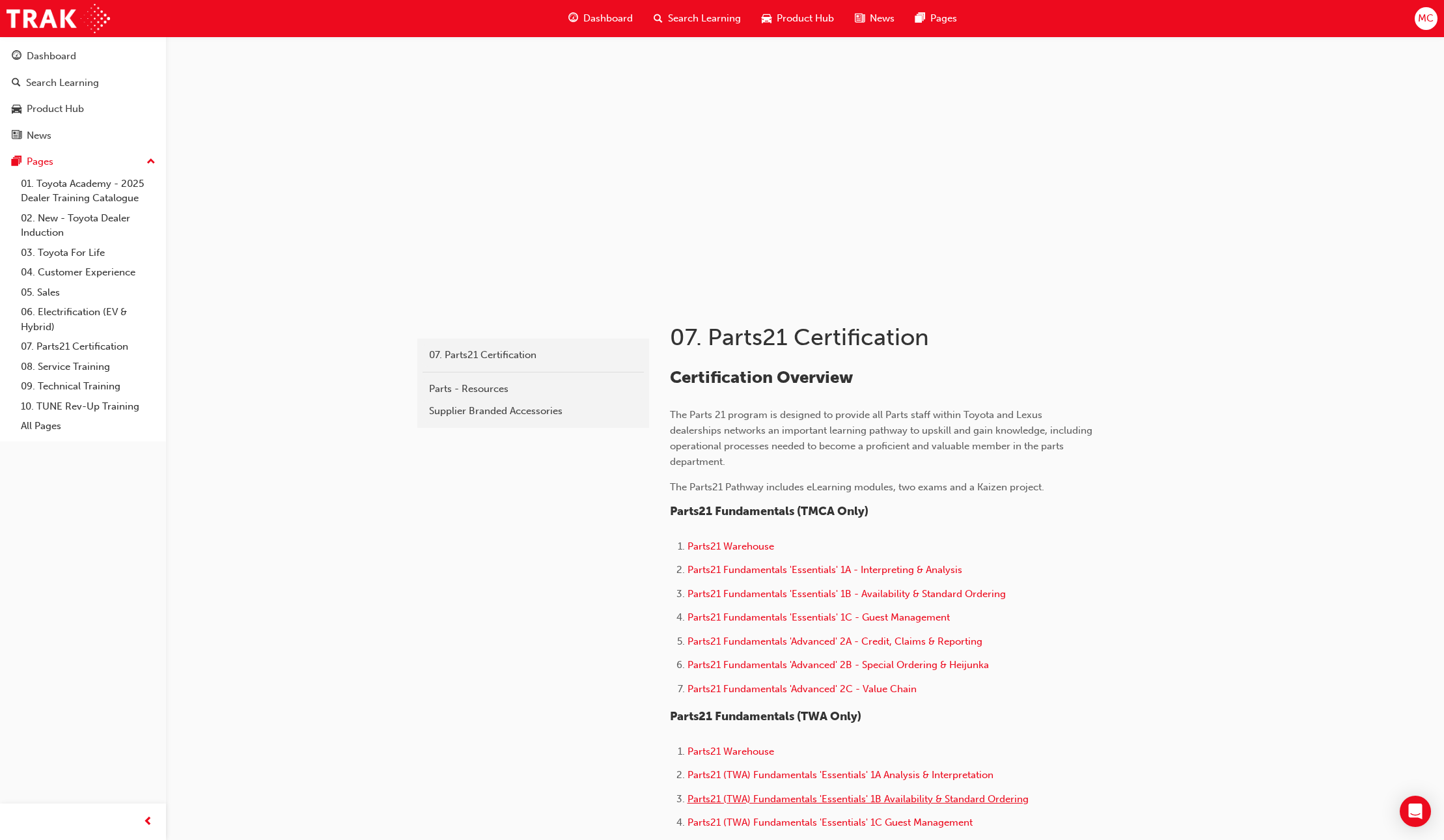
scroll to position [211, 0]
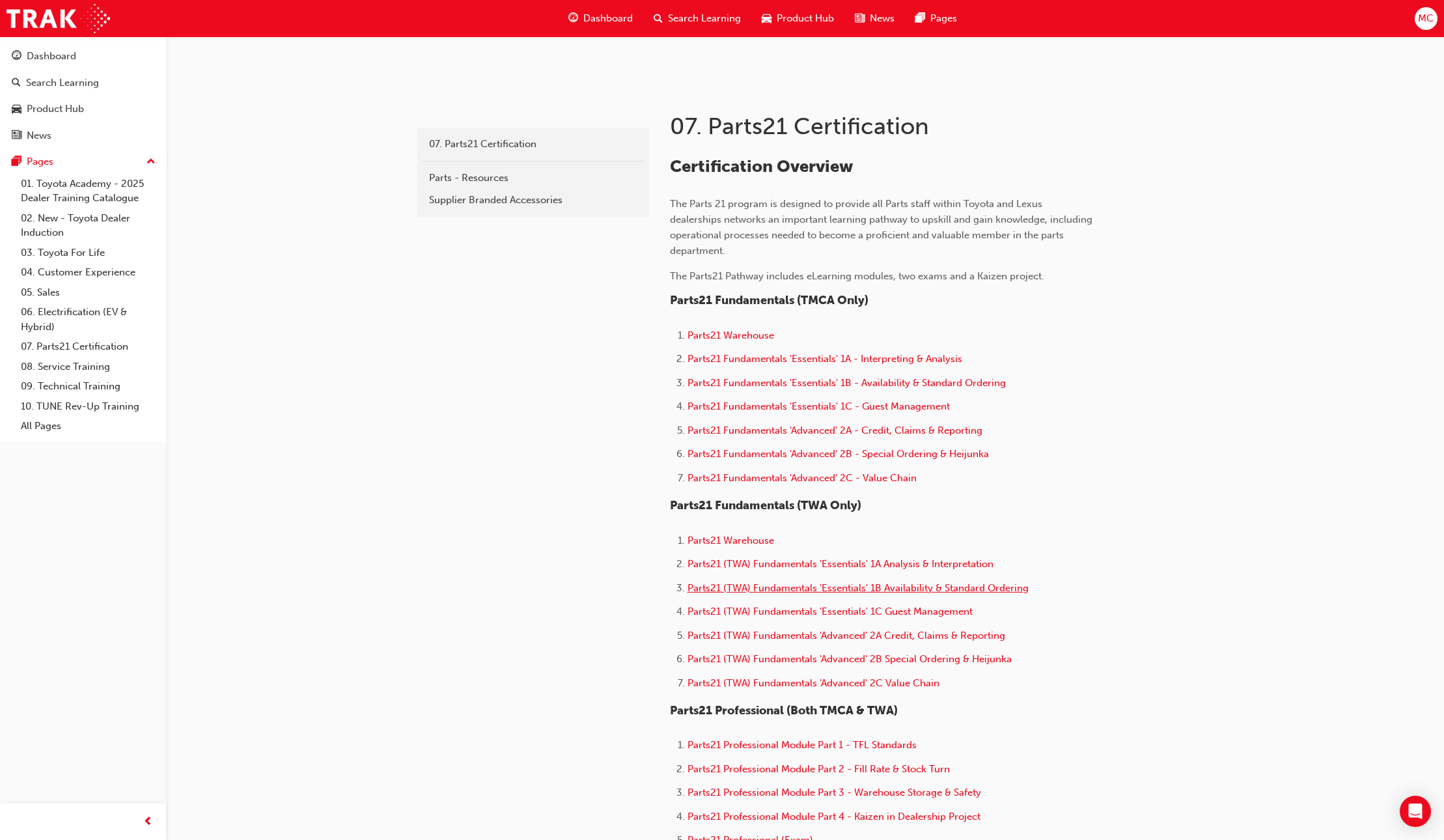
click at [841, 585] on span "Parts21 (TWA) Fundamentals 'Essentials' 1B Availability & Standard Ordering" at bounding box center [858, 588] width 341 height 12
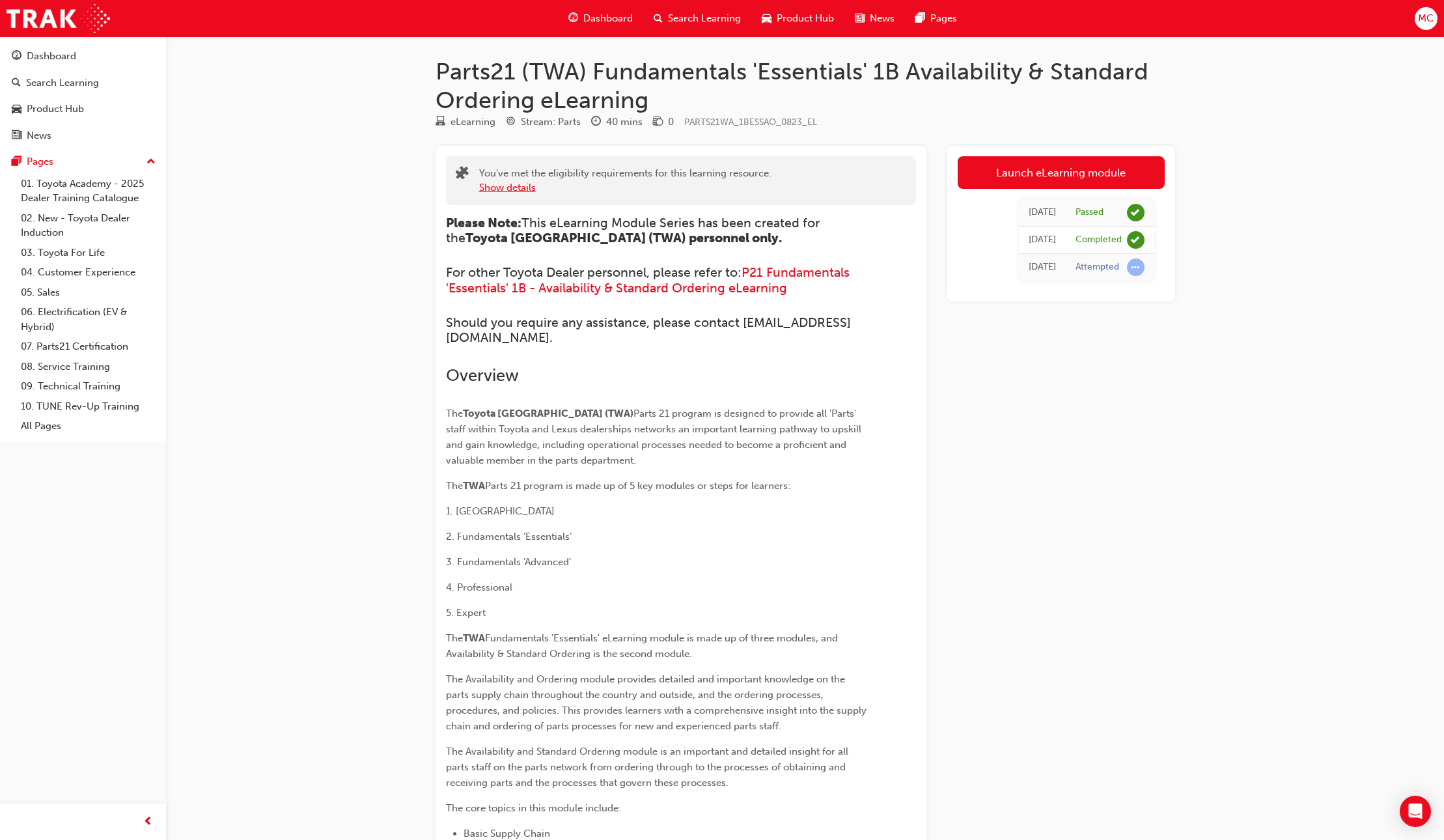
click at [496, 184] on button "Show details" at bounding box center [507, 187] width 57 height 15
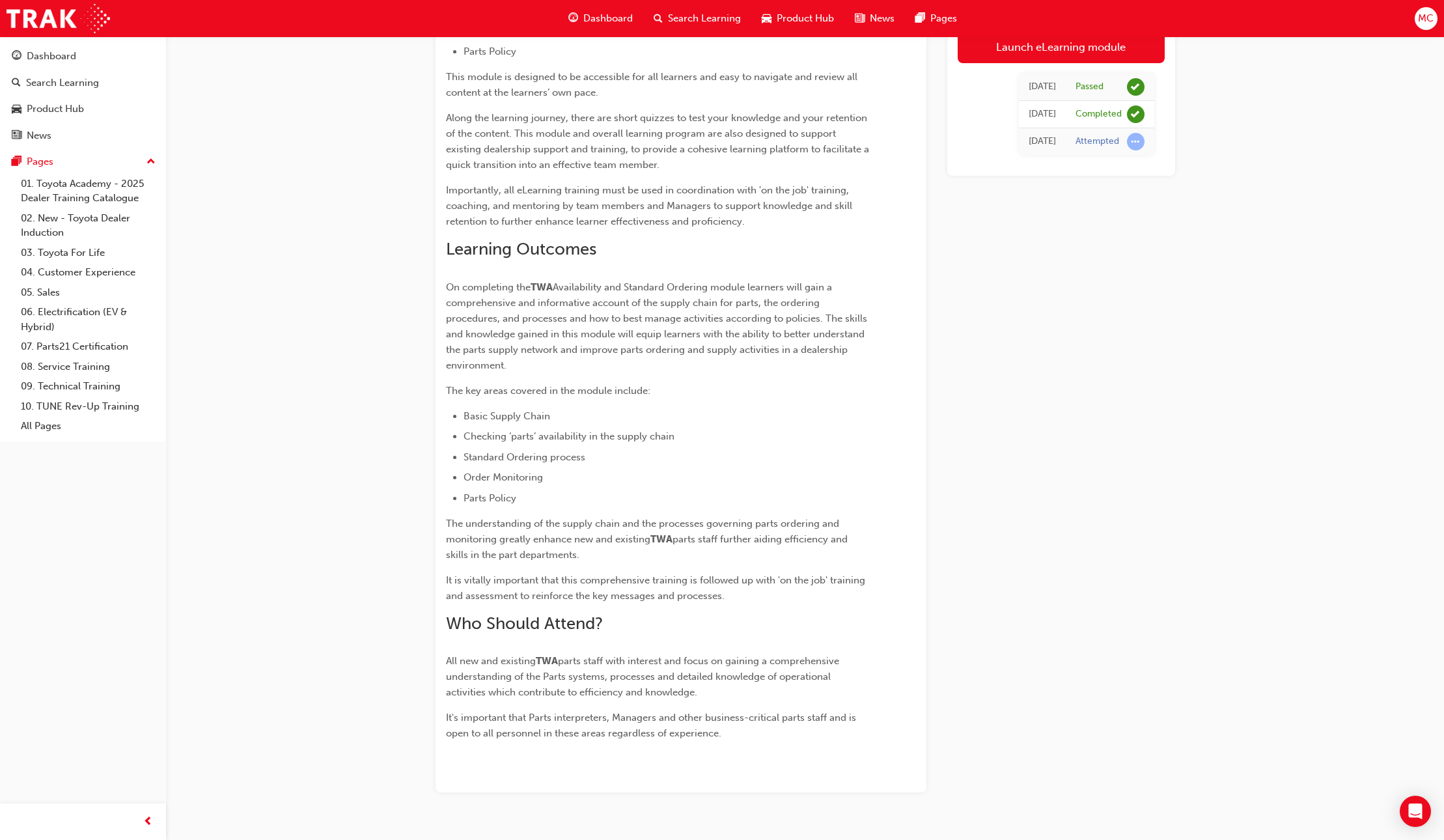
scroll to position [908, 0]
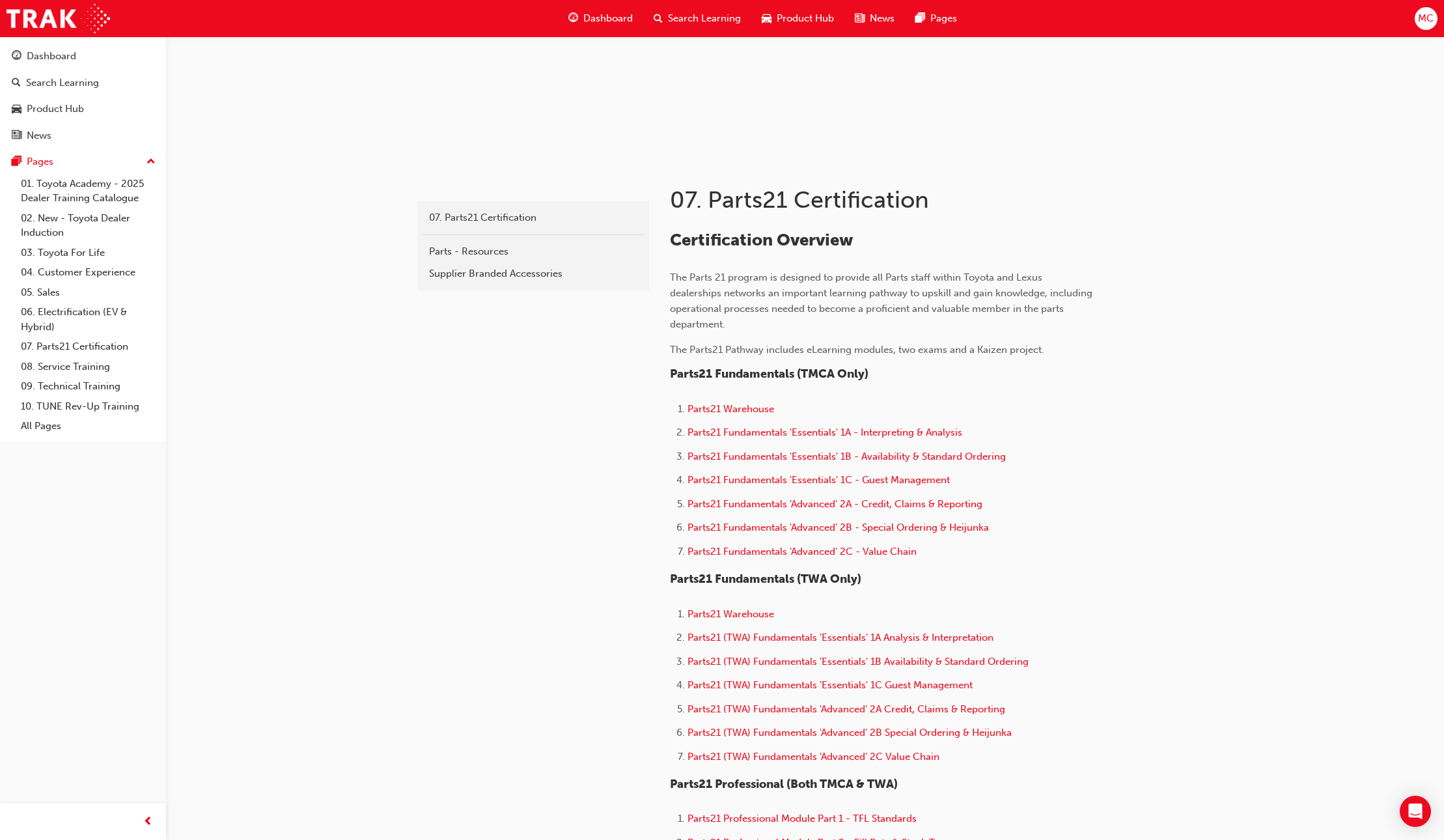
scroll to position [139, 0]
click at [875, 680] on span "Parts21 (TWA) Fundamentals 'Essentials' 1C Guest Management" at bounding box center [830, 682] width 285 height 12
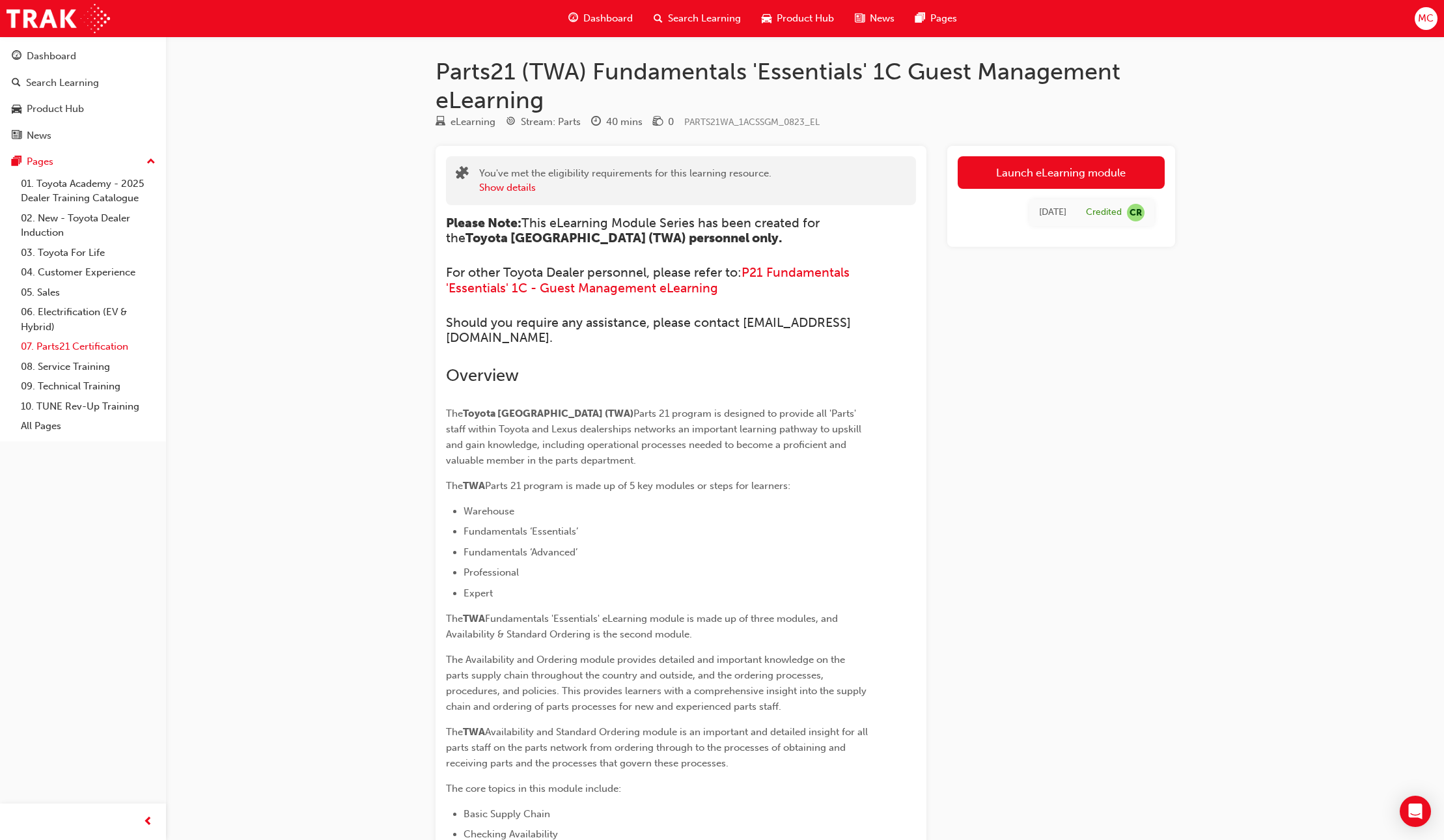
click at [92, 347] on link "07. Parts21 Certification" at bounding box center [88, 347] width 145 height 20
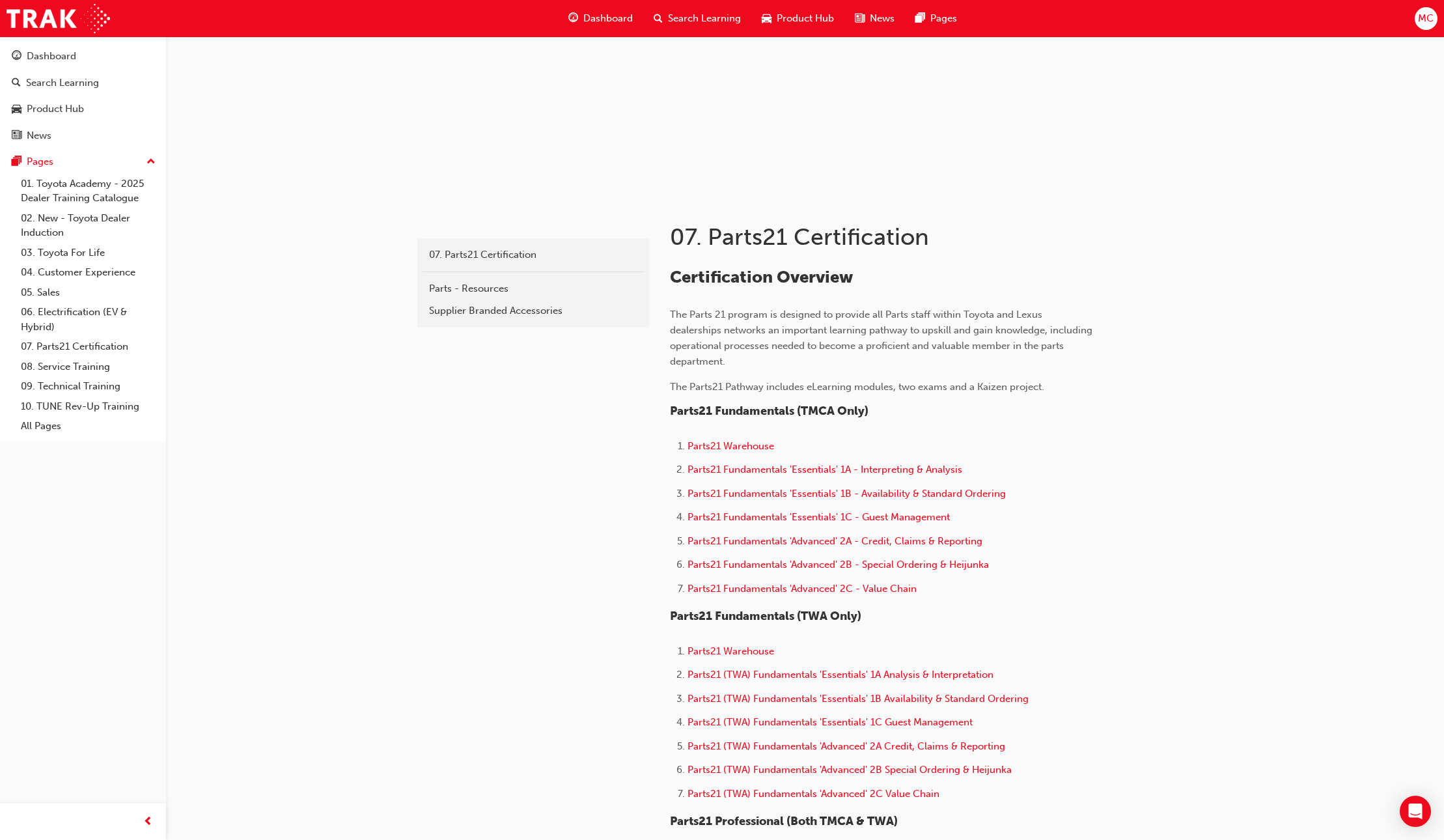
scroll to position [146, 0]
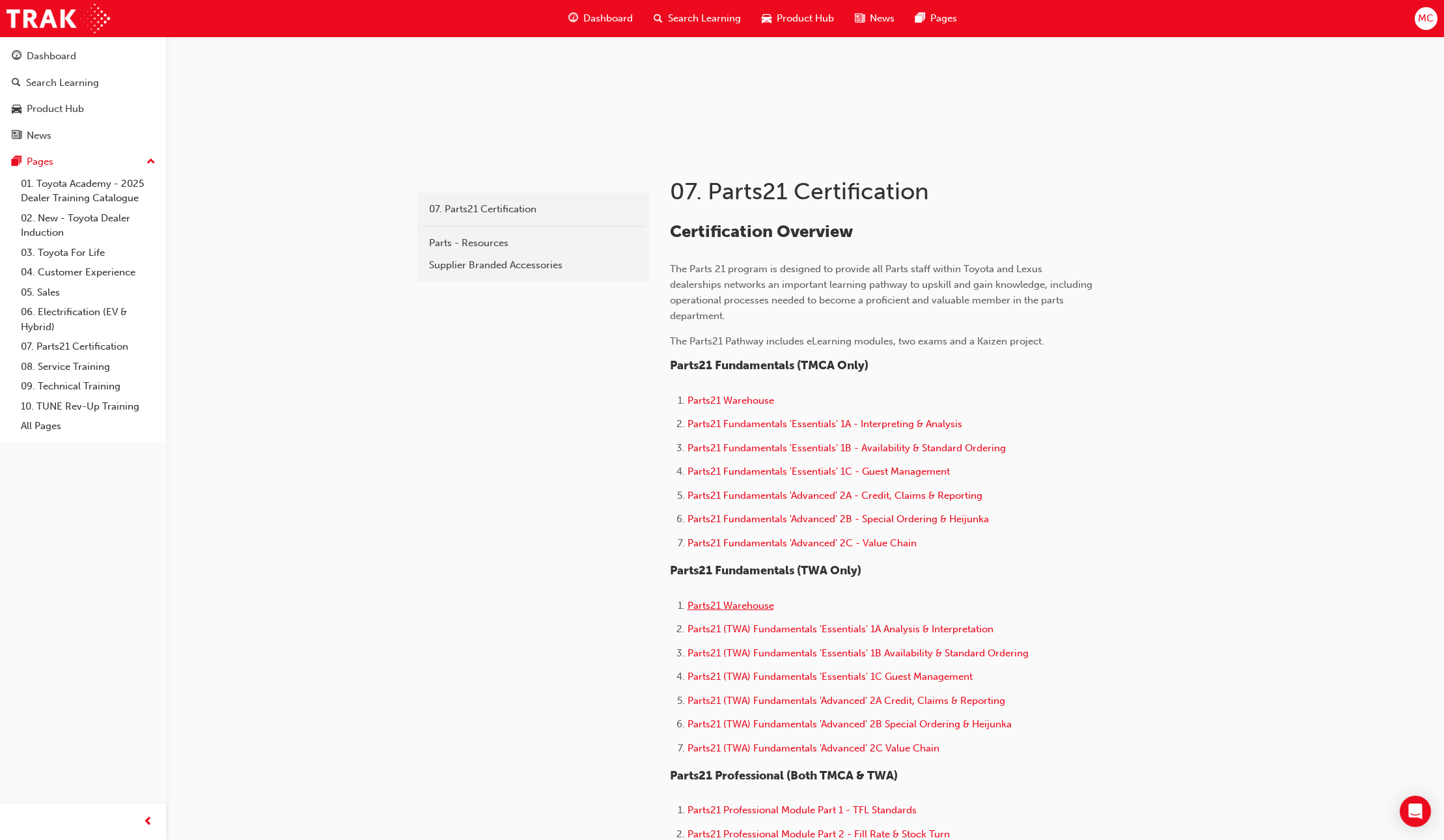
click at [753, 604] on span "Parts21 Warehouse" at bounding box center [731, 605] width 86 height 12
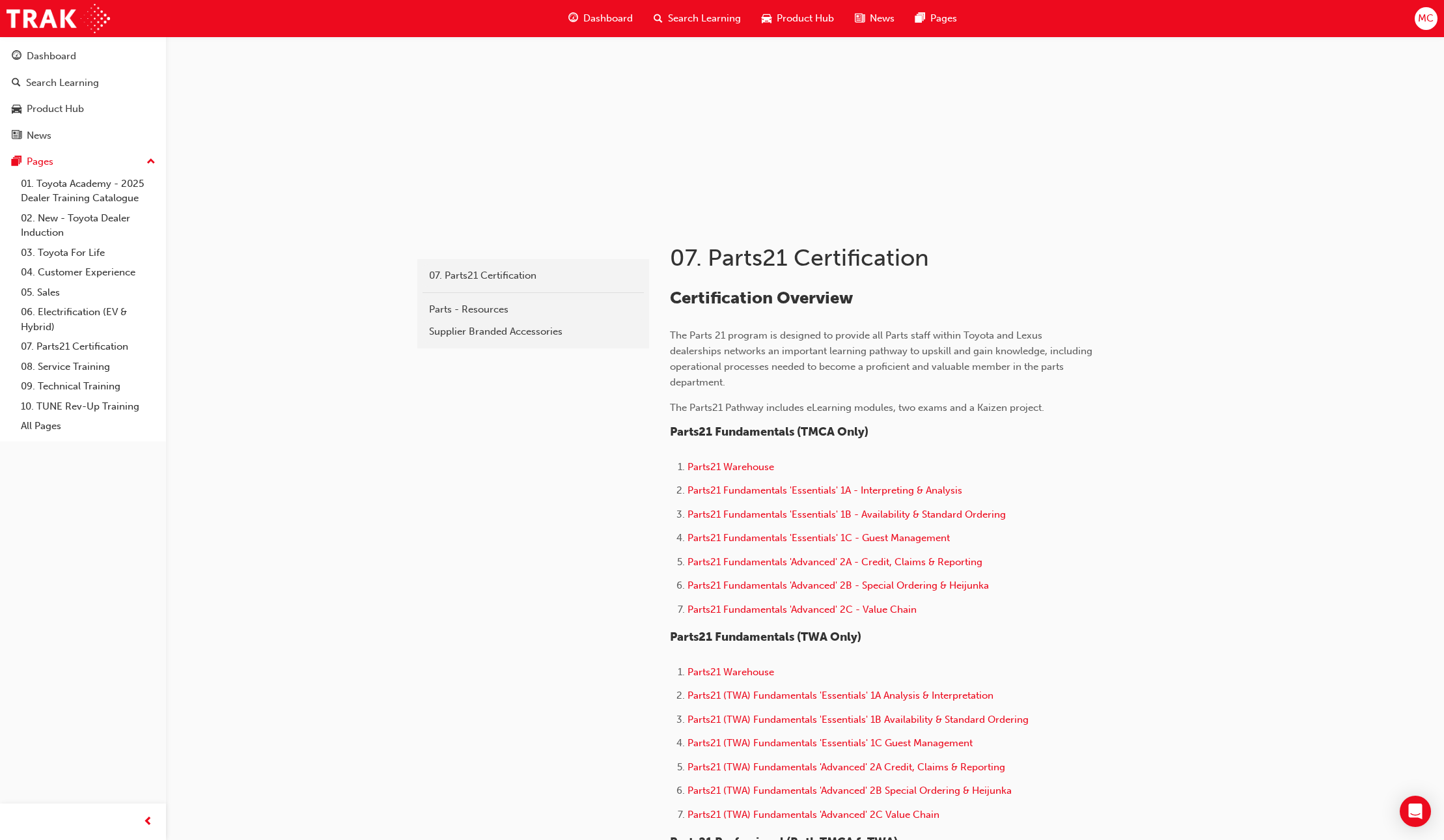
scroll to position [160, 0]
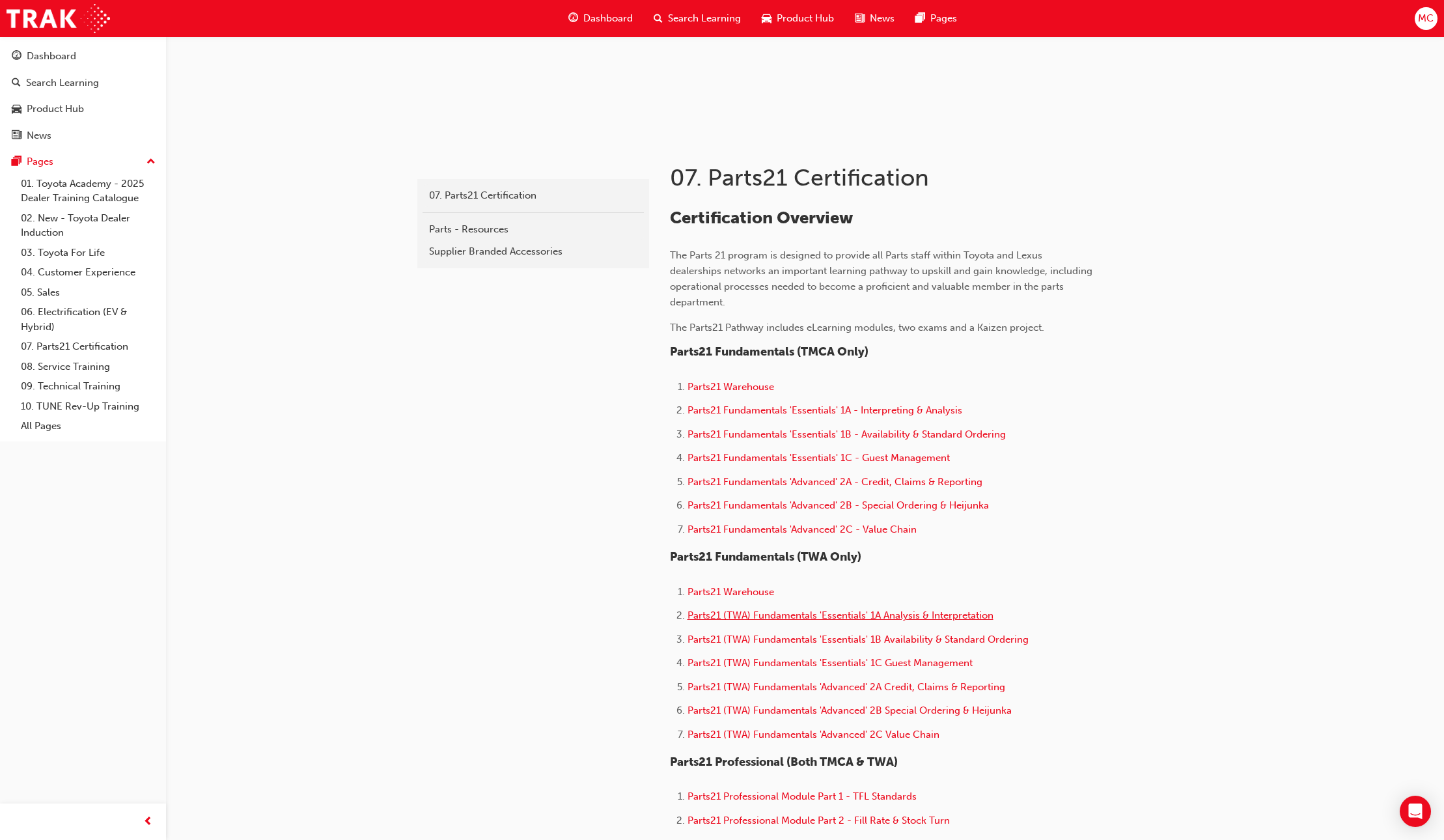
click at [777, 611] on span "Parts21 (TWA) Fundamentals 'Essentials' 1A Analysis & Interpretation" at bounding box center [841, 614] width 306 height 12
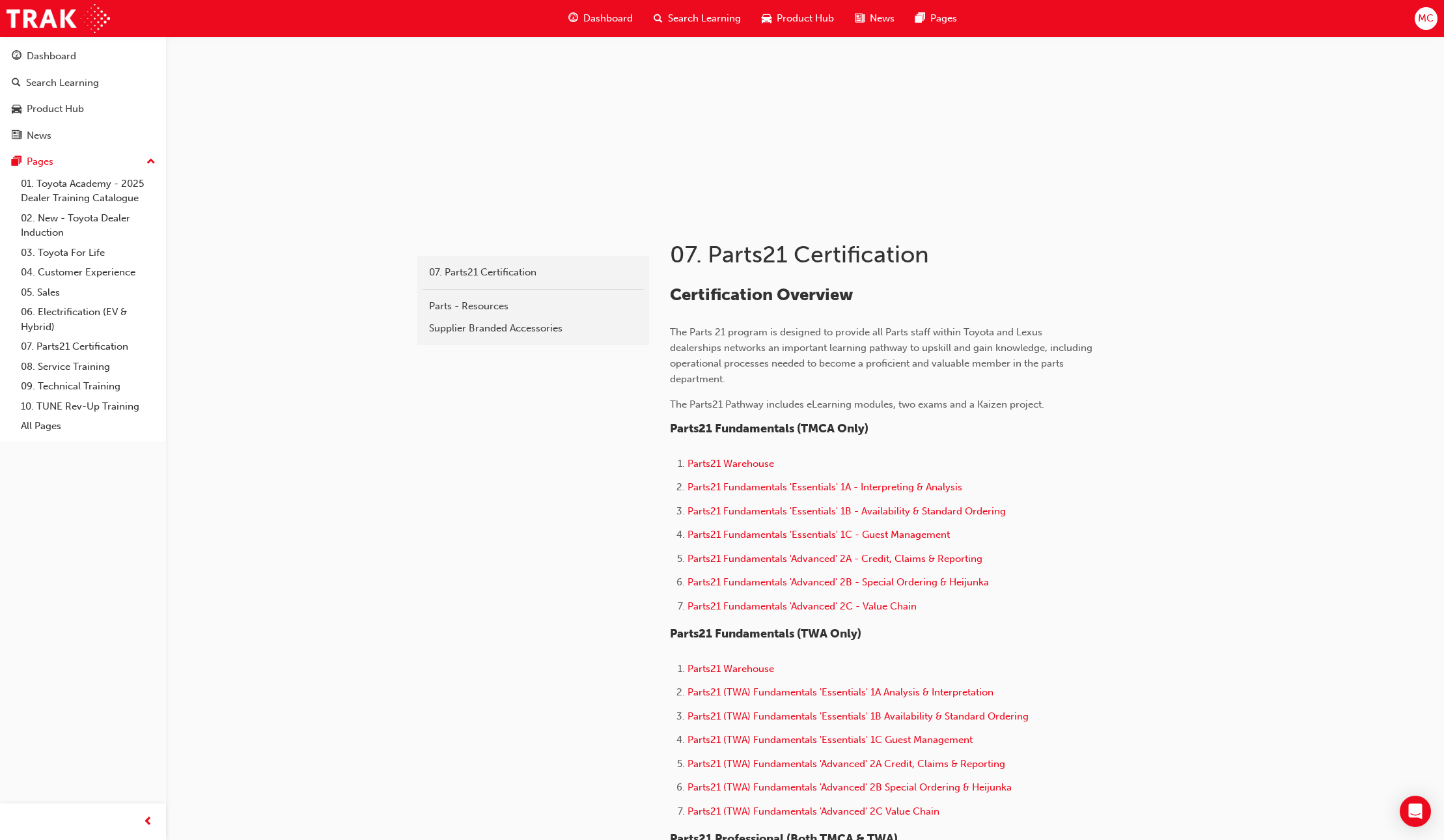
scroll to position [127, 0]
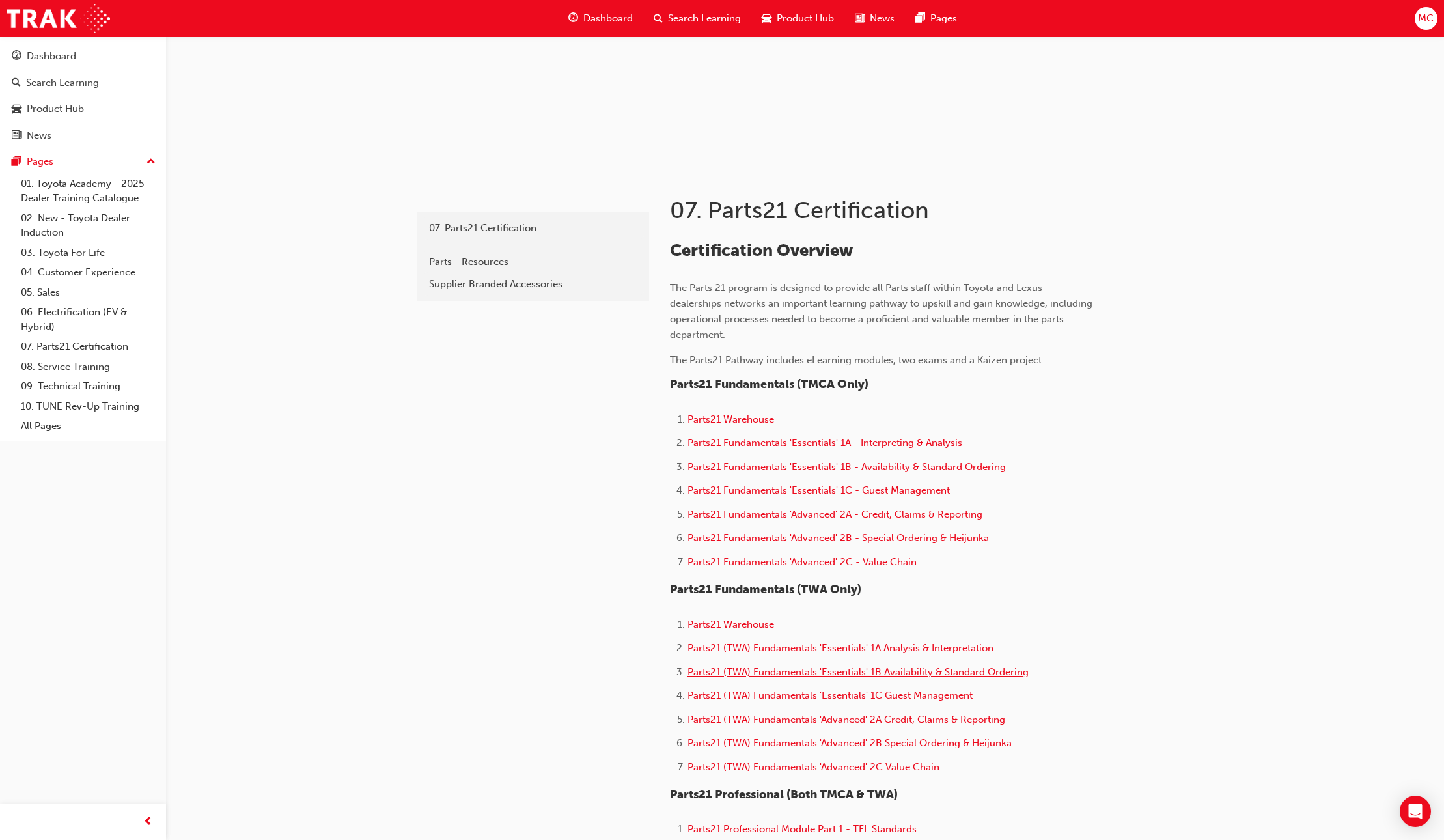
click at [800, 671] on span "Parts21 (TWA) Fundamentals 'Essentials' 1B Availability & Standard Ordering" at bounding box center [858, 671] width 341 height 12
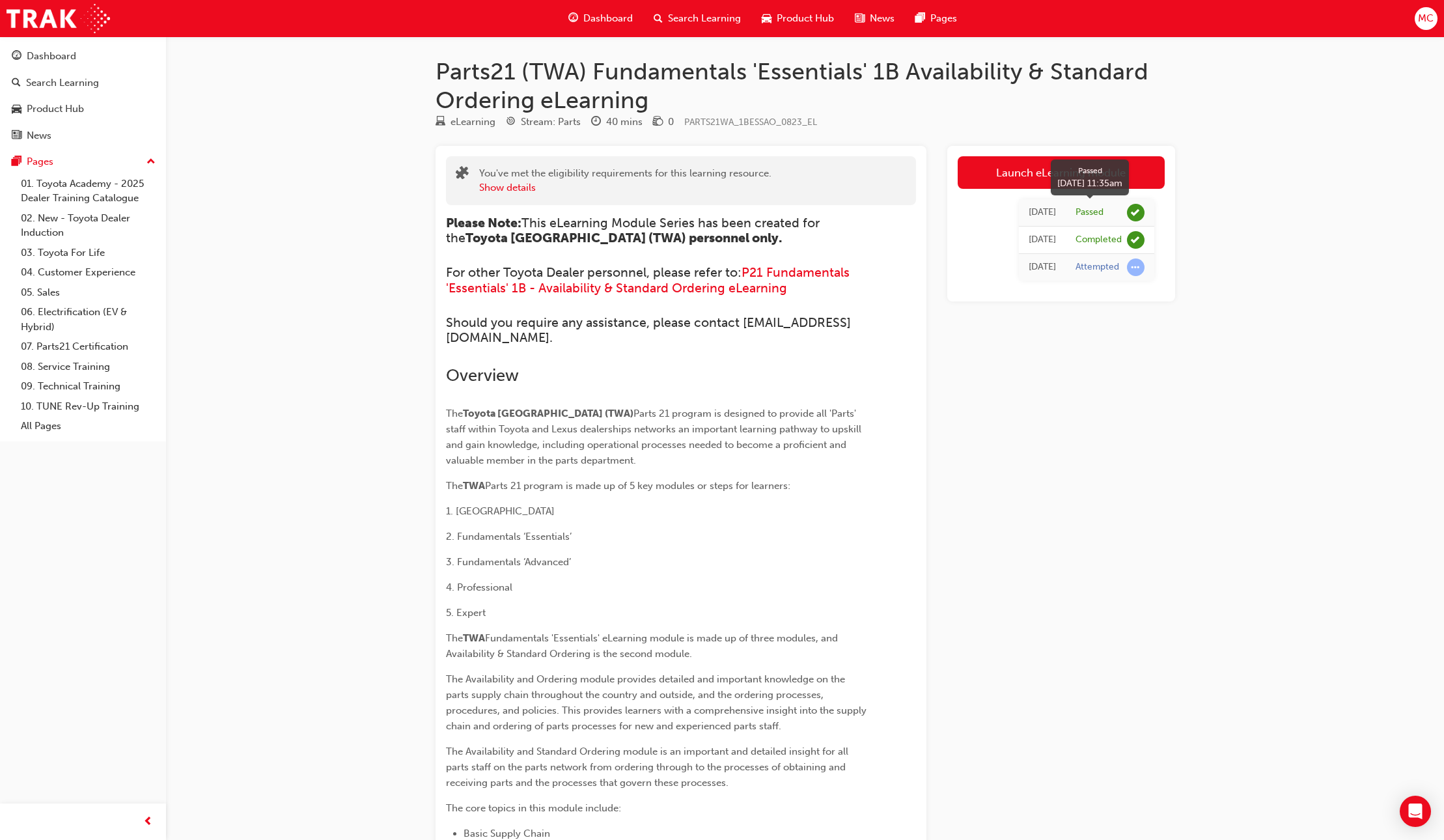
click at [1138, 213] on span "learningRecordVerb_PASS-icon" at bounding box center [1136, 212] width 18 height 18
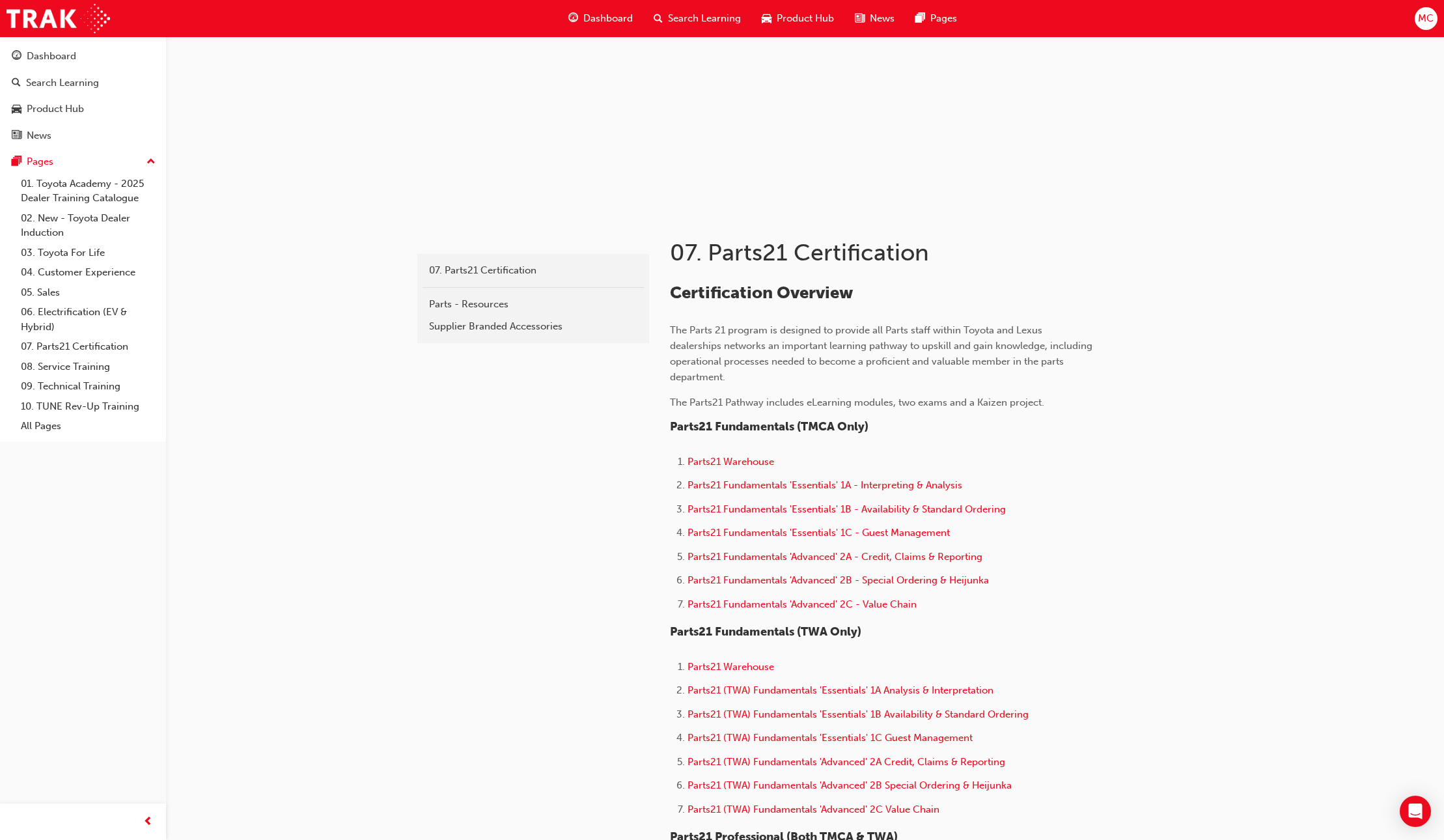
scroll to position [91, 0]
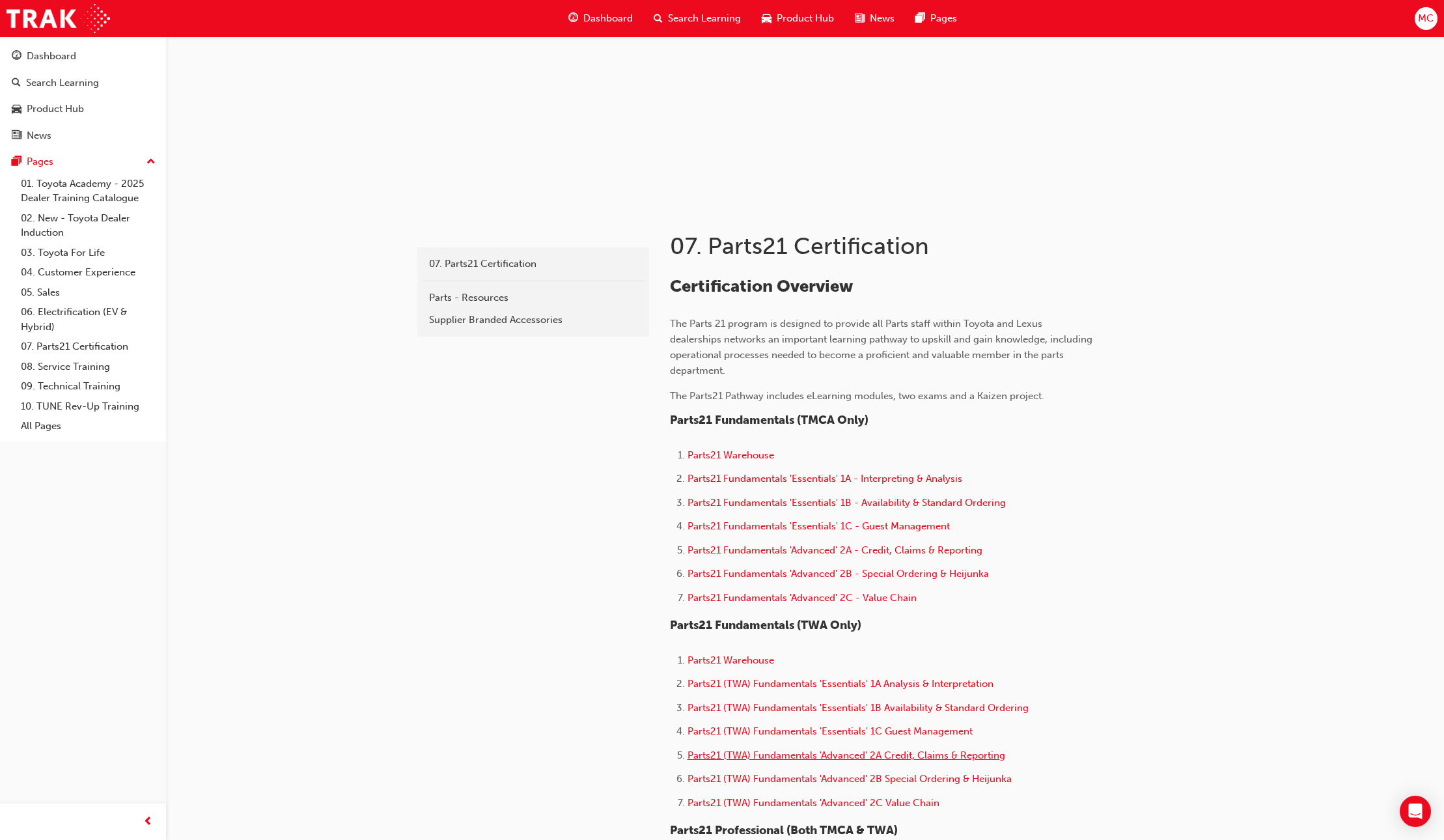
click at [866, 749] on span "Parts21 (TWA) Fundamentals 'Advanced' 2A Credit, Claims & Reporting" at bounding box center [847, 755] width 318 height 12
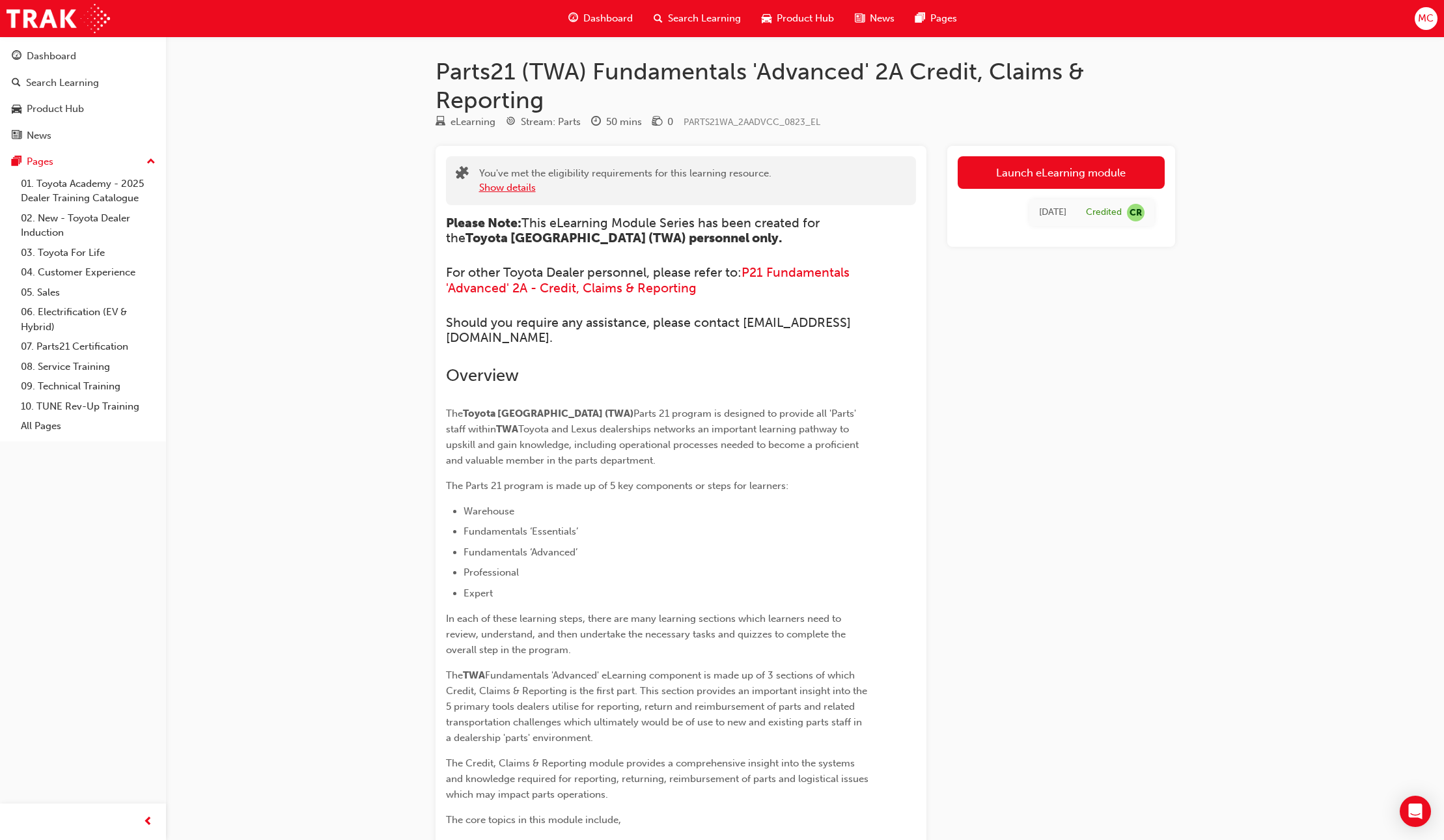
click at [515, 193] on button "Show details" at bounding box center [507, 187] width 57 height 15
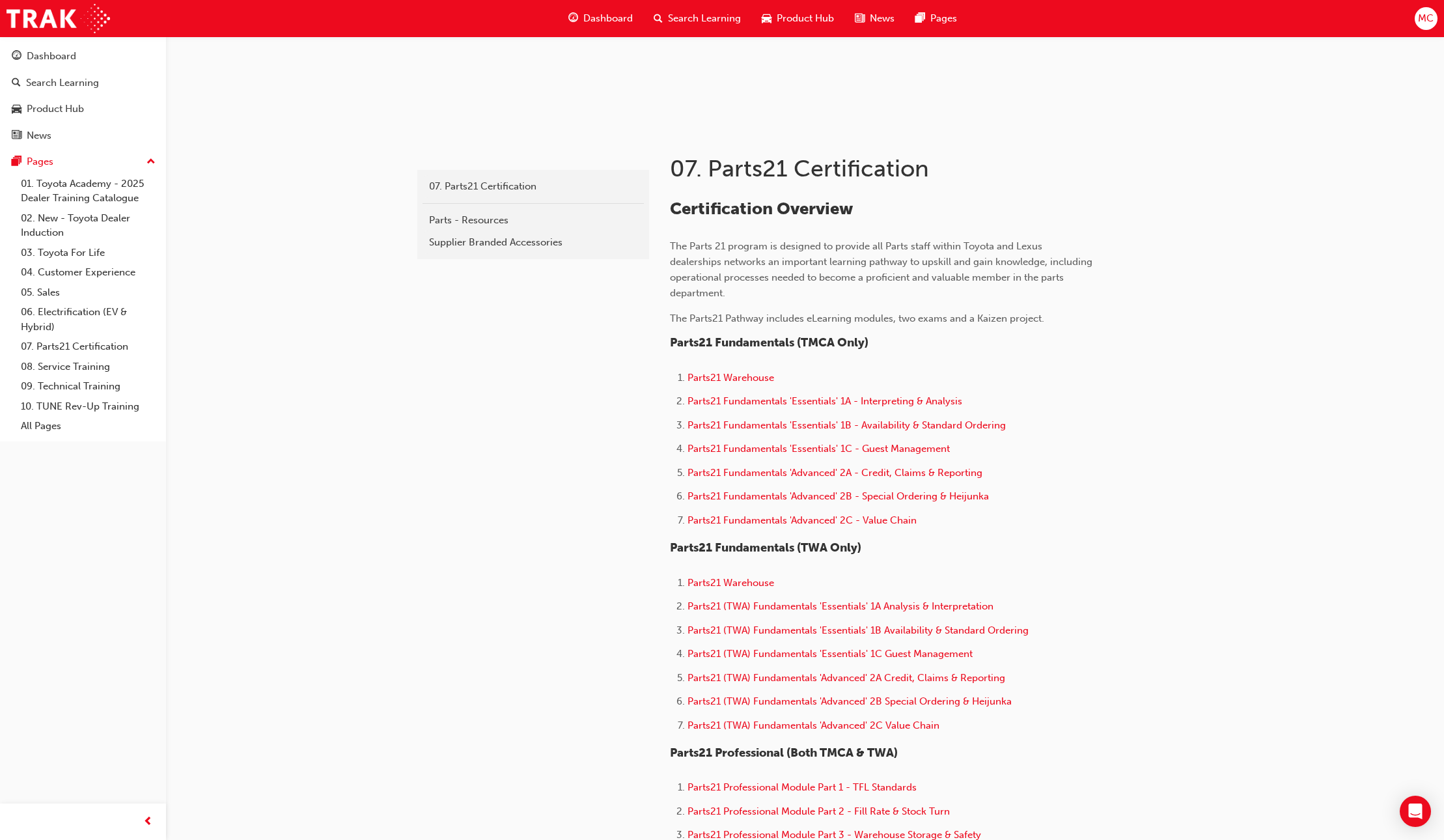
scroll to position [229, 0]
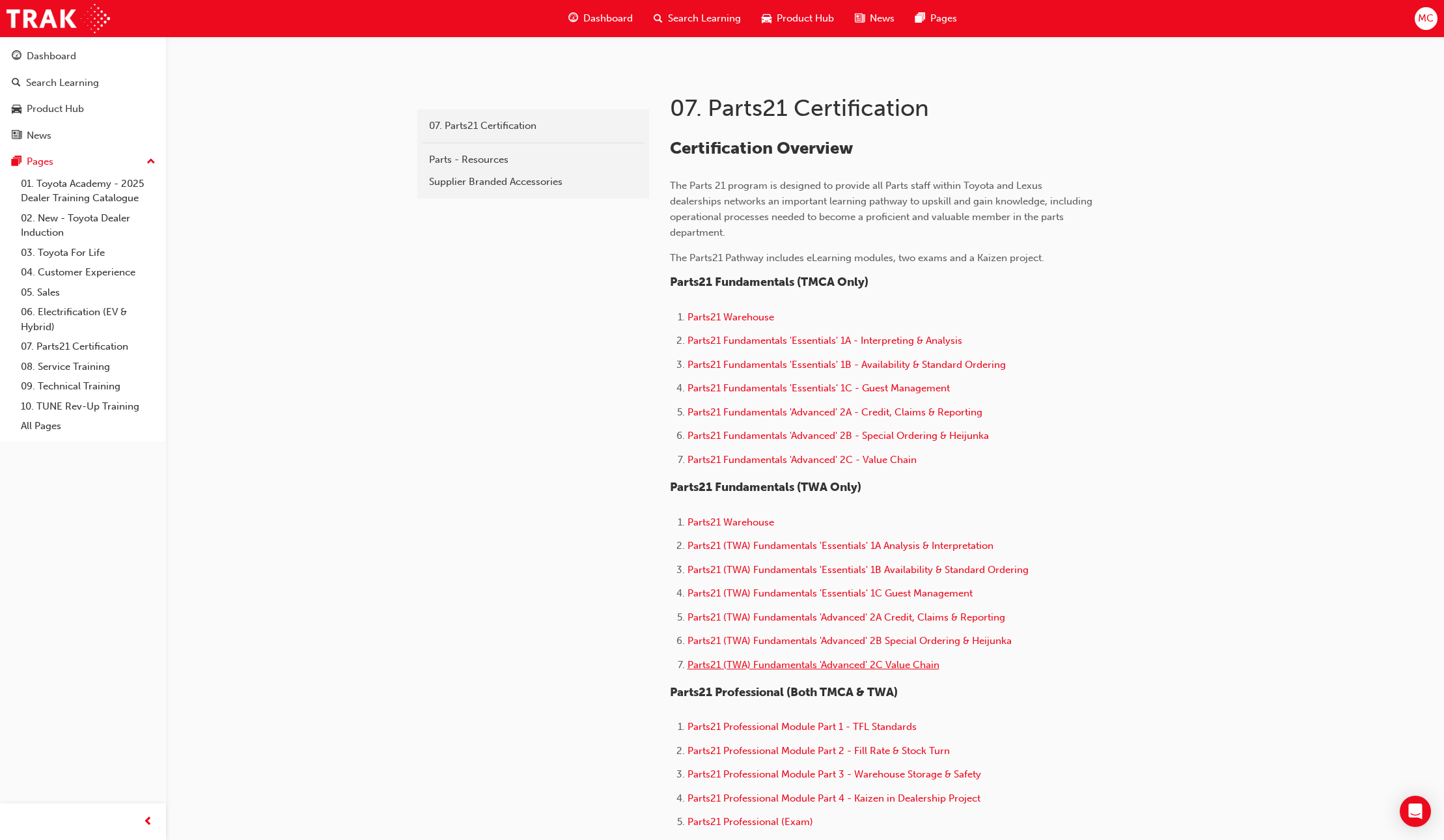
click at [826, 661] on span "Parts21 (TWA) Fundamentals 'Advanced' 2C Value Chain" at bounding box center [813, 665] width 252 height 12
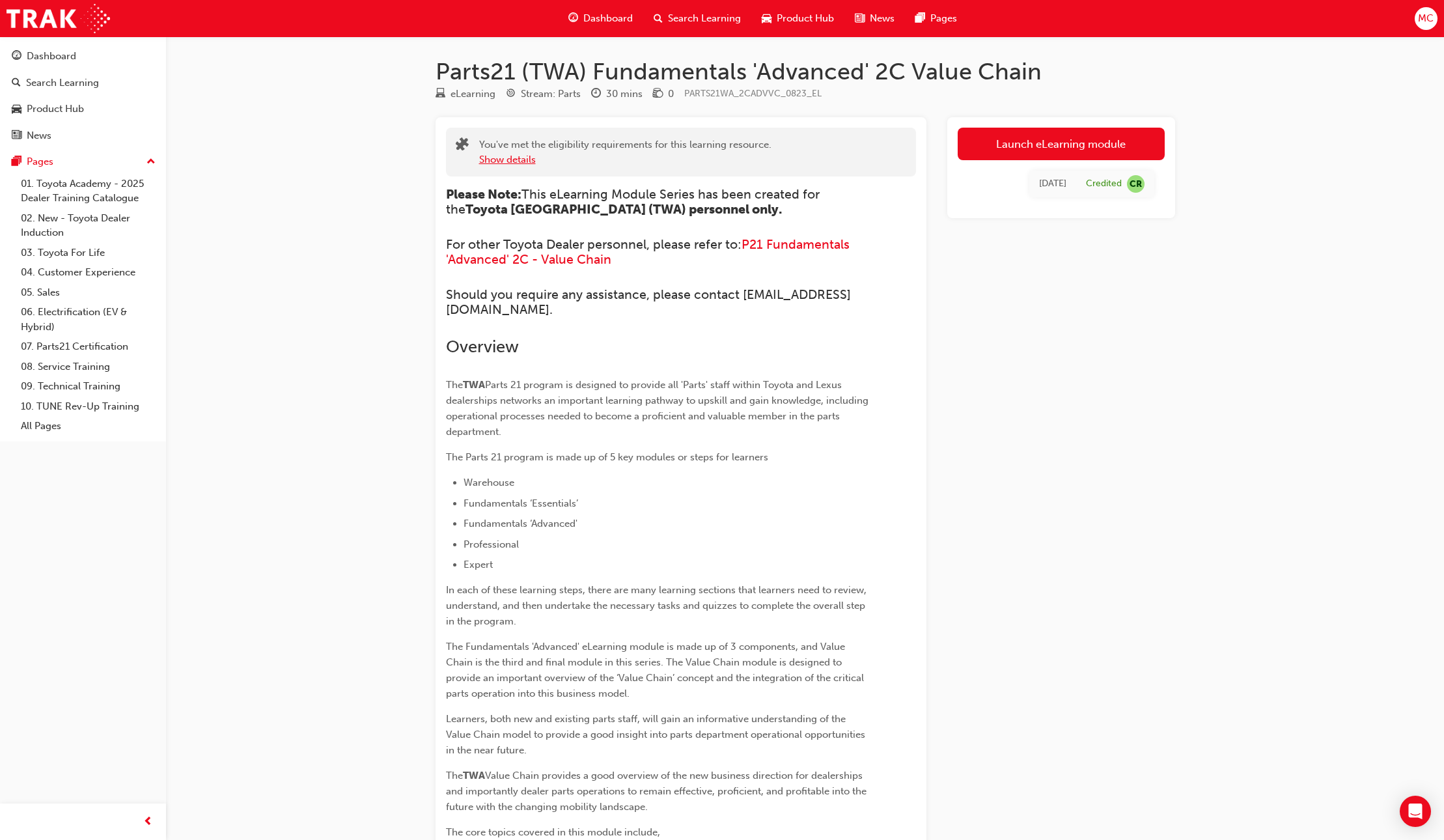
click at [525, 162] on button "Show details" at bounding box center [507, 160] width 57 height 15
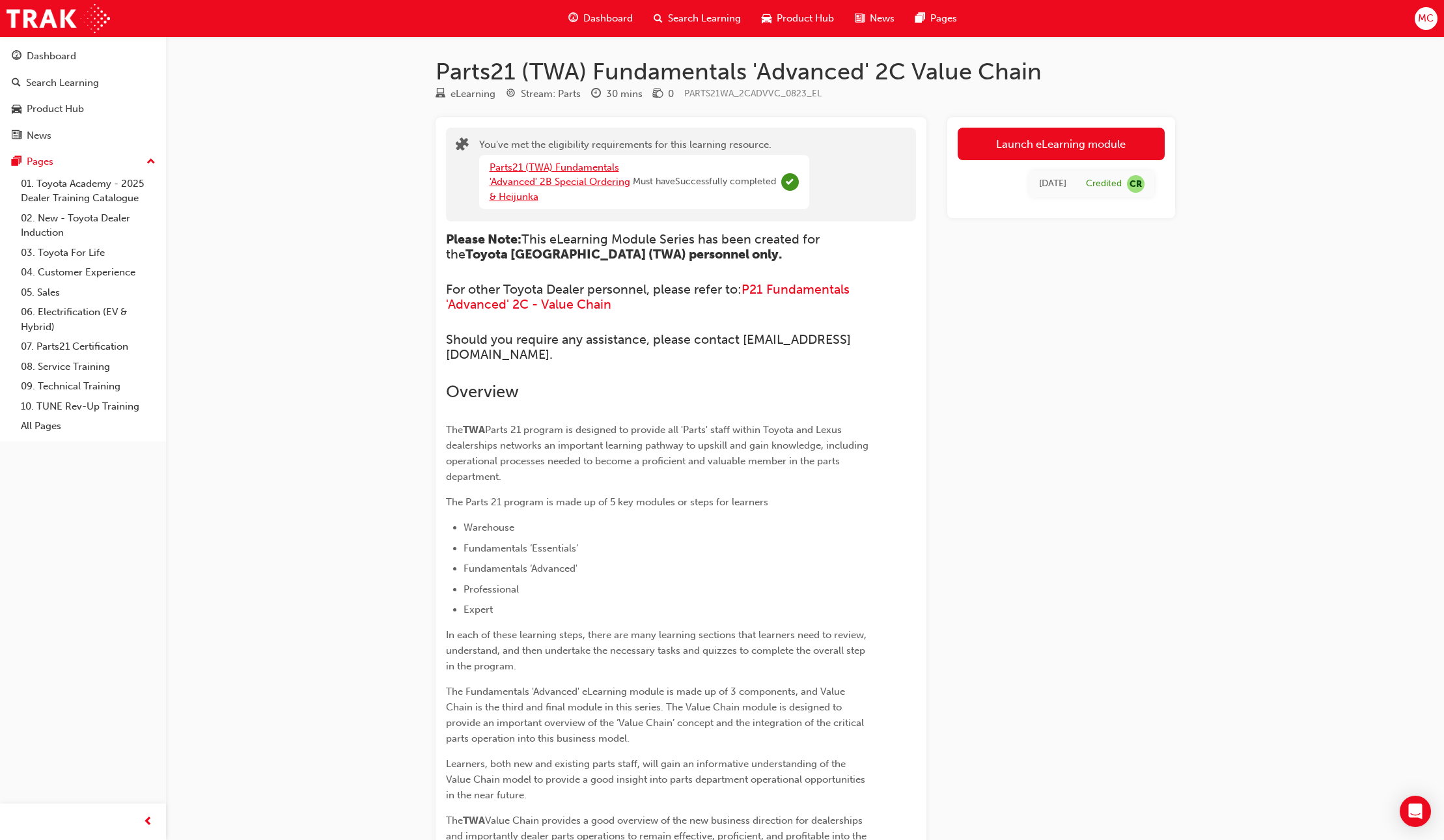
click at [557, 180] on link "Parts21 (TWA) Fundamentals 'Advanced' 2B Special Ordering & Heijunka" at bounding box center [559, 182] width 140 height 41
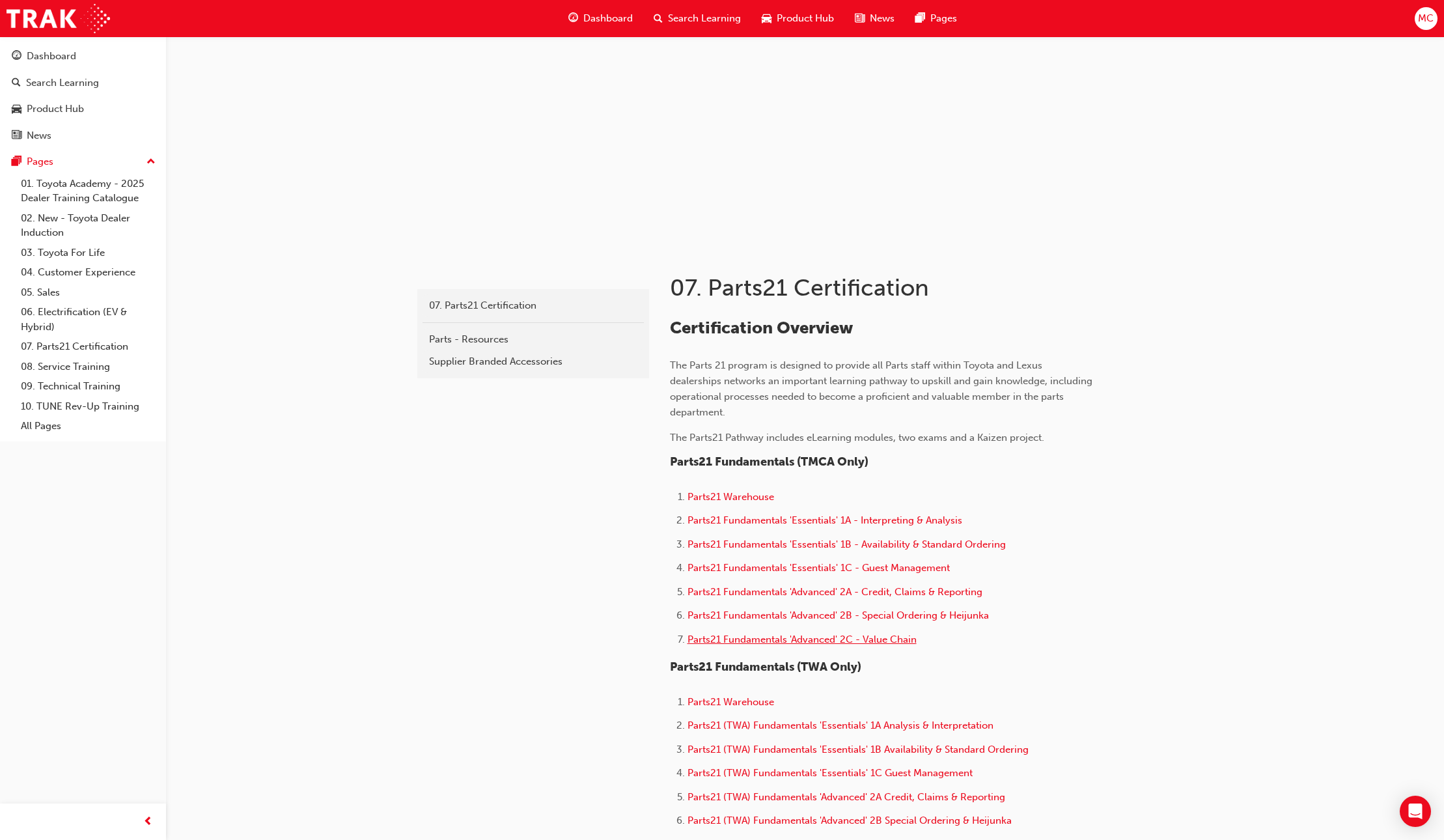
scroll to position [104, 0]
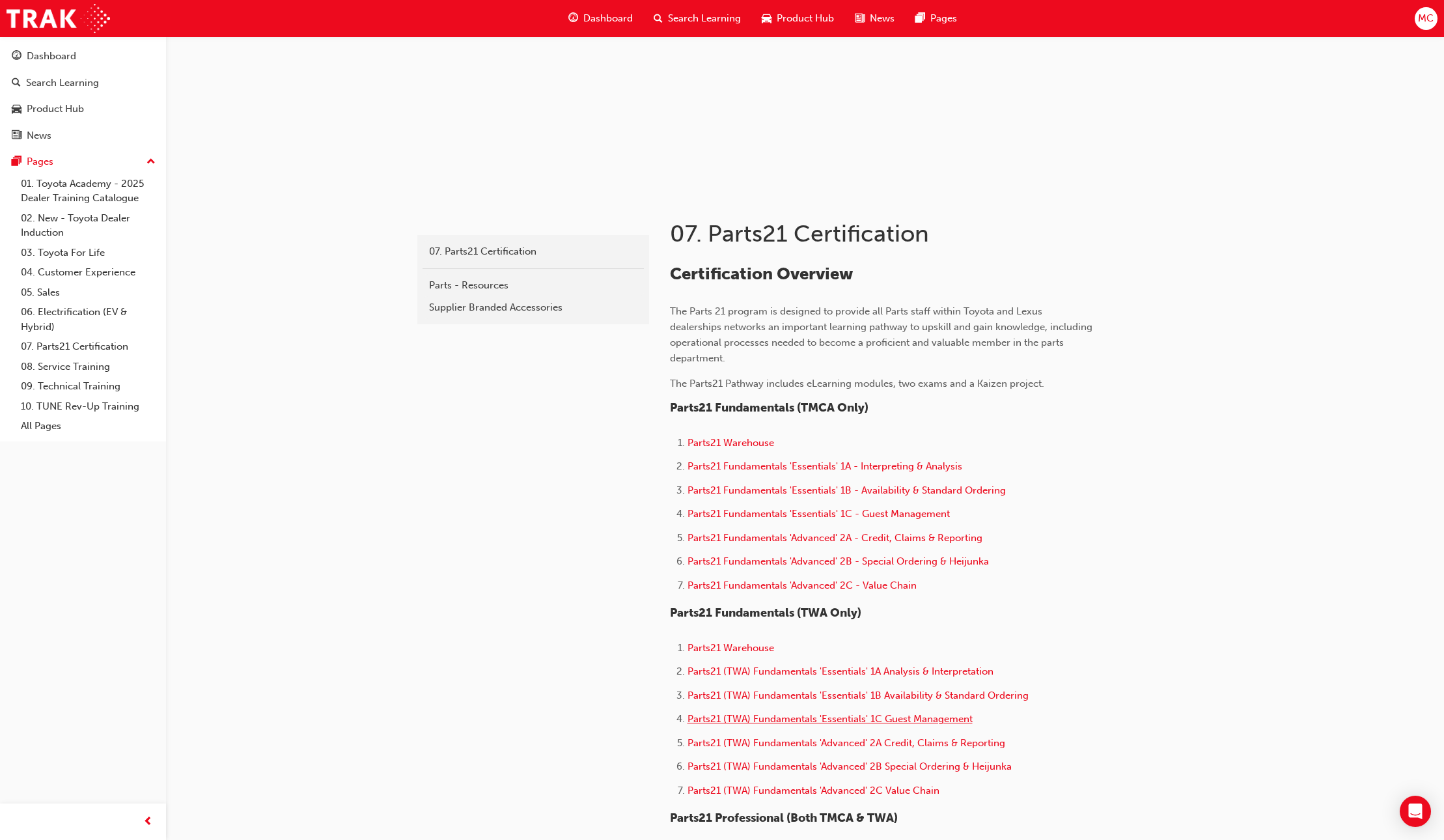
click at [897, 720] on span "Parts21 (TWA) Fundamentals 'Essentials' 1C Guest Management" at bounding box center [830, 718] width 285 height 12
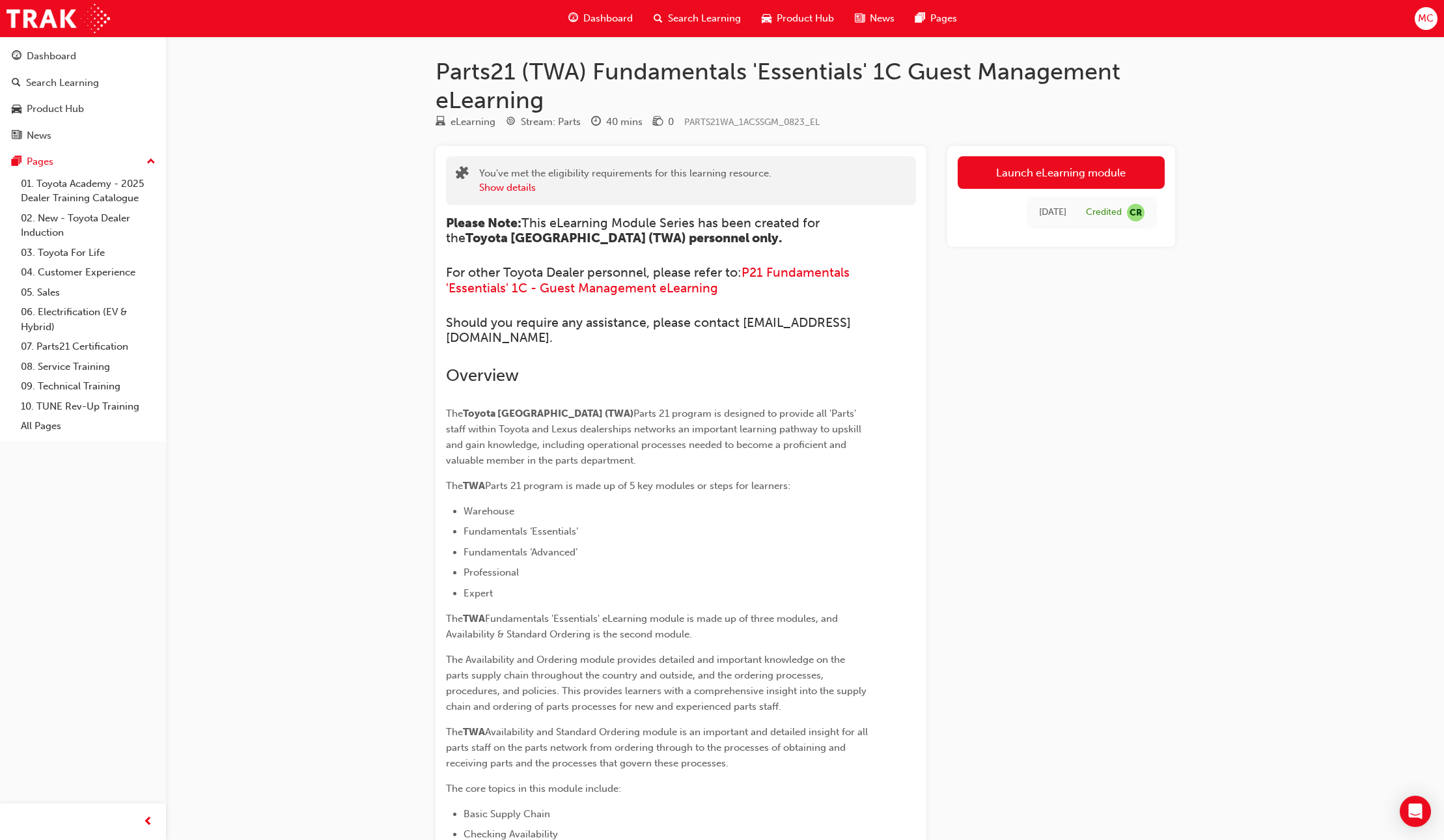
click at [1137, 214] on span "CR" at bounding box center [1136, 212] width 18 height 18
click at [1046, 163] on link "Launch eLearning module" at bounding box center [1061, 172] width 207 height 32
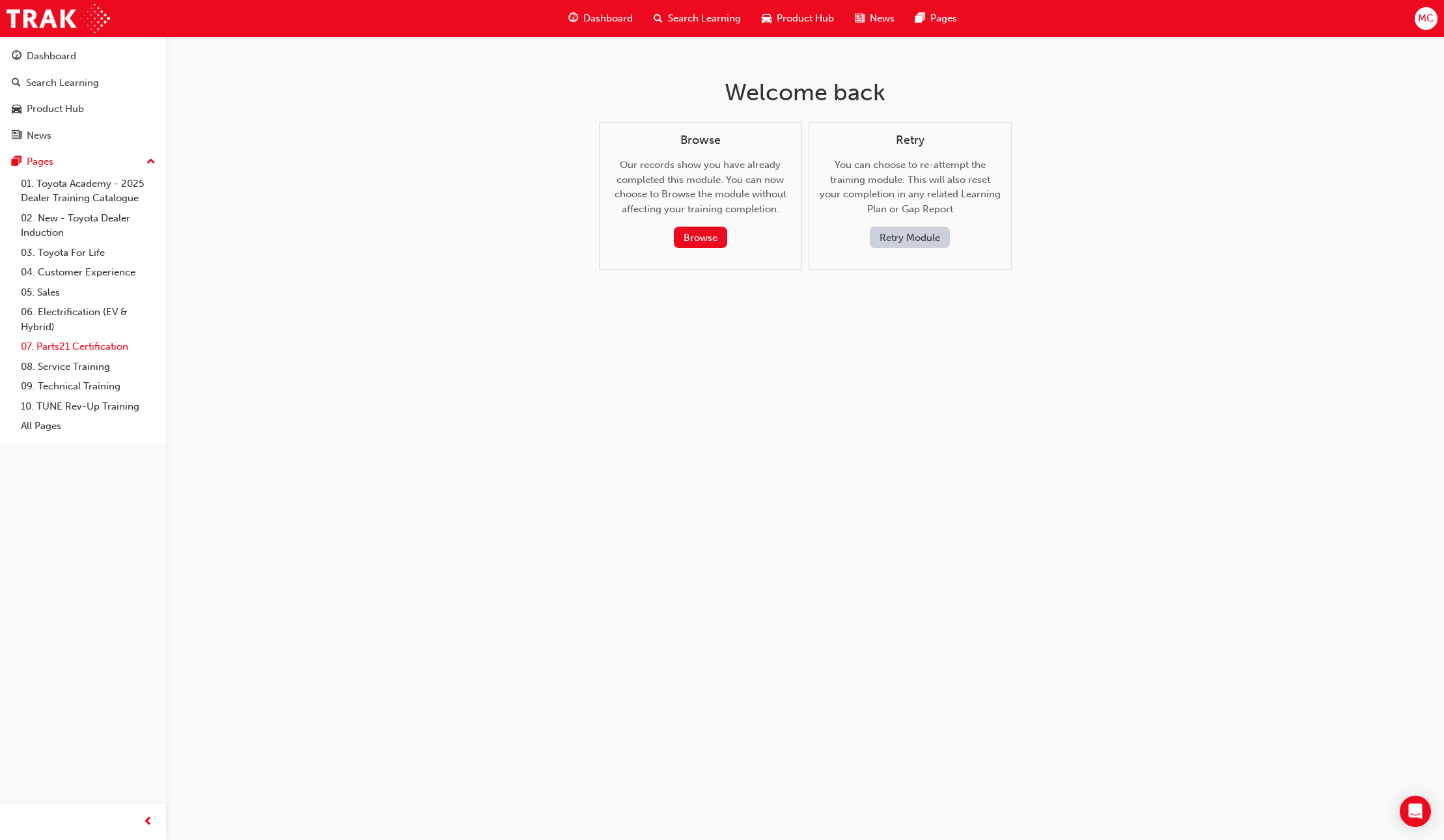
click at [68, 348] on link "07. Parts21 Certification" at bounding box center [88, 347] width 145 height 20
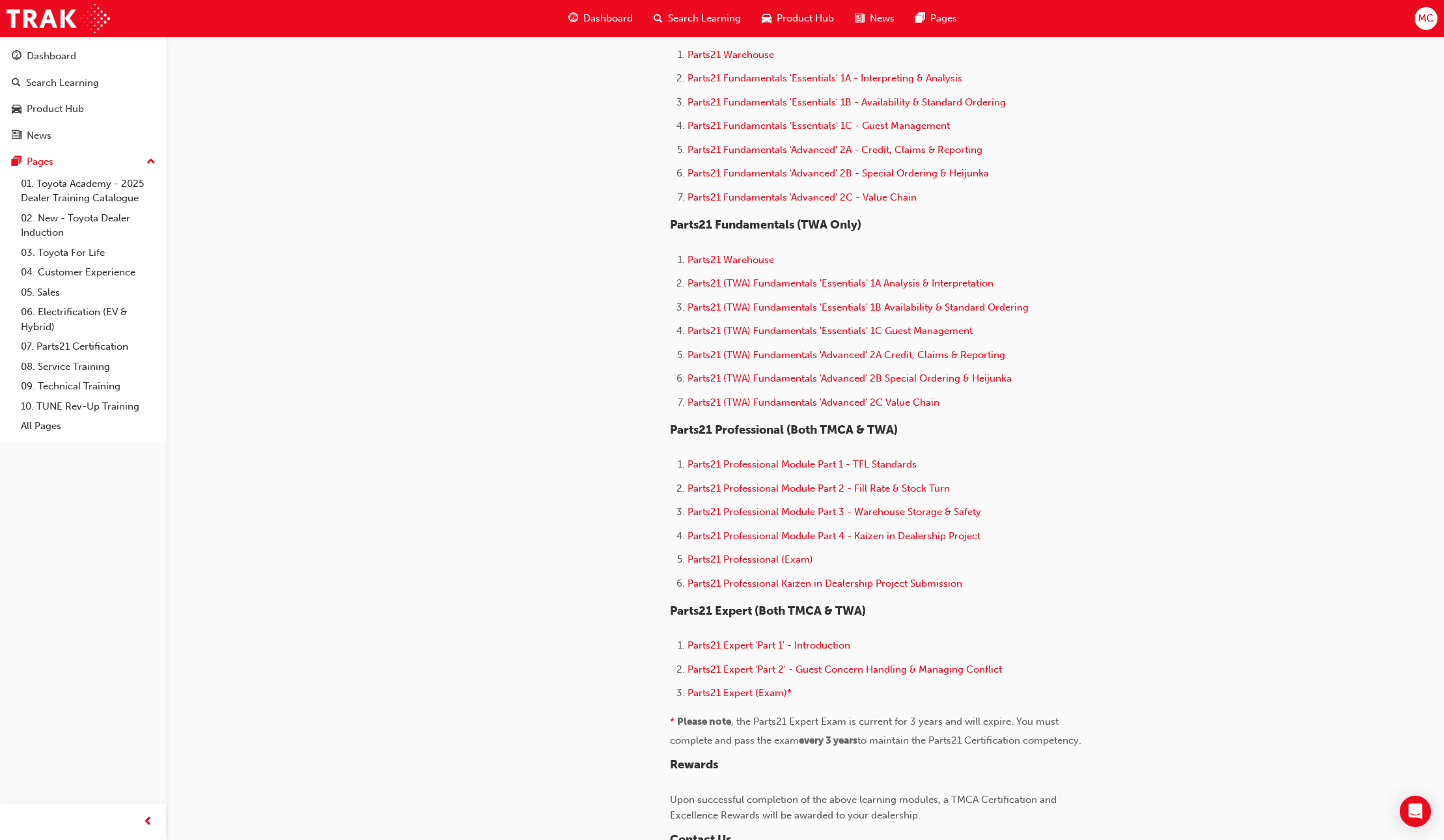
scroll to position [478, 0]
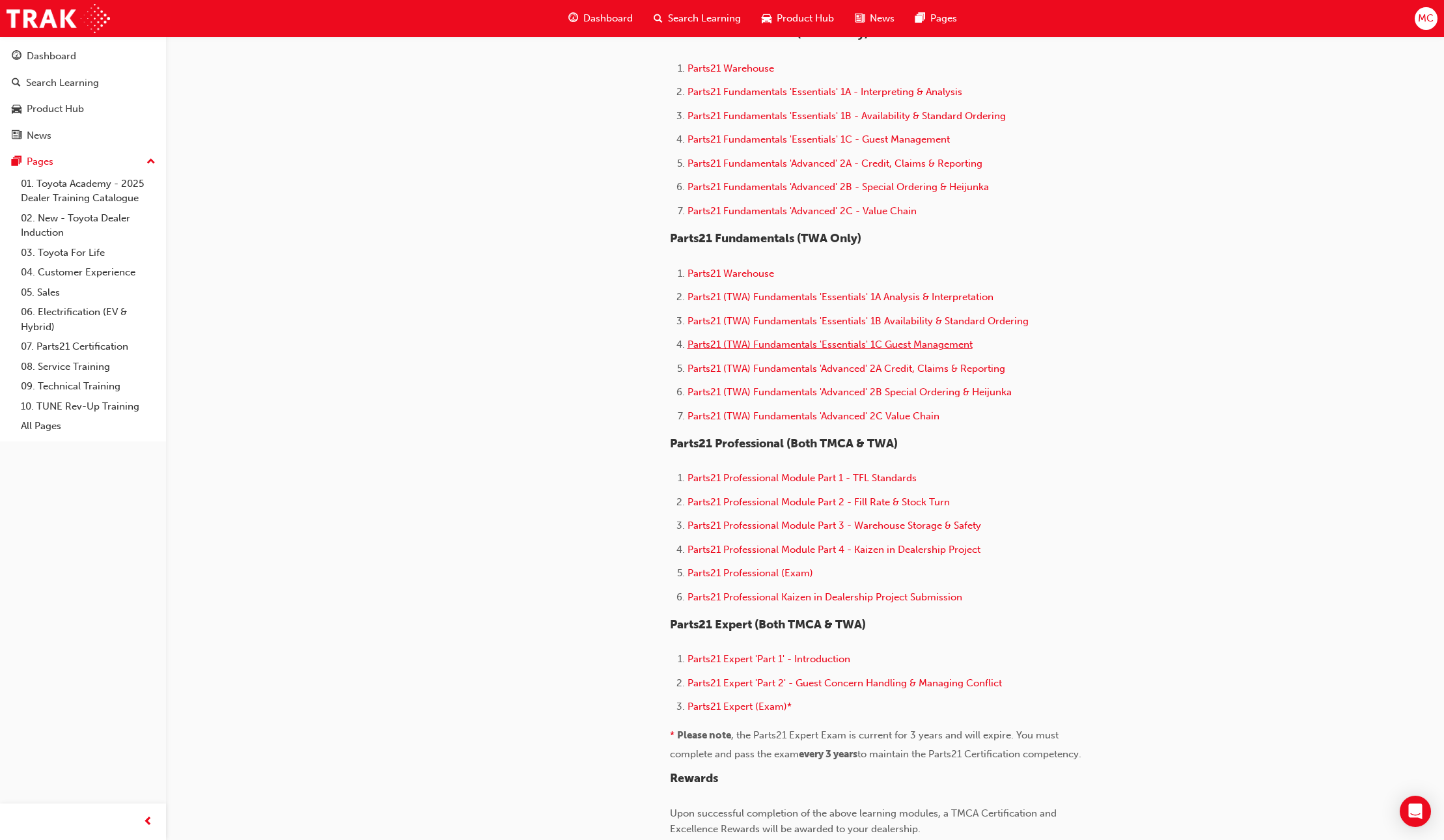
click at [754, 339] on span "Parts21 (TWA) Fundamentals 'Essentials' 1C Guest Management" at bounding box center [830, 344] width 285 height 12
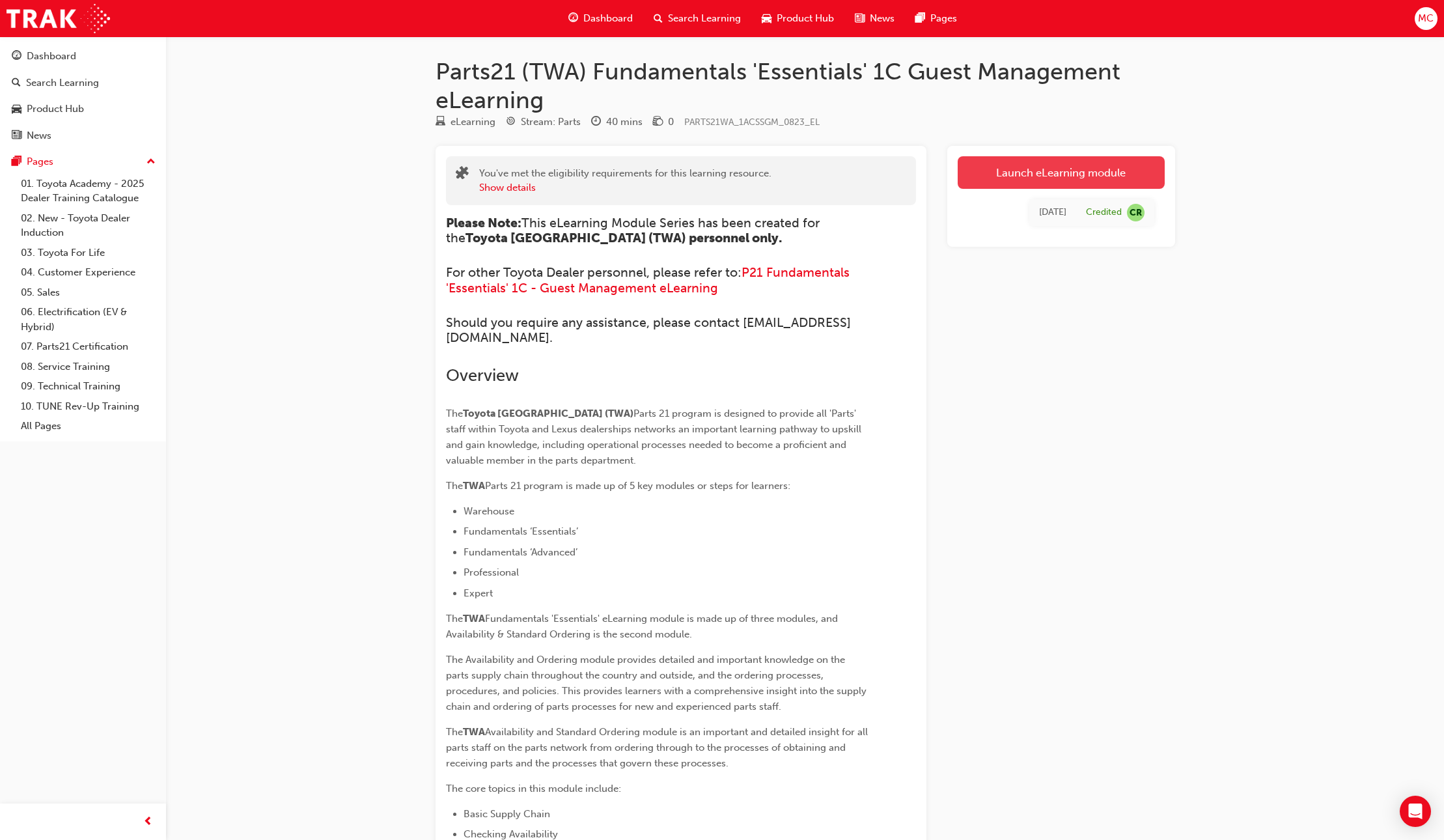
click at [1002, 178] on link "Launch eLearning module" at bounding box center [1061, 172] width 207 height 32
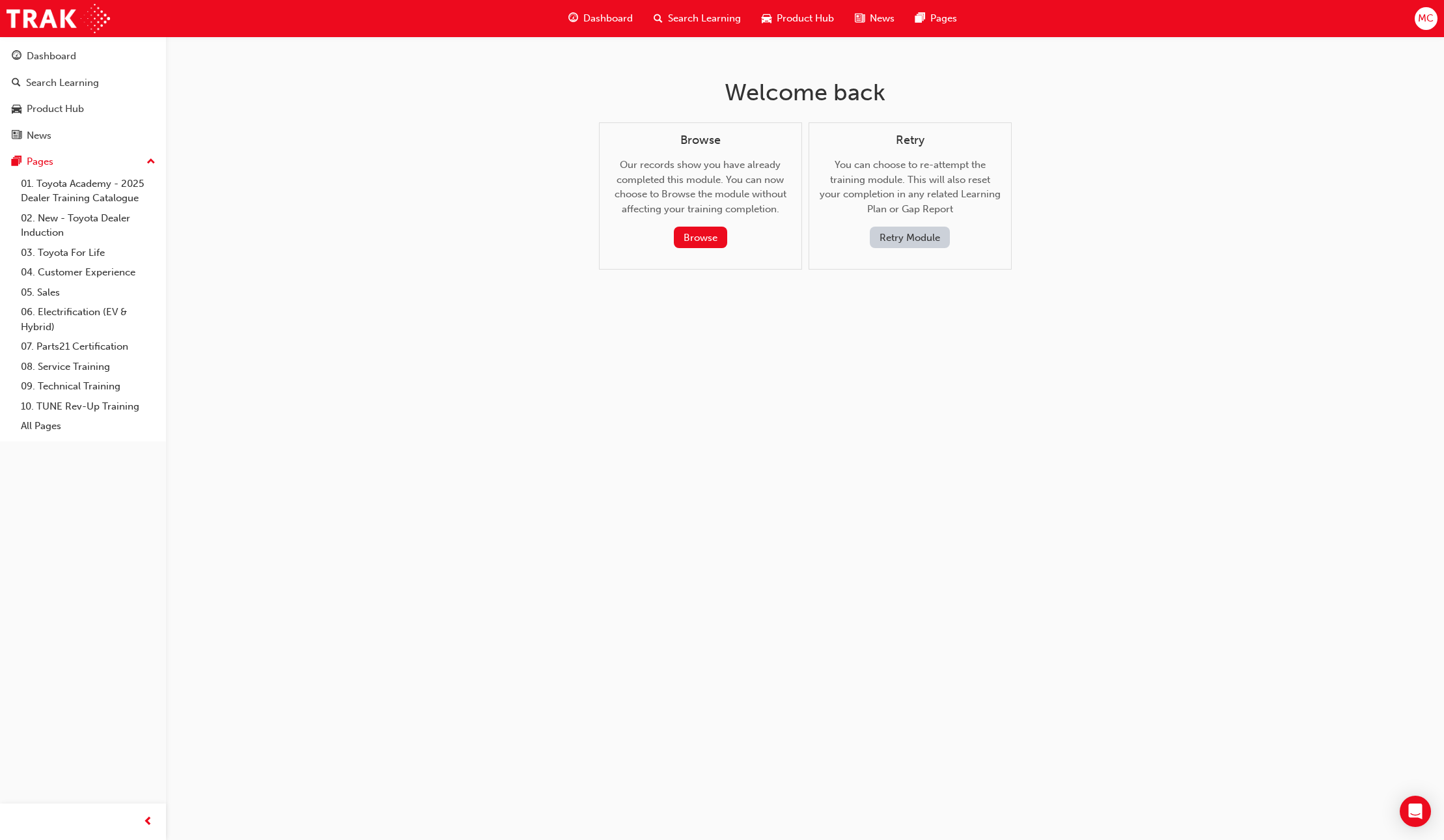
click at [906, 237] on button "Retry Module" at bounding box center [910, 237] width 80 height 21
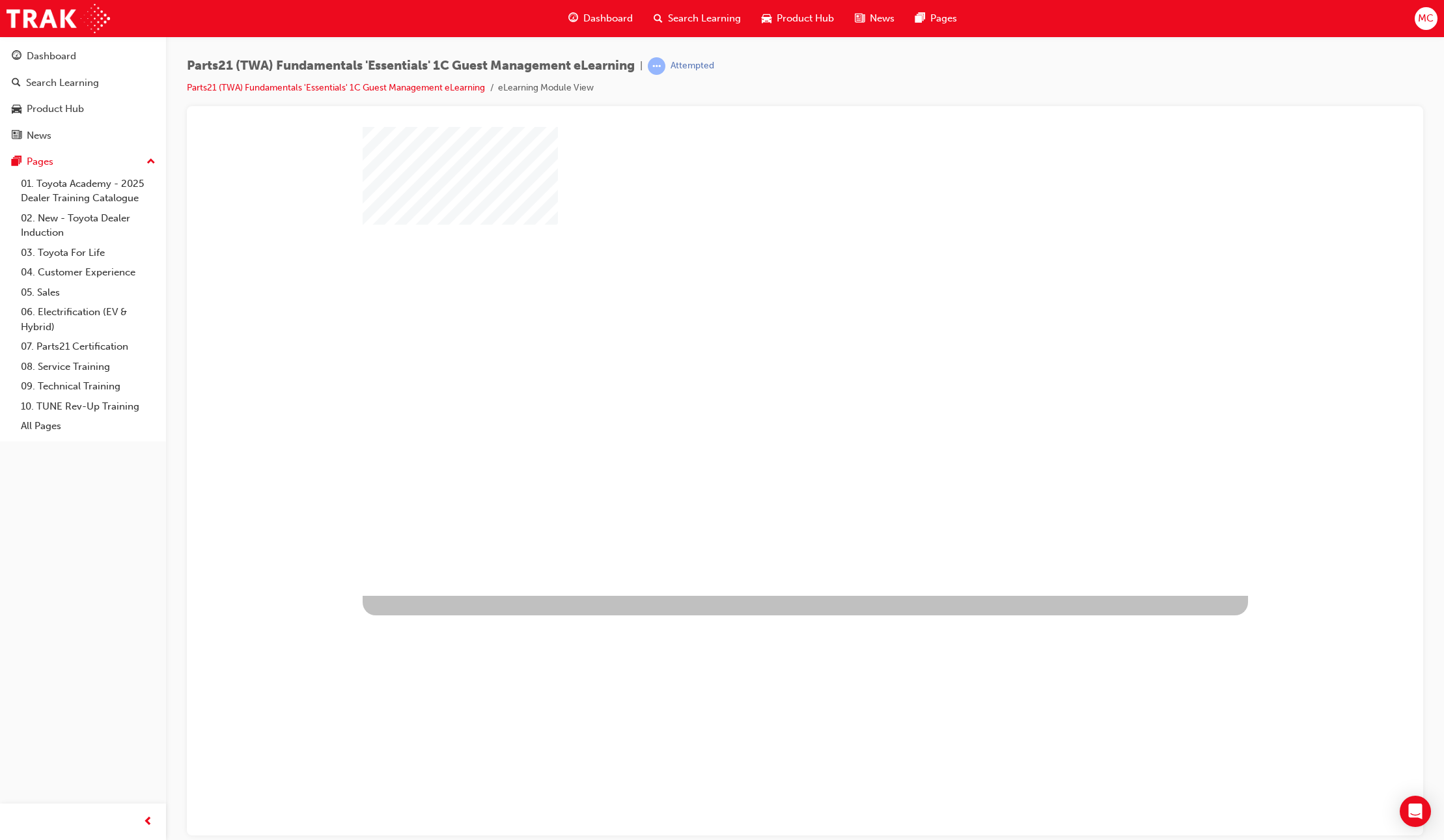
click at [768, 323] on div "play" at bounding box center [768, 323] width 0 height 0
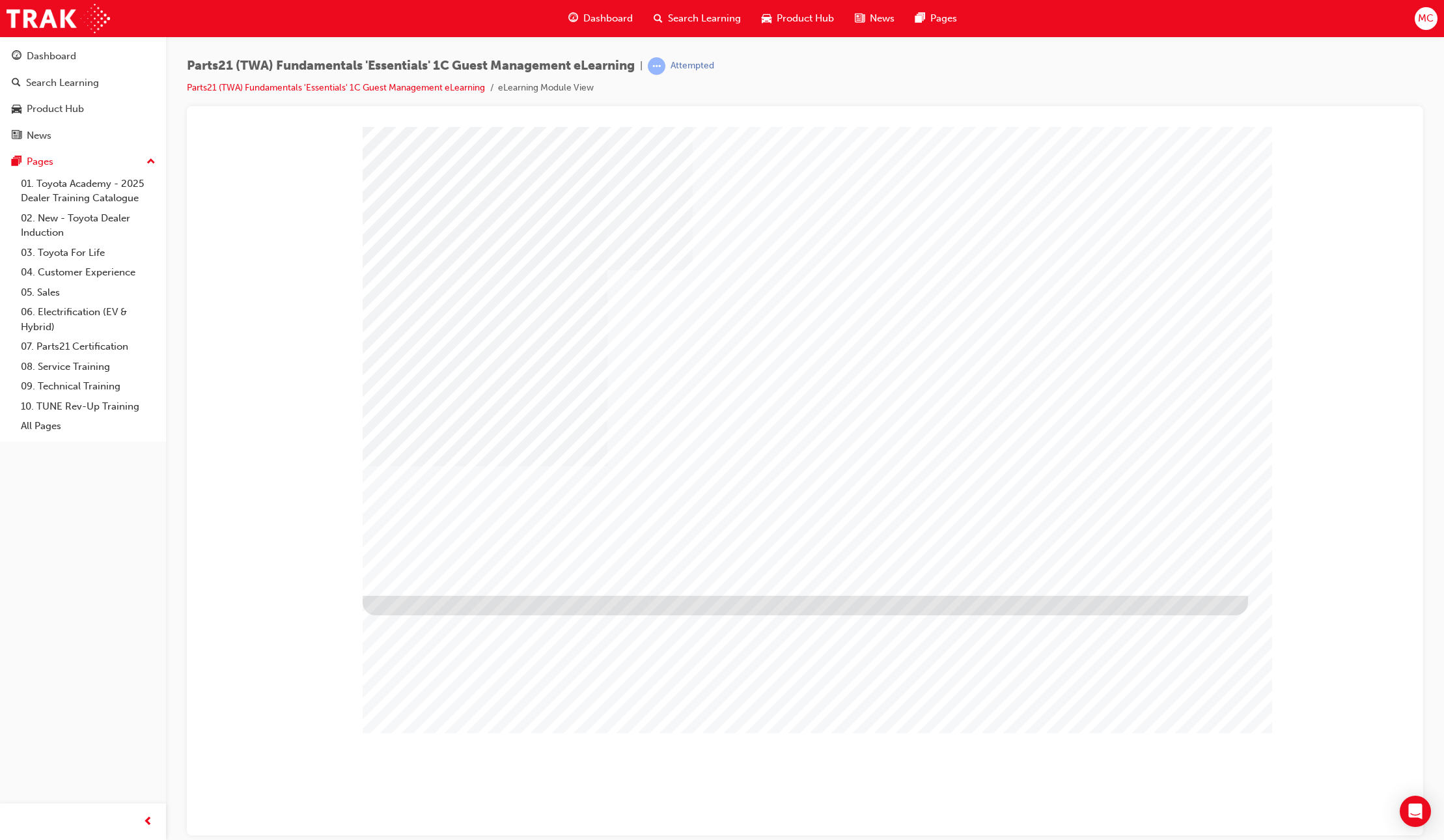
type input "Matt"
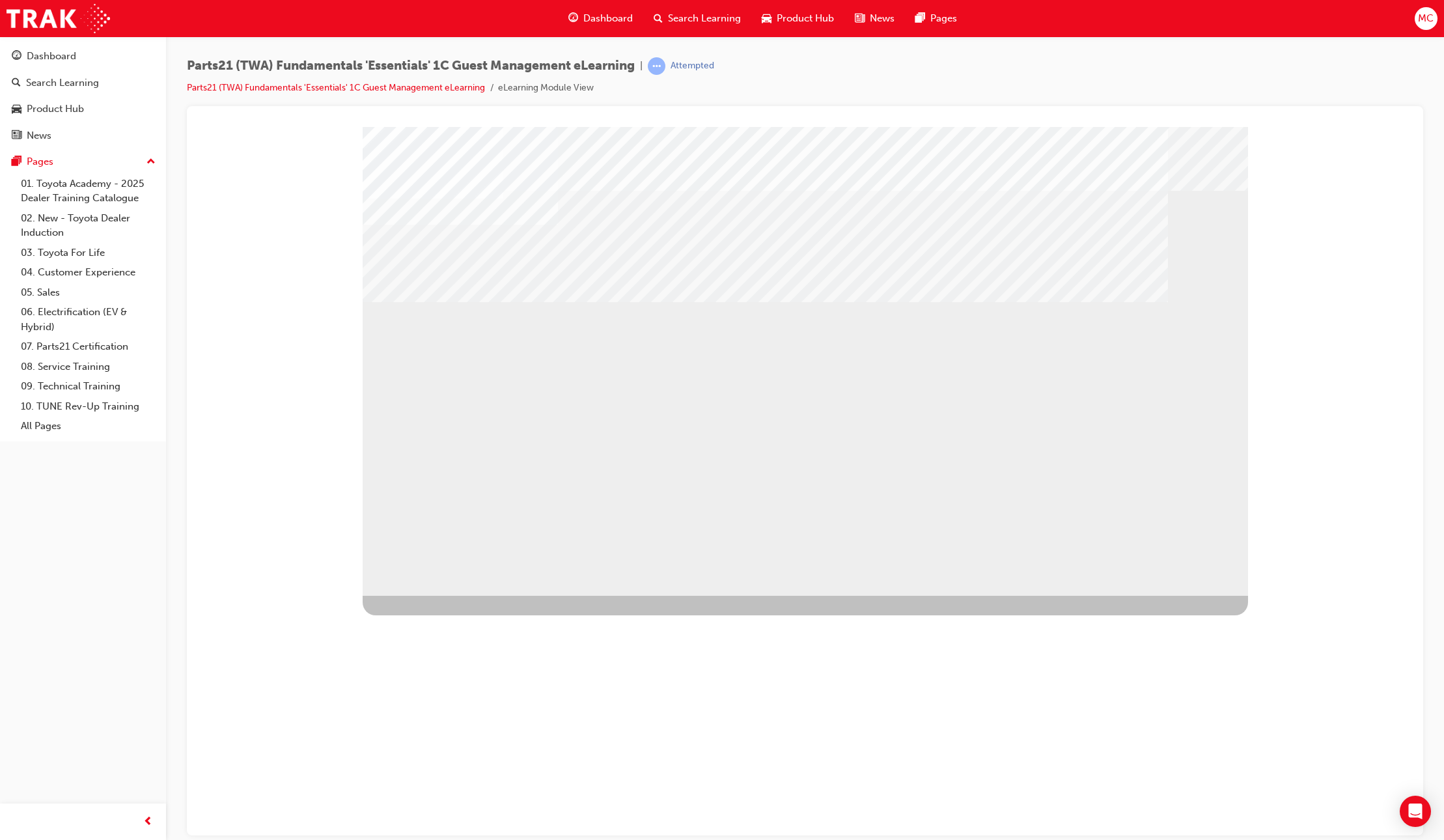
click at [469, 659] on div "01" at bounding box center [428, 690] width 130 height 61
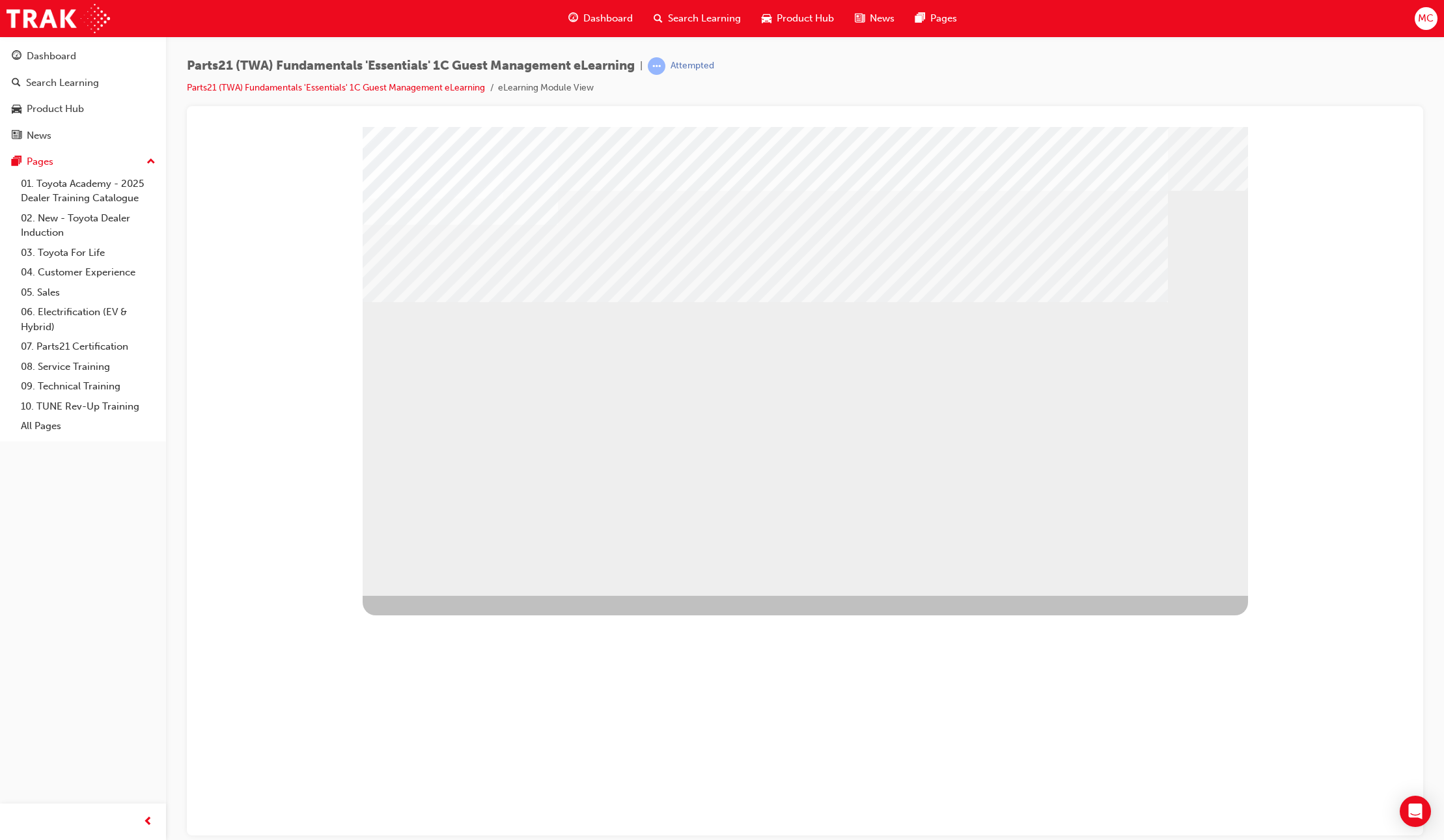
click at [489, 659] on div "01" at bounding box center [428, 690] width 130 height 61
click at [493, 720] on div "02" at bounding box center [428, 751] width 130 height 61
click at [493, 782] on div "03" at bounding box center [428, 812] width 130 height 61
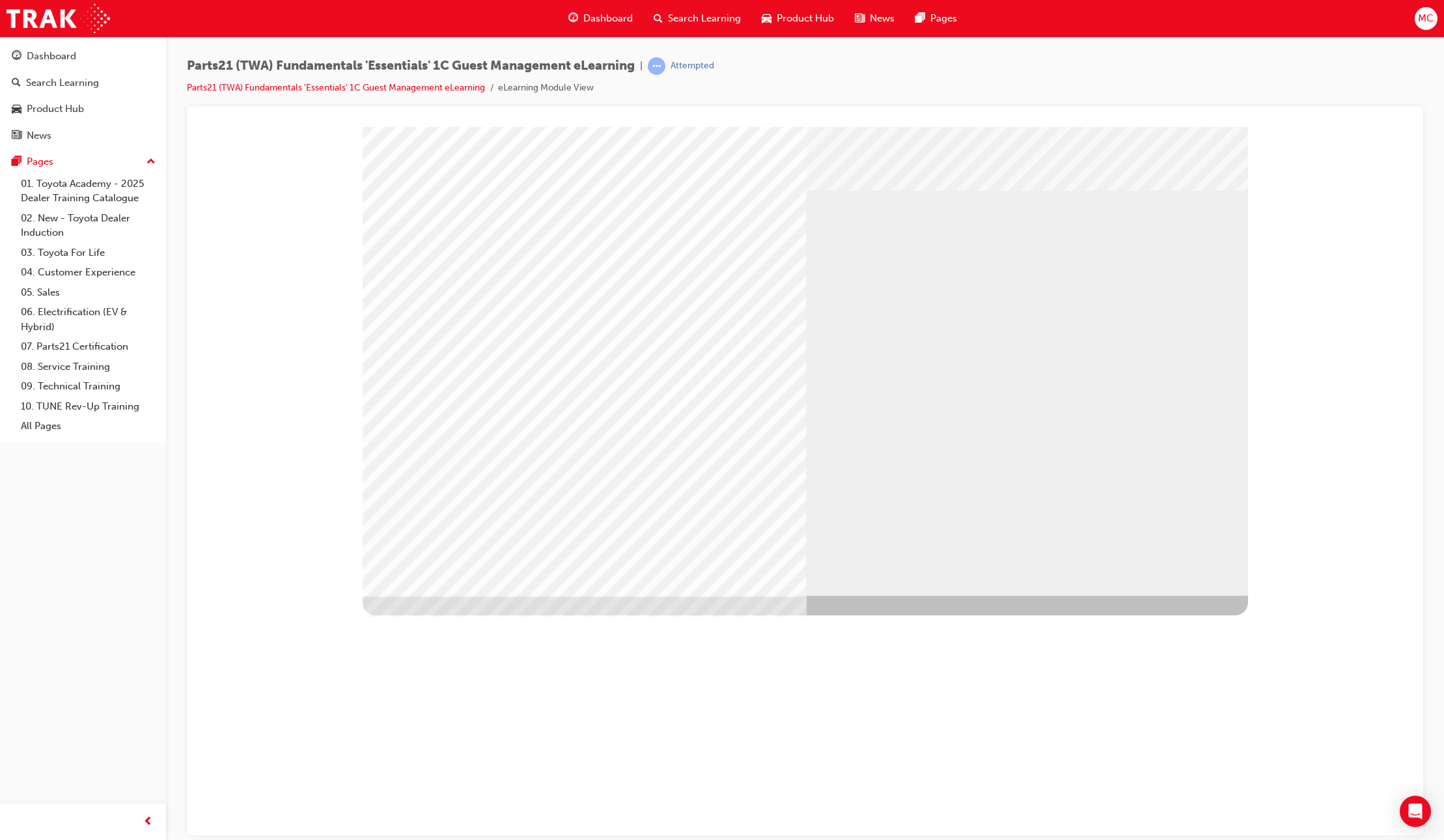
drag, startPoint x: 1005, startPoint y: 375, endPoint x: 950, endPoint y: 365, distance: 55.9
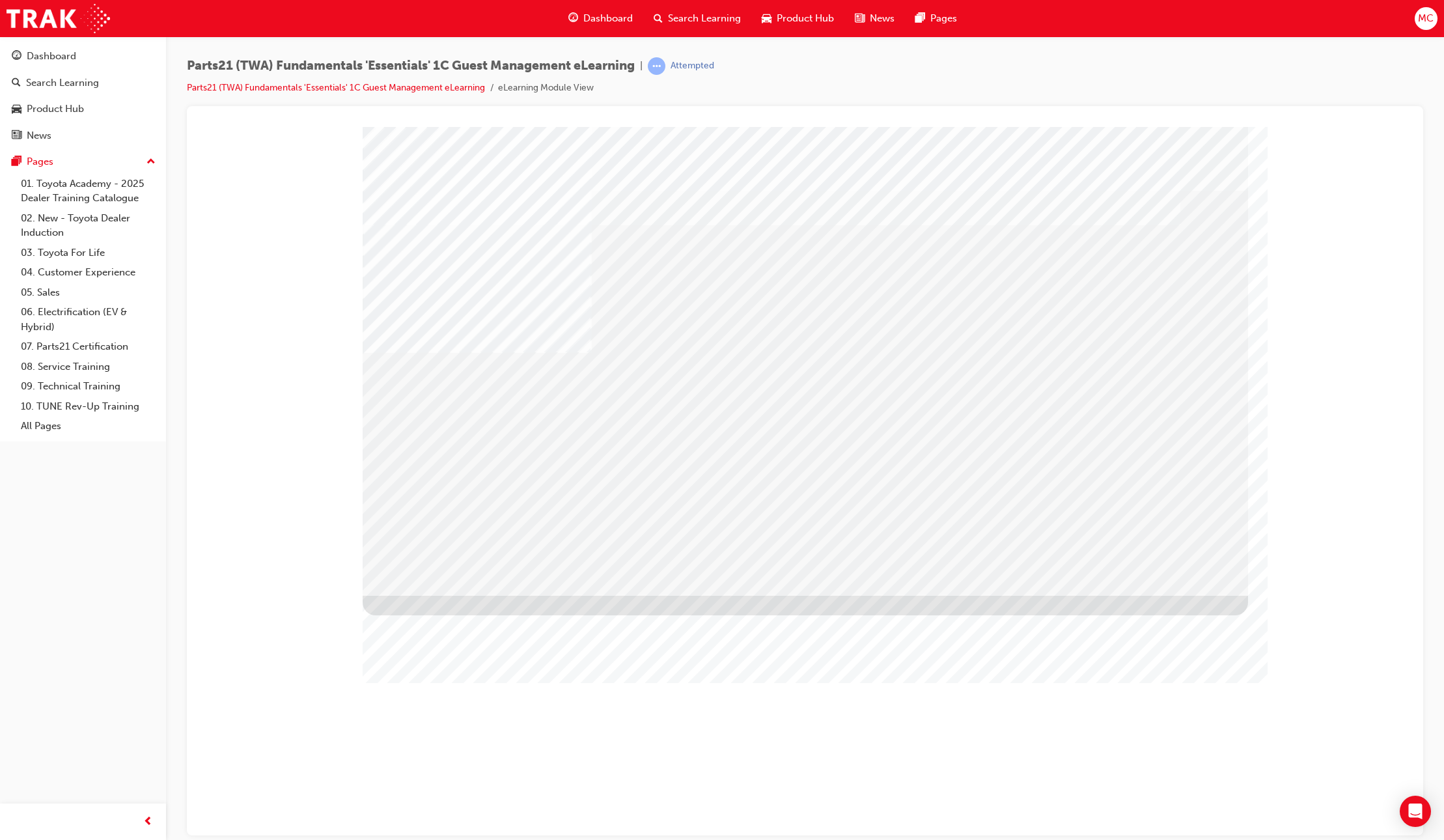
drag, startPoint x: 787, startPoint y: 405, endPoint x: 733, endPoint y: 402, distance: 54.1
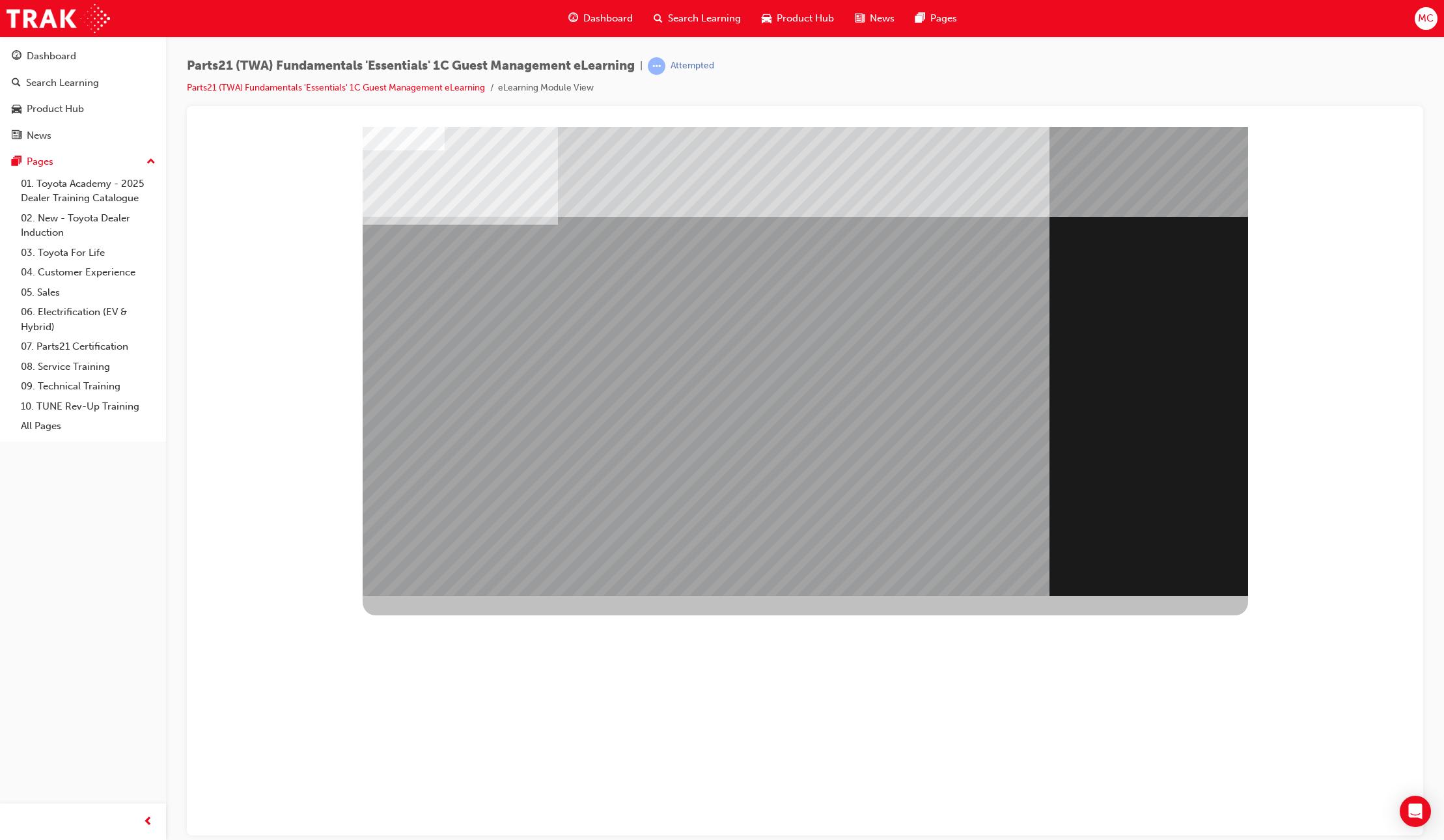
click at [1049, 595] on div "Image" at bounding box center [707, 829] width 687 height 469
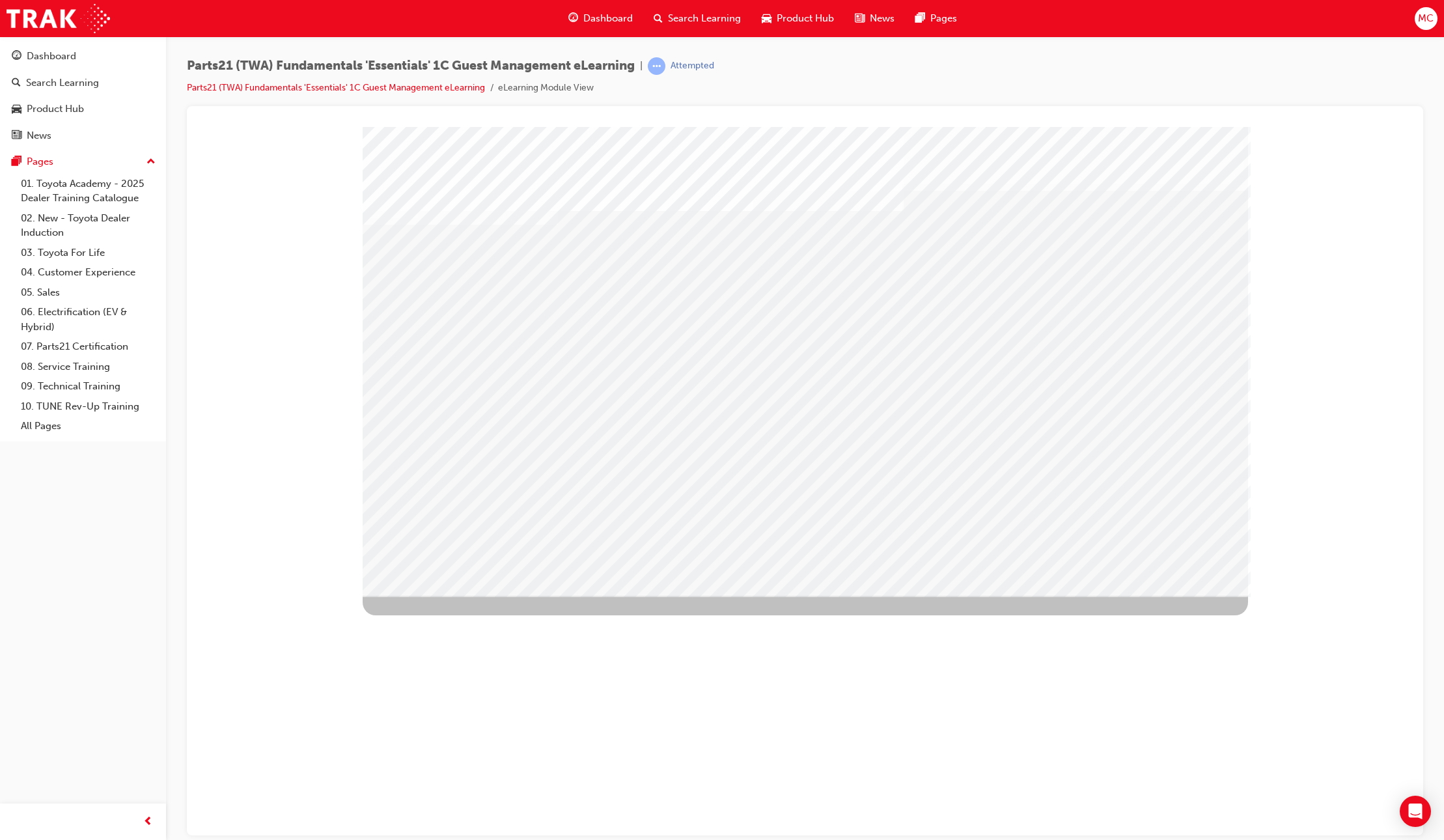
click at [377, 595] on div "Image" at bounding box center [807, 830] width 889 height 470
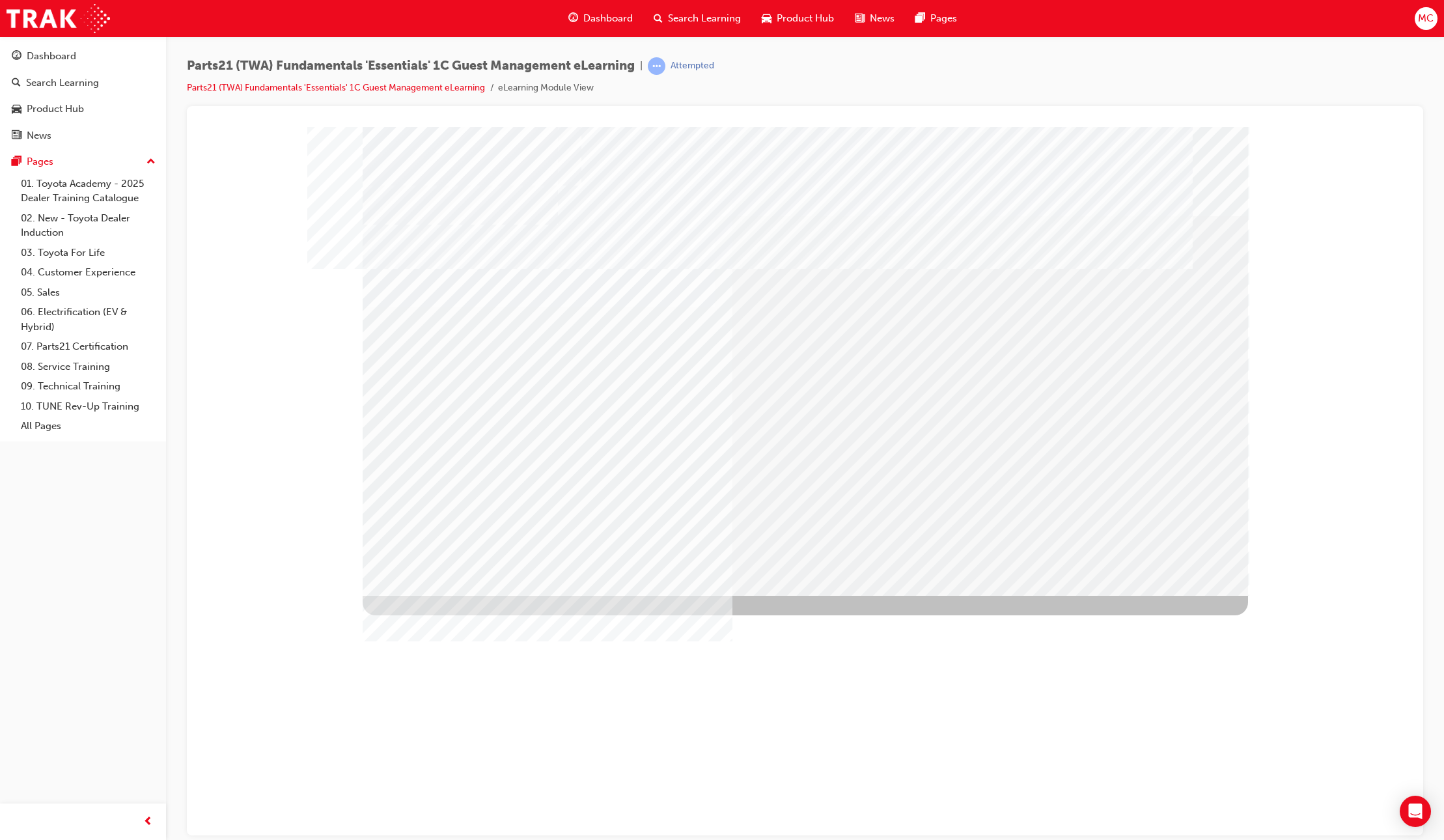
drag, startPoint x: 910, startPoint y: 335, endPoint x: 932, endPoint y: 334, distance: 22.0
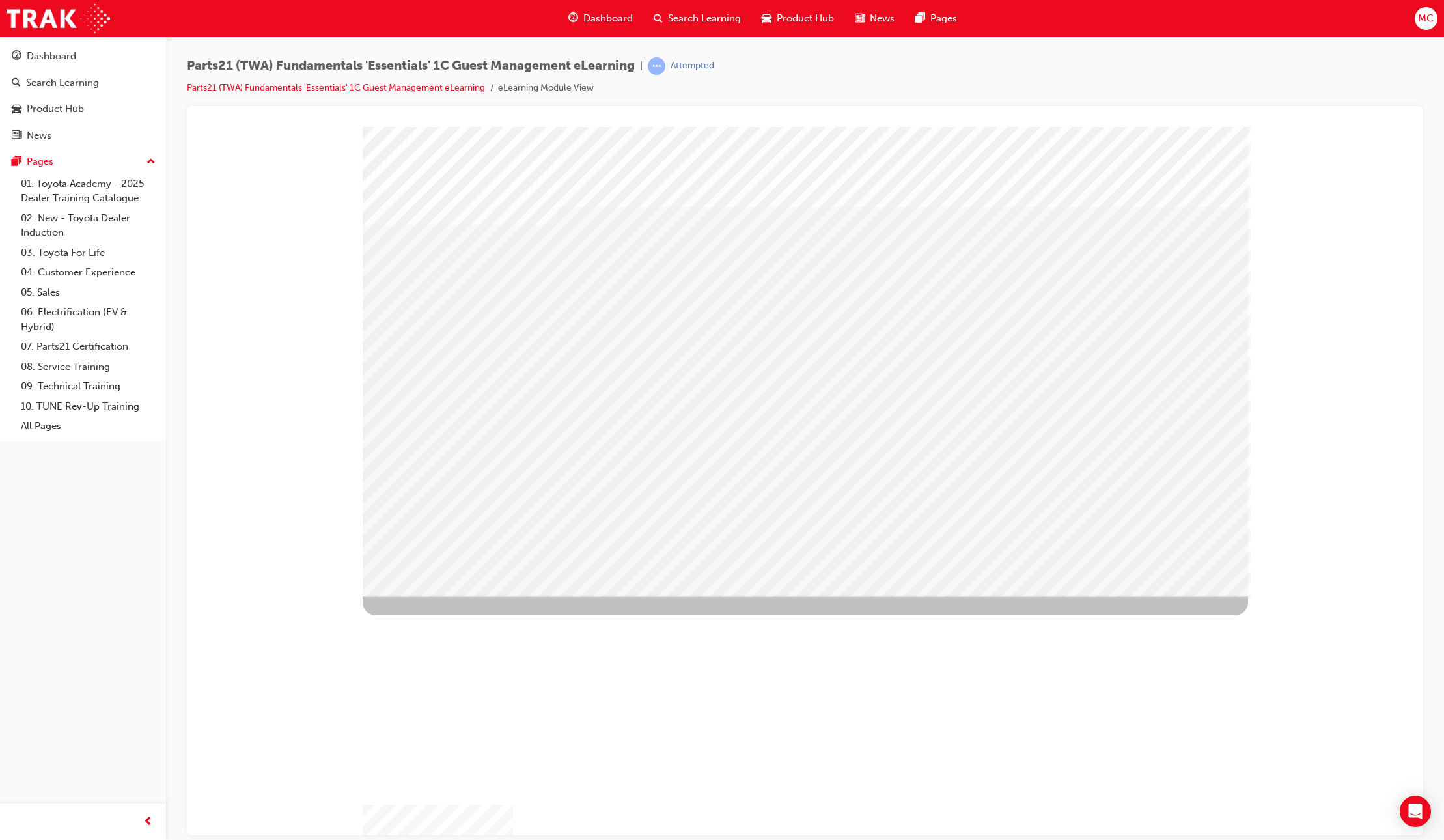
drag, startPoint x: 1012, startPoint y: 329, endPoint x: 934, endPoint y: 361, distance: 84.3
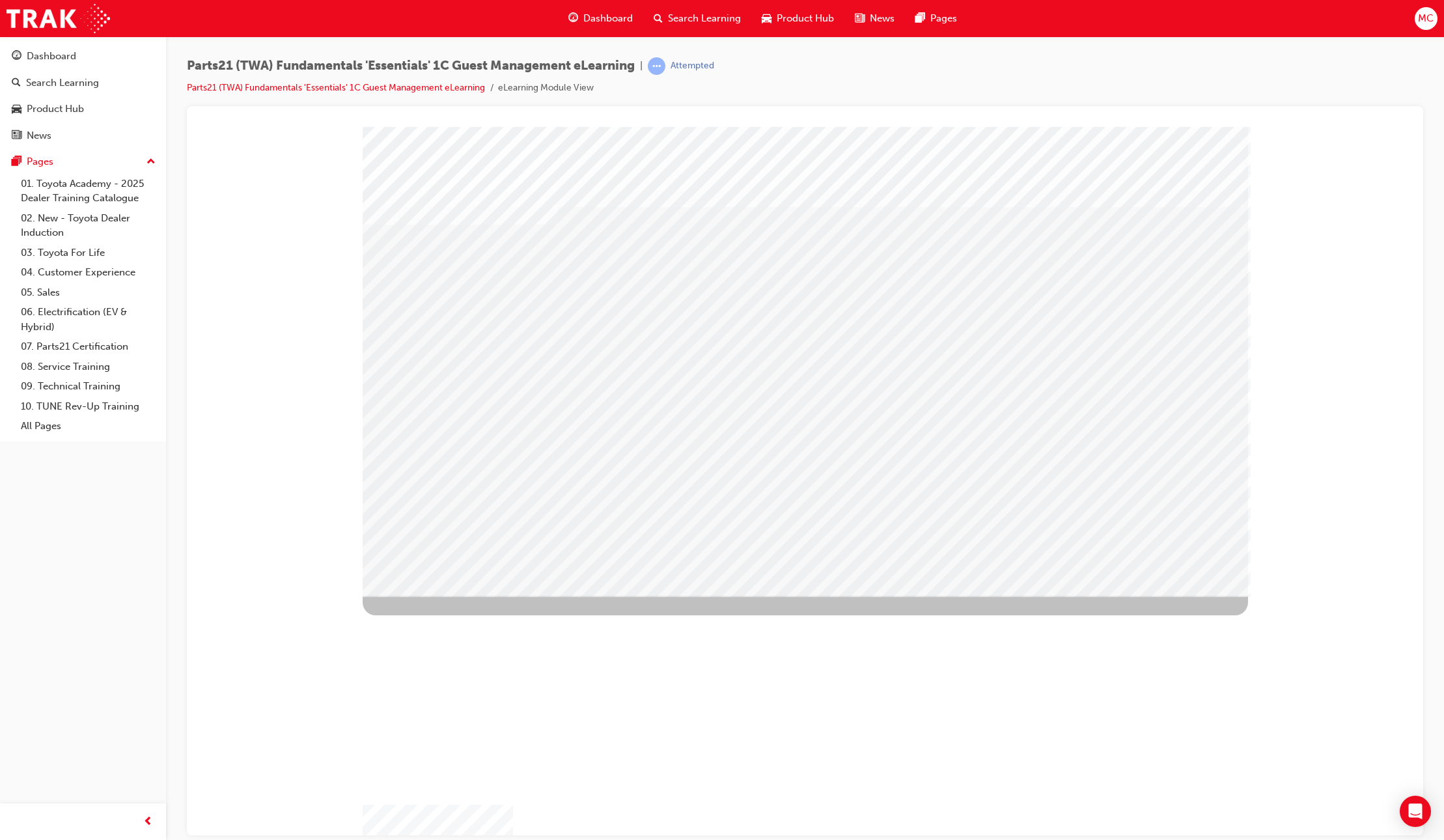
drag, startPoint x: 945, startPoint y: 360, endPoint x: 771, endPoint y: 349, distance: 174.3
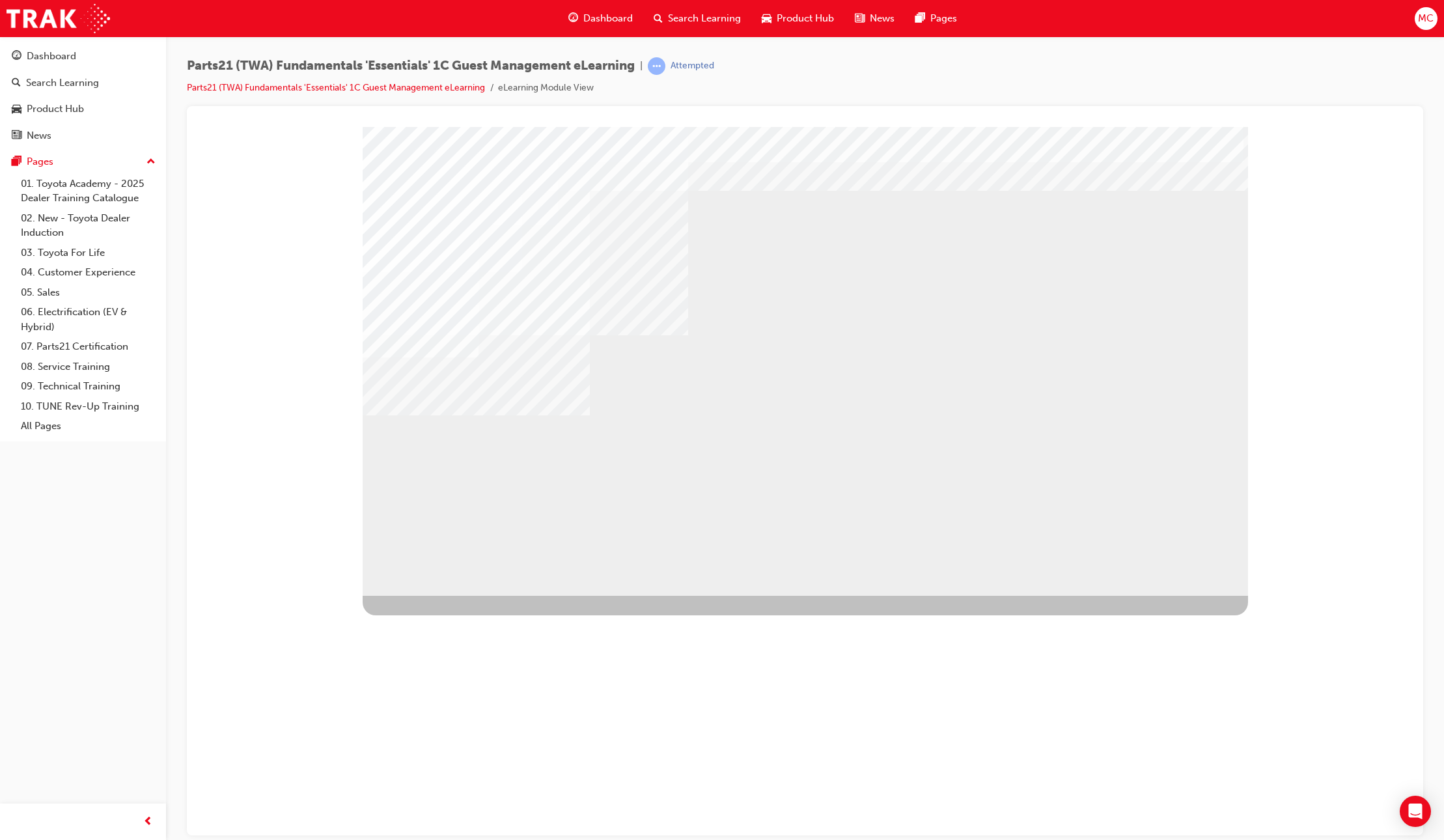
click at [442, 694] on div "BACK Trigger this button to go to the previous slide" at bounding box center [404, 705] width 82 height 23
click at [445, 717] on div "NEXT Trigger this button to go to the next slide" at bounding box center [404, 729] width 82 height 23
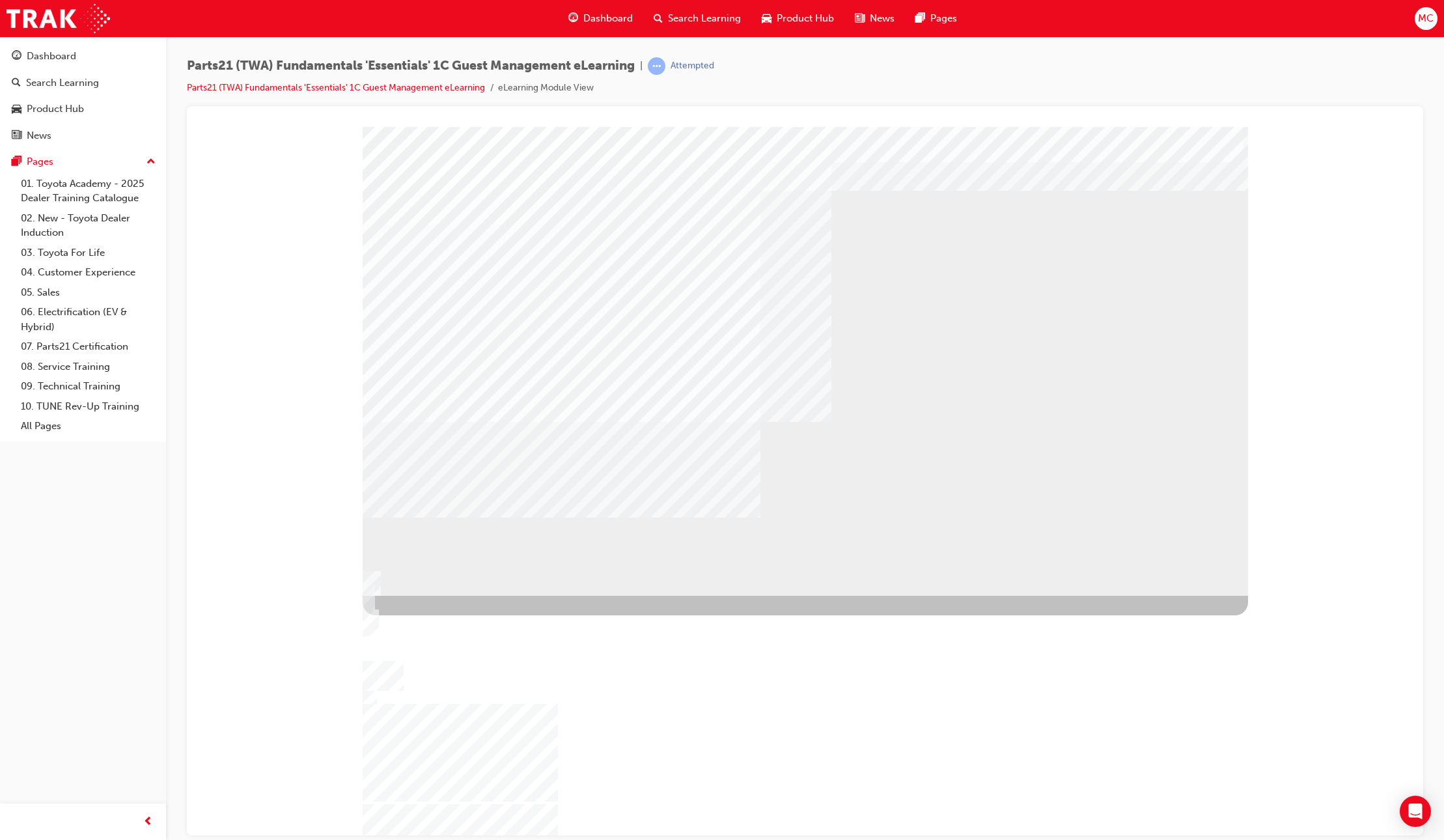
click at [445, 717] on div "NEXT Trigger this button to go to the next slide" at bounding box center [404, 729] width 82 height 23
drag, startPoint x: 934, startPoint y: 340, endPoint x: 890, endPoint y: 352, distance: 45.6
click at [890, 352] on div "multistate" at bounding box center [806, 360] width 886 height 469
drag, startPoint x: 932, startPoint y: 341, endPoint x: 1023, endPoint y: 474, distance: 161.2
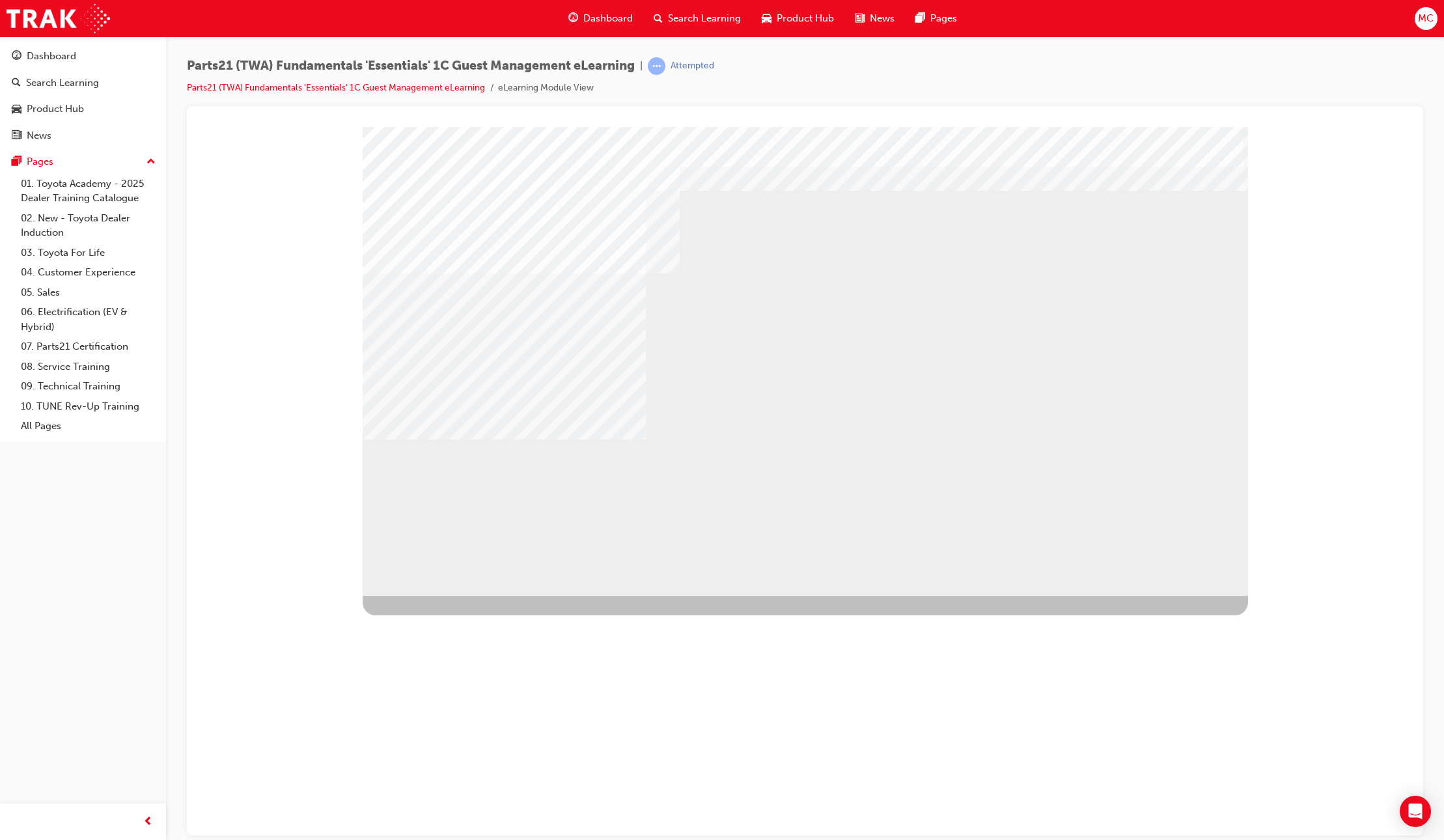
click at [1025, 478] on div "multistate" at bounding box center [806, 360] width 886 height 469
click at [445, 722] on div "NEXT Trigger this button to go to the next slide" at bounding box center [404, 733] width 82 height 23
drag, startPoint x: 932, startPoint y: 340, endPoint x: 820, endPoint y: 480, distance: 179.3
click at [844, 479] on div "multistate" at bounding box center [806, 360] width 886 height 469
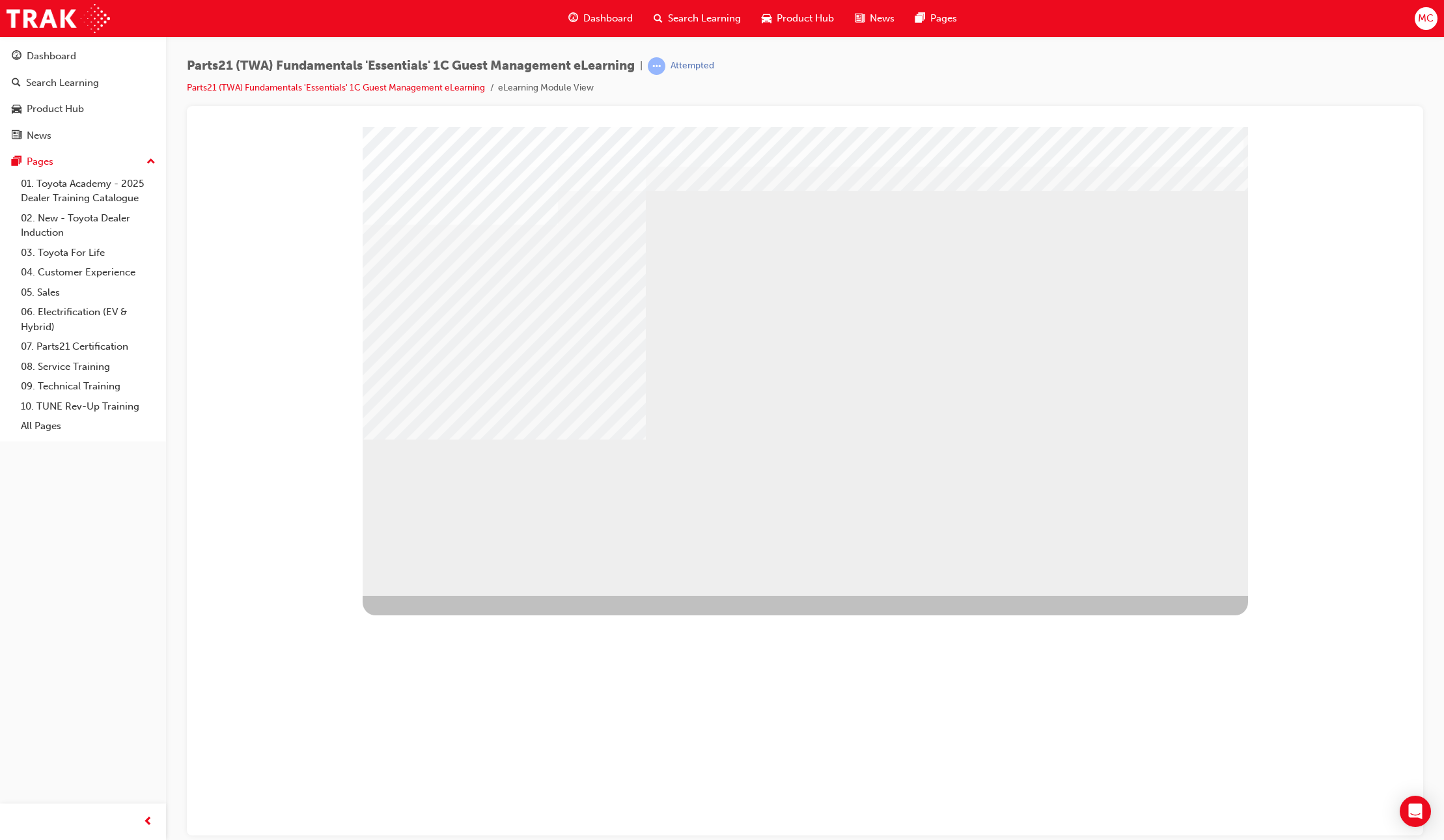
click at [445, 722] on div "NEXT Trigger this button to go to the next slide" at bounding box center [404, 733] width 82 height 23
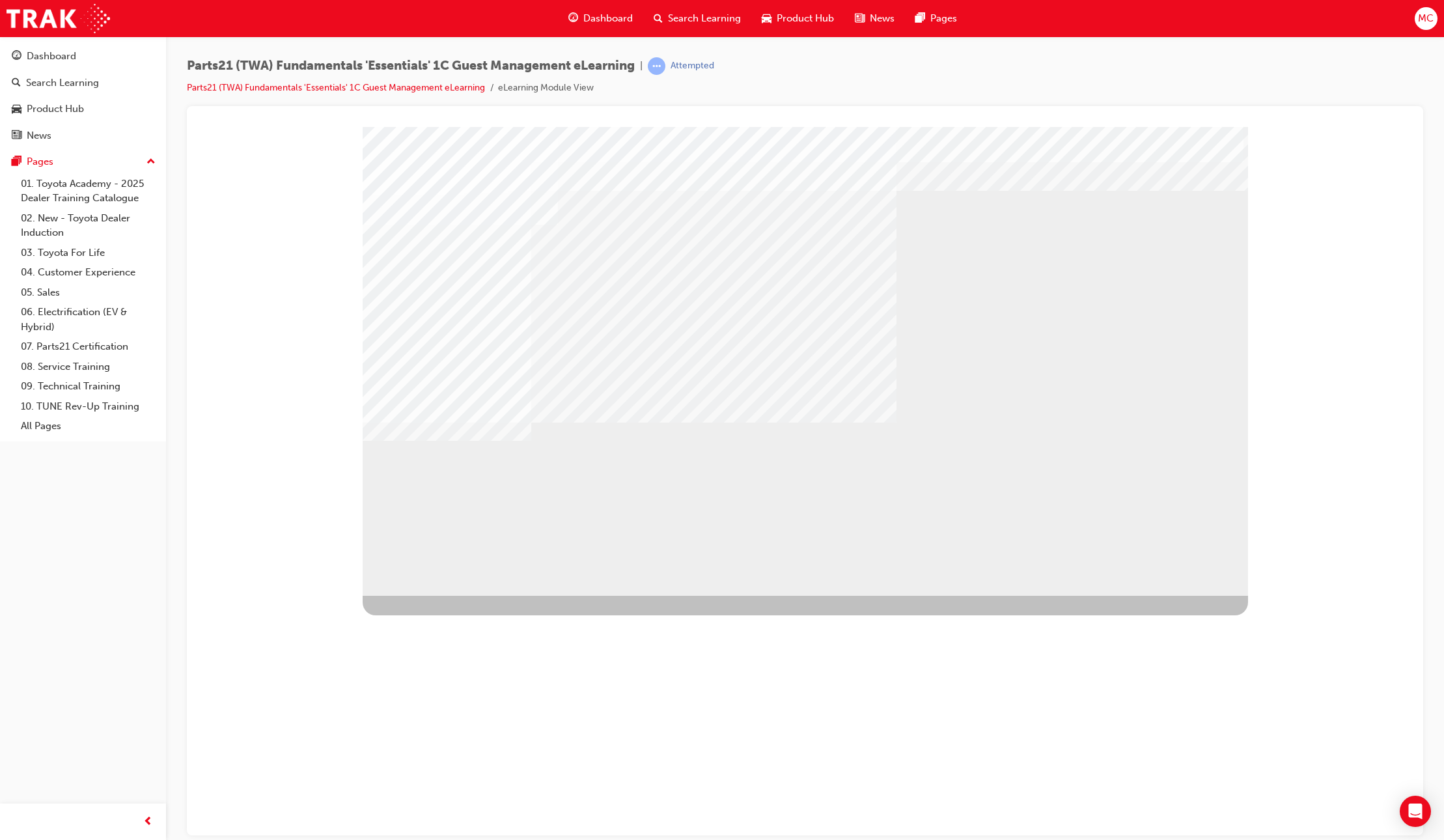
click at [445, 717] on div "NEXT Trigger this button to go to the next slide" at bounding box center [404, 729] width 82 height 23
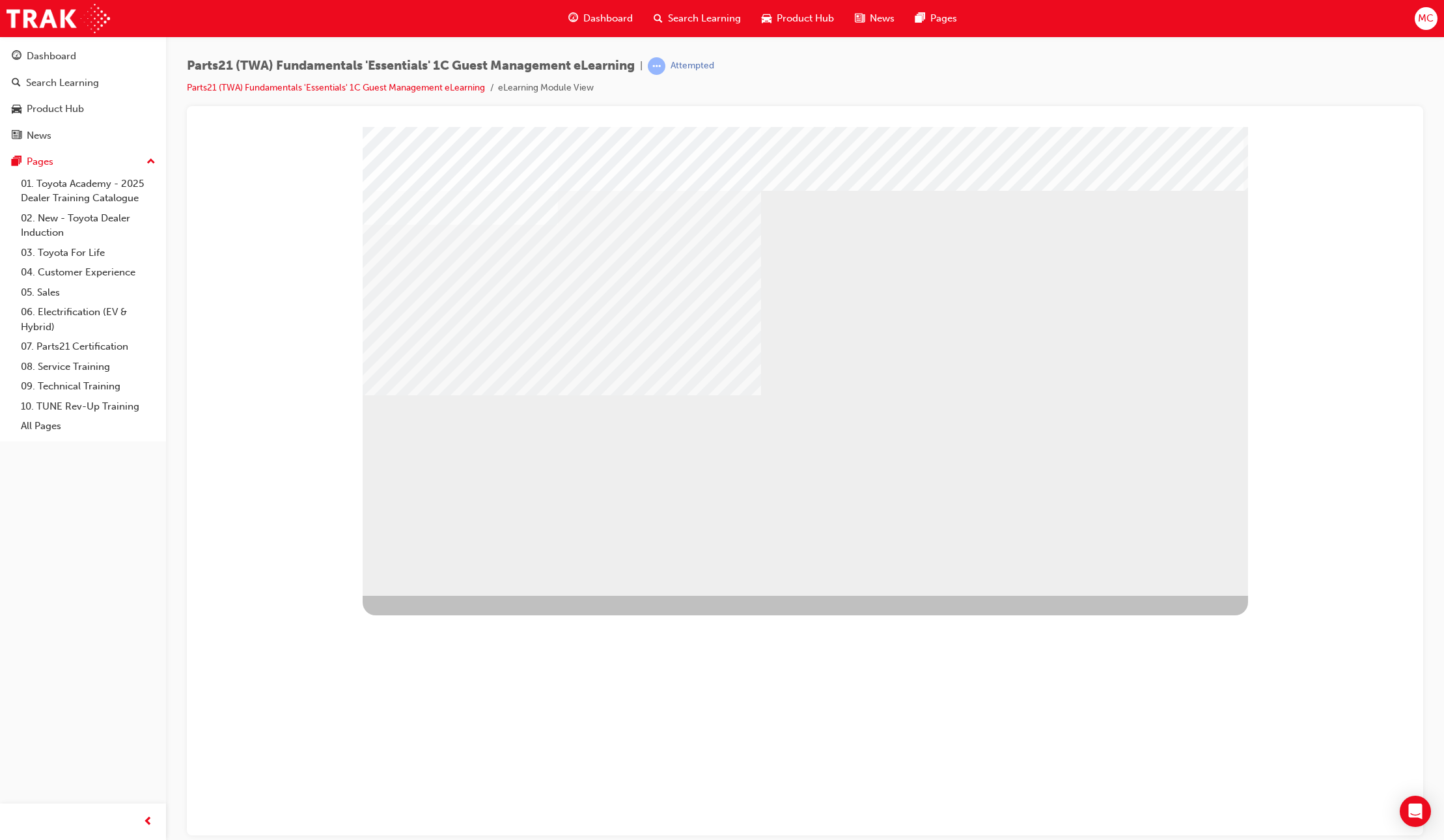
click at [445, 746] on div "NEXT Trigger this button to go to the next slide" at bounding box center [404, 757] width 82 height 23
click at [1250, 85] on div "Parts21 (TWA) Fundamentals 'Essentials' 1C Guest Management eLearning | Attempt…" at bounding box center [805, 82] width 1237 height 49
click at [445, 746] on div "NEXT Trigger this button to go to the next slide" at bounding box center [404, 757] width 82 height 23
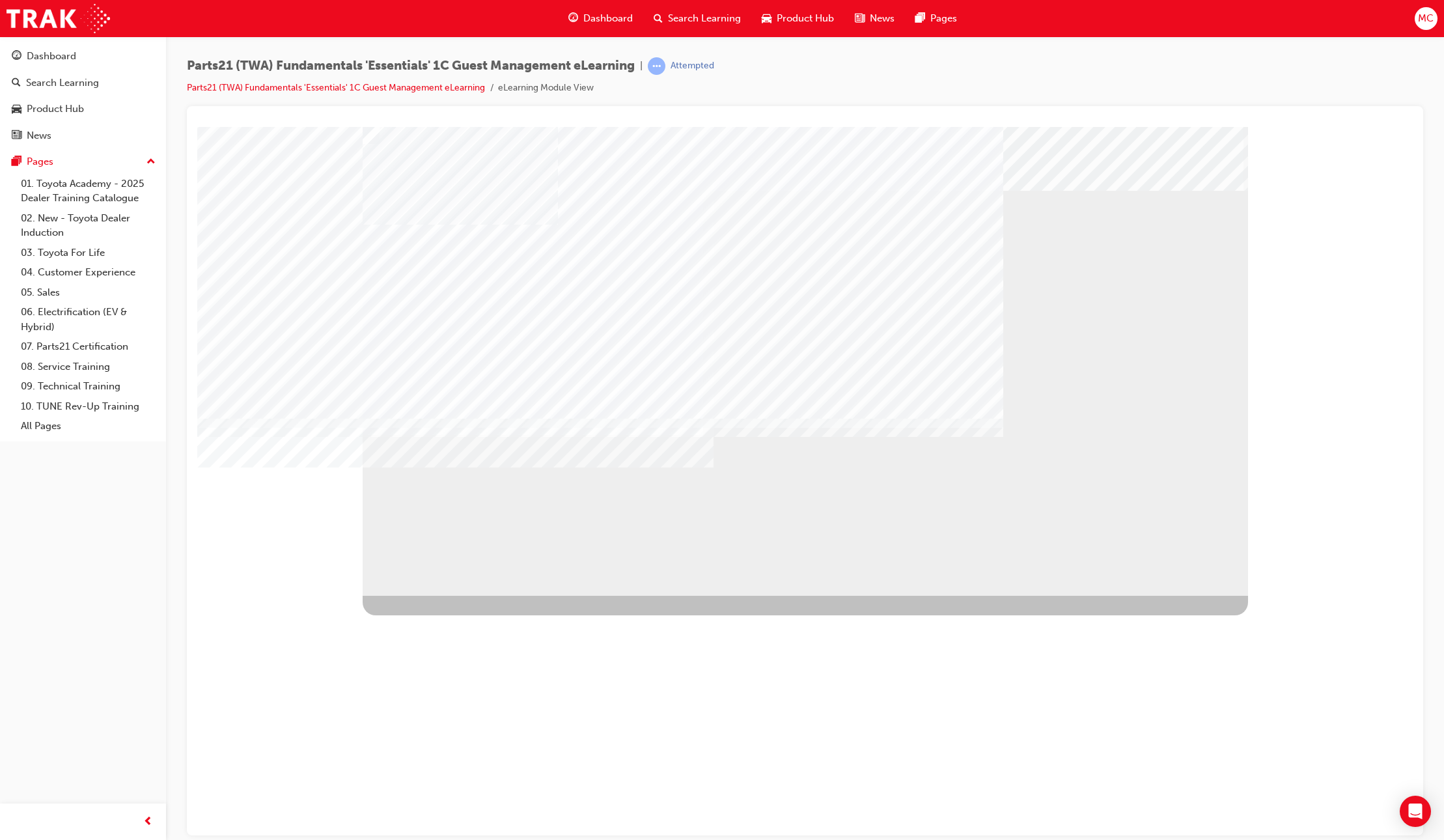
click at [445, 746] on div "NEXT Trigger this button to go to the next slide" at bounding box center [404, 757] width 82 height 23
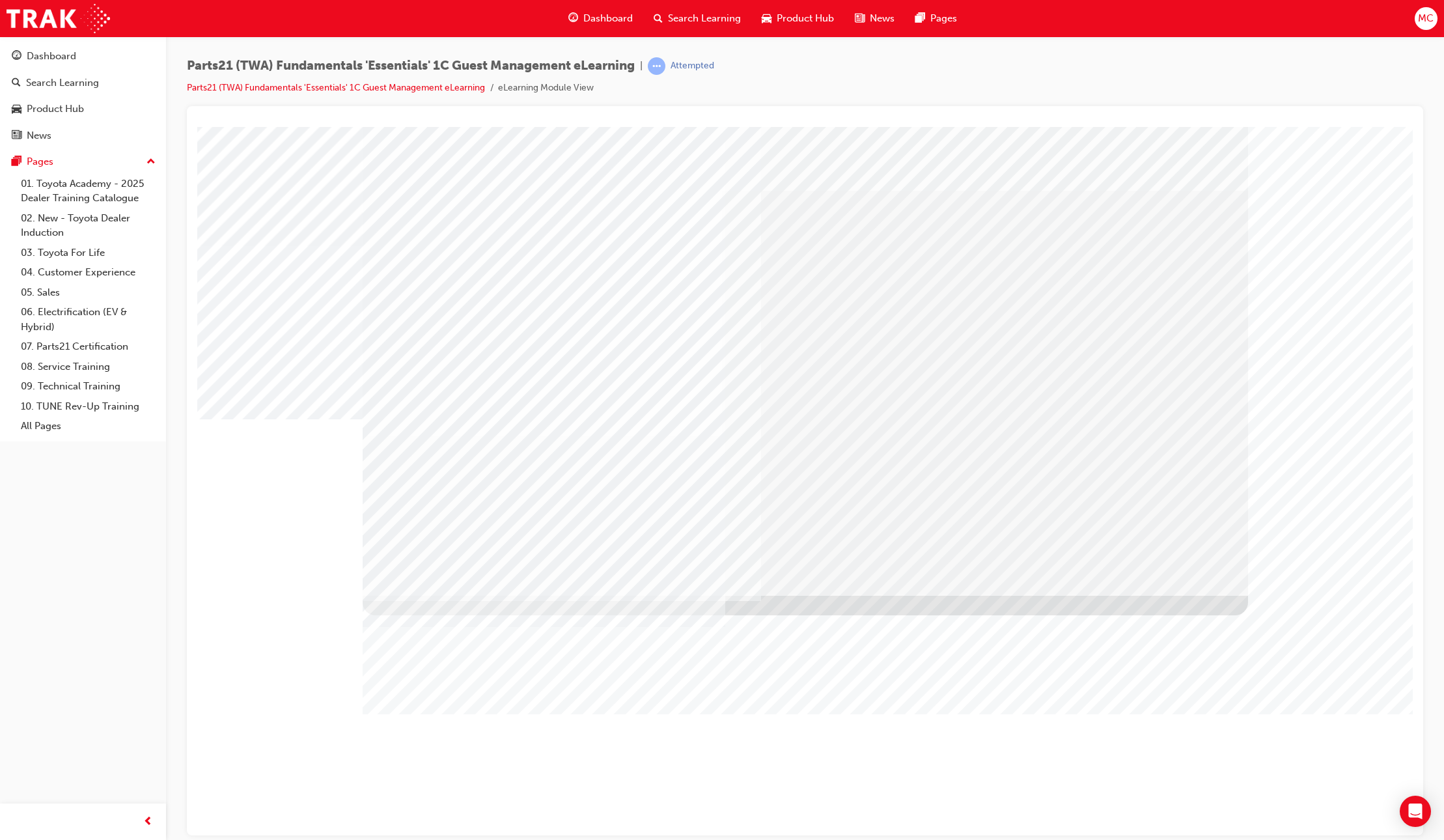
drag, startPoint x: 943, startPoint y: 390, endPoint x: 1050, endPoint y: 378, distance: 107.7
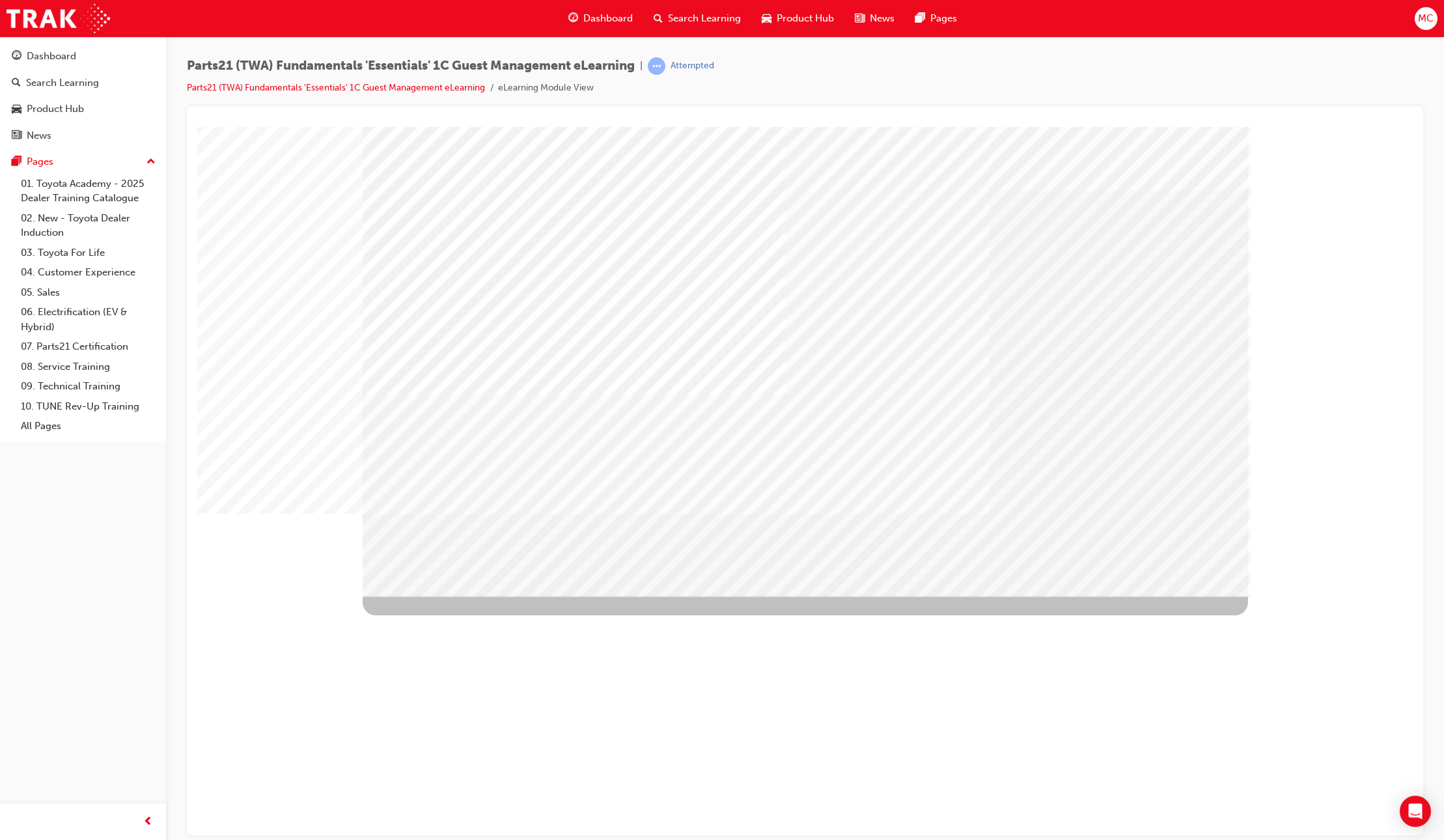
drag, startPoint x: 439, startPoint y: 300, endPoint x: 475, endPoint y: 304, distance: 36.2
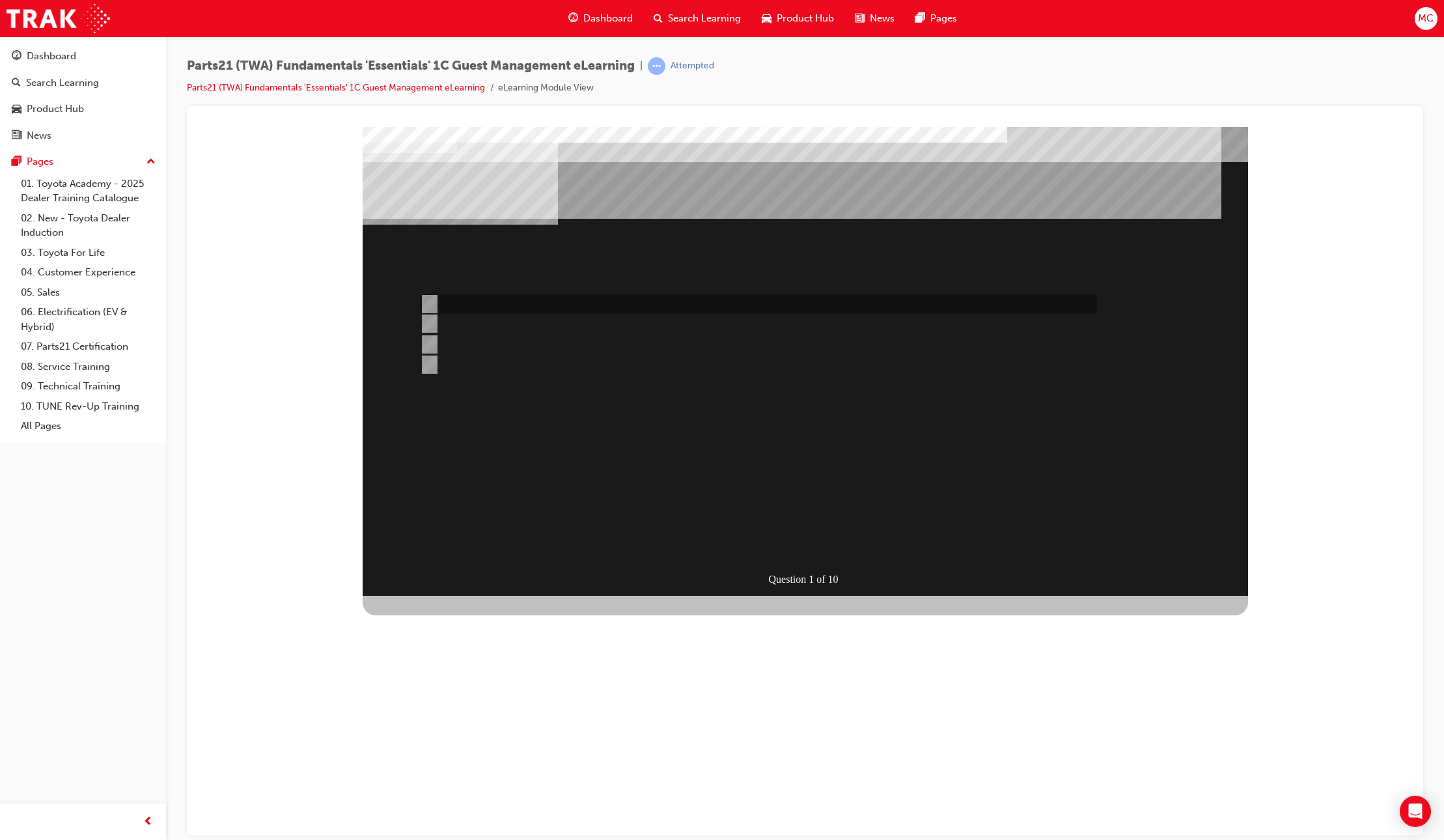
click at [557, 305] on div at bounding box center [755, 304] width 677 height 19
click at [457, 778] on div "SUBMIT" at bounding box center [410, 791] width 95 height 26
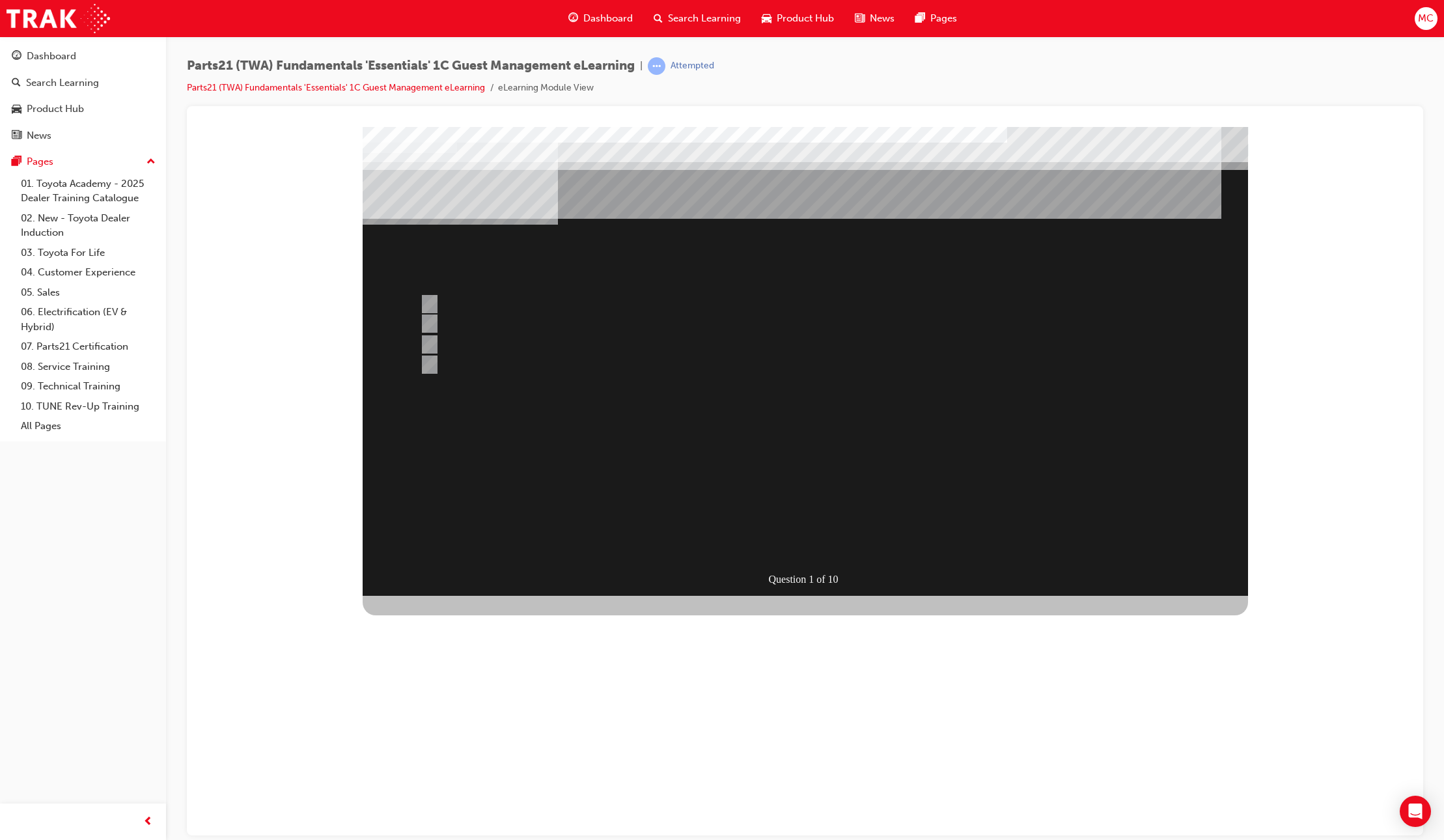
click at [557, 324] on div at bounding box center [806, 360] width 886 height 469
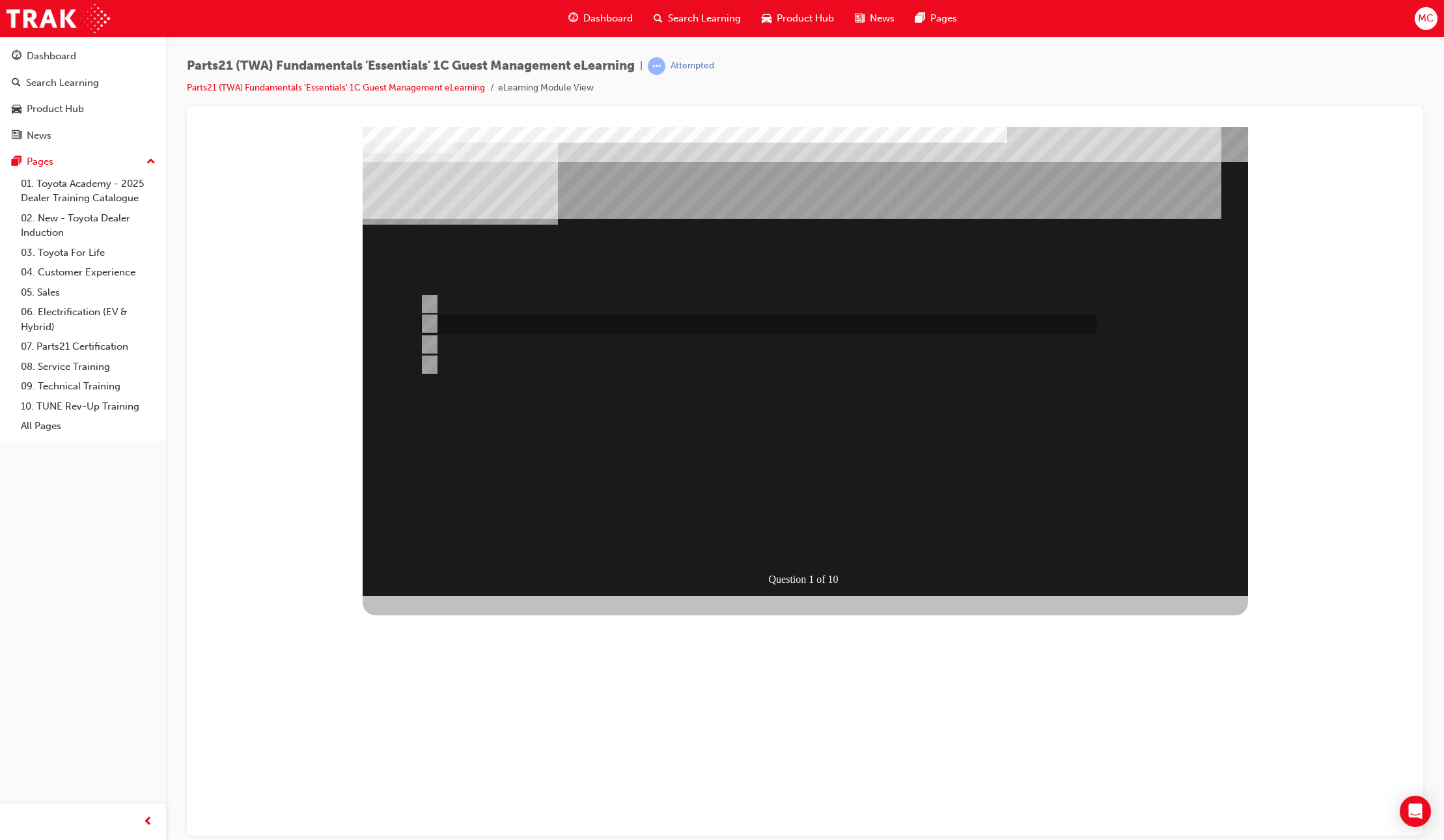
click at [557, 324] on div at bounding box center [755, 324] width 677 height 19
radio input "false"
click at [568, 363] on div at bounding box center [755, 364] width 677 height 19
radio input "false"
radio input "true"
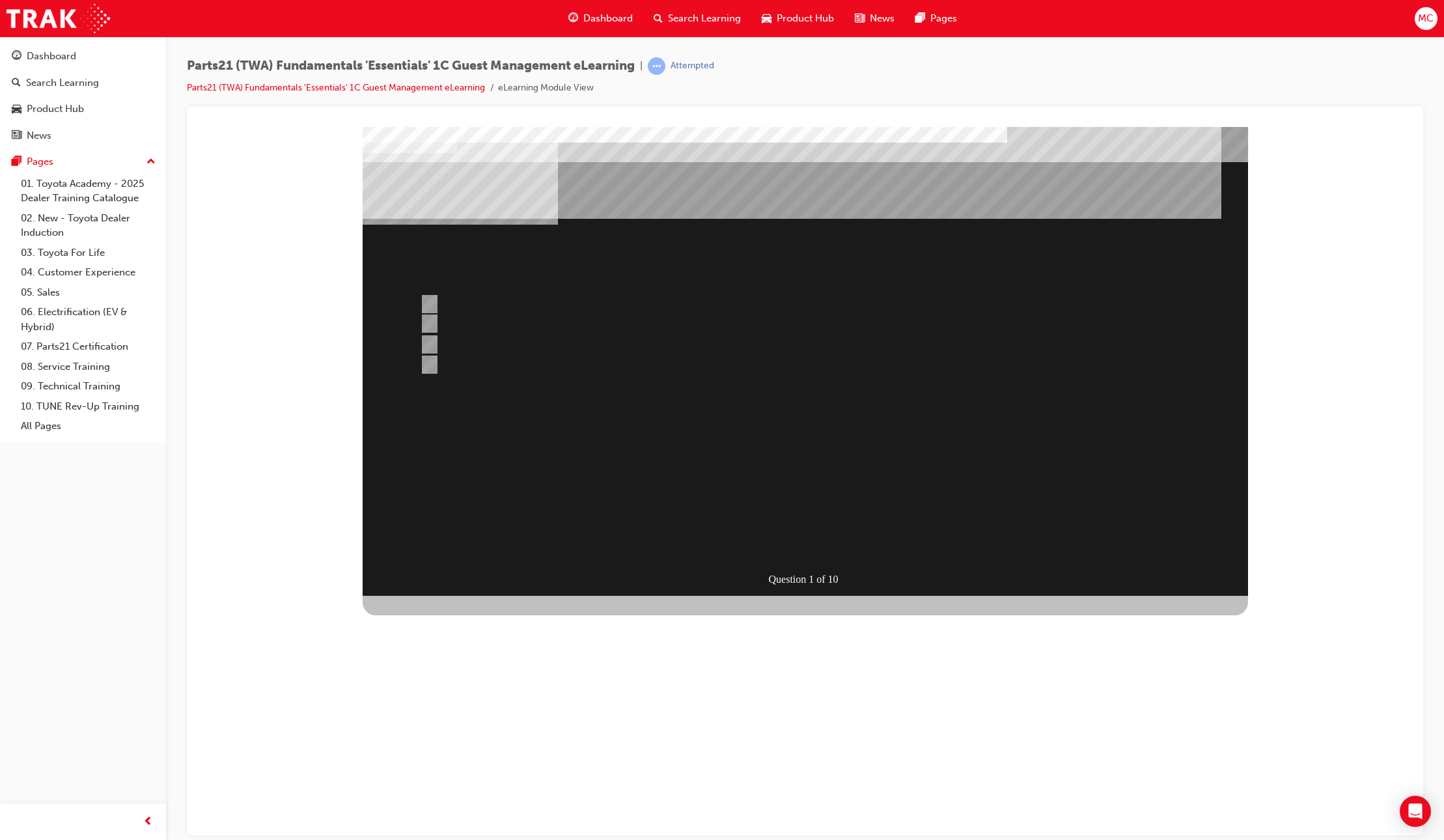
click at [457, 778] on div "SUBMIT" at bounding box center [410, 791] width 95 height 26
click at [779, 537] on div at bounding box center [806, 360] width 886 height 469
click at [513, 363] on div at bounding box center [755, 364] width 677 height 19
radio input "true"
click at [457, 778] on div "SUBMIT" at bounding box center [410, 791] width 95 height 26
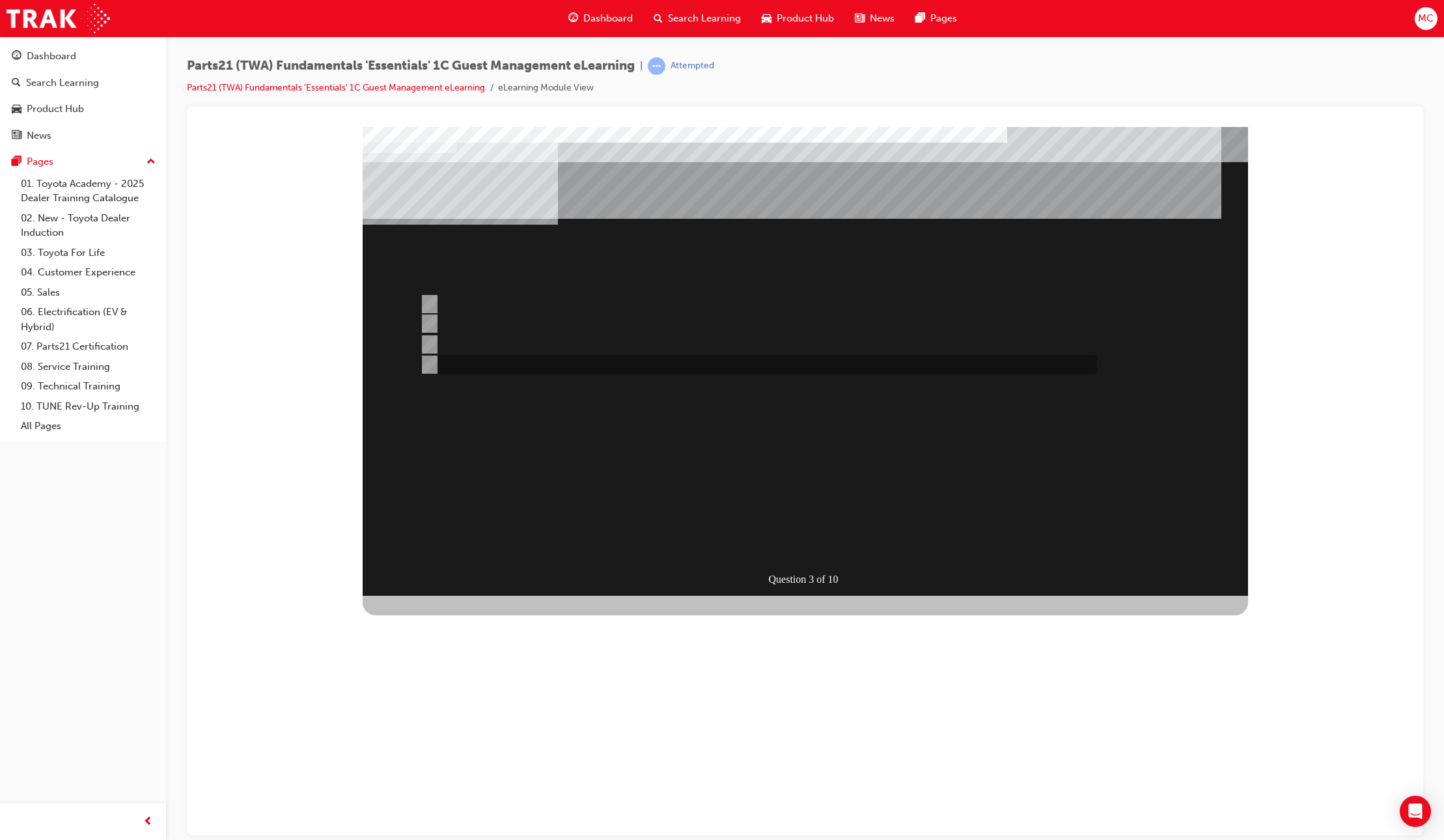
click at [479, 366] on div at bounding box center [755, 364] width 677 height 19
radio input "true"
click at [457, 778] on div "SUBMIT" at bounding box center [410, 791] width 95 height 26
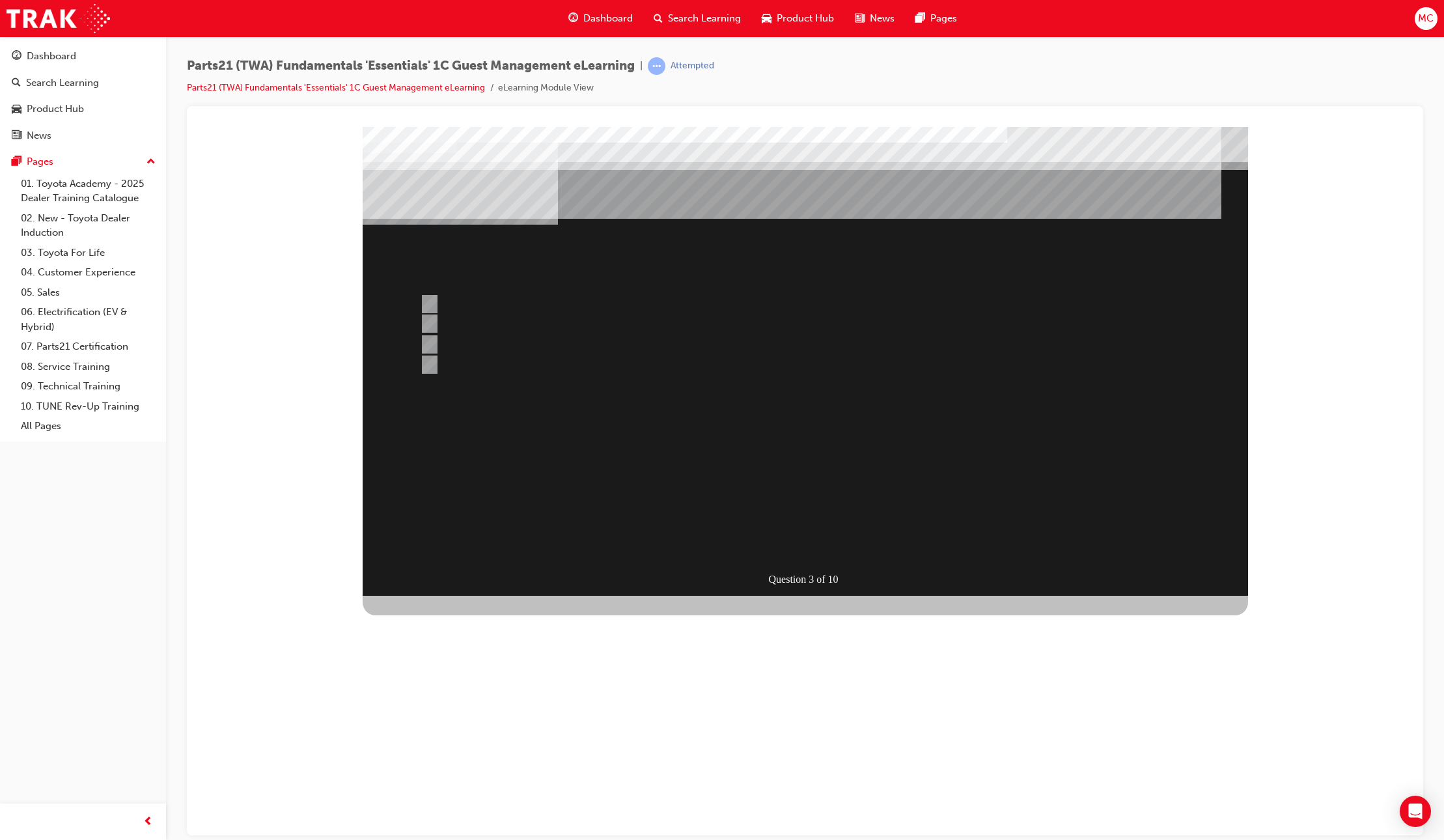
click at [481, 322] on div at bounding box center [806, 360] width 886 height 469
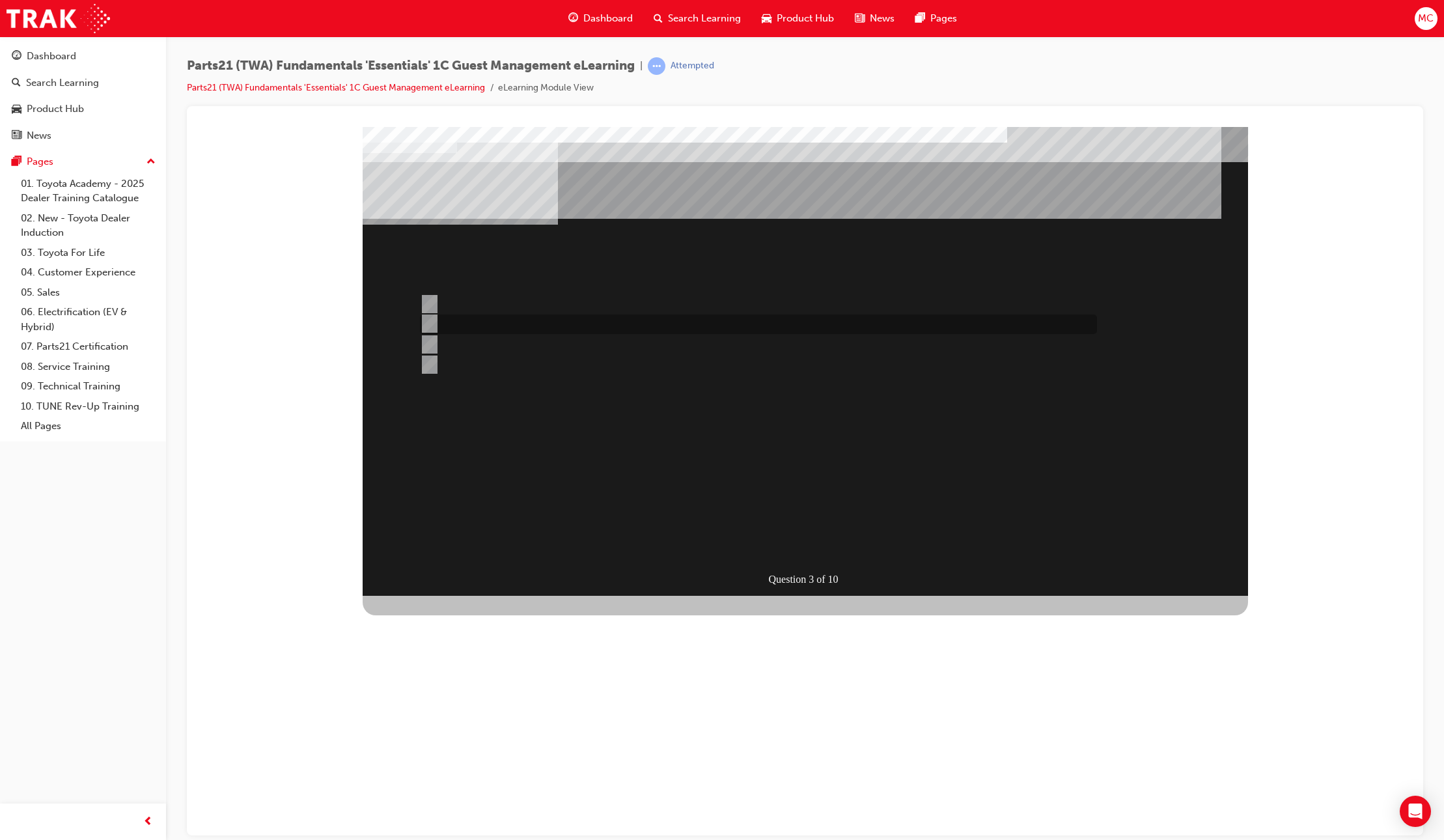
click at [481, 322] on div at bounding box center [755, 324] width 677 height 19
radio input "true"
click at [475, 324] on div at bounding box center [755, 324] width 677 height 19
click at [457, 778] on div "SUBMIT" at bounding box center [410, 791] width 95 height 26
click at [508, 304] on div at bounding box center [755, 304] width 677 height 19
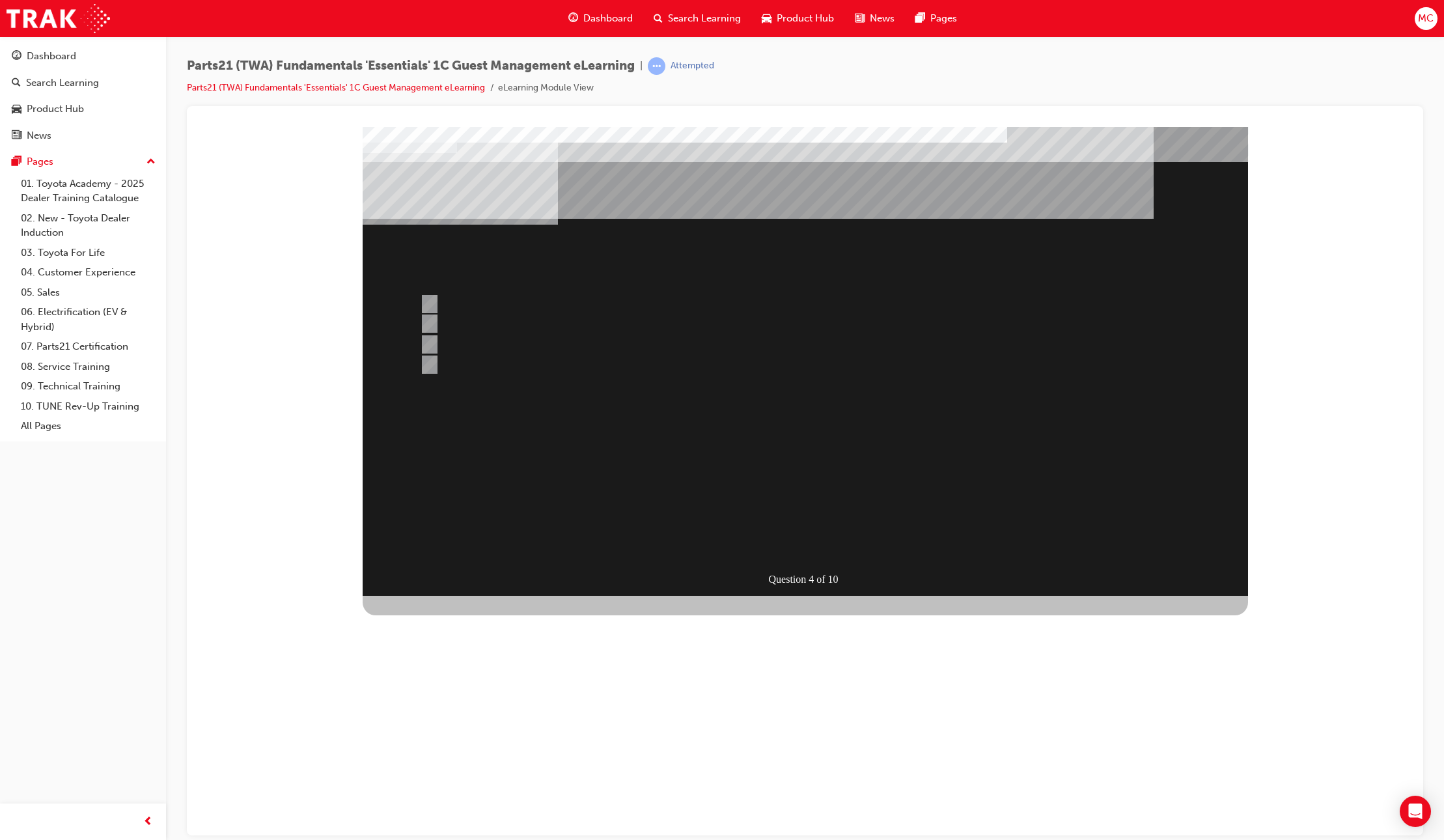
click at [457, 778] on div "SUBMIT" at bounding box center [410, 791] width 95 height 26
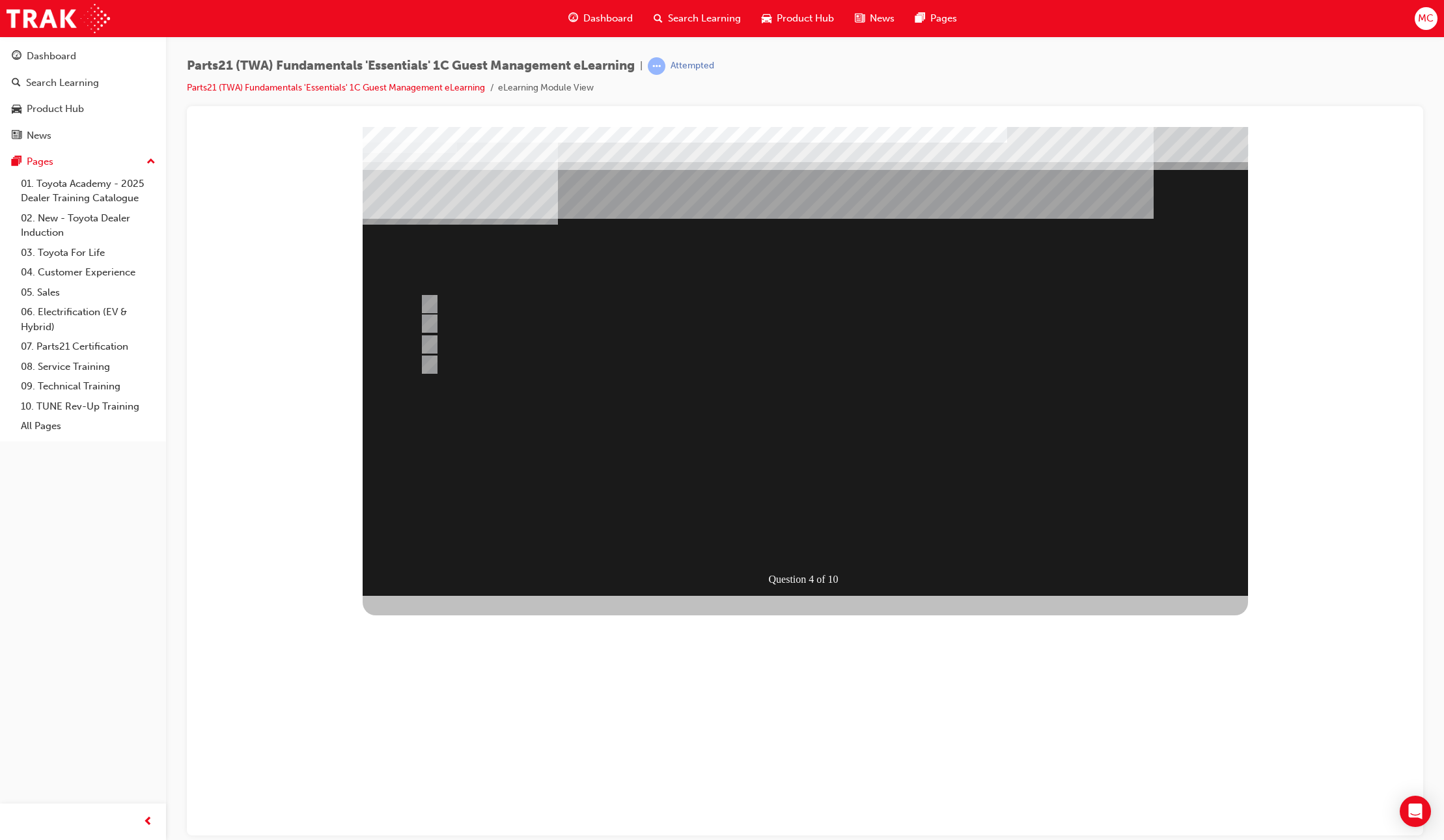
click at [485, 321] on div at bounding box center [806, 360] width 886 height 469
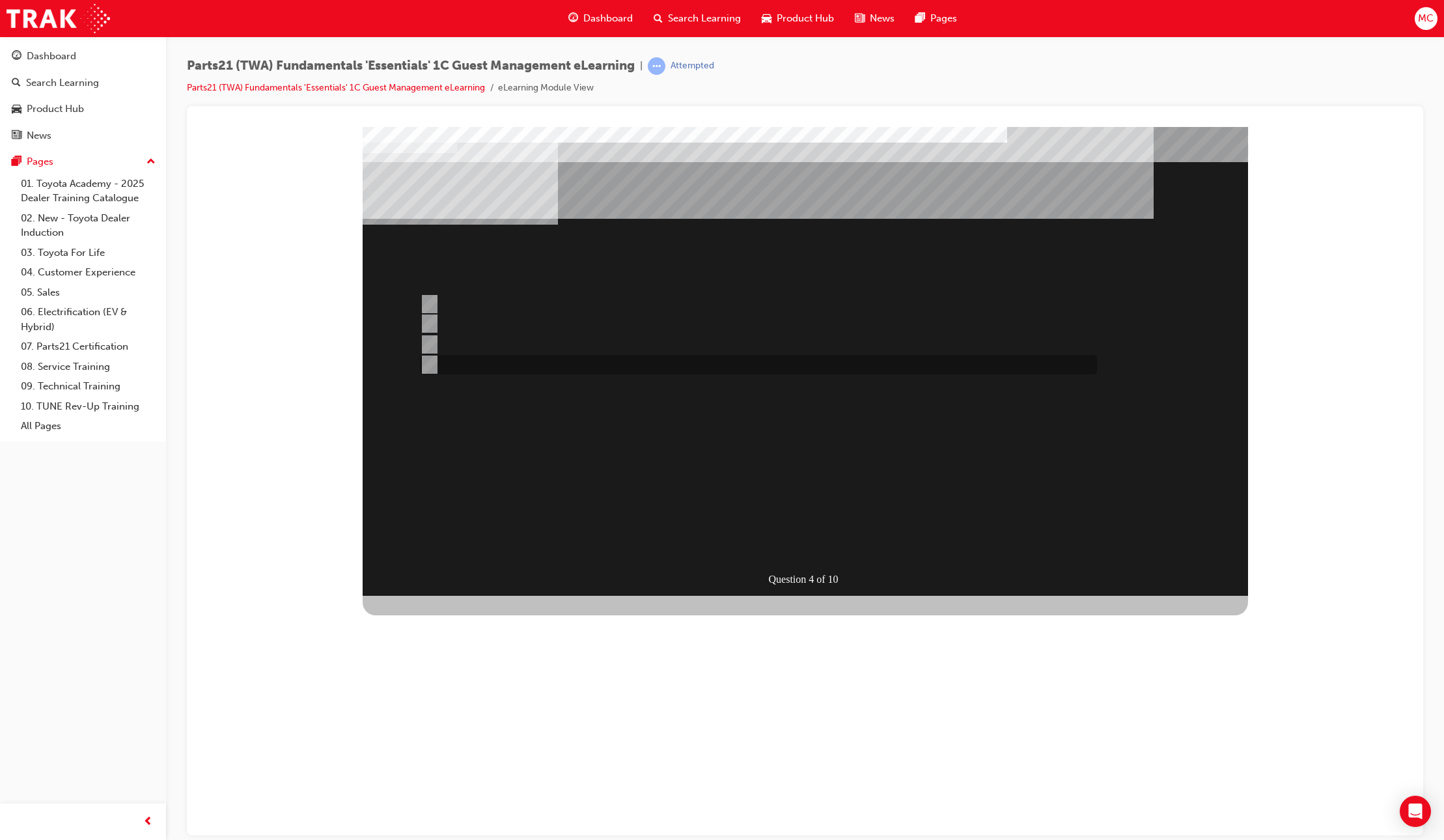
click at [495, 368] on div at bounding box center [755, 364] width 677 height 19
radio input "false"
radio input "true"
click at [457, 778] on div "SUBMIT" at bounding box center [410, 791] width 95 height 26
click at [481, 362] on div at bounding box center [755, 364] width 677 height 19
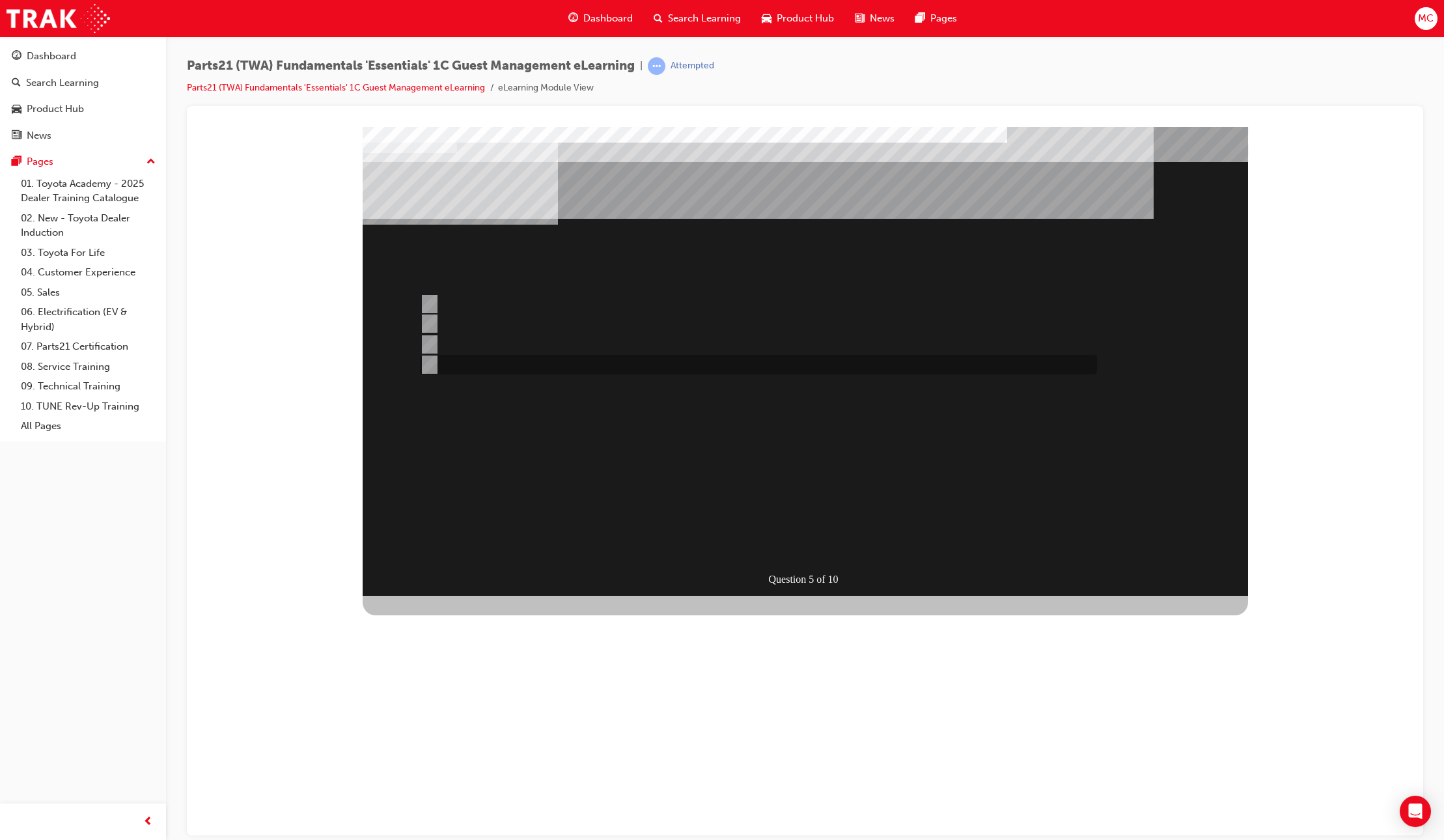
radio input "true"
click at [457, 778] on div "SUBMIT" at bounding box center [410, 791] width 95 height 26
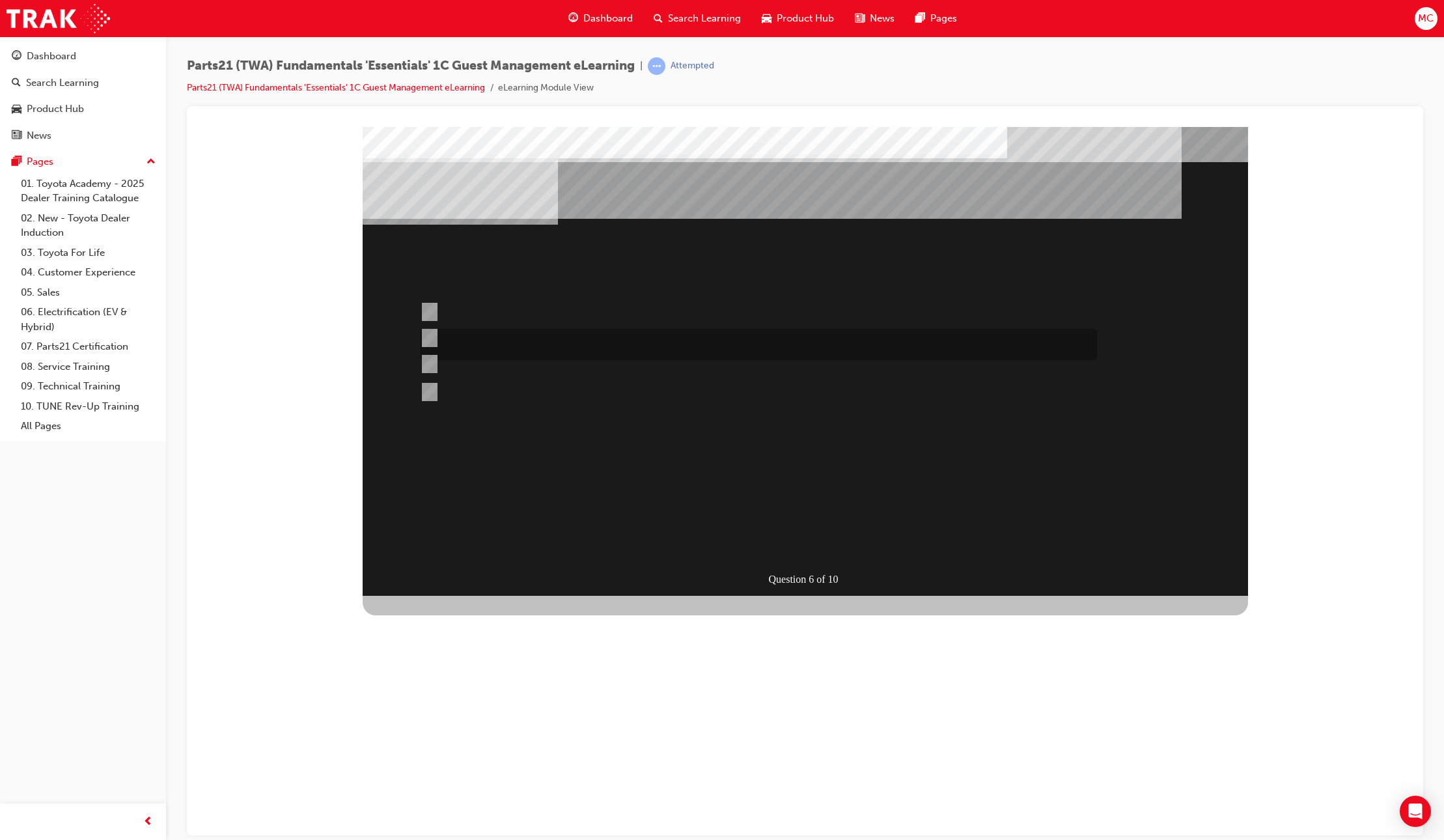
click at [491, 339] on div at bounding box center [755, 344] width 677 height 32
click at [457, 778] on div "SUBMIT" at bounding box center [410, 791] width 95 height 26
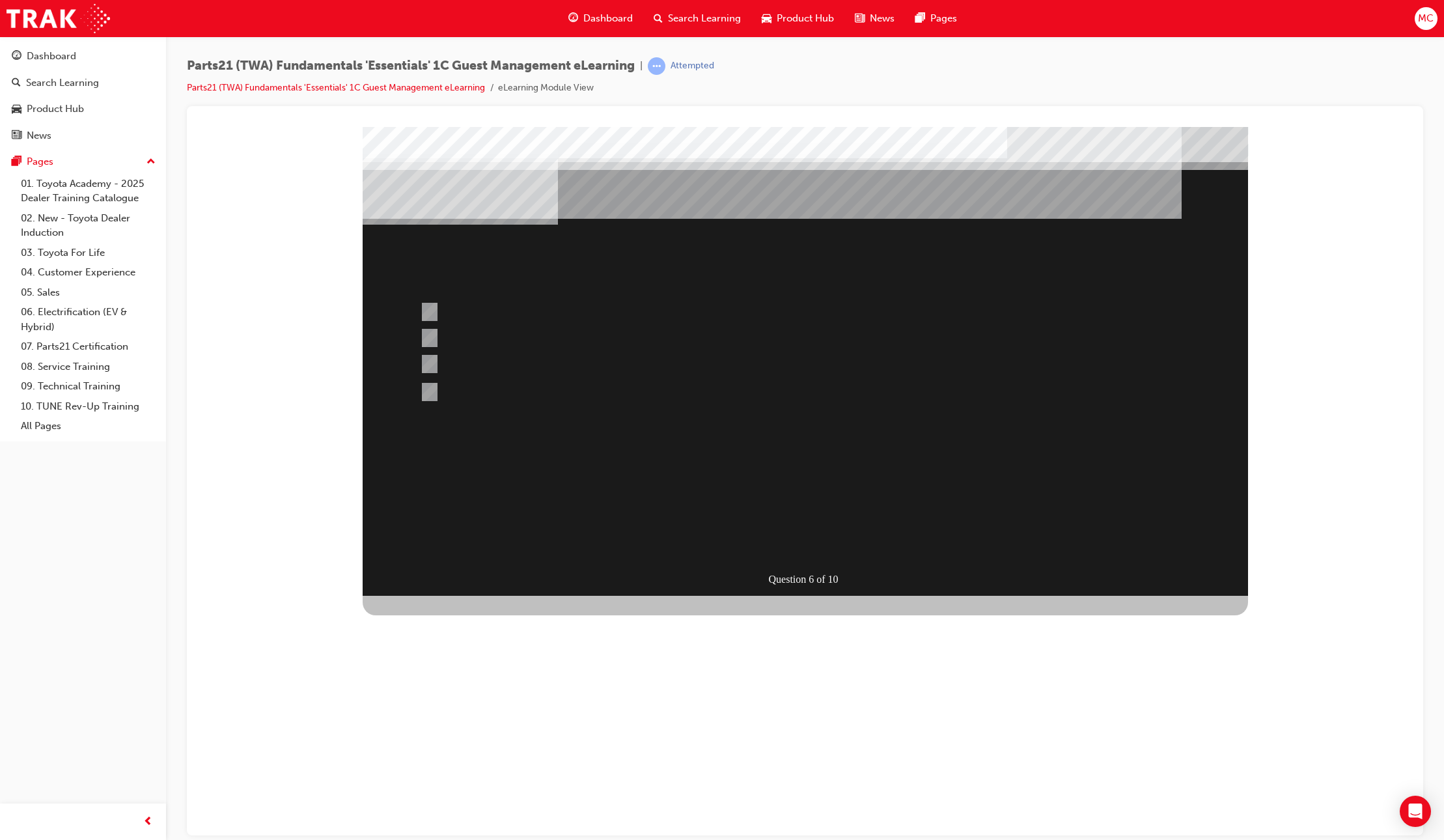
click at [520, 391] on div at bounding box center [806, 360] width 886 height 469
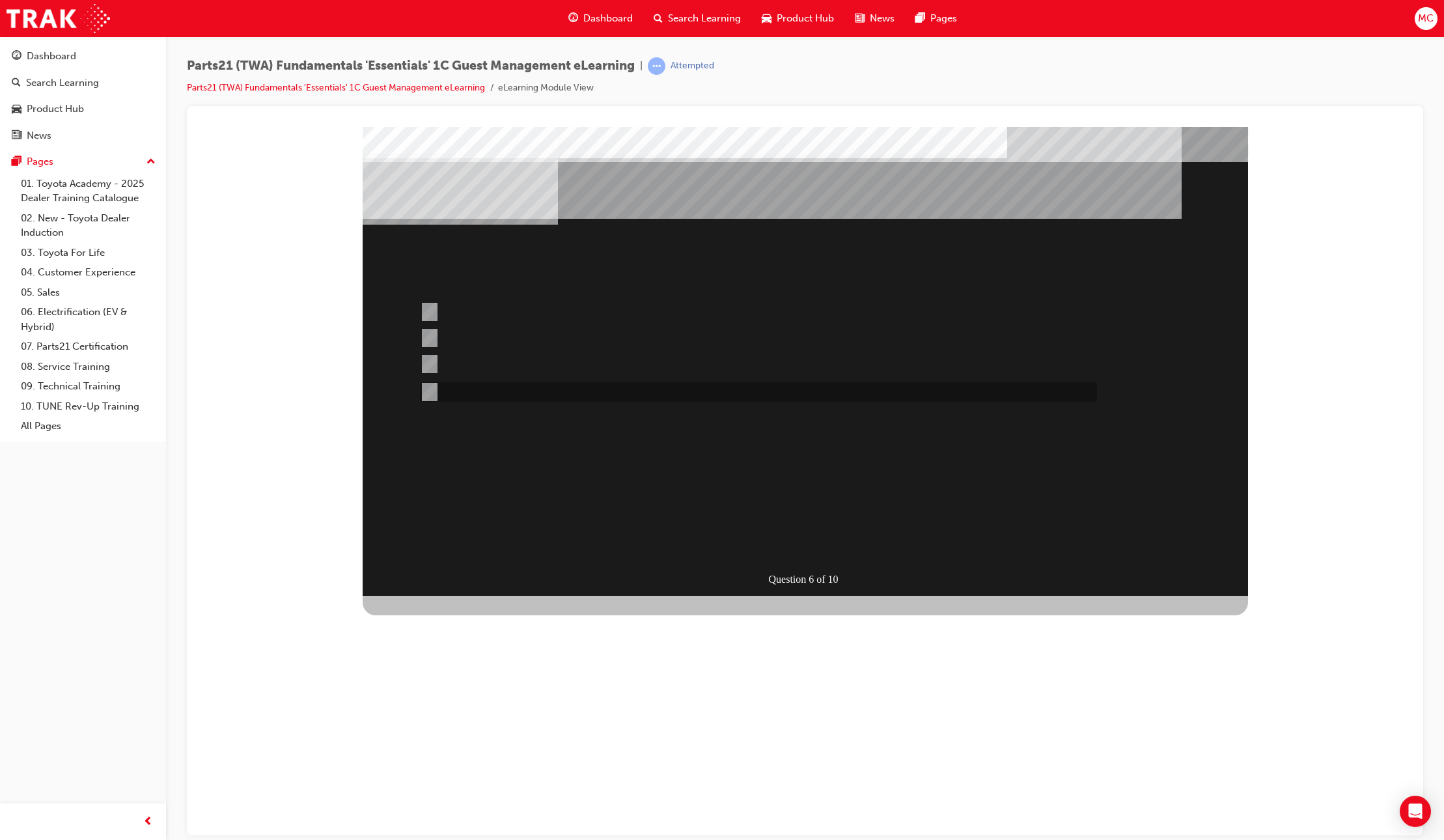
click at [520, 391] on div at bounding box center [755, 392] width 677 height 19
radio input "false"
radio input "true"
click at [457, 778] on div "SUBMIT" at bounding box center [410, 791] width 95 height 26
click at [514, 391] on div at bounding box center [755, 392] width 677 height 19
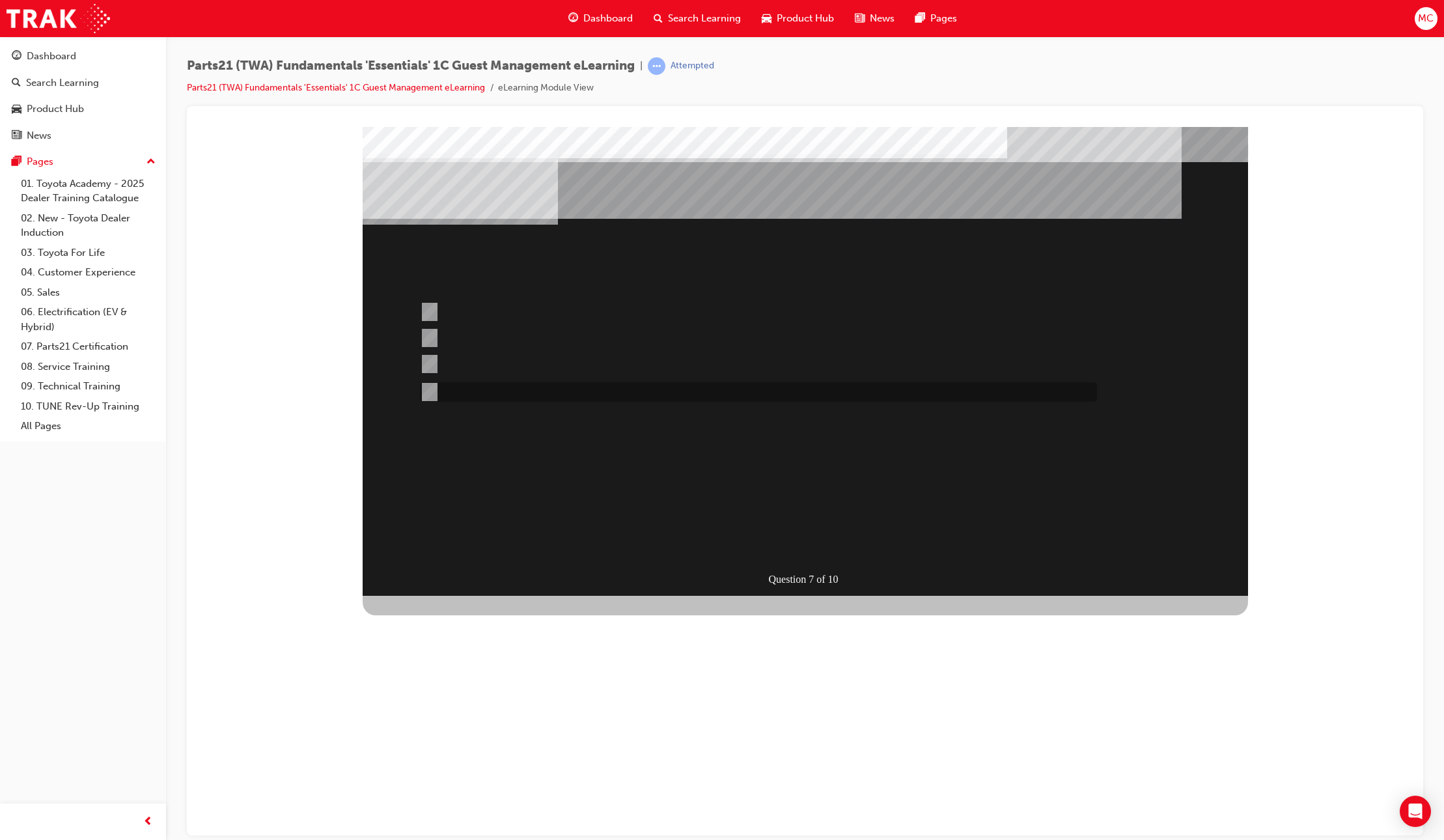
radio input "true"
click at [457, 778] on div "SUBMIT" at bounding box center [410, 791] width 95 height 26
click at [475, 308] on div at bounding box center [755, 312] width 677 height 35
radio input "true"
click at [457, 778] on div "SUBMIT" at bounding box center [410, 791] width 95 height 26
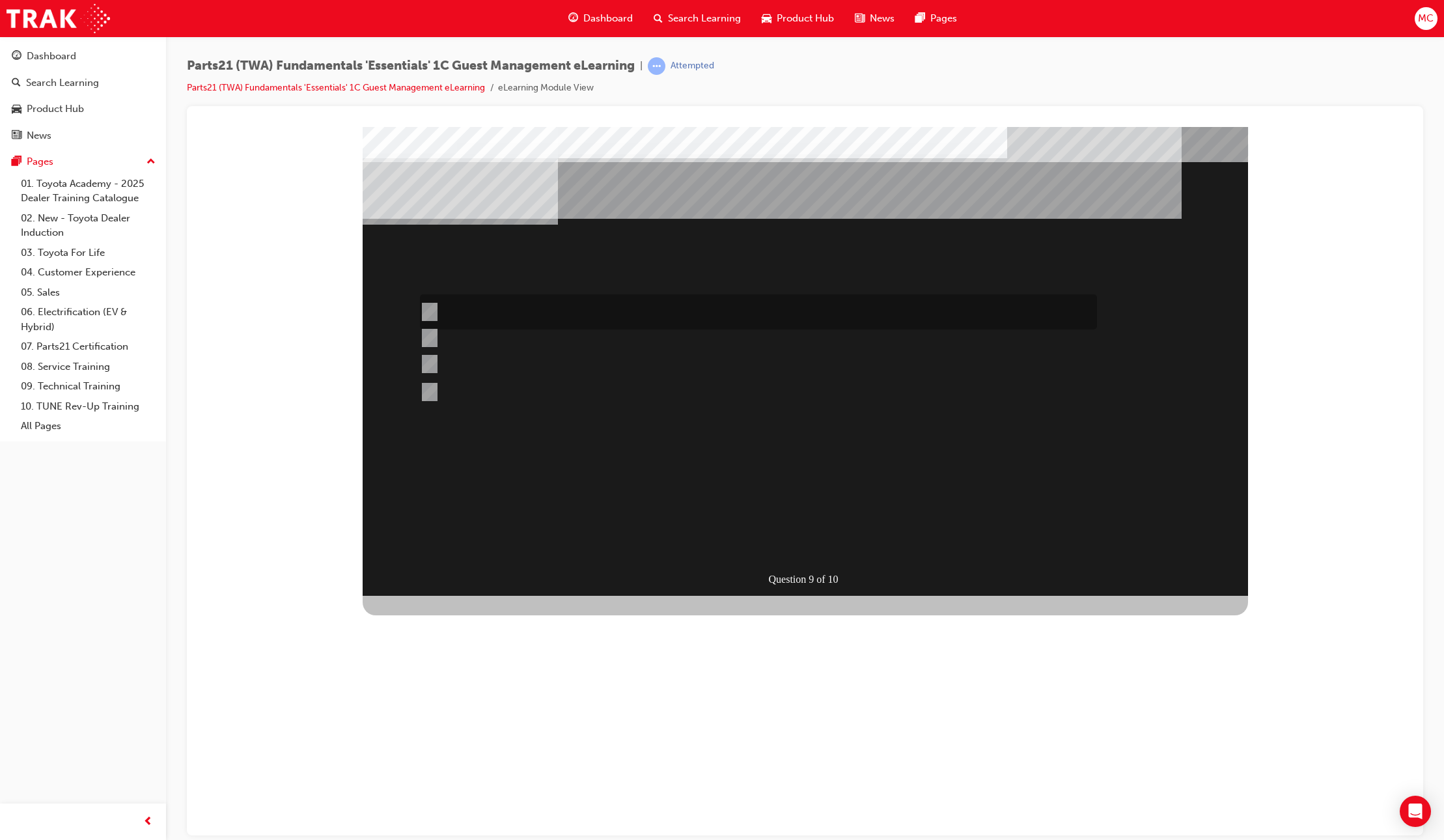
click at [511, 313] on div at bounding box center [755, 312] width 677 height 35
radio input "true"
click at [457, 778] on div "SUBMIT" at bounding box center [410, 791] width 95 height 26
click at [459, 368] on div at bounding box center [755, 364] width 677 height 35
click at [457, 778] on div "SUBMIT" at bounding box center [410, 791] width 95 height 26
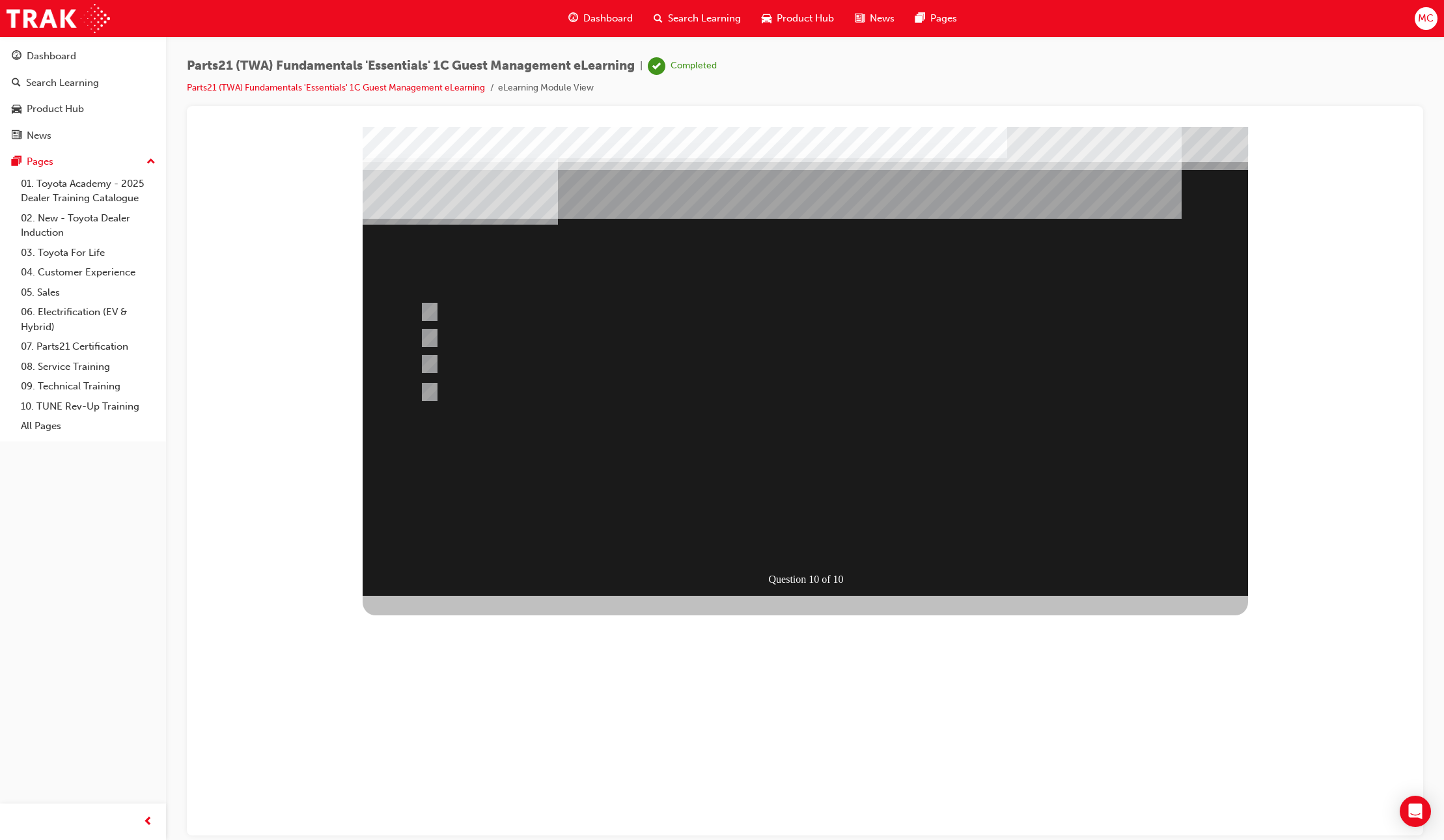
click at [472, 394] on div at bounding box center [806, 360] width 886 height 469
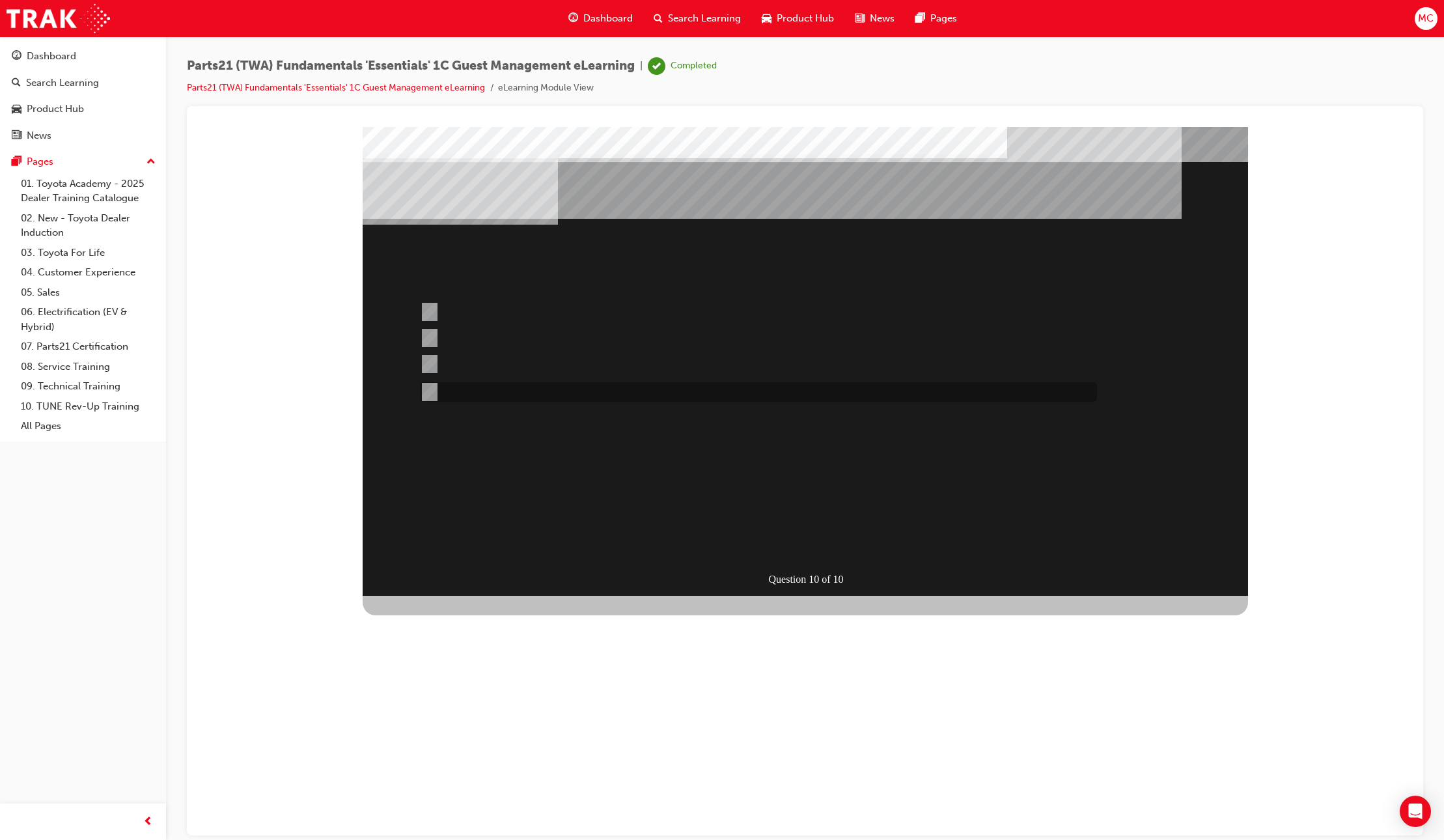
click at [478, 391] on div at bounding box center [755, 392] width 677 height 19
radio input "false"
radio input "true"
click at [457, 778] on div "SUBMIT" at bounding box center [410, 791] width 95 height 26
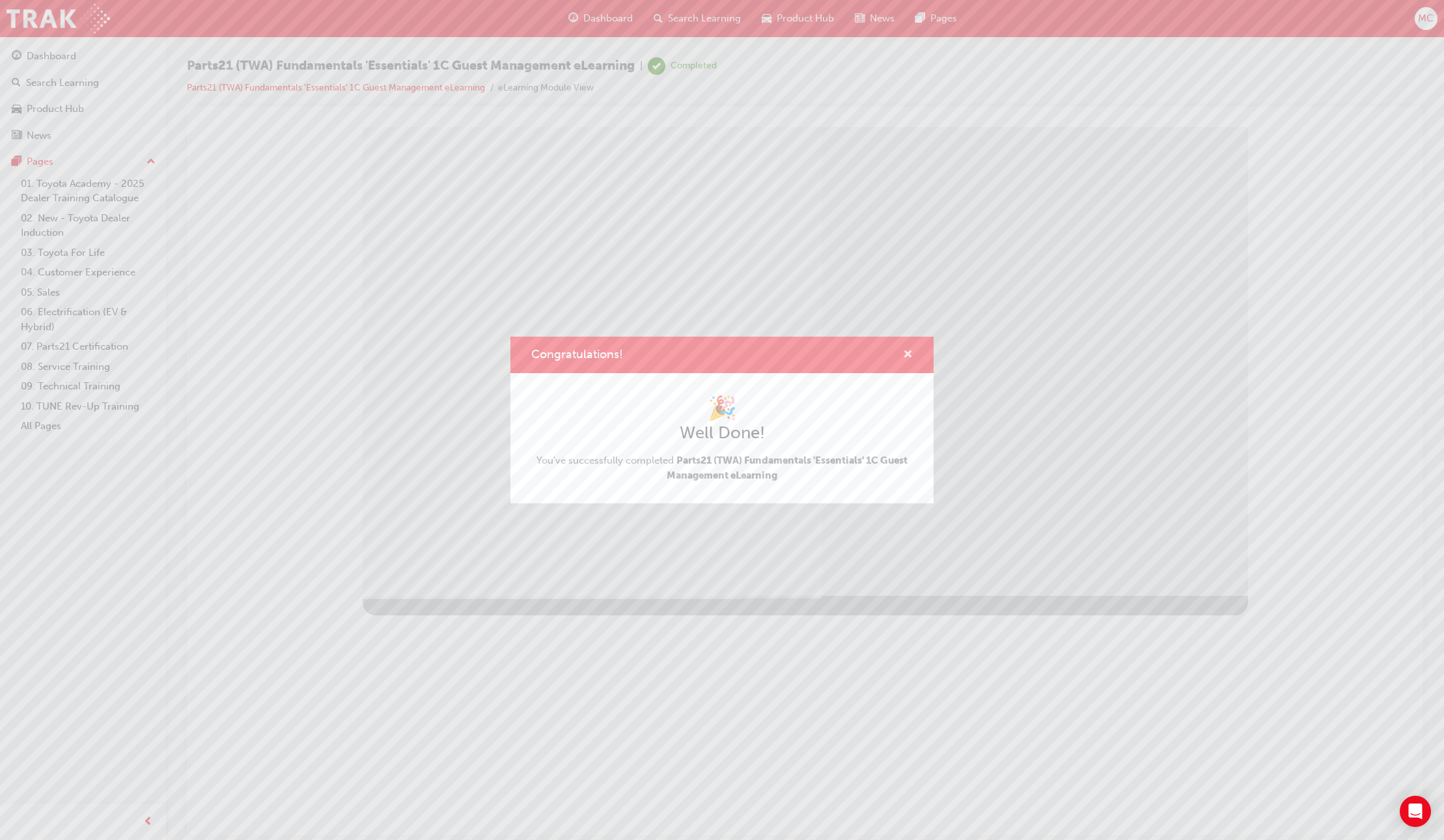
click at [910, 356] on span "cross-icon" at bounding box center [908, 355] width 10 height 12
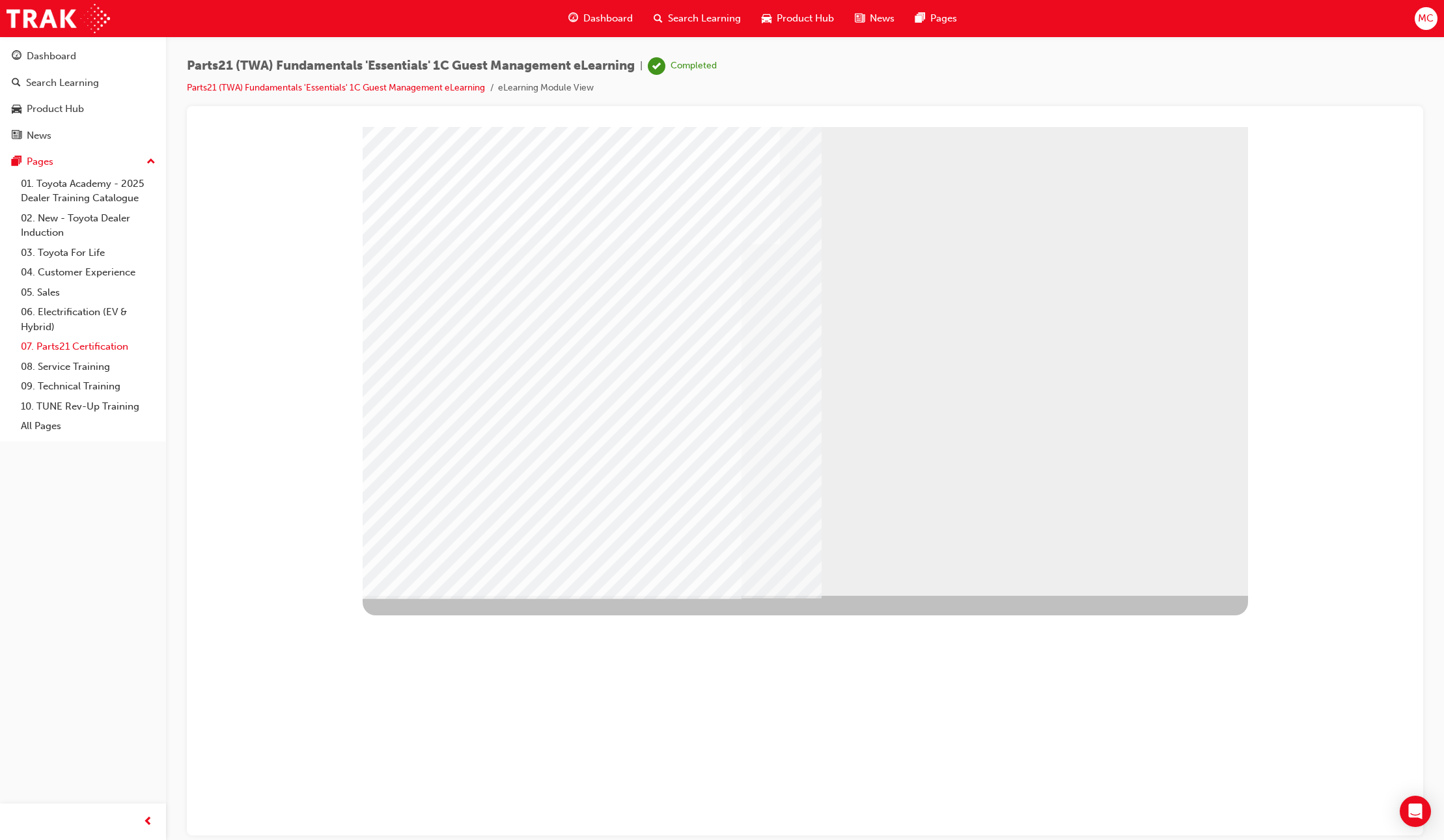
click at [99, 350] on link "07. Parts21 Certification" at bounding box center [88, 347] width 145 height 20
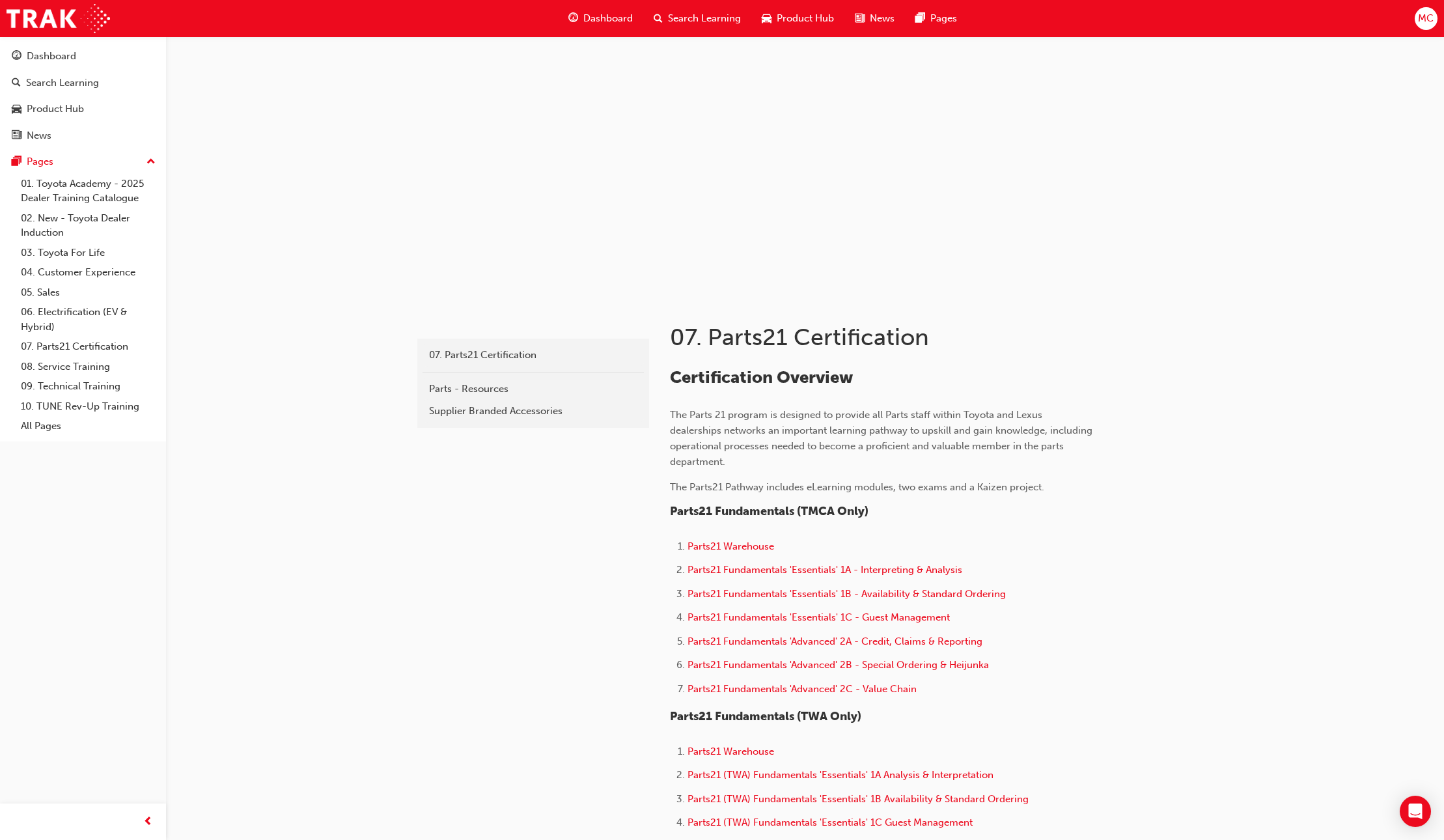
scroll to position [425, 0]
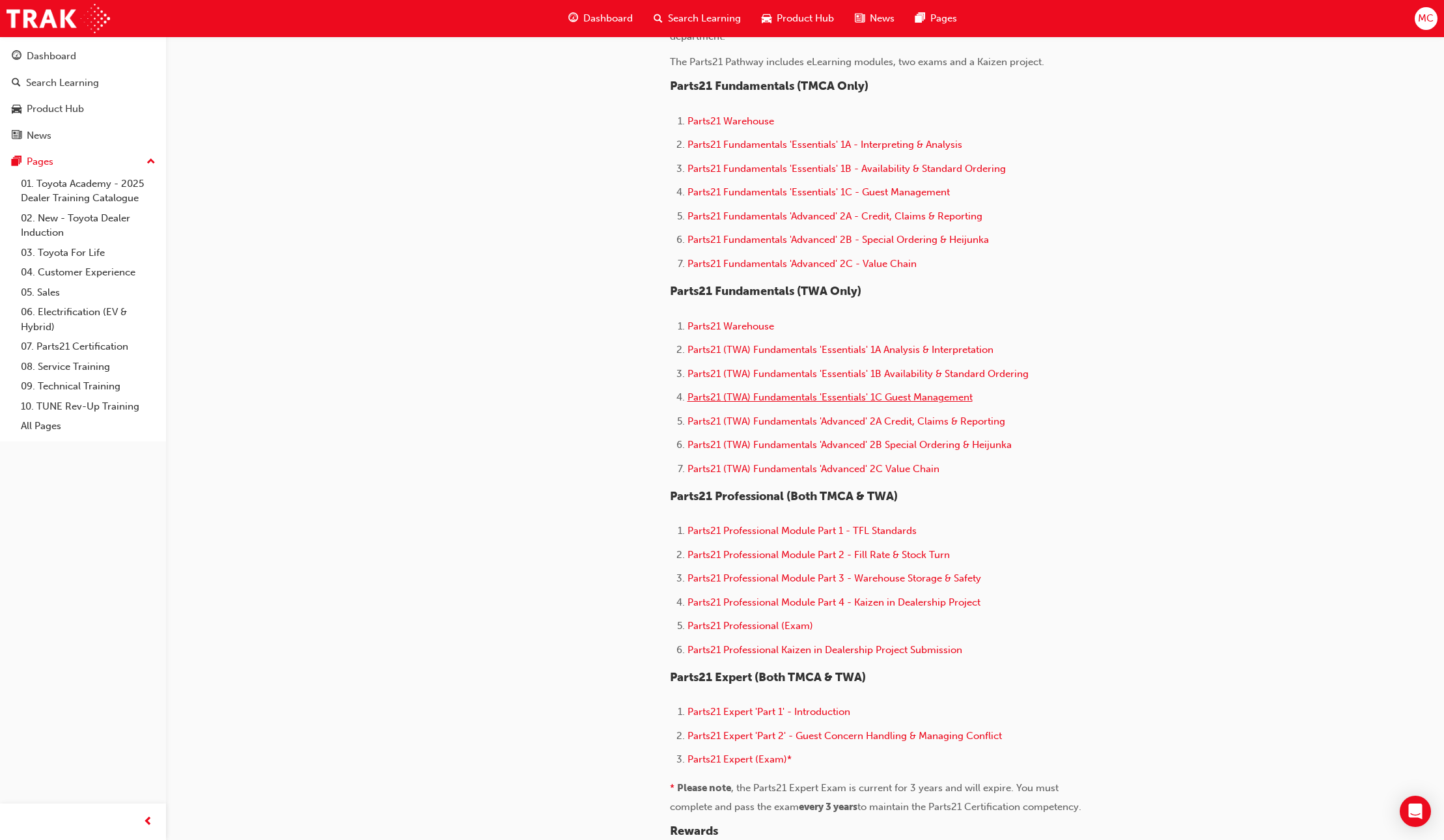
click at [814, 394] on span "Parts21 (TWA) Fundamentals 'Essentials' 1C Guest Management" at bounding box center [830, 396] width 285 height 12
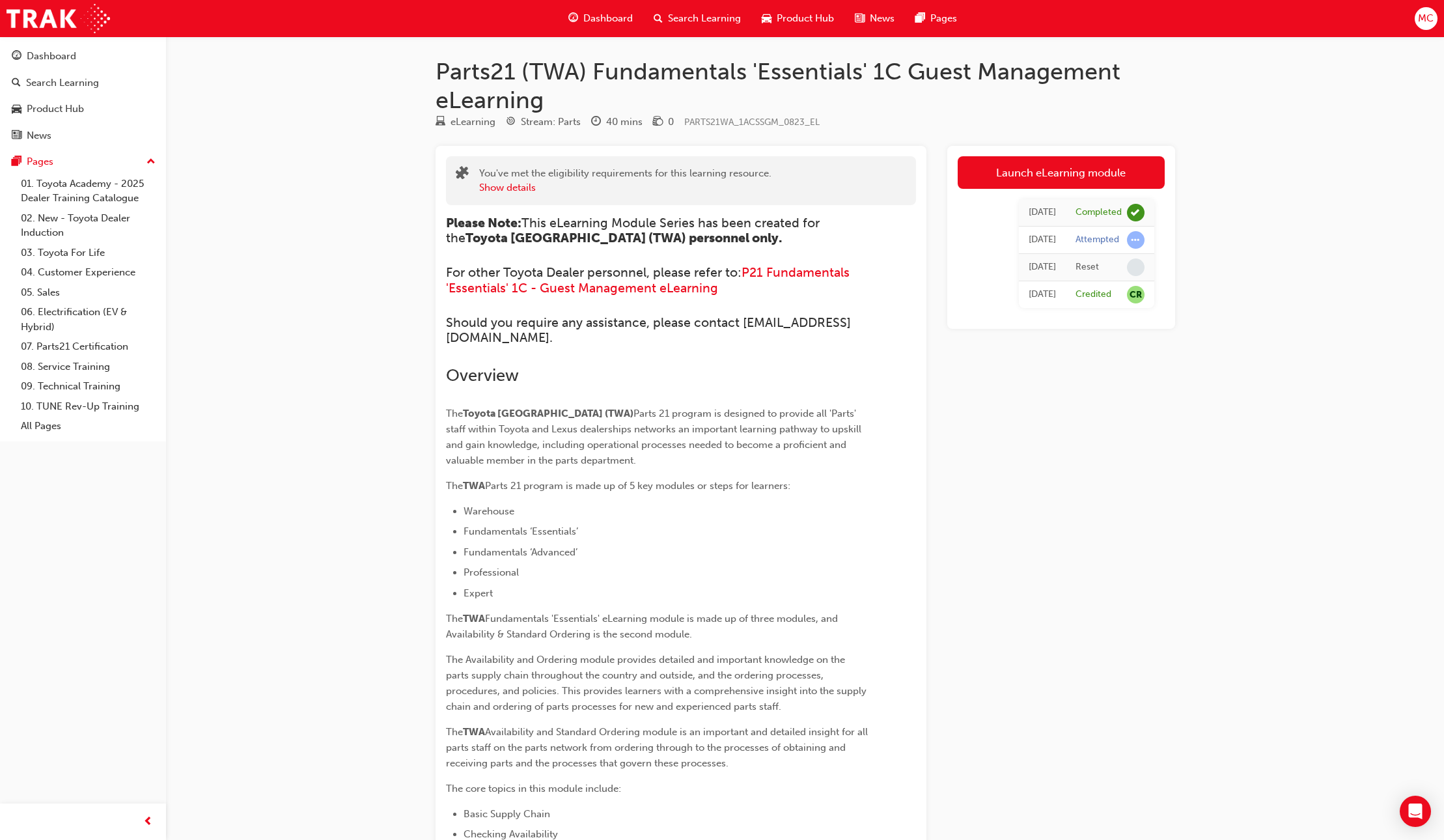
click at [1087, 213] on div "Completed" at bounding box center [1099, 212] width 46 height 12
click at [1004, 175] on link "Launch eLearning module" at bounding box center [1061, 172] width 207 height 32
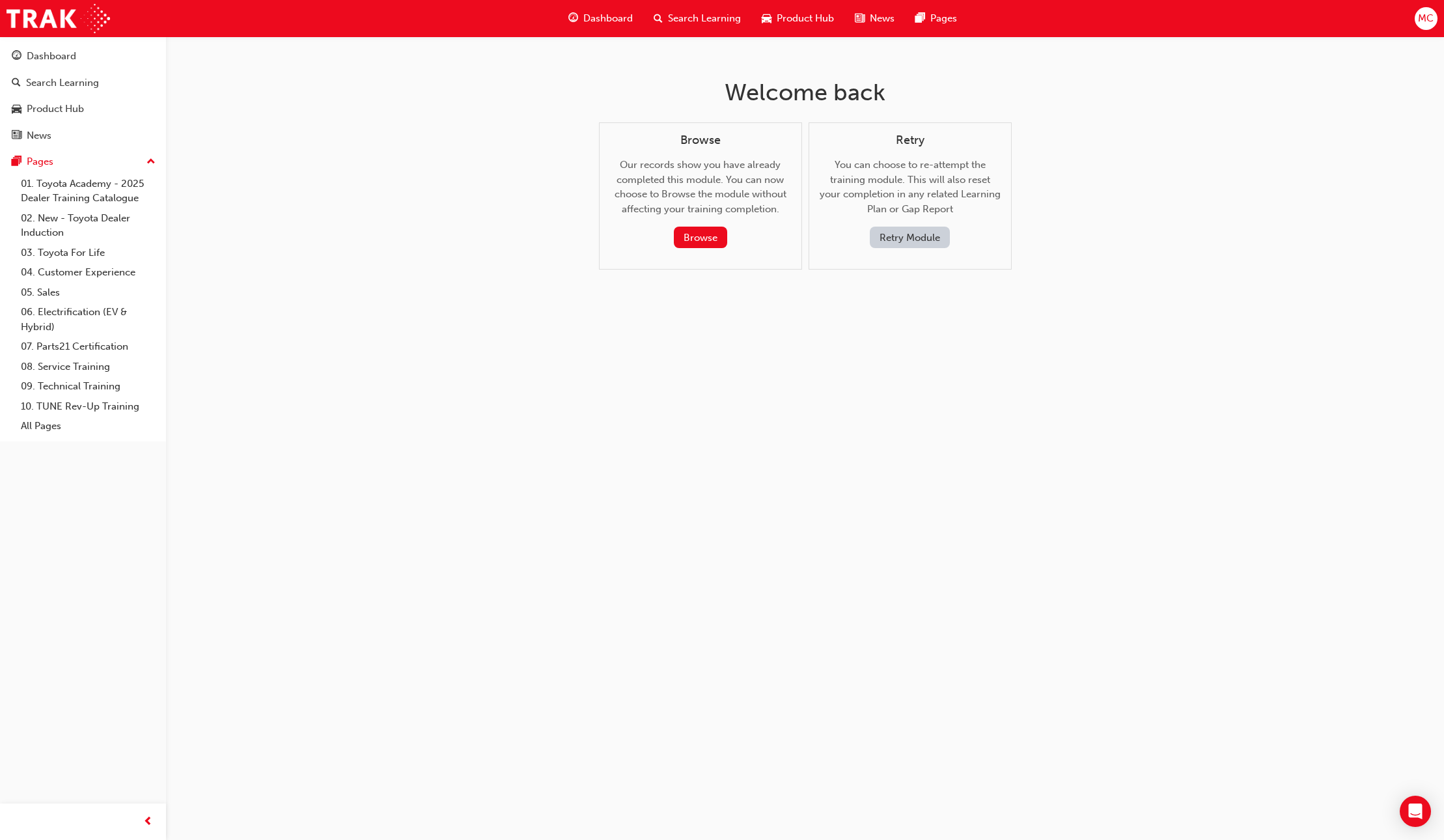
click at [916, 234] on button "Retry Module" at bounding box center [910, 237] width 80 height 21
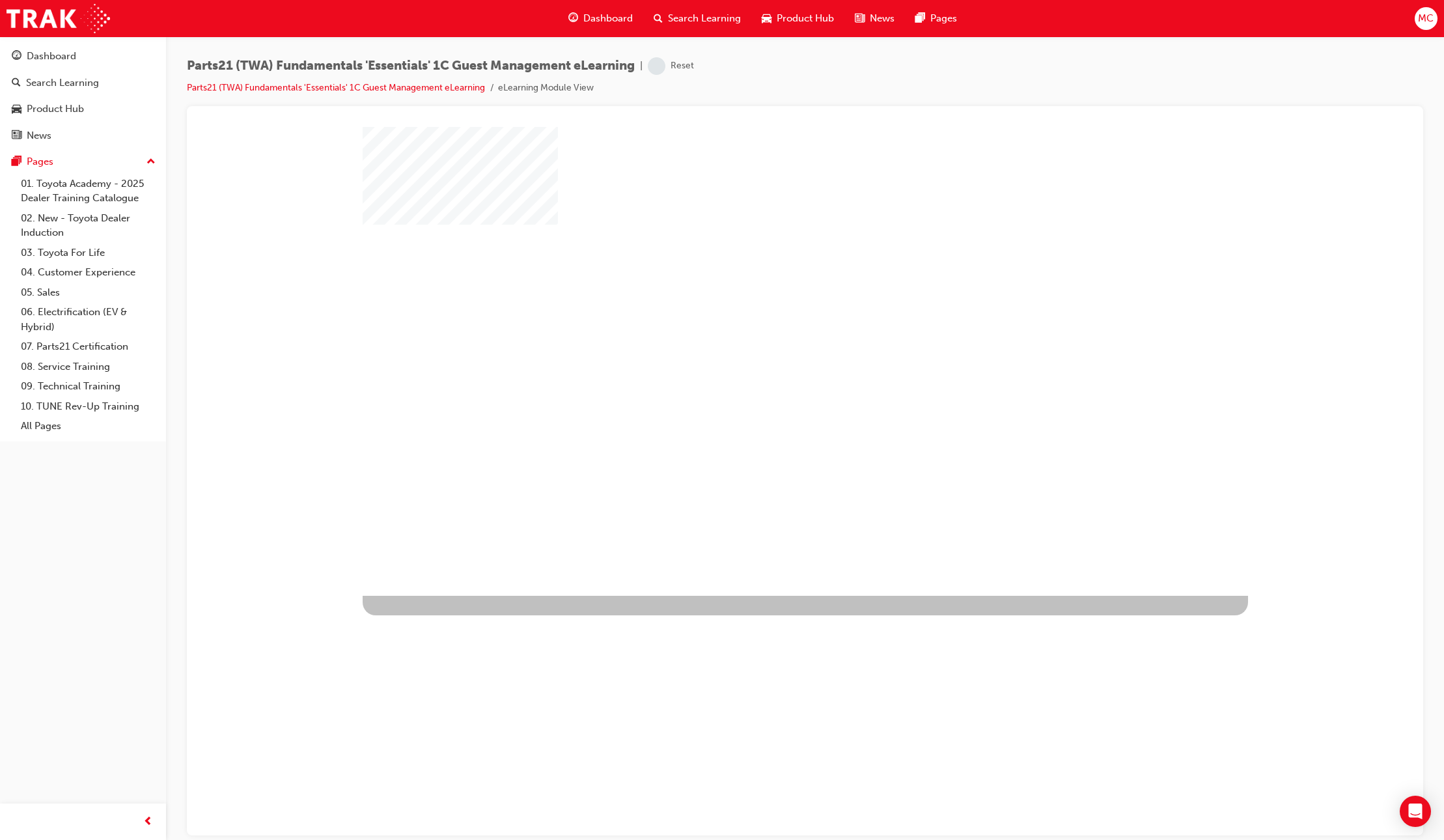
click at [768, 323] on div "play" at bounding box center [768, 323] width 0 height 0
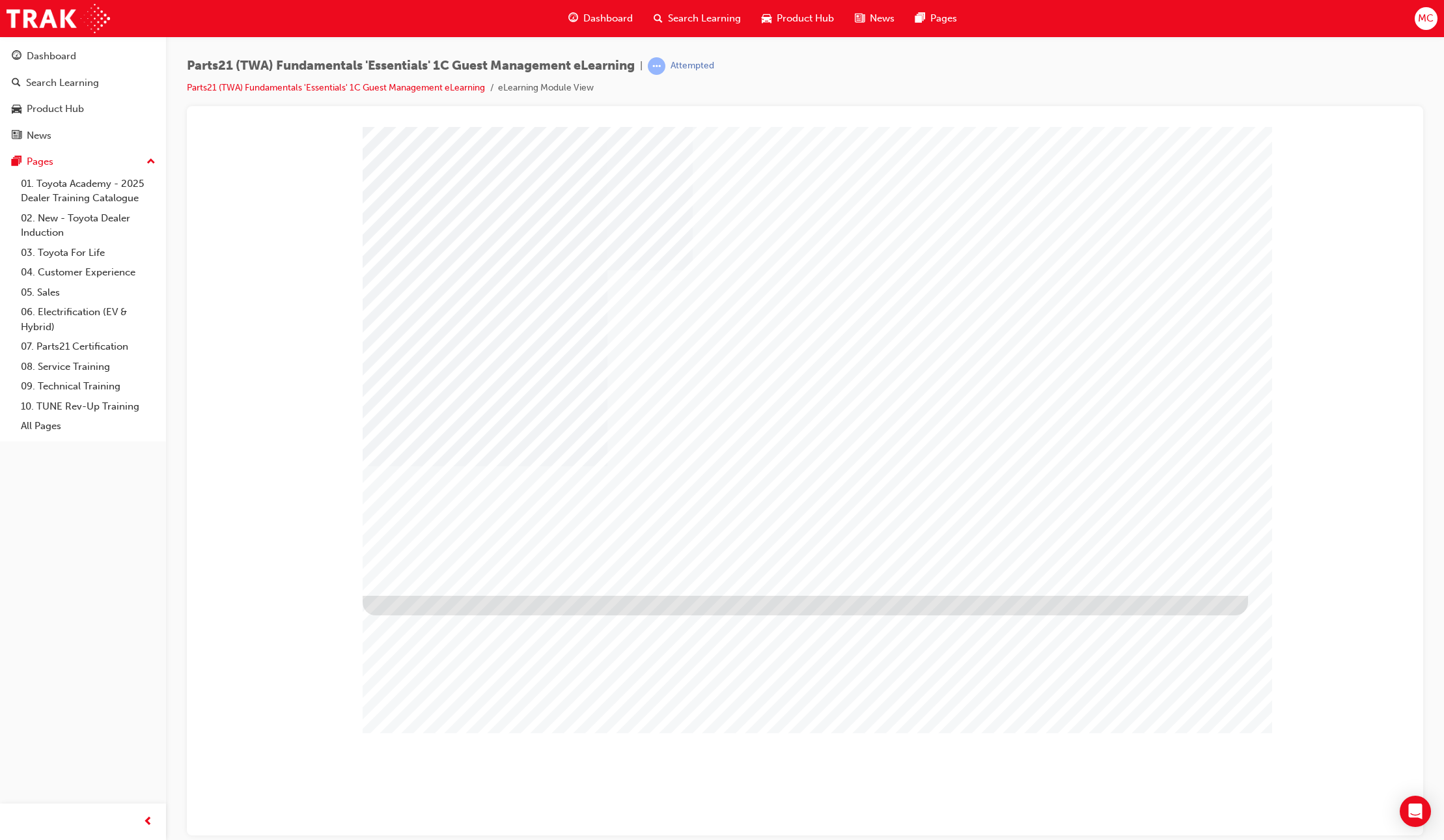
type input "[PERSON_NAME]"
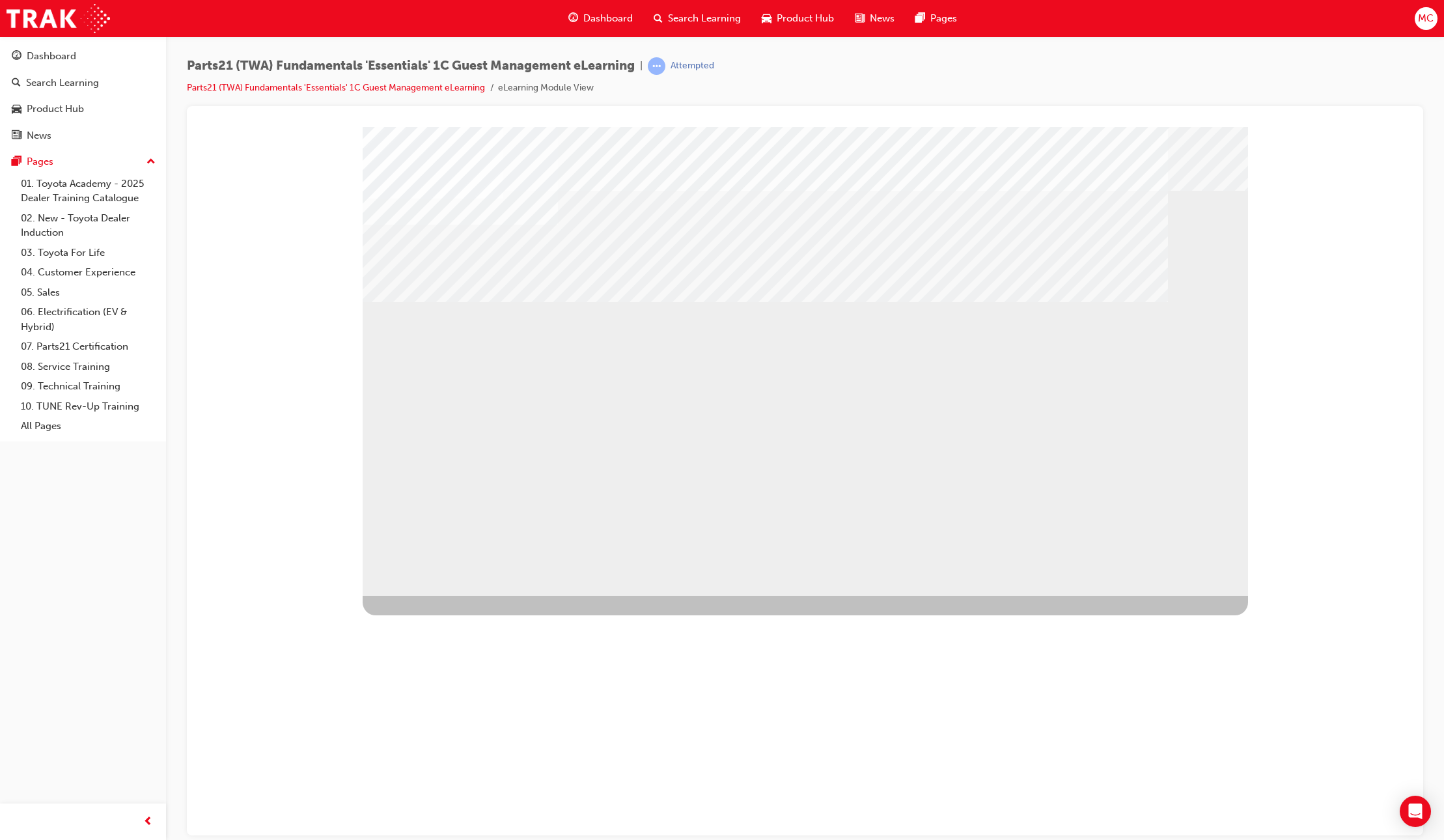
drag, startPoint x: 515, startPoint y: 466, endPoint x: 573, endPoint y: 463, distance: 58.1
click at [493, 659] on div "01" at bounding box center [428, 690] width 130 height 61
drag, startPoint x: 711, startPoint y: 457, endPoint x: 727, endPoint y: 457, distance: 16.0
click at [493, 720] on div "02" at bounding box center [428, 751] width 130 height 61
click at [493, 782] on div "03" at bounding box center [428, 812] width 130 height 61
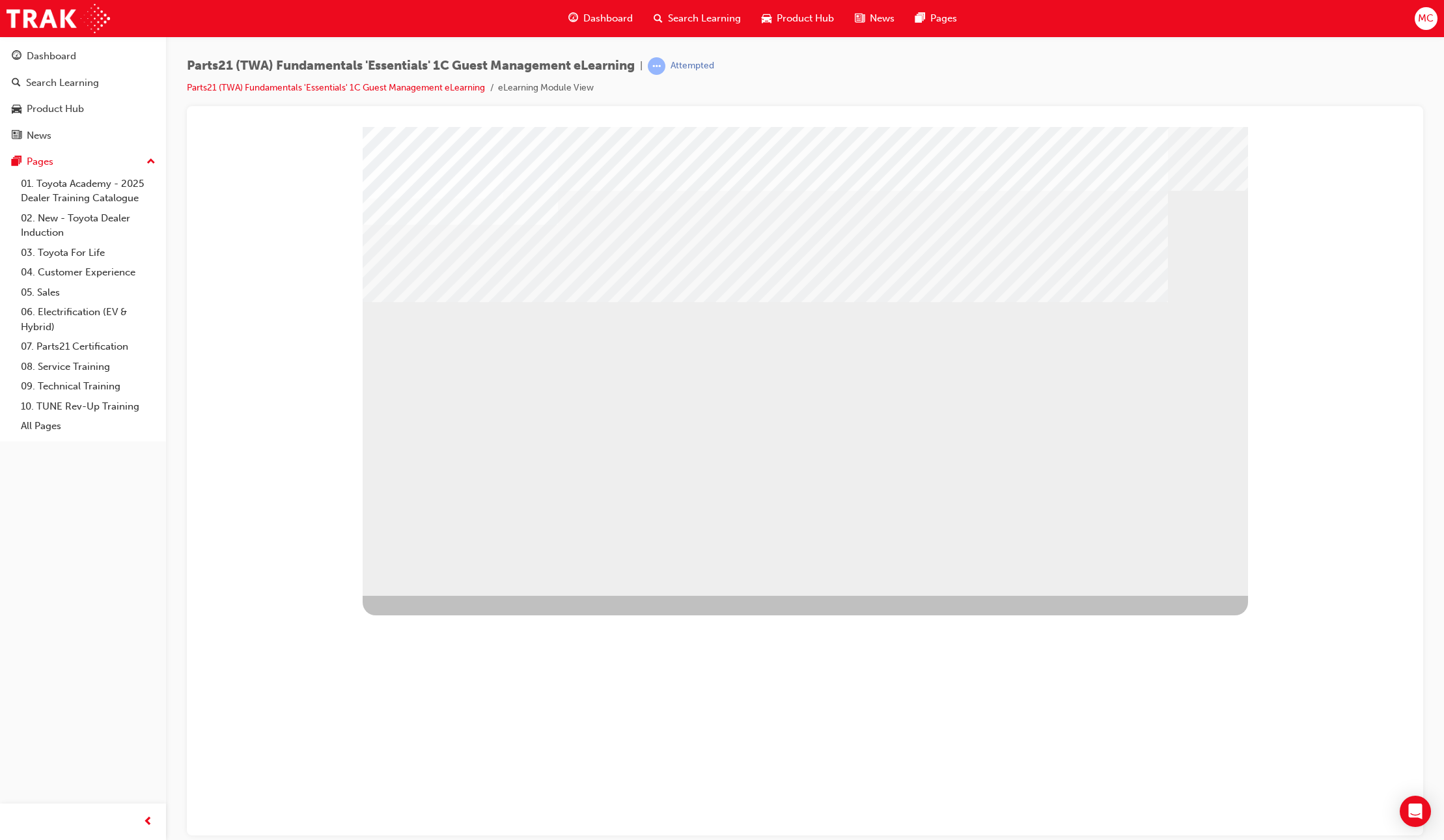
drag, startPoint x: 1112, startPoint y: 456, endPoint x: 1099, endPoint y: 454, distance: 13.2
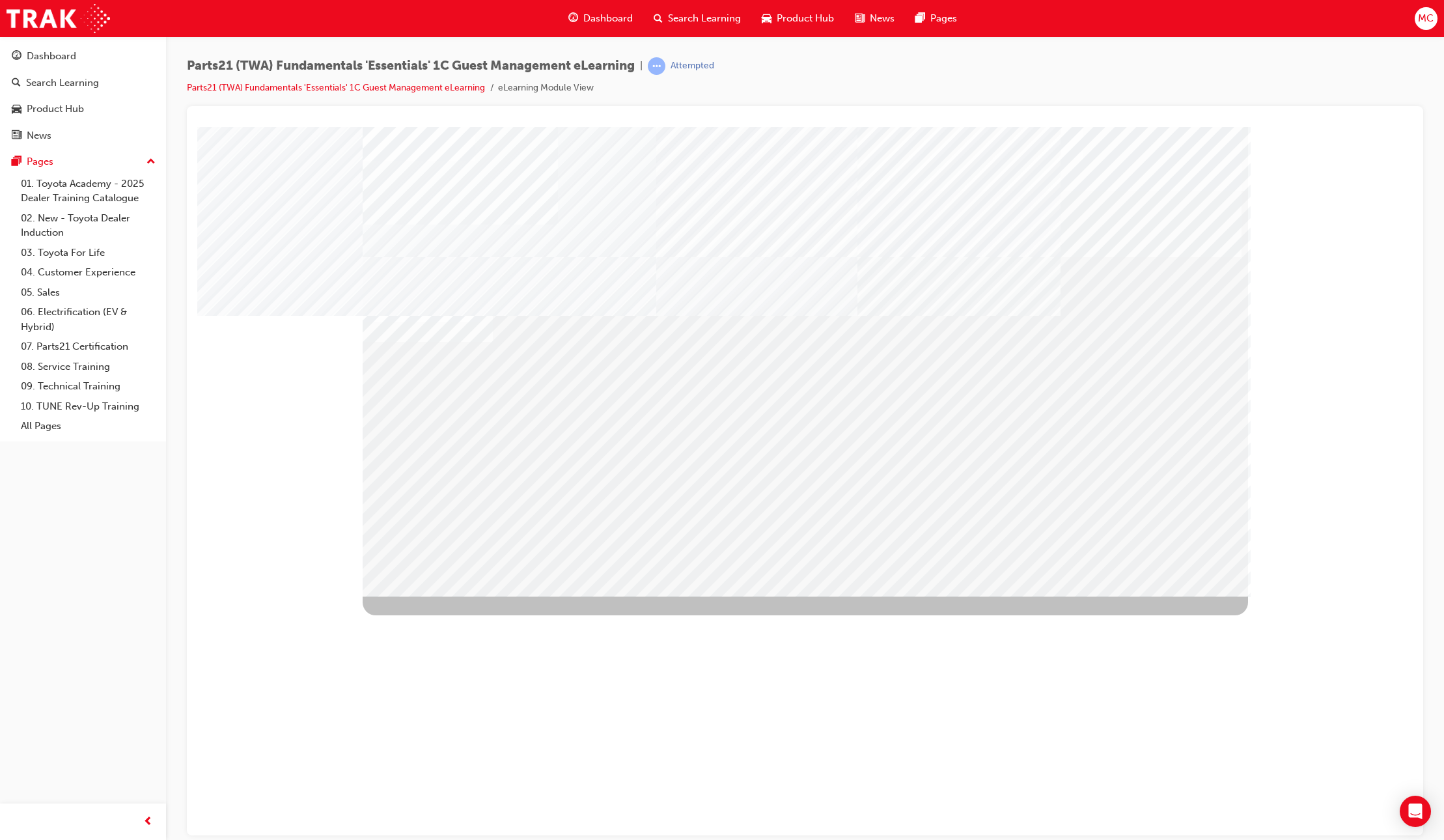
drag, startPoint x: 498, startPoint y: 399, endPoint x: 522, endPoint y: 397, distance: 24.1
drag, startPoint x: 680, startPoint y: 403, endPoint x: 841, endPoint y: 401, distance: 161.0
drag, startPoint x: 873, startPoint y: 400, endPoint x: 952, endPoint y: 403, distance: 79.1
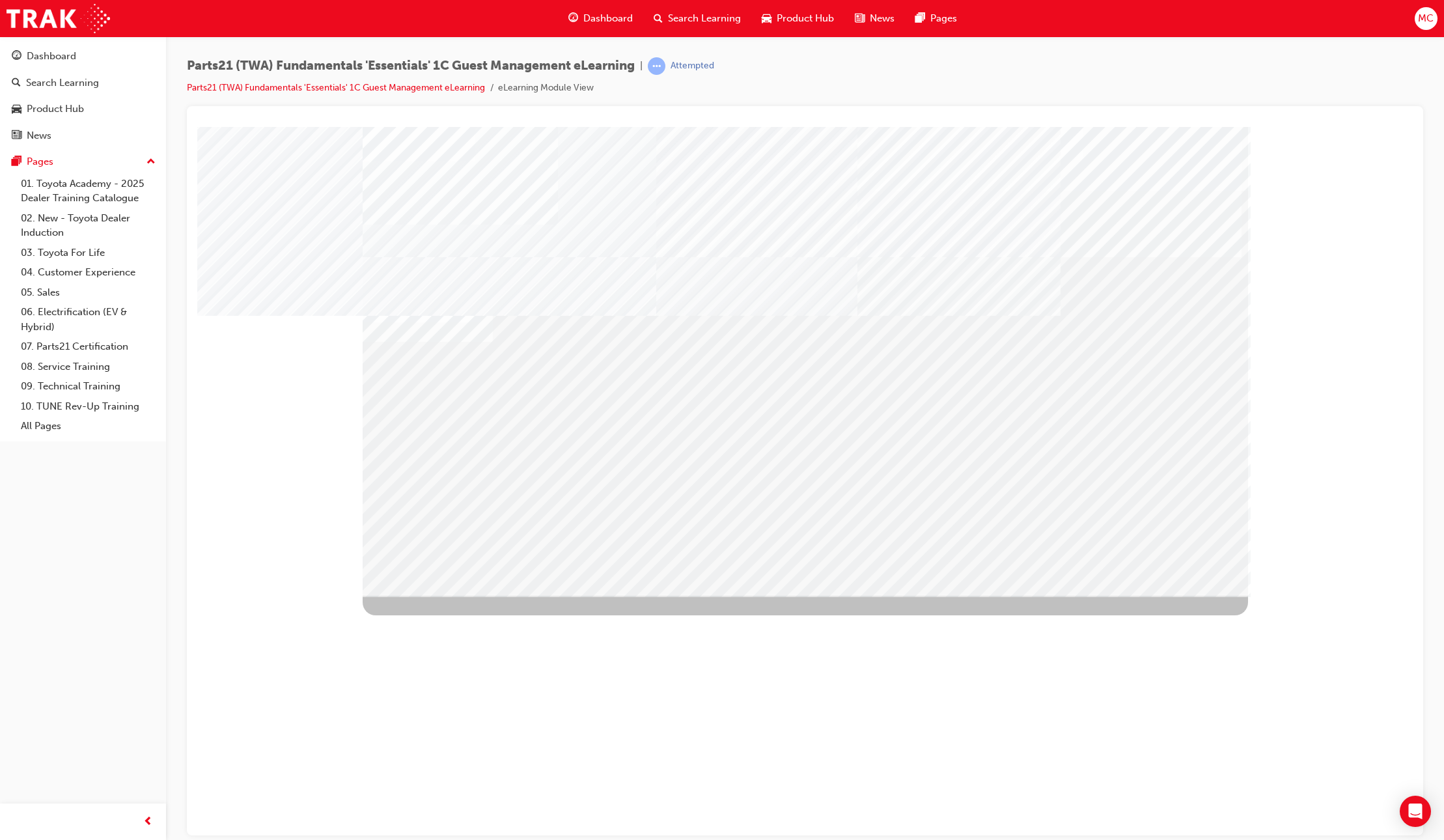
drag, startPoint x: 479, startPoint y: 406, endPoint x: 592, endPoint y: 407, distance: 113.0
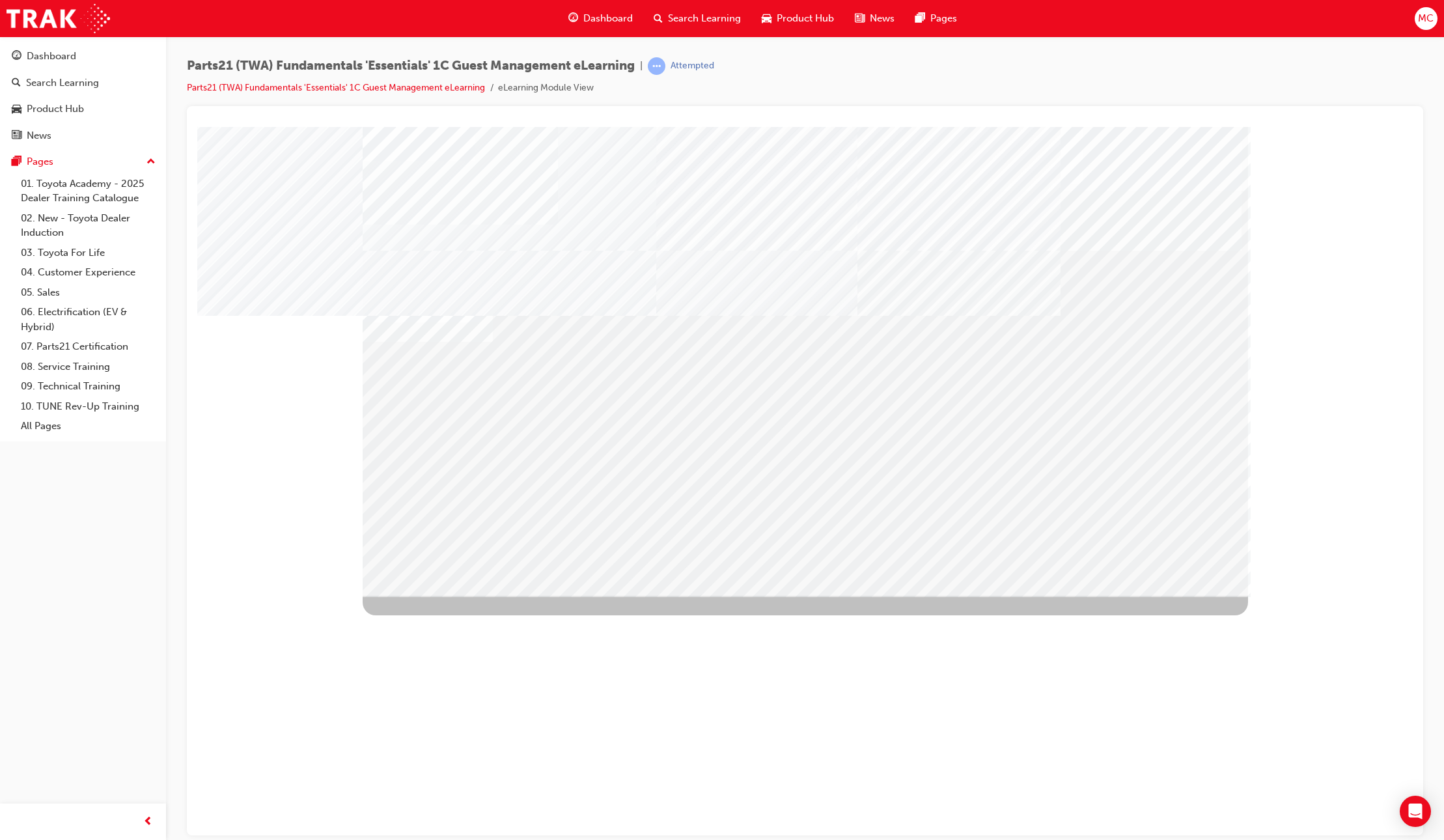
drag, startPoint x: 687, startPoint y: 399, endPoint x: 779, endPoint y: 410, distance: 92.7
drag, startPoint x: 882, startPoint y: 411, endPoint x: 938, endPoint y: 409, distance: 56.0
drag, startPoint x: 1046, startPoint y: 411, endPoint x: 1045, endPoint y: 420, distance: 9.1
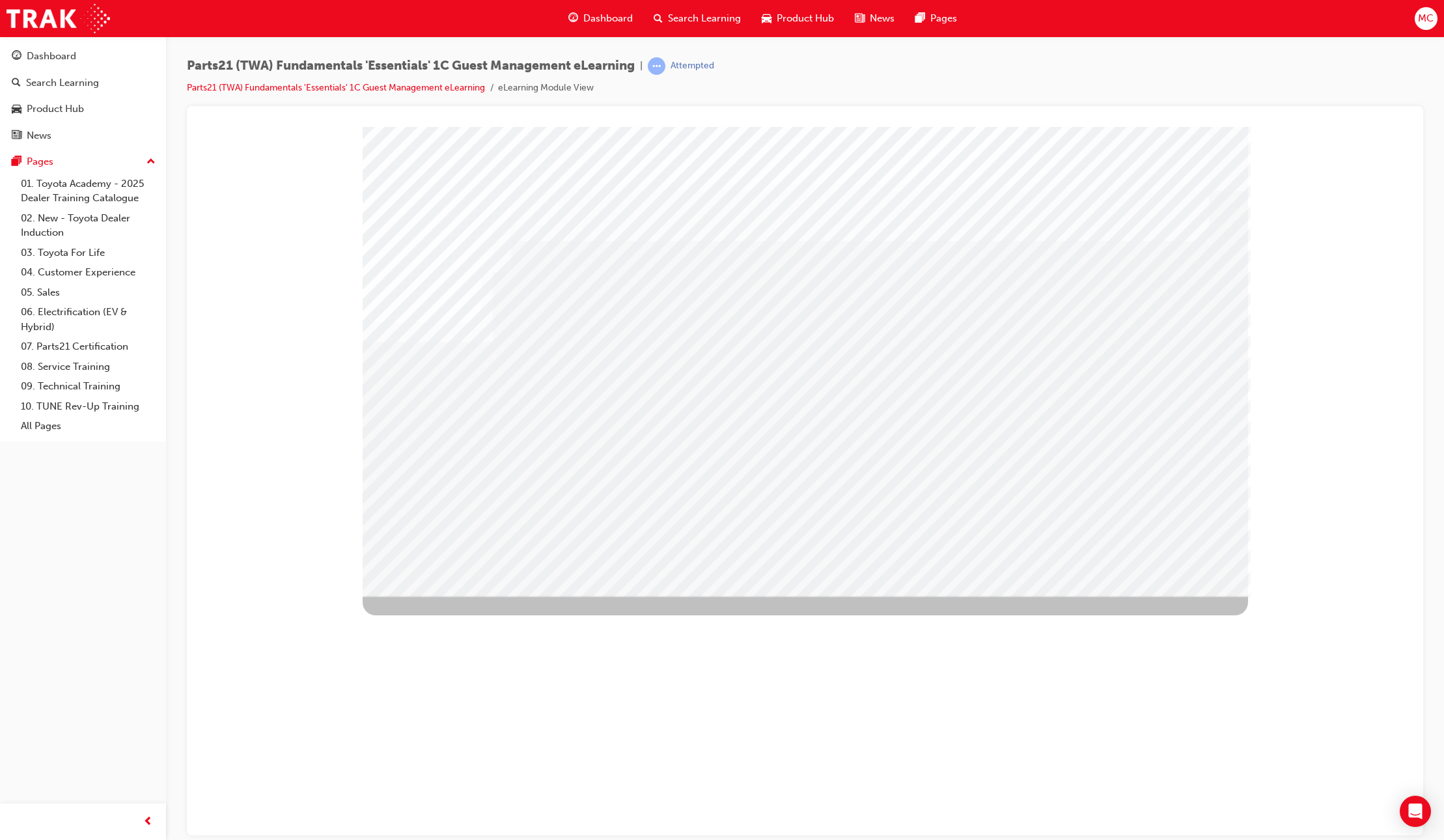
drag, startPoint x: 722, startPoint y: 400, endPoint x: 731, endPoint y: 401, distance: 9.1
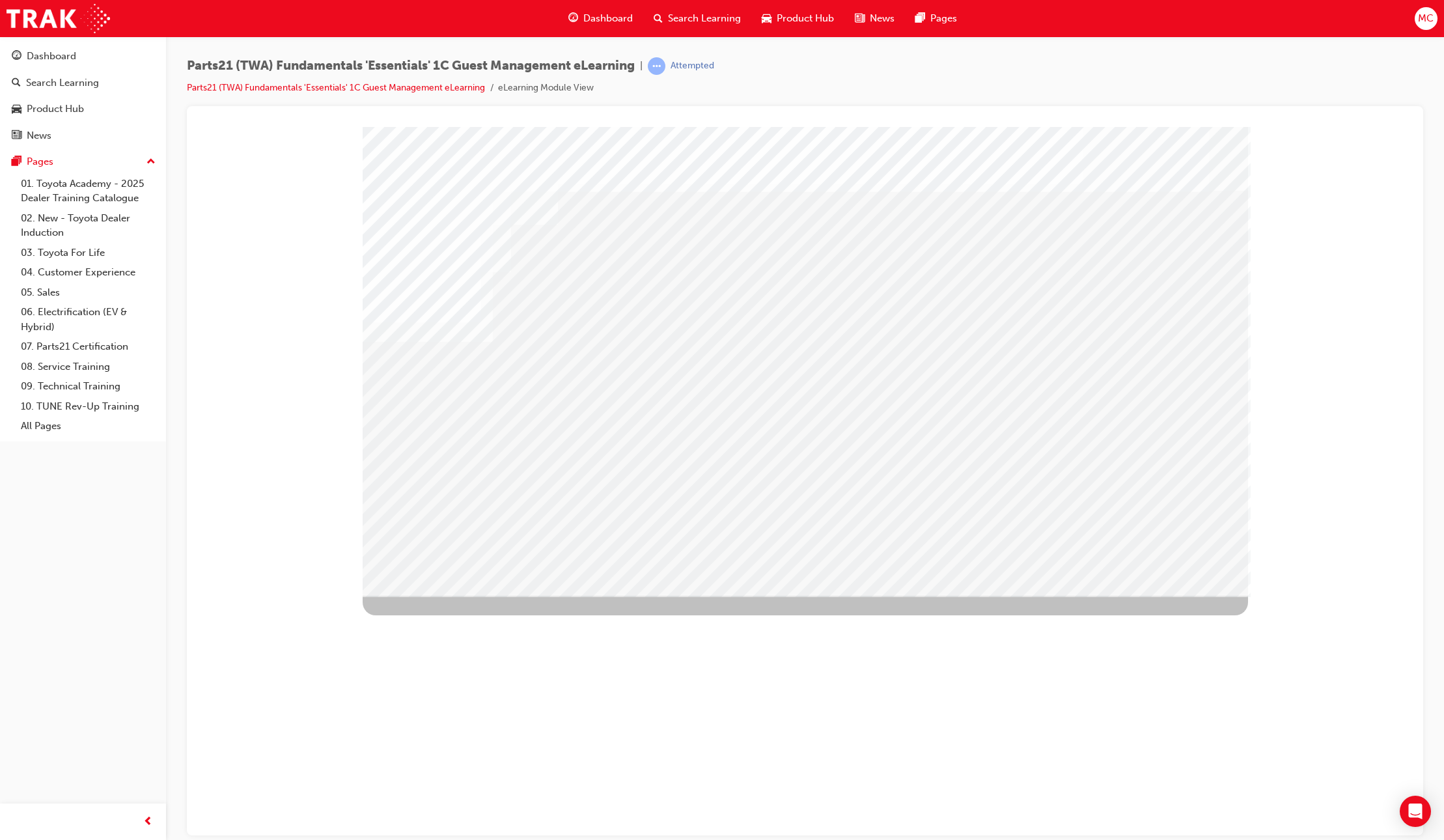
drag, startPoint x: 1021, startPoint y: 397, endPoint x: 1021, endPoint y: 390, distance: 7.0
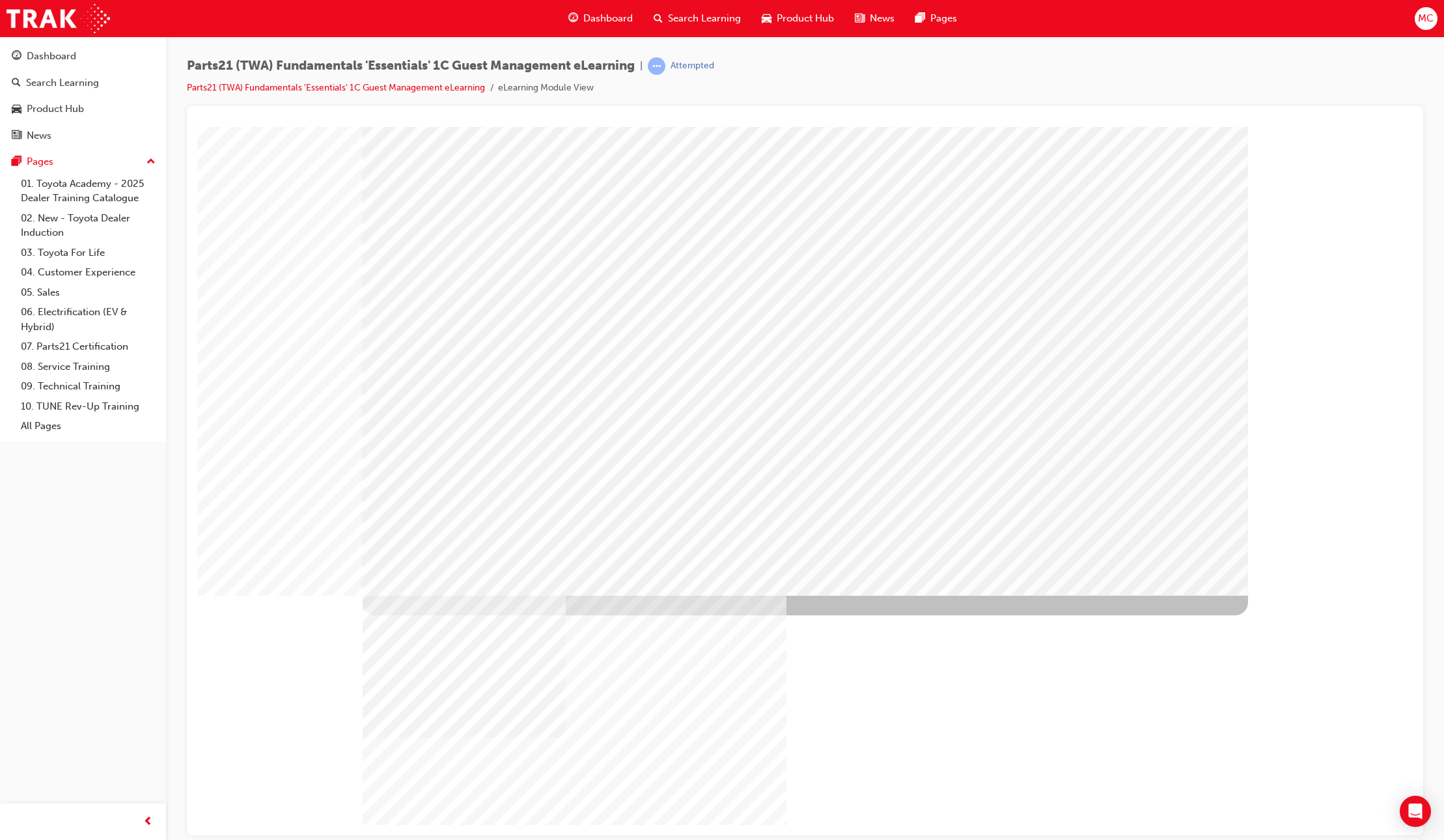
drag, startPoint x: 612, startPoint y: 360, endPoint x: 678, endPoint y: 370, distance: 66.8
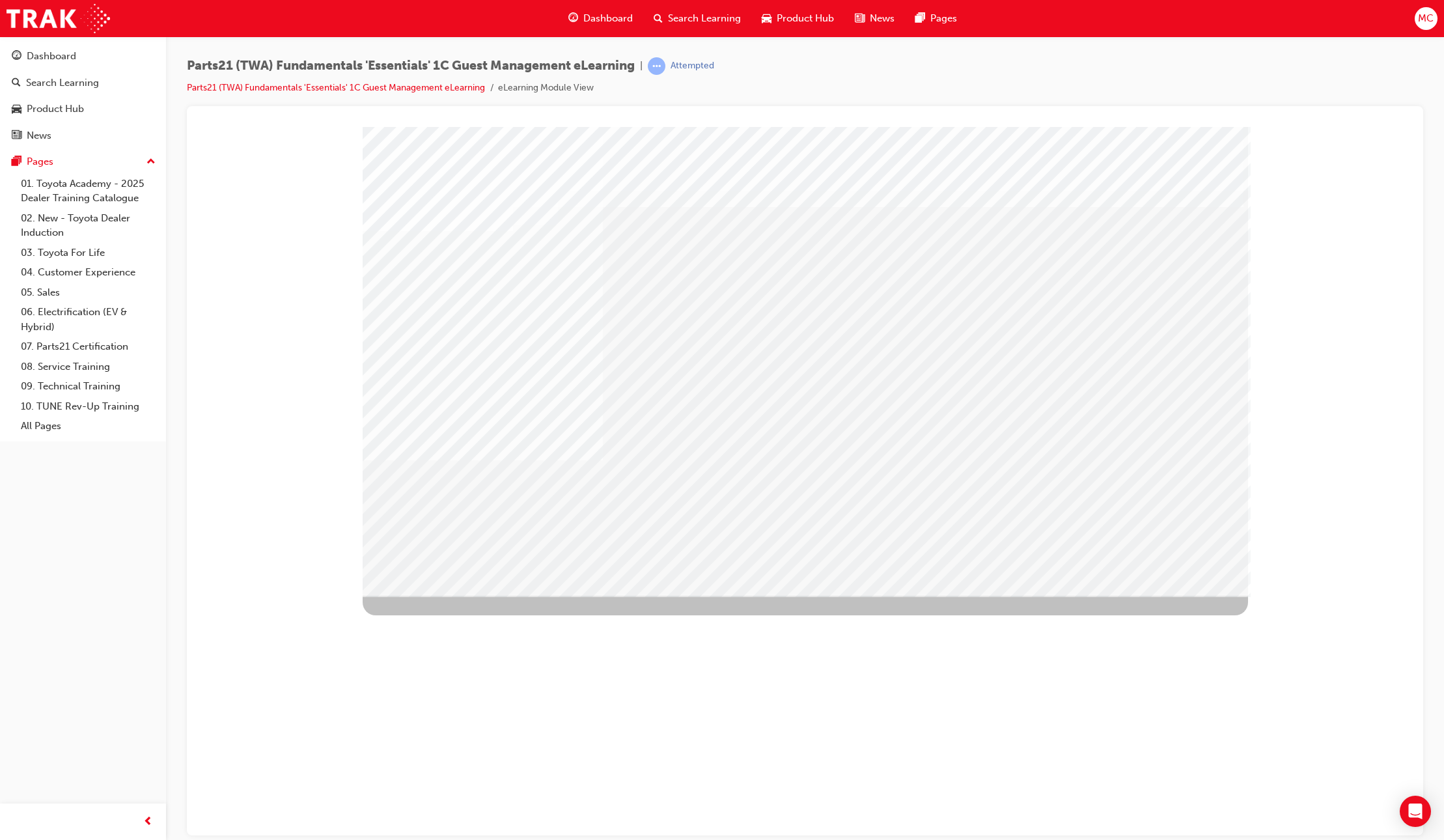
drag, startPoint x: 852, startPoint y: 343, endPoint x: 849, endPoint y: 308, distance: 35.1
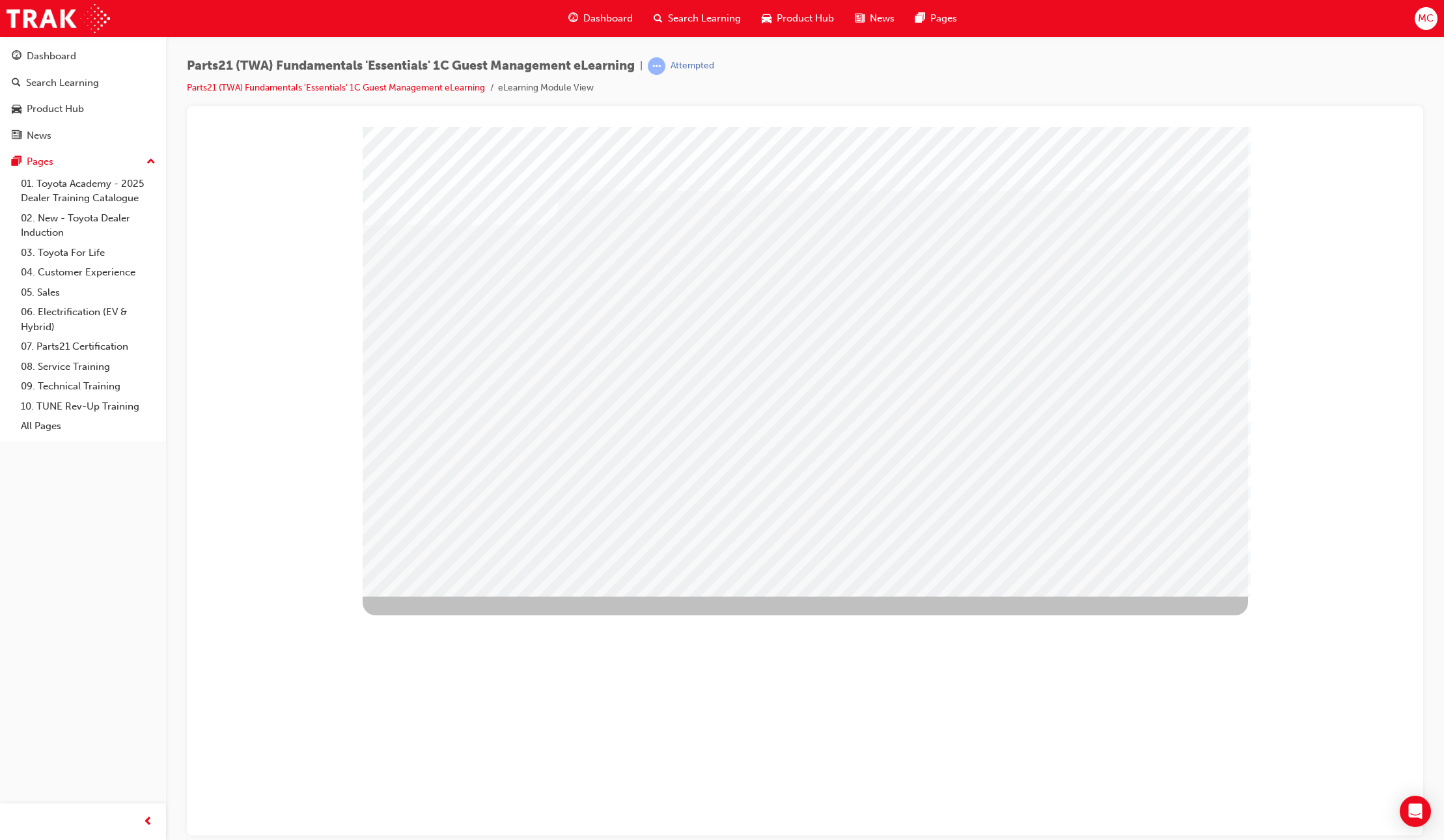
drag, startPoint x: 442, startPoint y: 325, endPoint x: 450, endPoint y: 358, distance: 34.0
drag, startPoint x: 1085, startPoint y: 322, endPoint x: 1079, endPoint y: 317, distance: 7.8
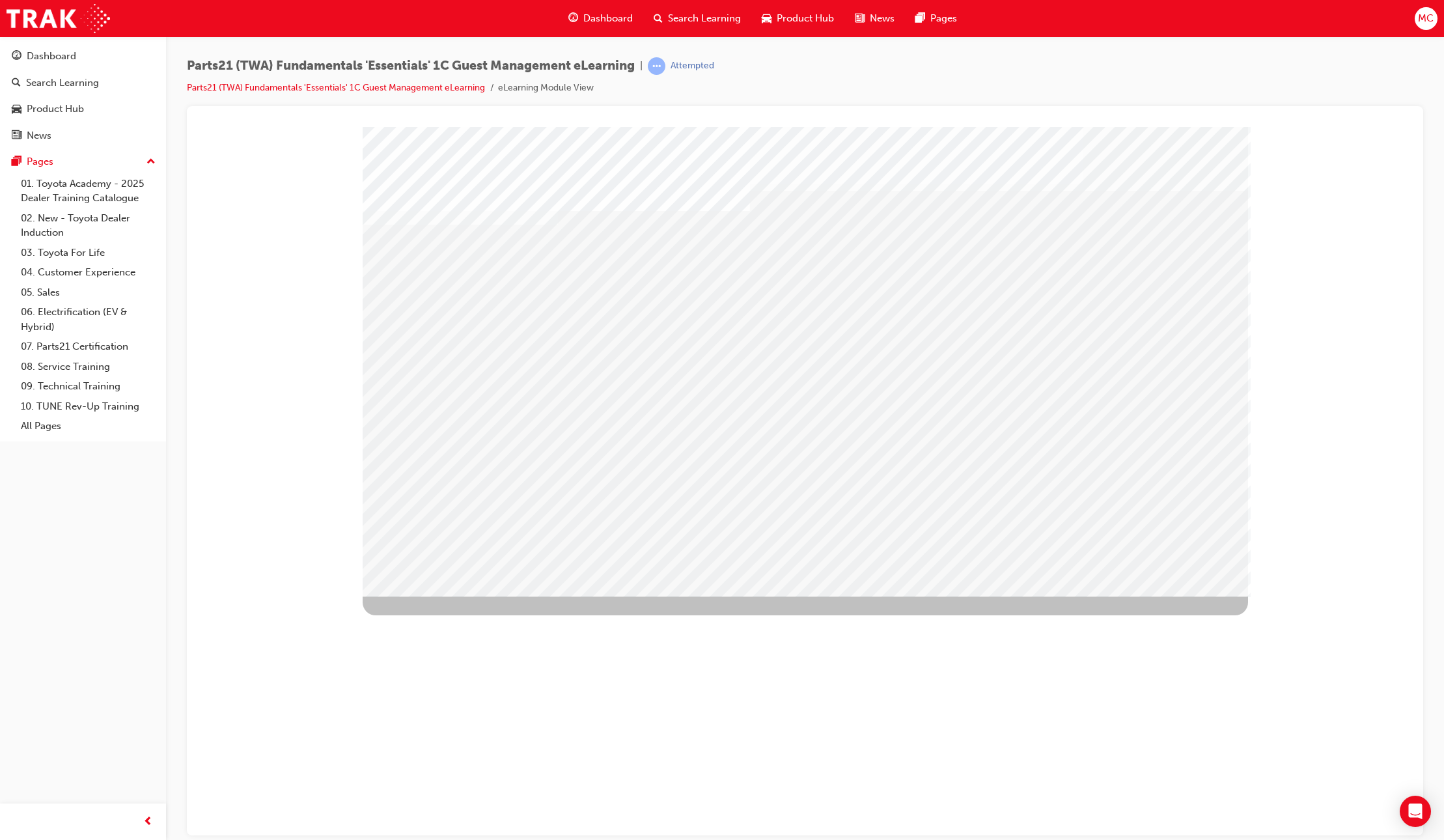
click at [1152, 595] on div "Image" at bounding box center [807, 830] width 889 height 470
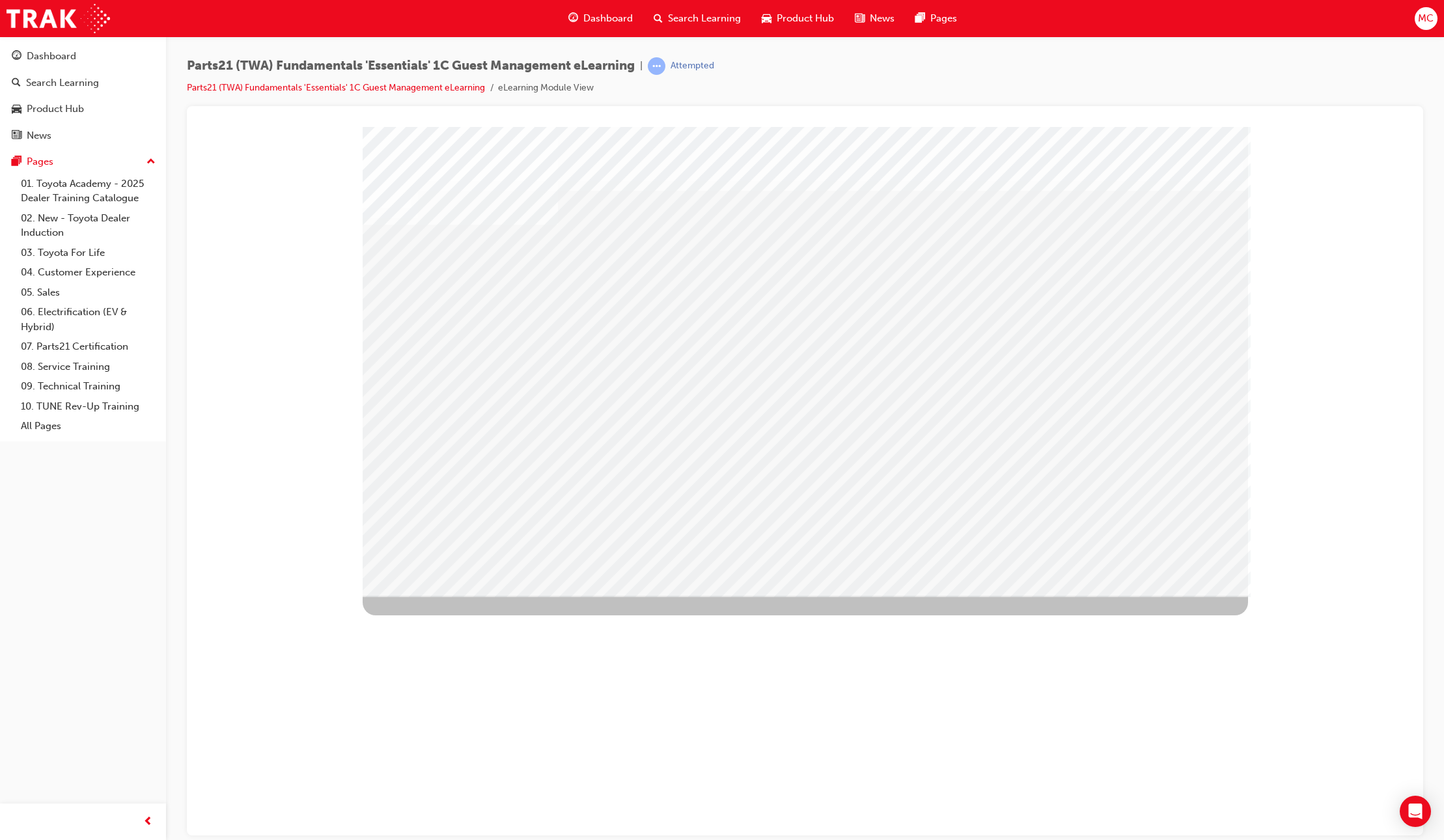
drag, startPoint x: 389, startPoint y: 308, endPoint x: 413, endPoint y: 315, distance: 25.0
click at [390, 595] on div "Image" at bounding box center [807, 830] width 889 height 470
drag, startPoint x: 426, startPoint y: 402, endPoint x: 428, endPoint y: 454, distance: 52.0
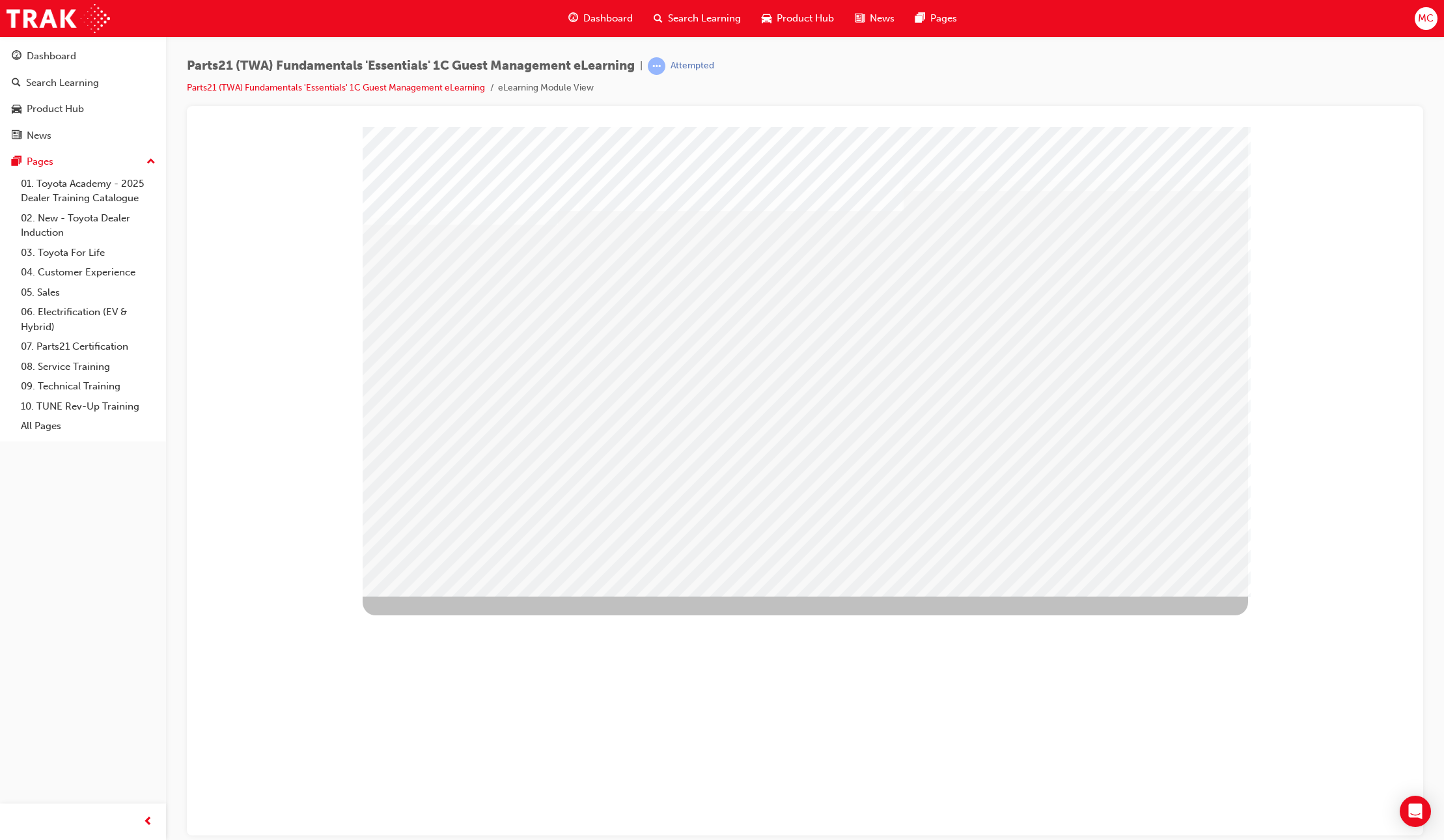
drag, startPoint x: 415, startPoint y: 326, endPoint x: 407, endPoint y: 395, distance: 69.5
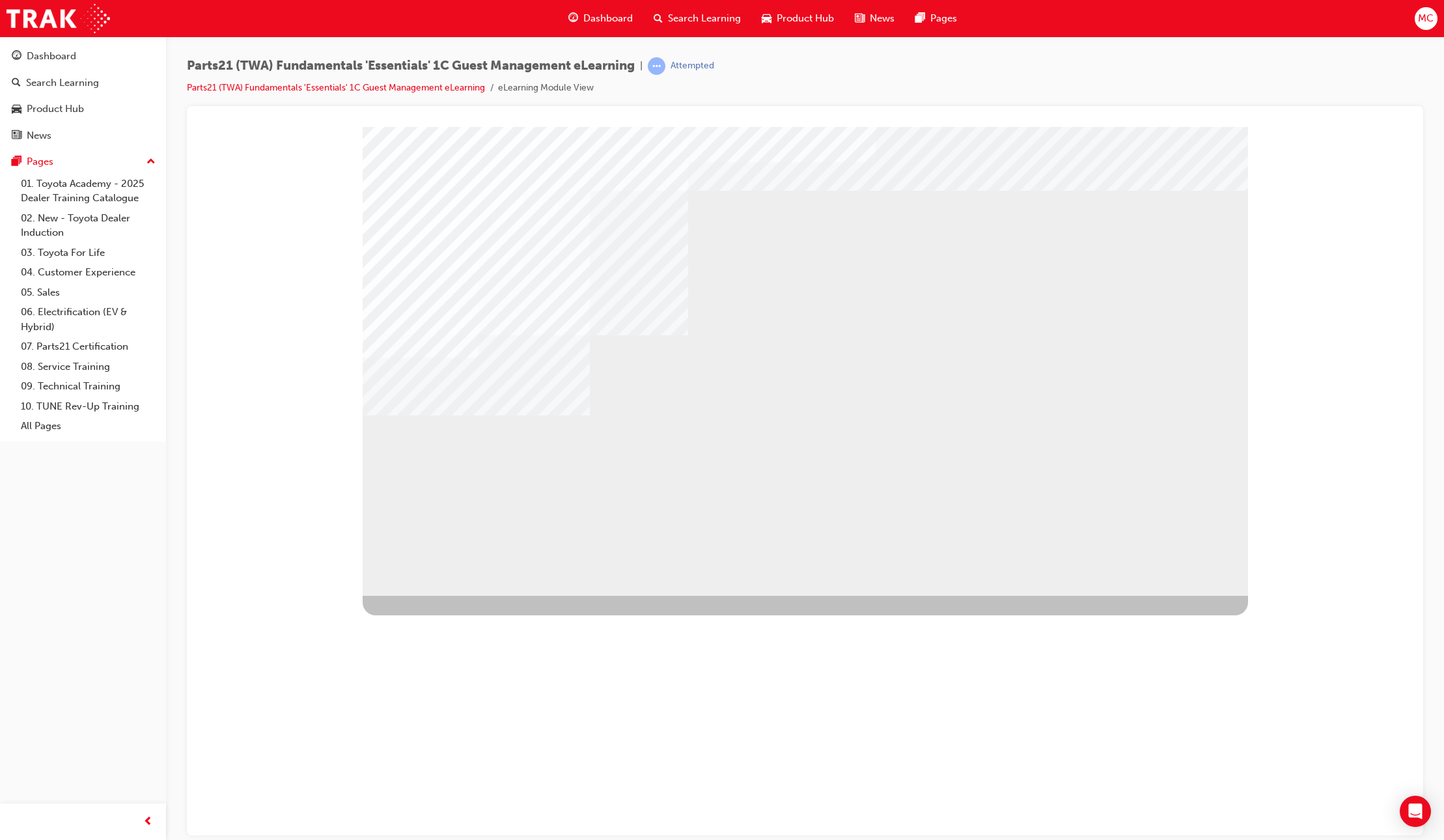
click at [445, 717] on div "NEXT Trigger this button to go to the next slide" at bounding box center [404, 729] width 82 height 23
click at [445, 722] on div "NEXT Trigger this button to go to the next slide" at bounding box center [404, 733] width 82 height 23
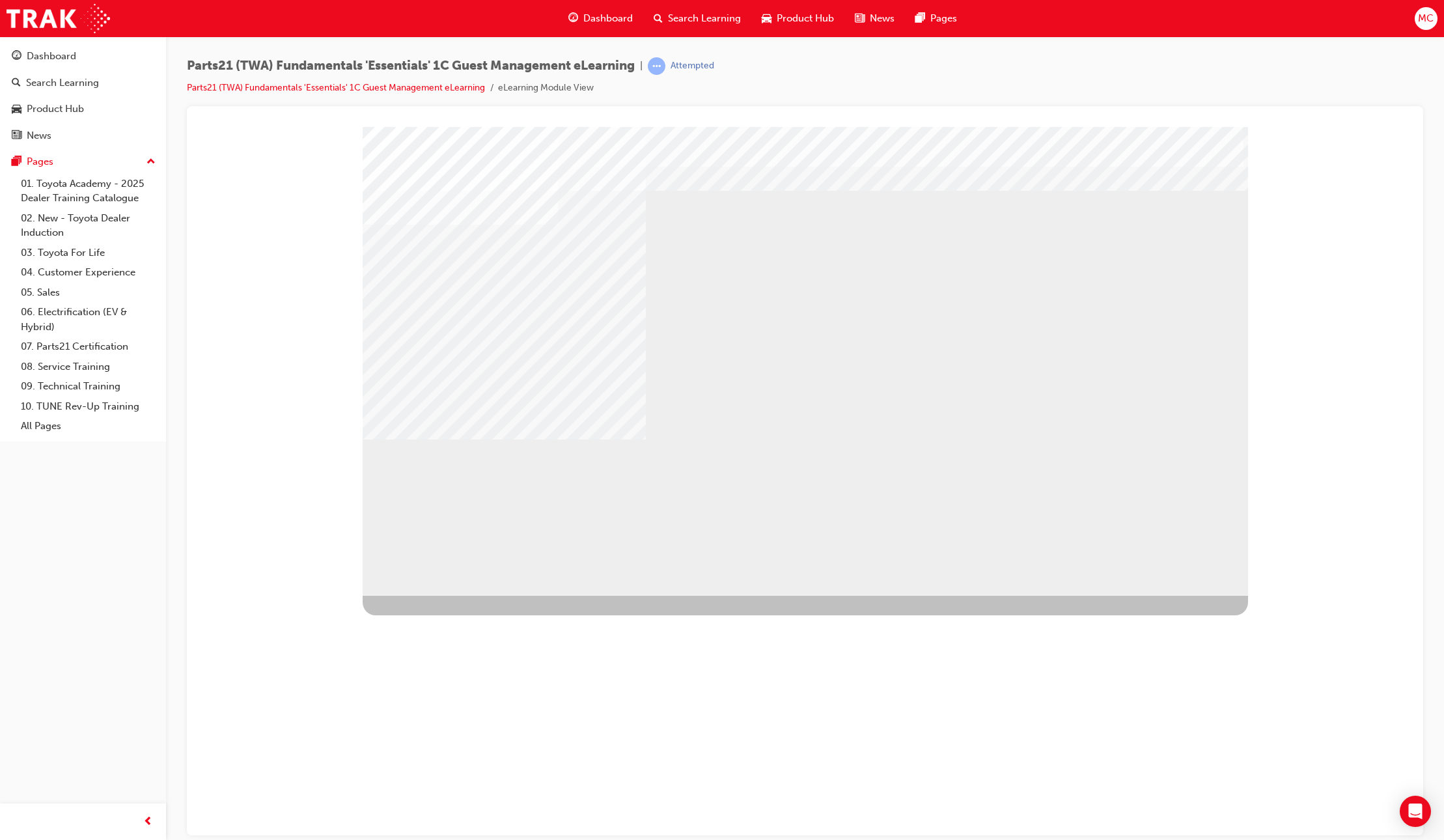
click at [445, 722] on div "NEXT Trigger this button to go to the next slide" at bounding box center [404, 733] width 82 height 23
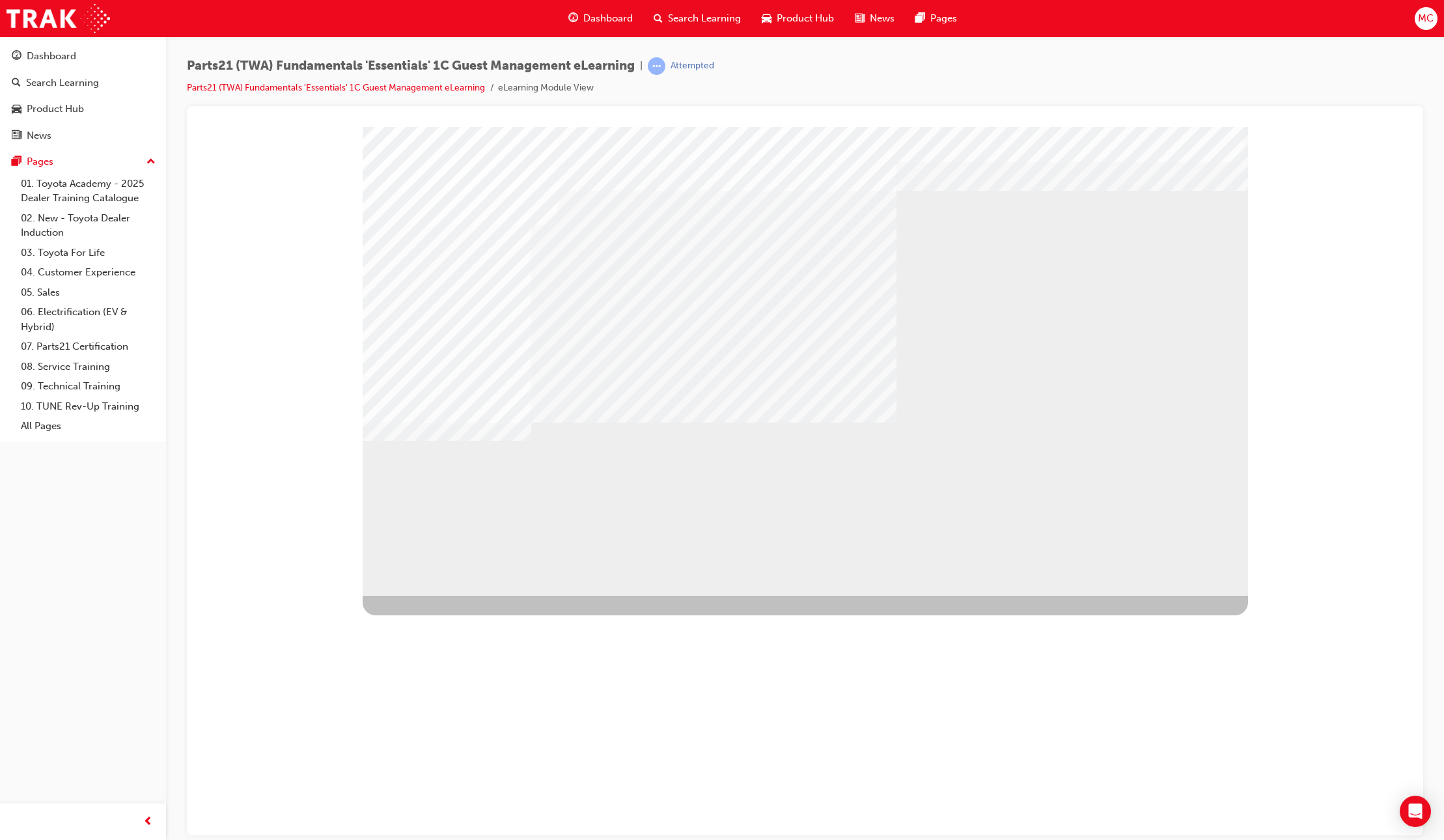
click at [445, 717] on div "NEXT Trigger this button to go to the next slide" at bounding box center [404, 729] width 82 height 23
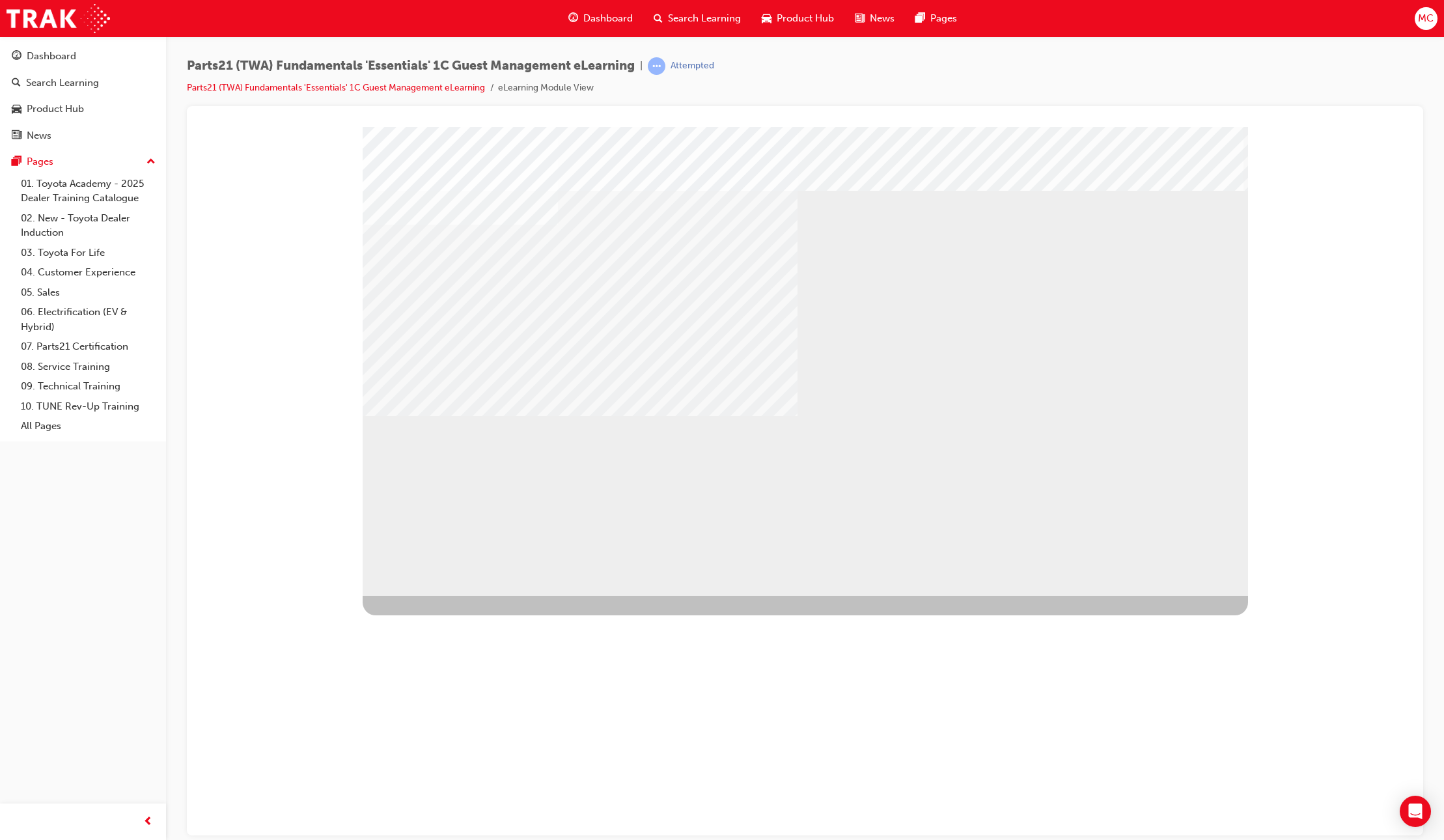
click at [445, 746] on div "NEXT Trigger this button to go to the next slide" at bounding box center [404, 757] width 82 height 23
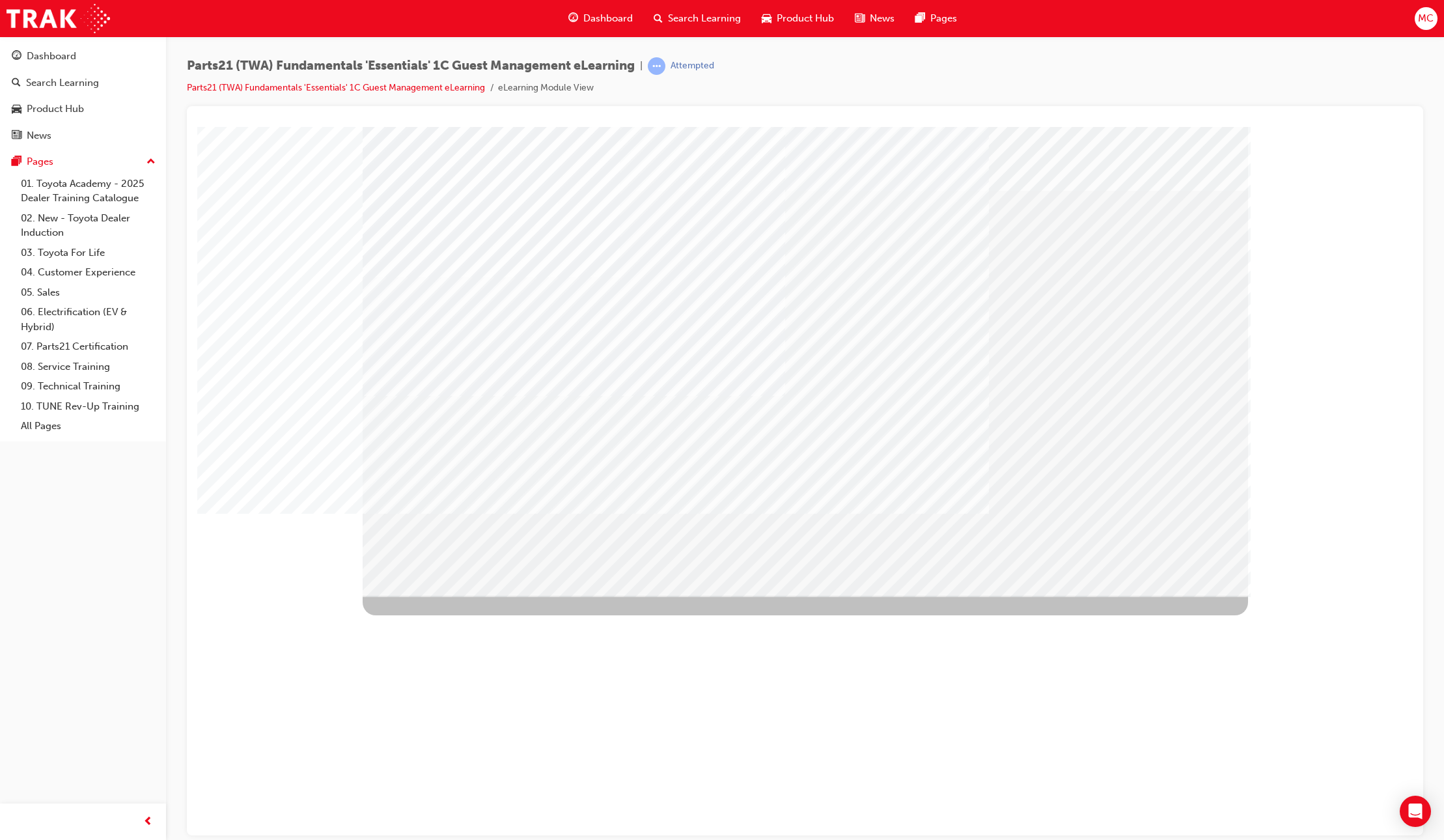
click at [1178, 595] on div "Image" at bounding box center [807, 830] width 889 height 470
click at [1177, 595] on div "Image" at bounding box center [807, 830] width 889 height 470
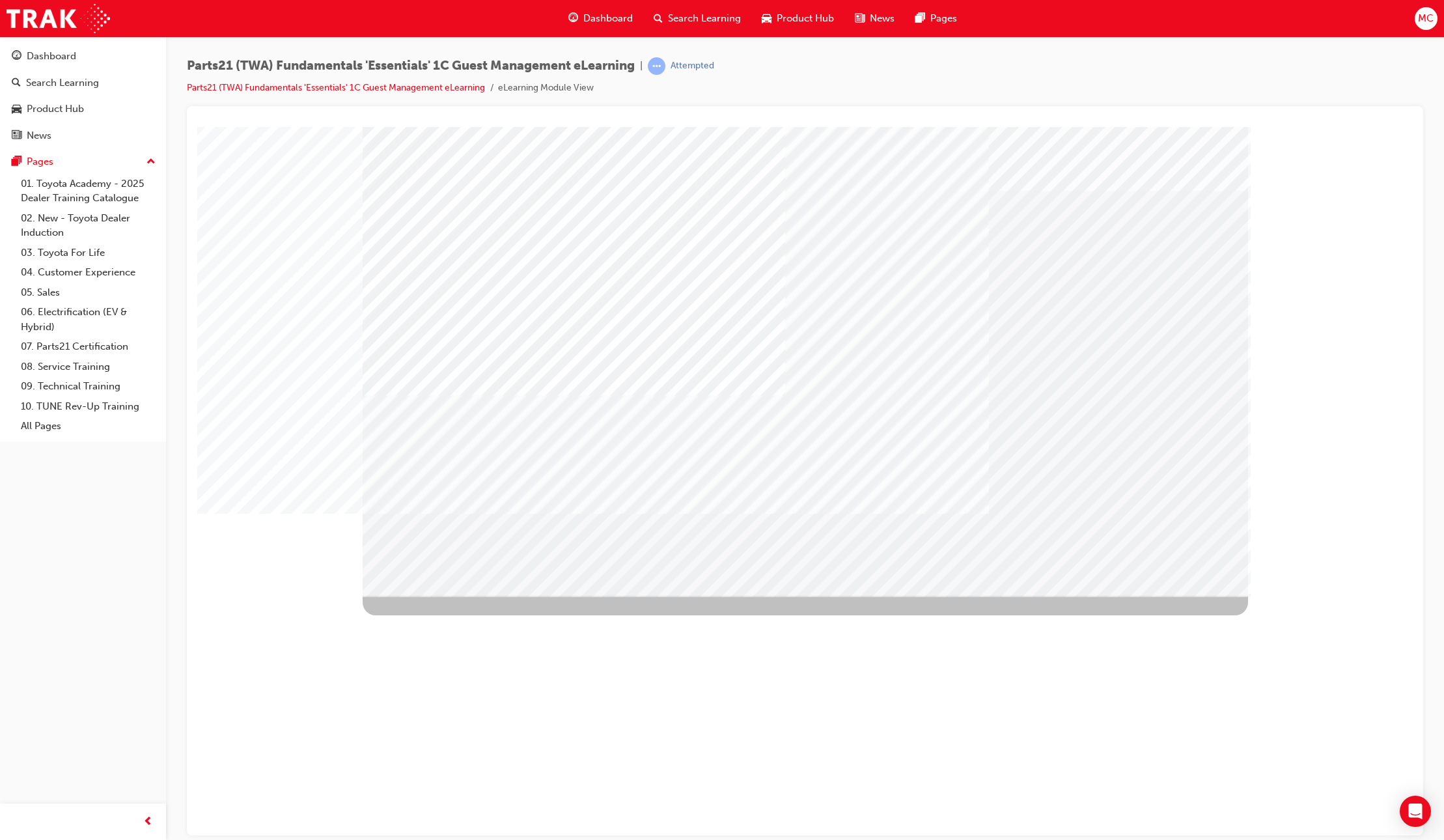
drag, startPoint x: 553, startPoint y: 324, endPoint x: 550, endPoint y: 353, distance: 29.2
click at [551, 337] on div "multistate" at bounding box center [806, 360] width 886 height 469
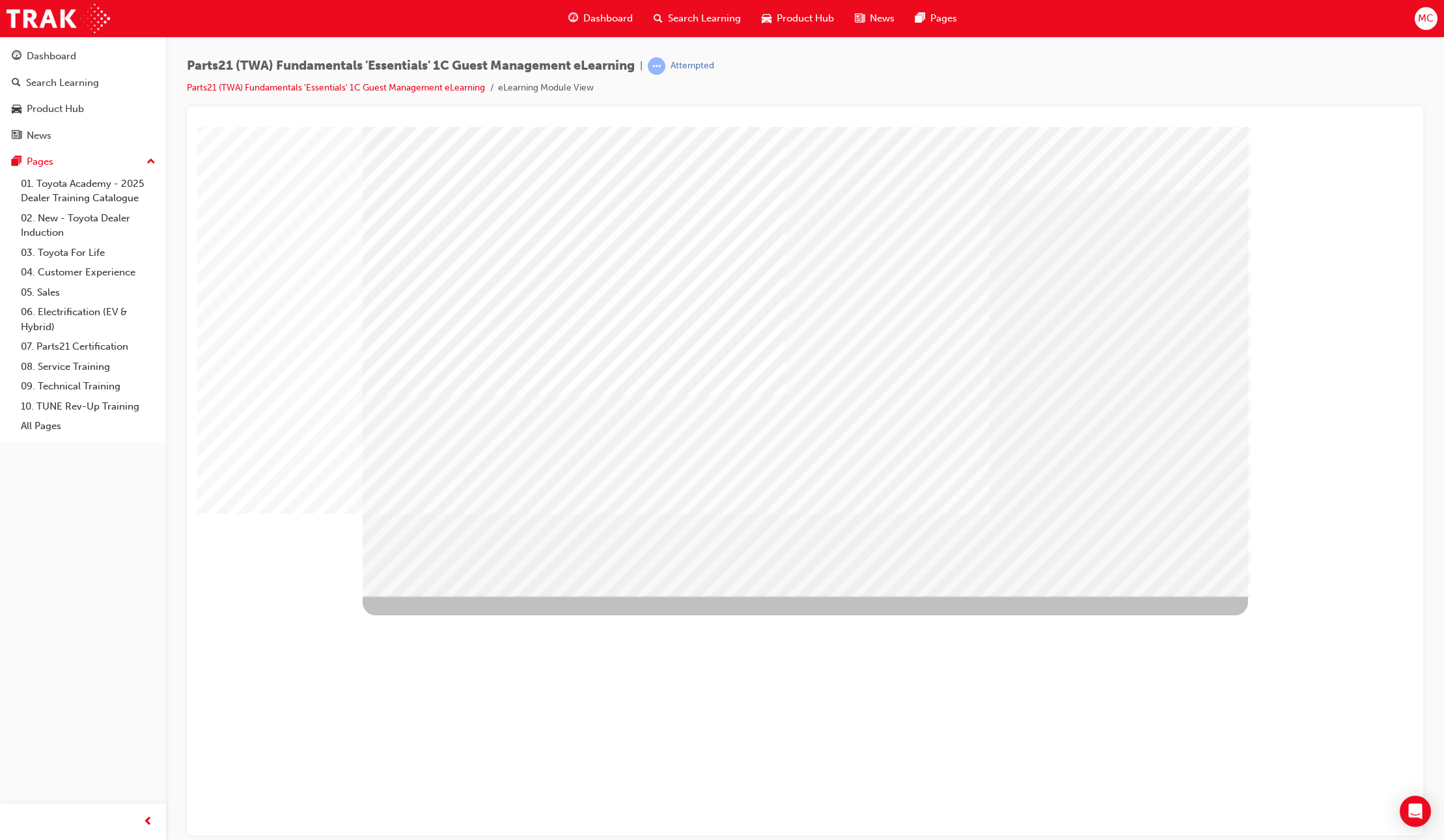
drag, startPoint x: 535, startPoint y: 381, endPoint x: 541, endPoint y: 399, distance: 19.0
click at [537, 385] on div "multistate" at bounding box center [806, 360] width 886 height 469
drag, startPoint x: 545, startPoint y: 463, endPoint x: 548, endPoint y: 454, distance: 9.5
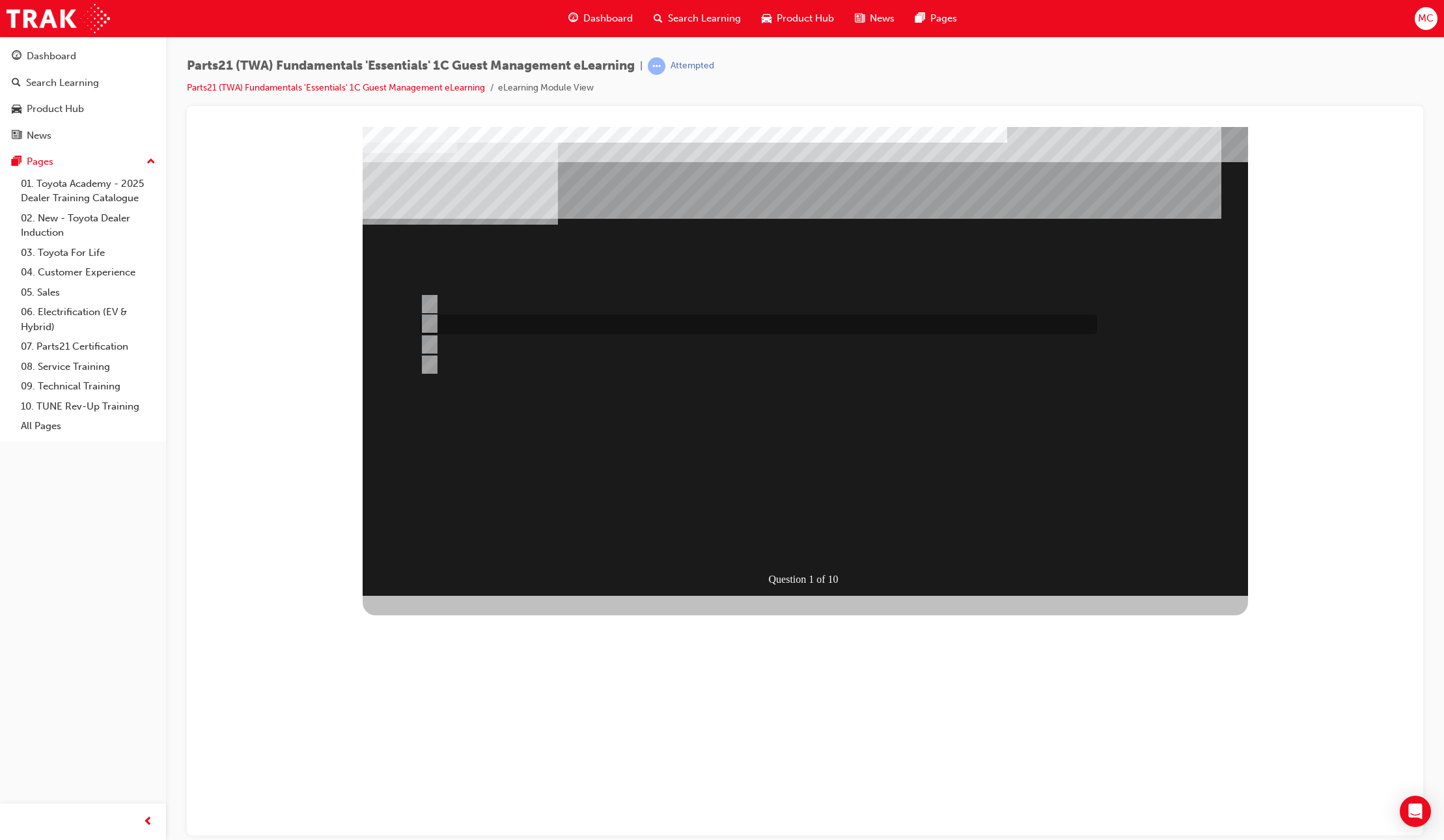
click at [517, 327] on div at bounding box center [755, 324] width 677 height 19
click at [522, 324] on div at bounding box center [755, 324] width 677 height 19
click at [524, 343] on div at bounding box center [755, 343] width 677 height 19
radio input "false"
radio input "true"
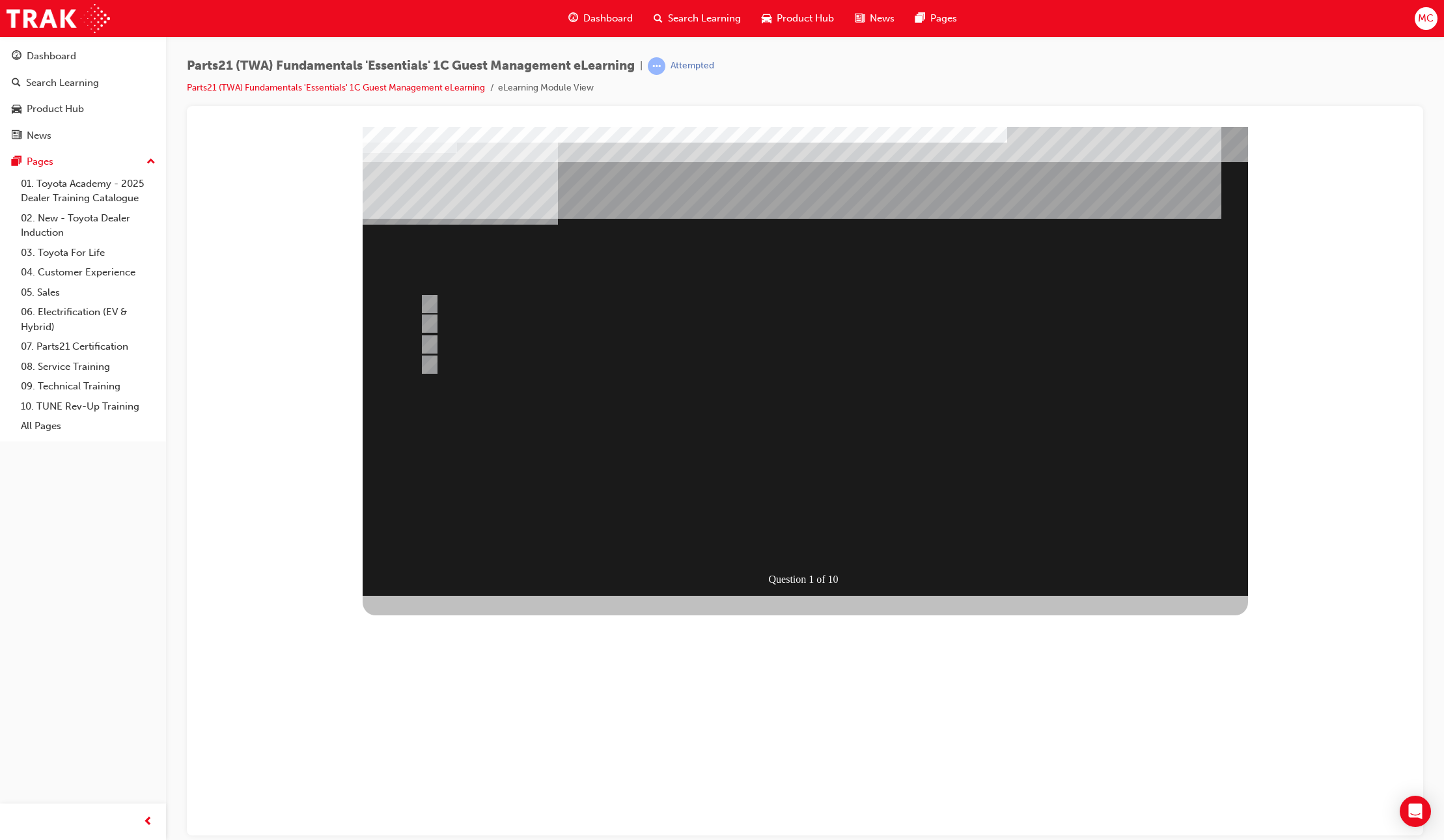
click at [457, 778] on div "SUBMIT" at bounding box center [410, 791] width 95 height 26
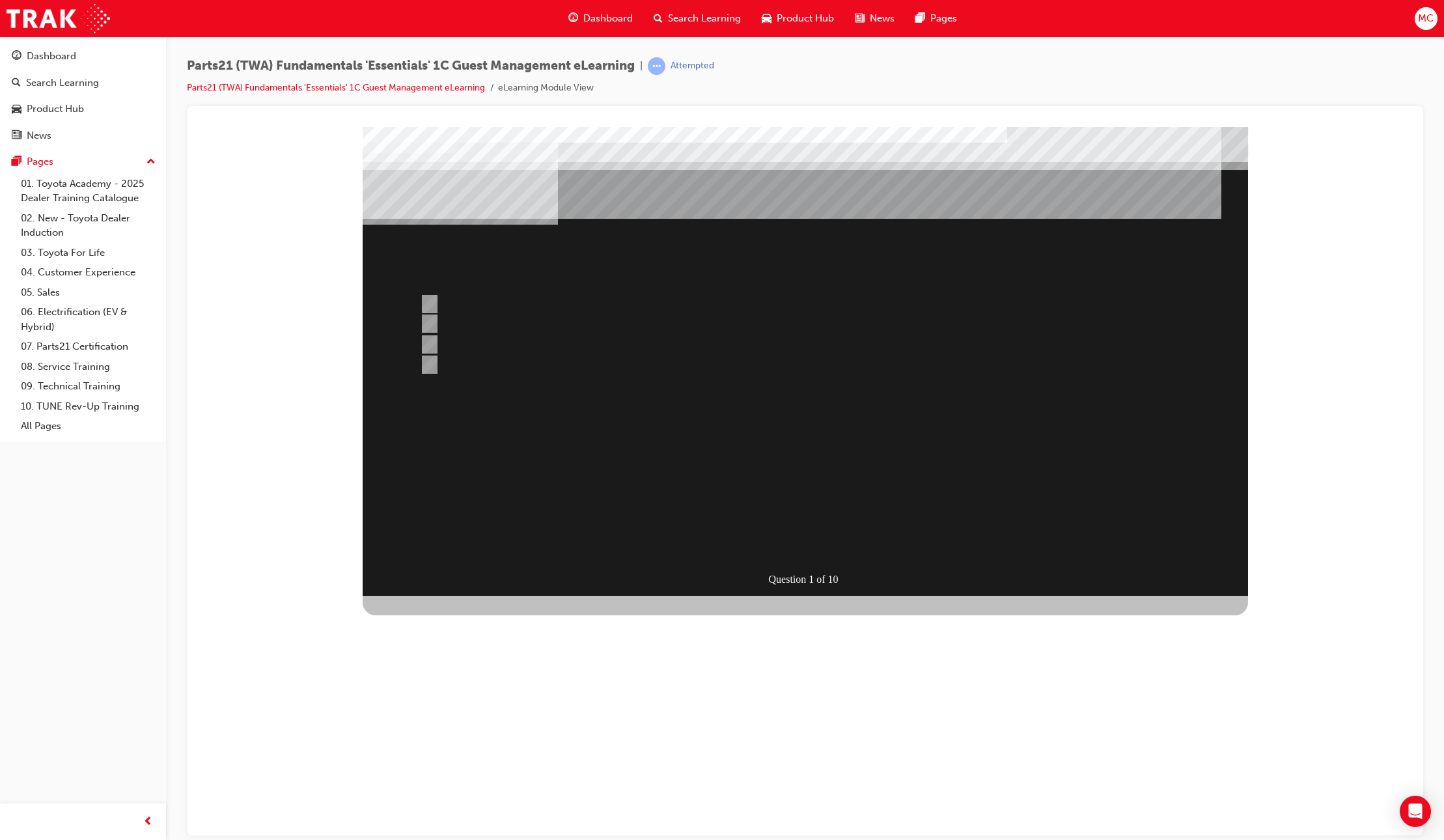
click at [484, 300] on div at bounding box center [806, 360] width 886 height 469
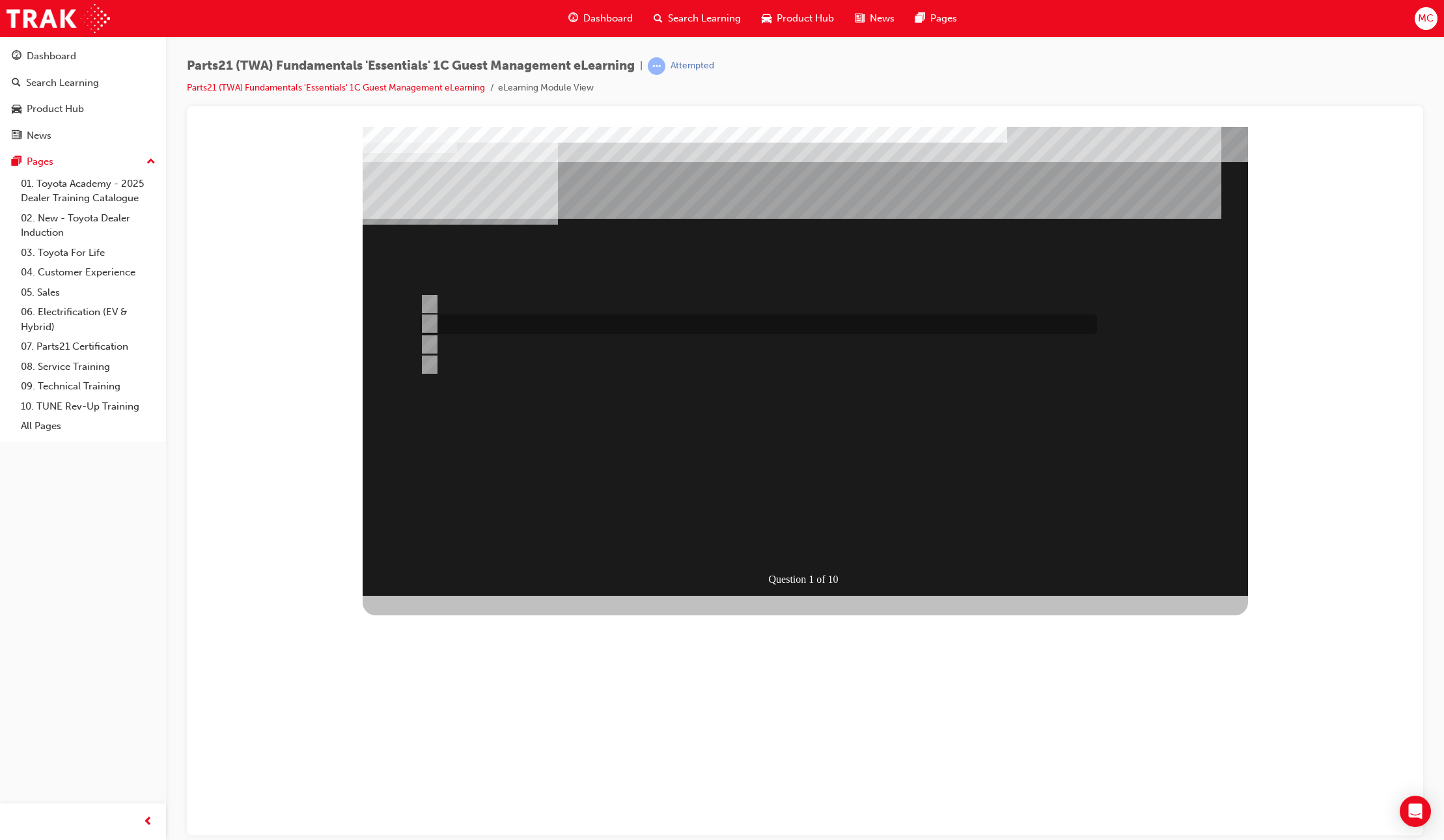
click at [504, 325] on div at bounding box center [755, 324] width 677 height 19
radio input "true"
click at [485, 304] on div at bounding box center [755, 304] width 677 height 19
click at [570, 319] on div at bounding box center [755, 324] width 677 height 19
radio input "false"
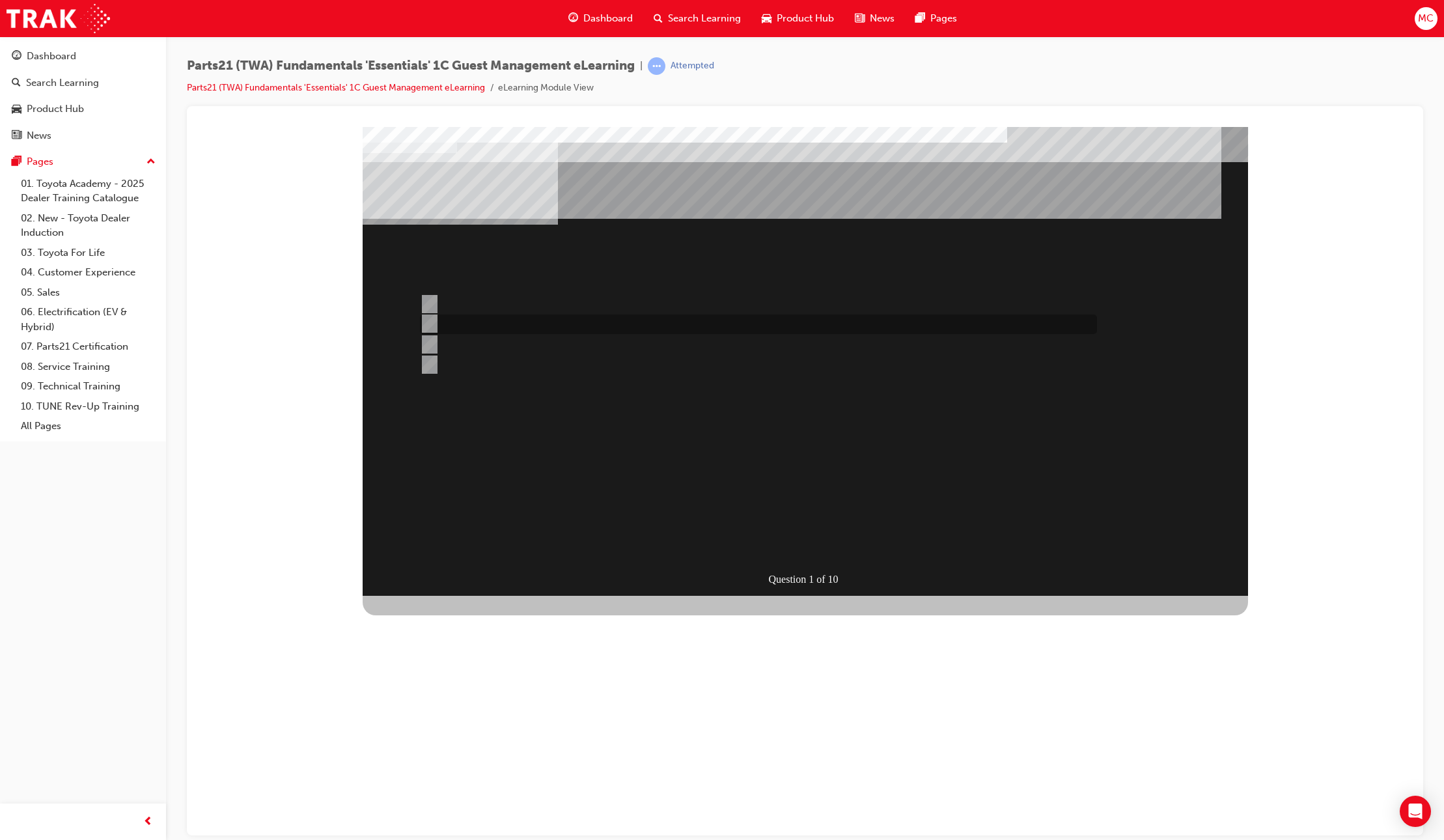
radio input "true"
click at [457, 778] on div "SUBMIT" at bounding box center [410, 791] width 95 height 26
click at [506, 366] on div at bounding box center [755, 364] width 677 height 19
radio input "true"
click at [457, 778] on div "SUBMIT" at bounding box center [410, 791] width 95 height 26
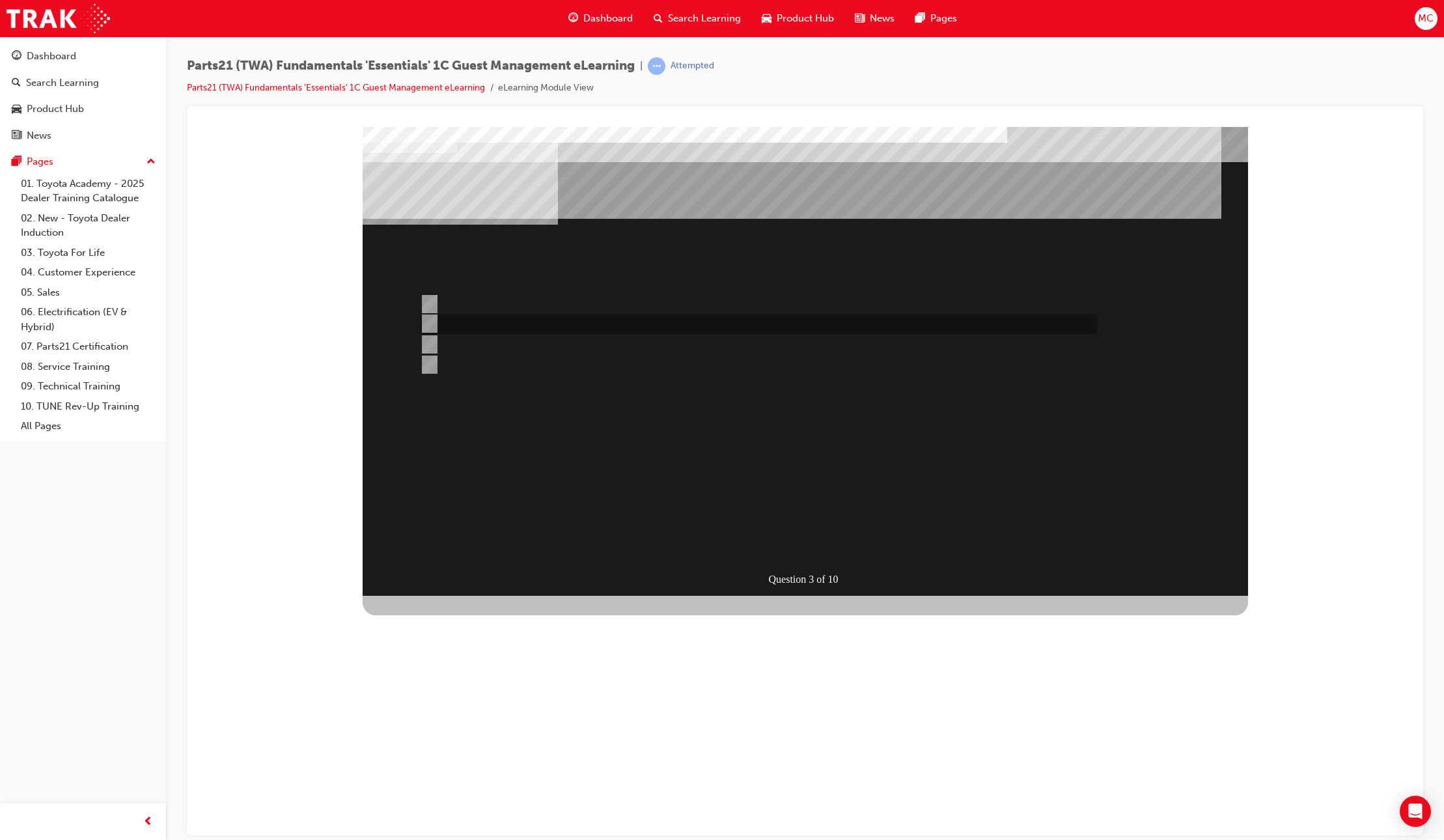
click at [510, 324] on div at bounding box center [755, 324] width 677 height 19
radio input "true"
click at [457, 778] on div "SUBMIT" at bounding box center [410, 791] width 95 height 26
click at [506, 364] on div at bounding box center [755, 364] width 677 height 19
radio input "true"
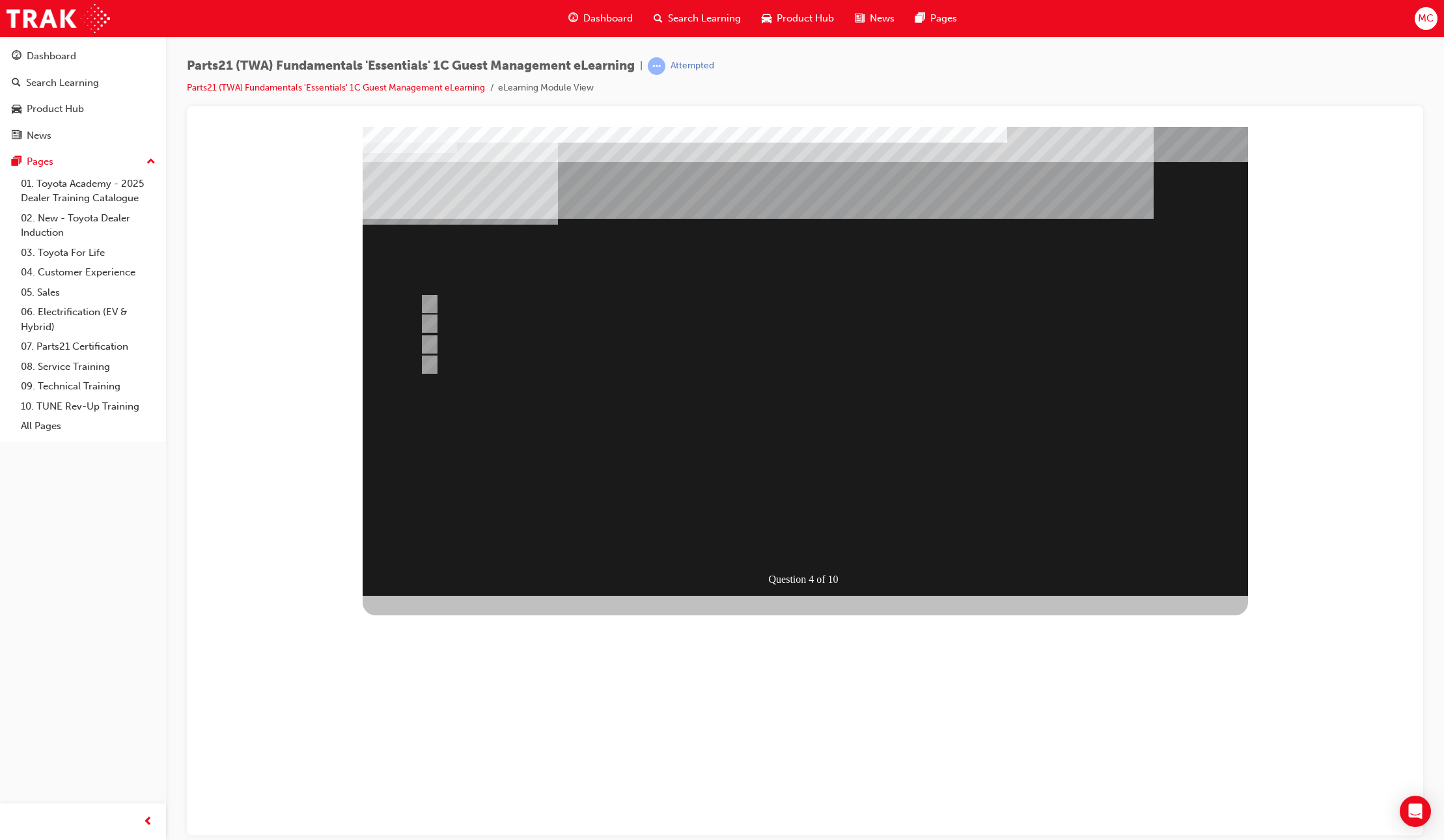
click at [457, 778] on div "SUBMIT" at bounding box center [410, 791] width 95 height 26
click at [474, 363] on div at bounding box center [755, 364] width 677 height 19
radio input "true"
click at [457, 778] on div "SUBMIT" at bounding box center [410, 791] width 95 height 26
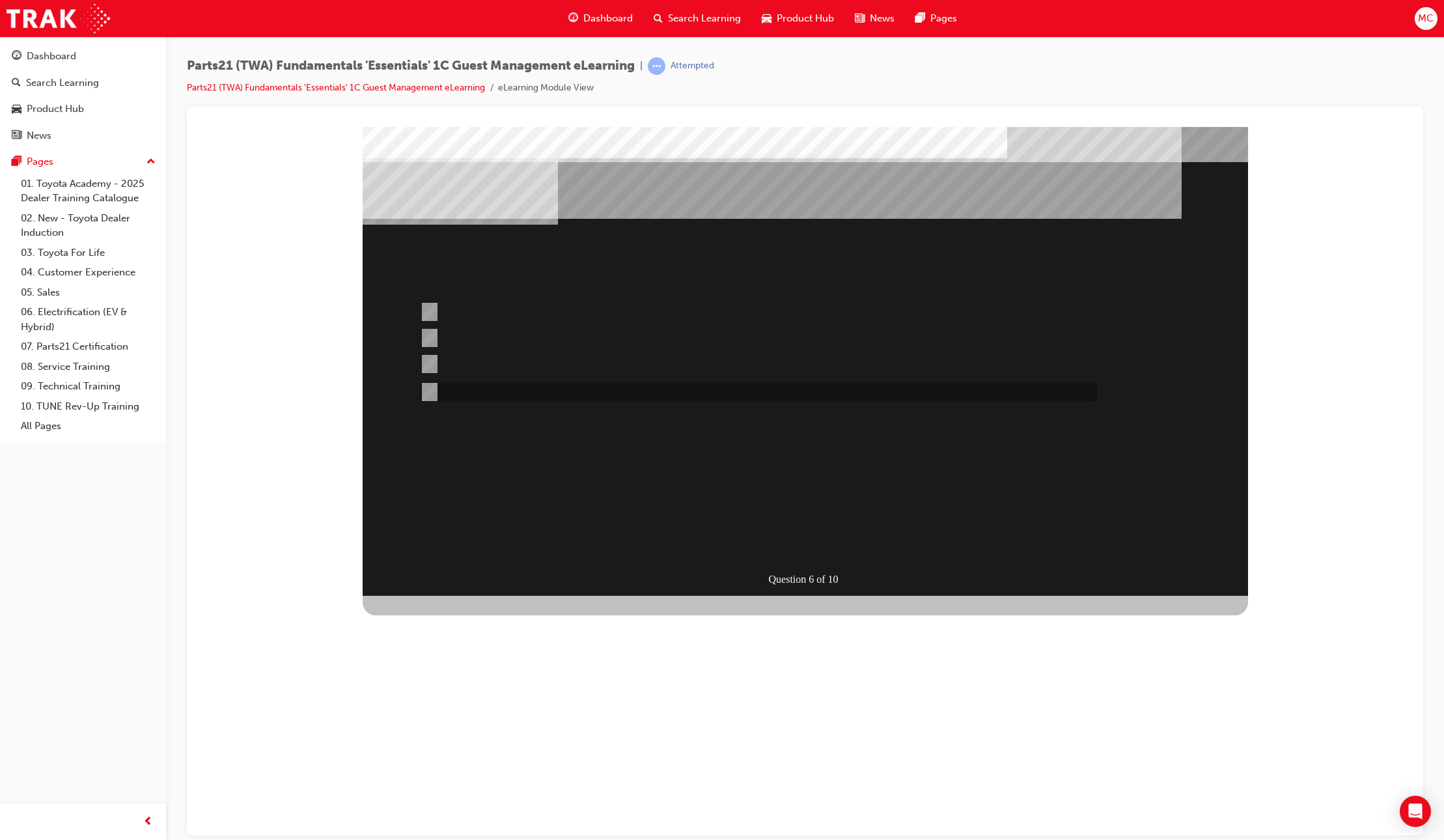
click at [579, 389] on div at bounding box center [755, 392] width 677 height 19
radio input "true"
click at [457, 778] on div "SUBMIT" at bounding box center [410, 791] width 95 height 26
click at [575, 394] on div at bounding box center [755, 392] width 677 height 19
radio input "true"
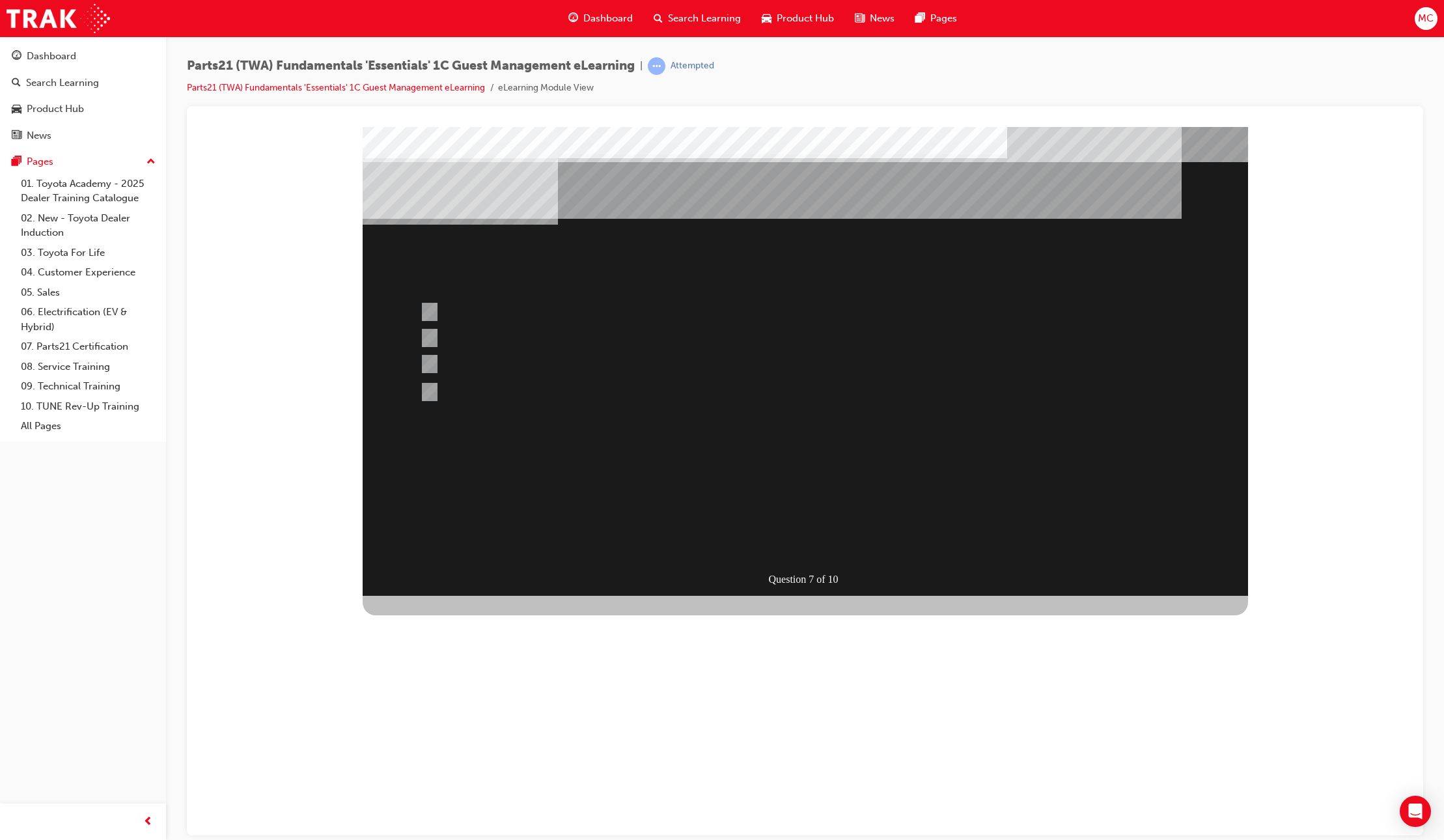
click at [457, 778] on div "SUBMIT" at bounding box center [410, 791] width 95 height 26
click at [598, 310] on div at bounding box center [755, 312] width 677 height 35
radio input "true"
click at [457, 778] on div "SUBMIT" at bounding box center [410, 791] width 95 height 26
click at [542, 316] on div at bounding box center [755, 312] width 677 height 35
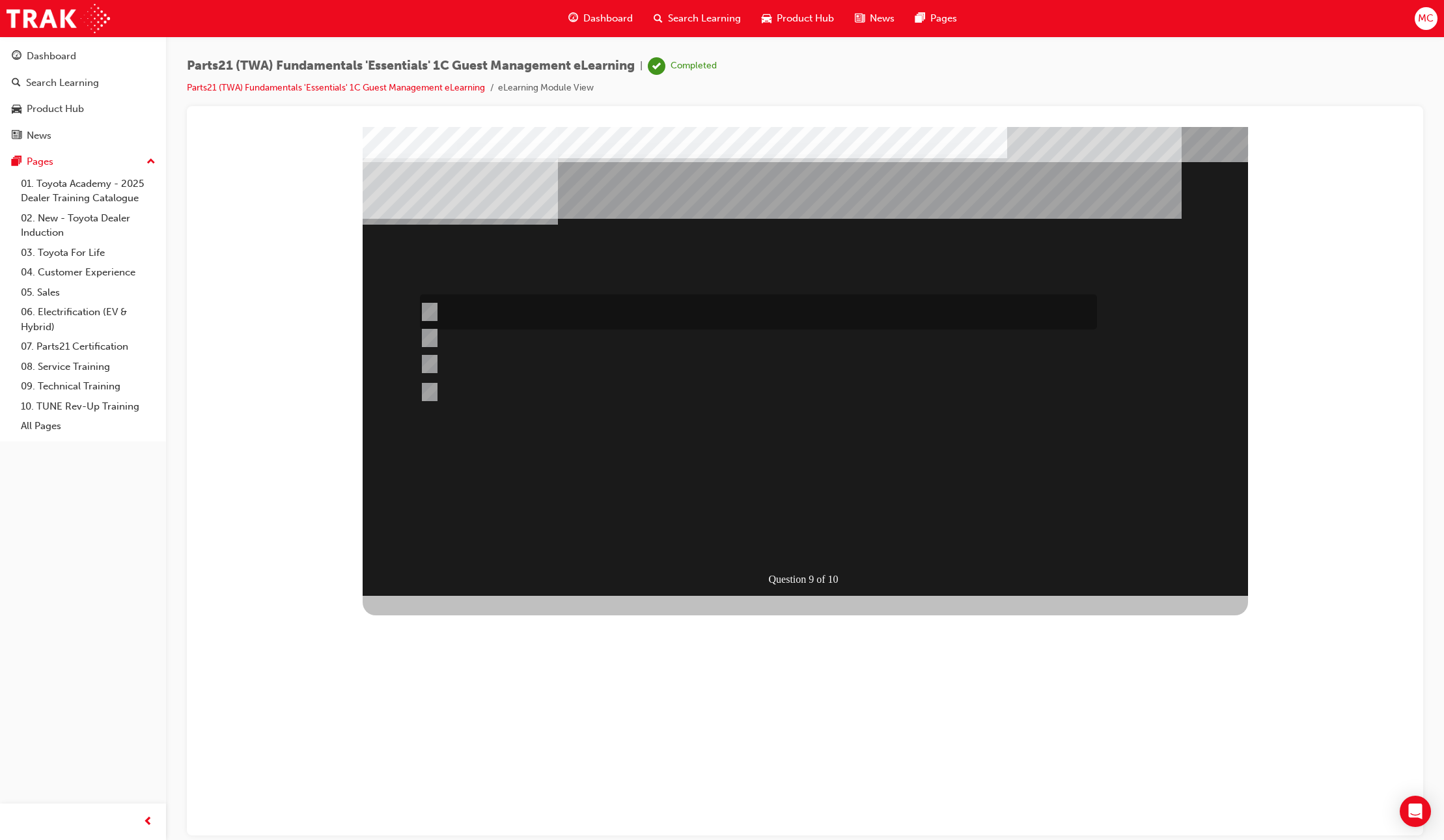
radio input "true"
click at [457, 778] on div "SUBMIT" at bounding box center [410, 791] width 95 height 26
click at [453, 393] on div at bounding box center [755, 392] width 677 height 19
radio input "true"
click at [457, 778] on div "SUBMIT" at bounding box center [410, 791] width 95 height 26
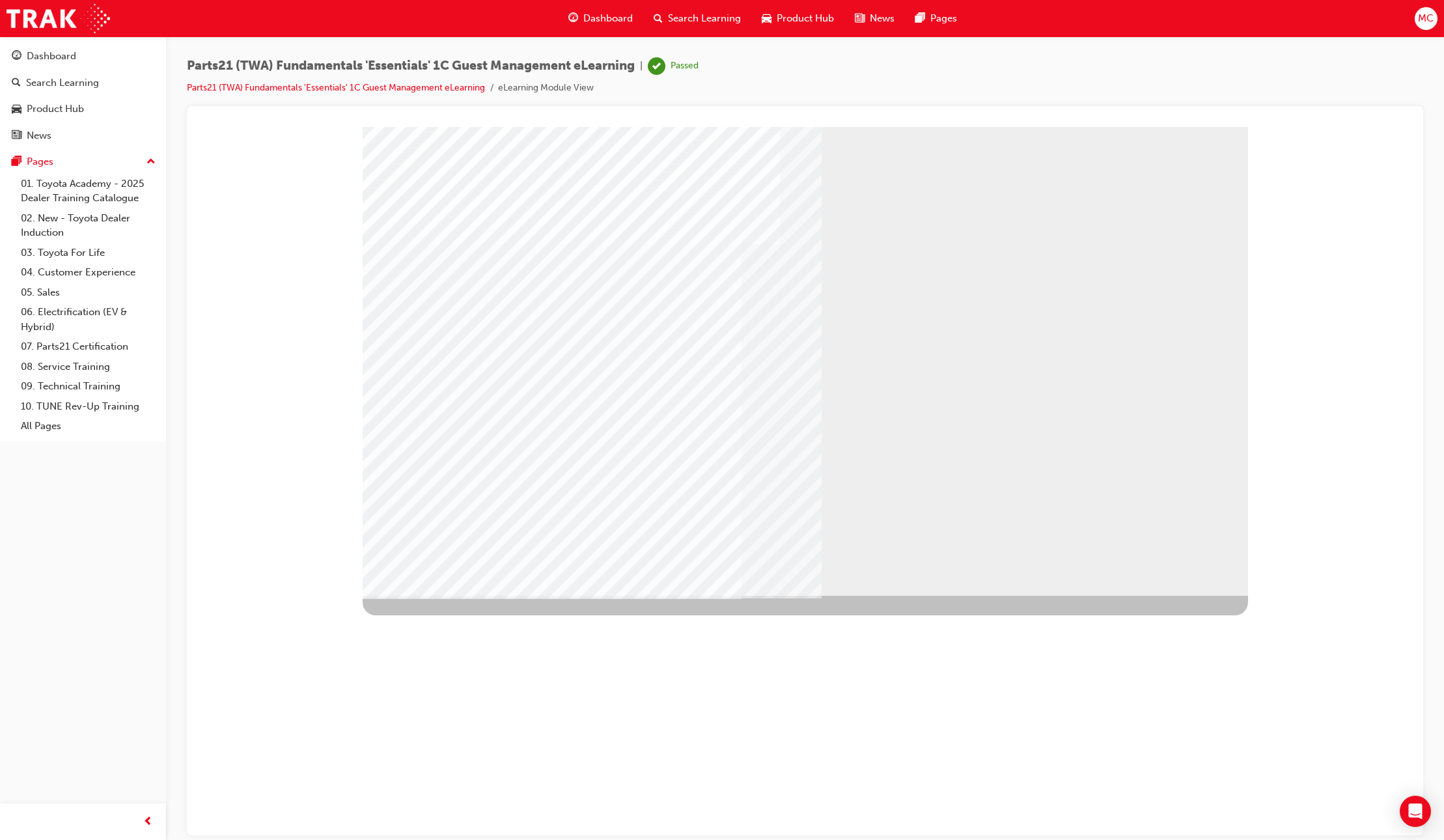
click at [49, 345] on link "07. Parts21 Certification" at bounding box center [88, 347] width 145 height 20
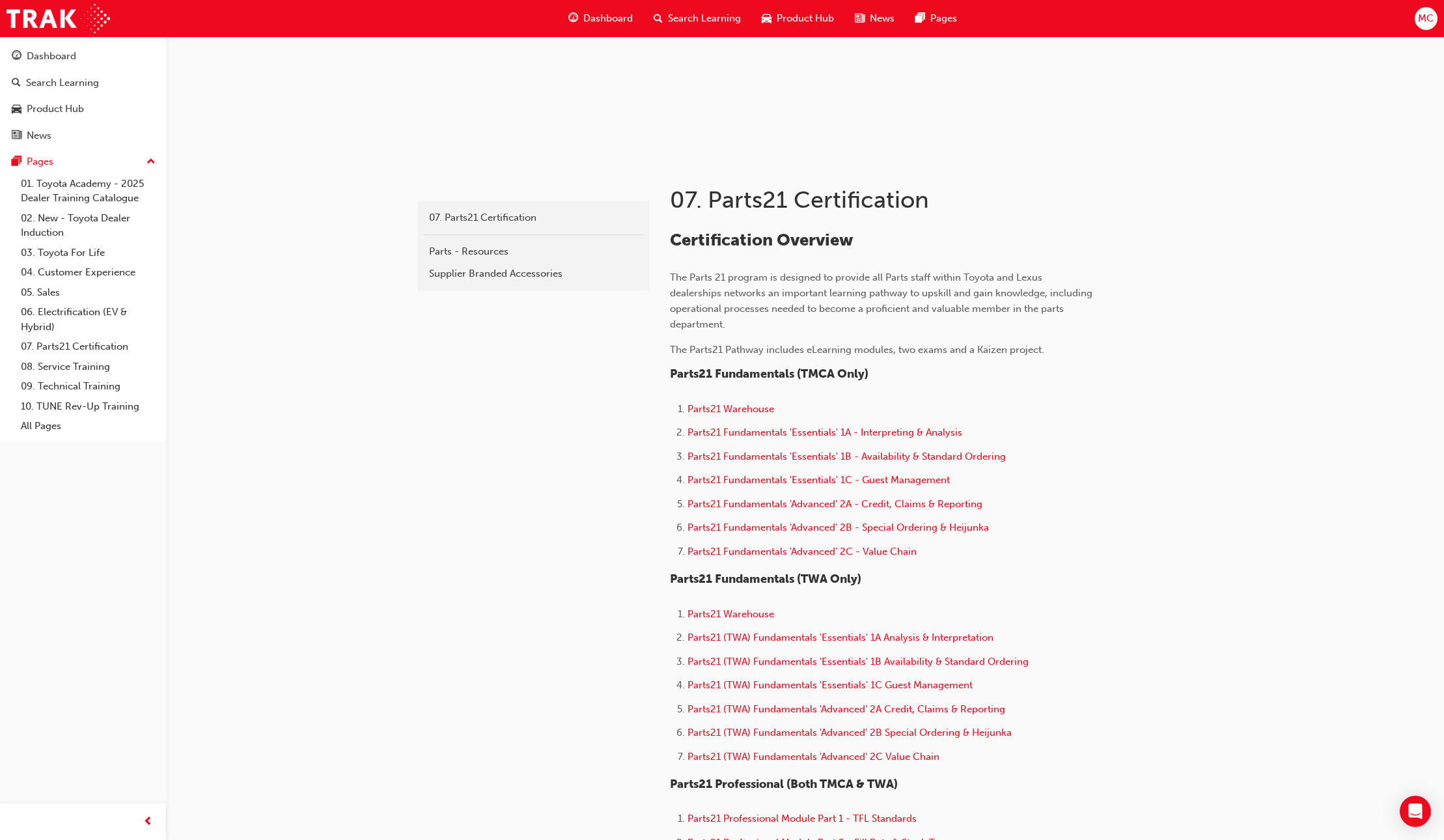
scroll to position [149, 0]
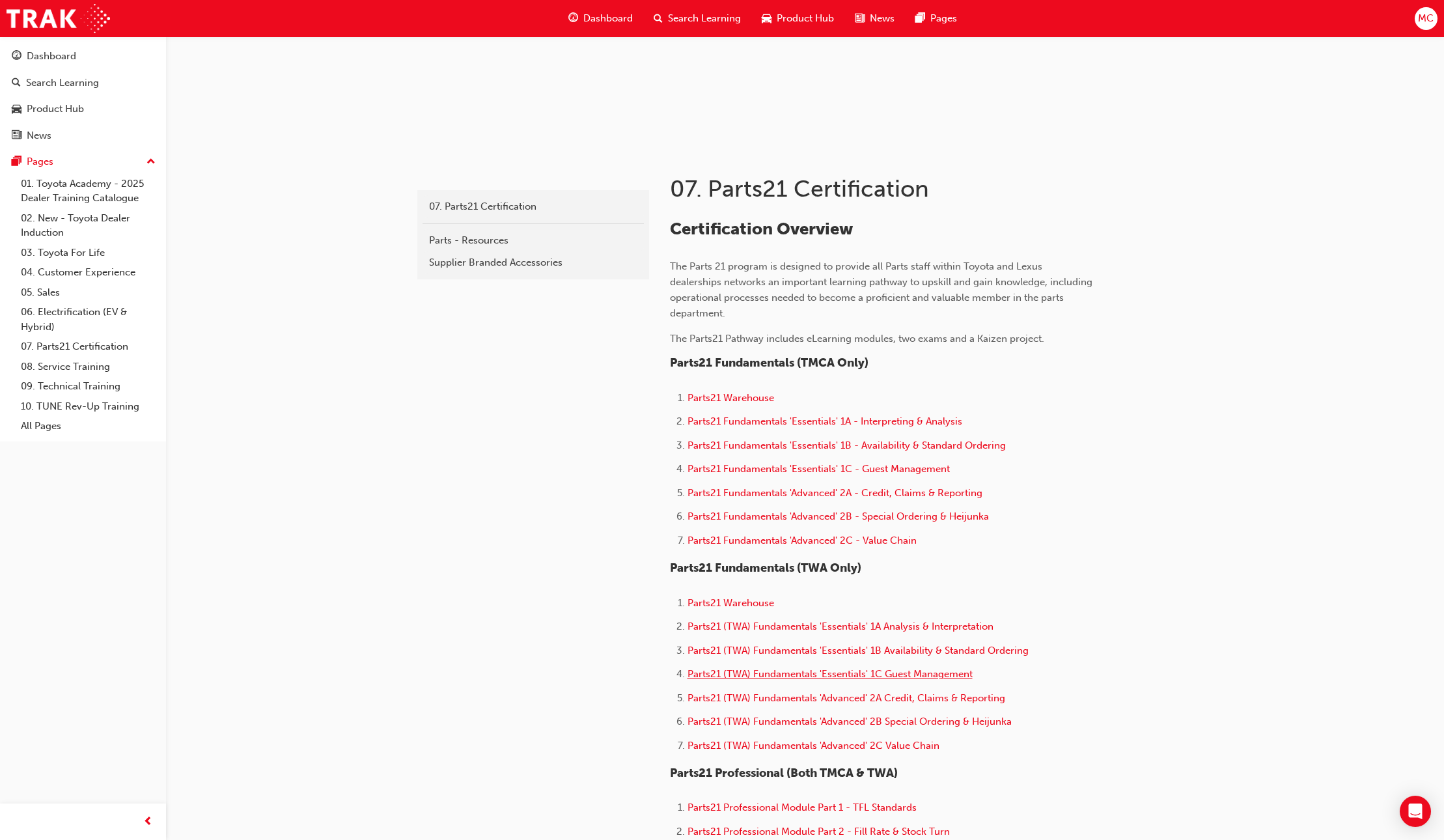
click at [829, 678] on span "Parts21 (TWA) Fundamentals 'Essentials' 1C Guest Management" at bounding box center [830, 673] width 285 height 12
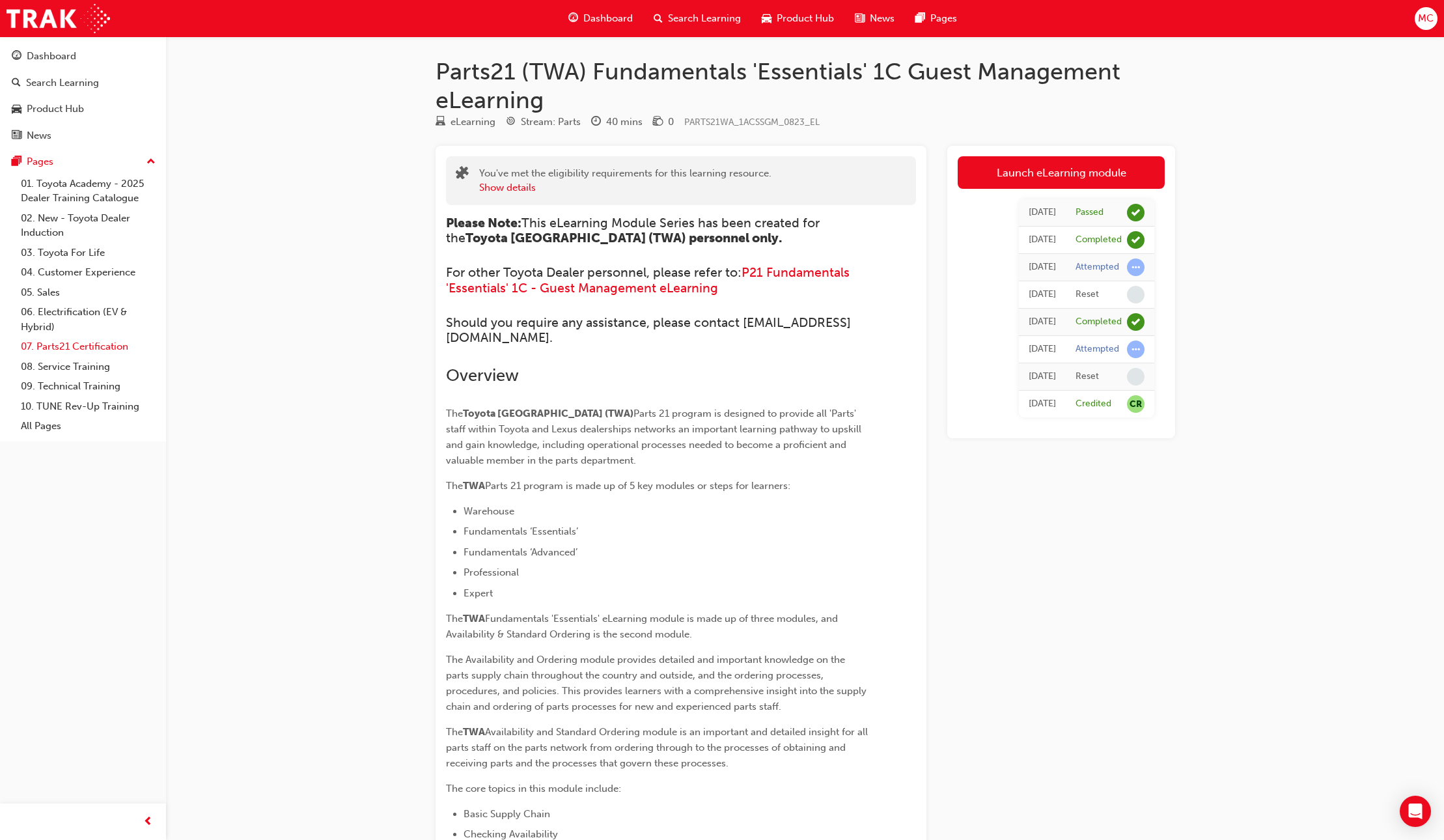
drag, startPoint x: 103, startPoint y: 345, endPoint x: 96, endPoint y: 345, distance: 7.0
click at [103, 345] on link "07. Parts21 Certification" at bounding box center [88, 347] width 145 height 20
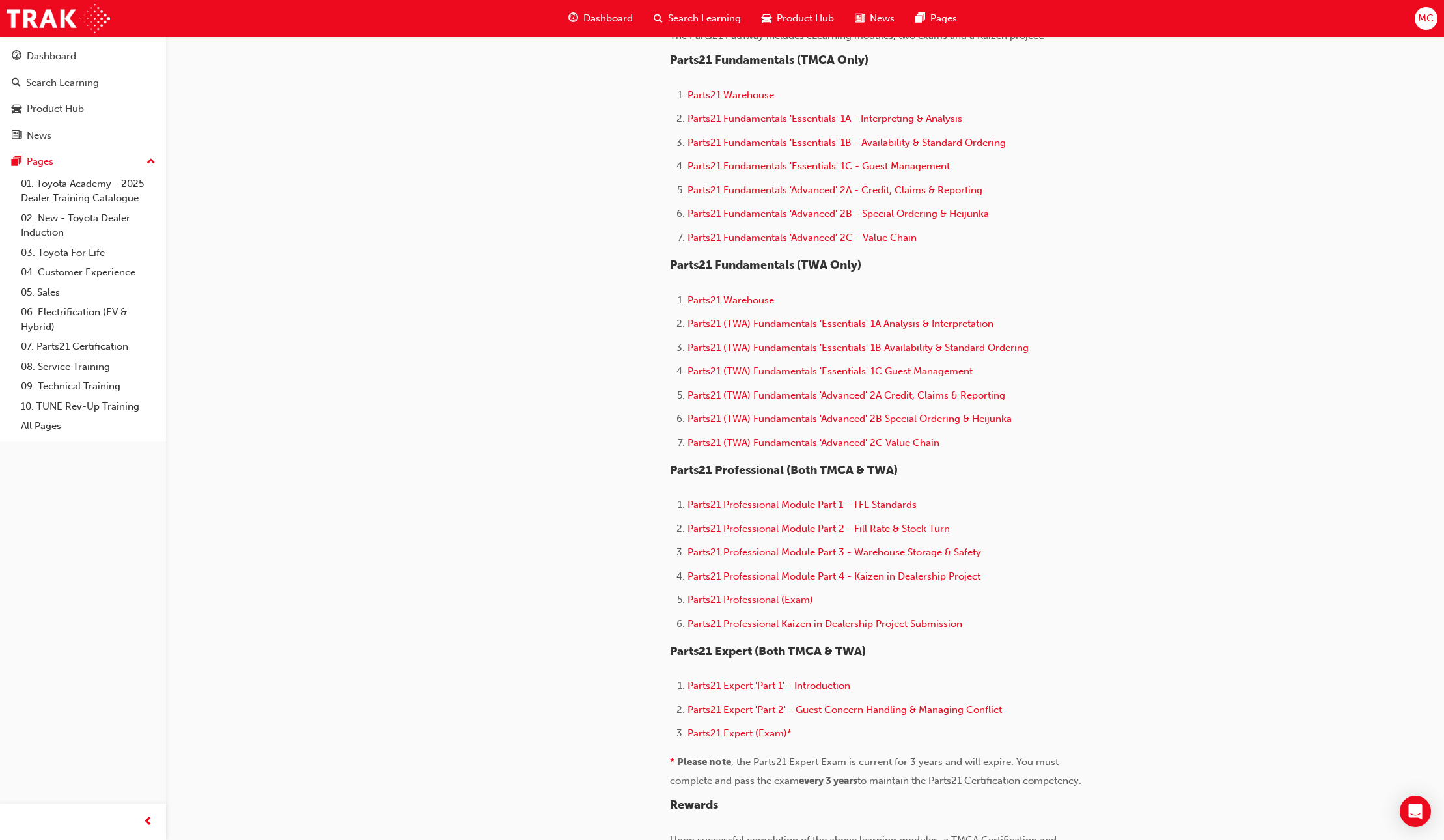
scroll to position [460, 0]
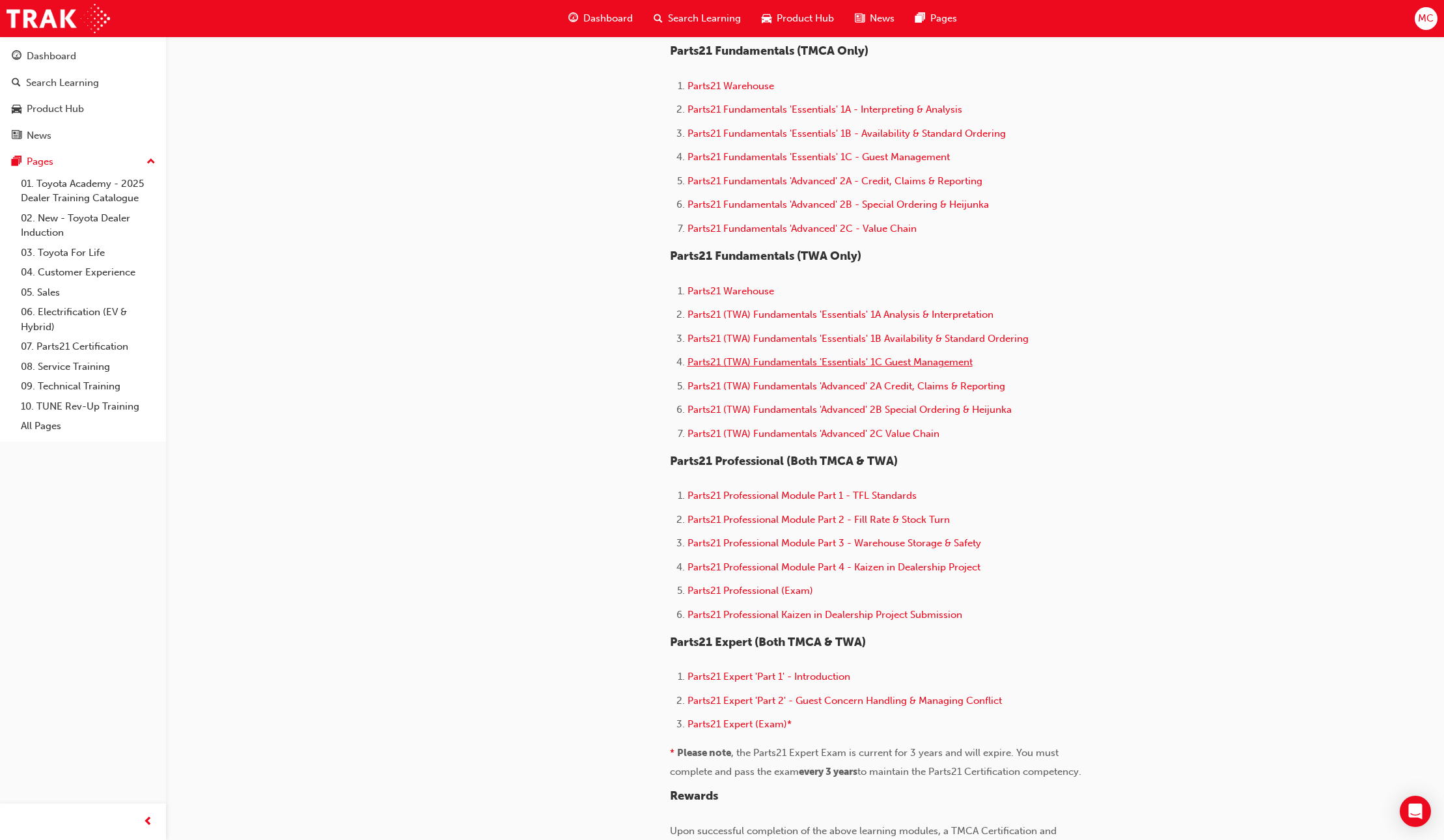
click at [777, 359] on span "Parts21 (TWA) Fundamentals 'Essentials' 1C Guest Management" at bounding box center [830, 362] width 285 height 12
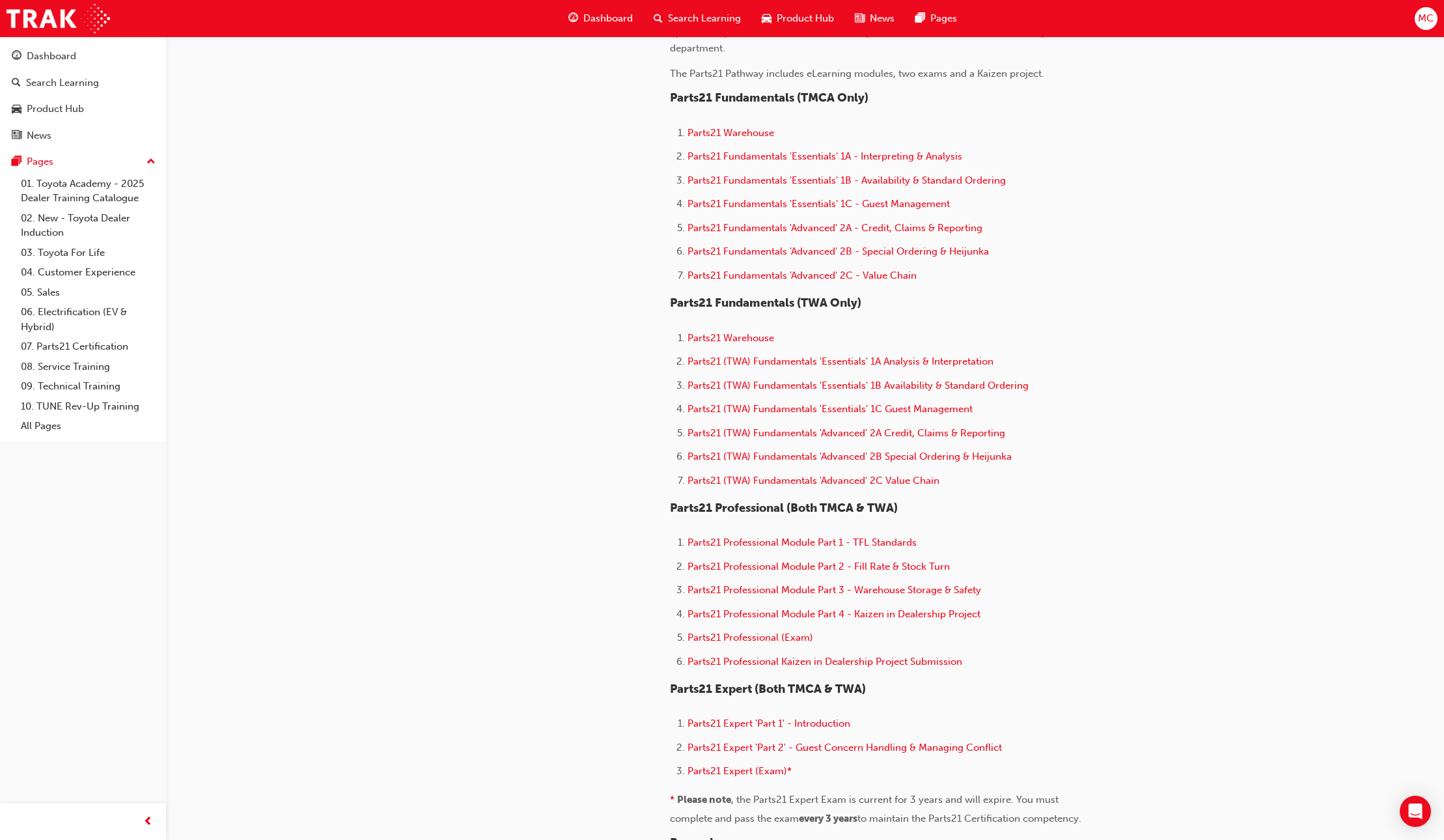
scroll to position [445, 0]
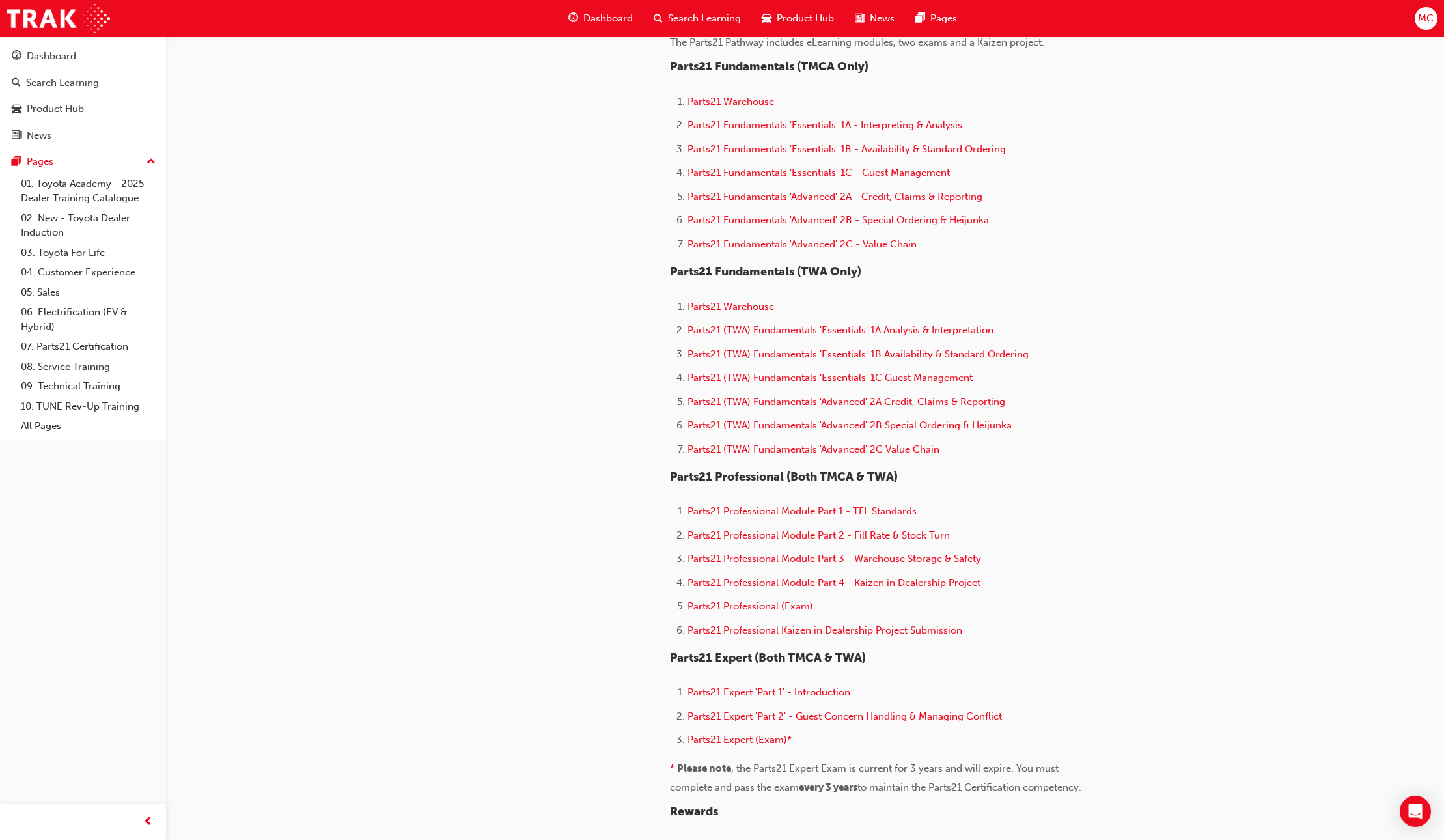
click at [847, 402] on span "Parts21 (TWA) Fundamentals 'Advanced' 2A Credit, Claims & Reporting" at bounding box center [847, 401] width 318 height 12
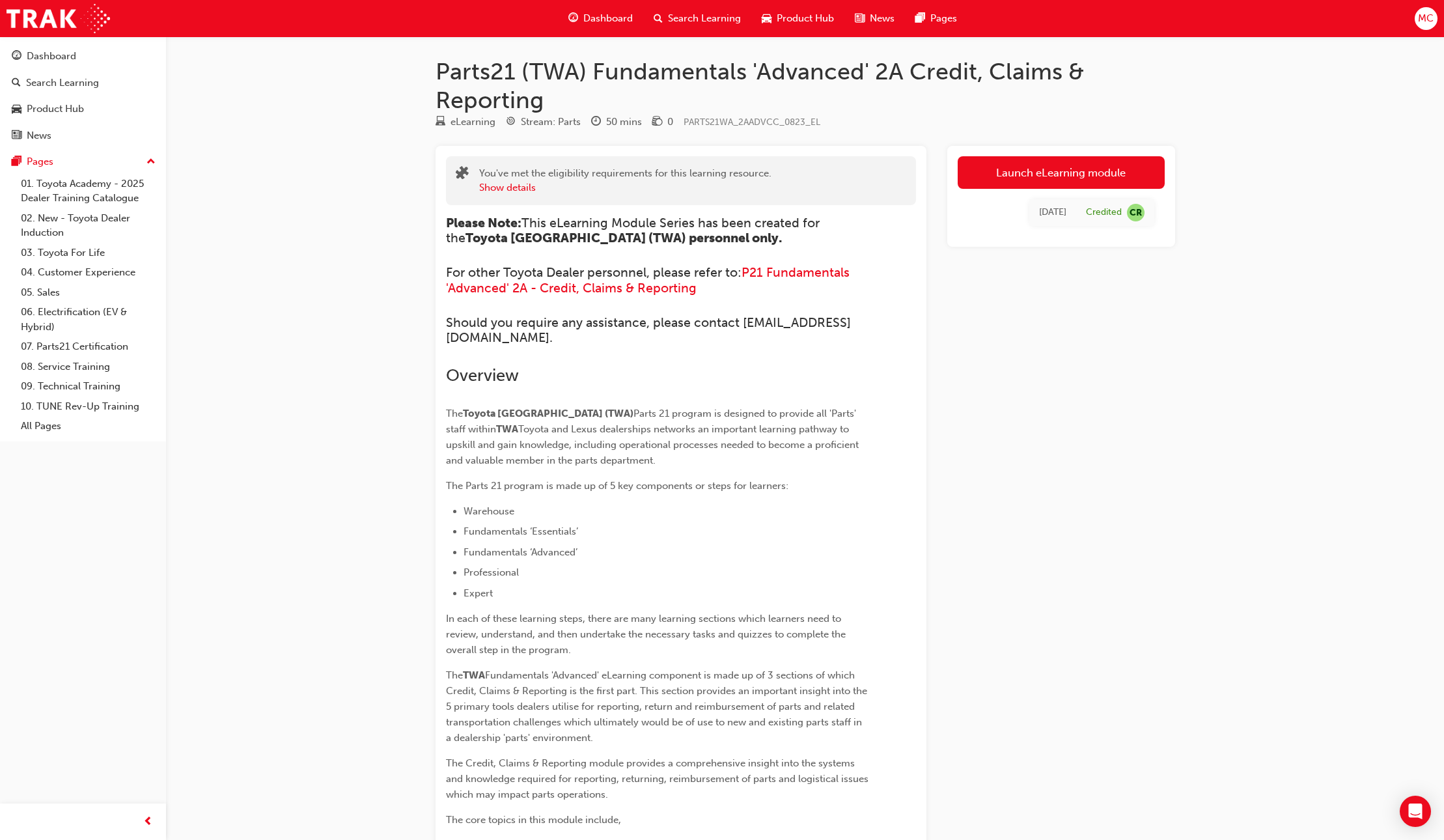
click at [1143, 211] on span "CR" at bounding box center [1136, 212] width 18 height 18
click at [1137, 211] on span "CR" at bounding box center [1136, 212] width 18 height 18
click at [1025, 177] on link "Launch eLearning module" at bounding box center [1061, 172] width 207 height 32
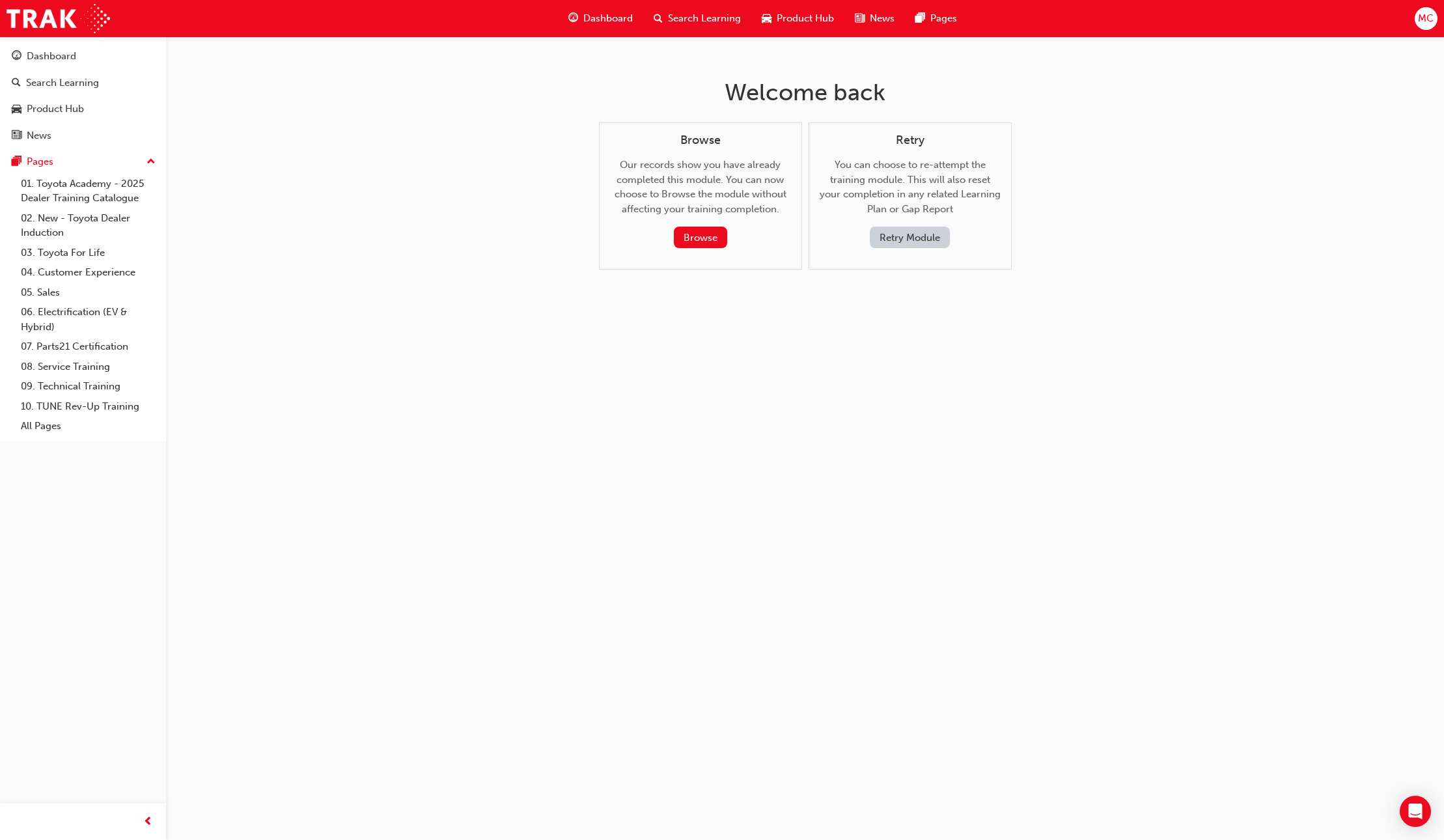
click at [900, 231] on button "Retry Module" at bounding box center [910, 237] width 80 height 21
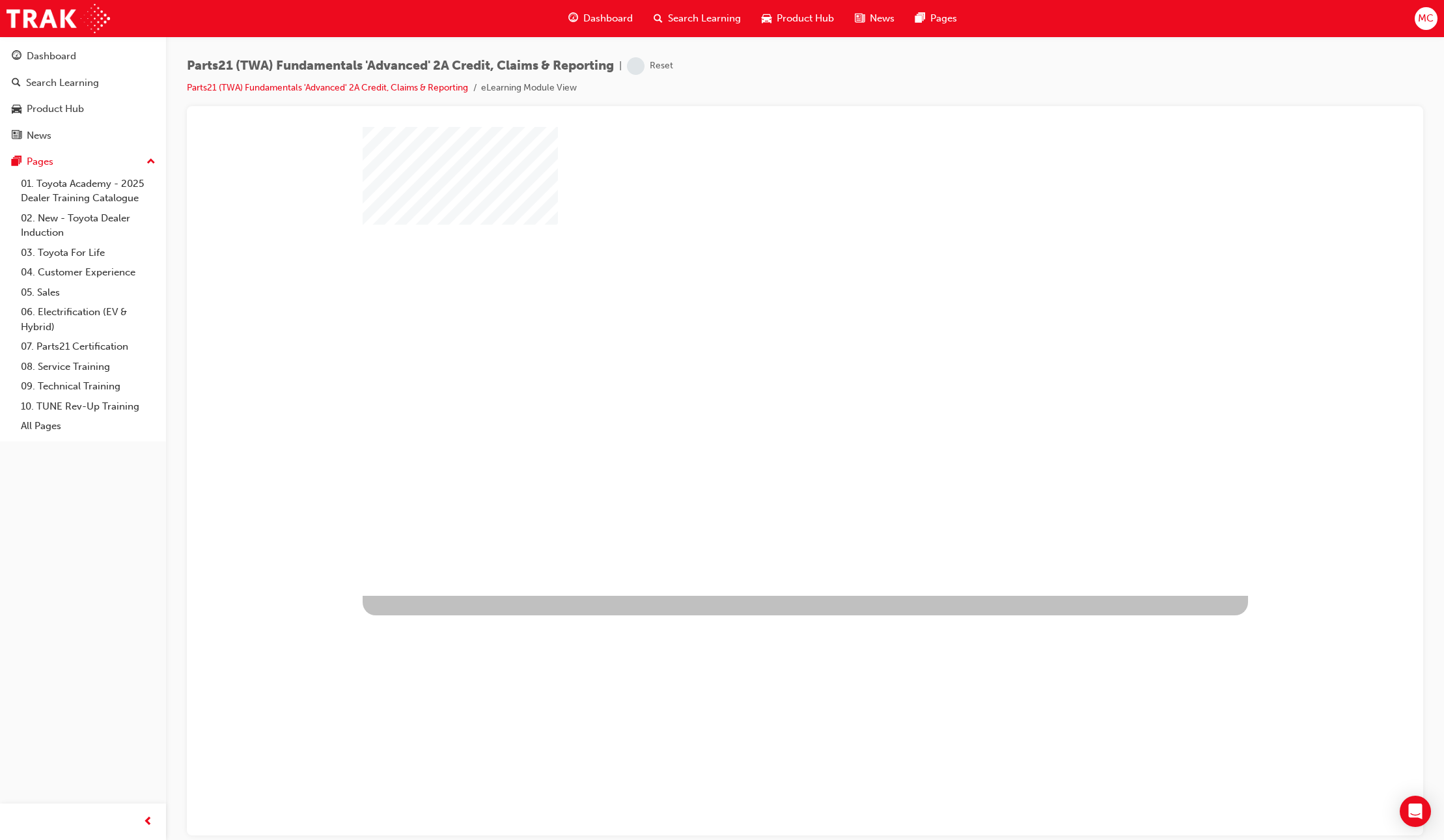
click at [768, 323] on div "play" at bounding box center [768, 323] width 0 height 0
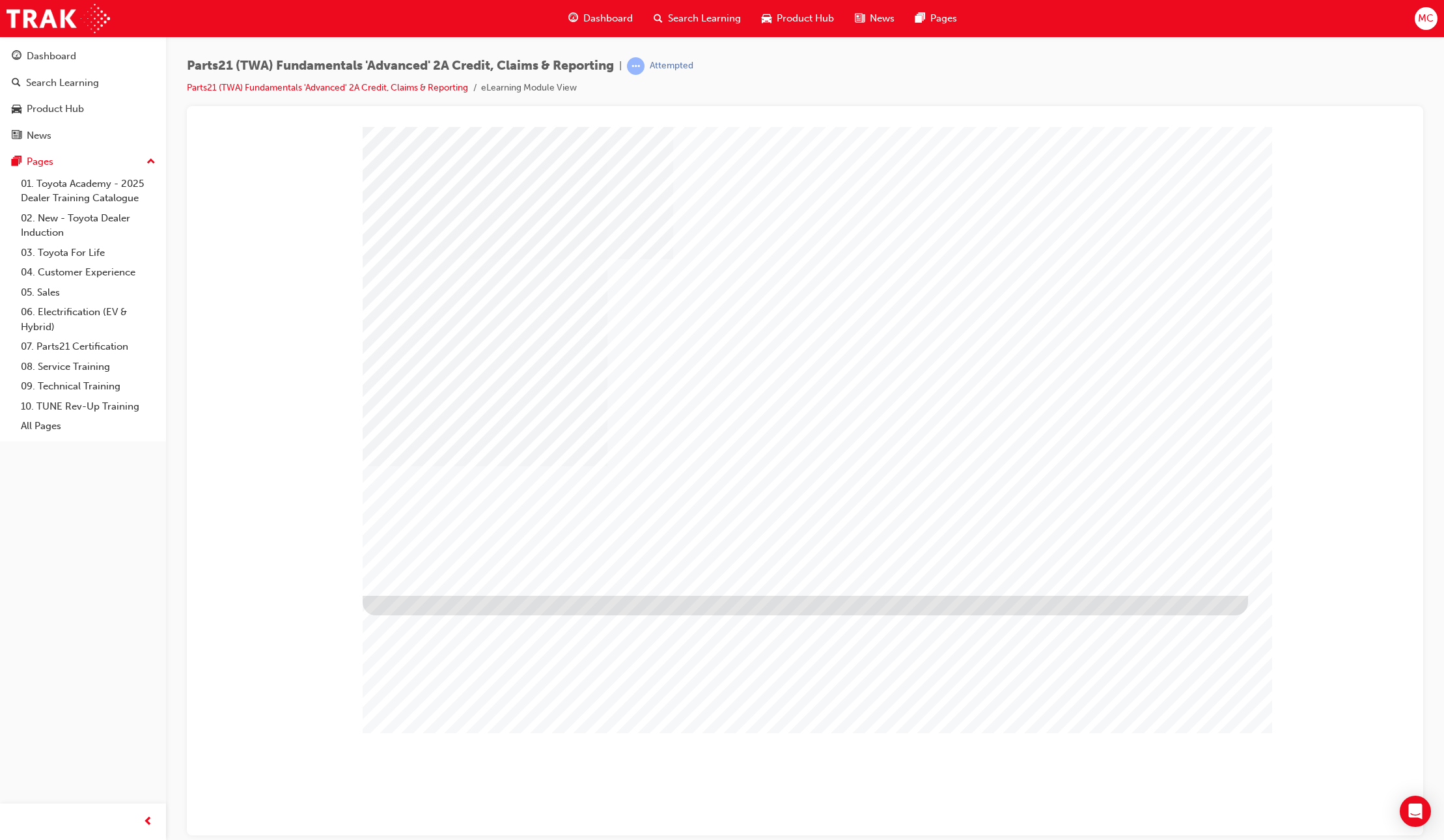
type input "[PERSON_NAME]"
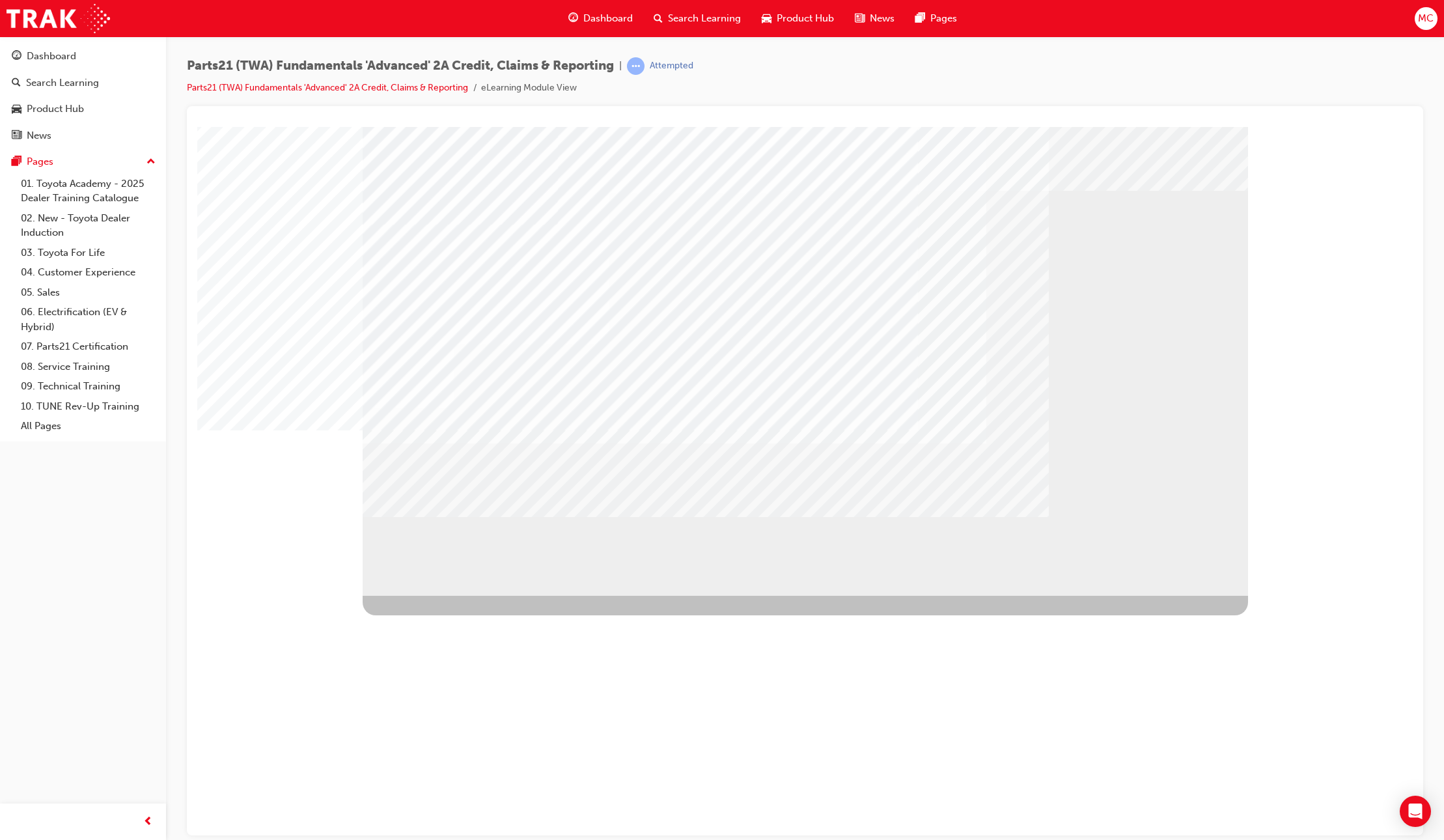
click at [1093, 595] on div "Image" at bounding box center [728, 829] width 731 height 469
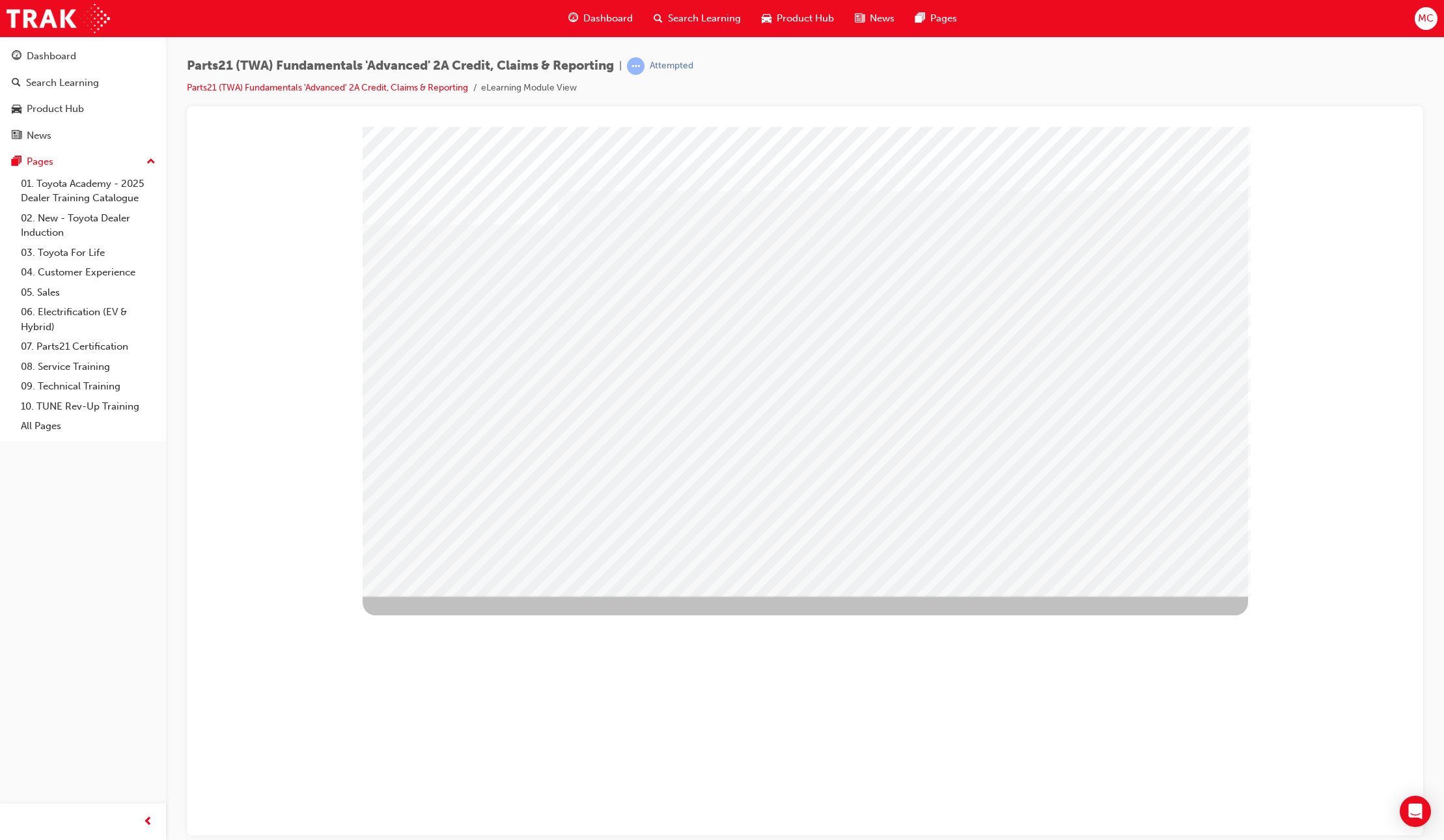
click at [643, 720] on div "Non-claimable Parts" at bounding box center [503, 737] width 280 height 33
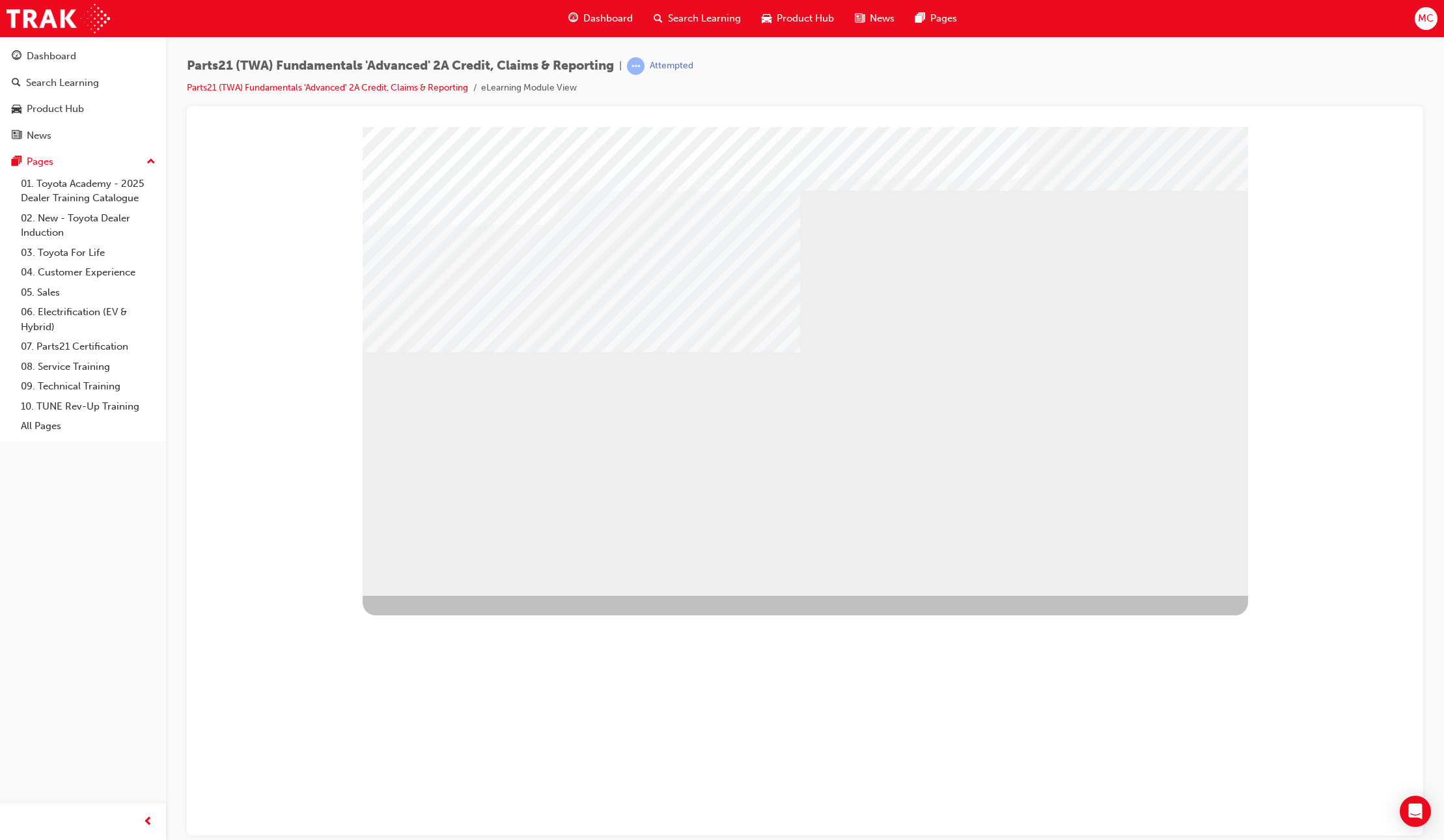
click at [643, 754] on div "Claim Rejection" at bounding box center [503, 770] width 280 height 33
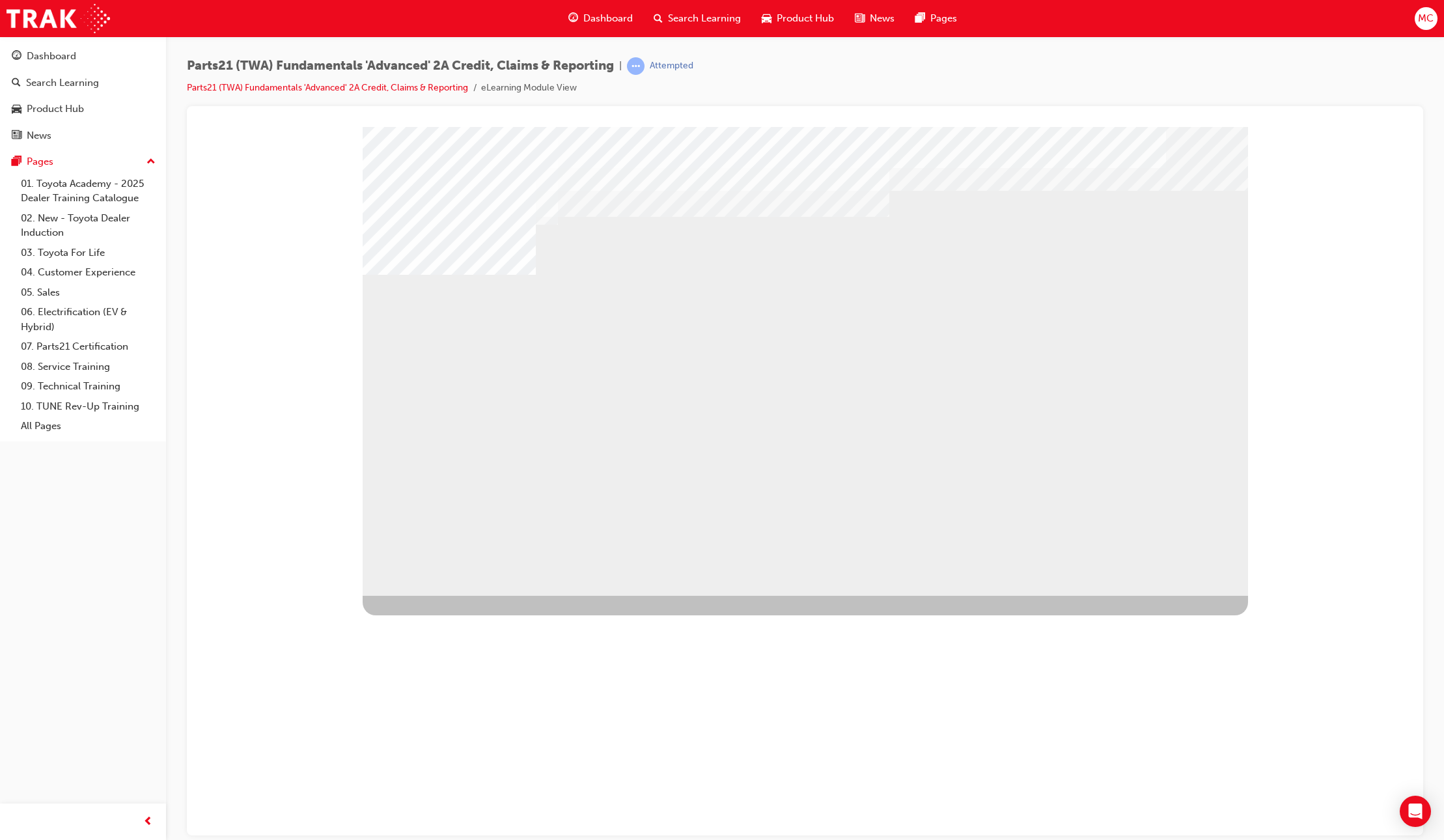
click at [445, 772] on div "NEXT Trigger this button to go to the next slide" at bounding box center [404, 783] width 82 height 23
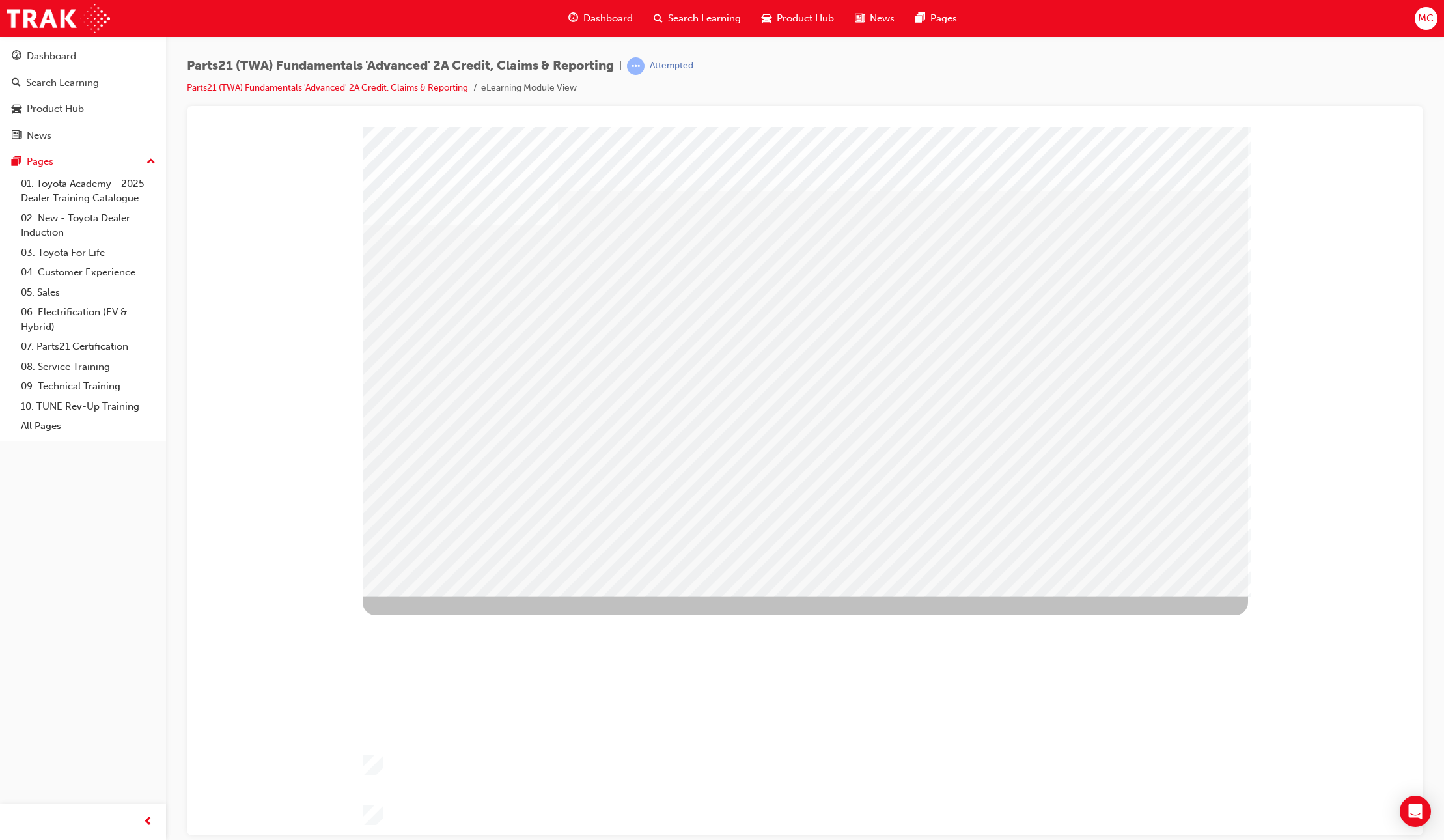
click at [1170, 595] on div "Image" at bounding box center [807, 830] width 889 height 470
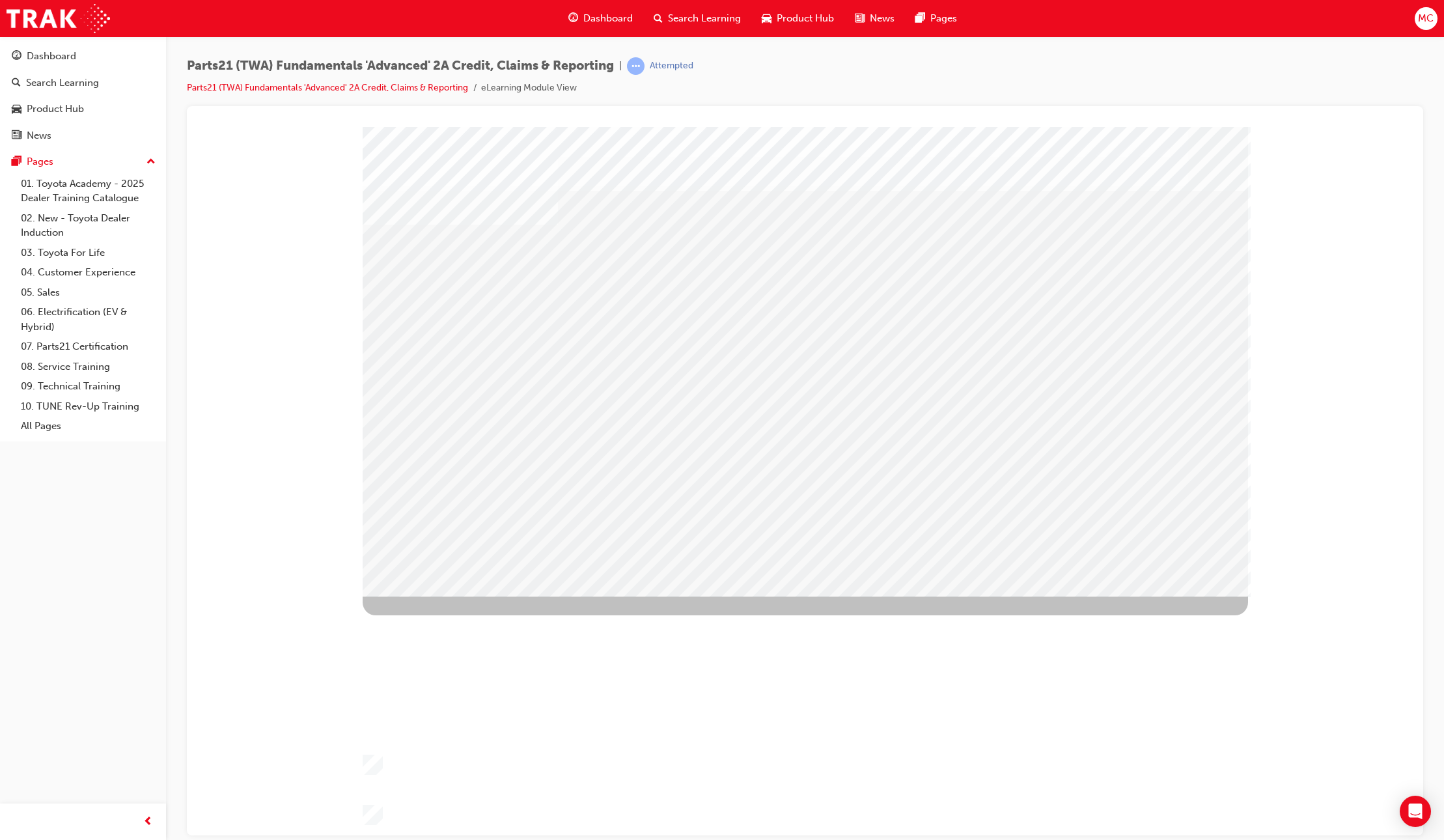
drag, startPoint x: 481, startPoint y: 370, endPoint x: 476, endPoint y: 363, distance: 8.6
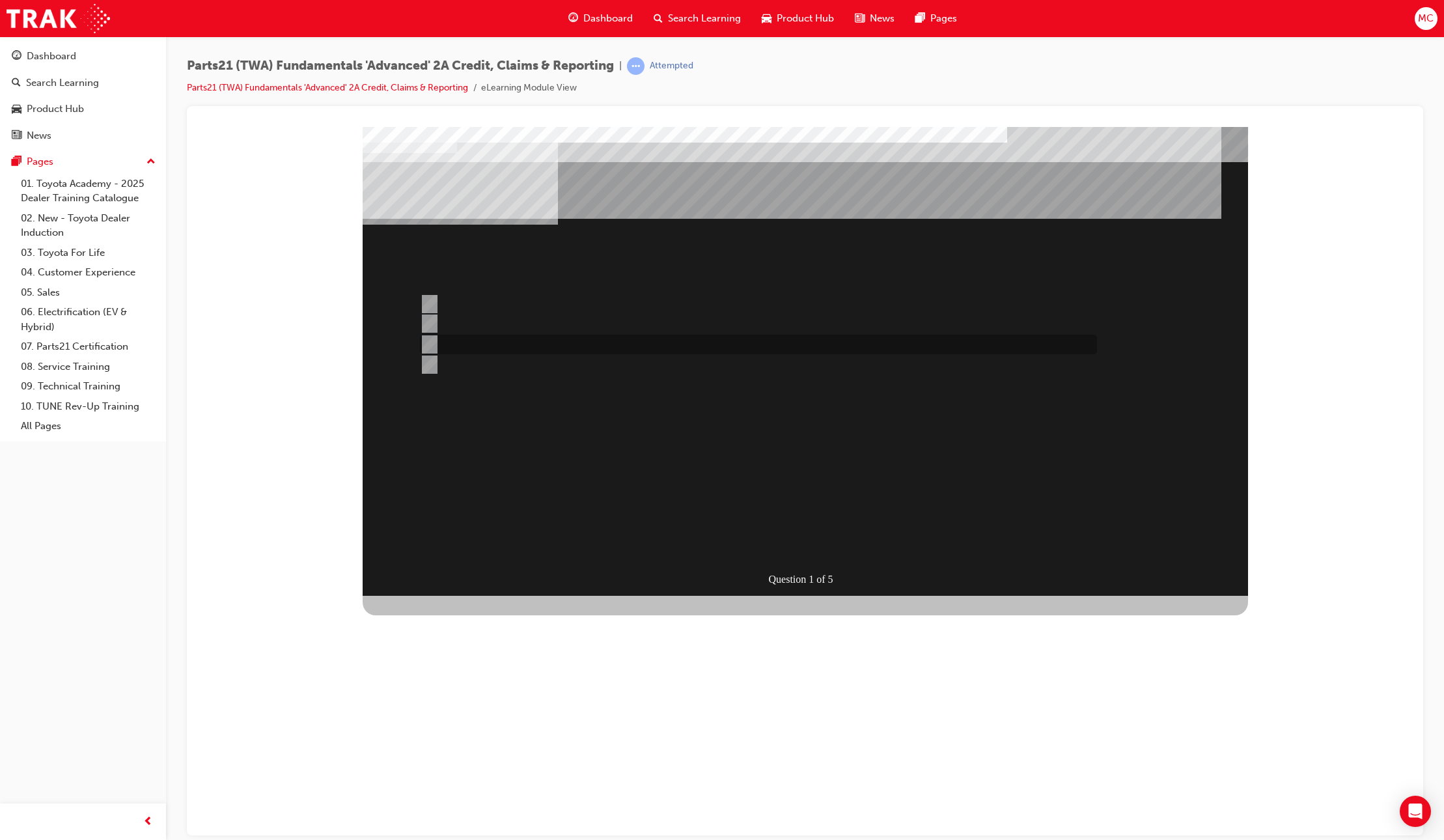
click at [568, 339] on div at bounding box center [755, 343] width 677 height 19
click at [457, 778] on div "SUBMIT" at bounding box center [410, 791] width 95 height 26
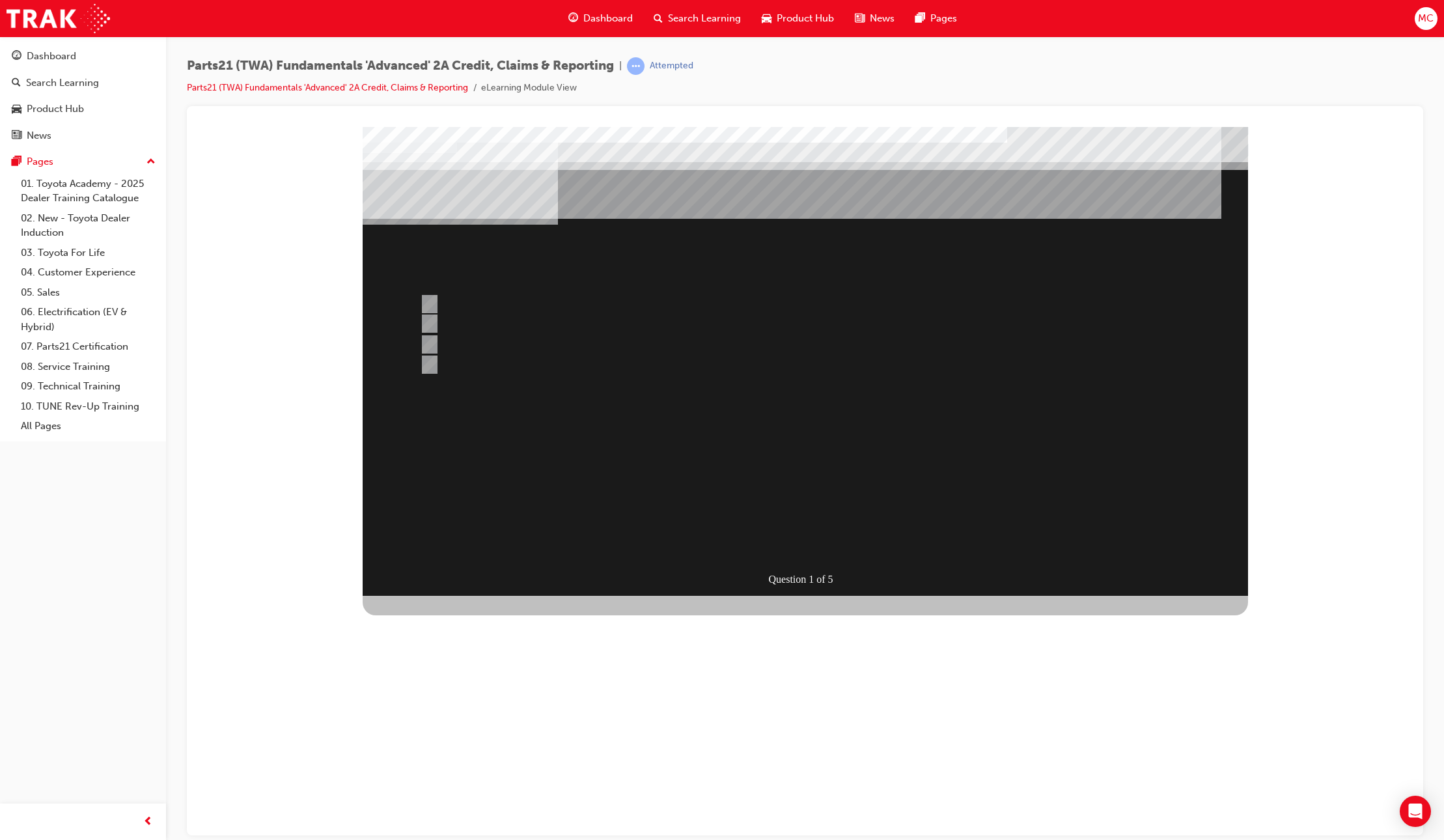
click at [524, 363] on div at bounding box center [806, 360] width 886 height 469
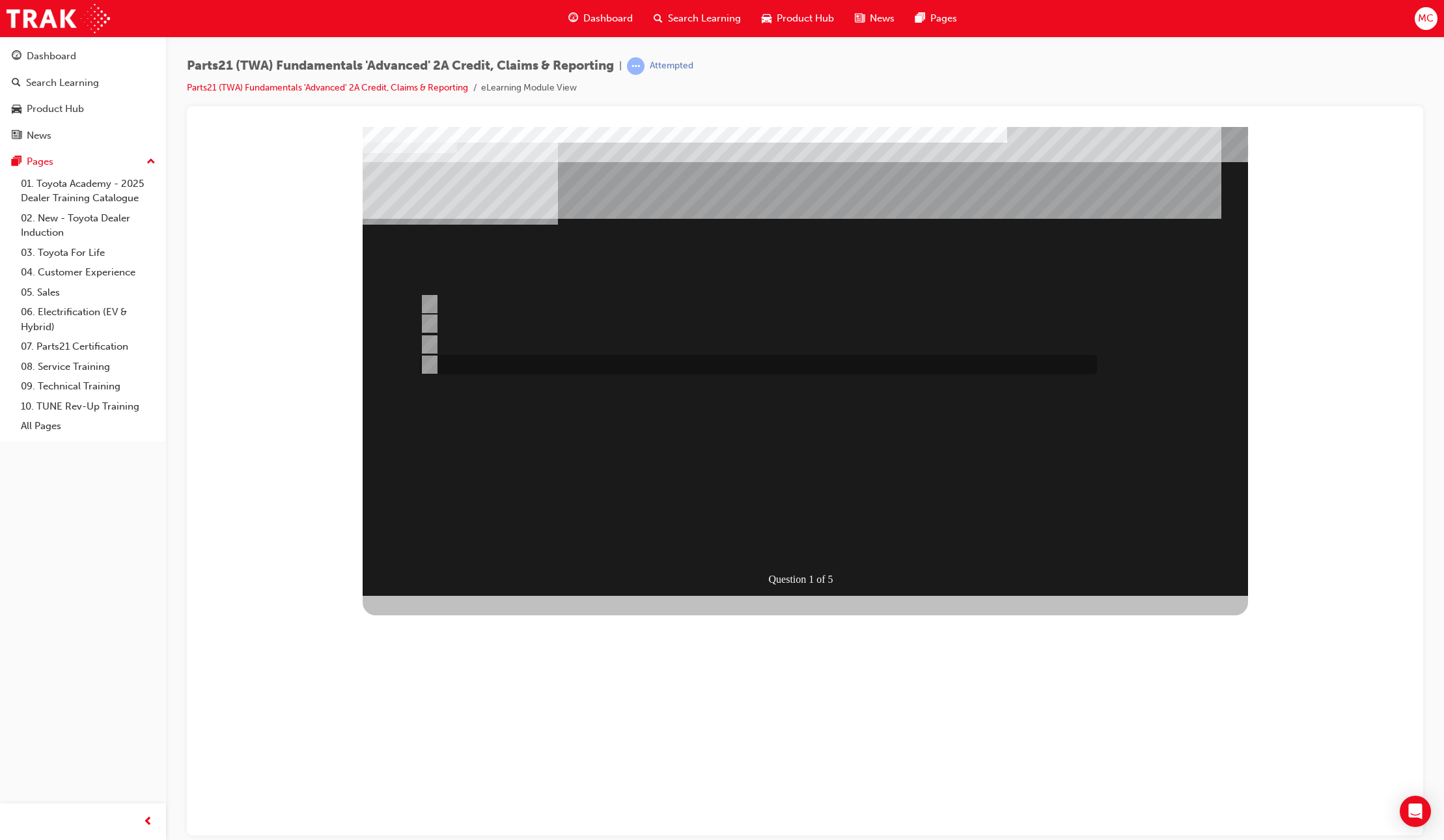
click at [548, 364] on div at bounding box center [755, 364] width 677 height 19
radio input "false"
radio input "true"
click at [457, 778] on div "SUBMIT" at bounding box center [410, 791] width 95 height 26
click at [515, 321] on div at bounding box center [755, 324] width 677 height 19
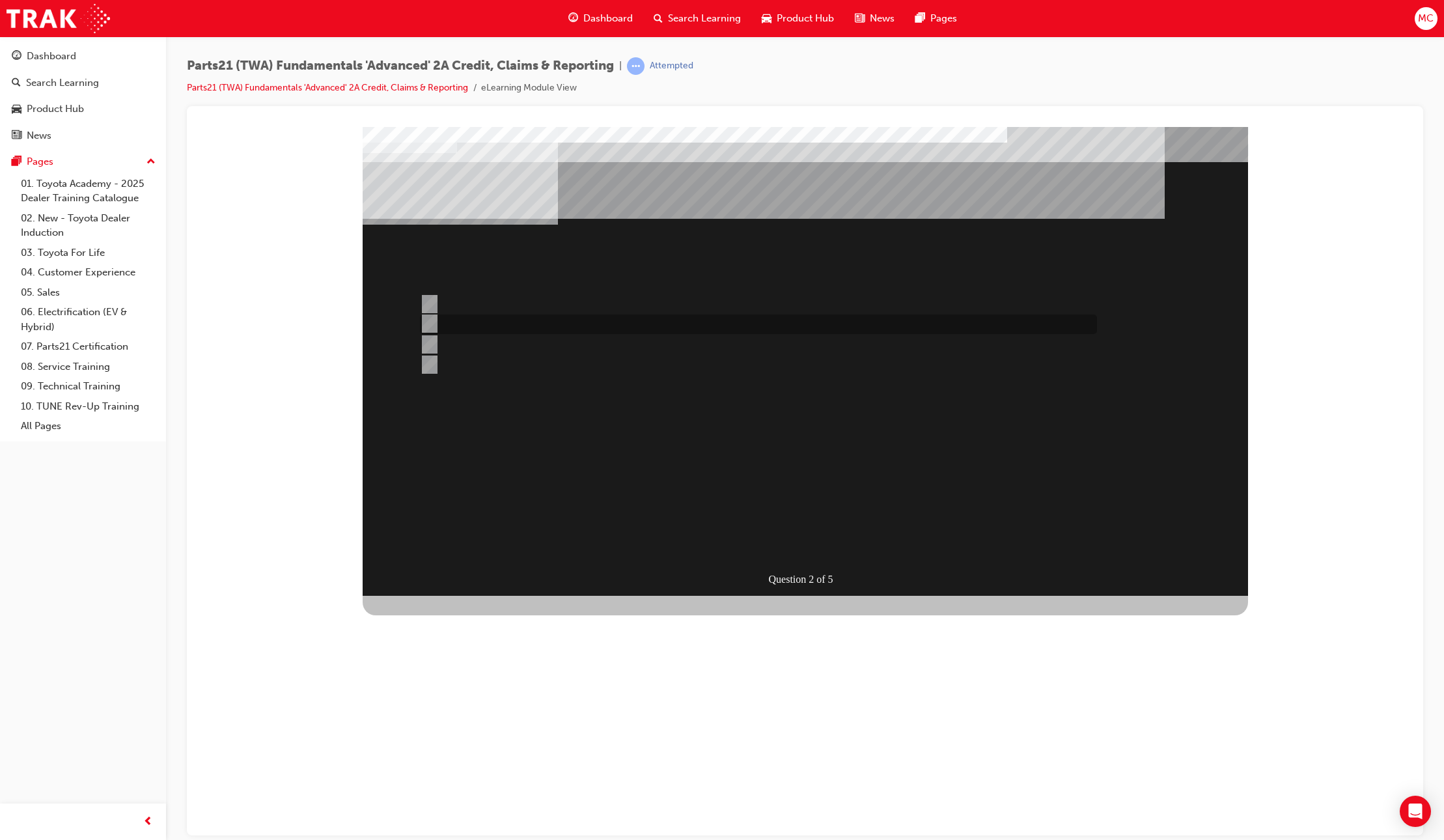
radio input "true"
click at [457, 778] on div "SUBMIT" at bounding box center [410, 791] width 95 height 26
click at [540, 360] on div at bounding box center [755, 364] width 677 height 19
radio input "true"
click at [457, 778] on div "SUBMIT" at bounding box center [410, 791] width 95 height 26
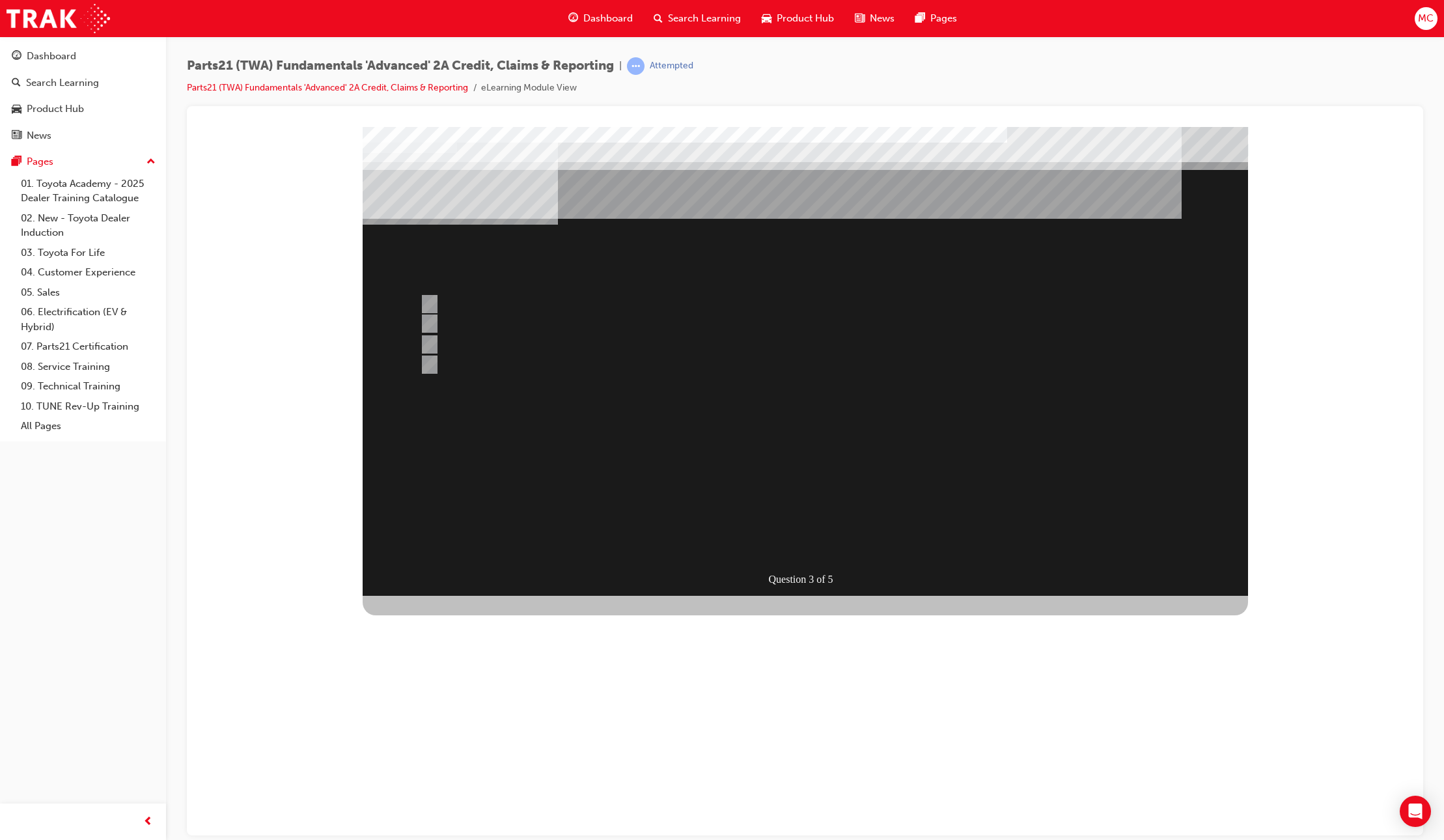
click at [503, 321] on div at bounding box center [806, 360] width 886 height 469
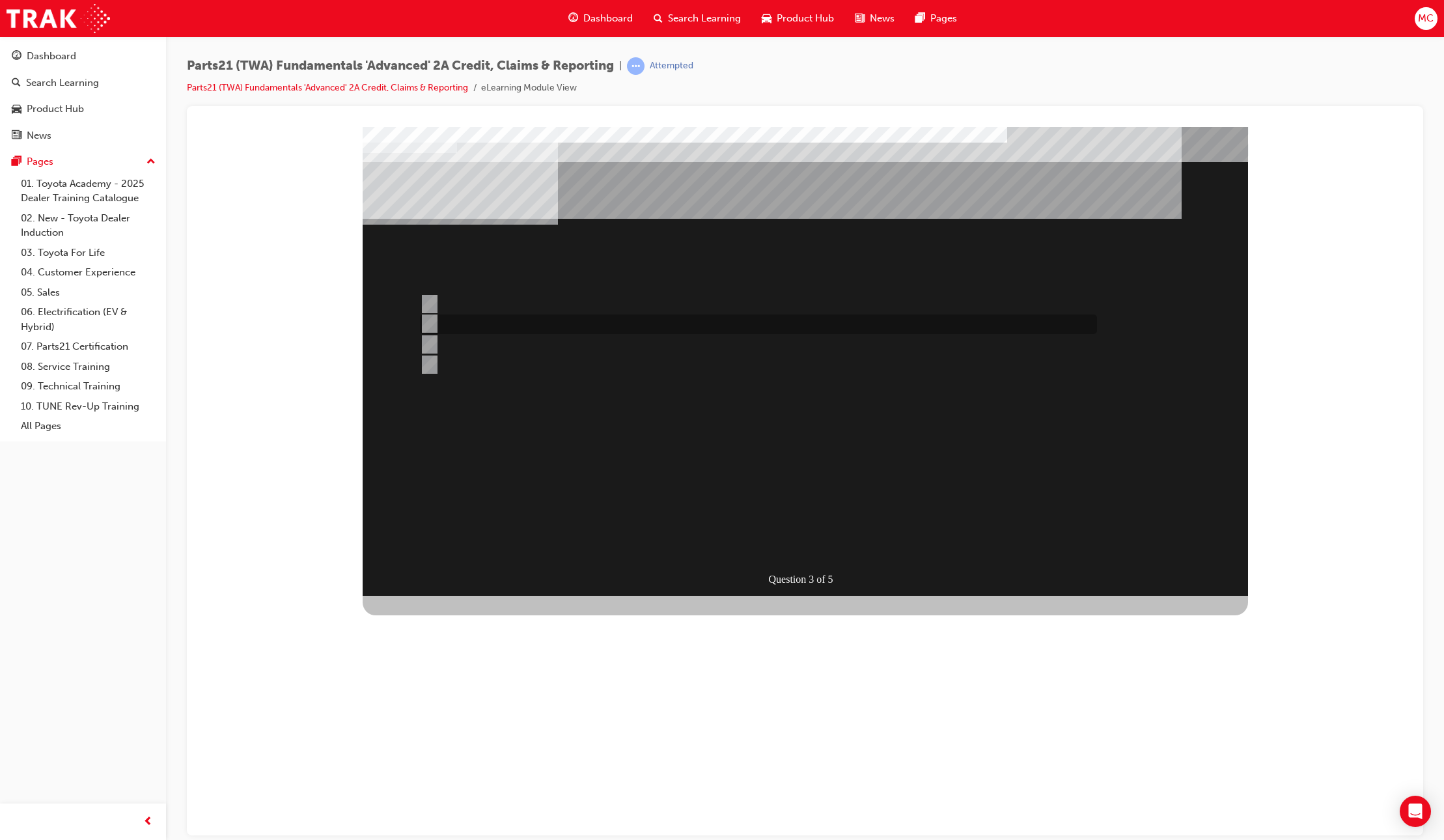
click at [479, 326] on div at bounding box center [755, 324] width 677 height 19
click at [472, 345] on div at bounding box center [755, 343] width 677 height 19
radio input "false"
radio input "true"
click at [457, 778] on div "SUBMIT" at bounding box center [410, 791] width 95 height 26
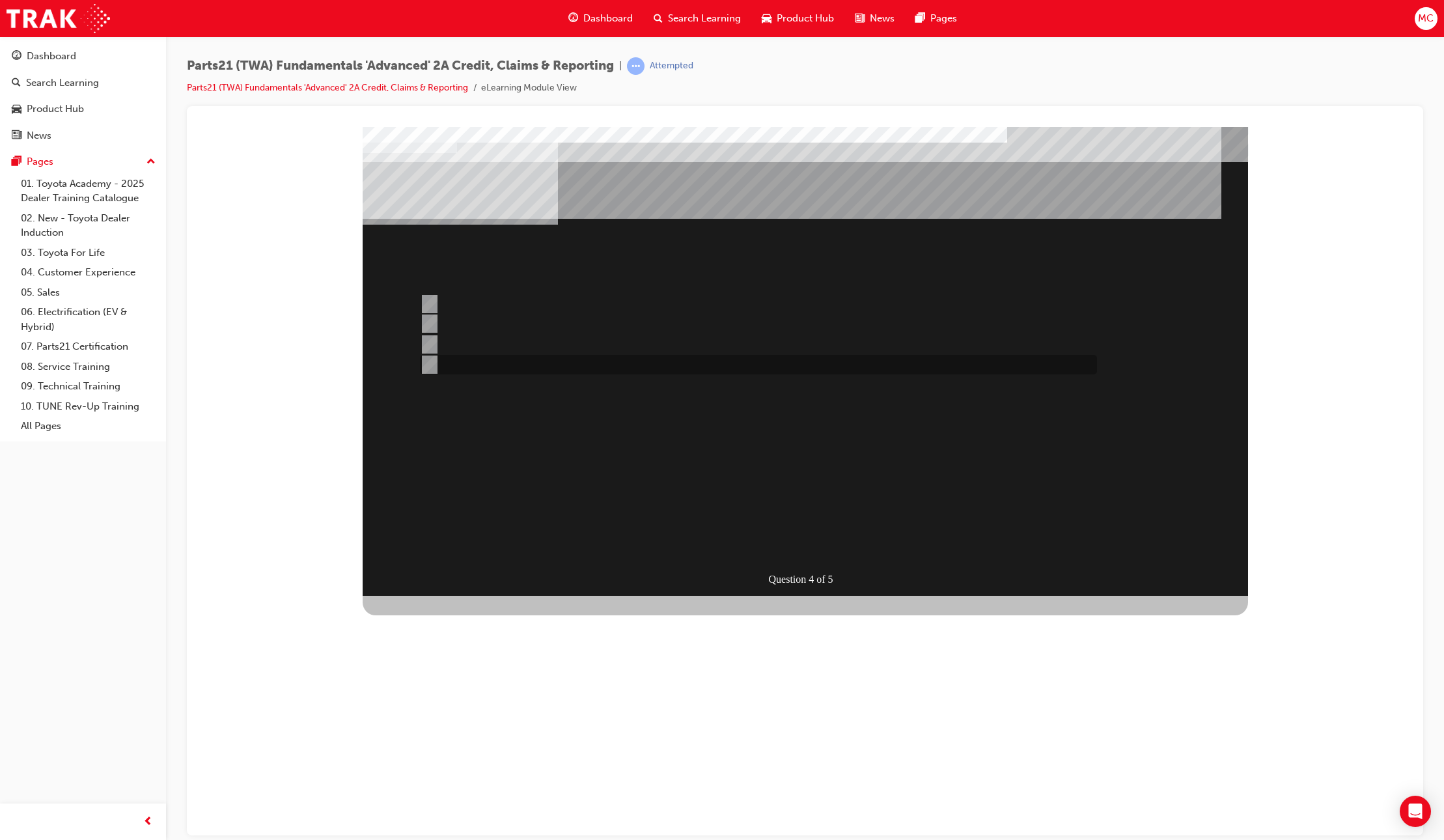
click at [537, 363] on div at bounding box center [755, 364] width 677 height 19
radio input "true"
click at [457, 778] on div "SUBMIT" at bounding box center [410, 791] width 95 height 26
click at [579, 365] on div at bounding box center [755, 364] width 677 height 19
radio input "true"
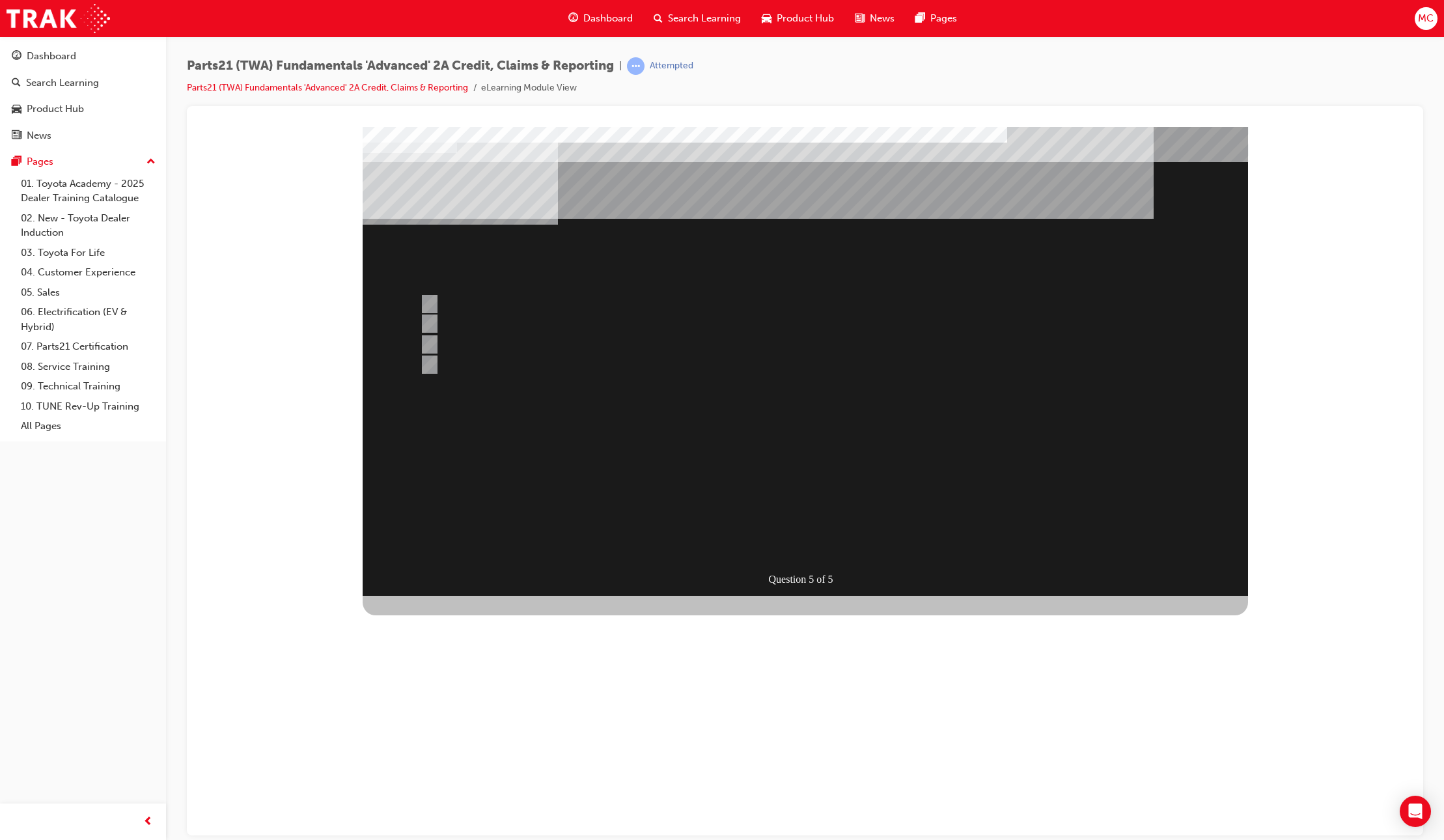
click at [457, 778] on div "SUBMIT" at bounding box center [410, 791] width 95 height 26
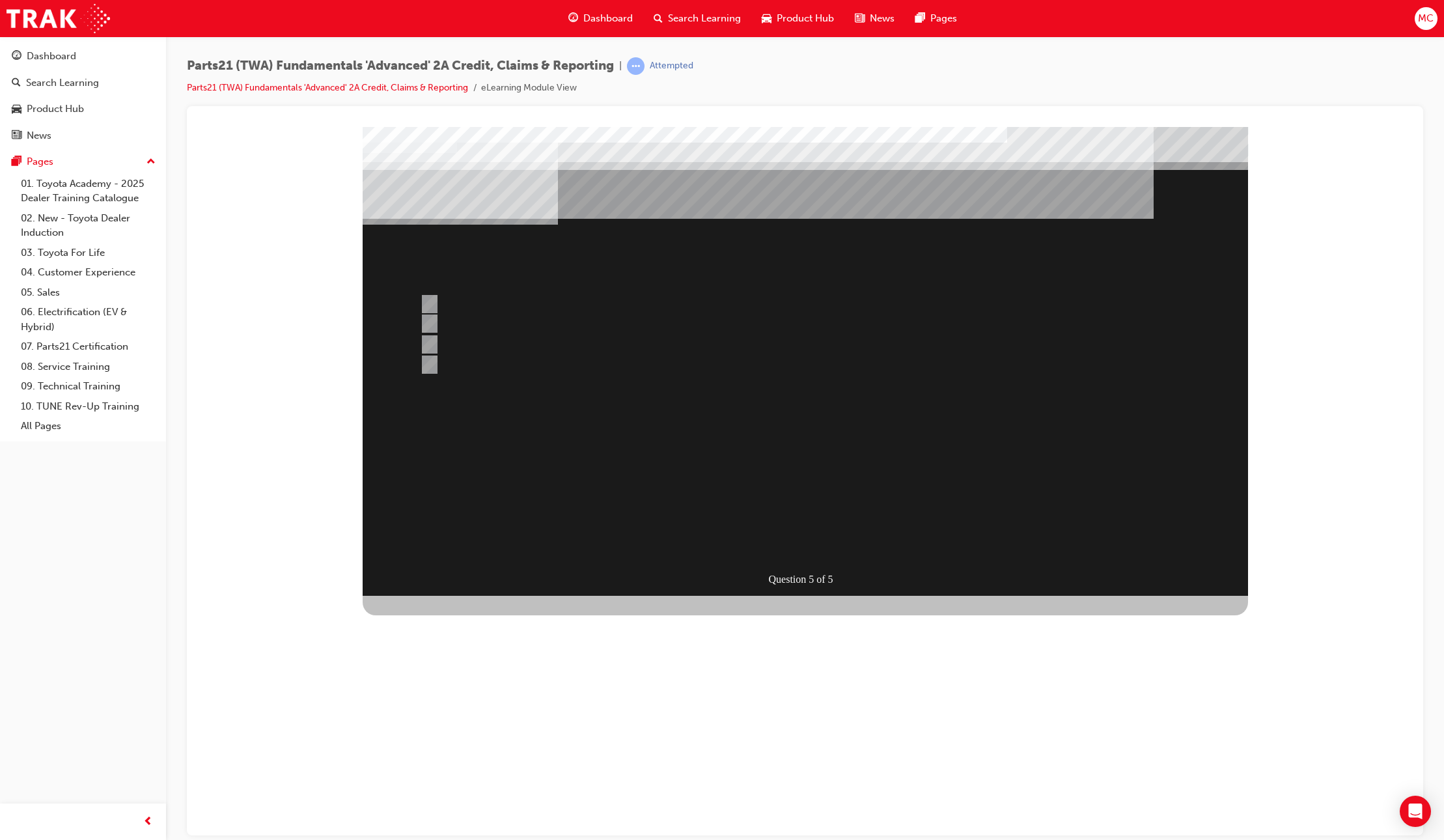
click at [624, 457] on div at bounding box center [806, 360] width 886 height 469
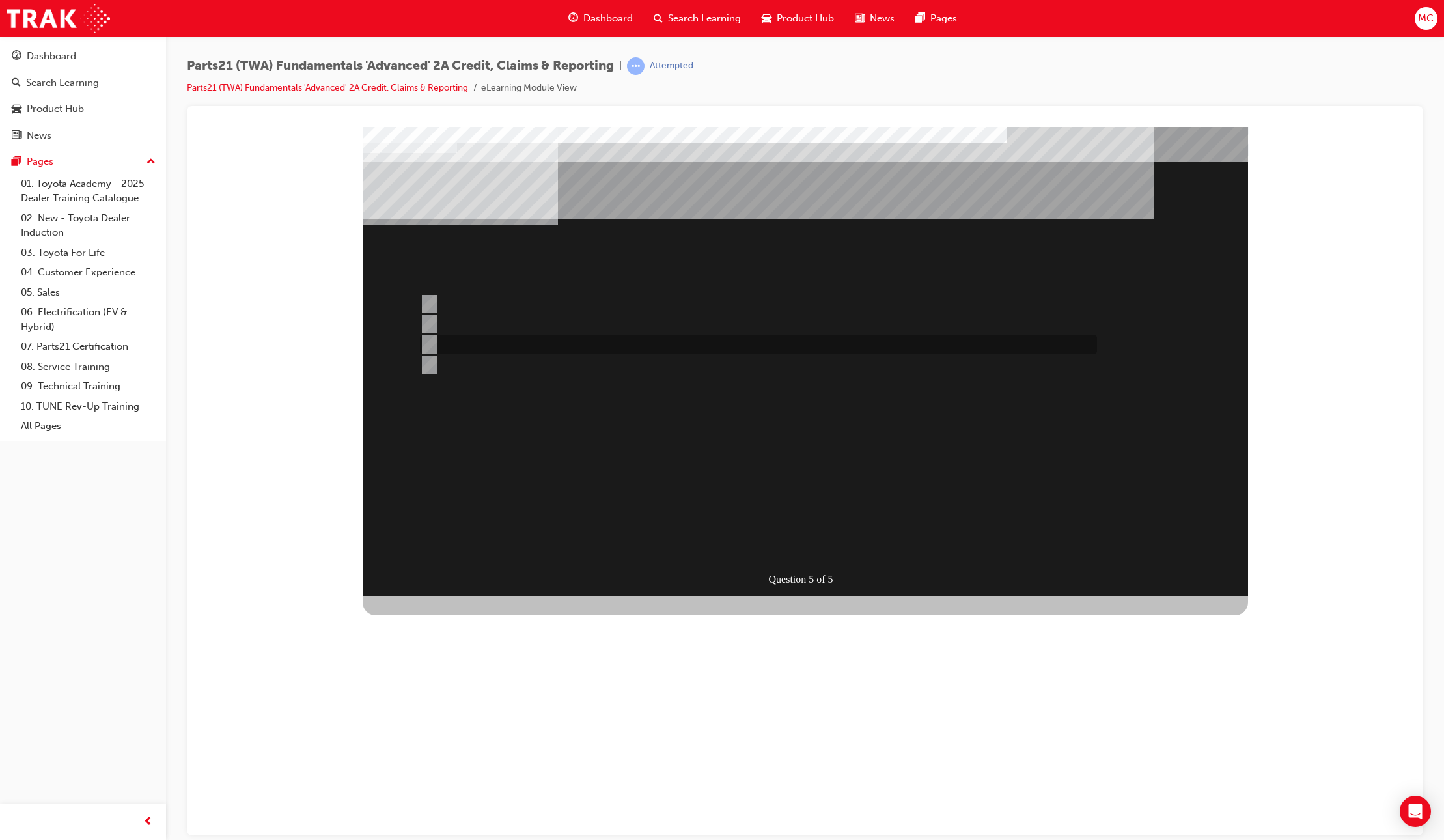
click at [537, 345] on div at bounding box center [755, 343] width 677 height 19
radio input "true"
click at [565, 322] on div at bounding box center [755, 324] width 677 height 19
radio input "true"
click at [457, 778] on div "SUBMIT" at bounding box center [410, 791] width 95 height 26
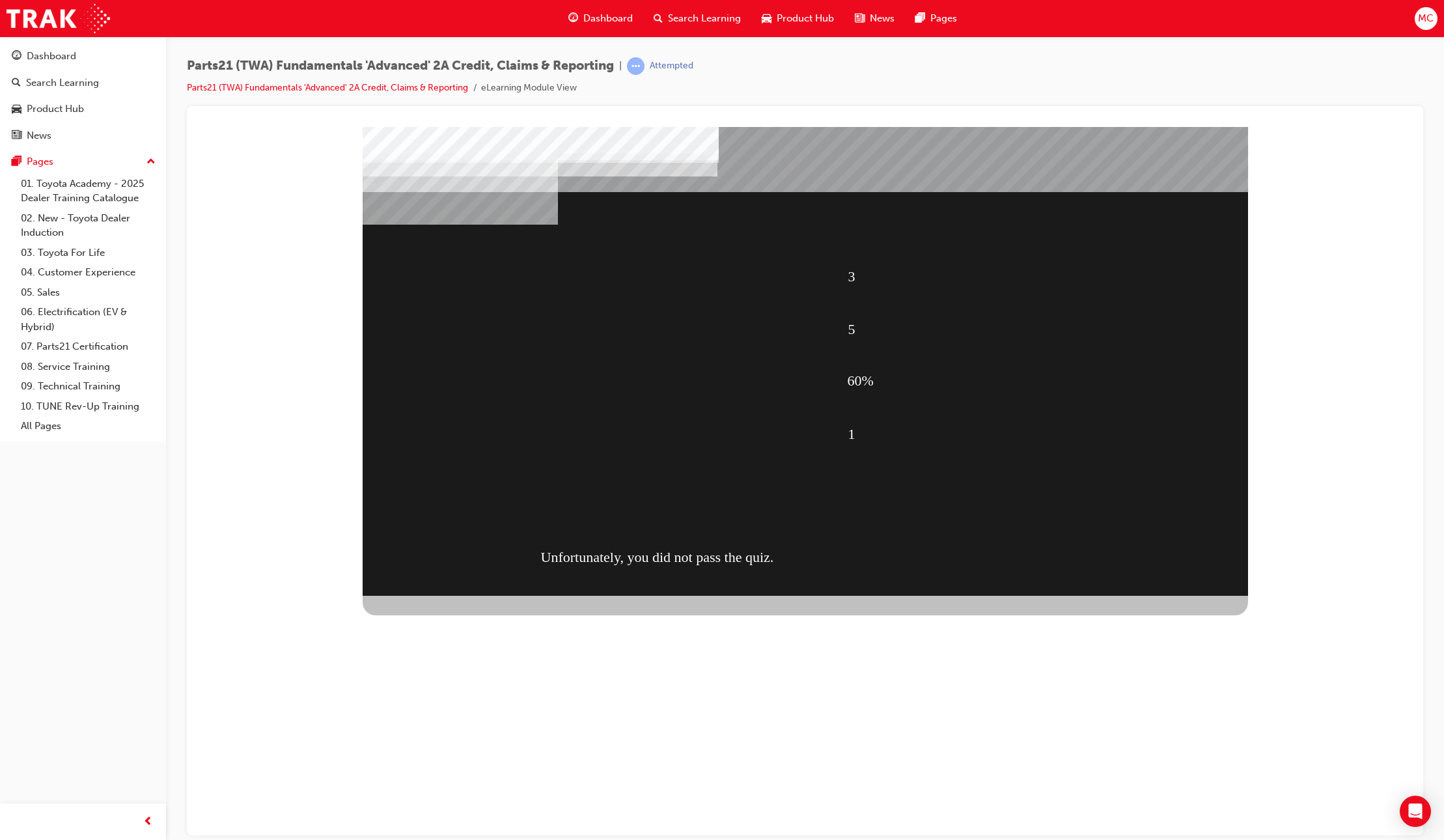
click at [457, 831] on div "RETAKE QUIZ" at bounding box center [410, 844] width 95 height 26
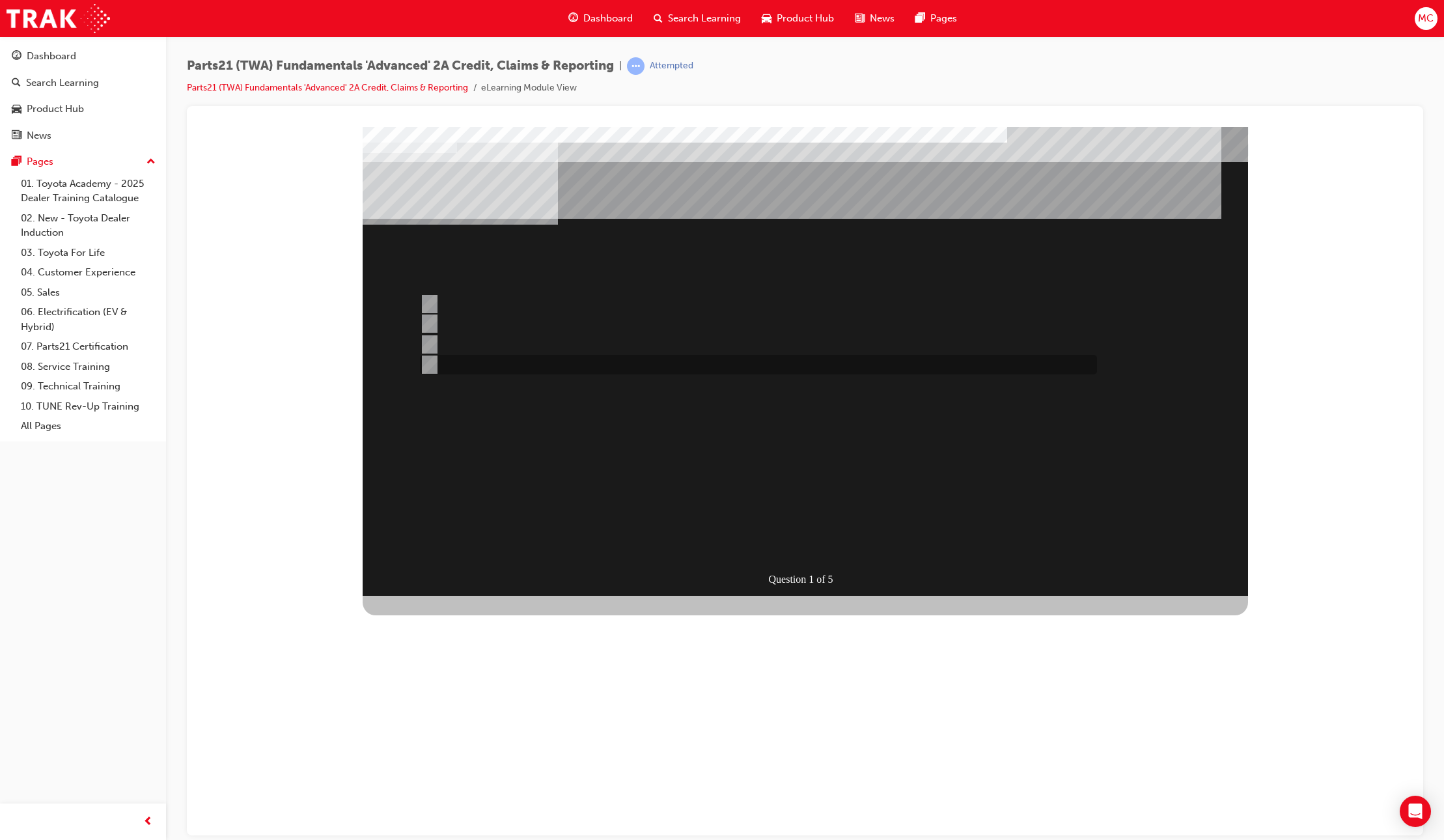
click at [575, 360] on div at bounding box center [755, 364] width 677 height 19
radio input "true"
click at [457, 778] on div "SUBMIT" at bounding box center [410, 791] width 95 height 26
click at [596, 321] on div at bounding box center [755, 324] width 677 height 19
radio input "true"
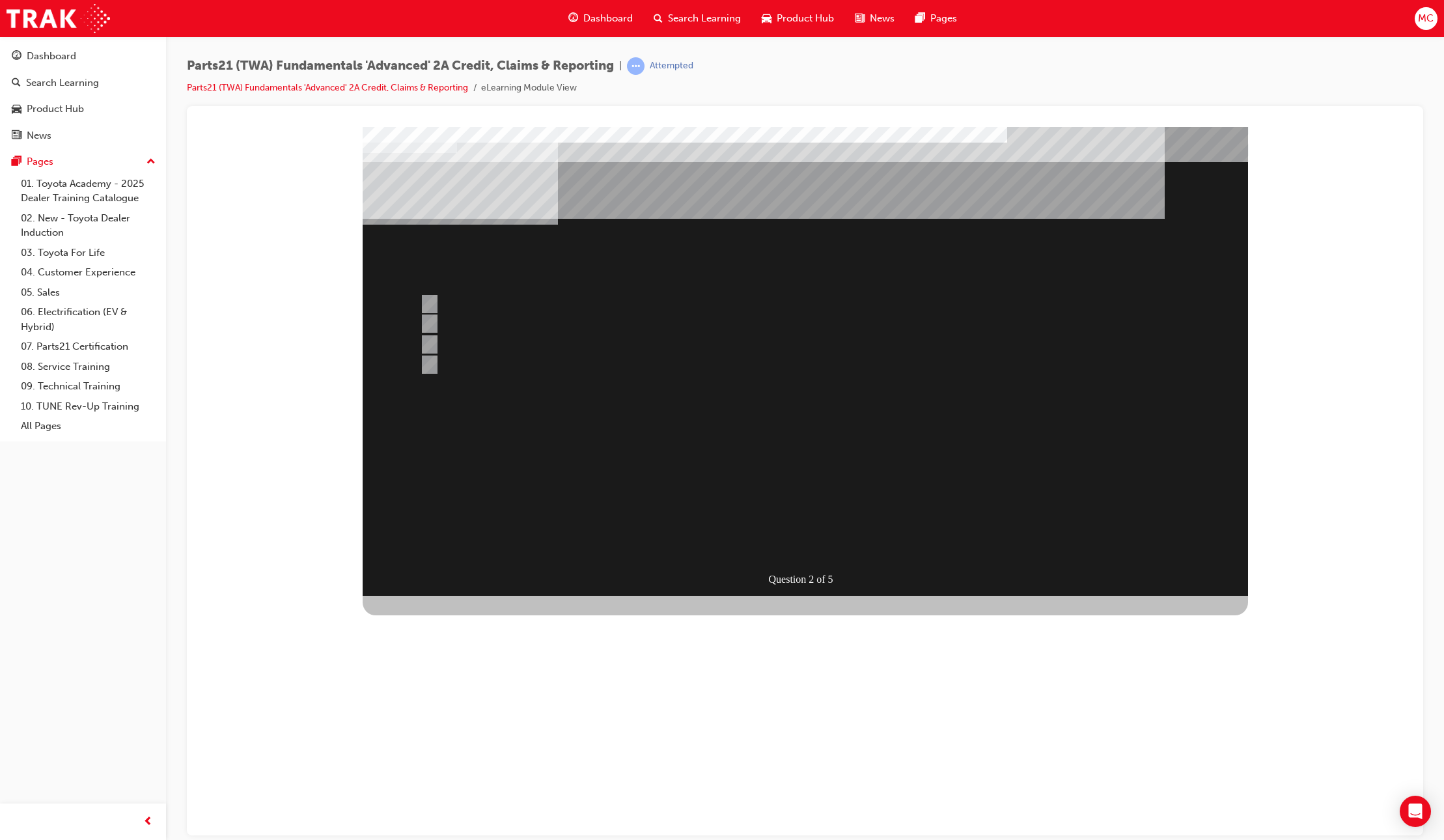
click at [457, 778] on div "SUBMIT" at bounding box center [410, 791] width 95 height 26
click at [489, 342] on div at bounding box center [755, 343] width 677 height 19
radio input "true"
click at [457, 778] on div "SUBMIT" at bounding box center [410, 791] width 95 height 26
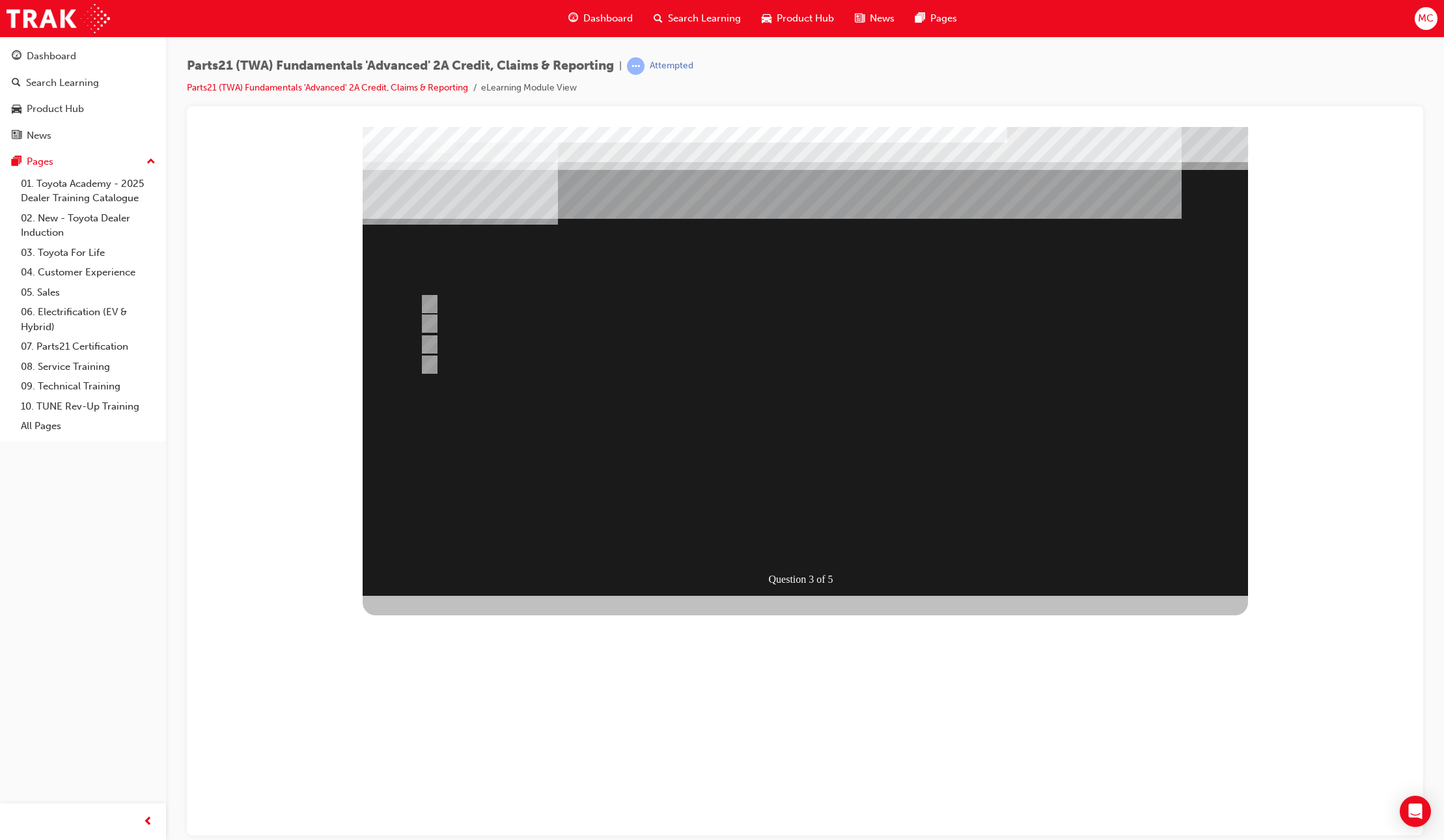
click at [443, 302] on div at bounding box center [806, 360] width 886 height 469
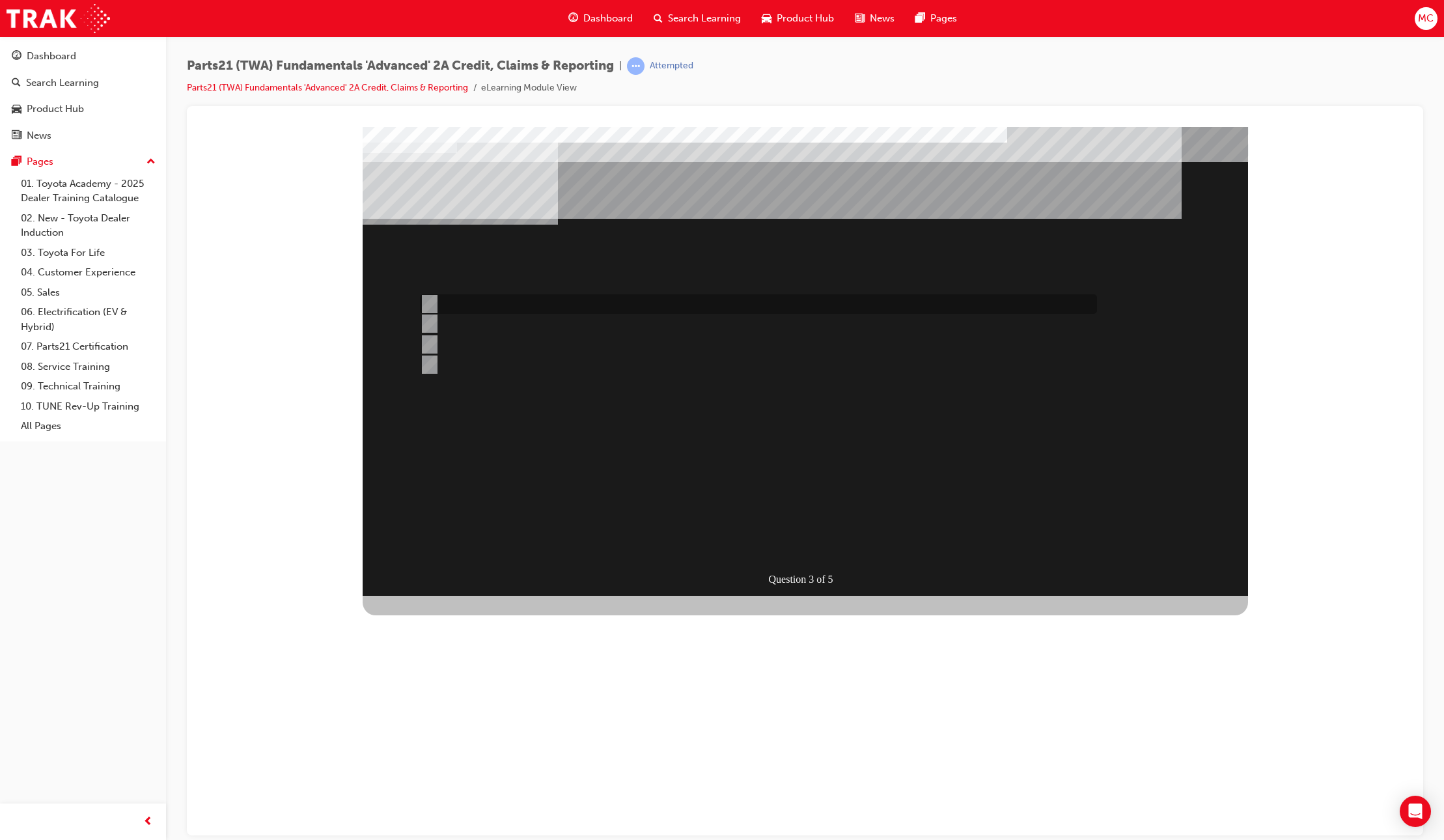
click at [475, 306] on div at bounding box center [755, 304] width 677 height 19
radio input "true"
click at [457, 778] on div "SUBMIT" at bounding box center [410, 791] width 95 height 26
click at [598, 363] on div at bounding box center [755, 364] width 677 height 19
radio input "true"
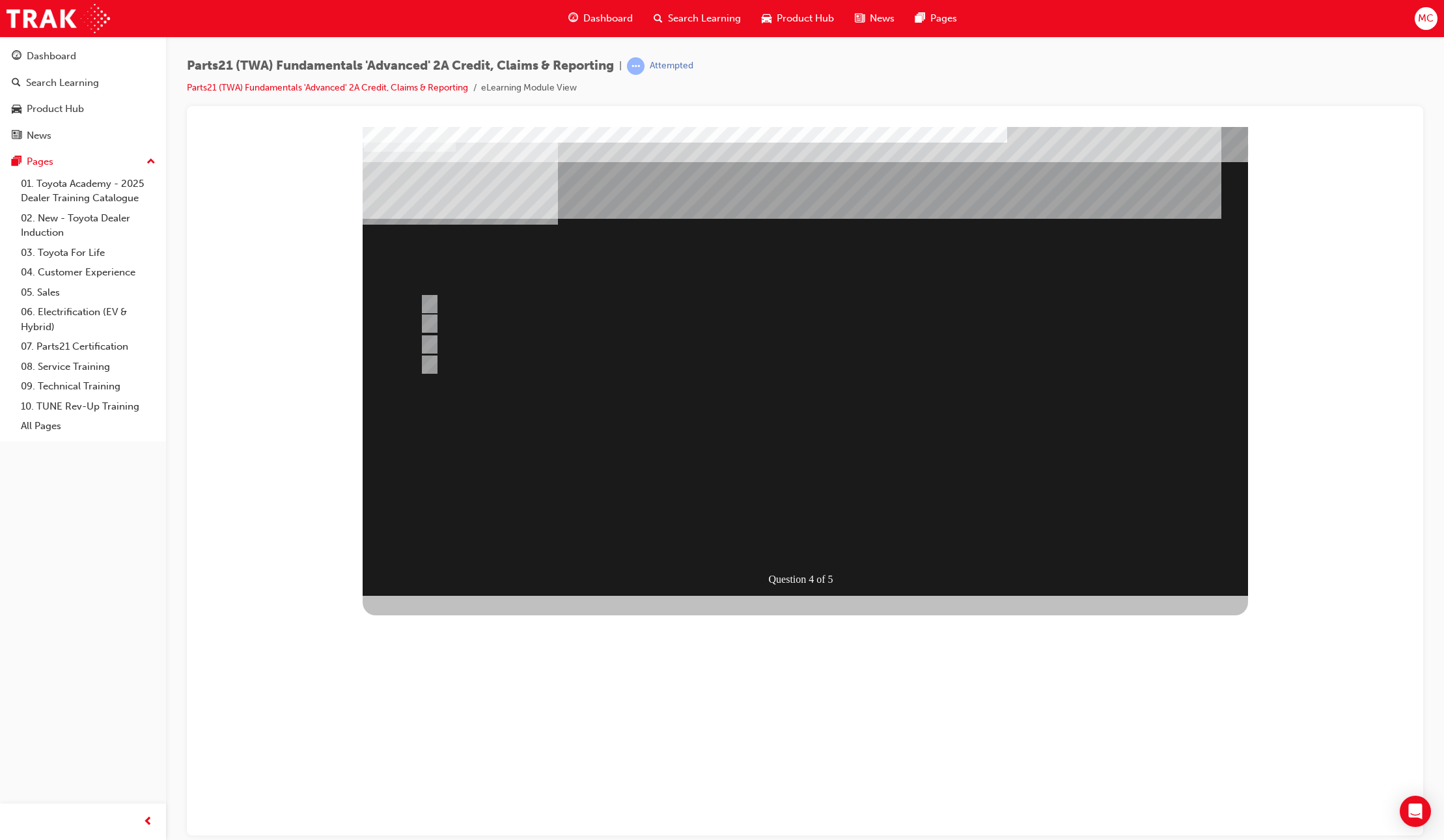
click at [457, 778] on div "SUBMIT" at bounding box center [410, 791] width 95 height 26
click at [565, 341] on div at bounding box center [755, 343] width 677 height 19
radio input "true"
click at [457, 778] on div "SUBMIT" at bounding box center [410, 791] width 95 height 26
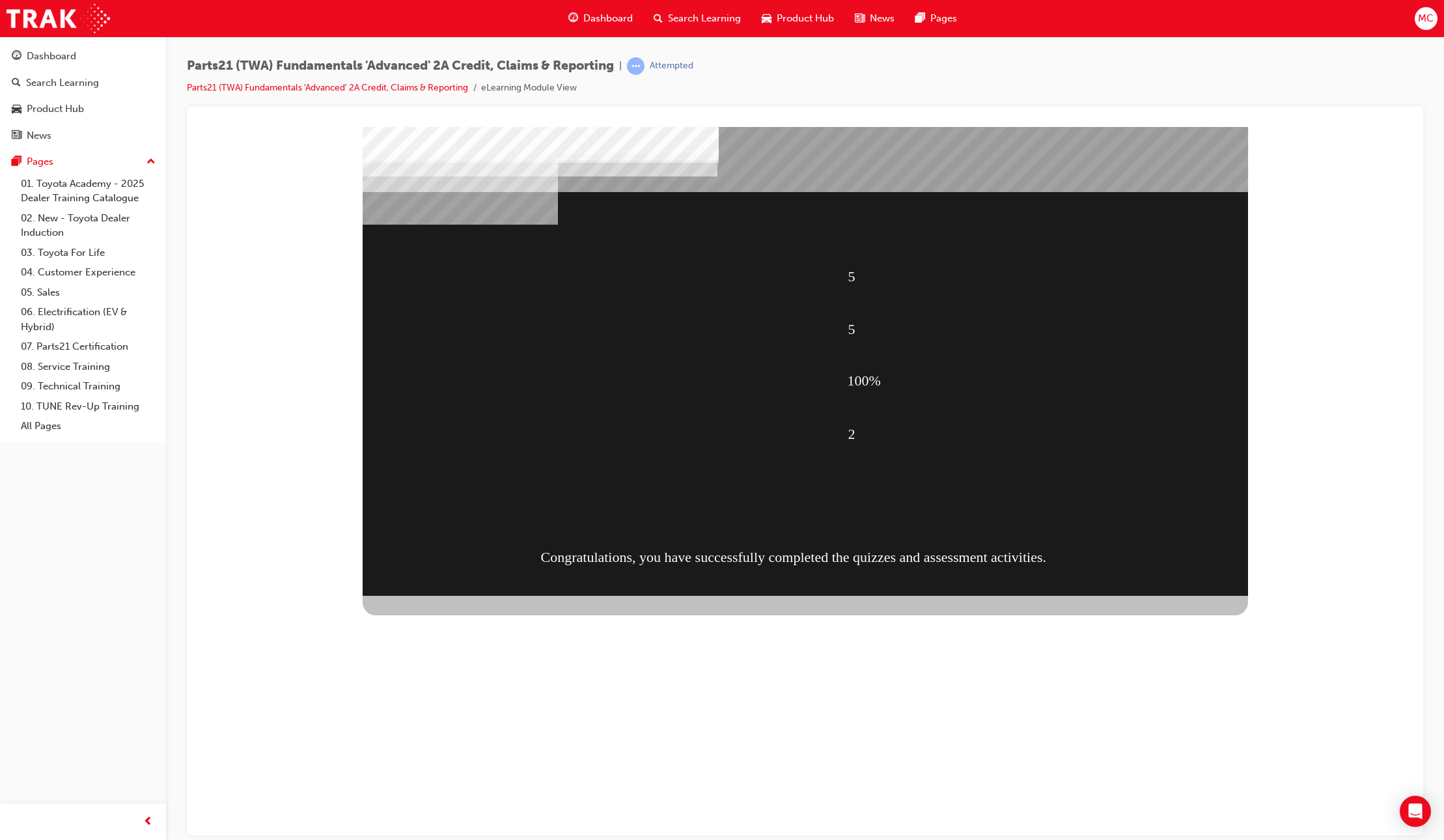
click at [457, 805] on div "CONTINUE" at bounding box center [410, 818] width 95 height 26
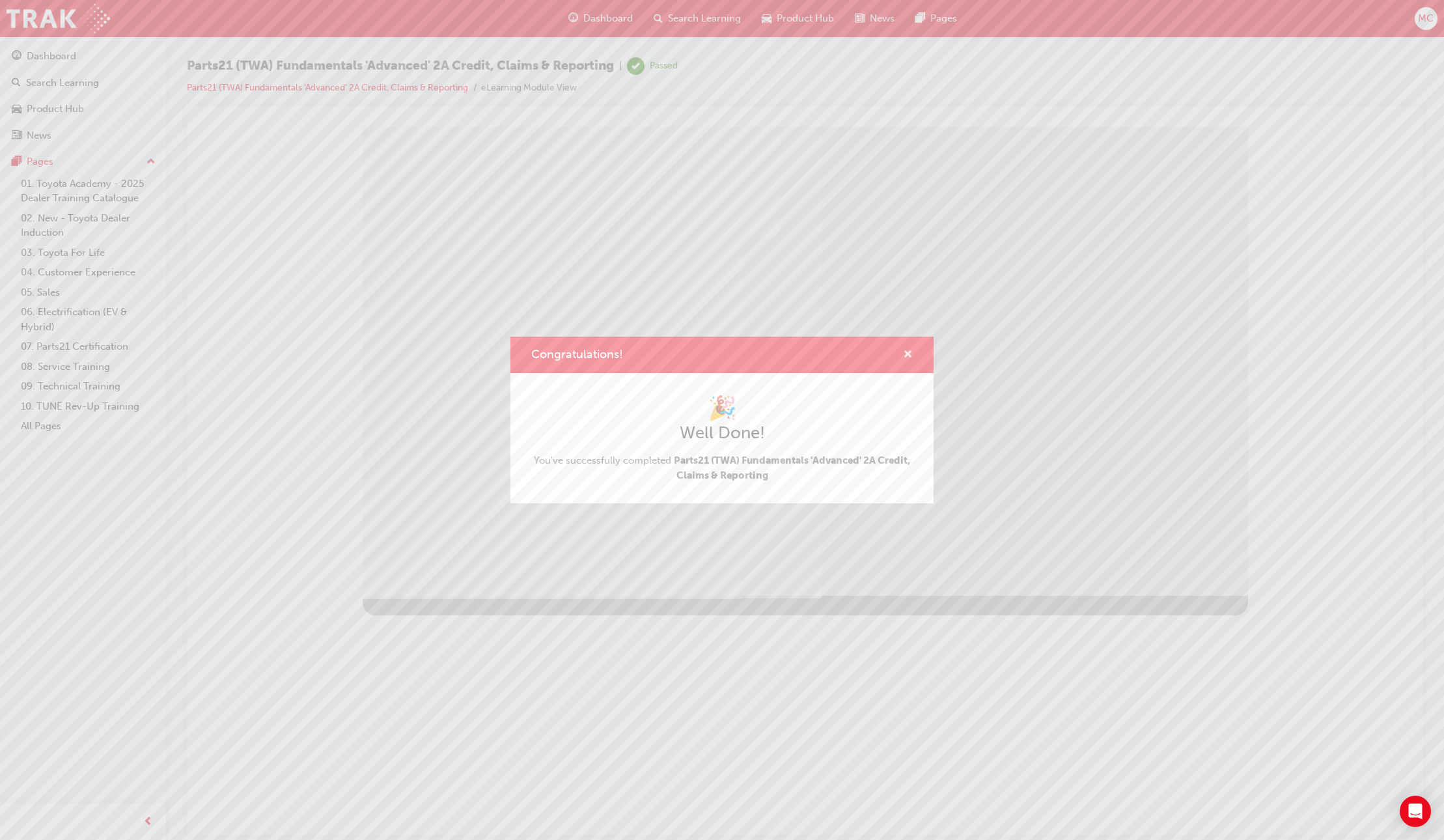
click at [905, 356] on span "cross-icon" at bounding box center [908, 355] width 10 height 12
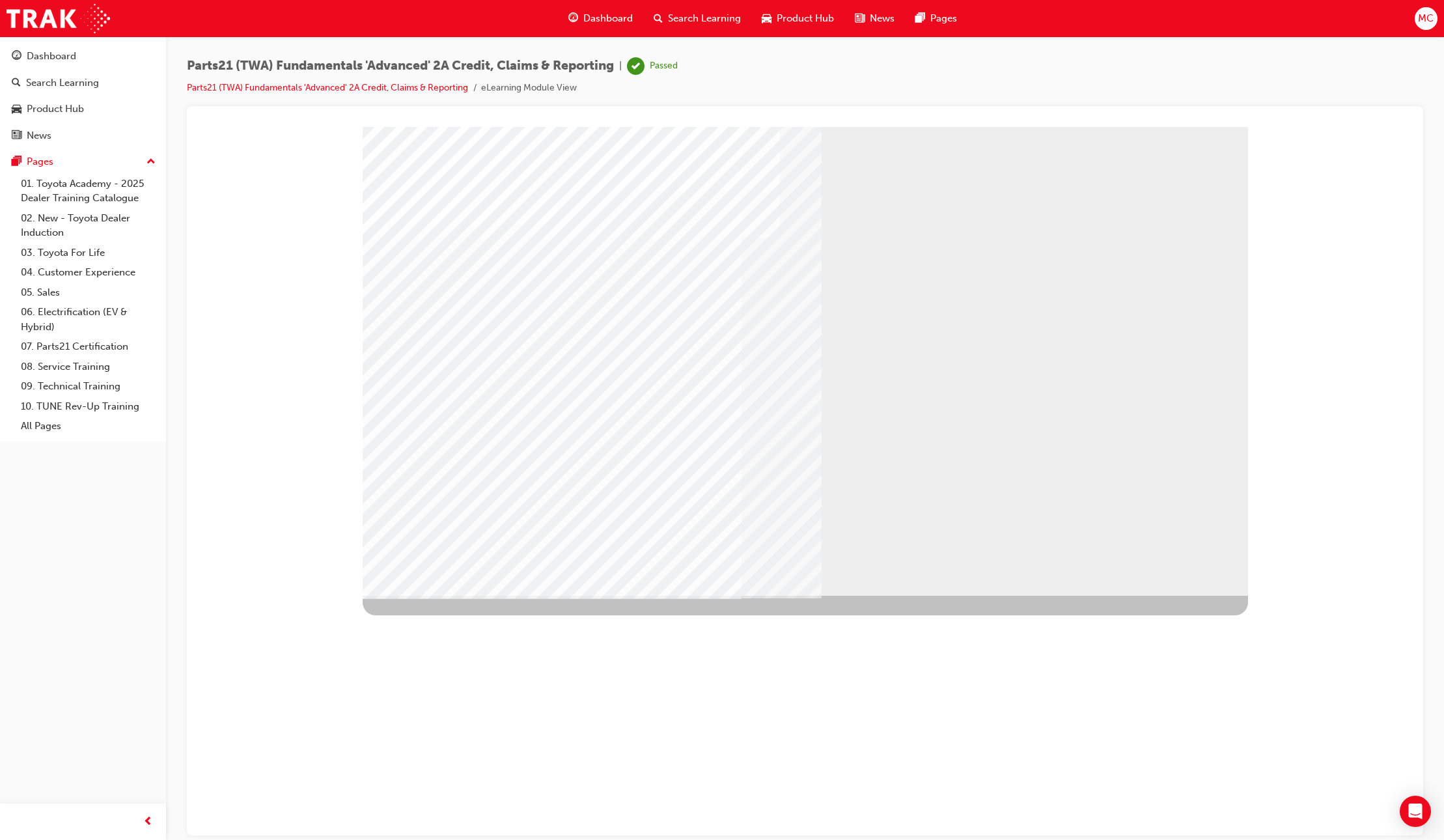
click at [590, 32] on div "Dashboard Search Learning Product Hub News Pages" at bounding box center [762, 19] width 420 height 37
click at [590, 30] on div "Dashboard" at bounding box center [601, 19] width 85 height 27
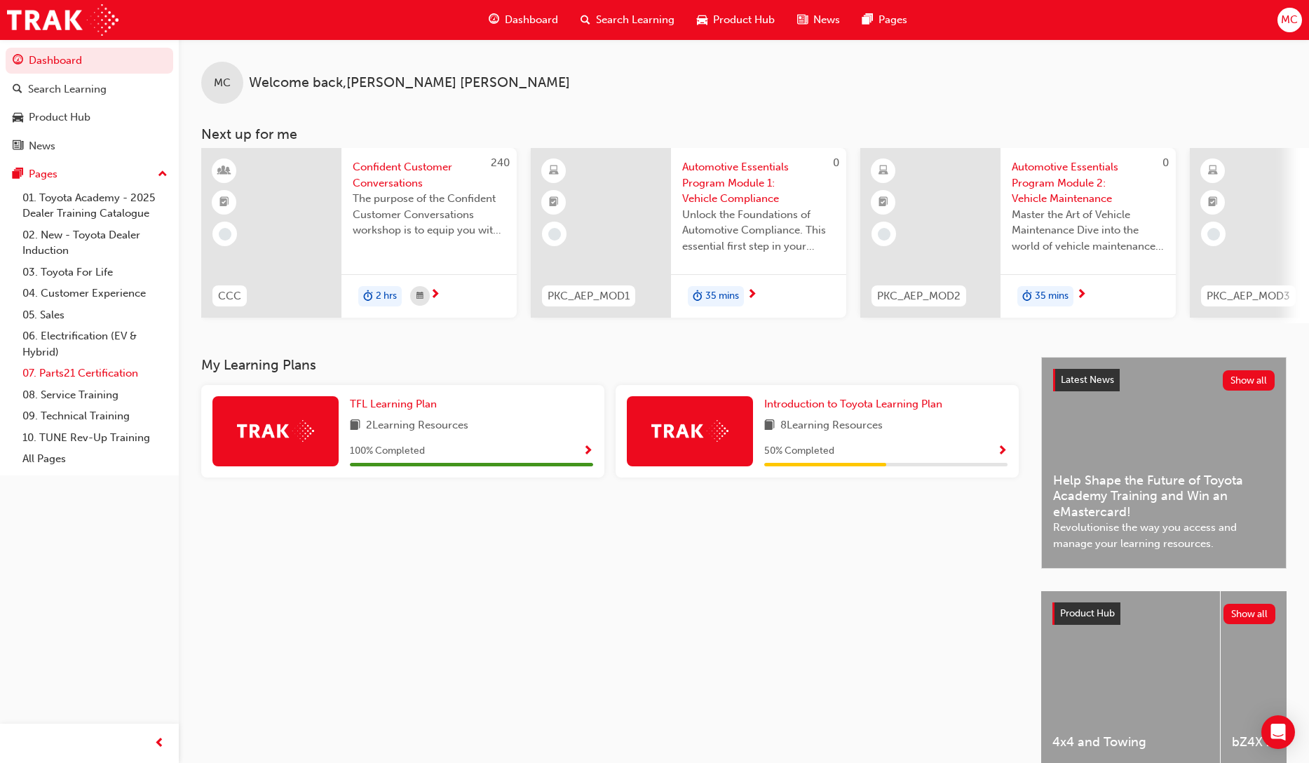
click at [89, 375] on link "07. Parts21 Certification" at bounding box center [95, 374] width 156 height 22
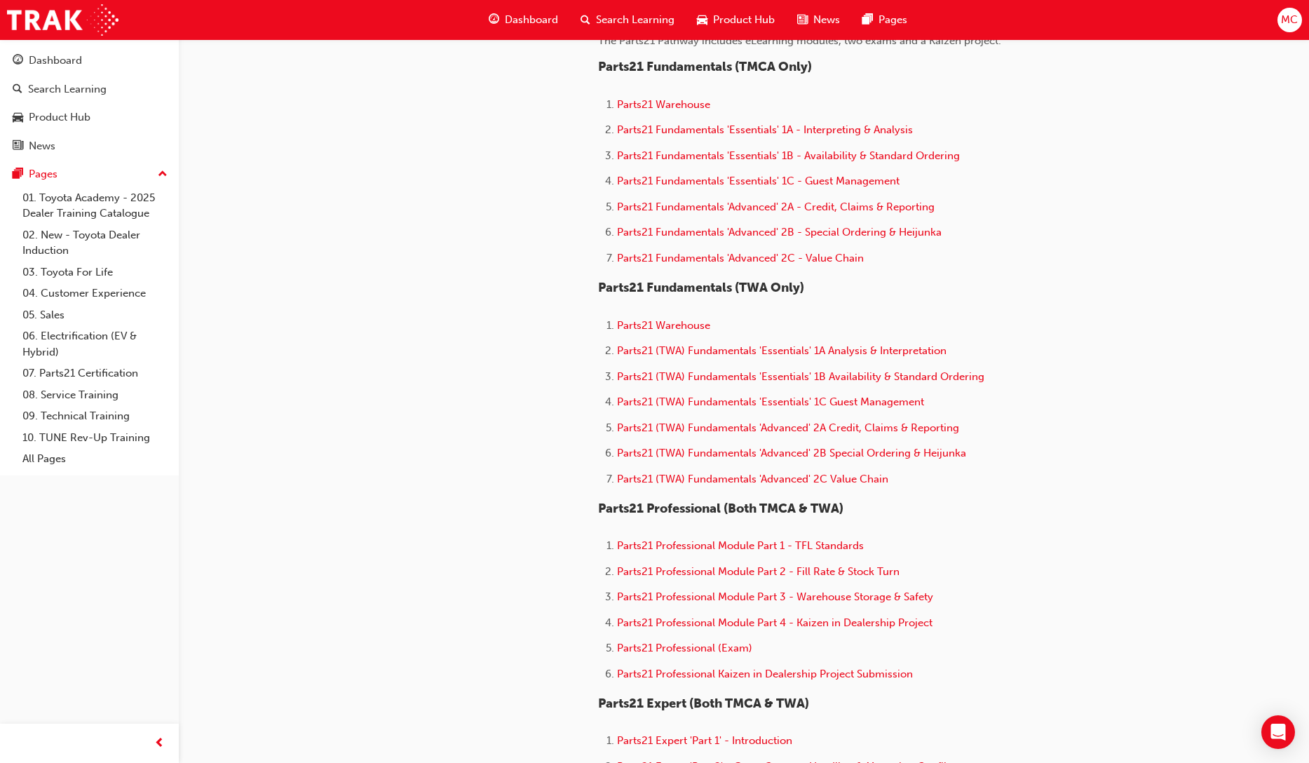
scroll to position [482, 0]
click at [662, 332] on span "Parts21 Warehouse" at bounding box center [663, 326] width 93 height 13
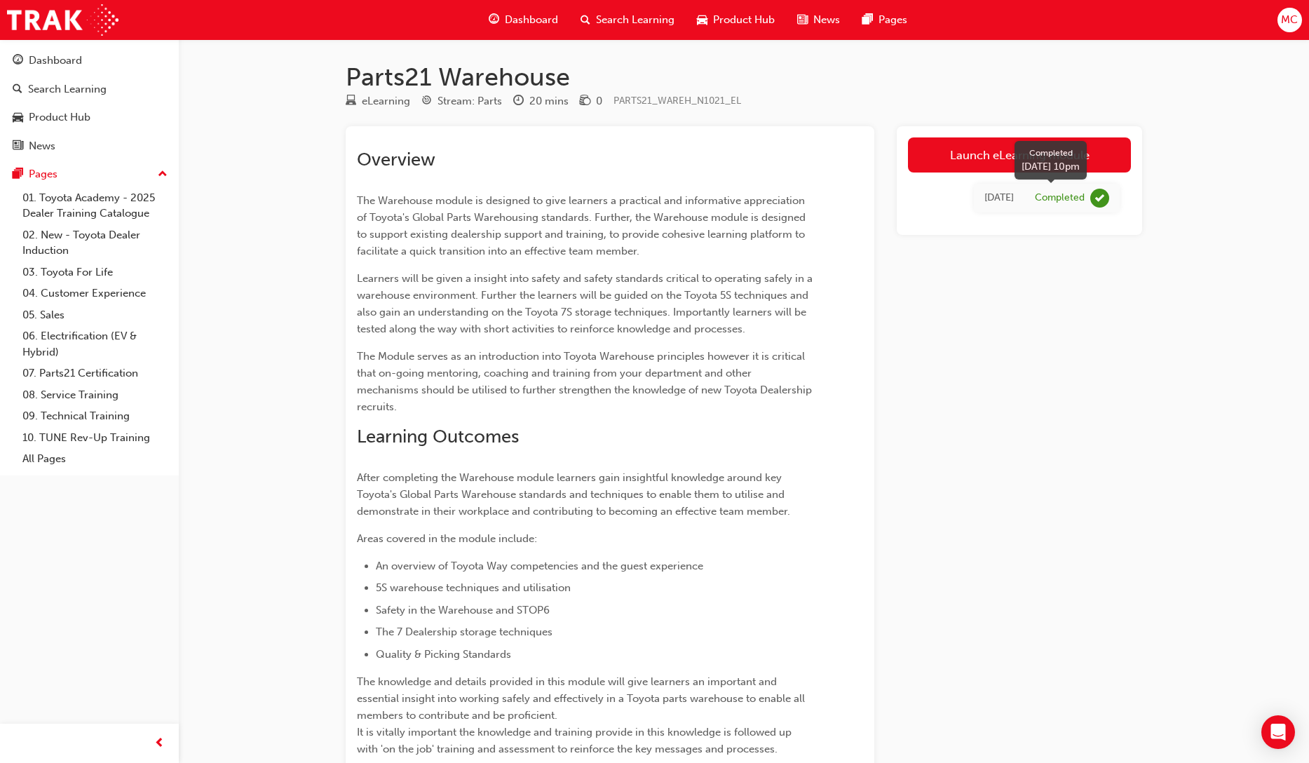
click at [1053, 203] on div "Completed" at bounding box center [1060, 197] width 50 height 13
click at [955, 243] on div "Launch eLearning module [DATE] Completed" at bounding box center [1019, 532] width 245 height 813
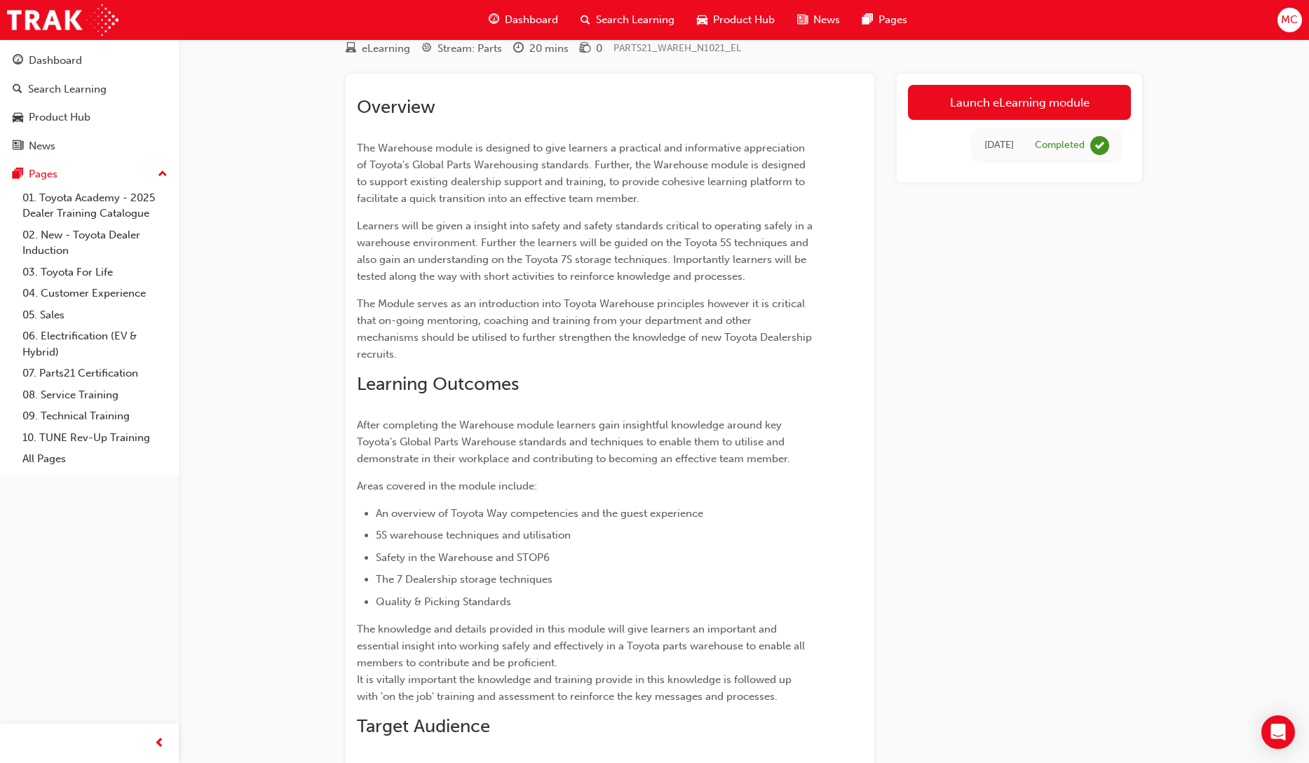
scroll to position [81, 0]
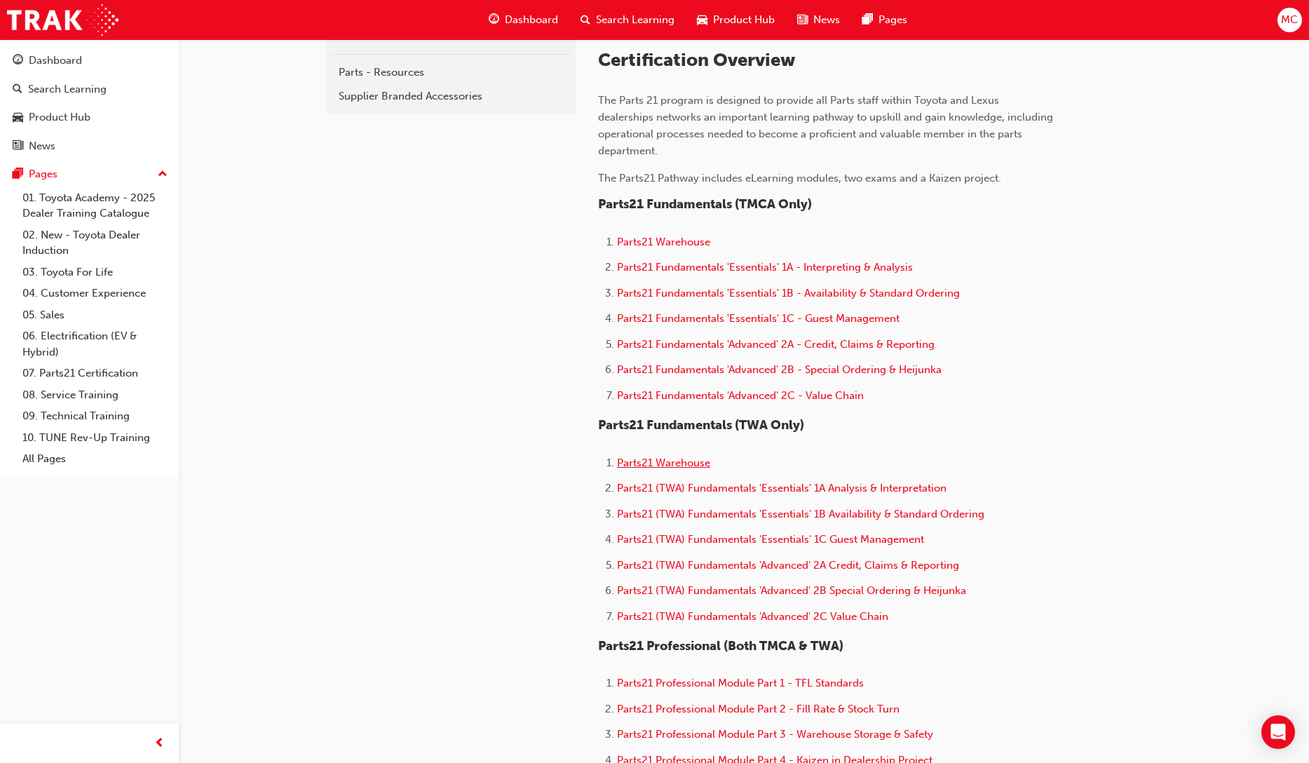
scroll to position [360, 0]
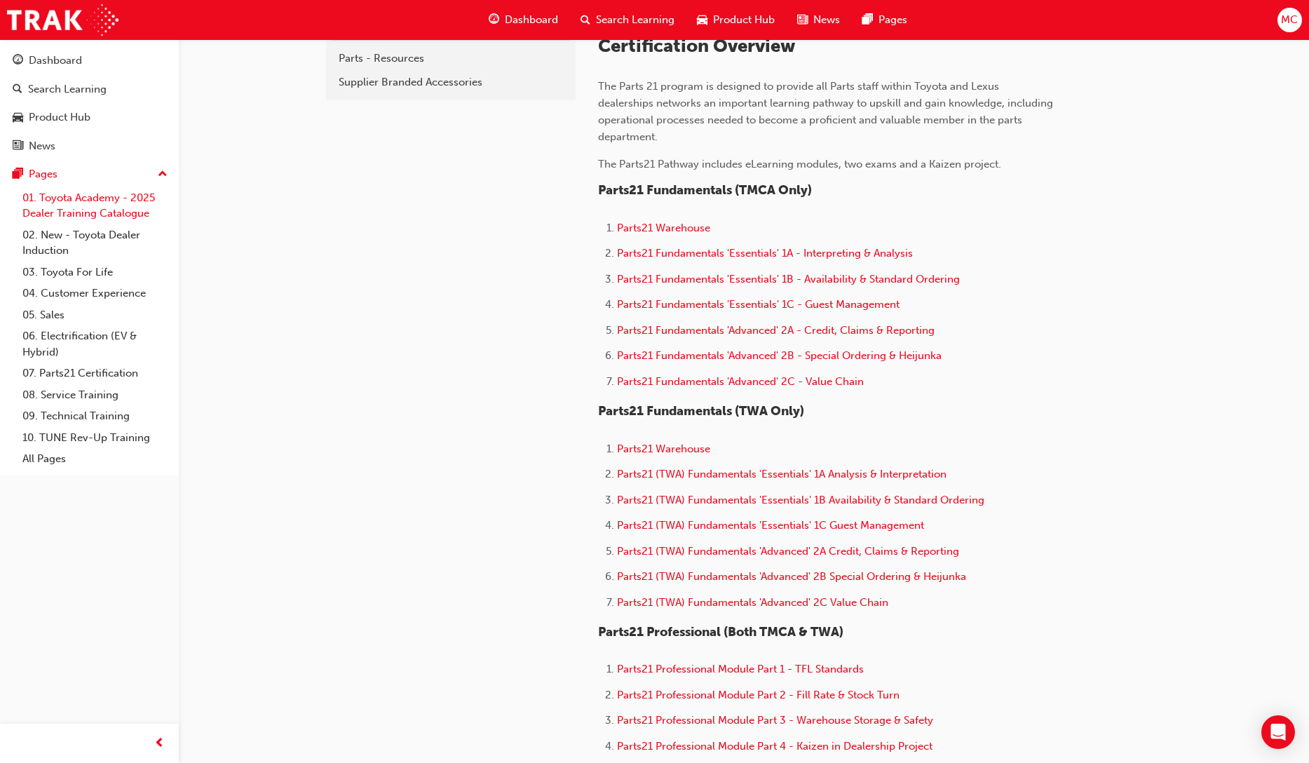
click at [88, 215] on link "01. Toyota Academy - 2025 Dealer Training Catalogue" at bounding box center [95, 205] width 156 height 37
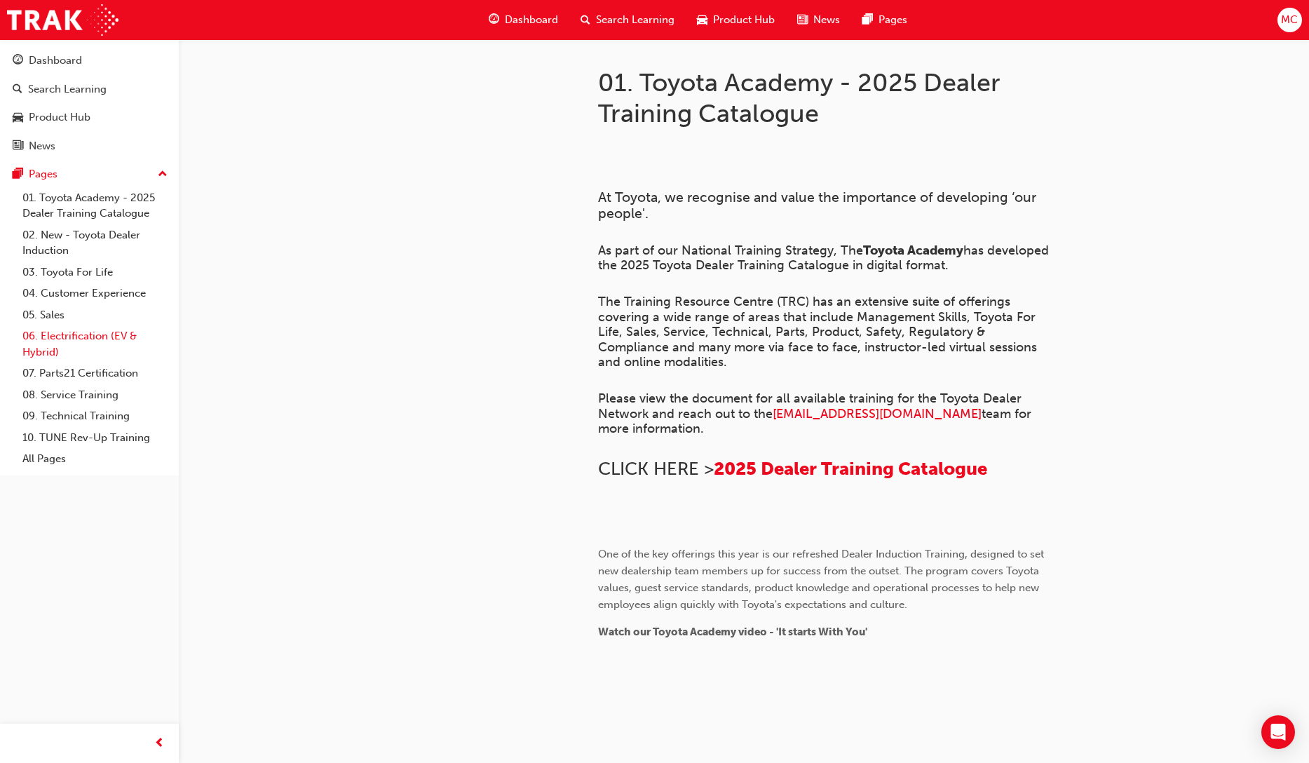
click at [93, 338] on link "06. Electrification (EV & Hybrid)" at bounding box center [95, 343] width 156 height 37
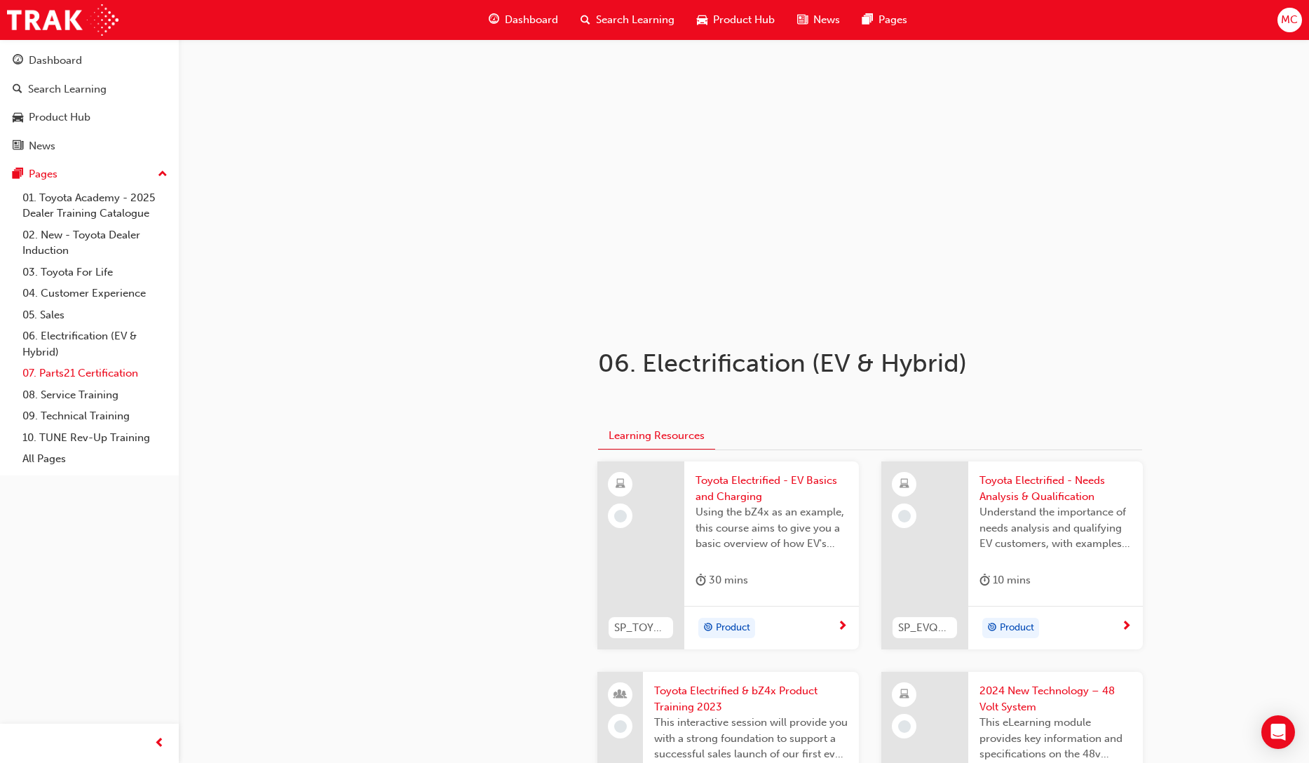
click at [55, 377] on link "07. Parts21 Certification" at bounding box center [95, 374] width 156 height 22
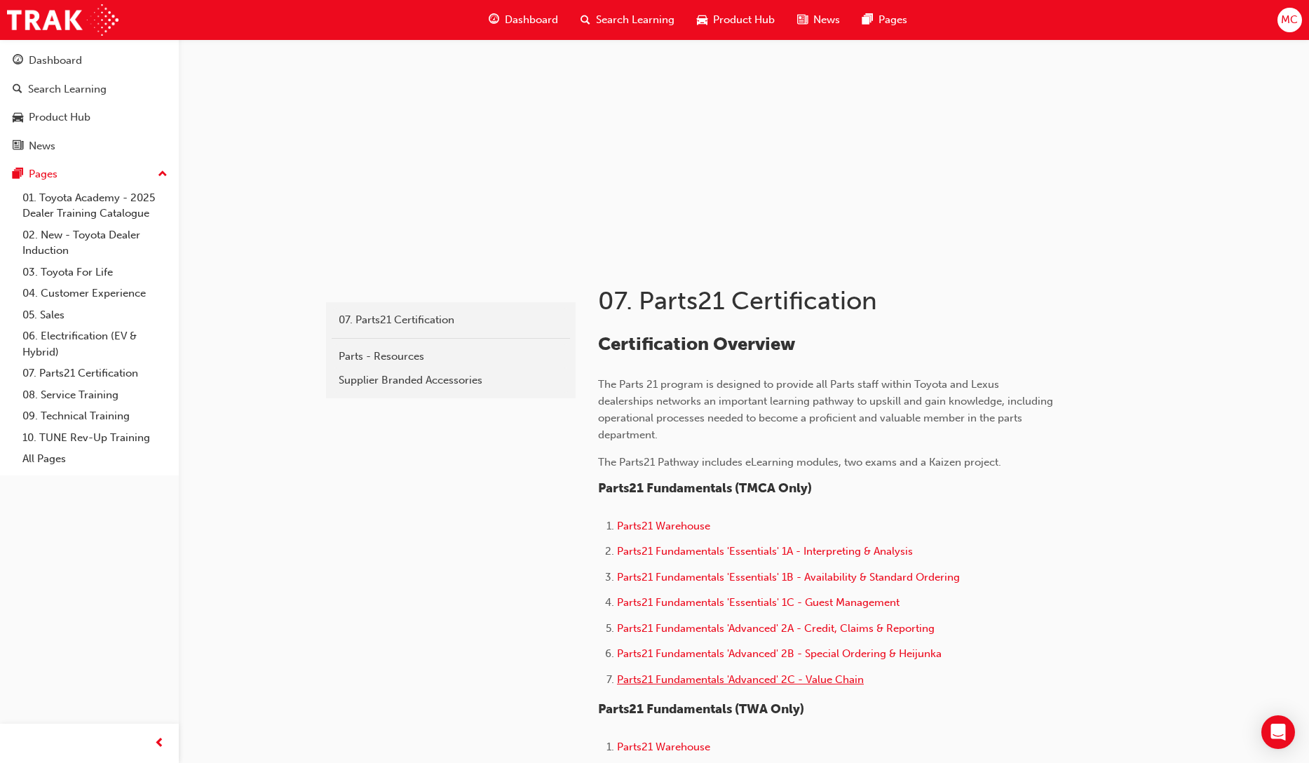
scroll to position [72, 0]
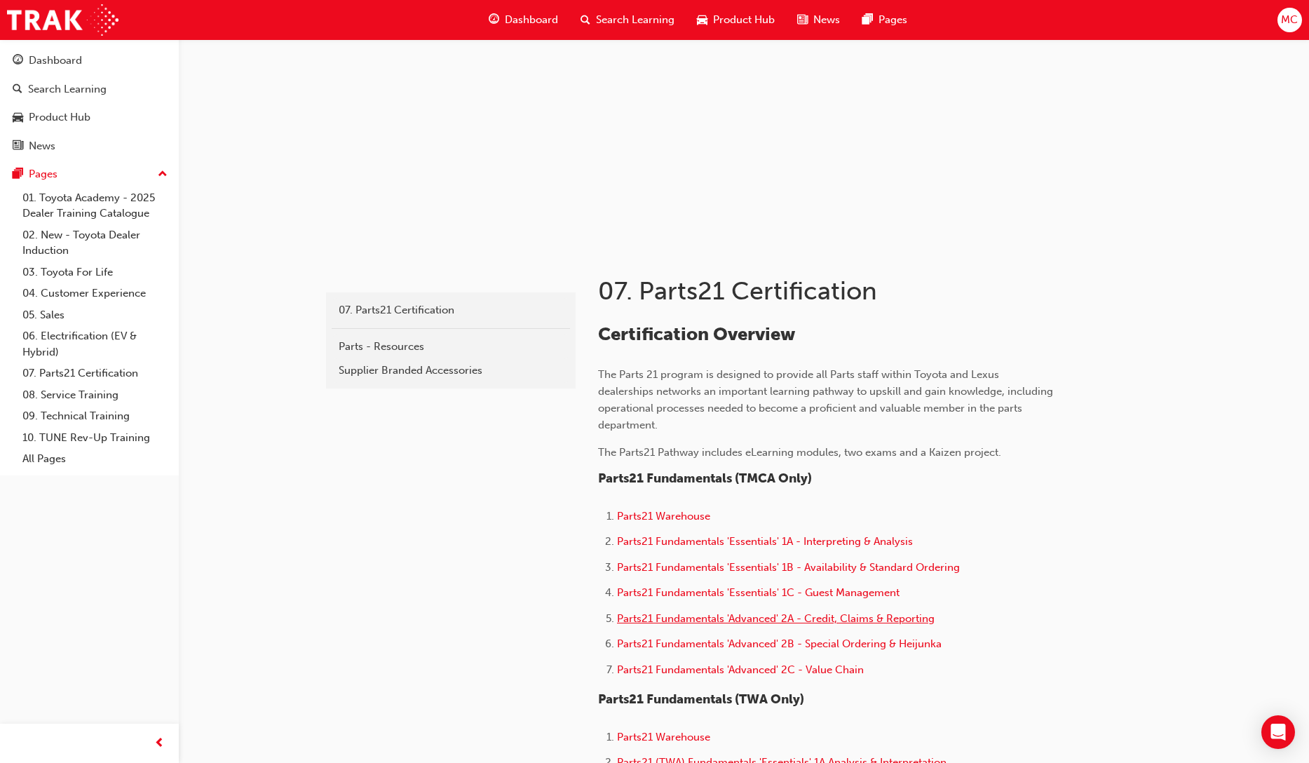
click at [761, 623] on span "Parts21 Fundamentals 'Advanced' 2A - Credit, Claims & Reporting" at bounding box center [776, 618] width 318 height 13
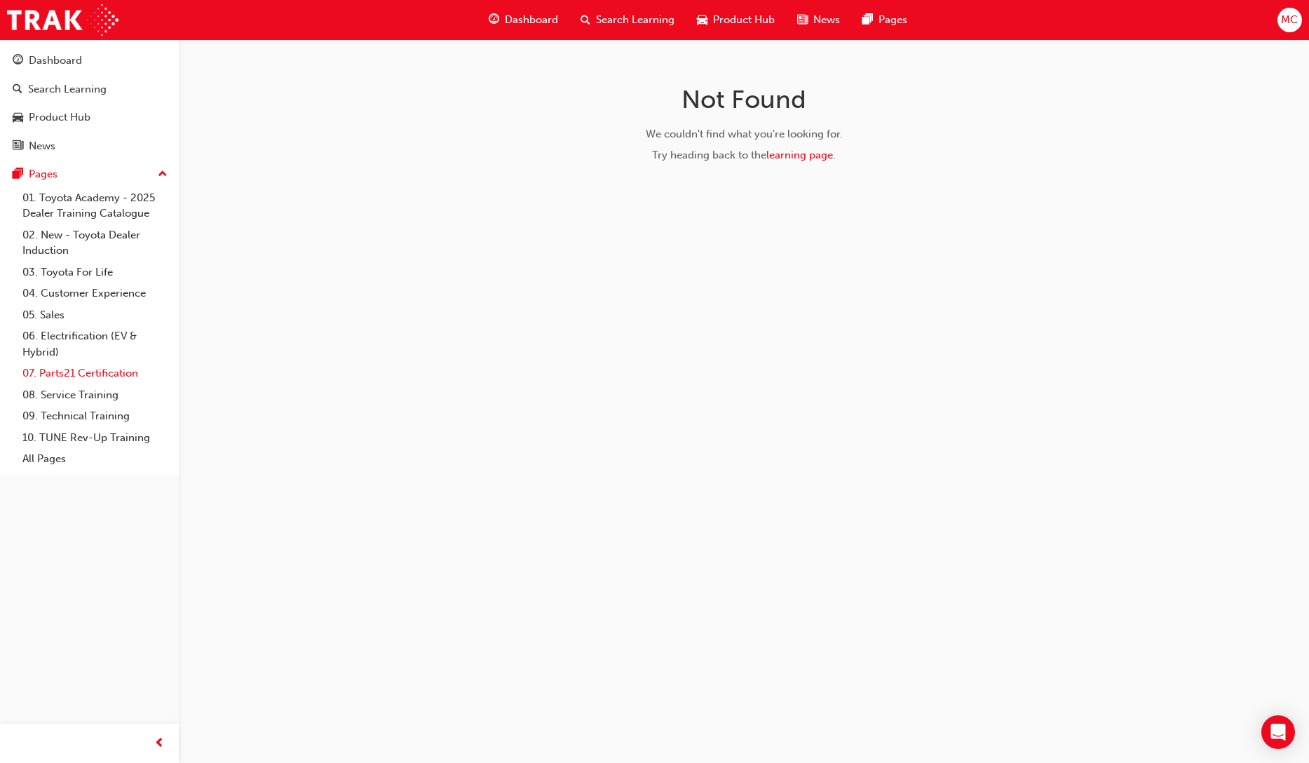
click at [86, 375] on link "07. Parts21 Certification" at bounding box center [95, 374] width 156 height 22
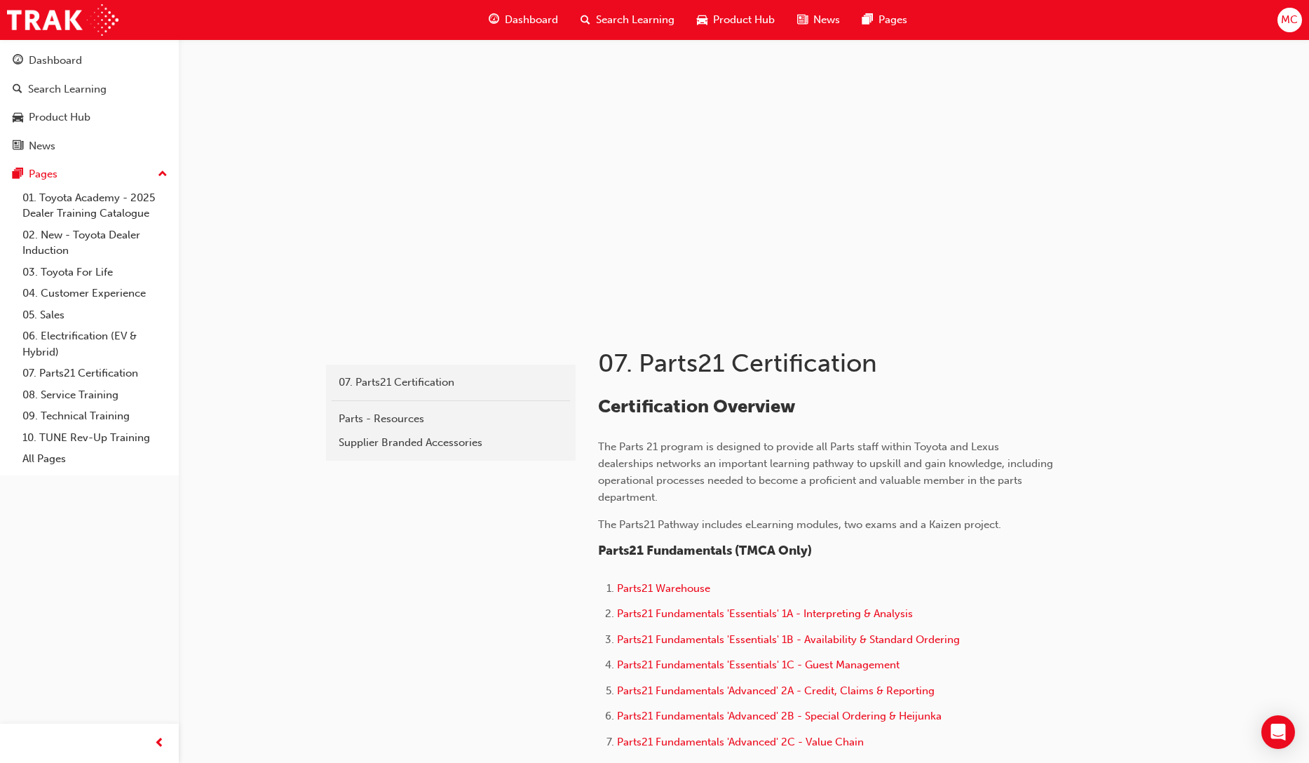
scroll to position [308, 0]
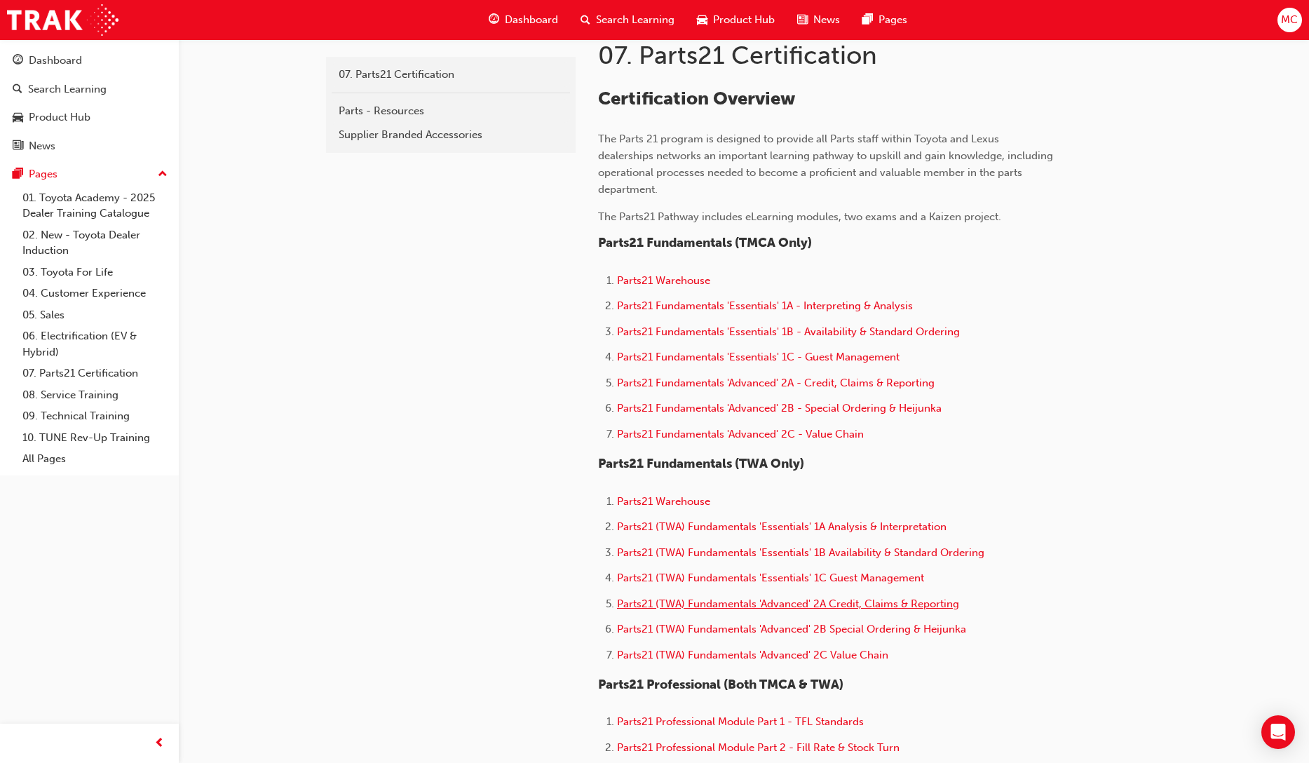
click at [769, 602] on span "Parts21 (TWA) Fundamentals 'Advanced' 2A Credit, Claims & Reporting" at bounding box center [788, 603] width 342 height 13
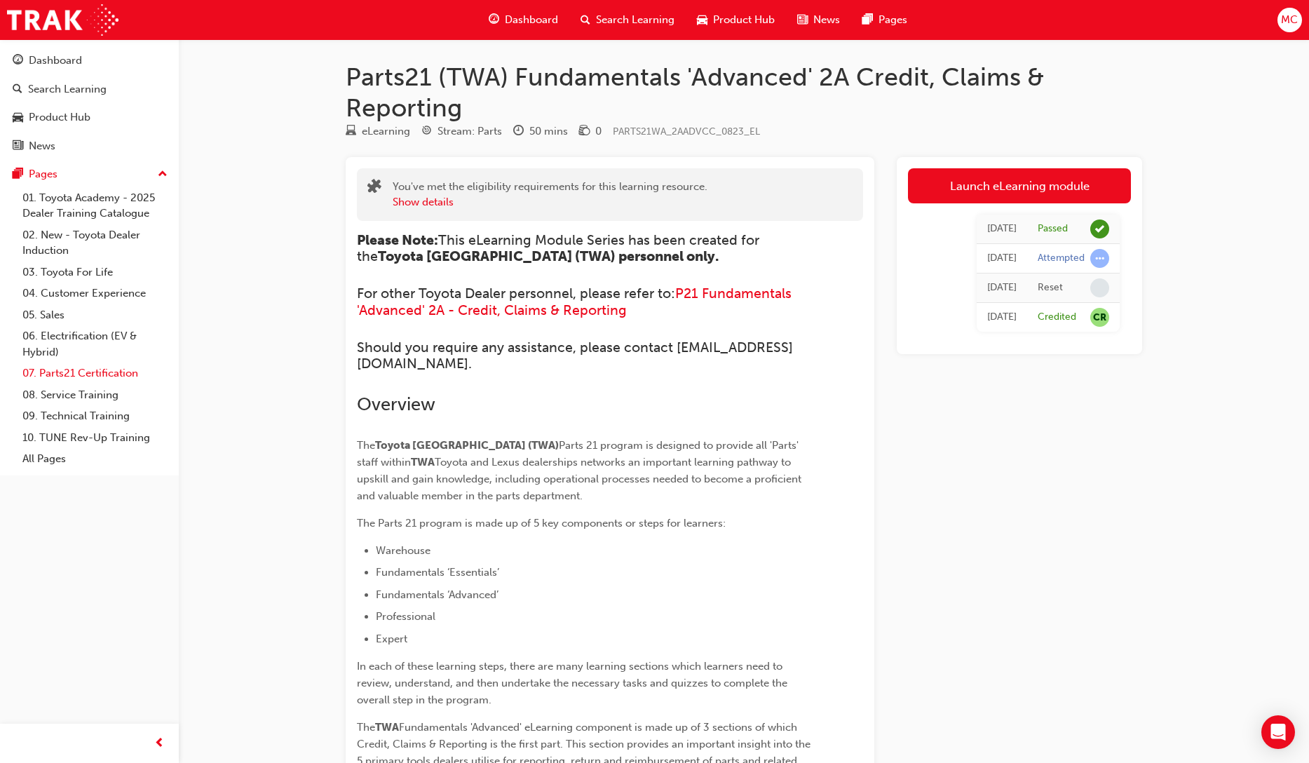
click at [125, 379] on link "07. Parts21 Certification" at bounding box center [95, 374] width 156 height 22
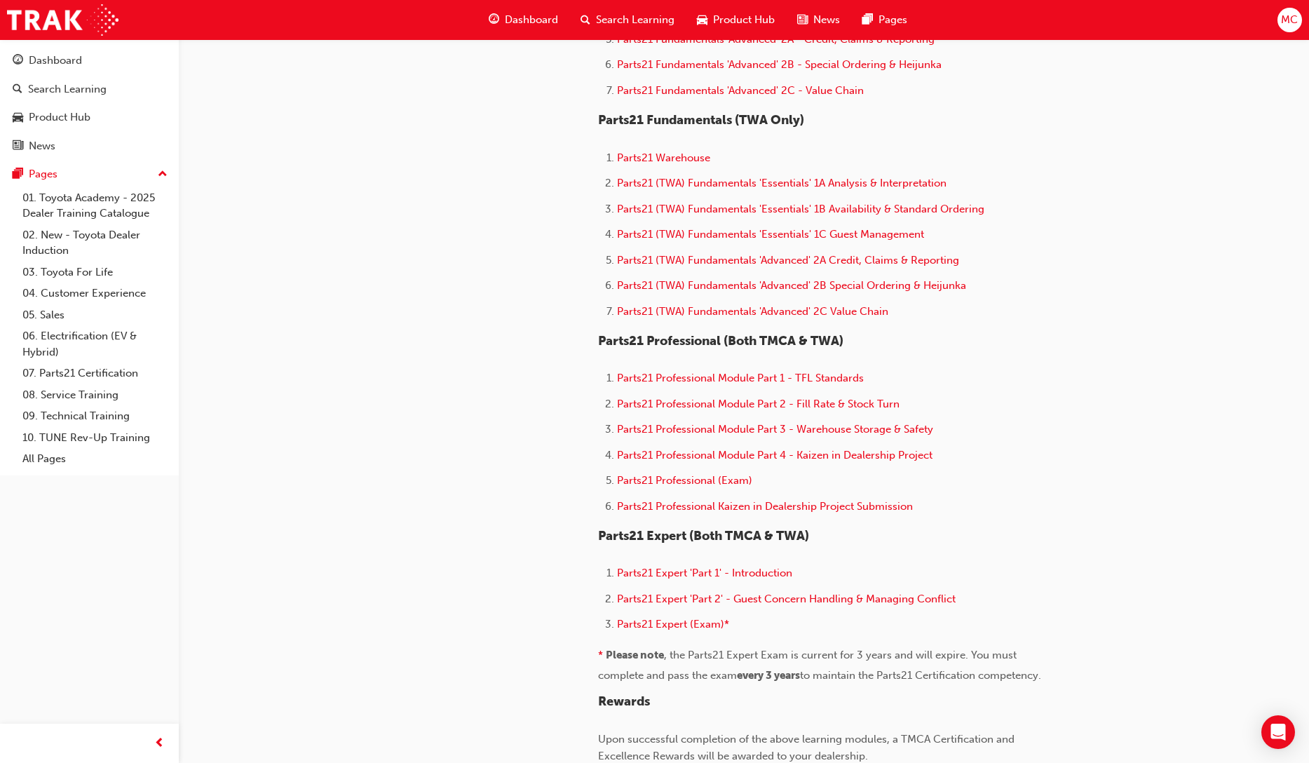
scroll to position [709, 0]
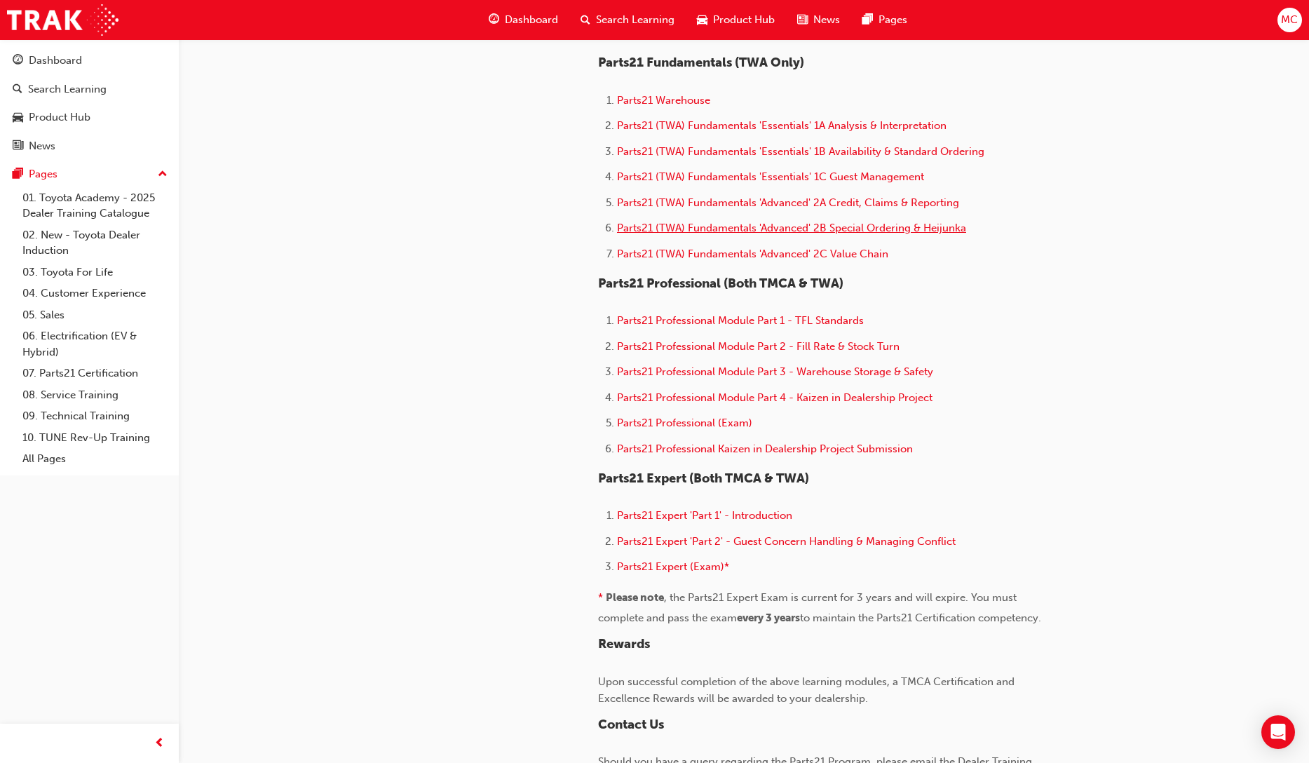
click at [746, 226] on span "Parts21 (TWA) Fundamentals 'Advanced' 2B Special Ordering & Heijunka" at bounding box center [791, 228] width 349 height 13
